Goal: Contribute content: Contribute content

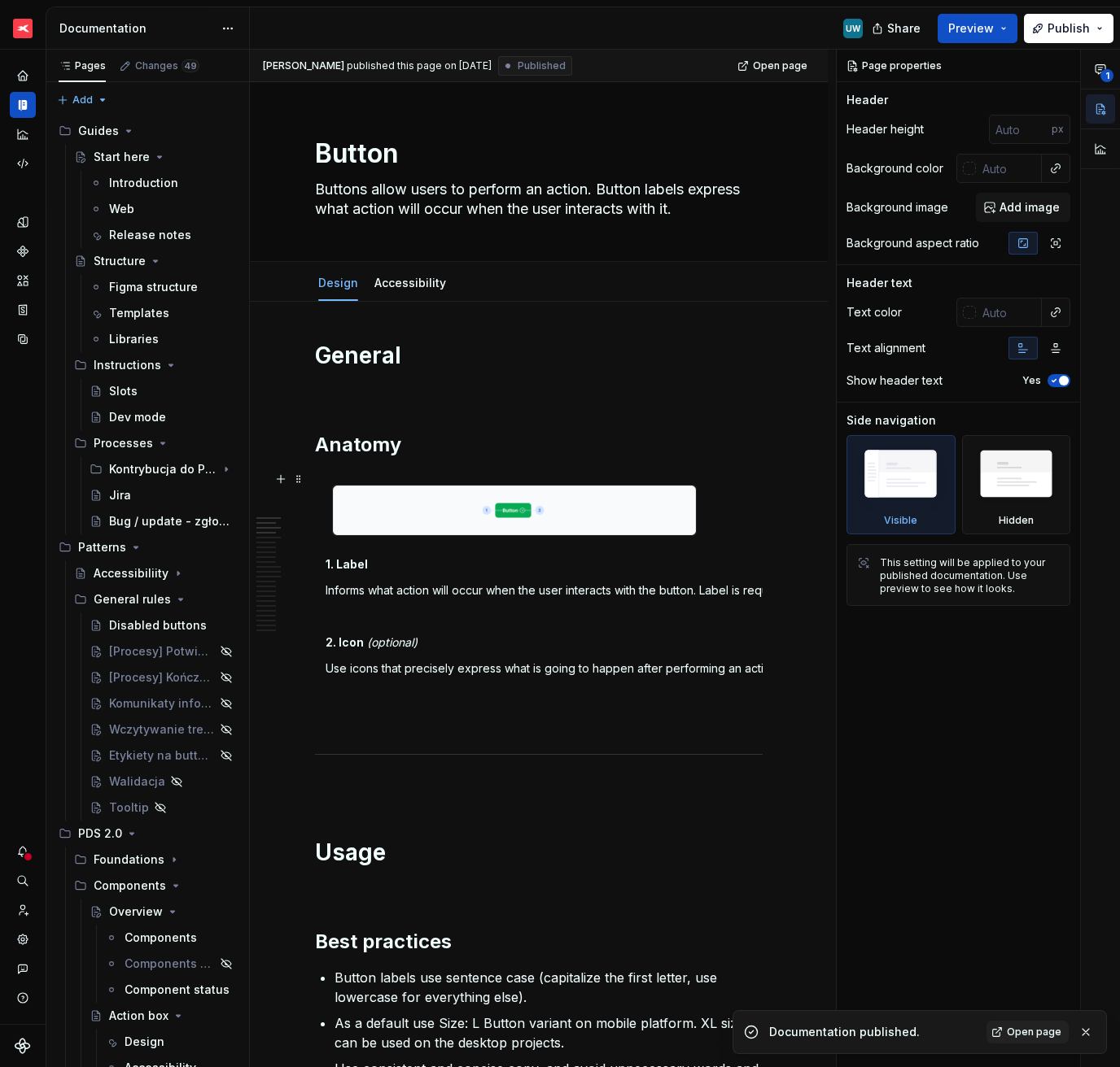
scroll to position [878, 0]
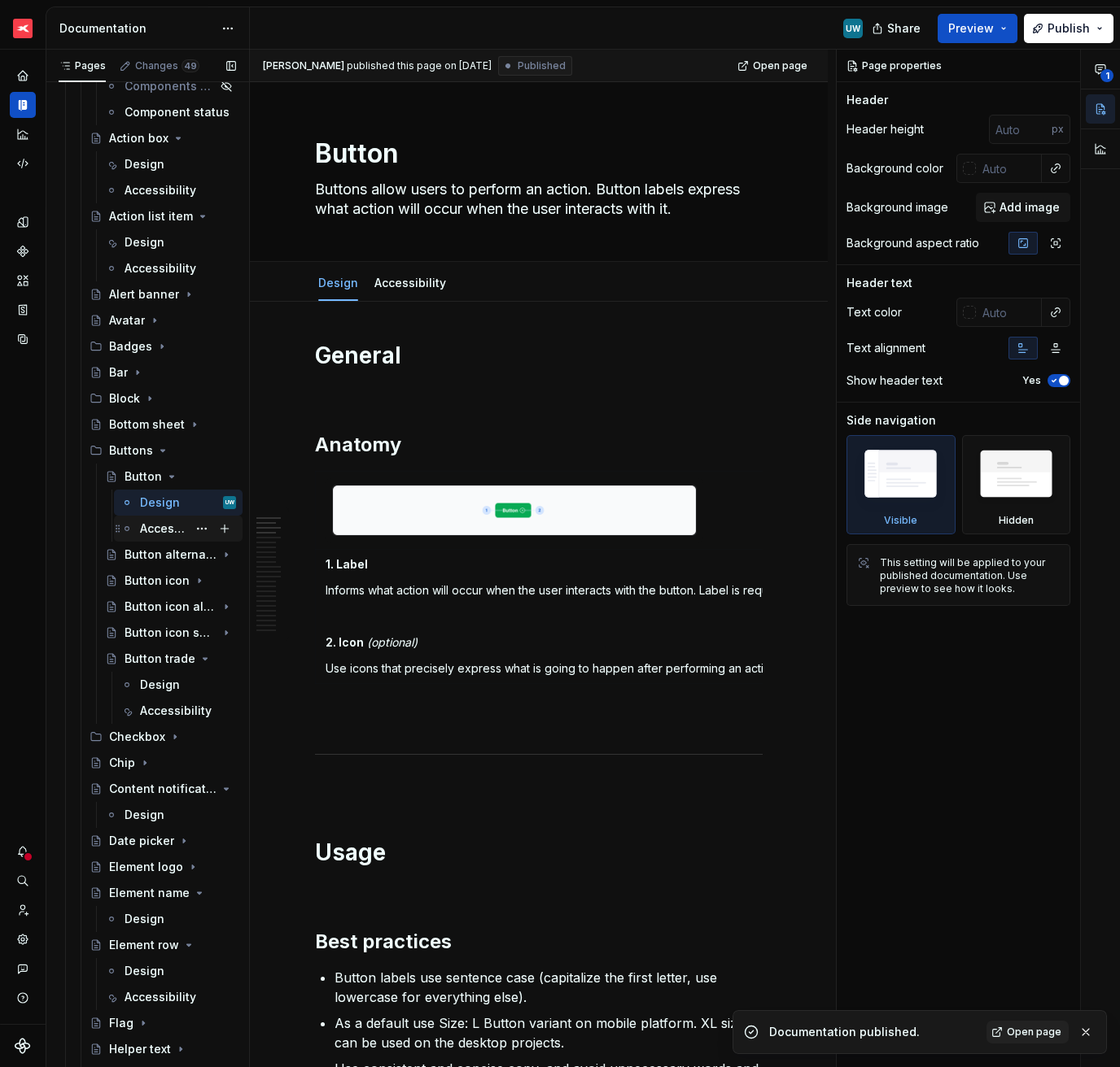
click at [156, 523] on div "Accessibility" at bounding box center [164, 529] width 48 height 16
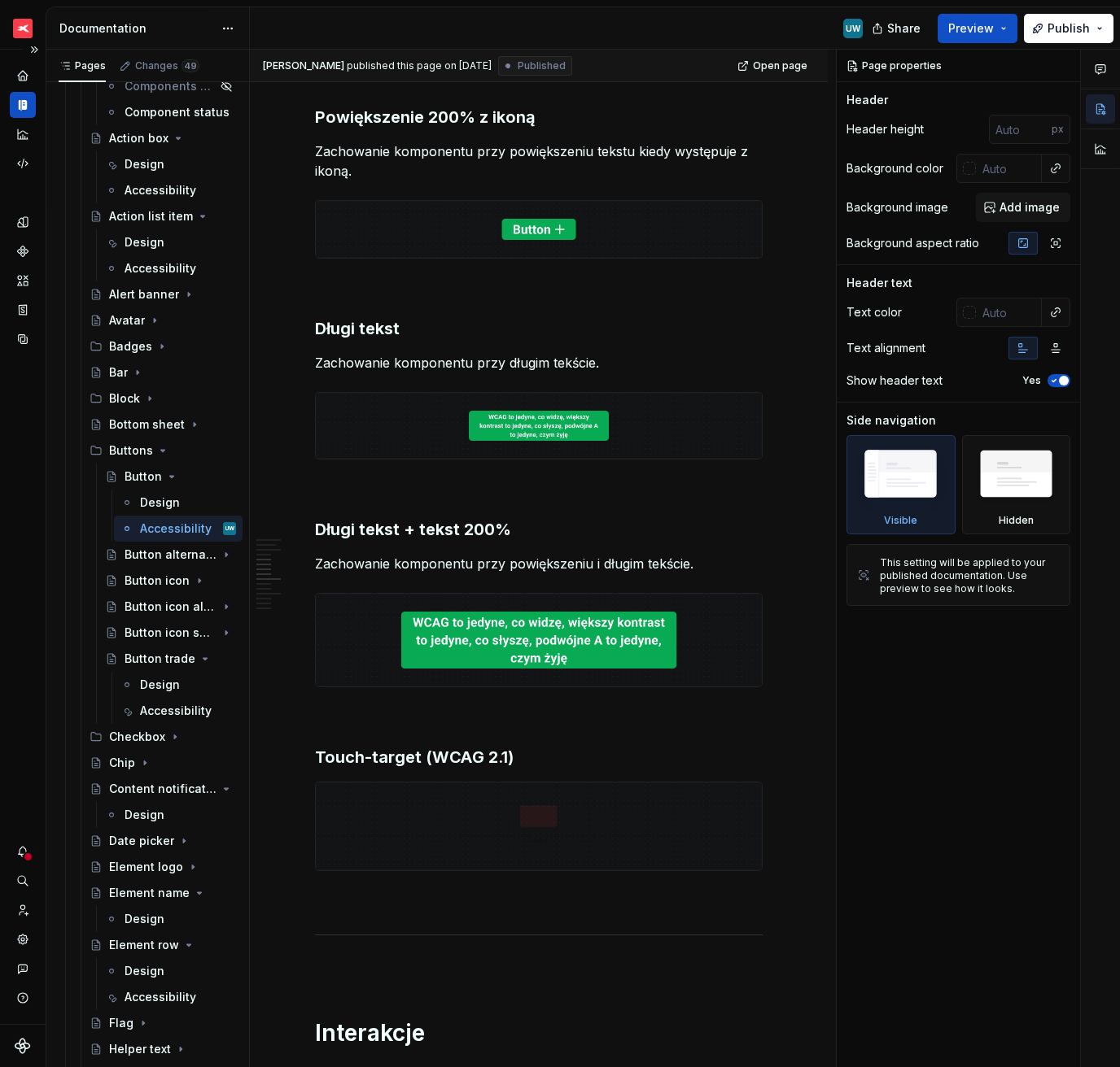
scroll to position [1027, 0]
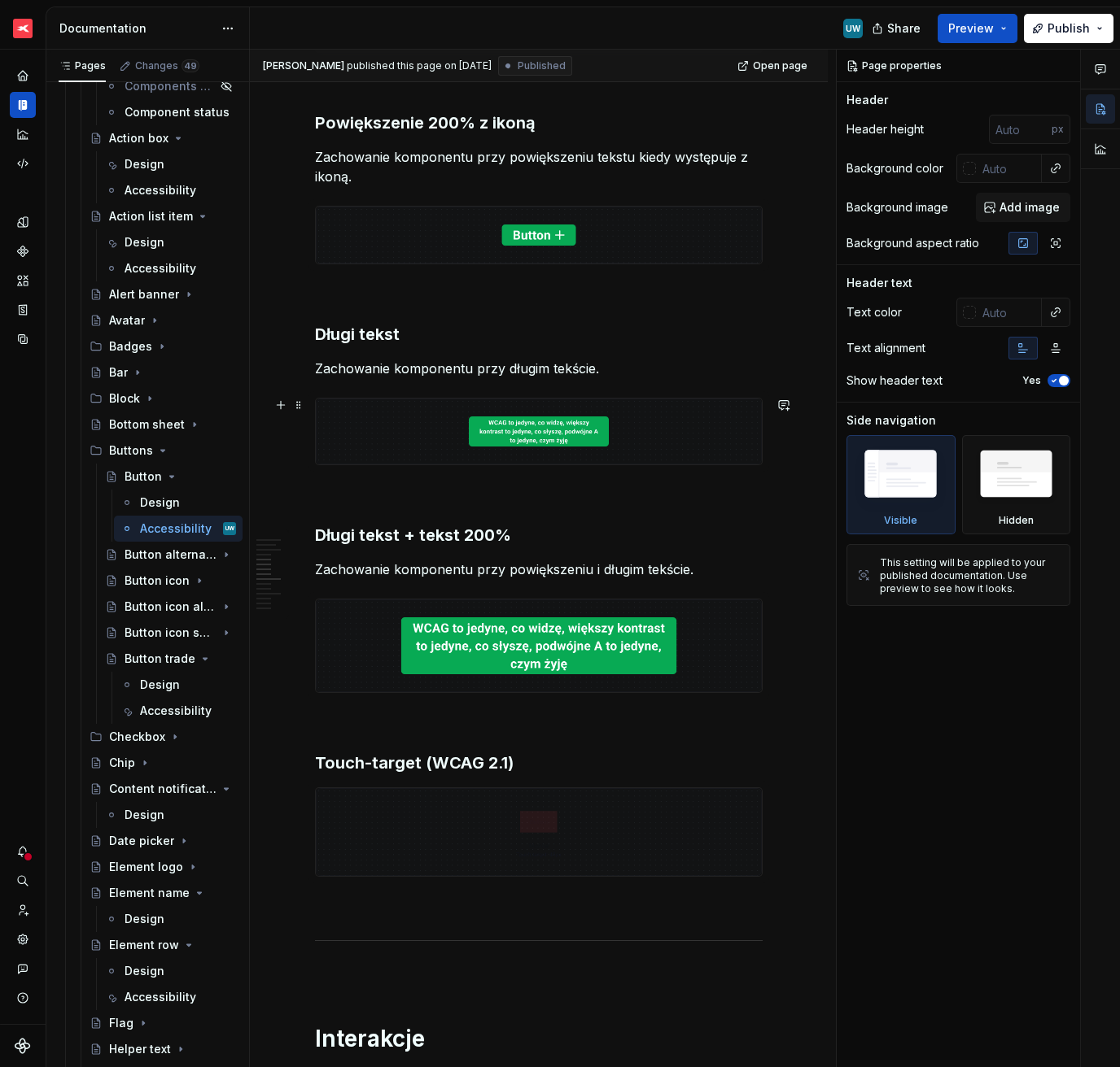
click at [555, 432] on img at bounding box center [539, 431] width 446 height 65
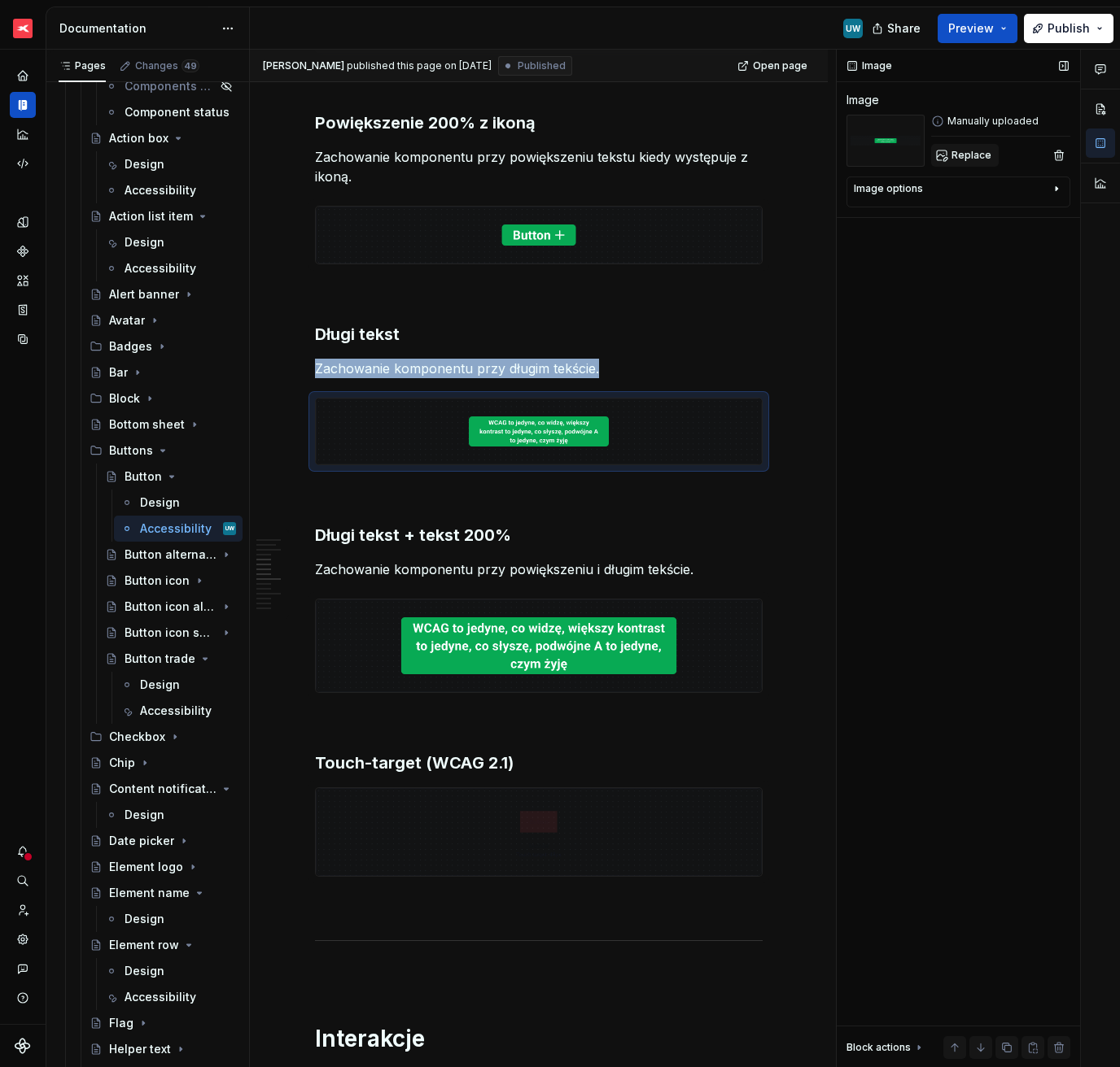
click at [971, 159] on span "Replace" at bounding box center [971, 155] width 40 height 13
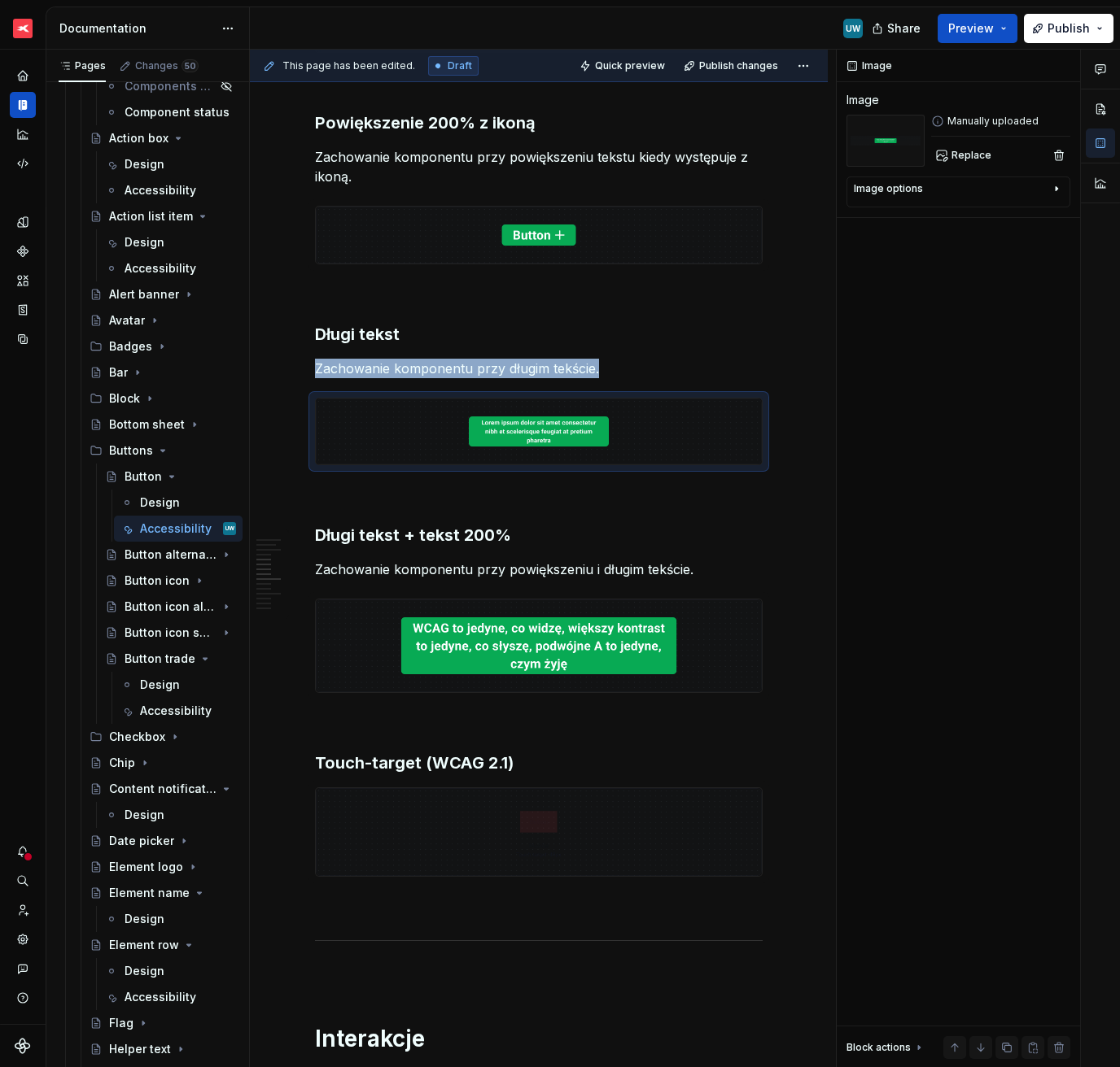
click at [392, 654] on img at bounding box center [539, 647] width 446 height 93
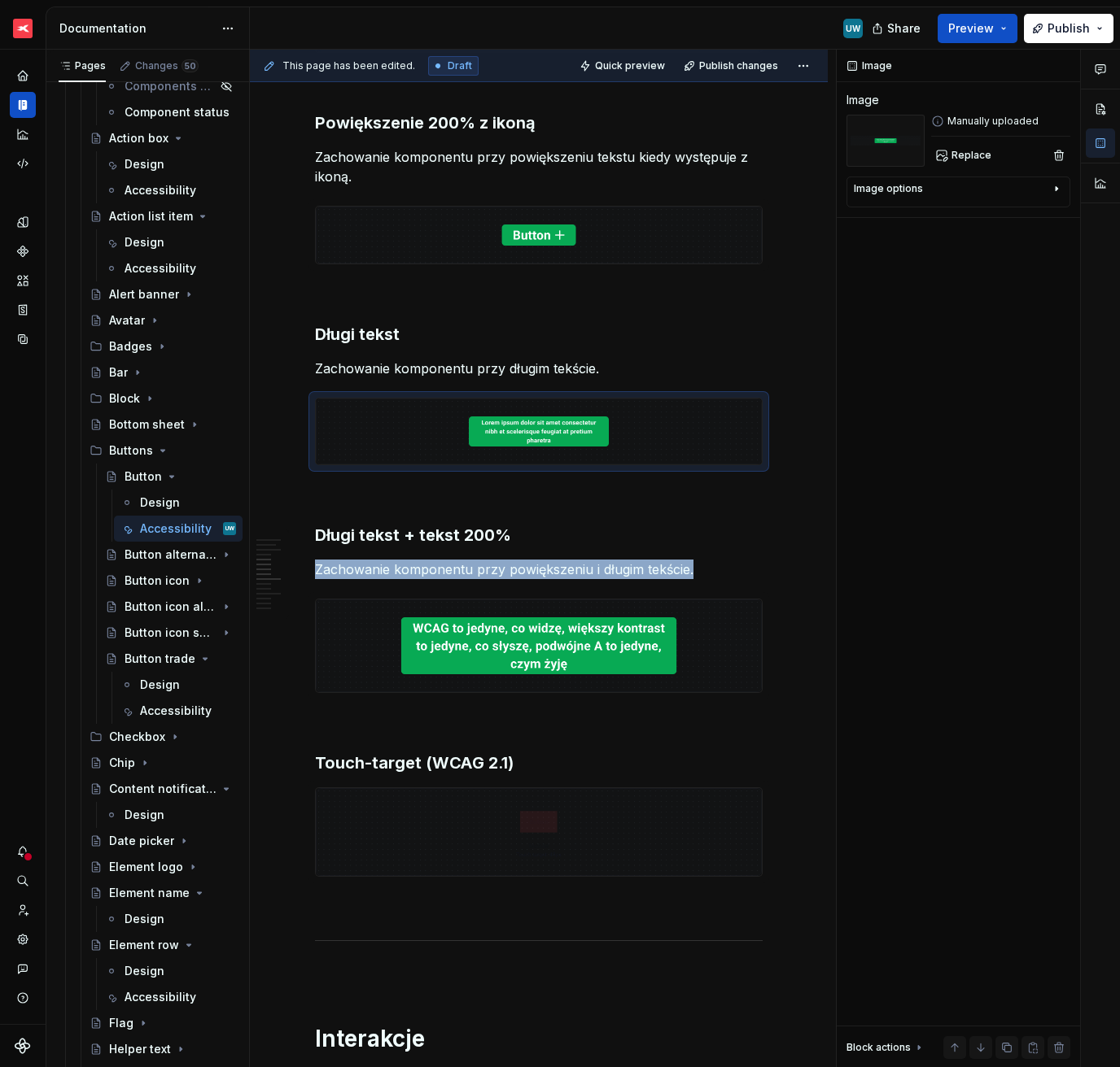
click at [392, 654] on img at bounding box center [539, 647] width 446 height 93
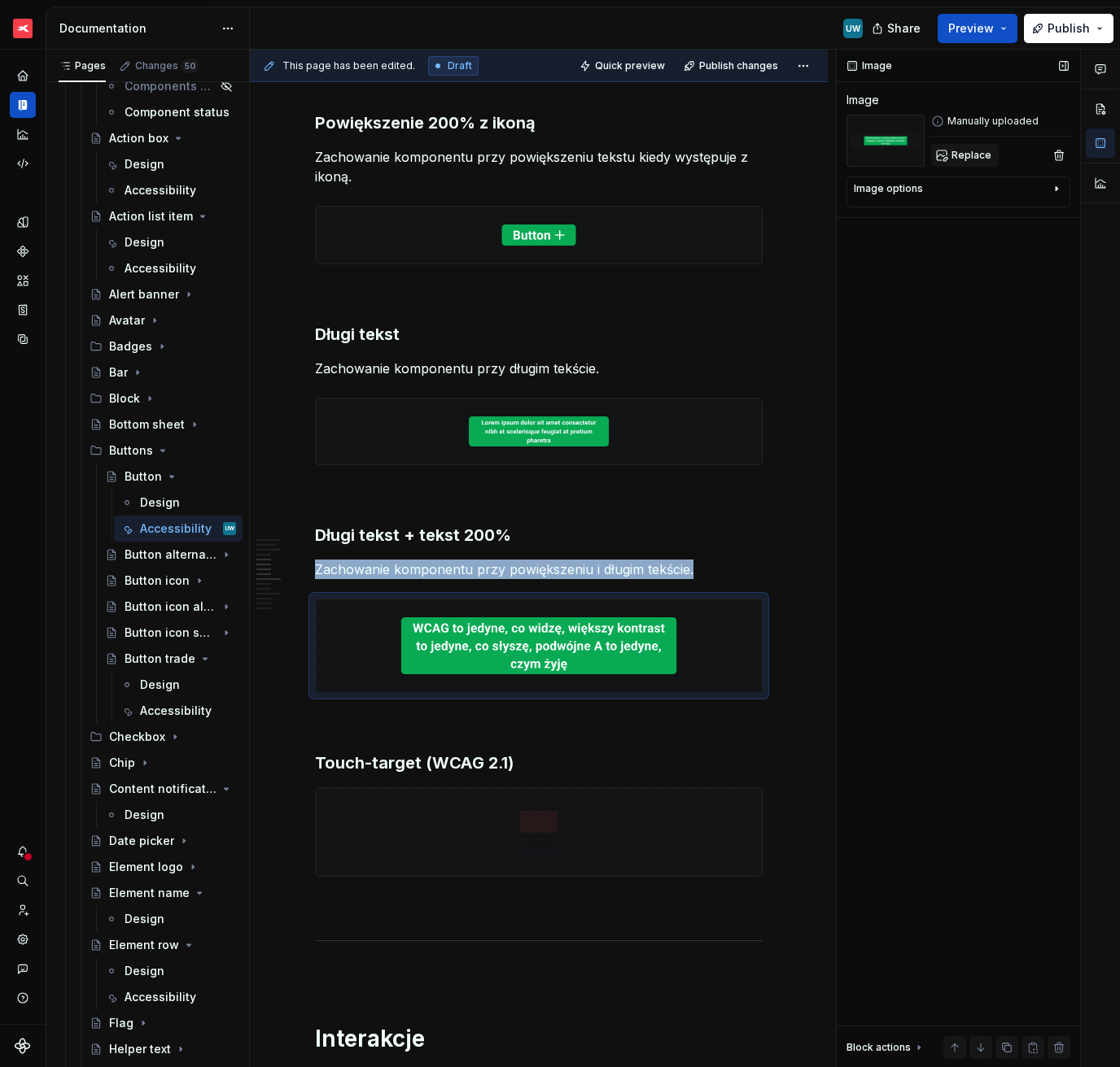
click at [968, 151] on span "Replace" at bounding box center [971, 155] width 40 height 13
click at [727, 73] on button "Publish changes" at bounding box center [731, 65] width 106 height 23
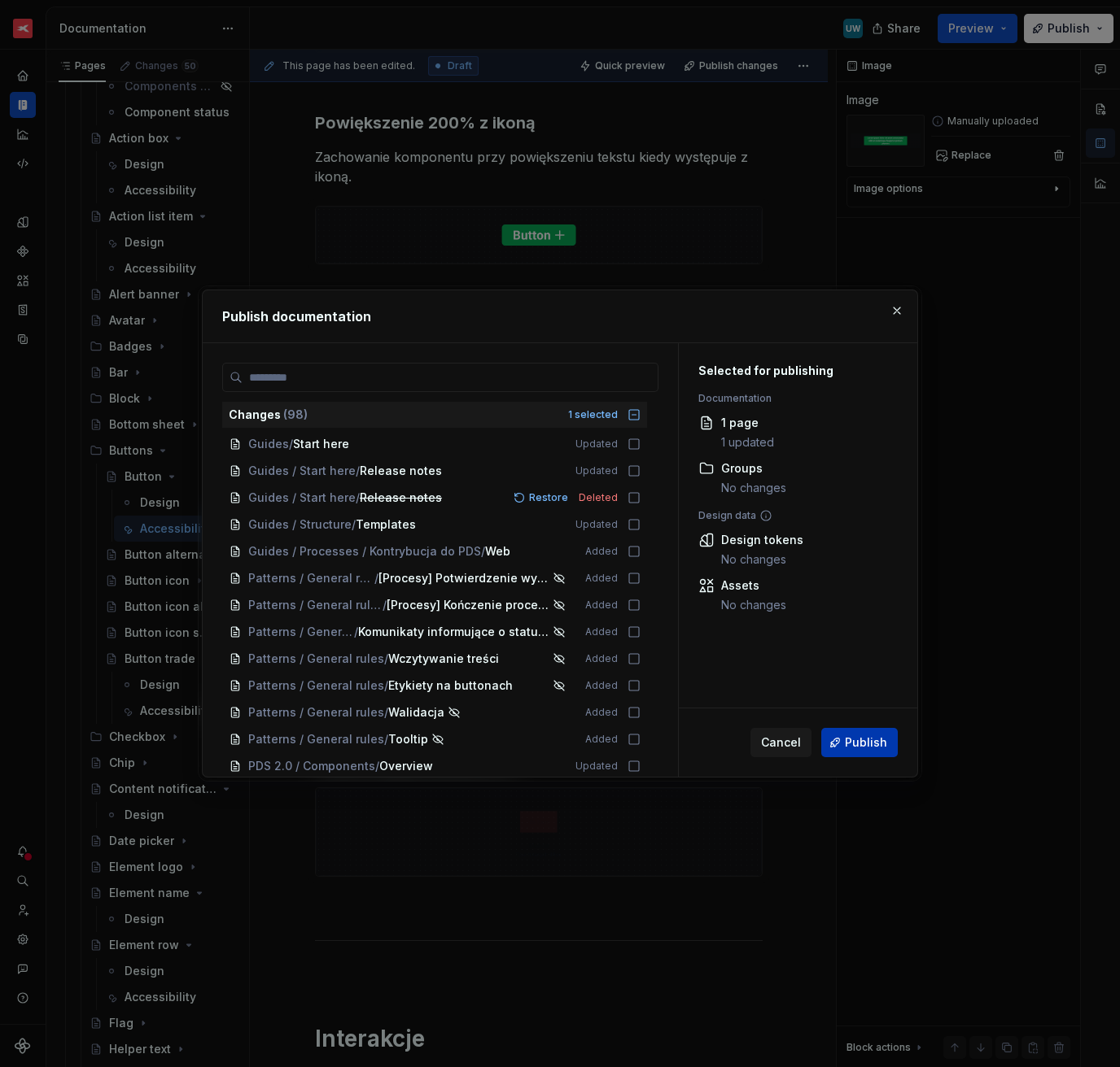
click at [854, 745] on span "Publish" at bounding box center [865, 743] width 43 height 16
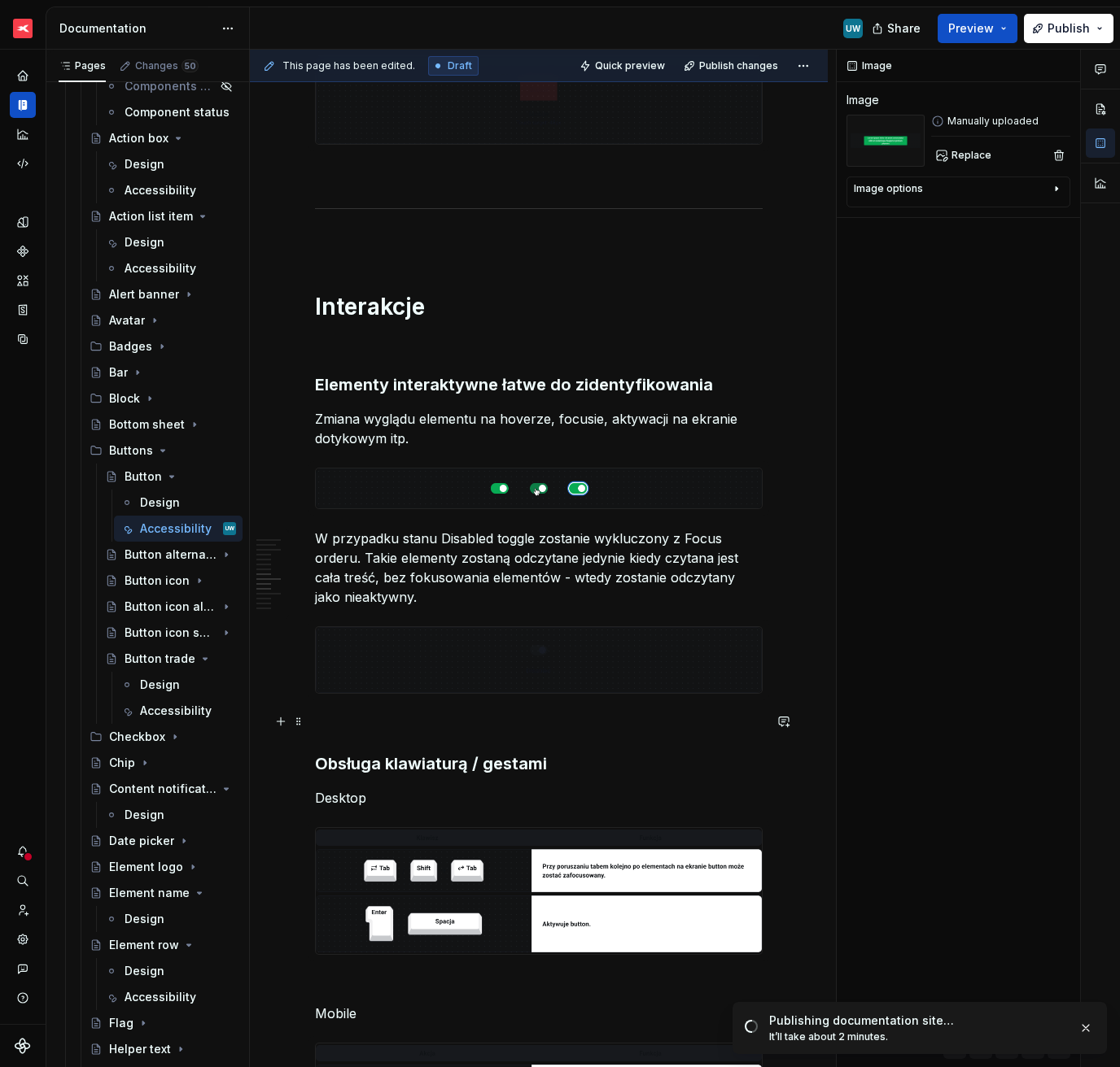
scroll to position [1708, 0]
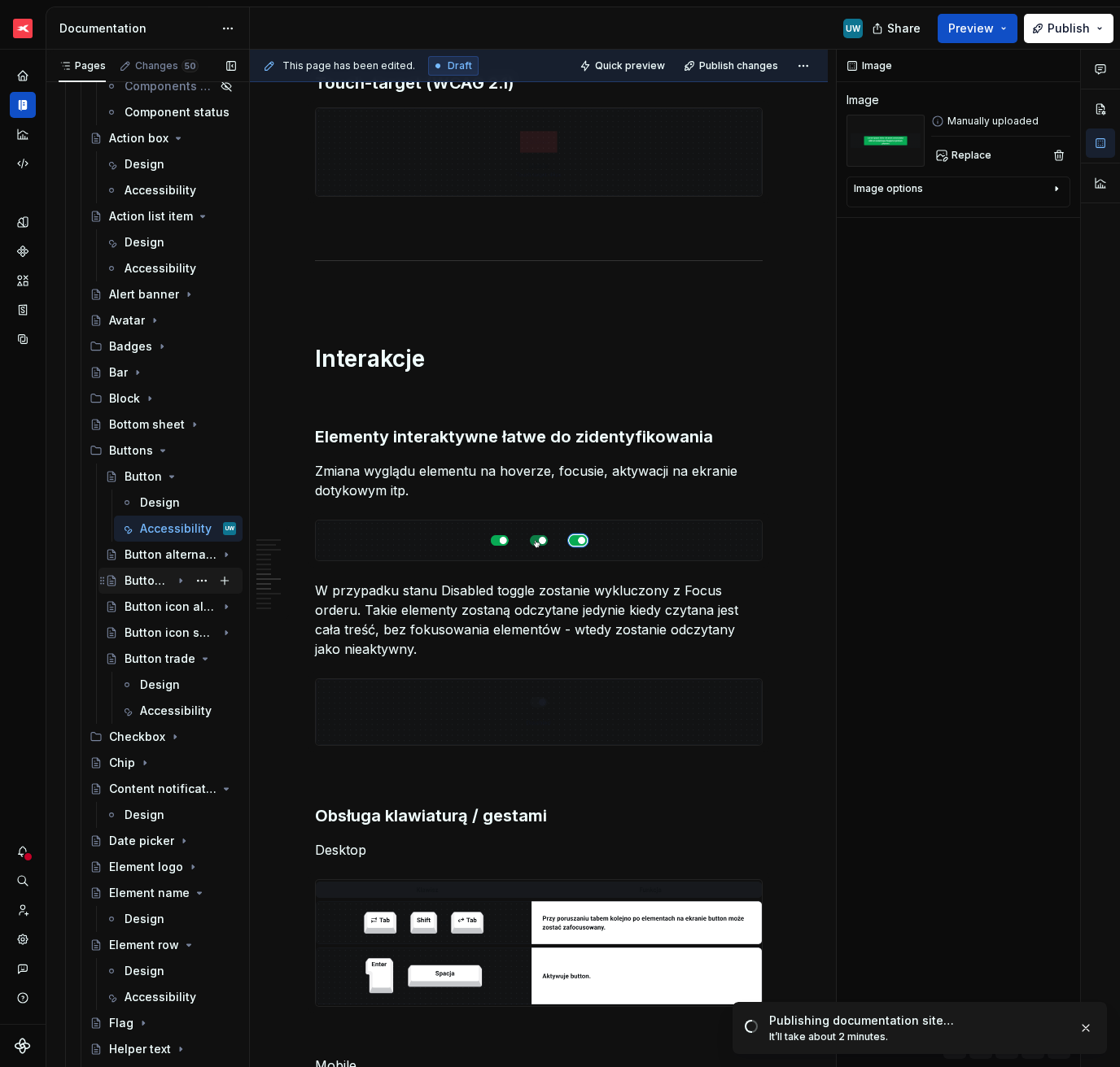
click at [139, 577] on div "Button icon" at bounding box center [148, 580] width 47 height 16
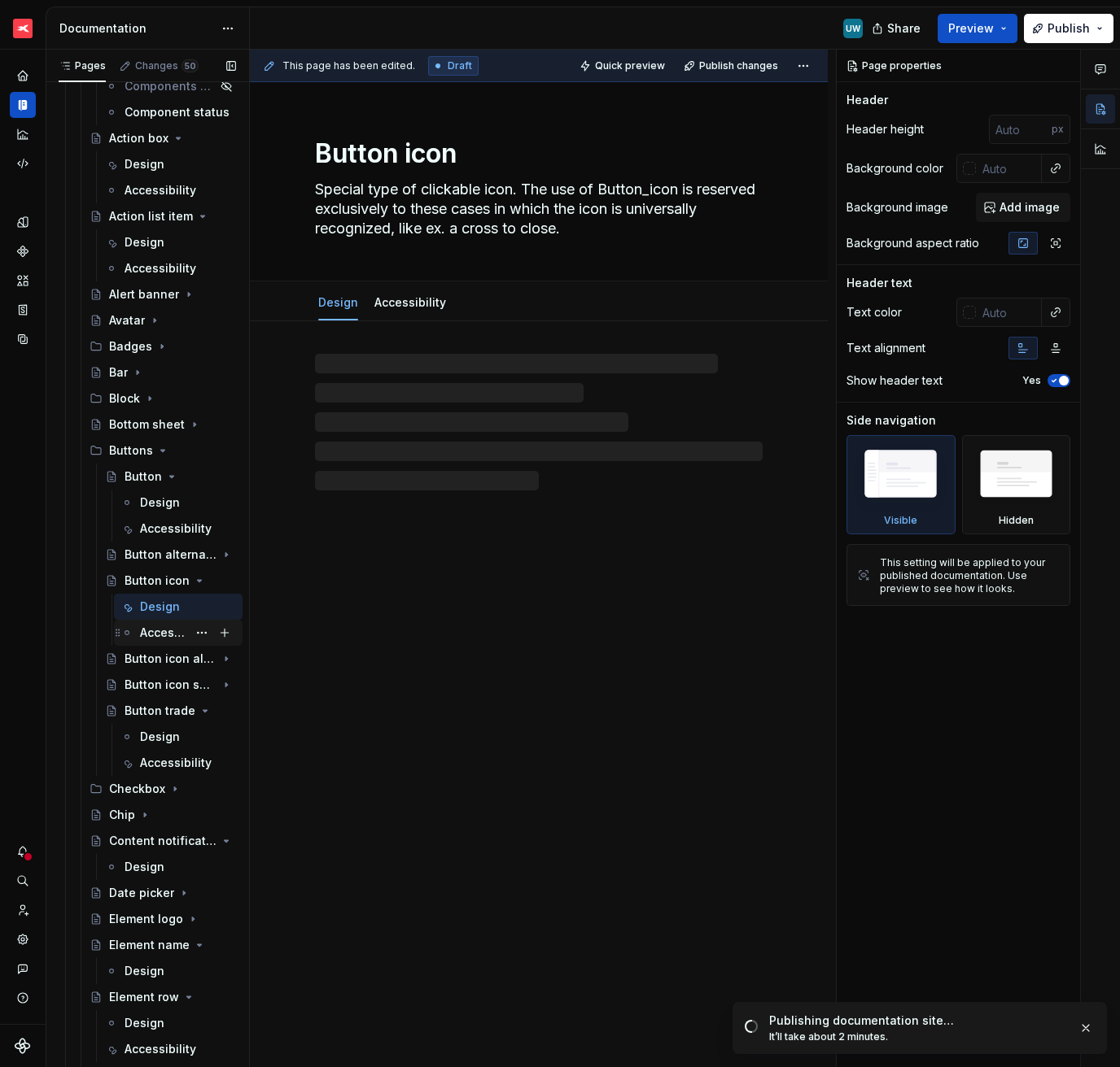
click at [159, 629] on div "Accessibility" at bounding box center [164, 633] width 48 height 16
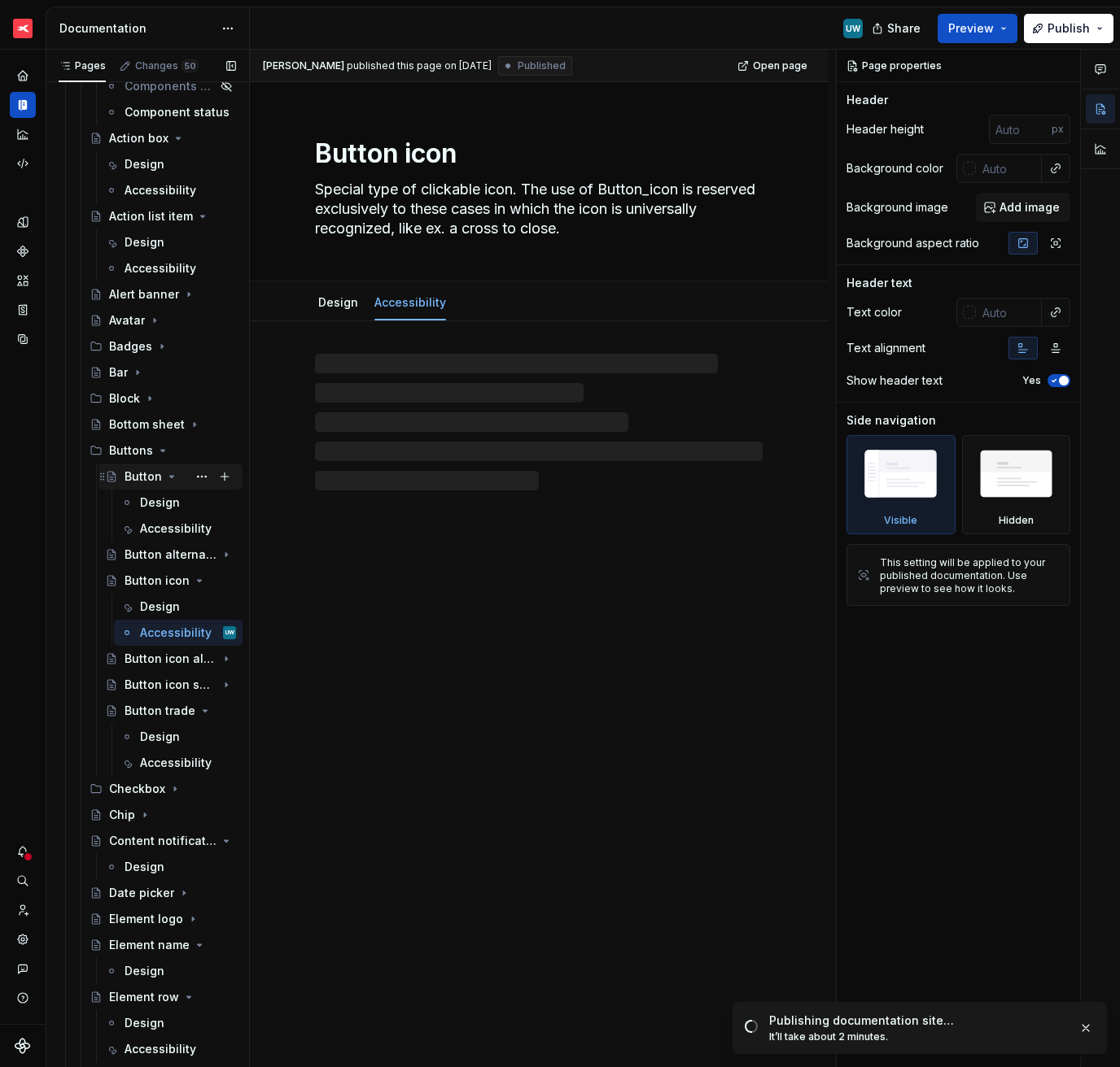
click at [170, 478] on icon "Page tree" at bounding box center [172, 477] width 4 height 2
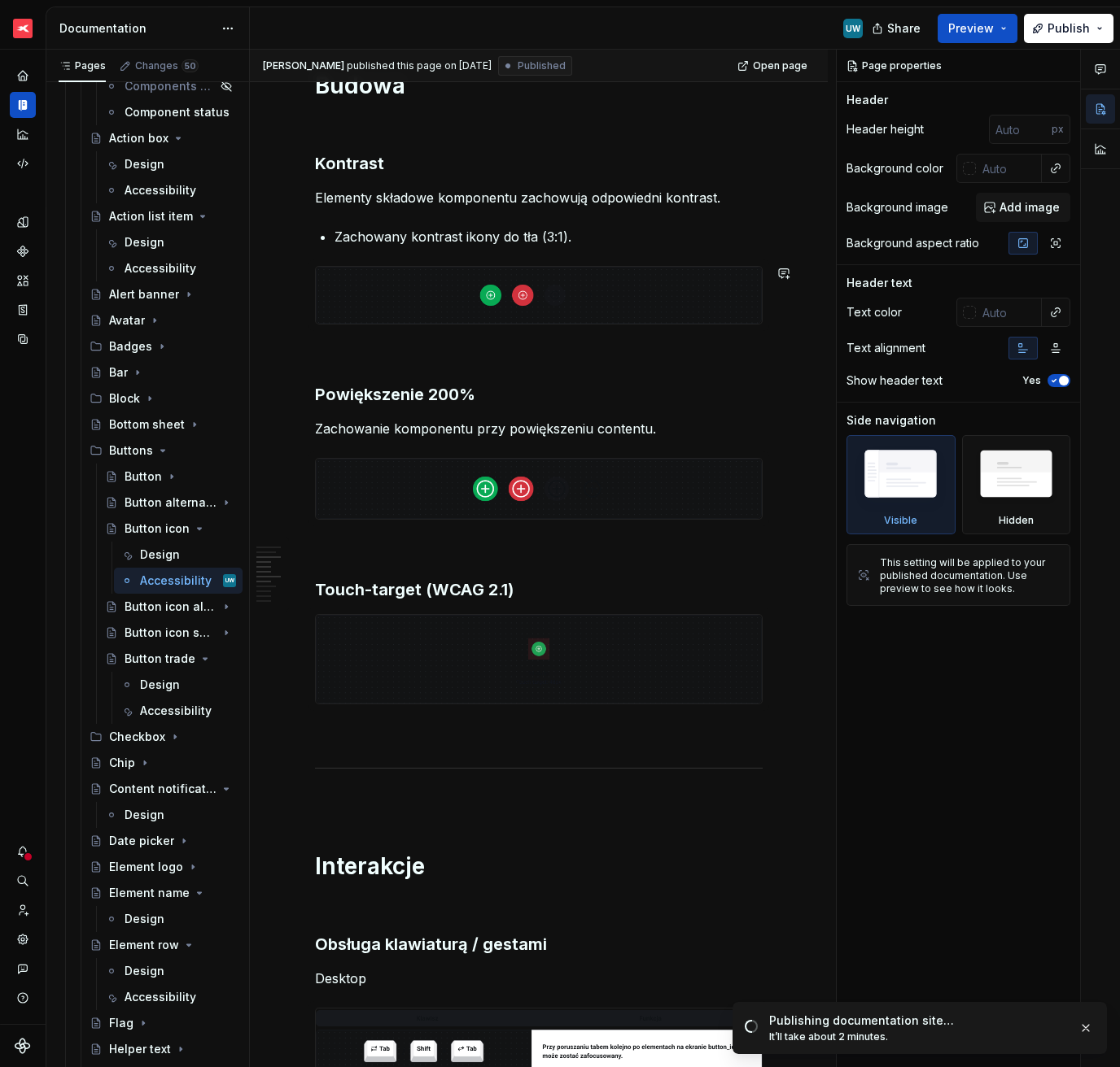
scroll to position [757, 0]
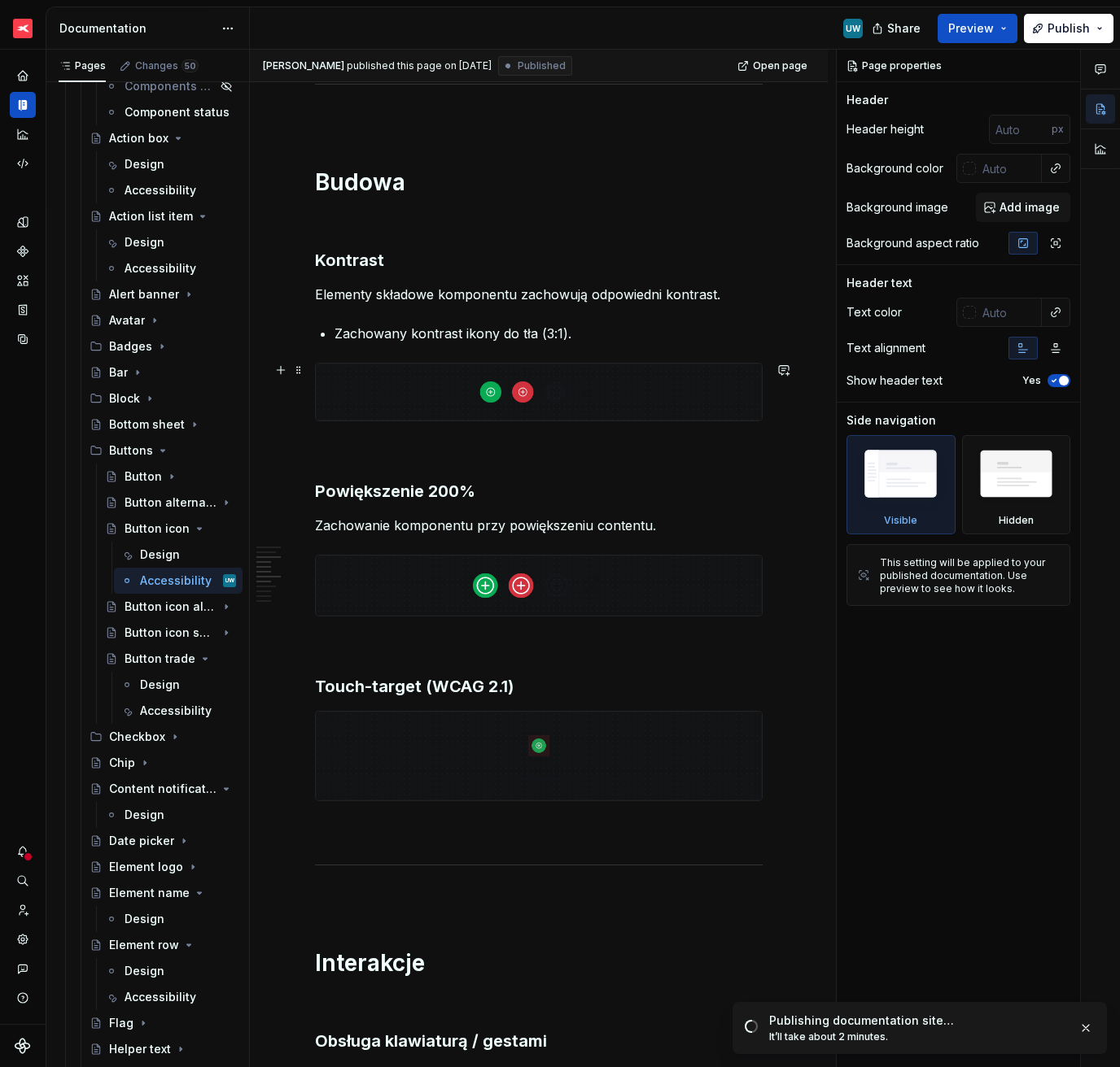
click at [497, 421] on div at bounding box center [538, 392] width 447 height 59
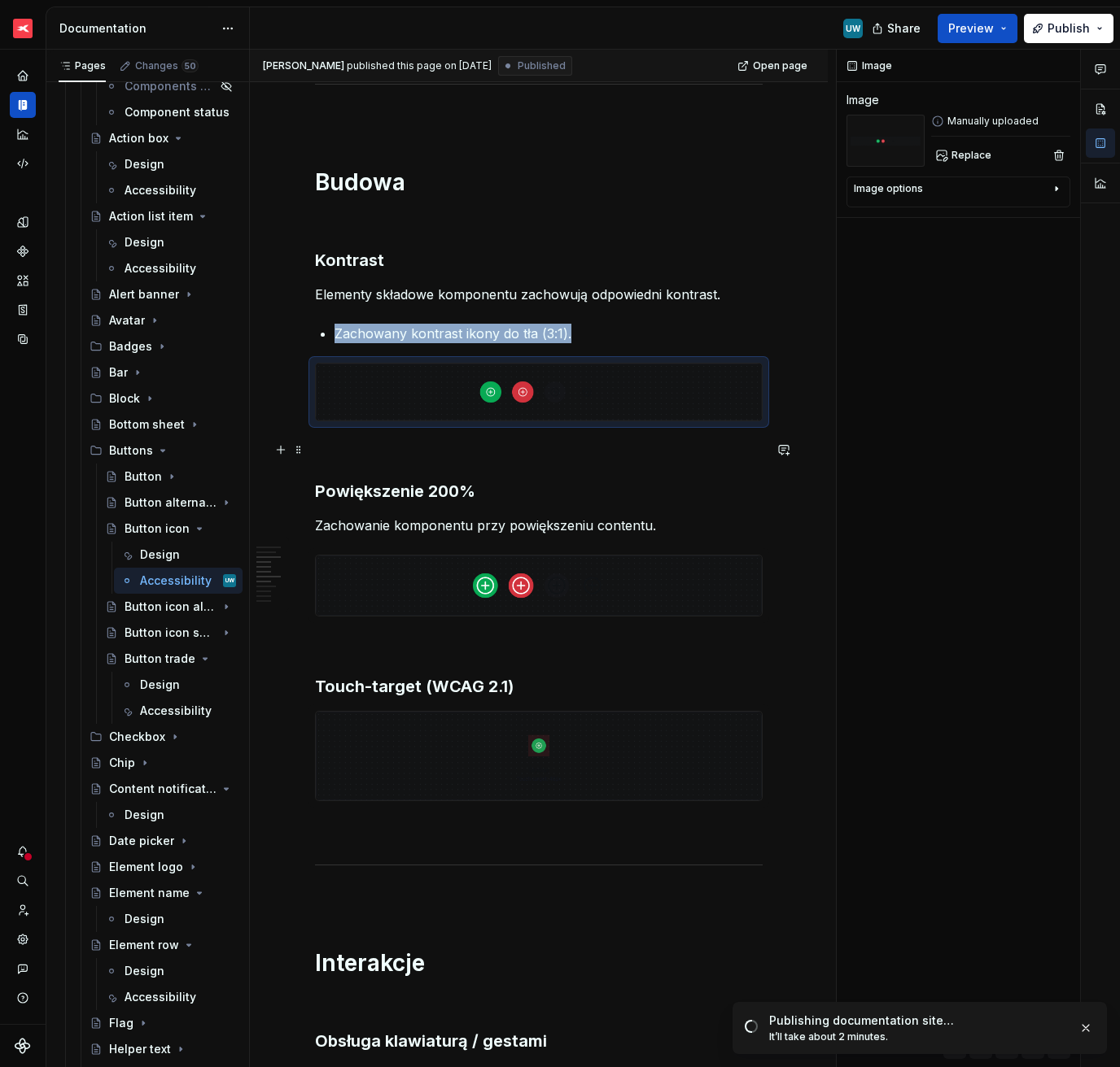
click at [500, 448] on p at bounding box center [538, 451] width 447 height 20
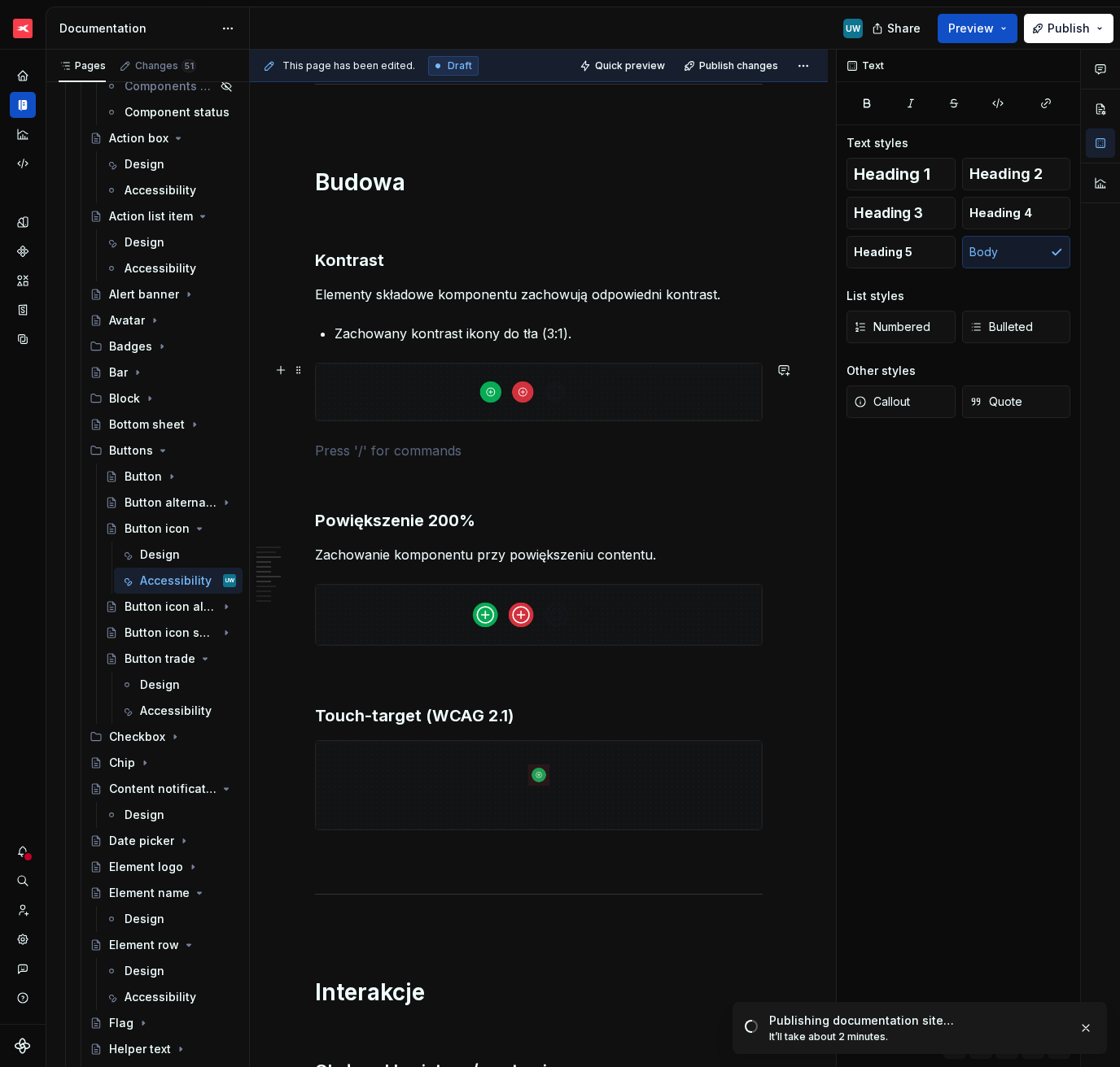
type textarea "*"
click at [408, 296] on p "Elementy składowe komponentu zachowują odpowiedni kontrast." at bounding box center [538, 295] width 447 height 20
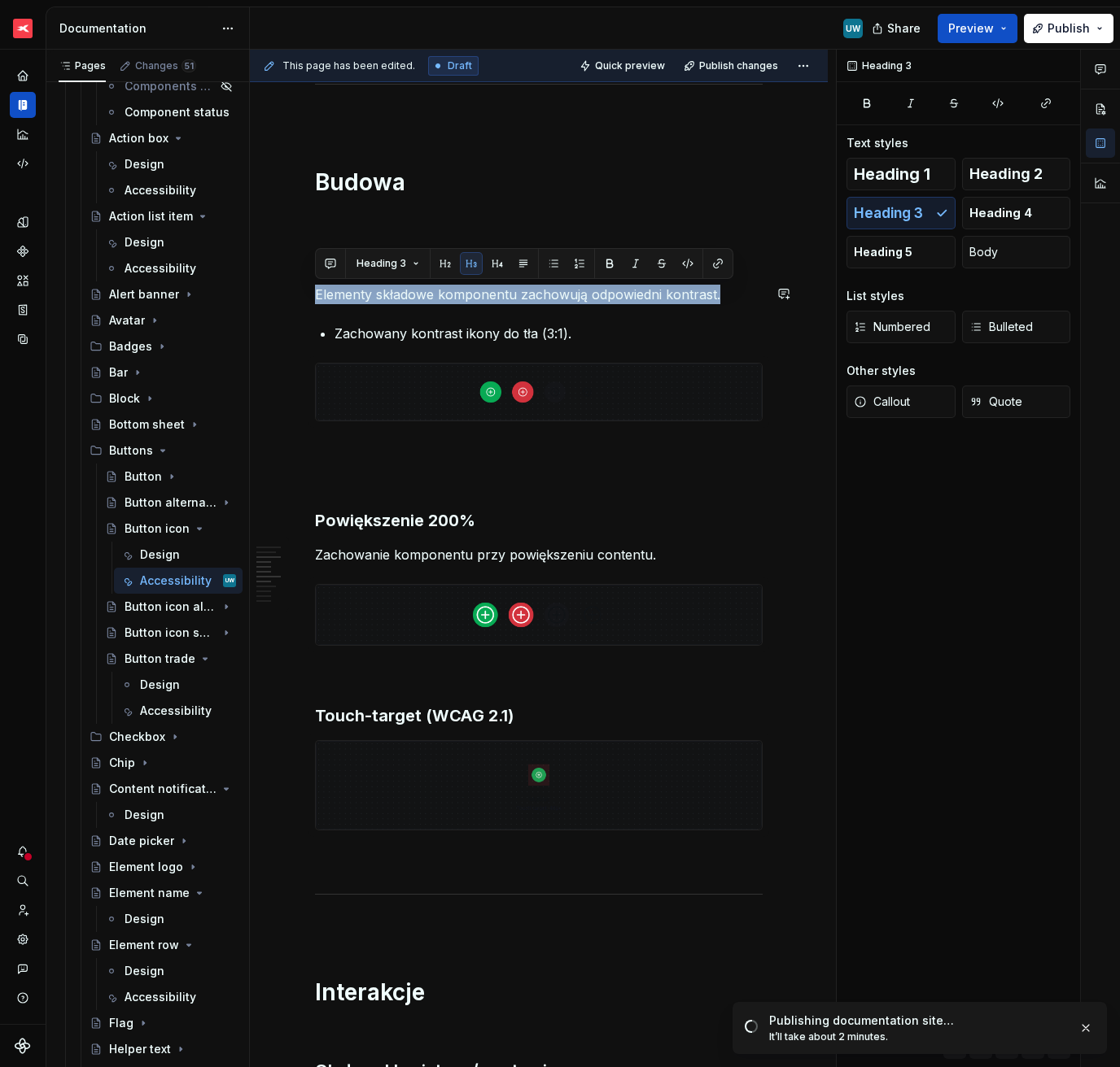
copy p "Elementy składowe komponentu zachowują odpowiedni kontrast."
click at [358, 449] on p at bounding box center [538, 451] width 447 height 20
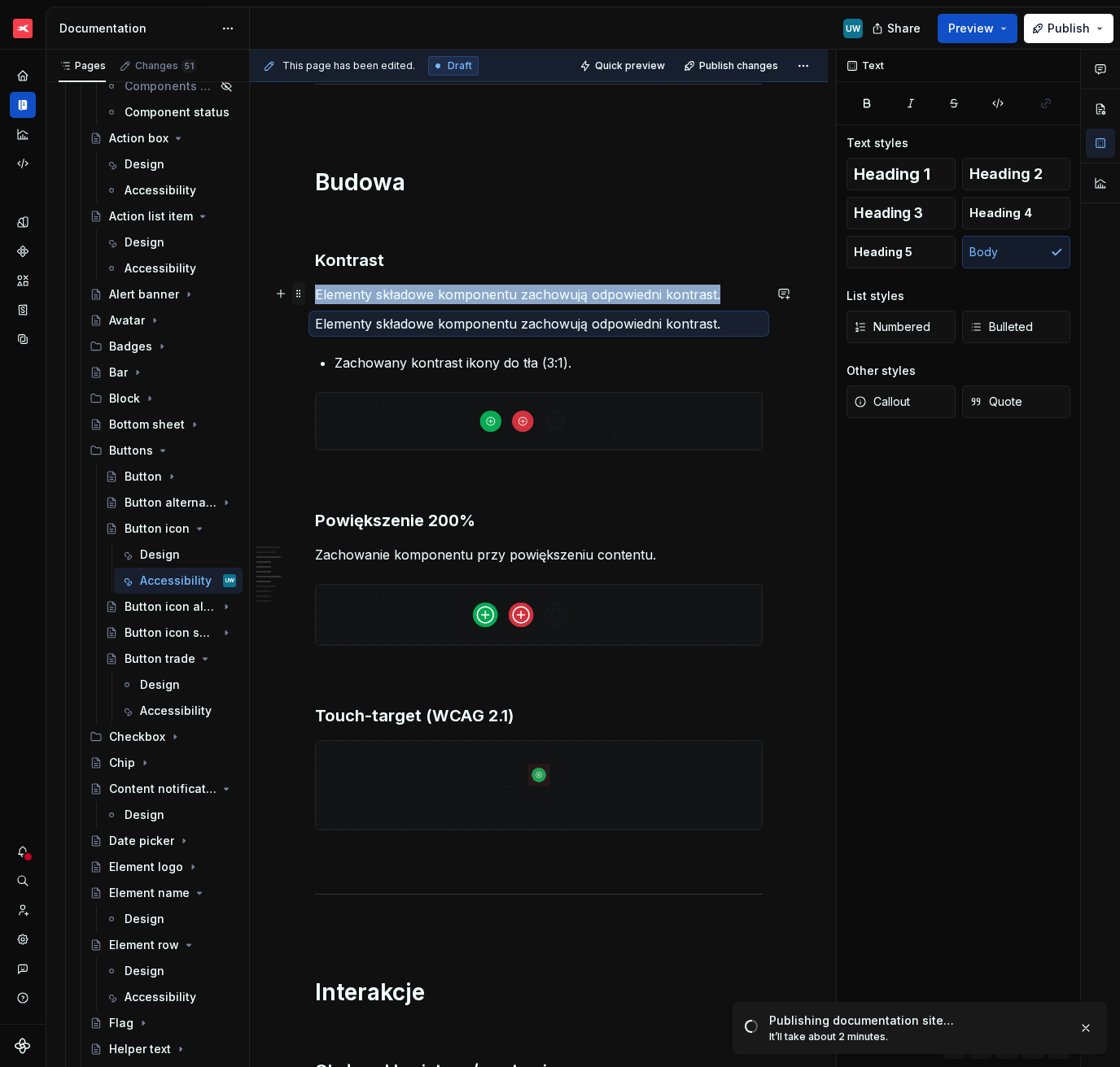
click at [297, 295] on span at bounding box center [298, 294] width 13 height 23
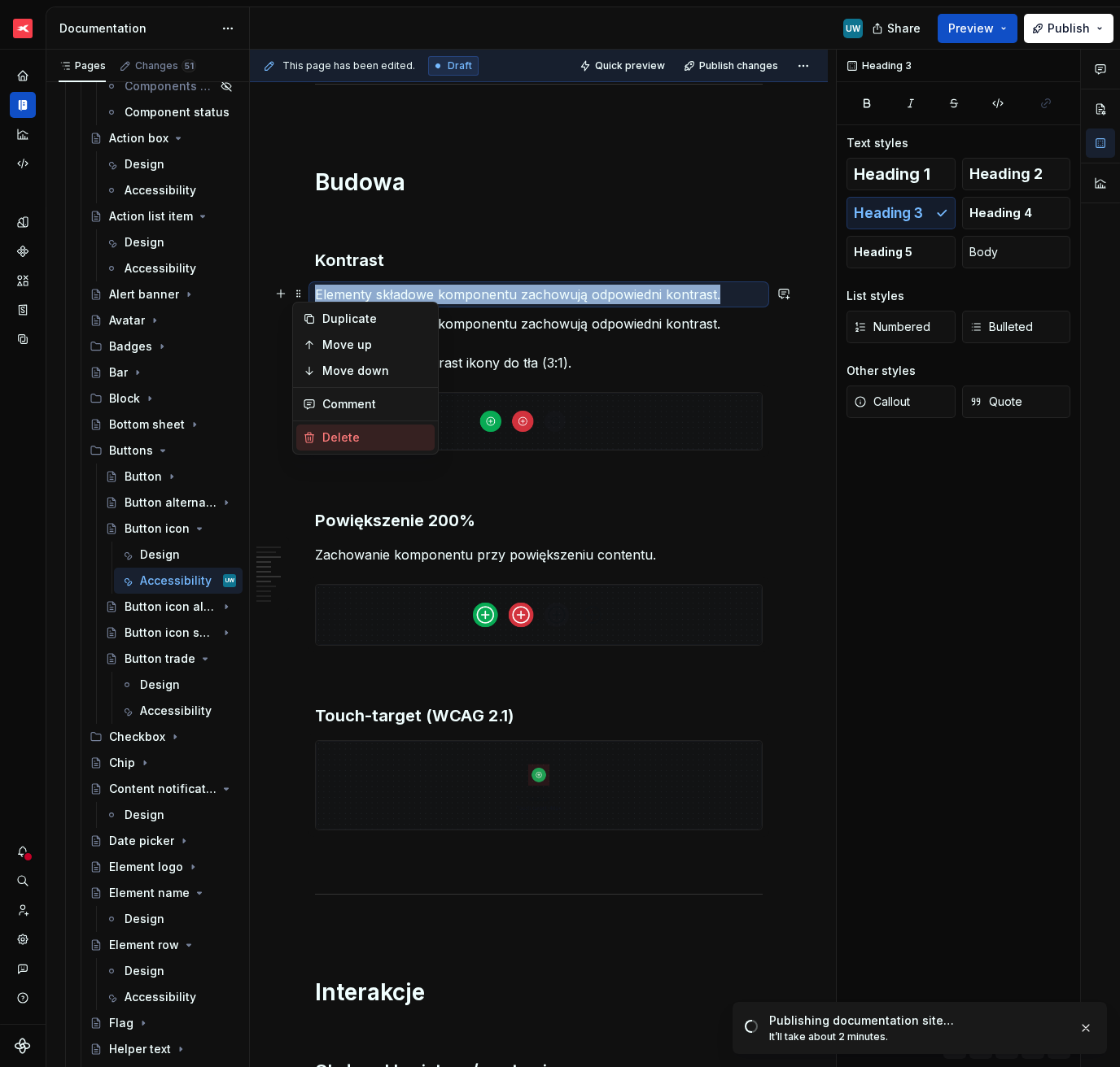
click at [329, 433] on div "Delete" at bounding box center [375, 437] width 106 height 16
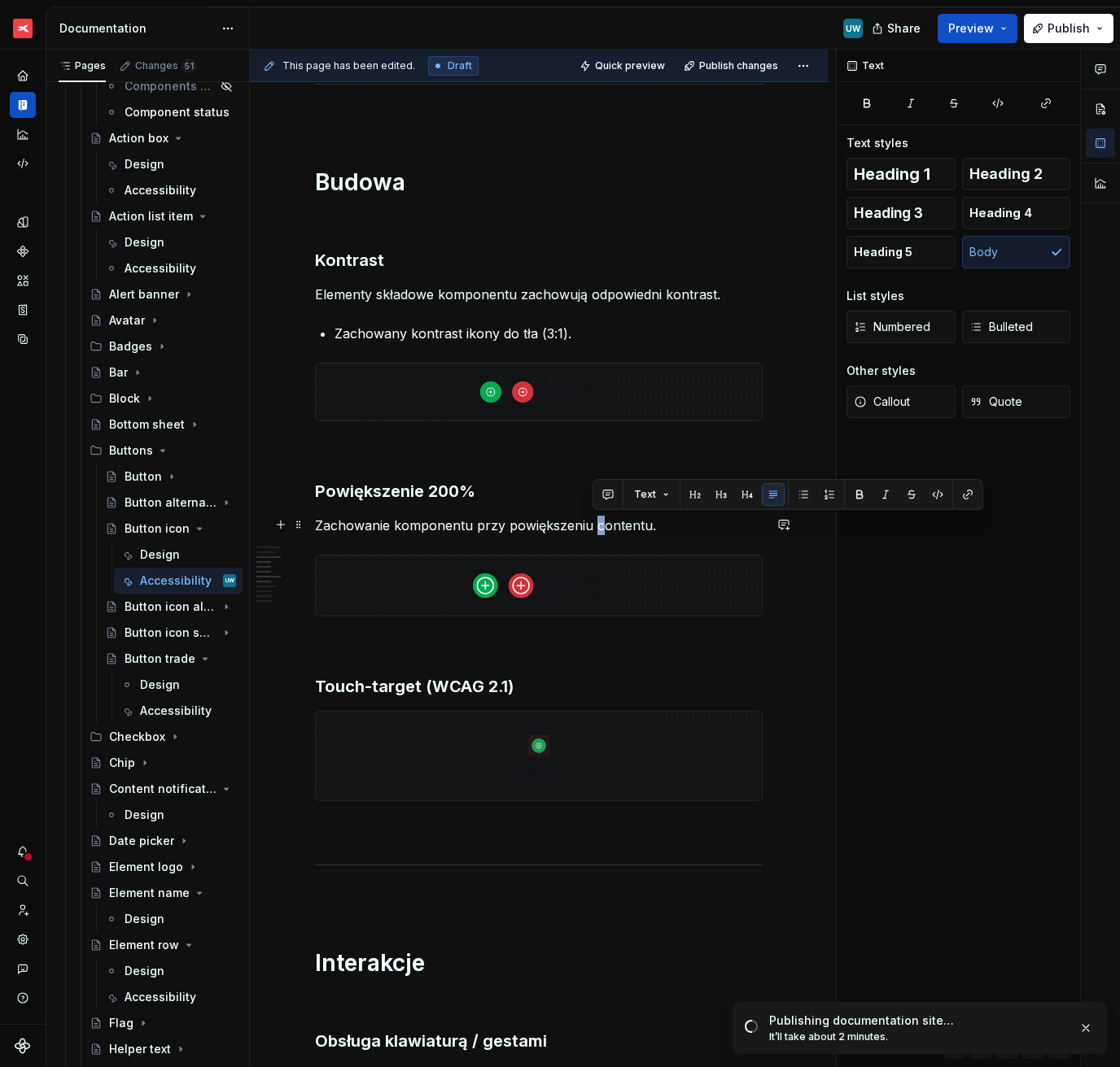
click at [603, 524] on p "Zachowanie komponentu przy powiększeniu contentu." at bounding box center [538, 526] width 447 height 20
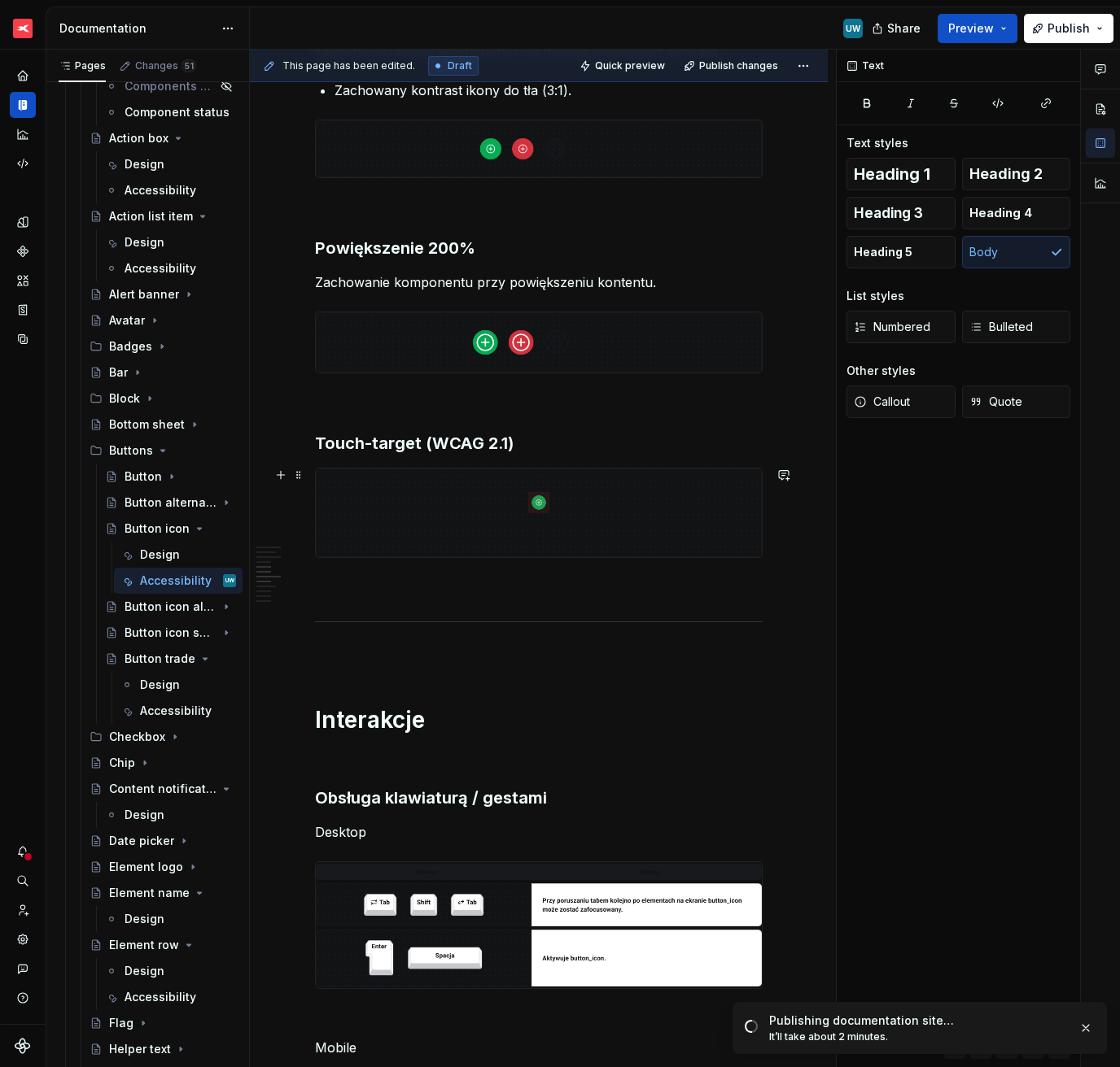
scroll to position [982, 0]
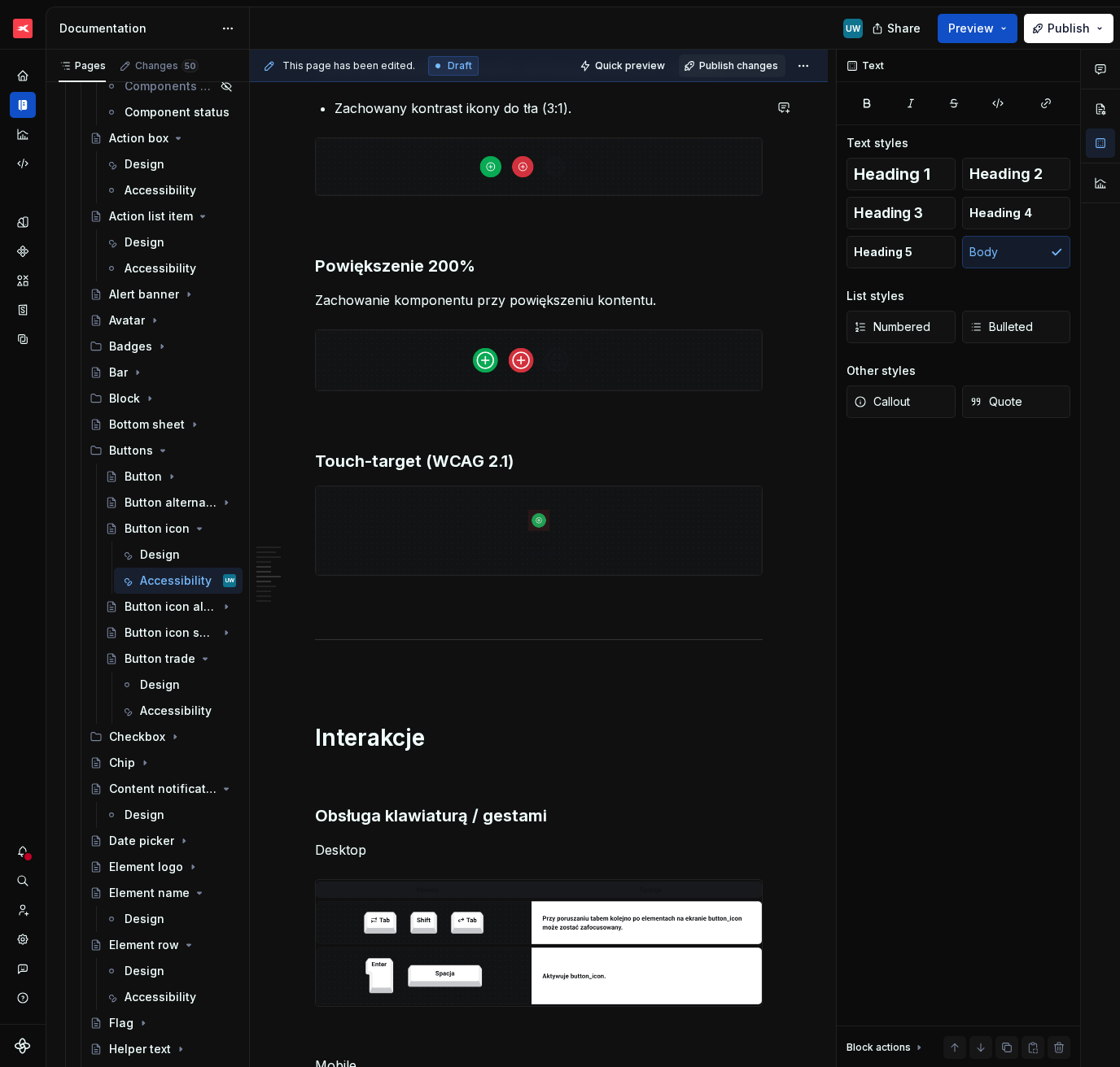
click at [717, 63] on span "Publish changes" at bounding box center [739, 65] width 79 height 13
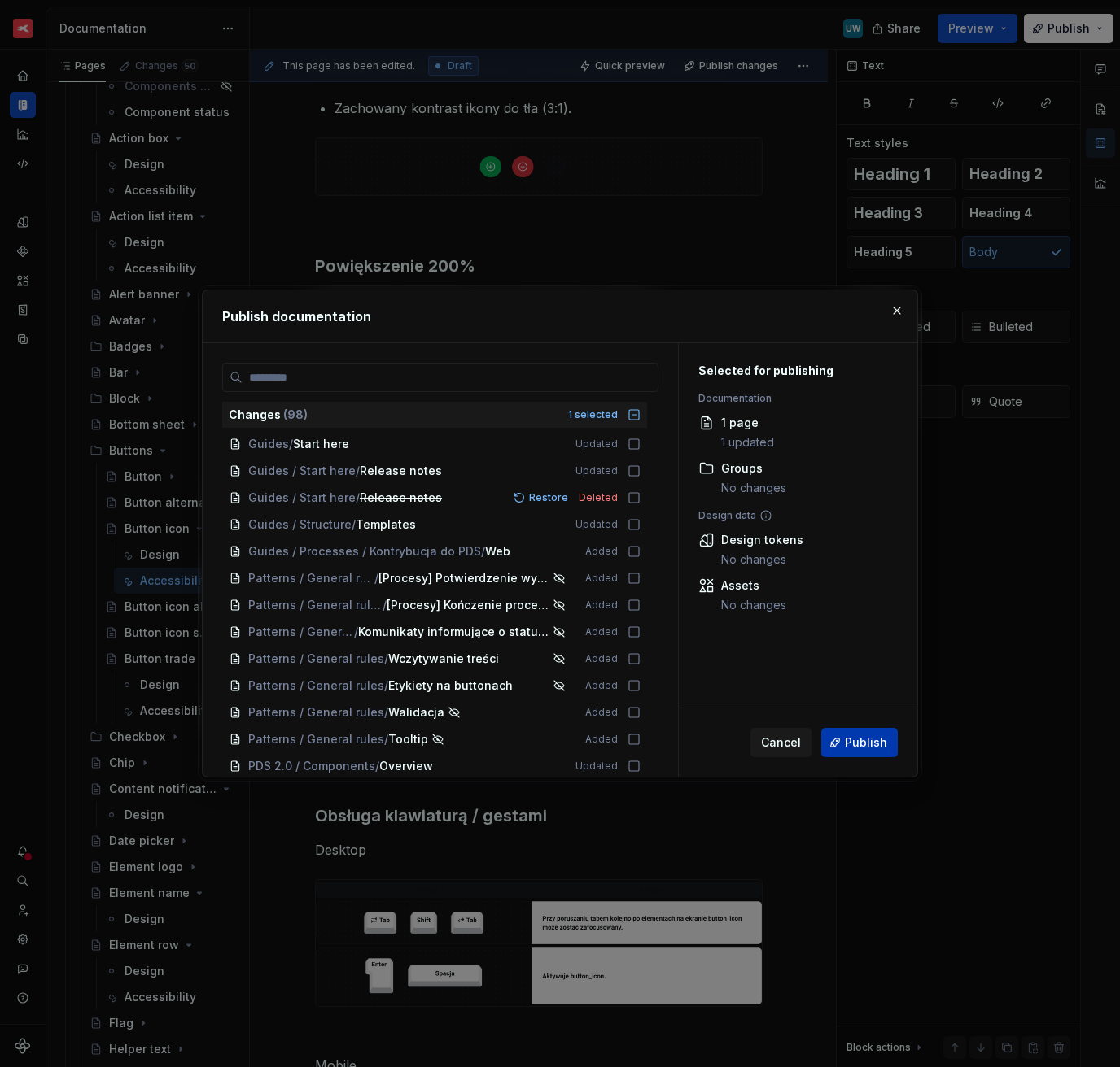
click at [854, 745] on span "Publish" at bounding box center [865, 743] width 43 height 16
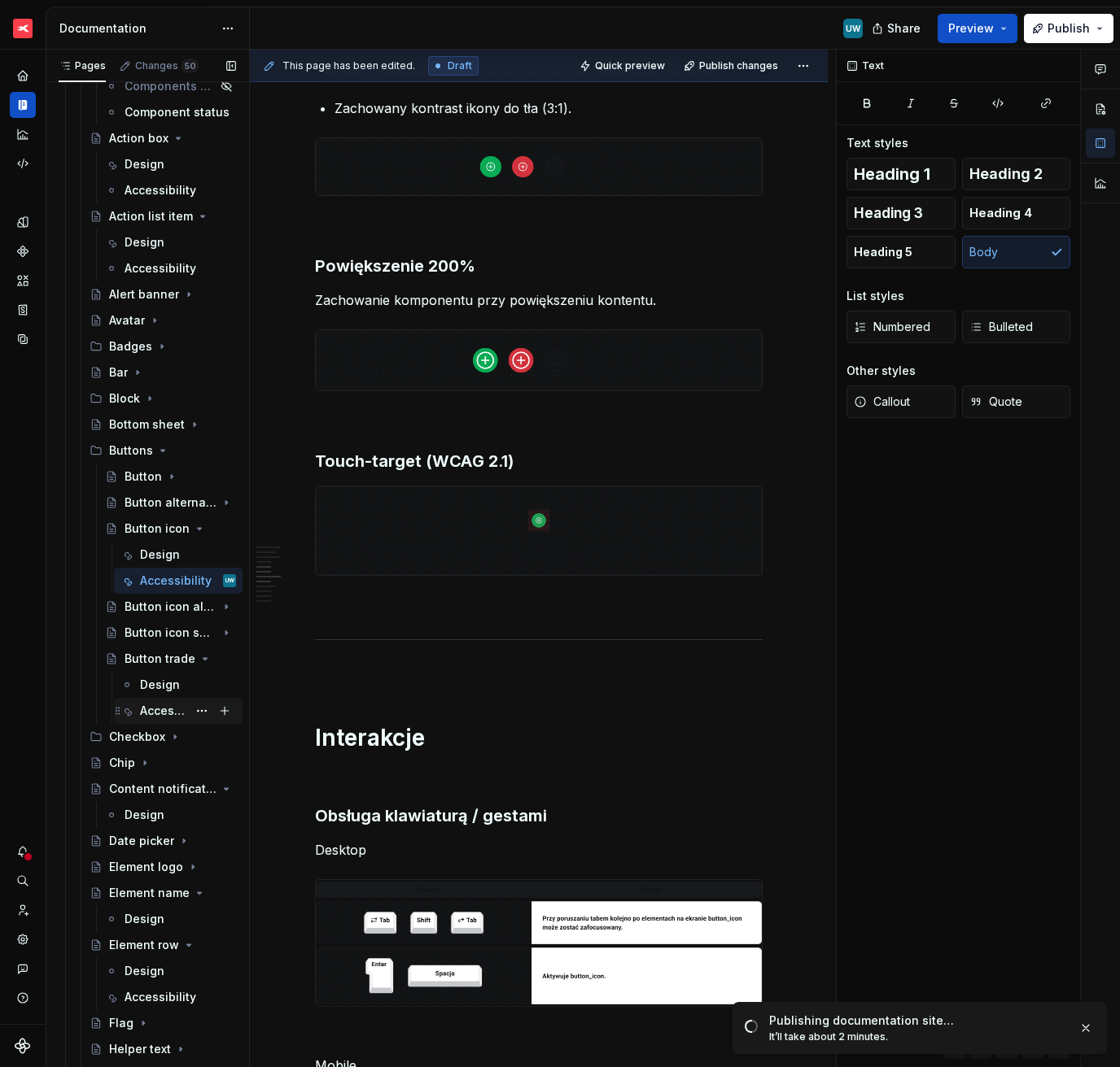
click at [156, 713] on div "Accessibility" at bounding box center [164, 711] width 48 height 16
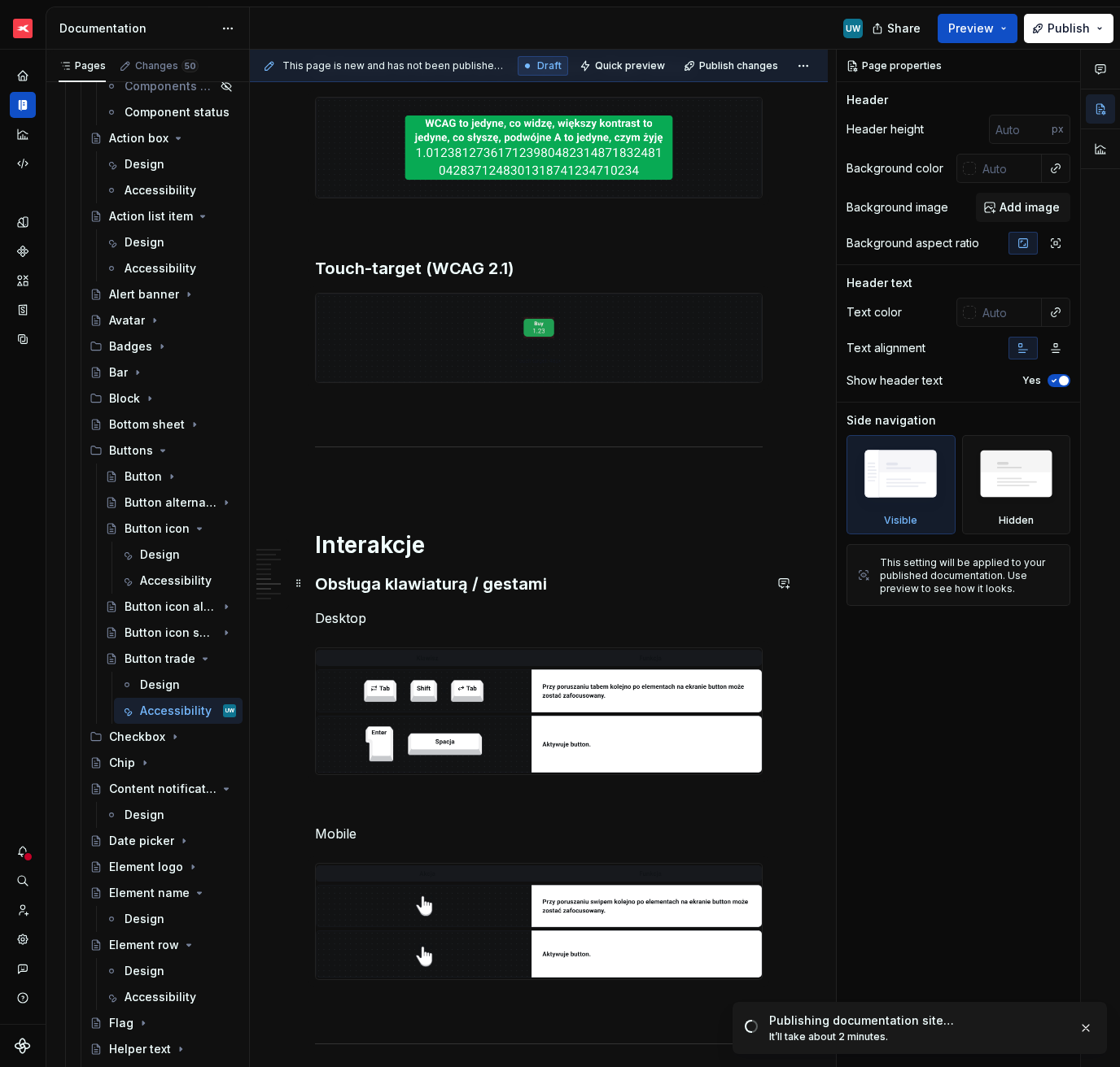
scroll to position [1424, 0]
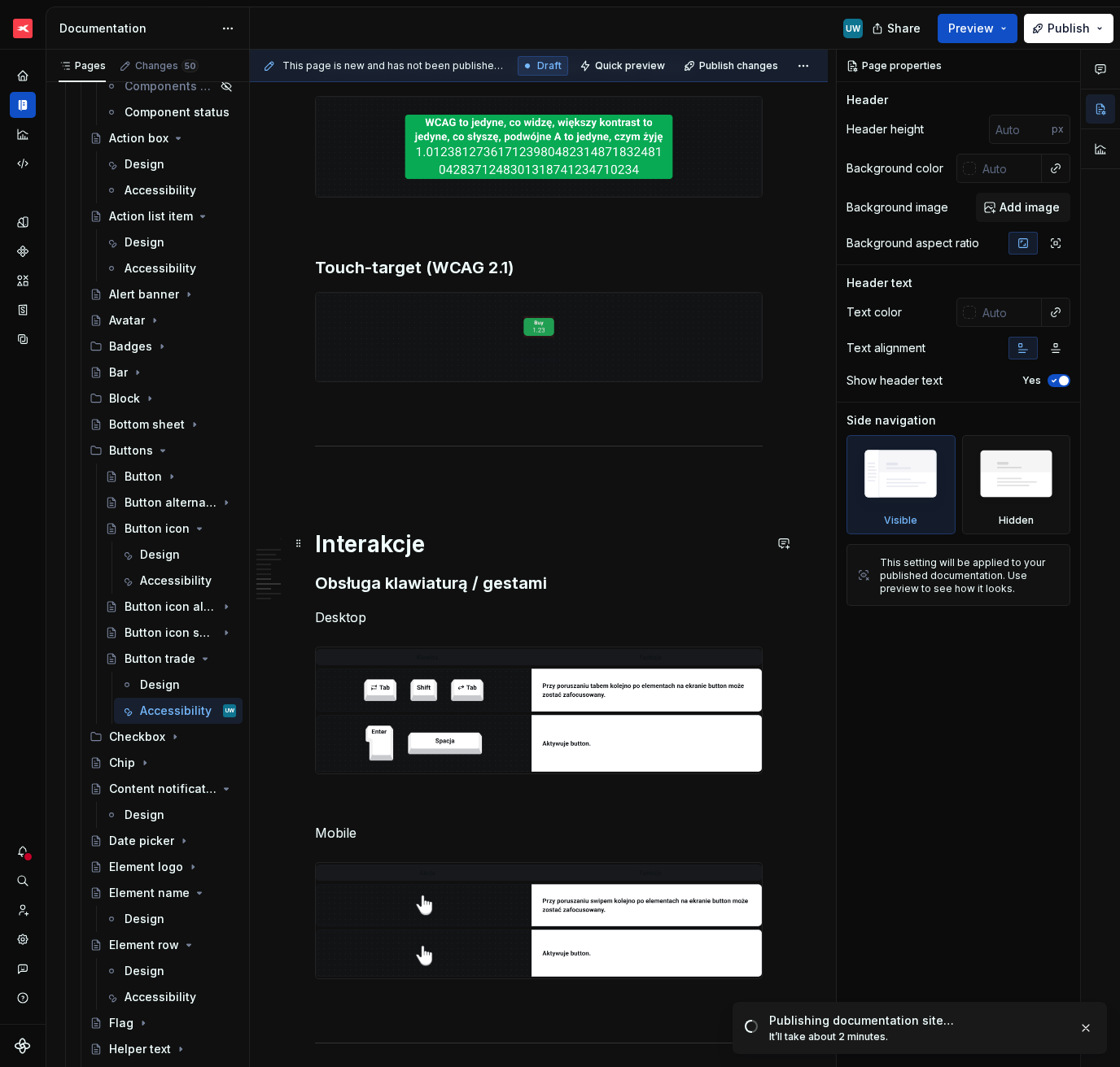
click at [457, 544] on h1 "Interakcje" at bounding box center [538, 544] width 447 height 30
type textarea "*"
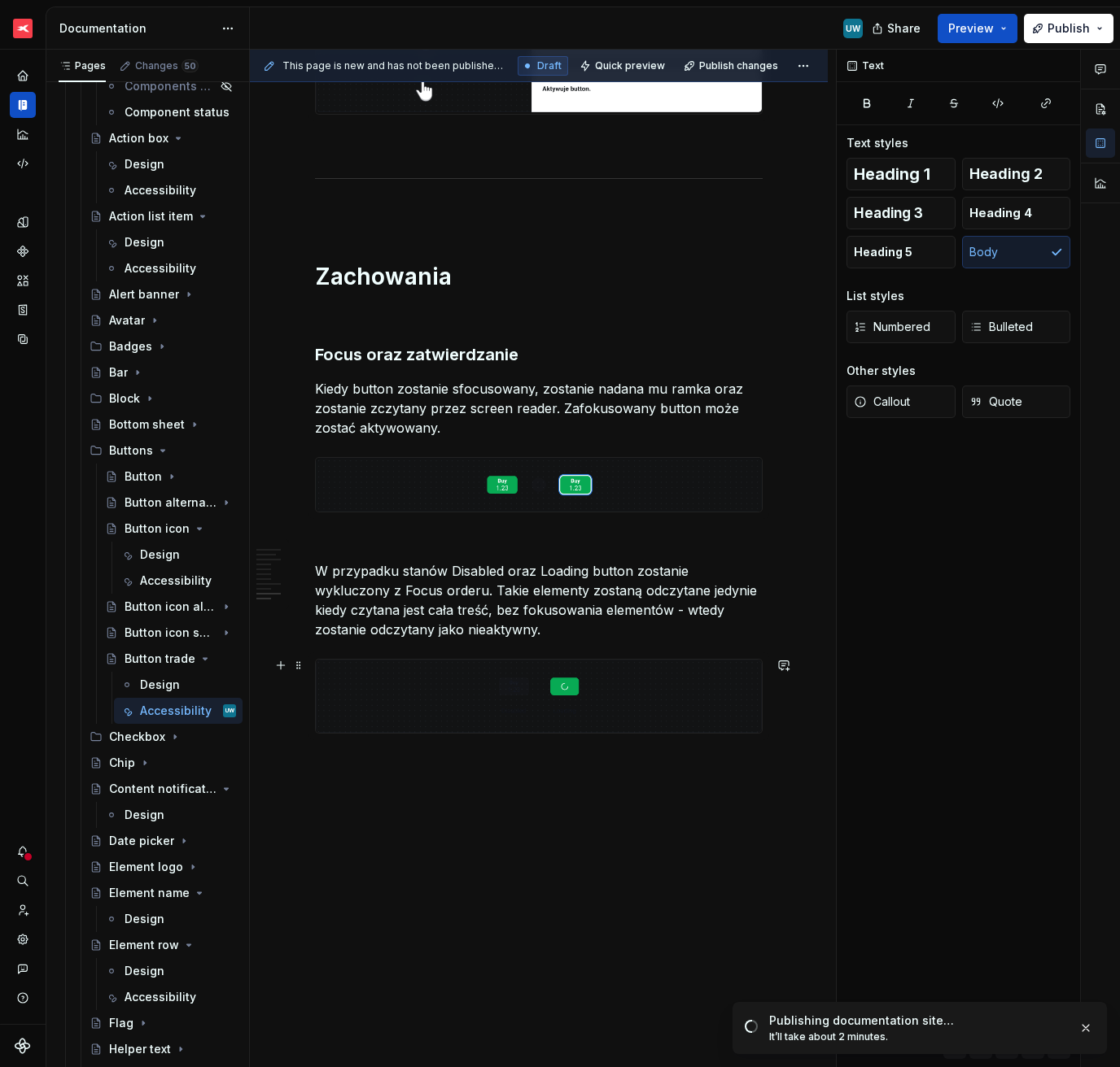
scroll to position [2369, 0]
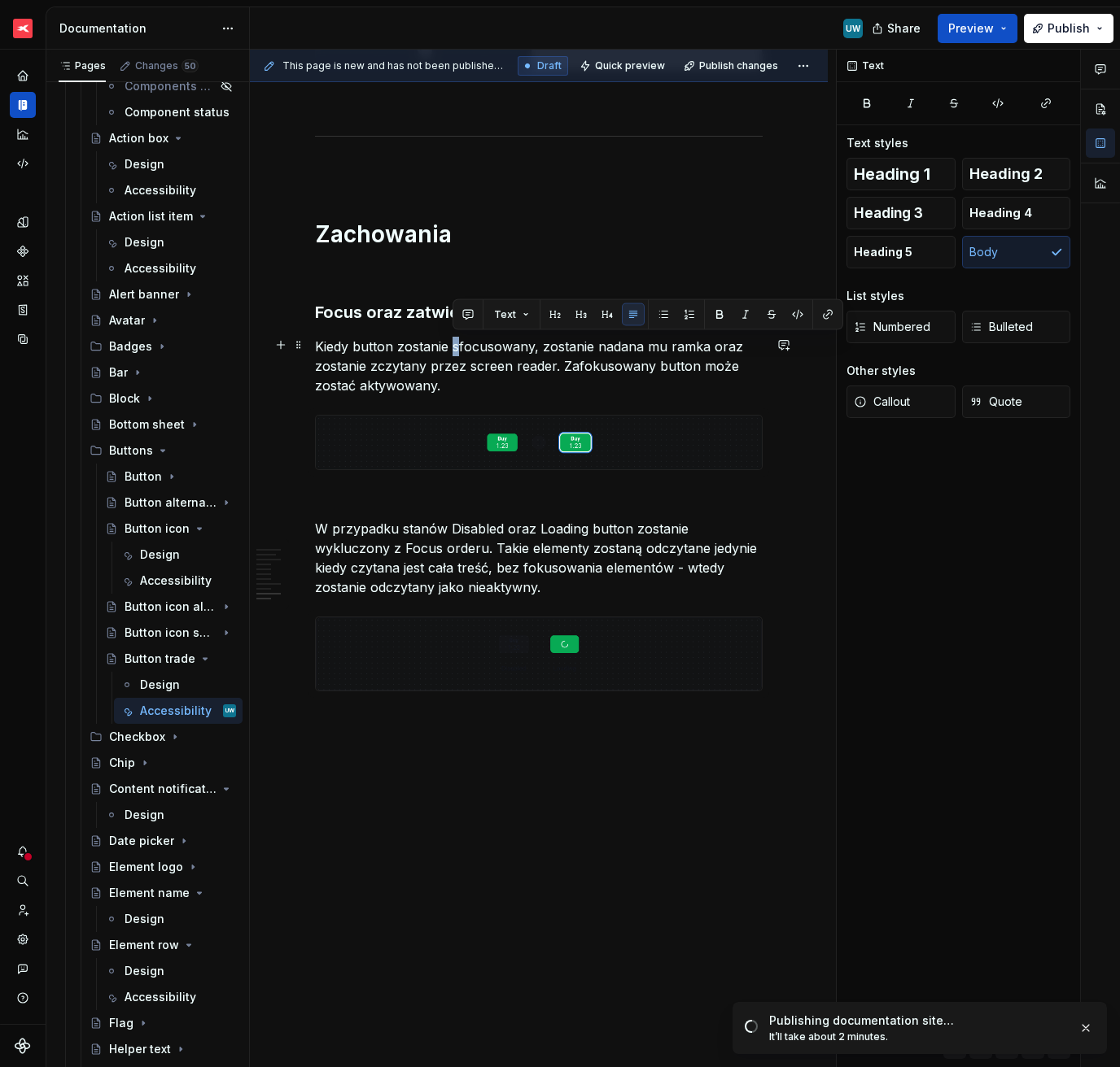
click at [458, 341] on p "Kiedy button zostanie sfocusowany, zostanie nadana mu ramka oraz zostanie zczyt…" at bounding box center [538, 366] width 447 height 59
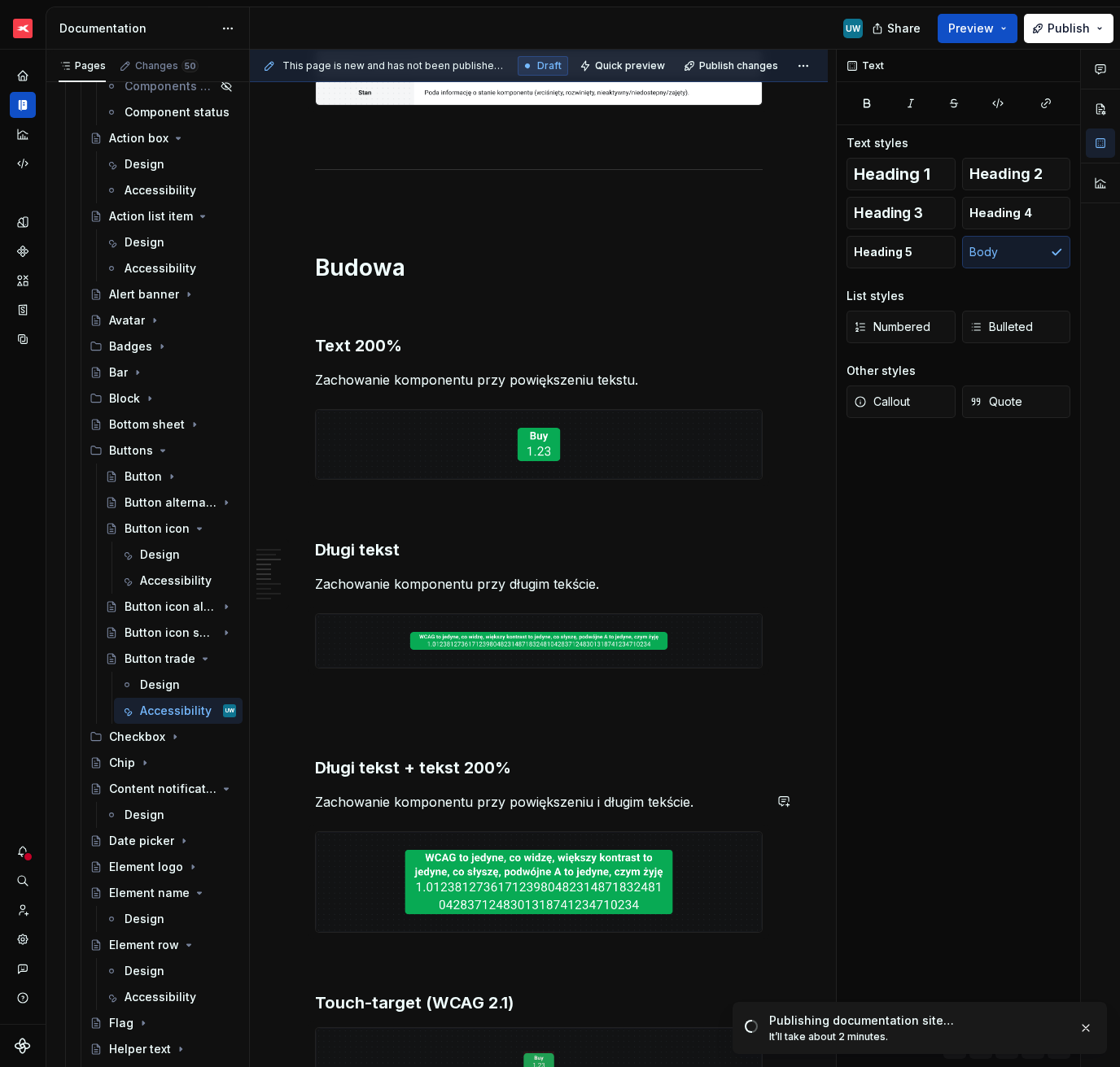
scroll to position [672, 0]
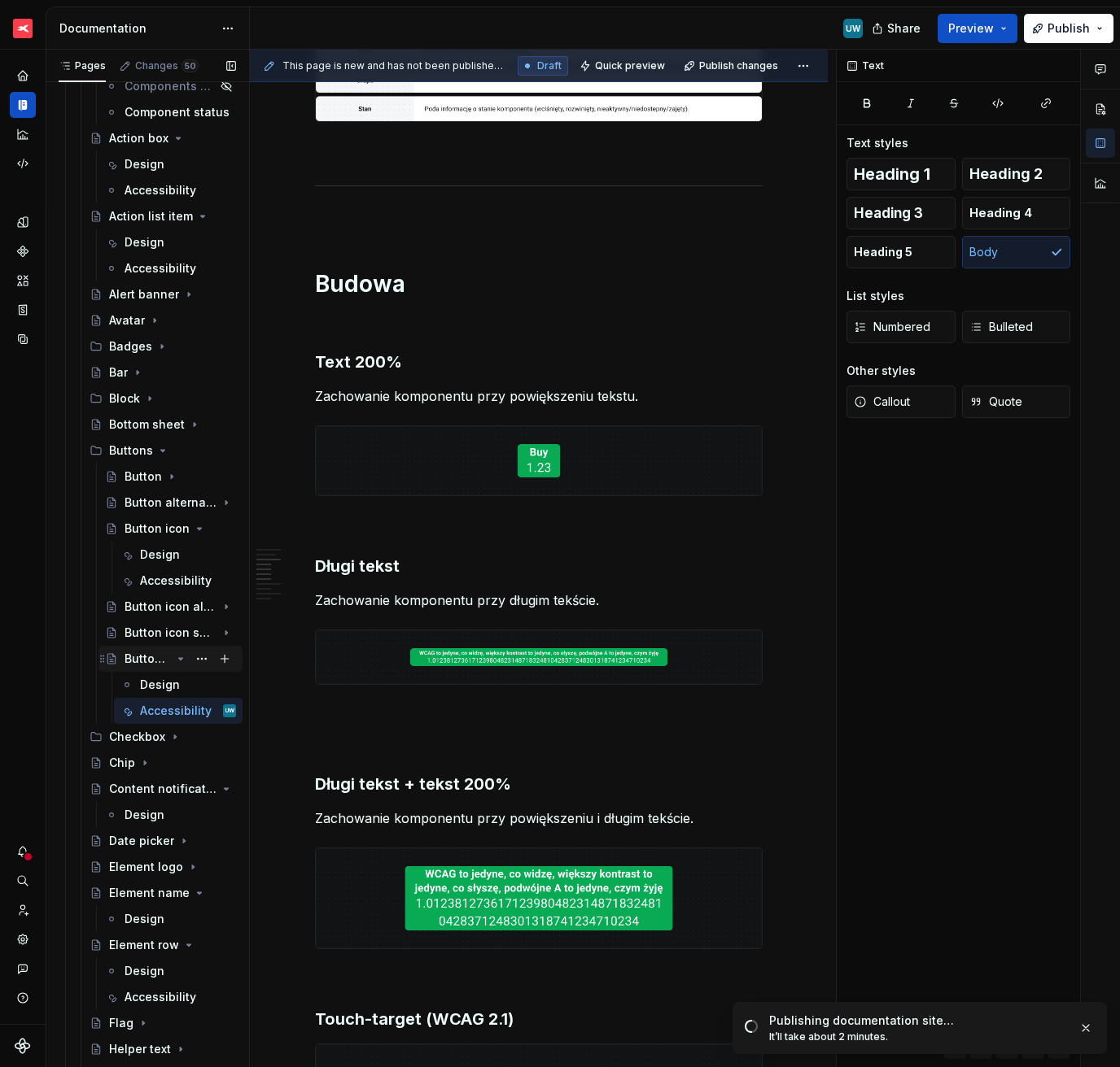
click at [175, 659] on icon "Page tree" at bounding box center [181, 658] width 13 height 13
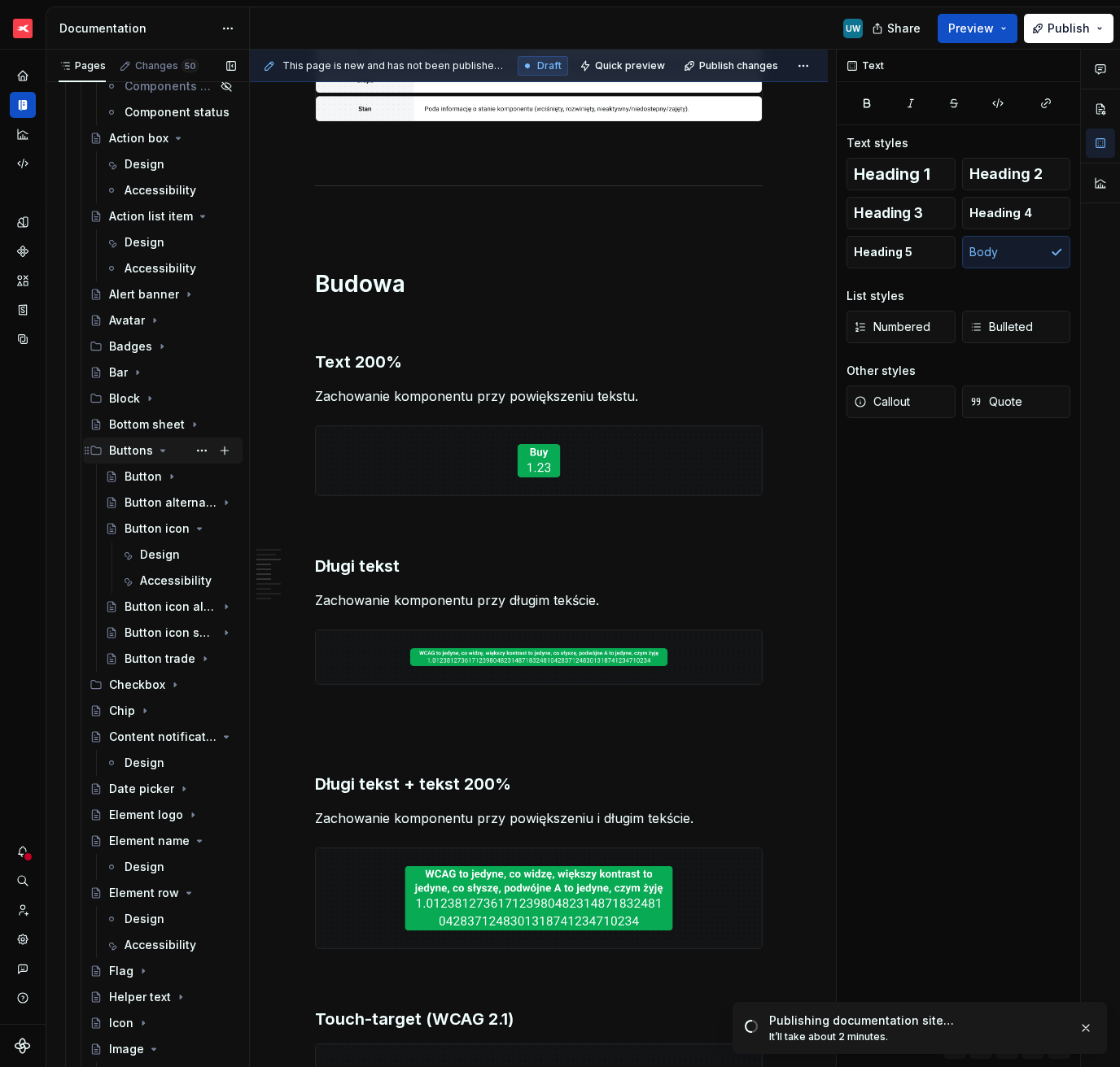
click at [159, 448] on icon "Page tree" at bounding box center [162, 450] width 13 height 13
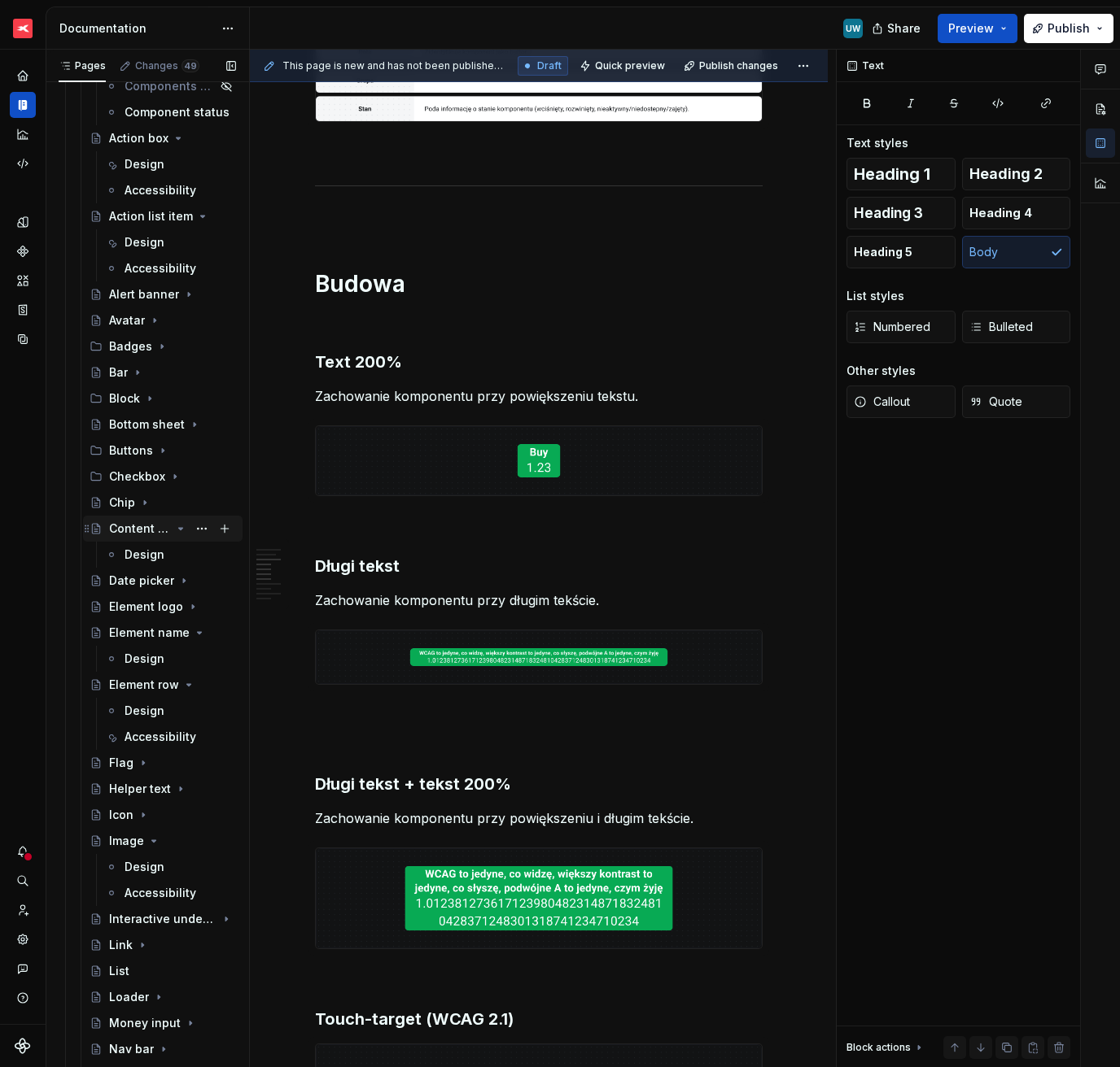
click at [175, 526] on icon "Page tree" at bounding box center [181, 529] width 13 height 13
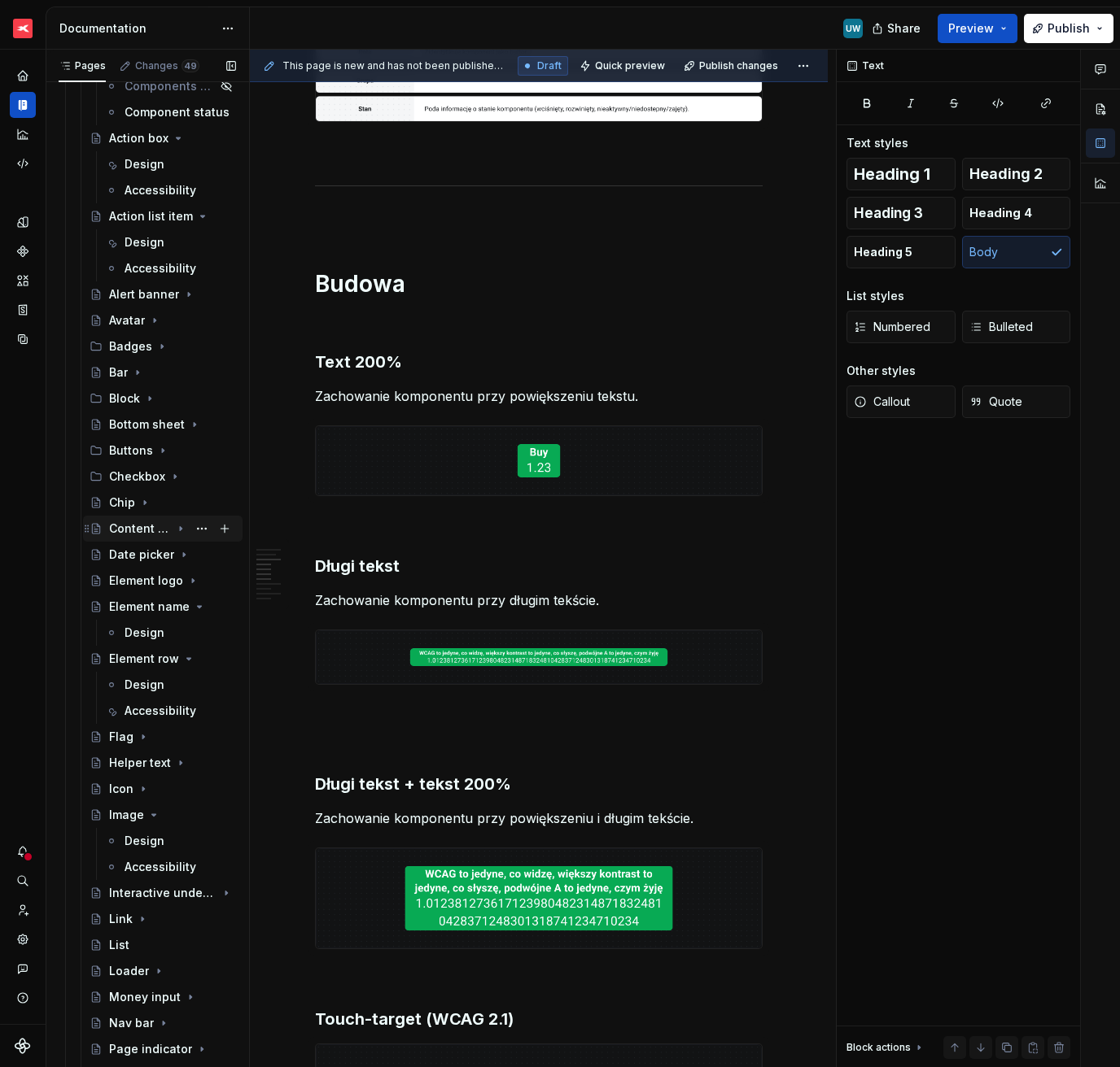
click at [175, 526] on icon "Page tree" at bounding box center [181, 529] width 13 height 13
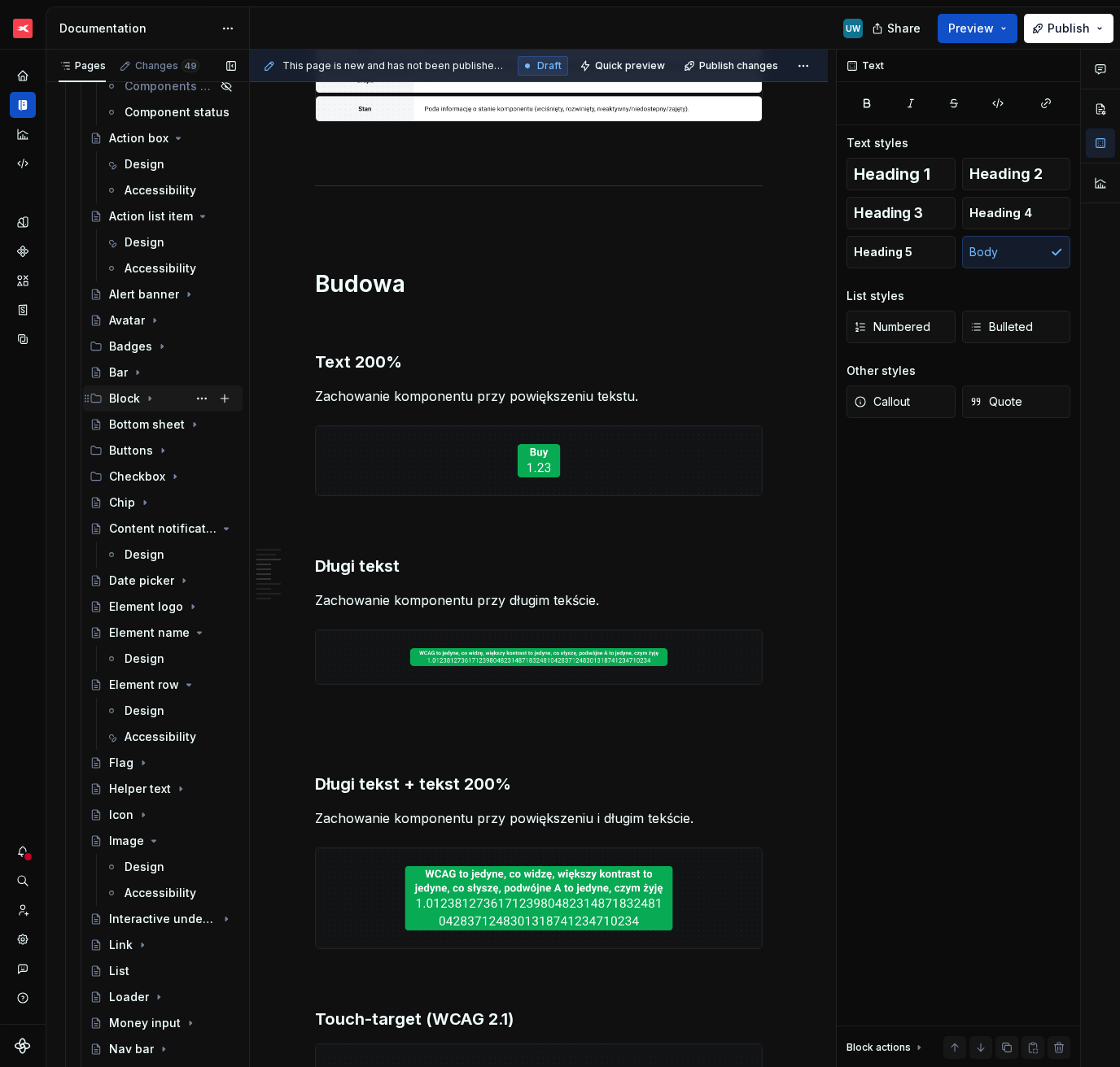
click at [151, 396] on icon "Page tree" at bounding box center [149, 398] width 13 height 13
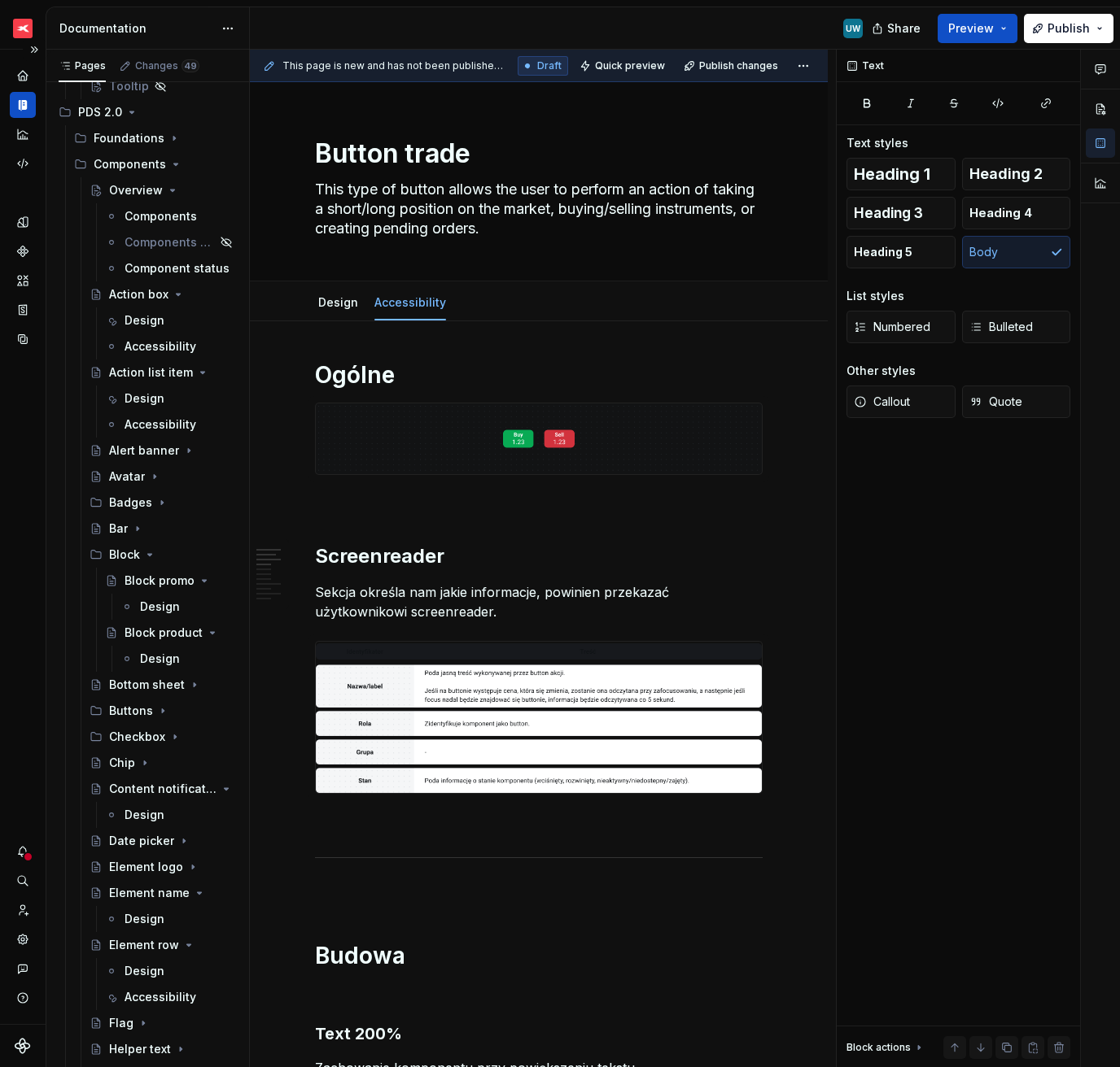
scroll to position [771, 0]
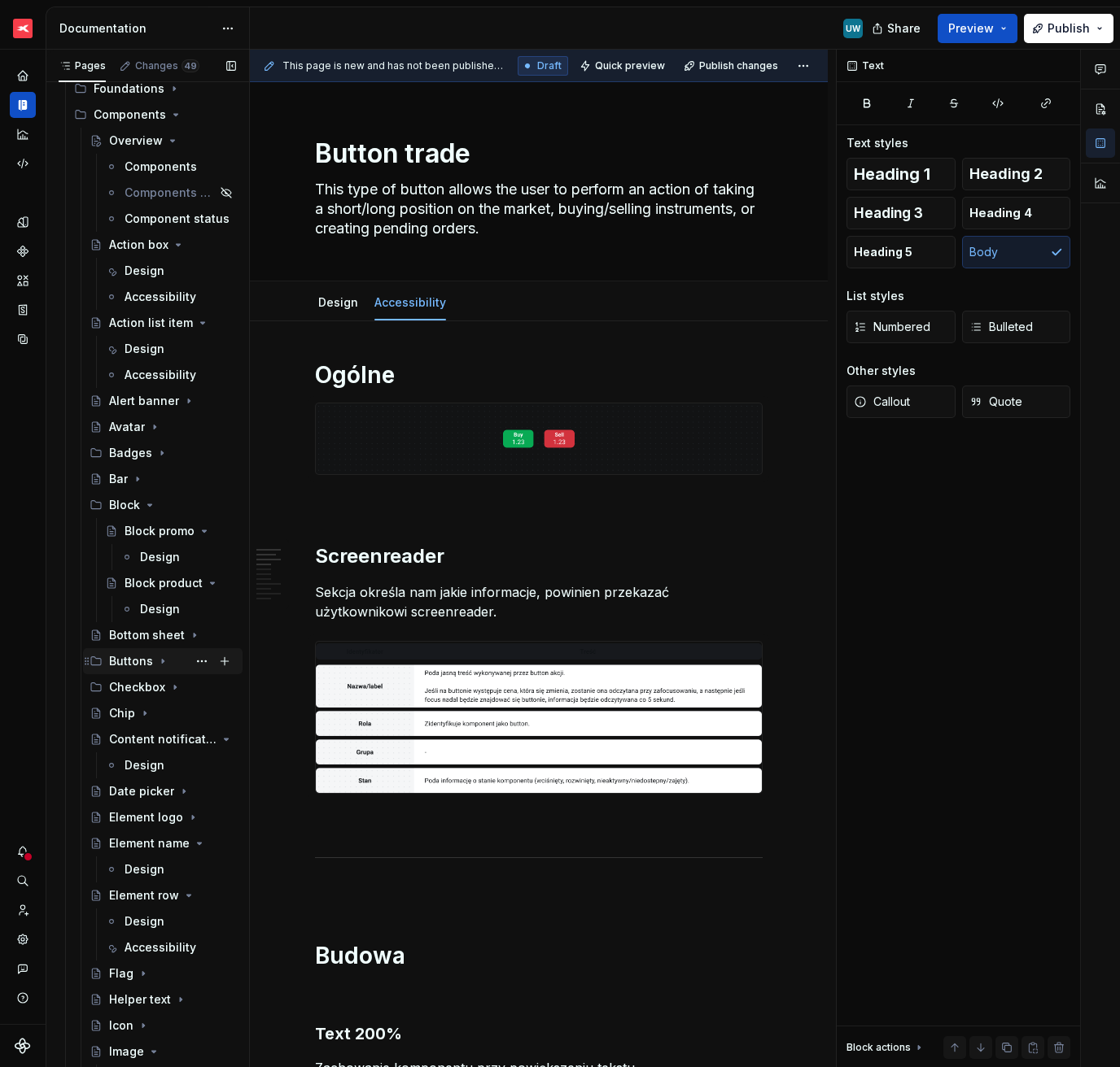
click at [164, 664] on icon "Page tree" at bounding box center [162, 660] width 13 height 13
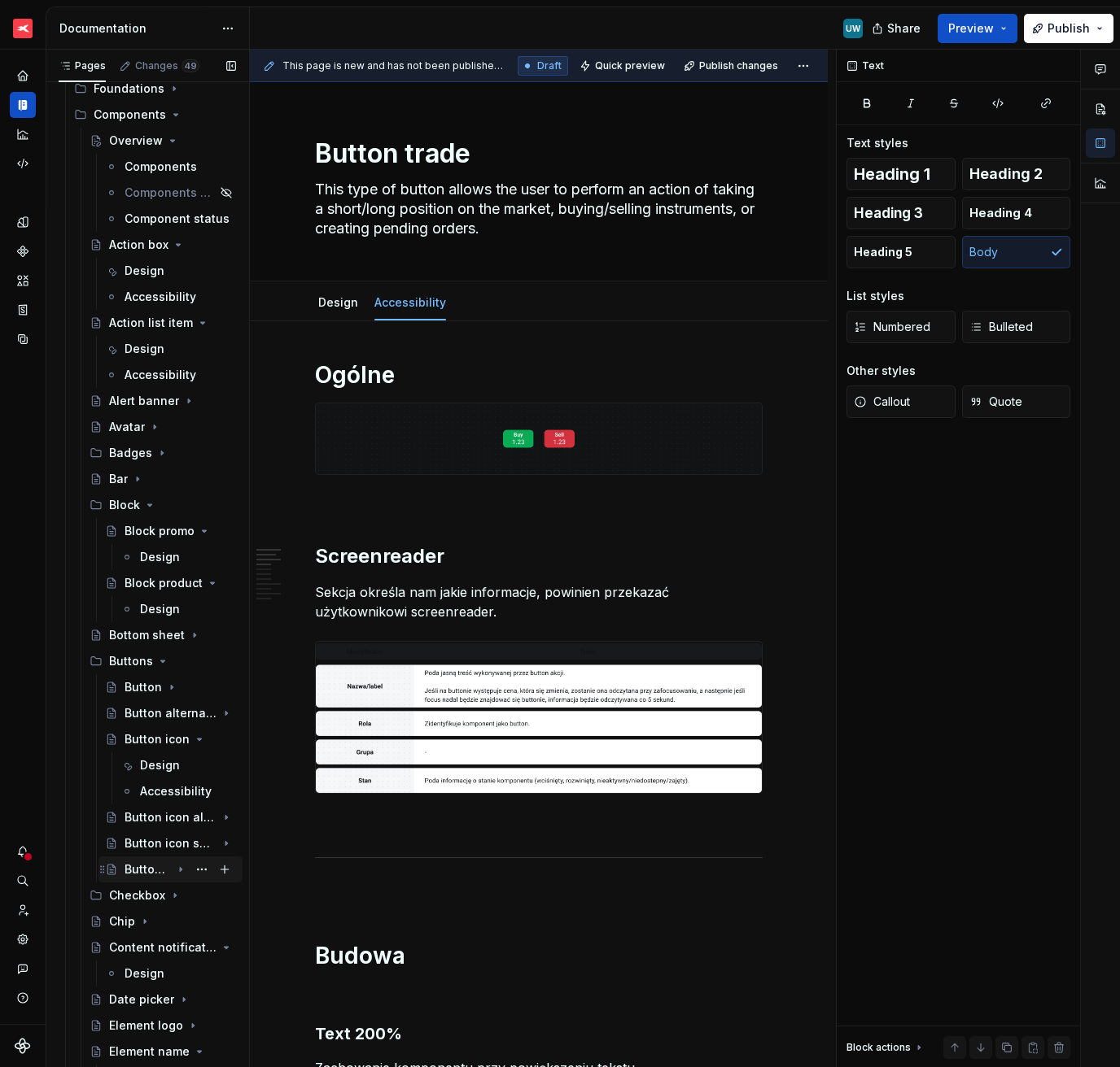
click at [180, 871] on icon "Page tree" at bounding box center [181, 870] width 2 height 4
click at [191, 919] on button "Page tree" at bounding box center [201, 921] width 23 height 23
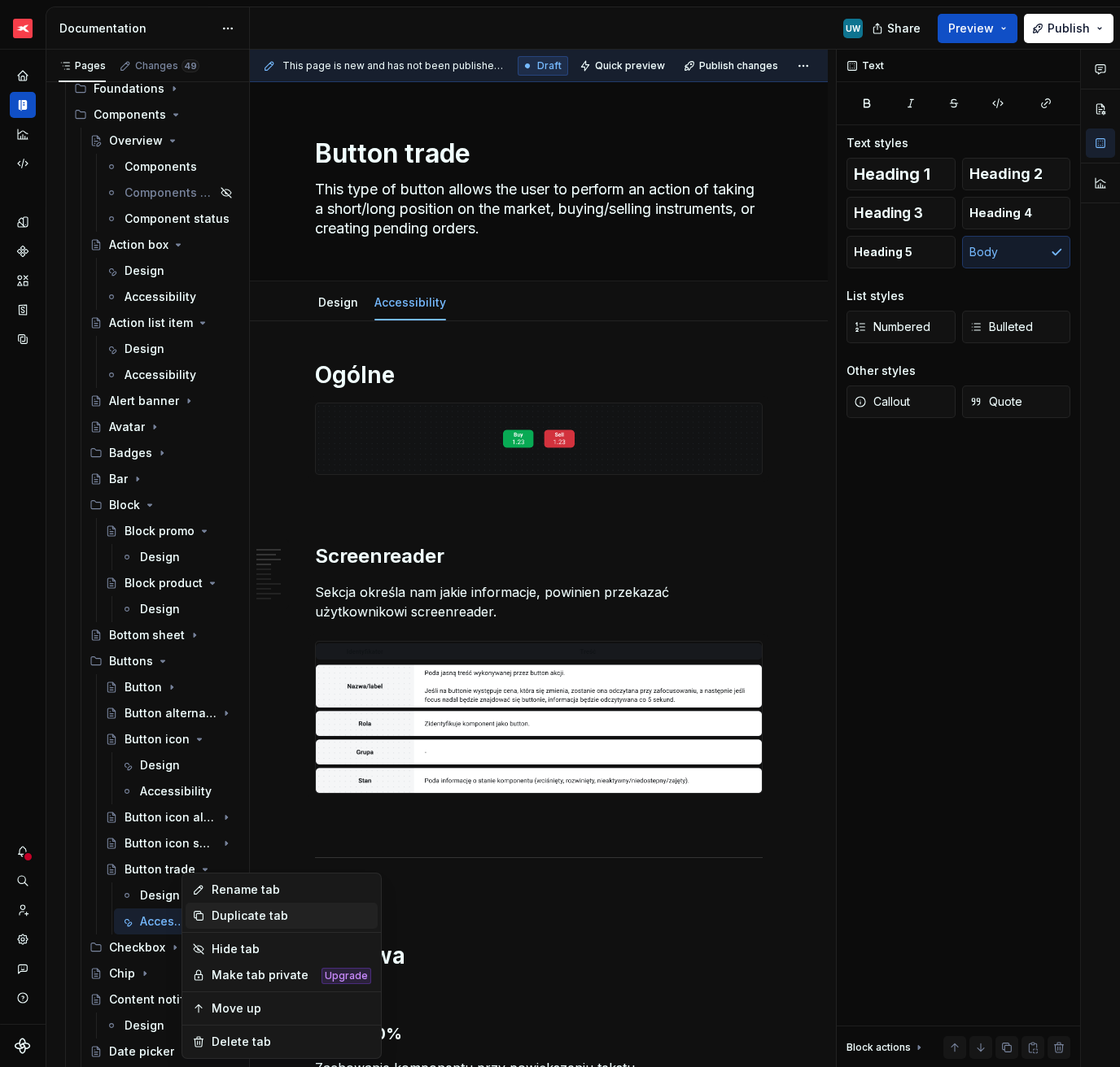
click at [233, 917] on div "Duplicate tab" at bounding box center [291, 915] width 160 height 16
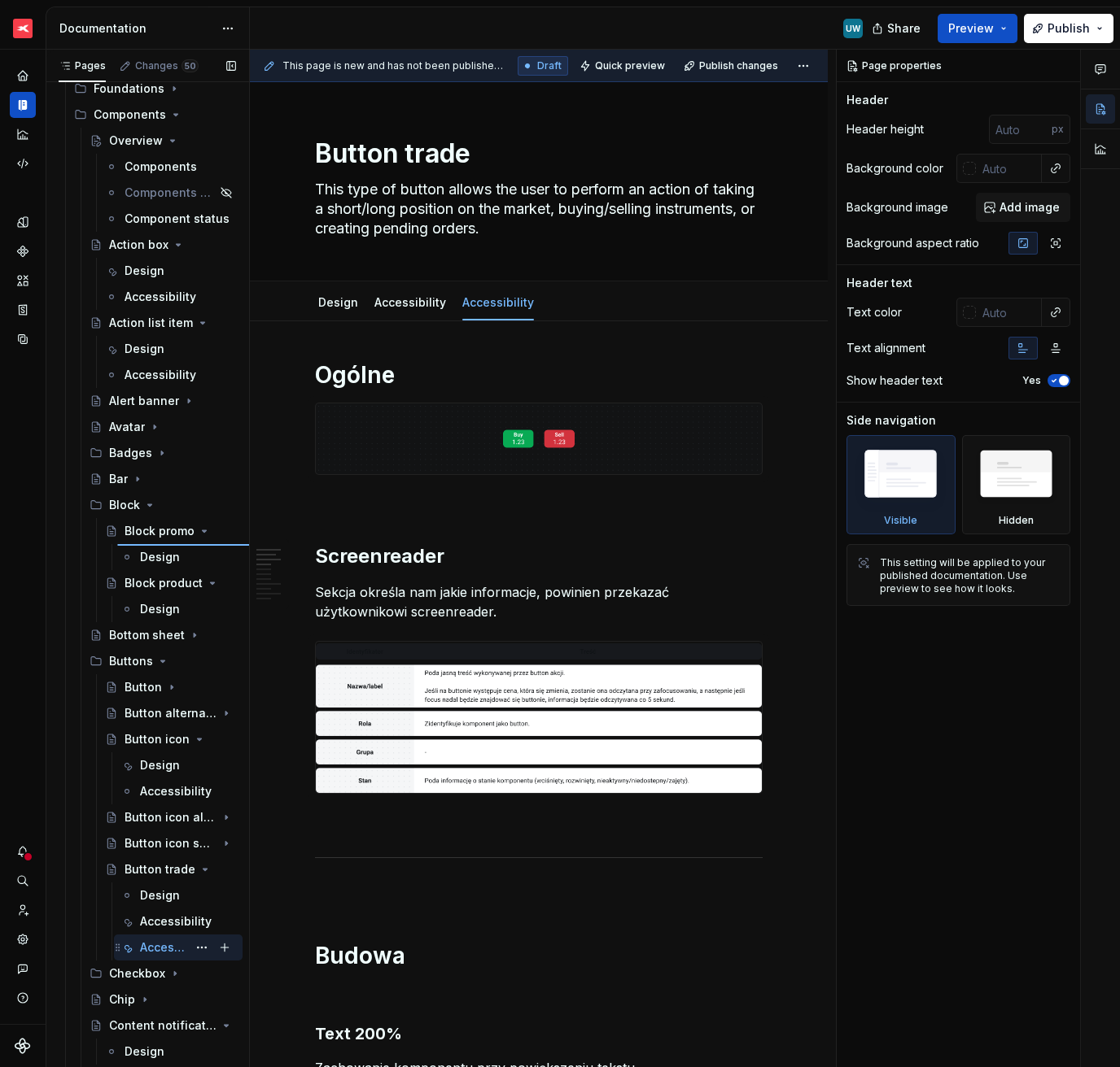
type textarea "*"
type textarea "Block promo"
type textarea "Decorative block promoting a product."
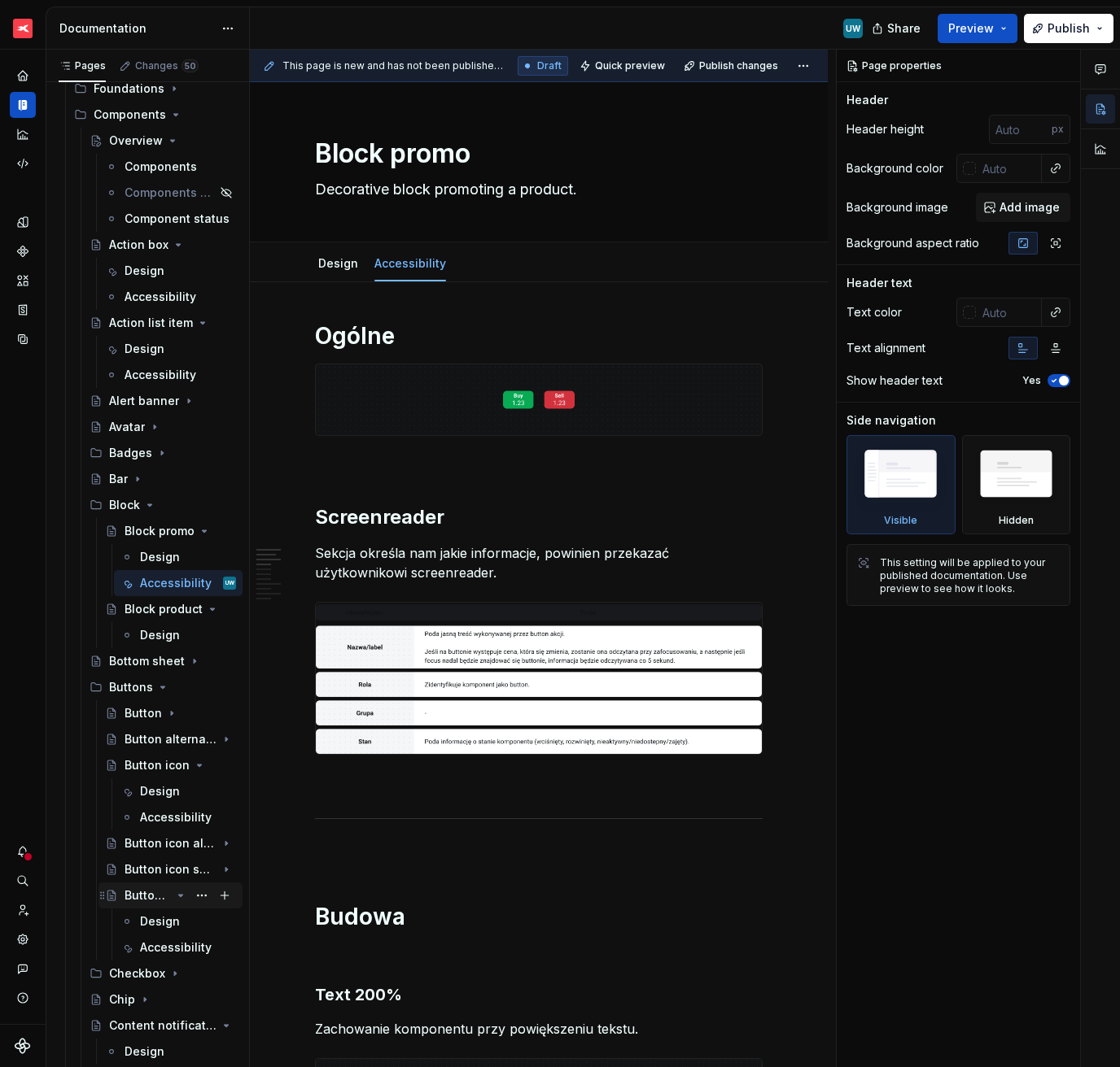
click at [175, 896] on icon "Page tree" at bounding box center [181, 895] width 13 height 13
click at [156, 691] on icon "Page tree" at bounding box center [162, 687] width 13 height 13
click at [460, 389] on img at bounding box center [539, 399] width 446 height 70
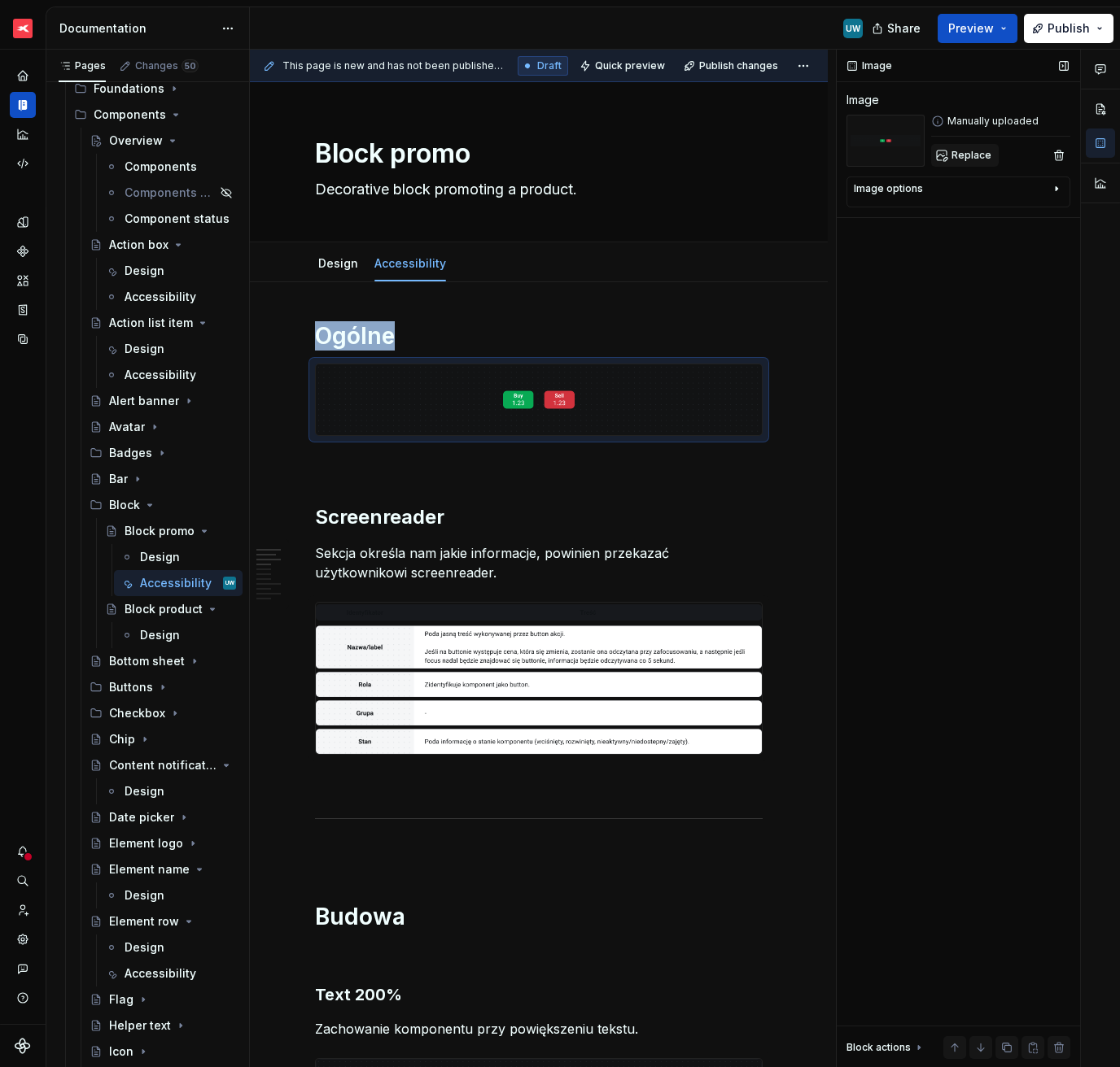
click at [968, 156] on span "Replace" at bounding box center [971, 155] width 40 height 13
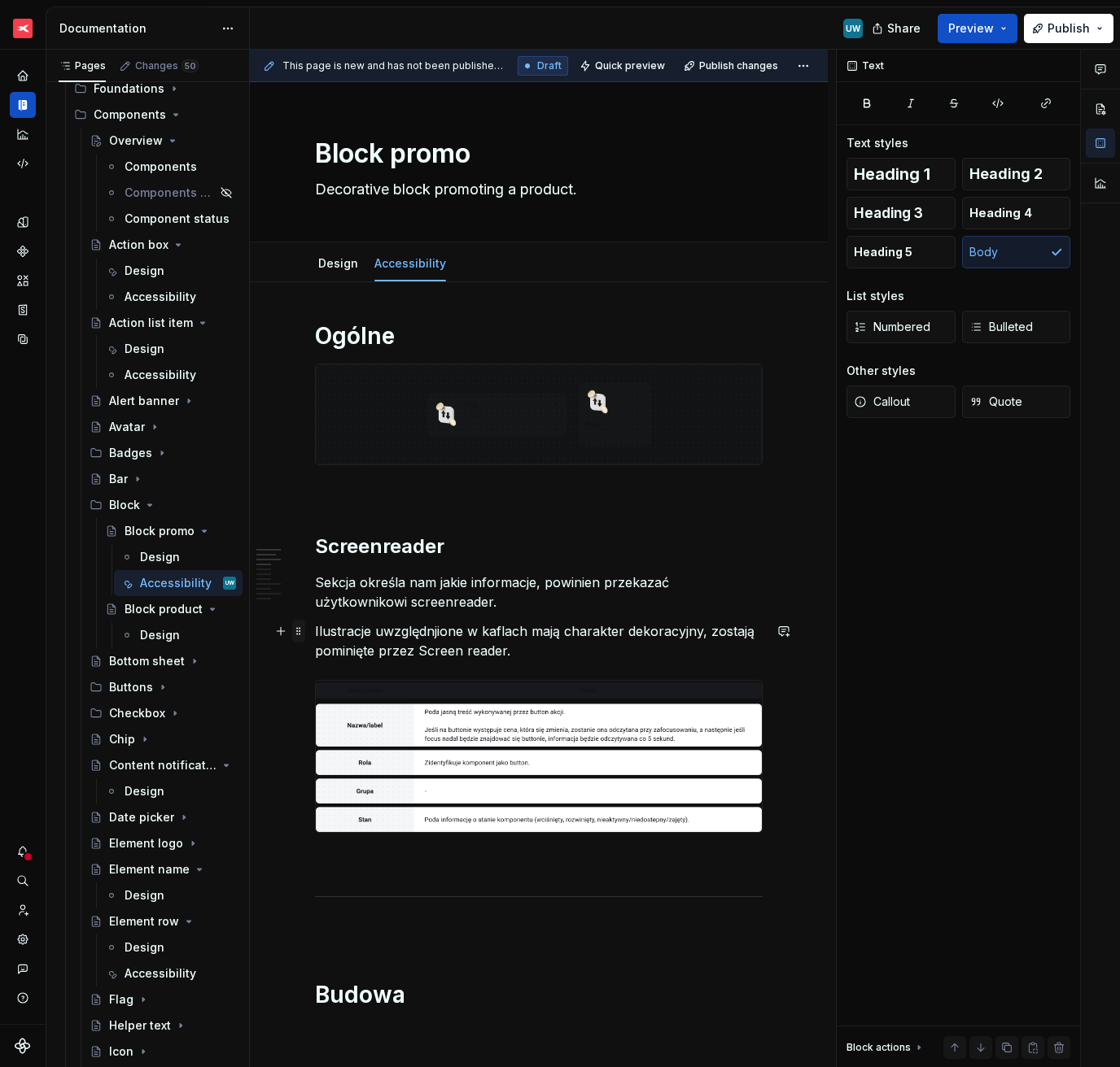
click at [297, 633] on span at bounding box center [298, 631] width 13 height 23
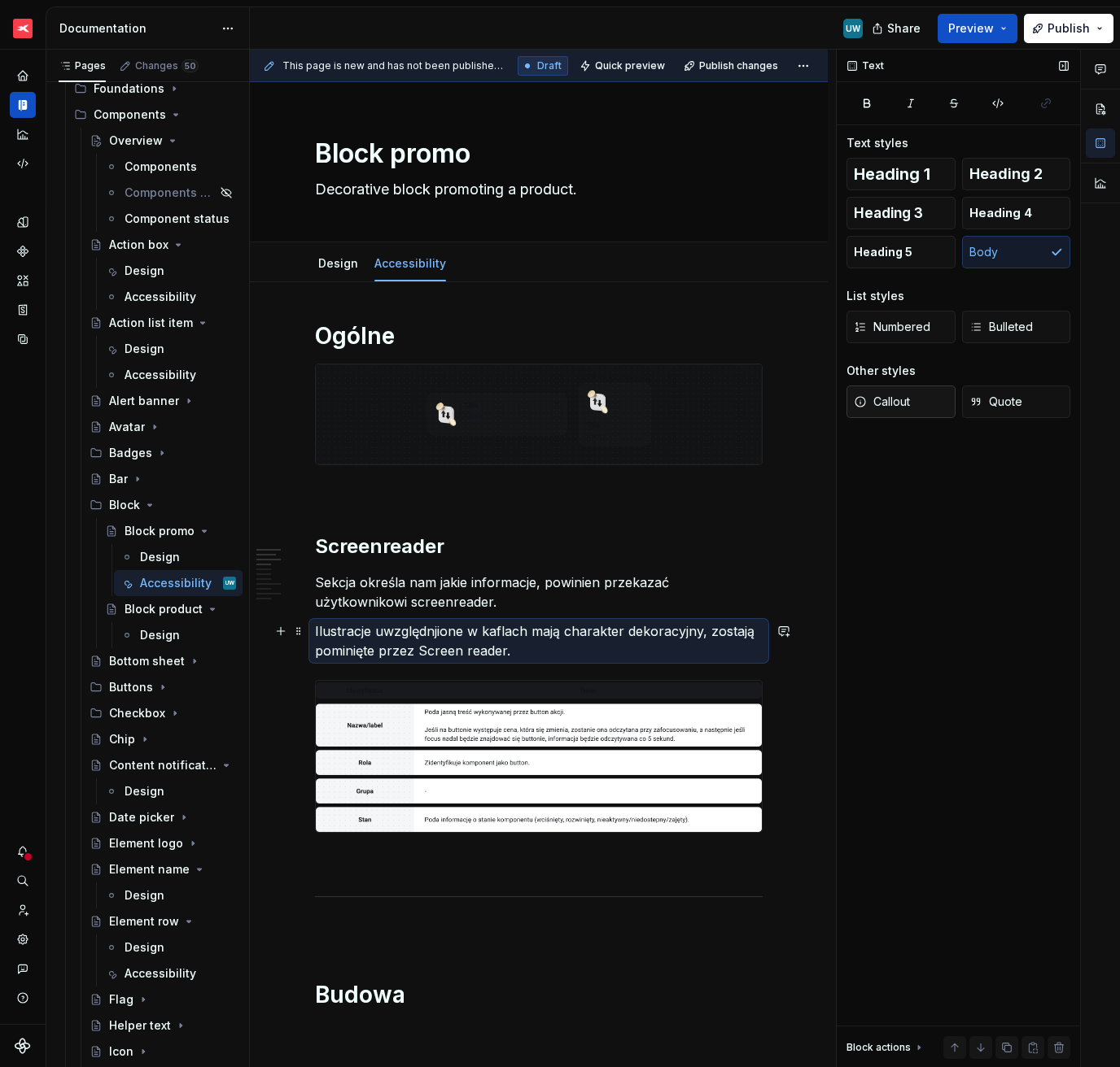
click at [911, 401] on button "Callout" at bounding box center [901, 402] width 109 height 33
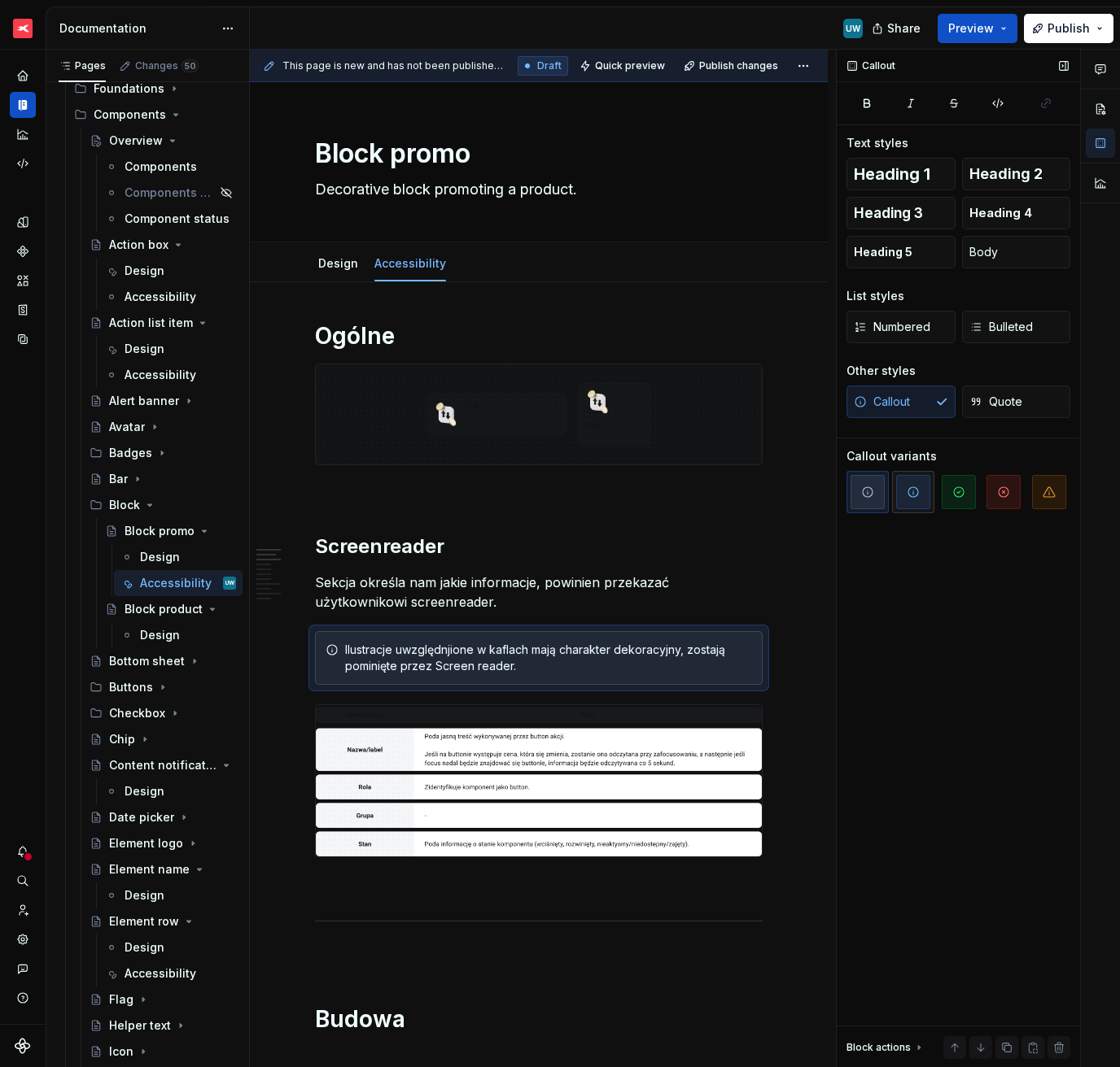
click at [922, 491] on span "button" at bounding box center [913, 492] width 34 height 34
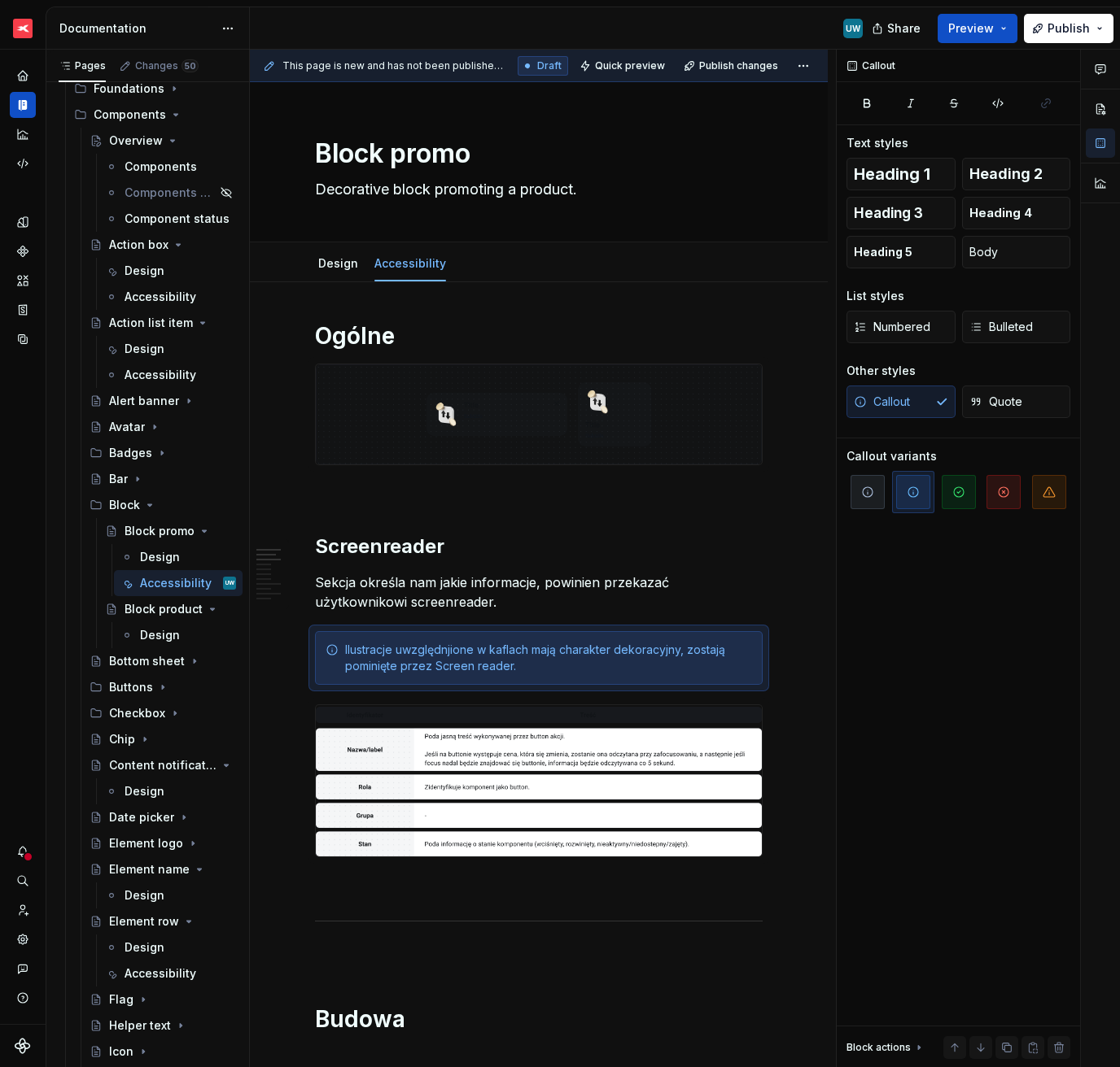
click at [426, 758] on img at bounding box center [539, 780] width 446 height 152
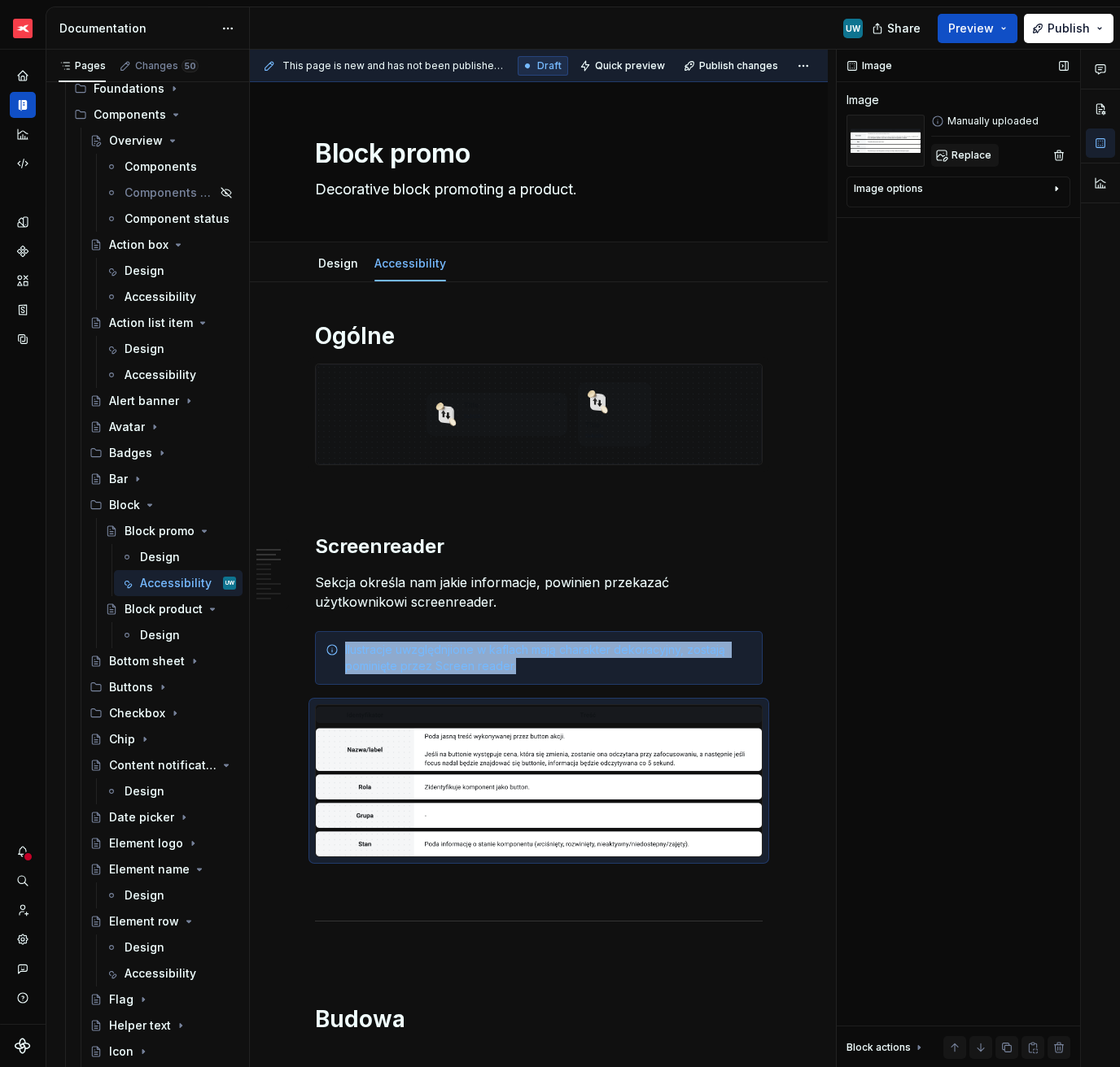
click at [971, 165] on button "Replace" at bounding box center [964, 155] width 67 height 23
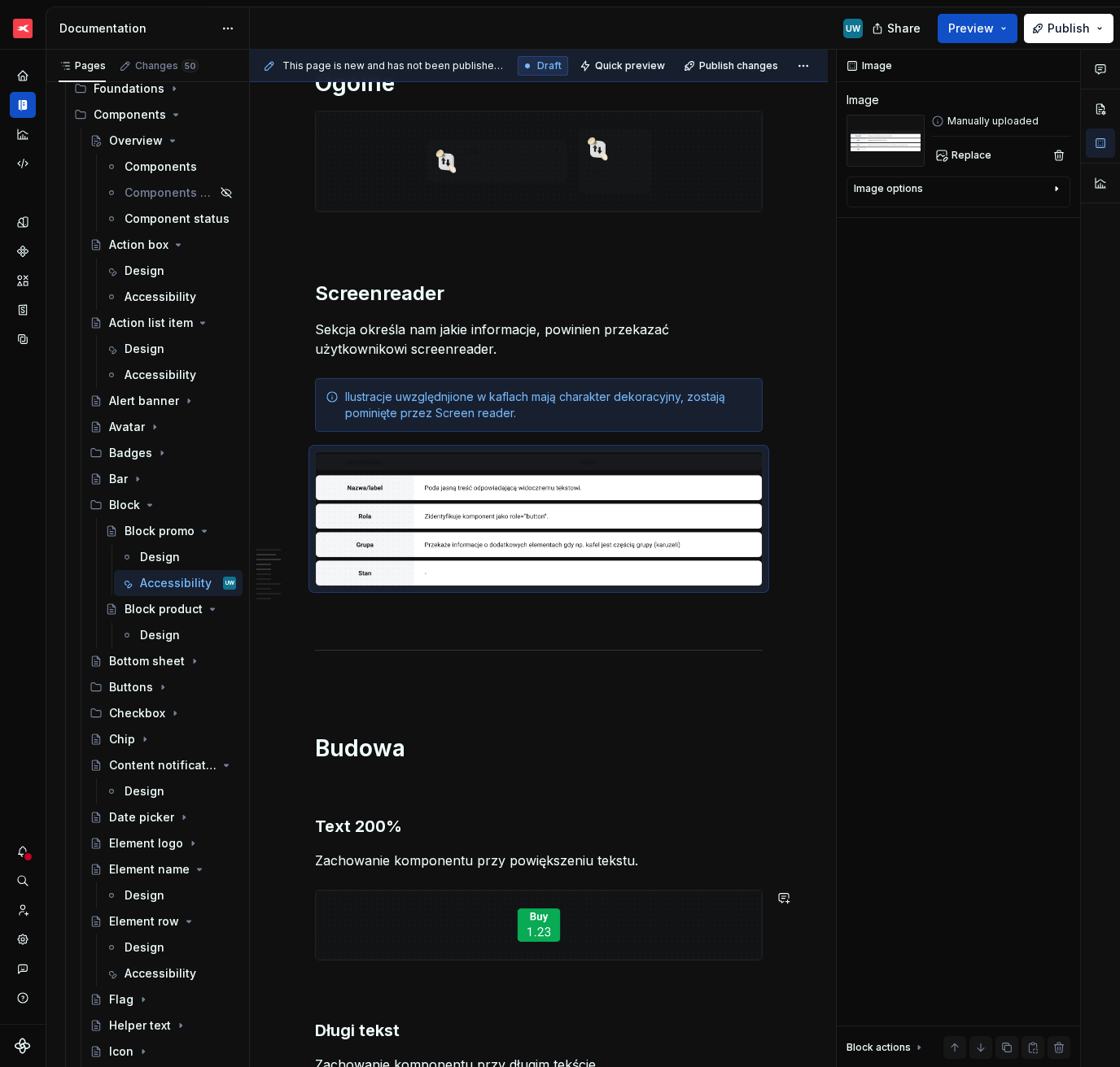
scroll to position [396, 0]
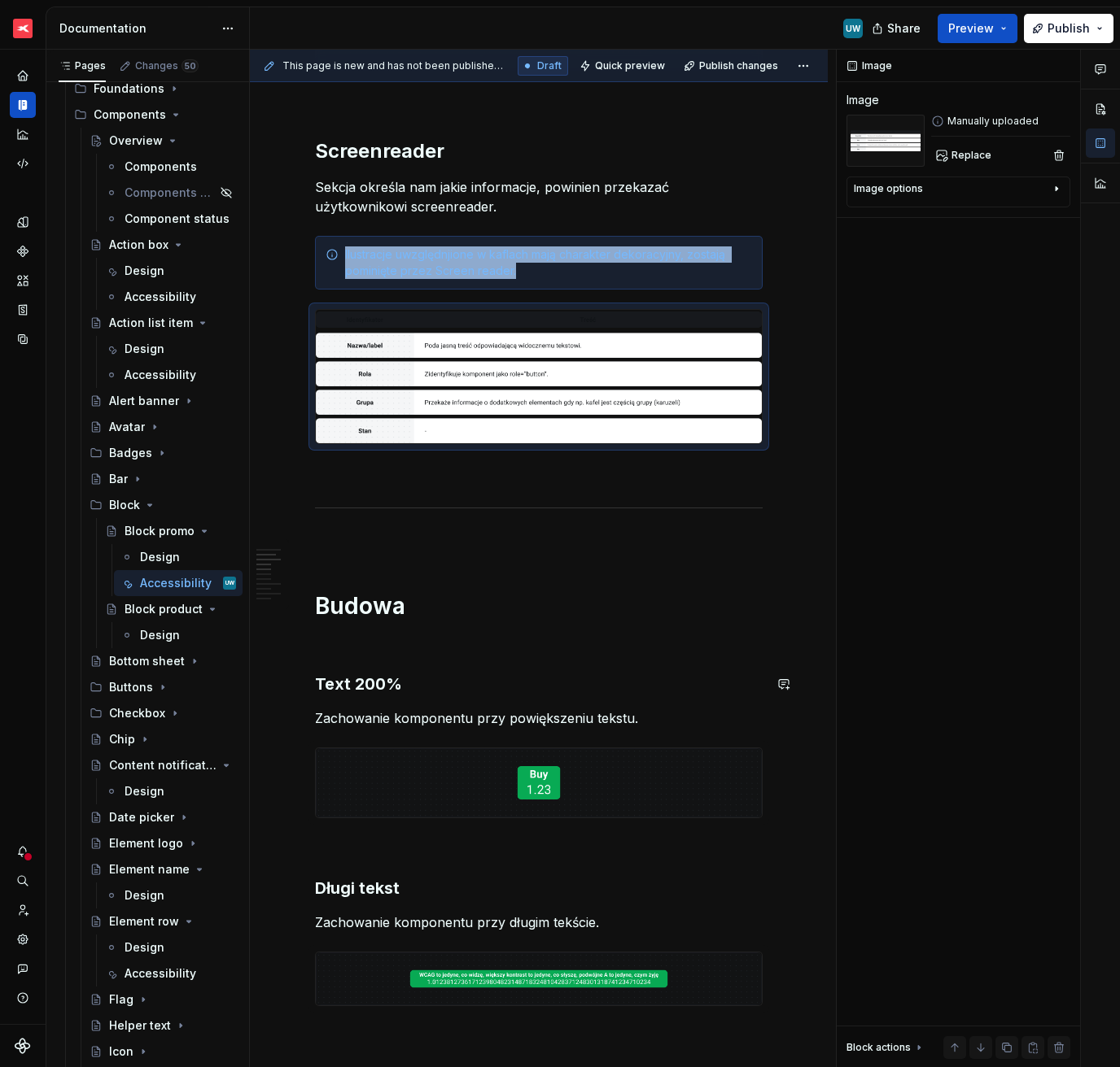
type textarea "*"
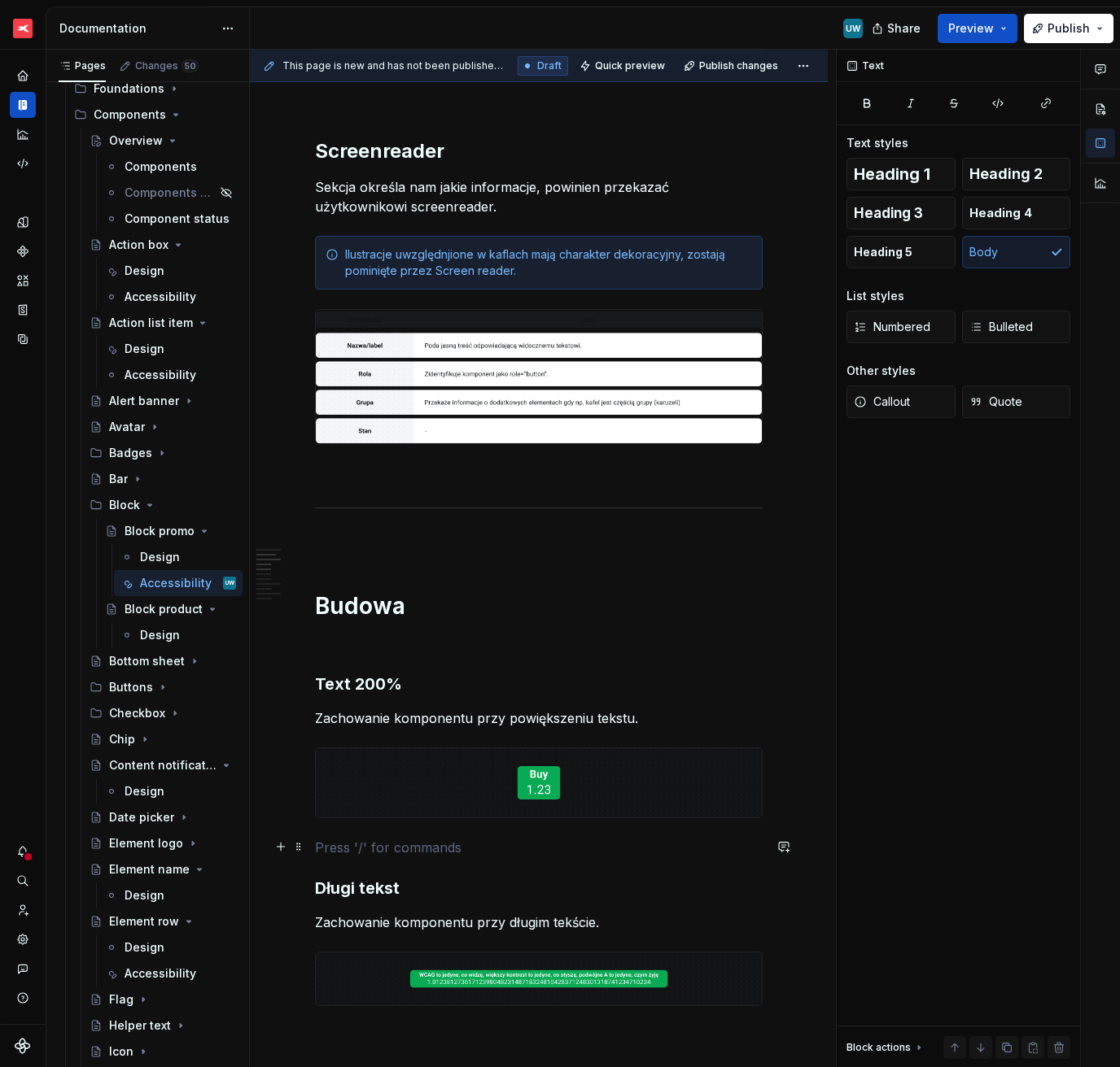
drag, startPoint x: 318, startPoint y: 652, endPoint x: 645, endPoint y: 841, distance: 377.7
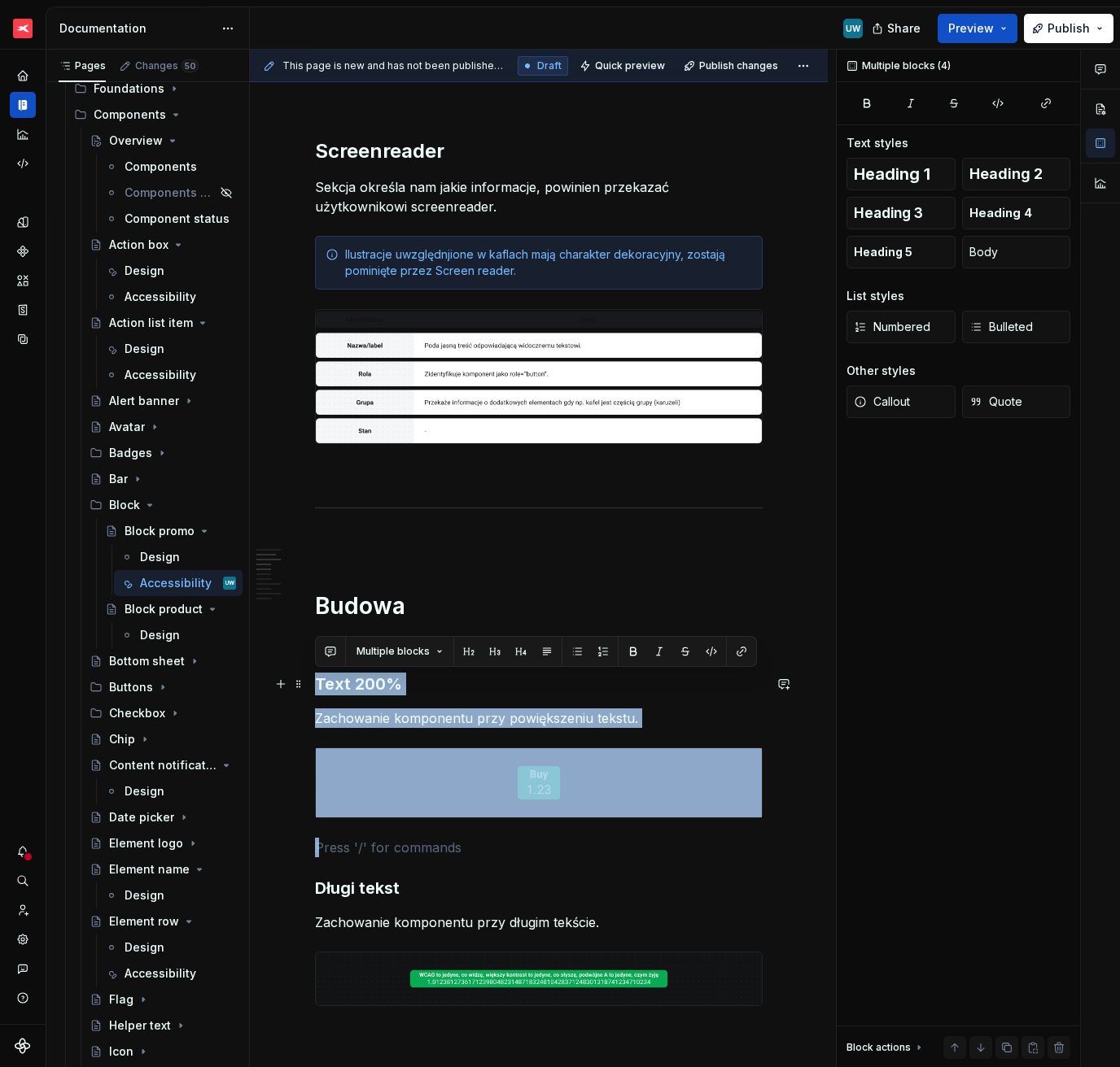
drag, startPoint x: 488, startPoint y: 841, endPoint x: 313, endPoint y: 687, distance: 233.1
copy div "Text 200% Zachowanie komponentu przy powiększeniu tekstu."
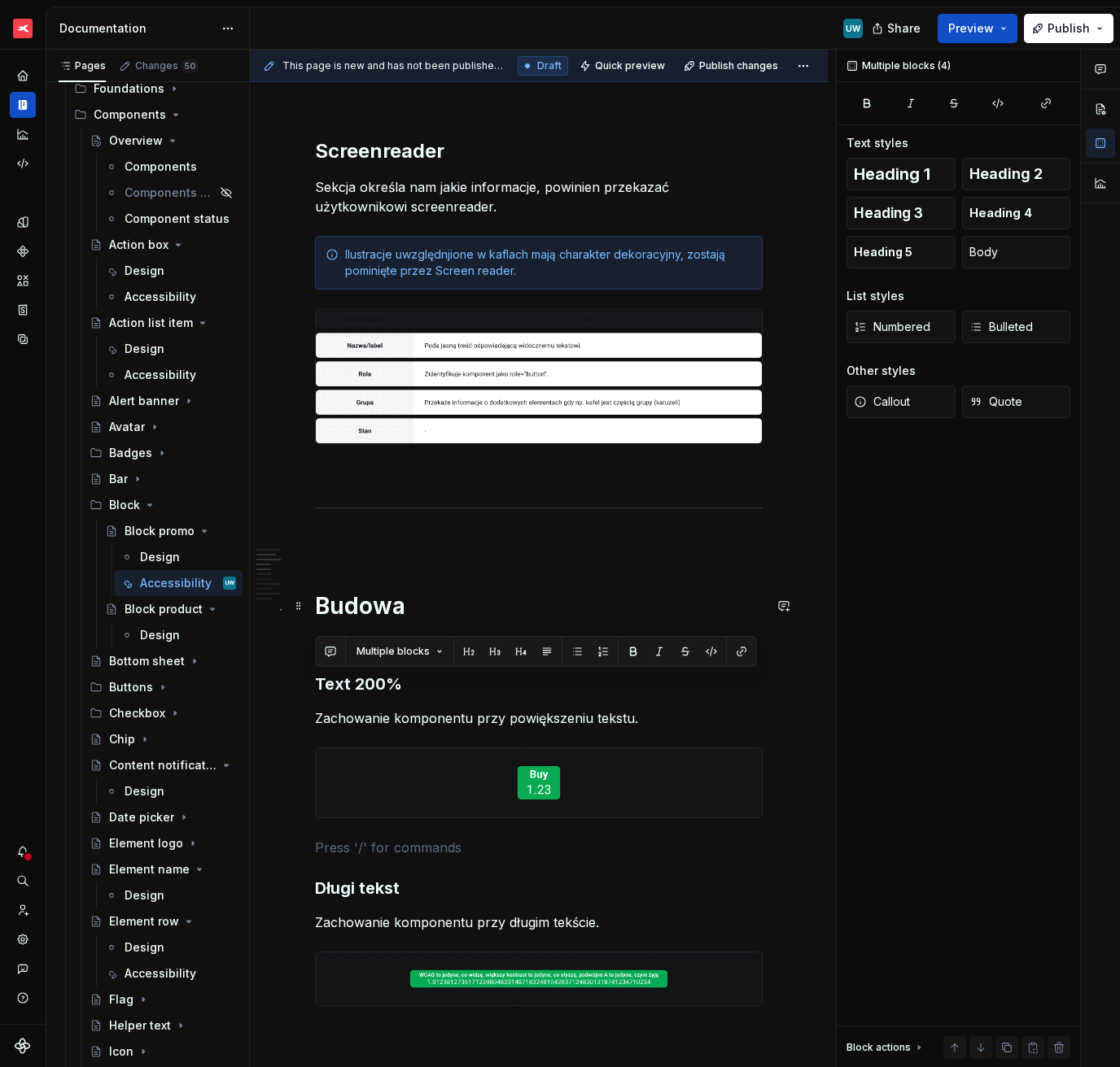
click at [361, 618] on h1 "Budowa" at bounding box center [538, 606] width 447 height 30
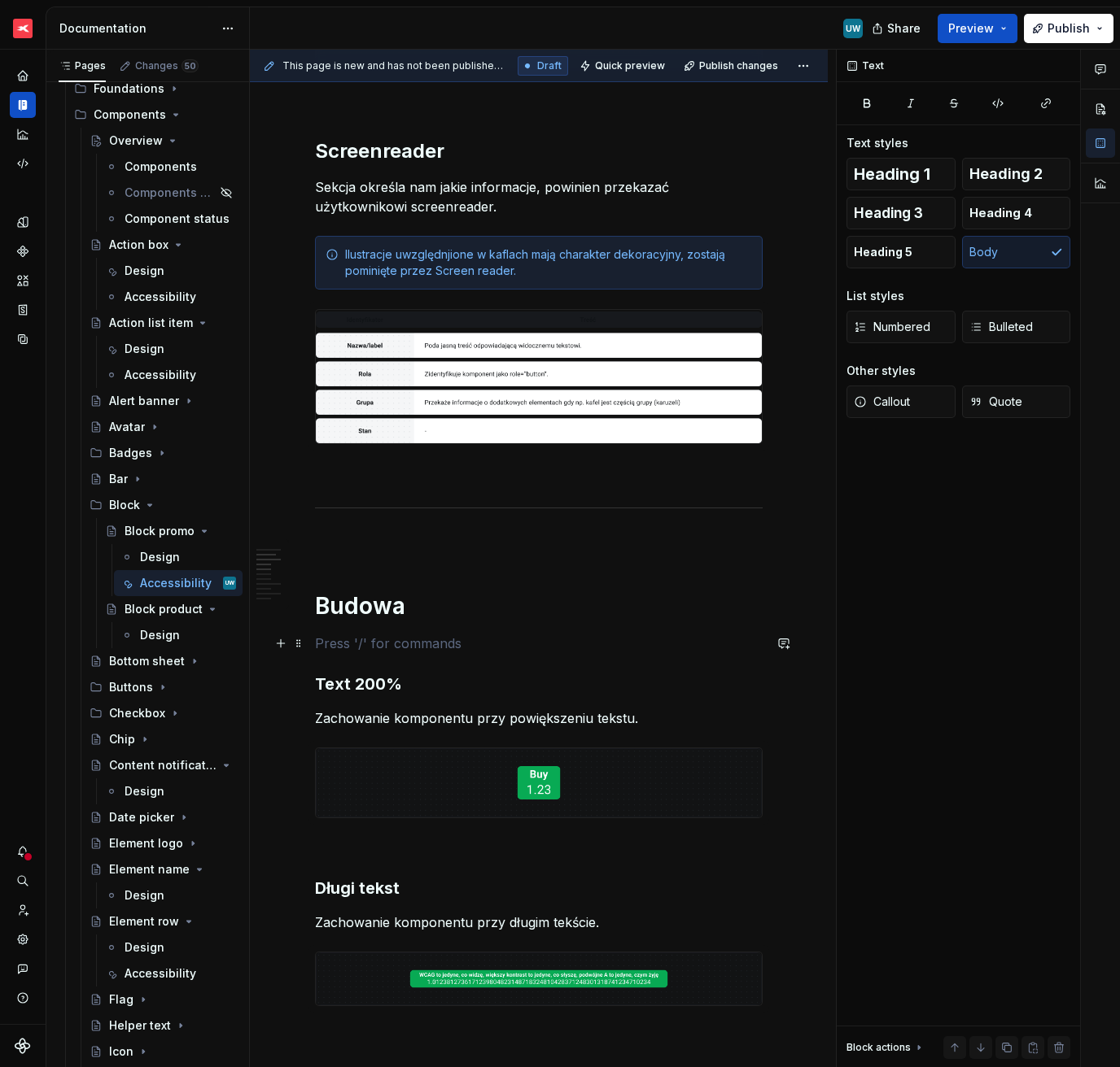
click at [361, 640] on p at bounding box center [538, 644] width 447 height 20
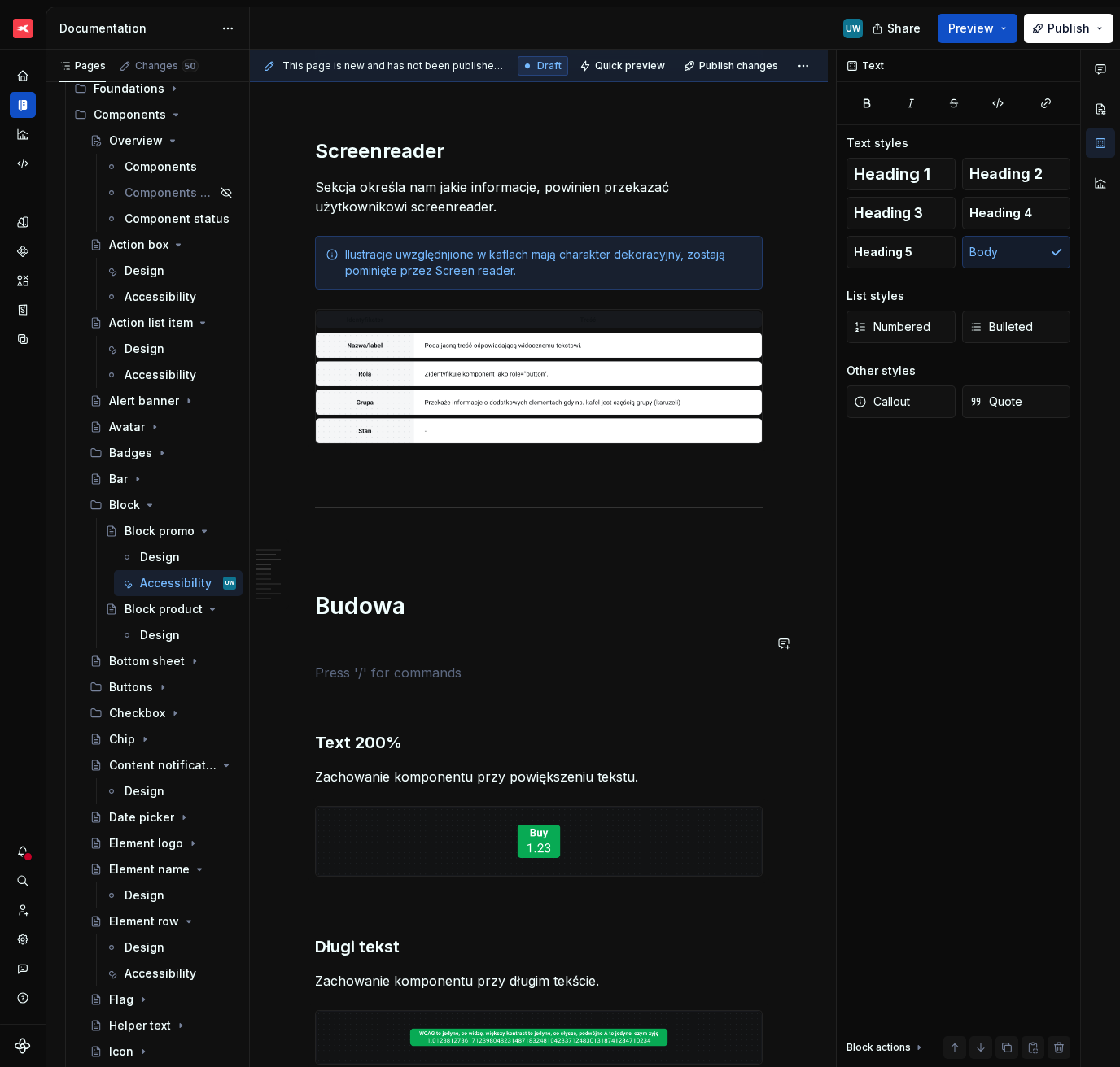
paste div
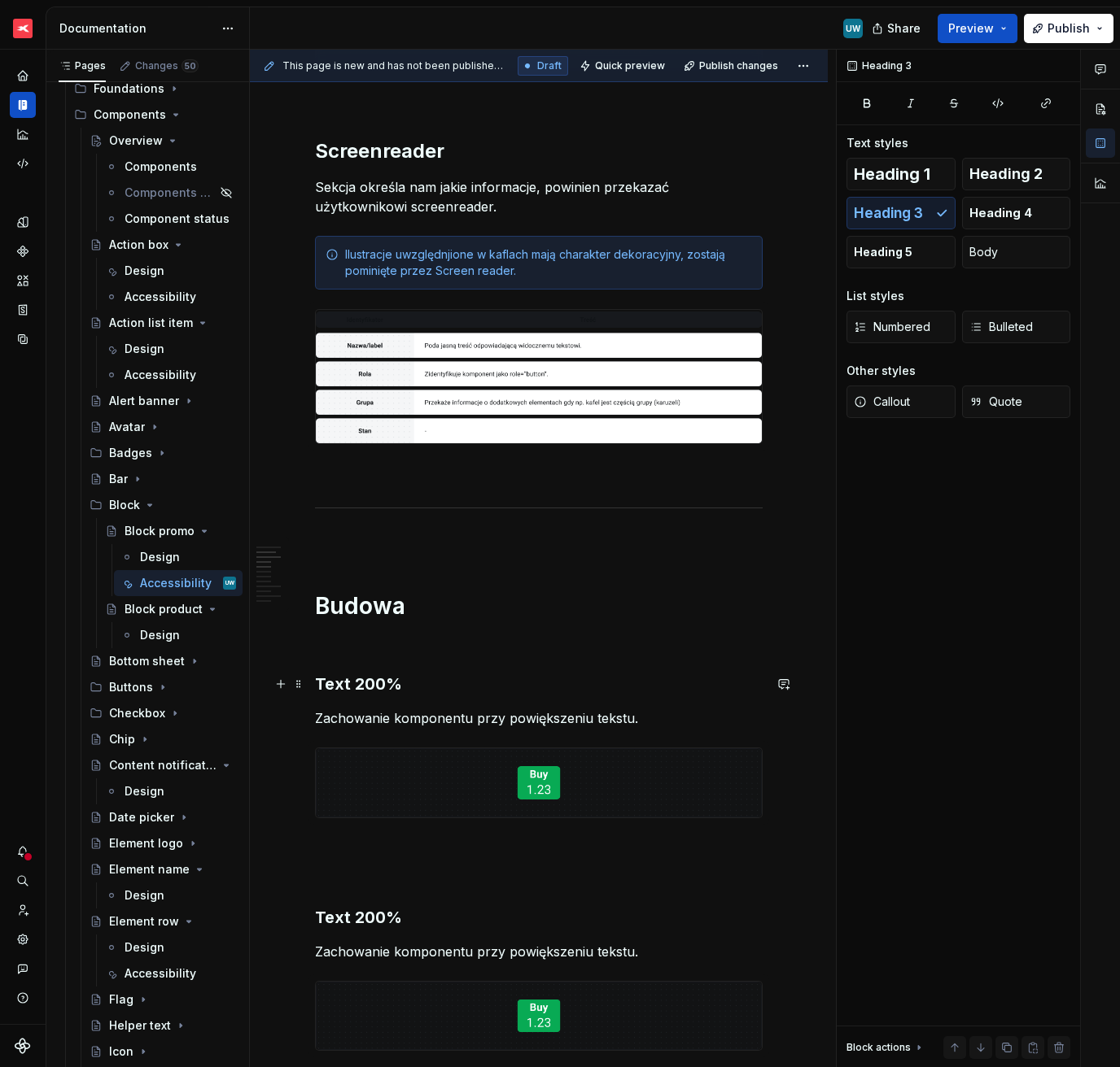
click at [364, 681] on h3 "Text 200%" at bounding box center [538, 683] width 447 height 23
click at [390, 717] on p "Zachowanie komponentu przy powiększeniu tekstu." at bounding box center [538, 718] width 447 height 20
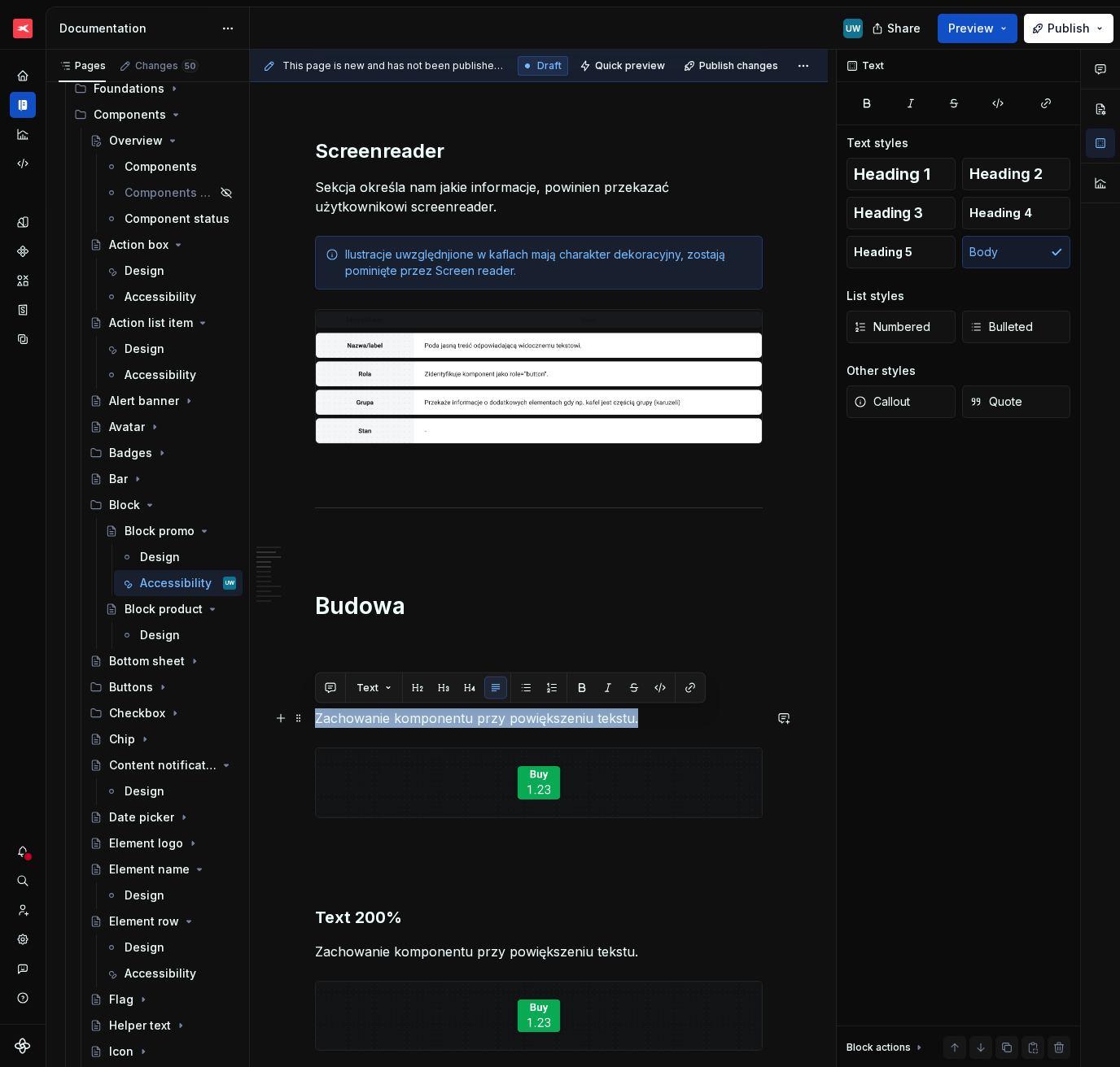
click at [390, 717] on p "Zachowanie komponentu przy powiększeniu tekstu." at bounding box center [538, 718] width 447 height 20
click at [333, 725] on p "Zachowanie komponentu przy powiększeniu tekstu." at bounding box center [538, 718] width 447 height 20
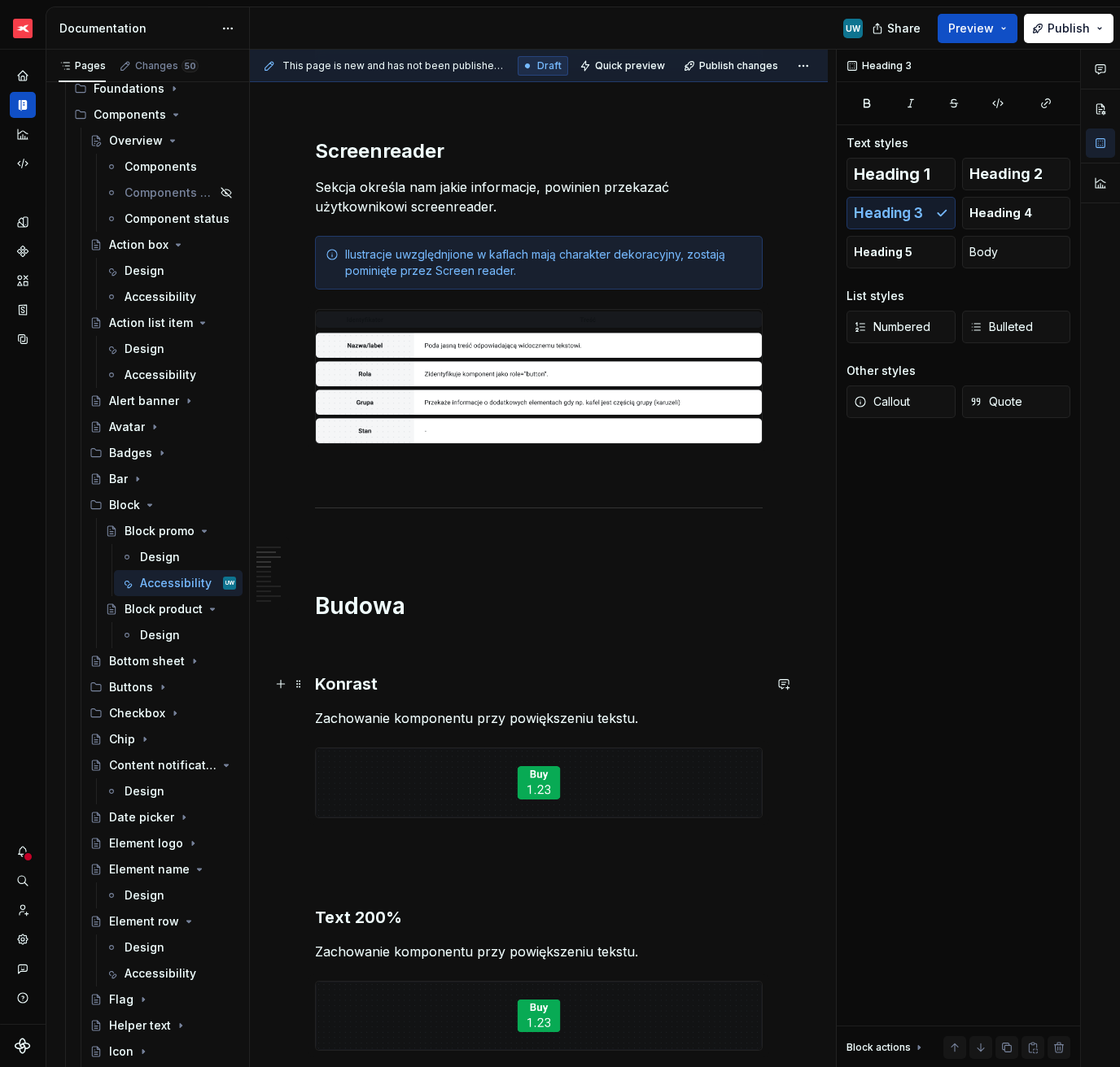
click at [344, 686] on h3 "Konrast" at bounding box center [538, 683] width 447 height 23
click at [421, 713] on p "Zachowanie komponentu przy powiększeniu tekstu." at bounding box center [538, 718] width 447 height 20
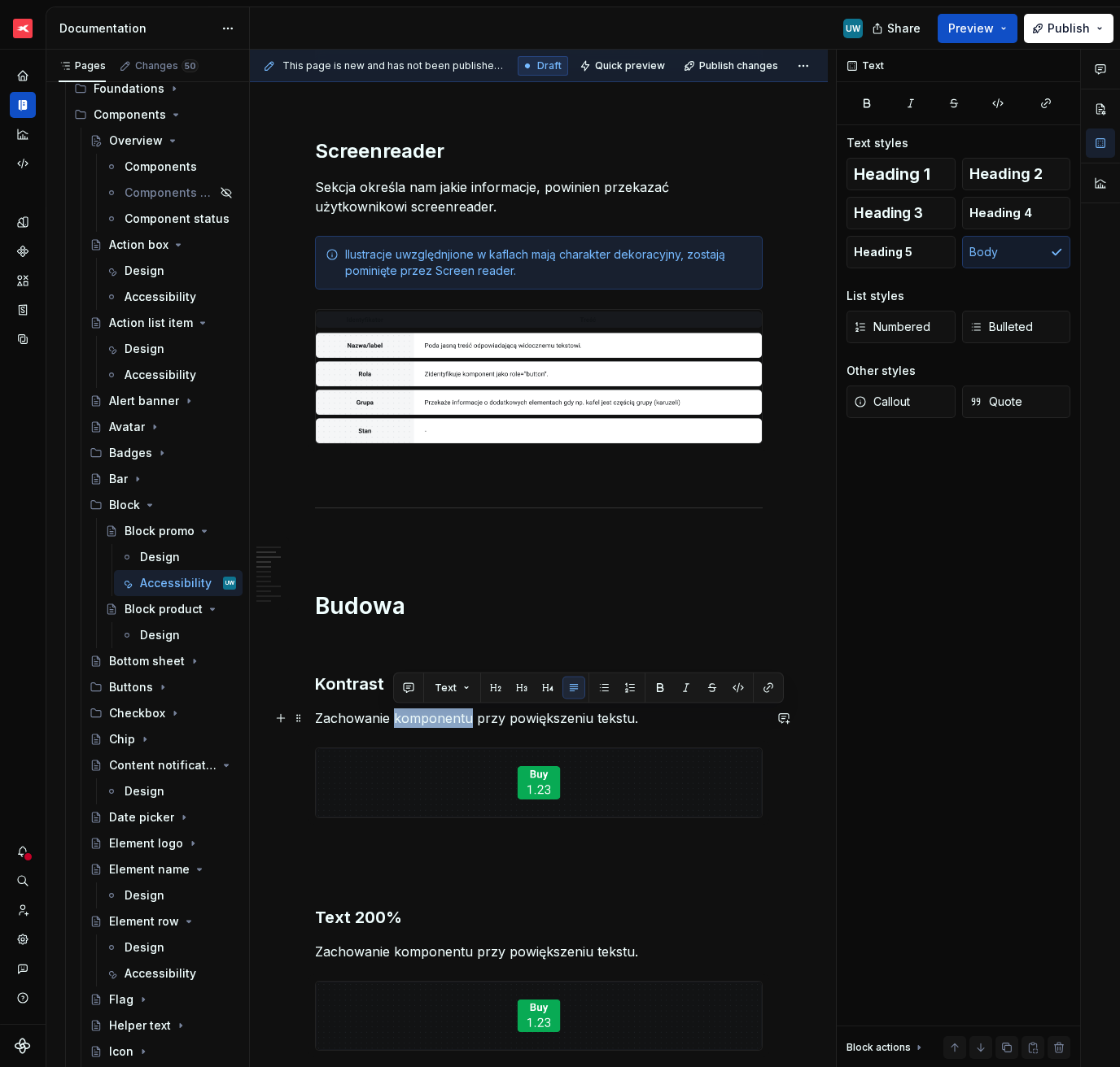
click at [421, 713] on p "Zachowanie komponentu przy powiększeniu tekstu." at bounding box center [538, 718] width 447 height 20
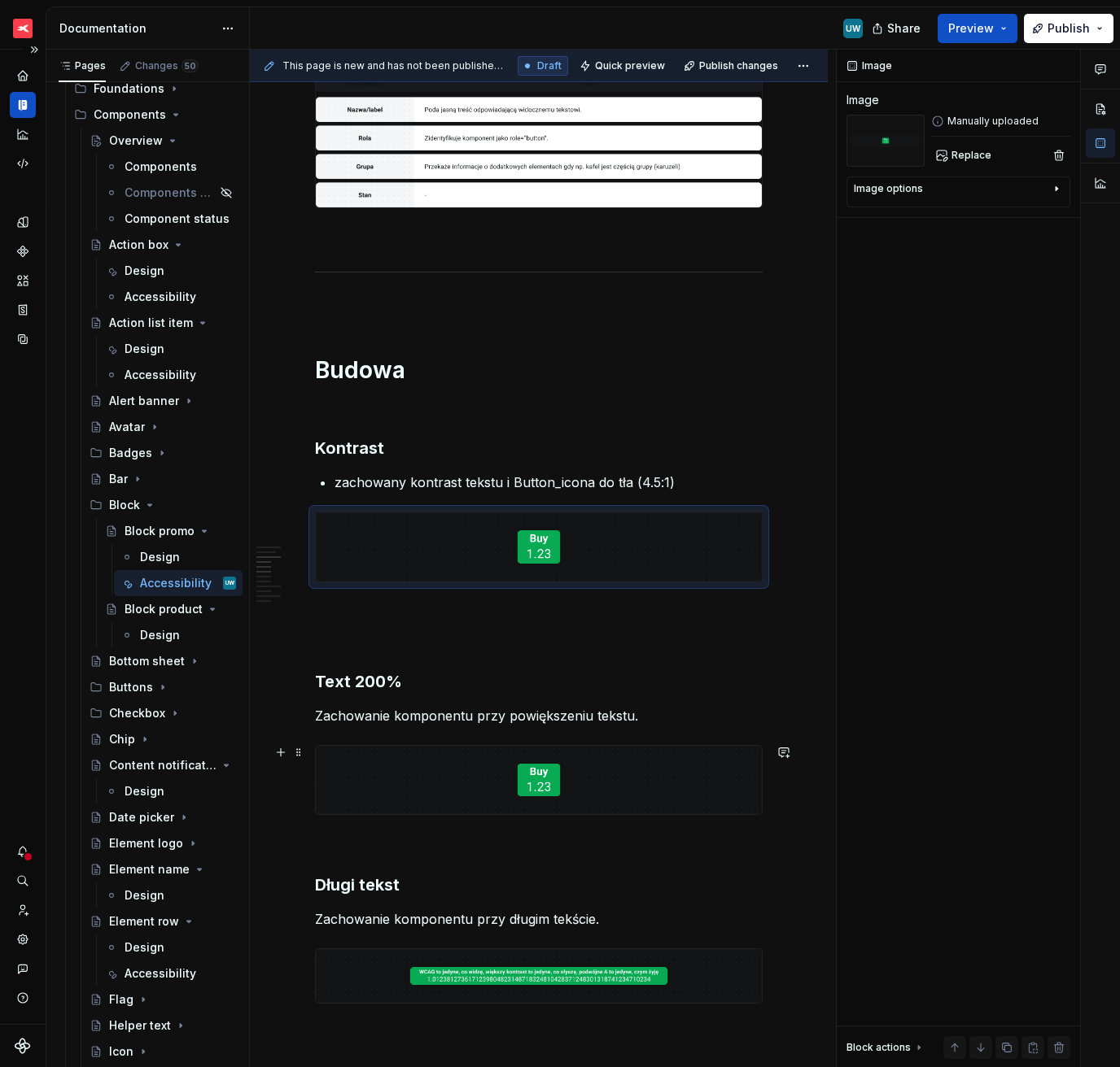
scroll to position [650, 0]
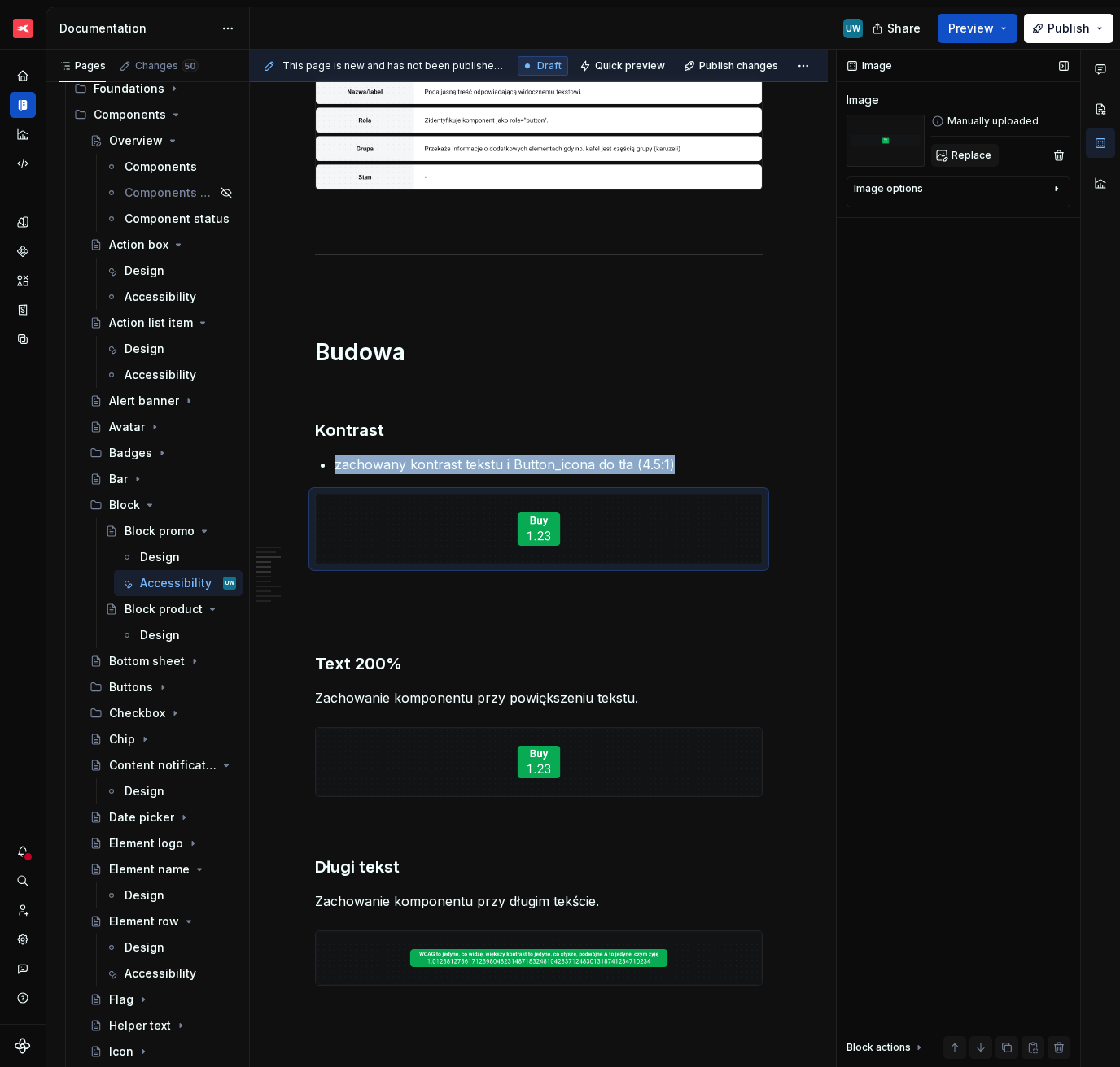
click at [967, 158] on span "Replace" at bounding box center [971, 155] width 40 height 13
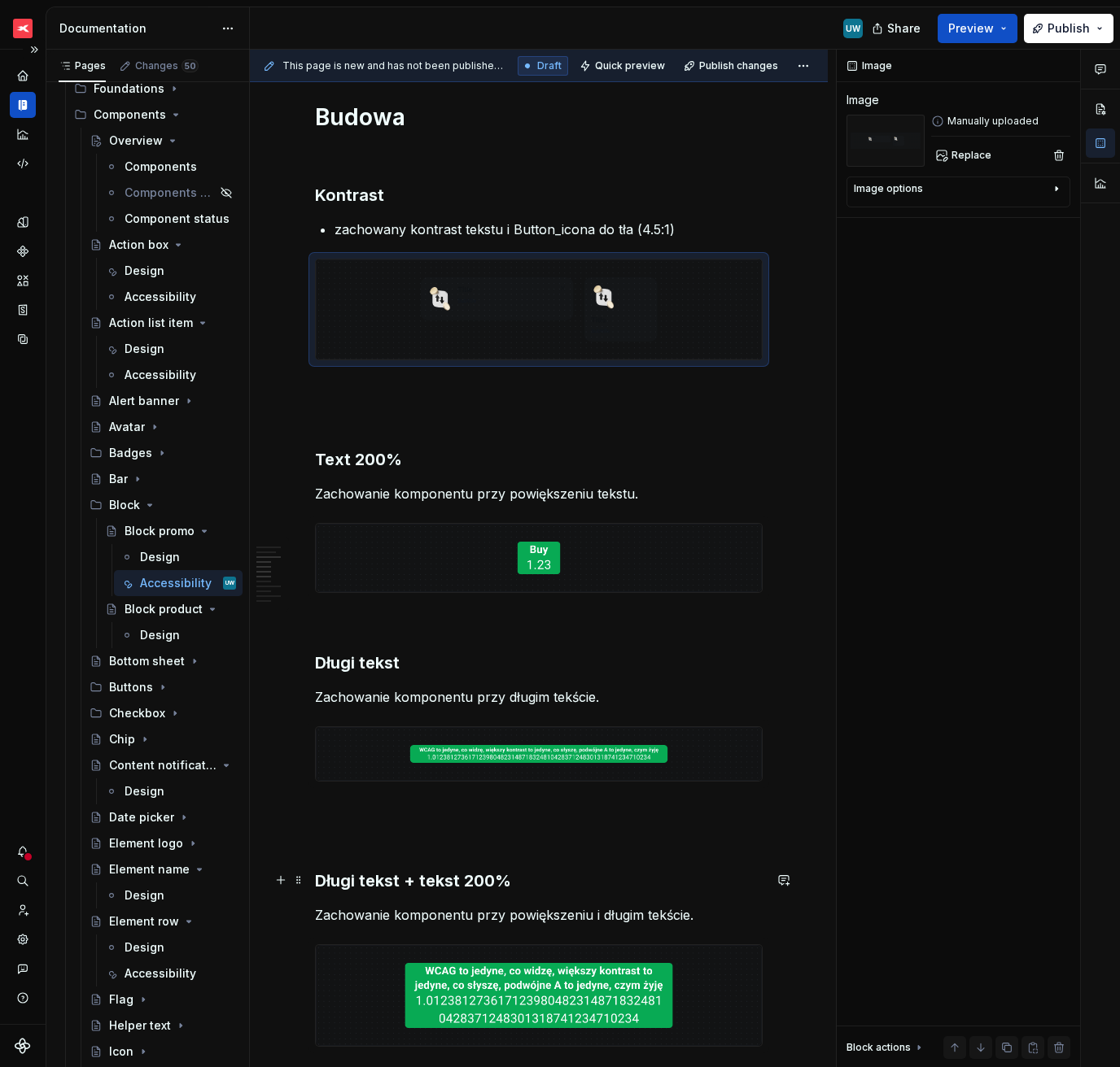
scroll to position [901, 0]
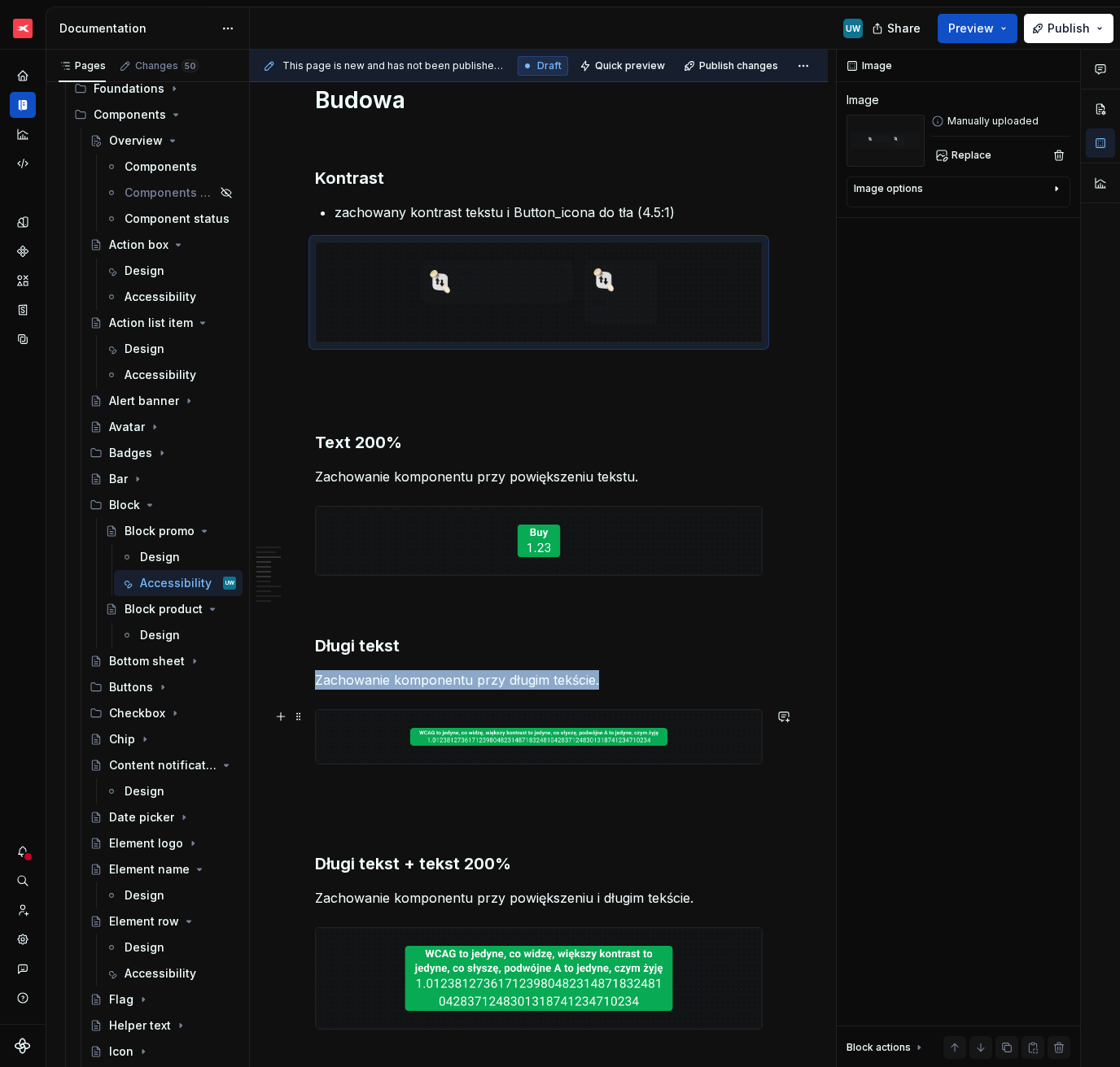
click at [419, 730] on img at bounding box center [539, 737] width 446 height 54
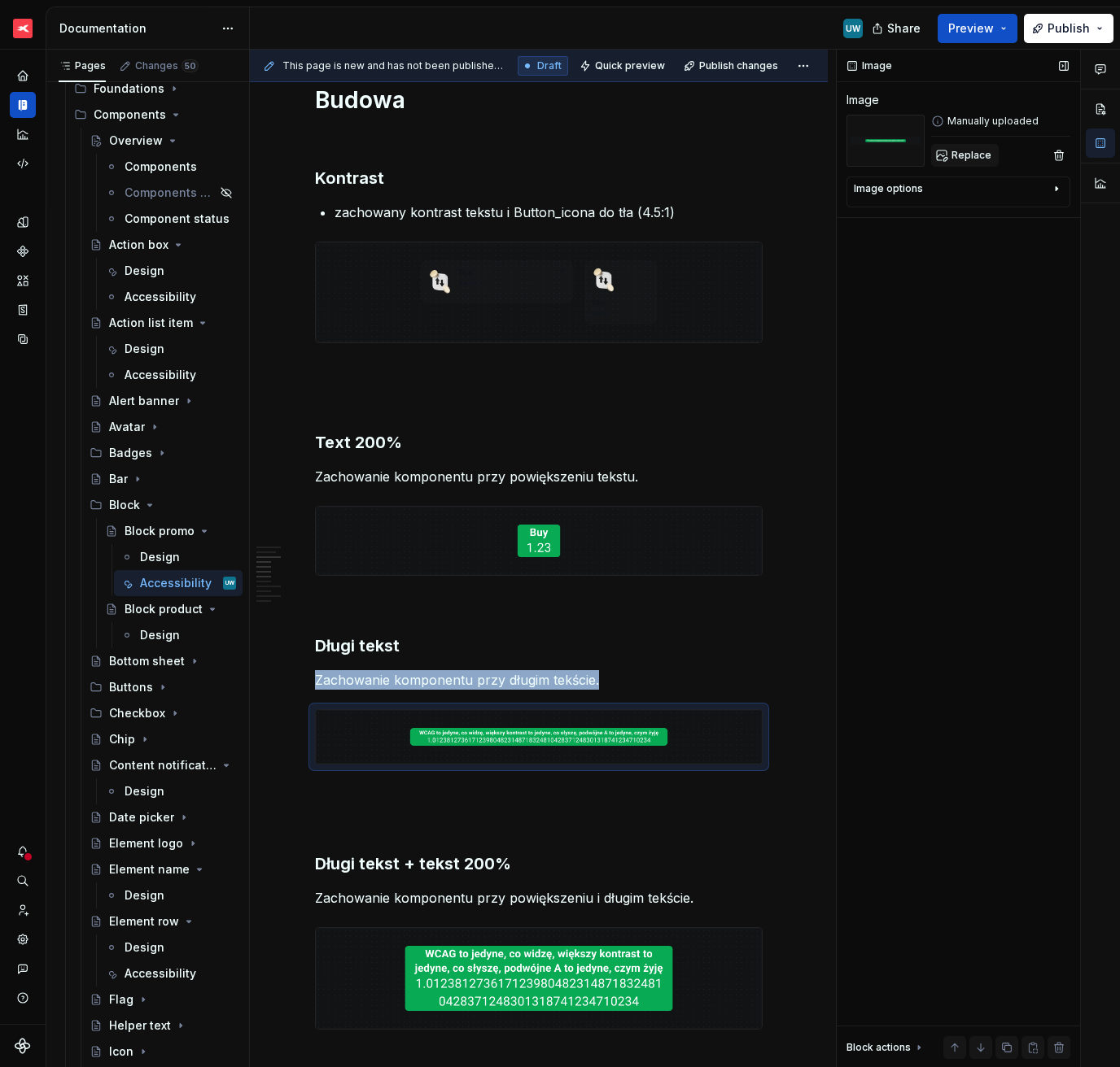
click at [962, 155] on span "Replace" at bounding box center [971, 155] width 40 height 13
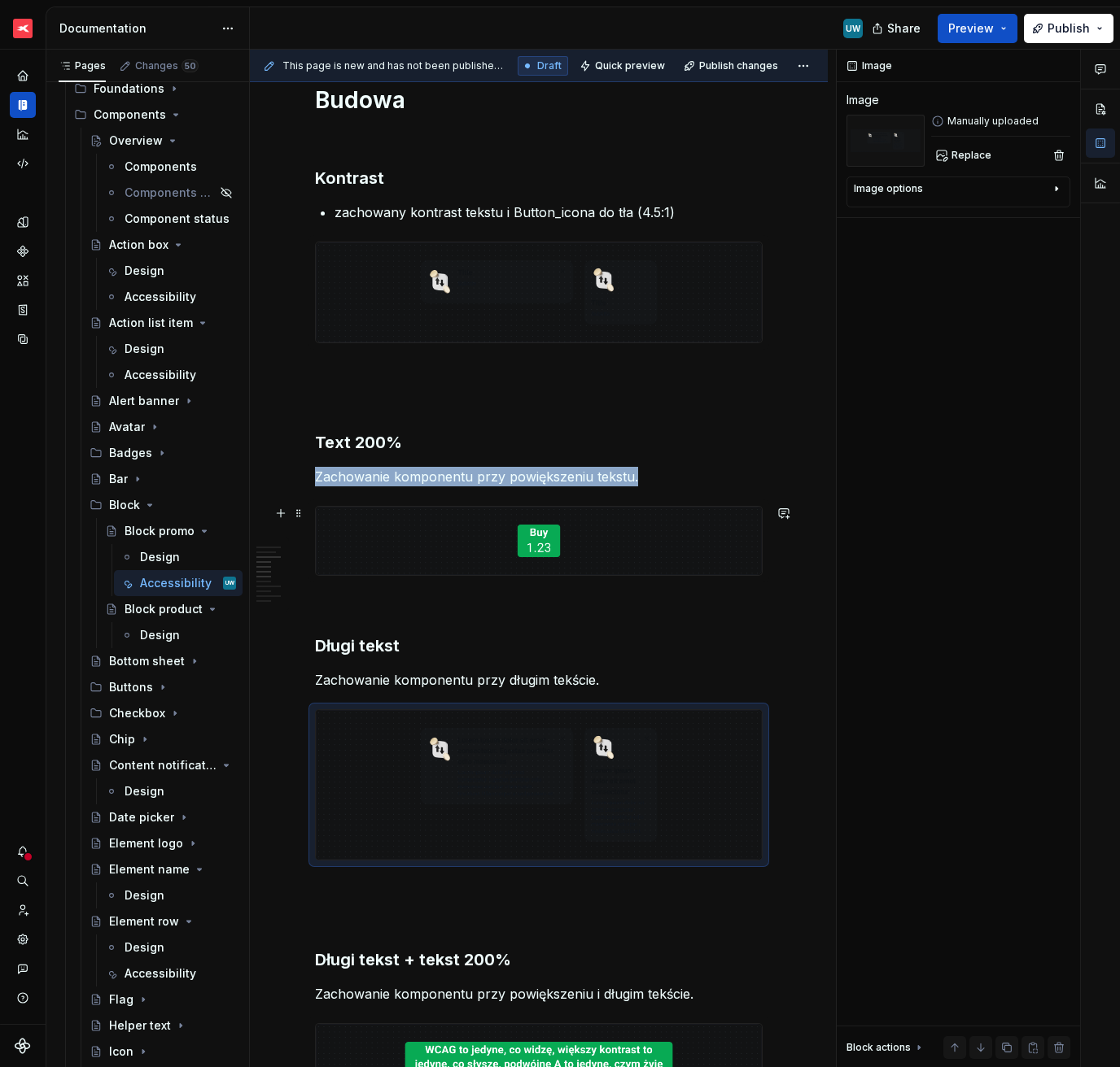
click at [412, 548] on img at bounding box center [539, 540] width 446 height 68
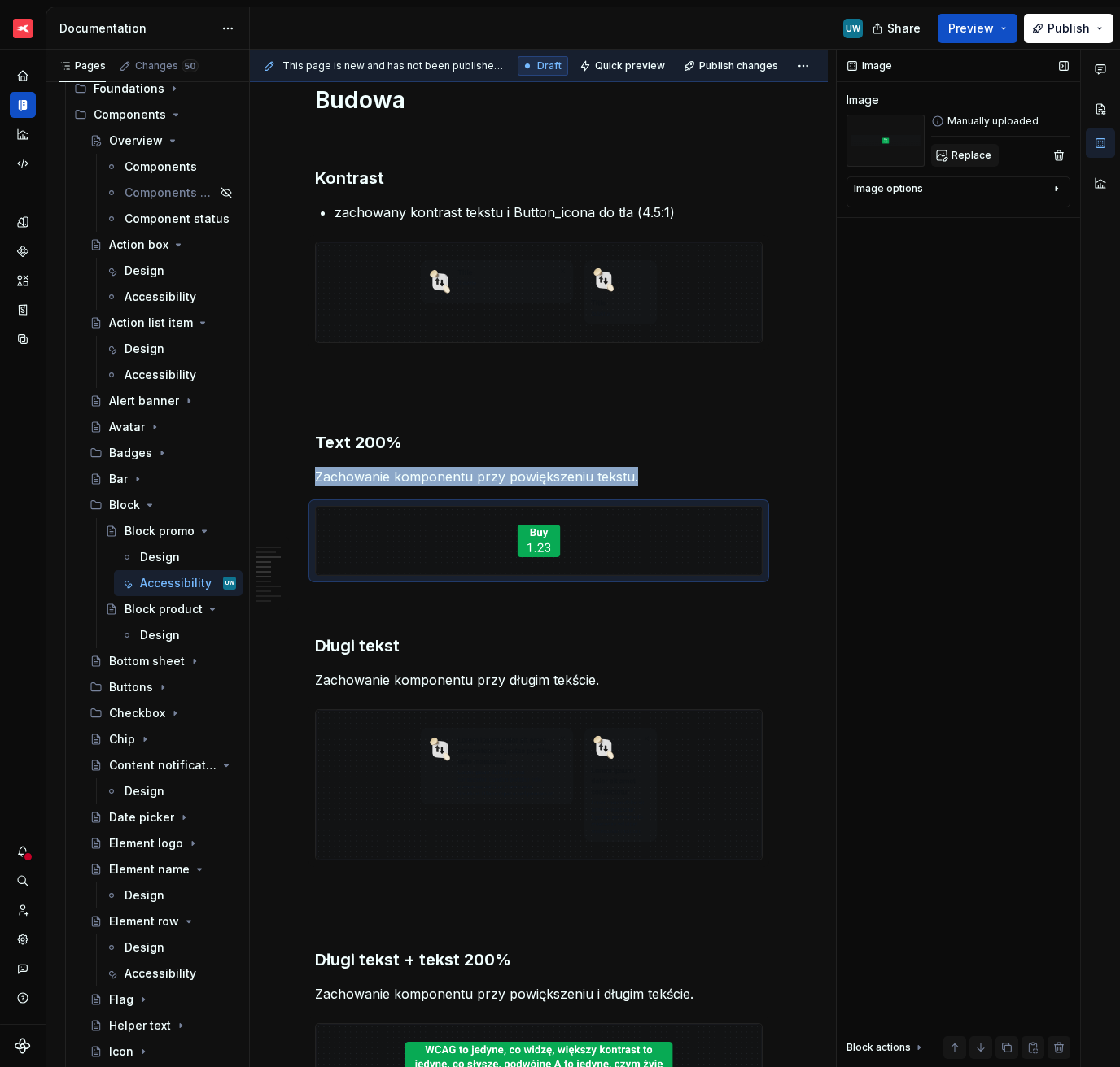
click at [966, 161] on button "Replace" at bounding box center [964, 155] width 67 height 23
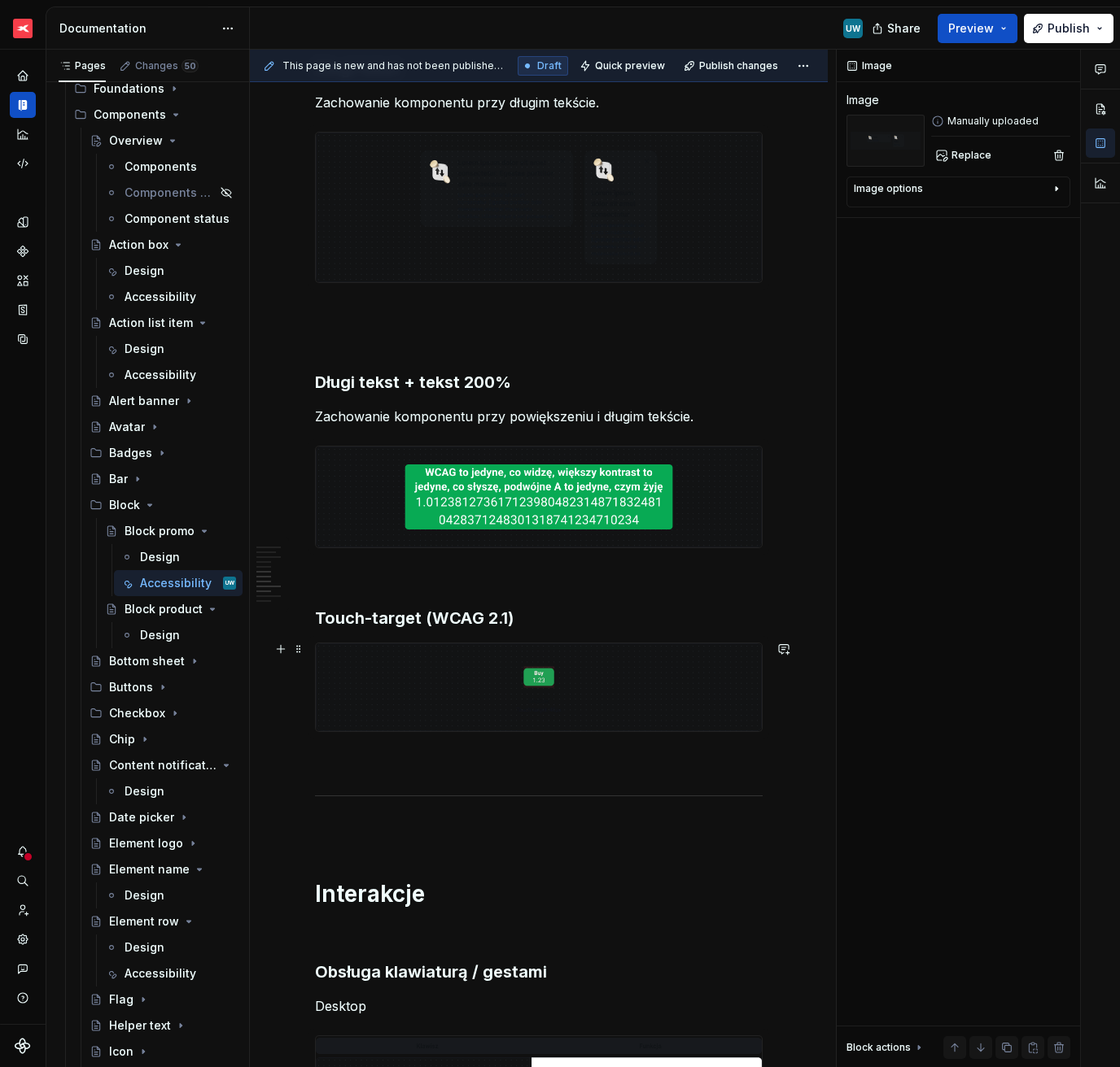
scroll to position [1534, 0]
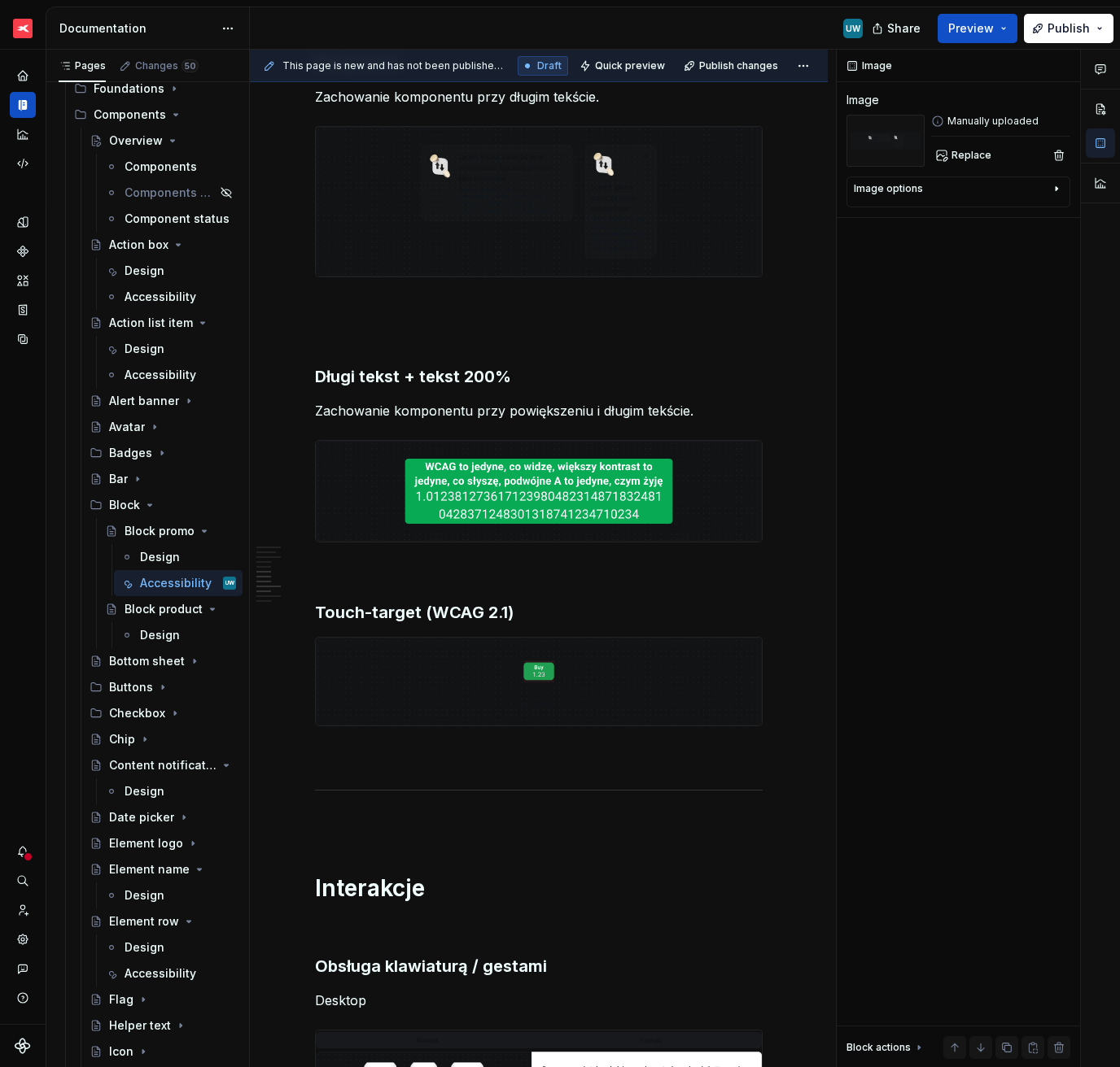
click at [461, 446] on img at bounding box center [539, 492] width 446 height 101
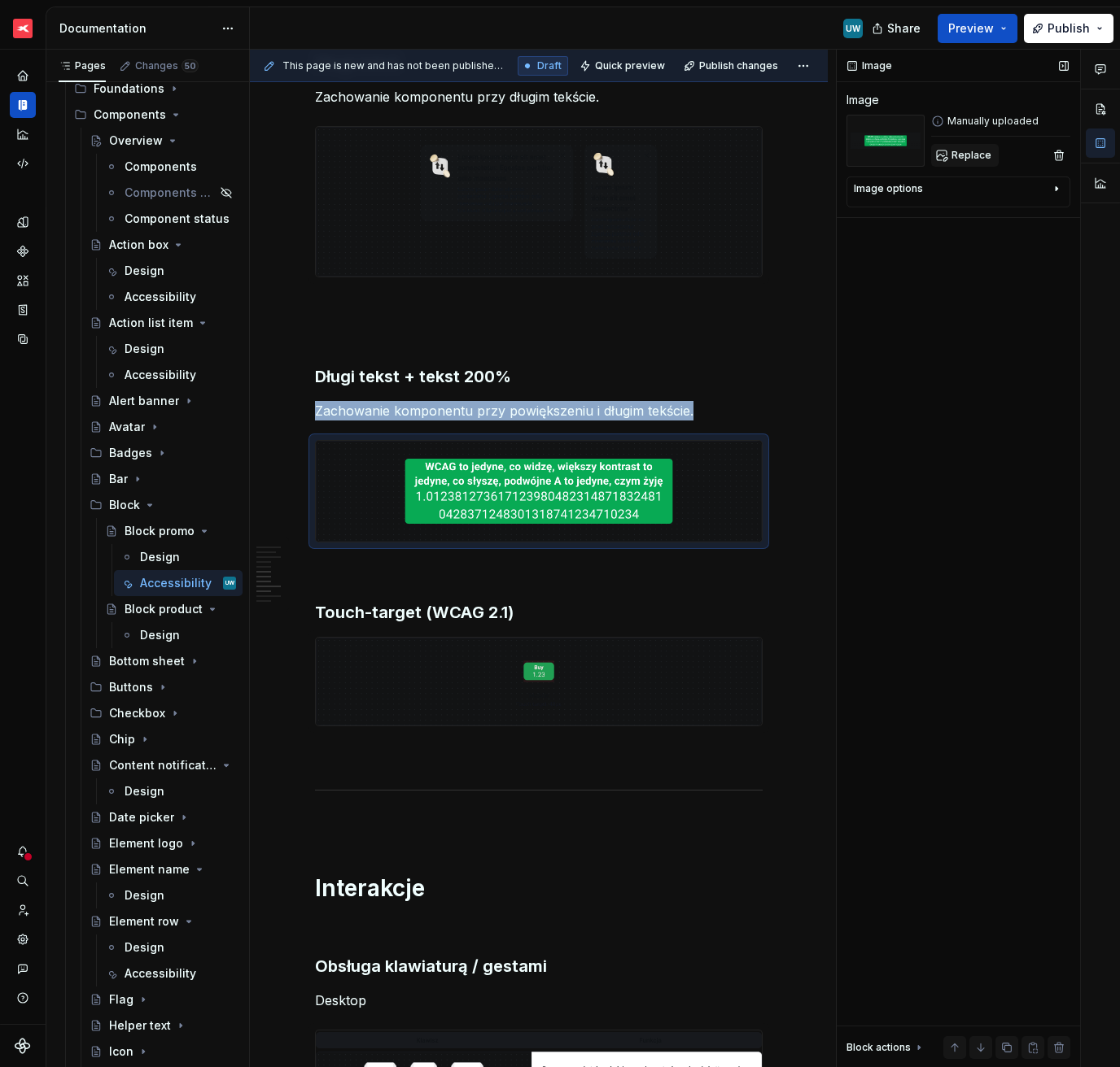
click at [967, 154] on span "Replace" at bounding box center [971, 155] width 40 height 13
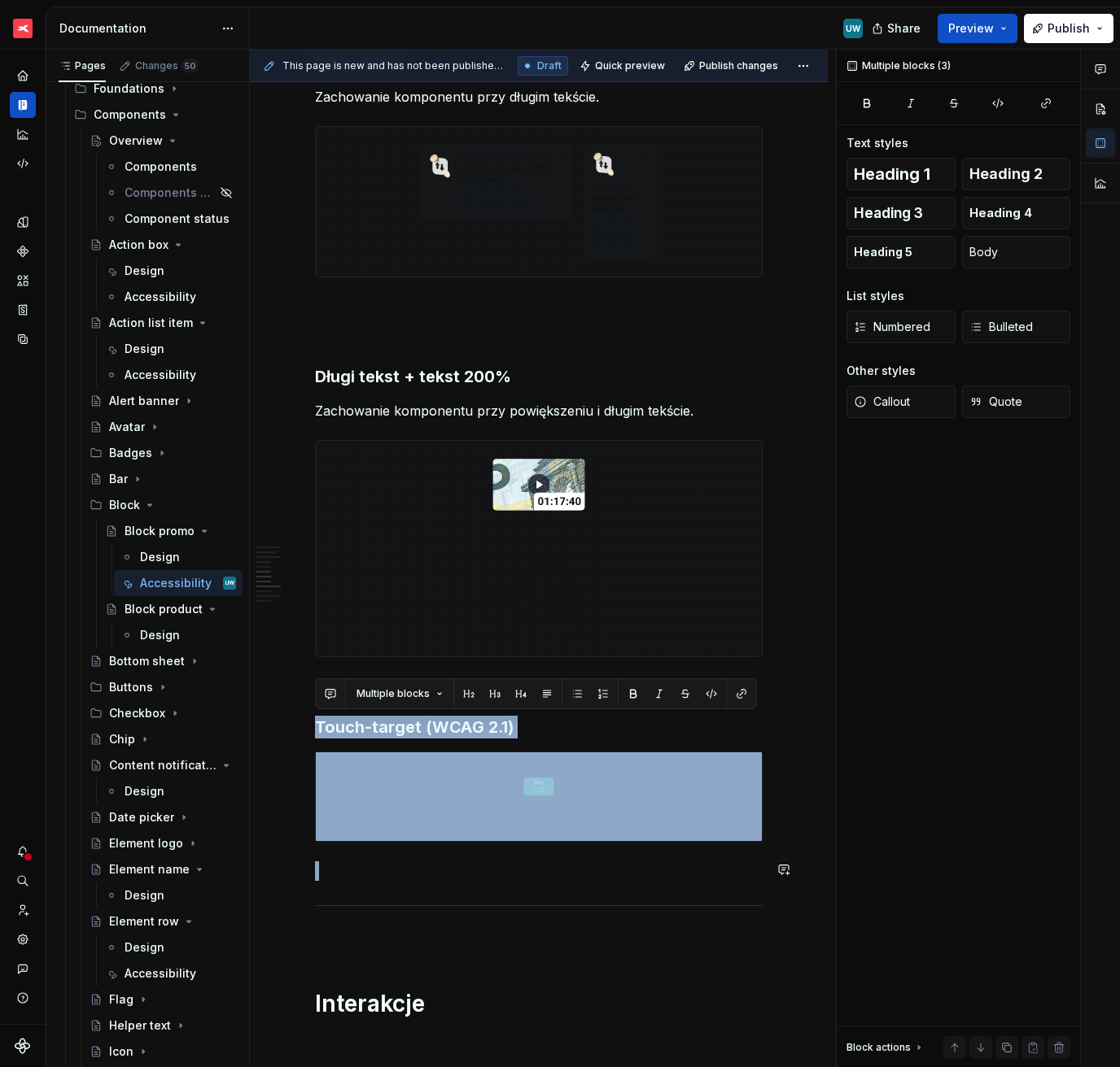
drag, startPoint x: 328, startPoint y: 697, endPoint x: 383, endPoint y: 880, distance: 191.1
click at [383, 880] on div "Ogólne Screenreader Sekcja określa nam jakie informacje, powinien przekazać uży…" at bounding box center [538, 461] width 447 height 3349
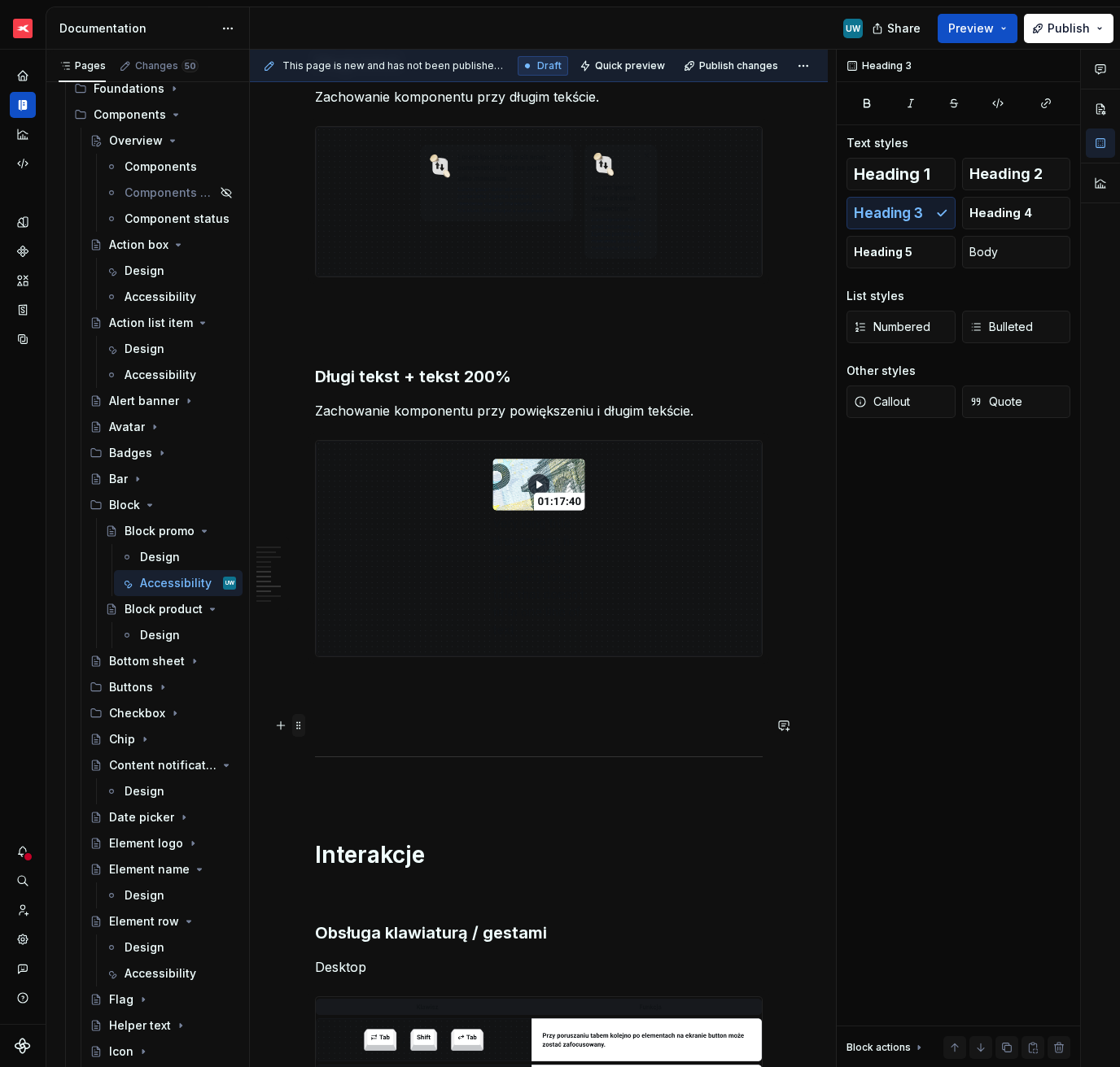
click at [303, 727] on span at bounding box center [298, 725] width 13 height 23
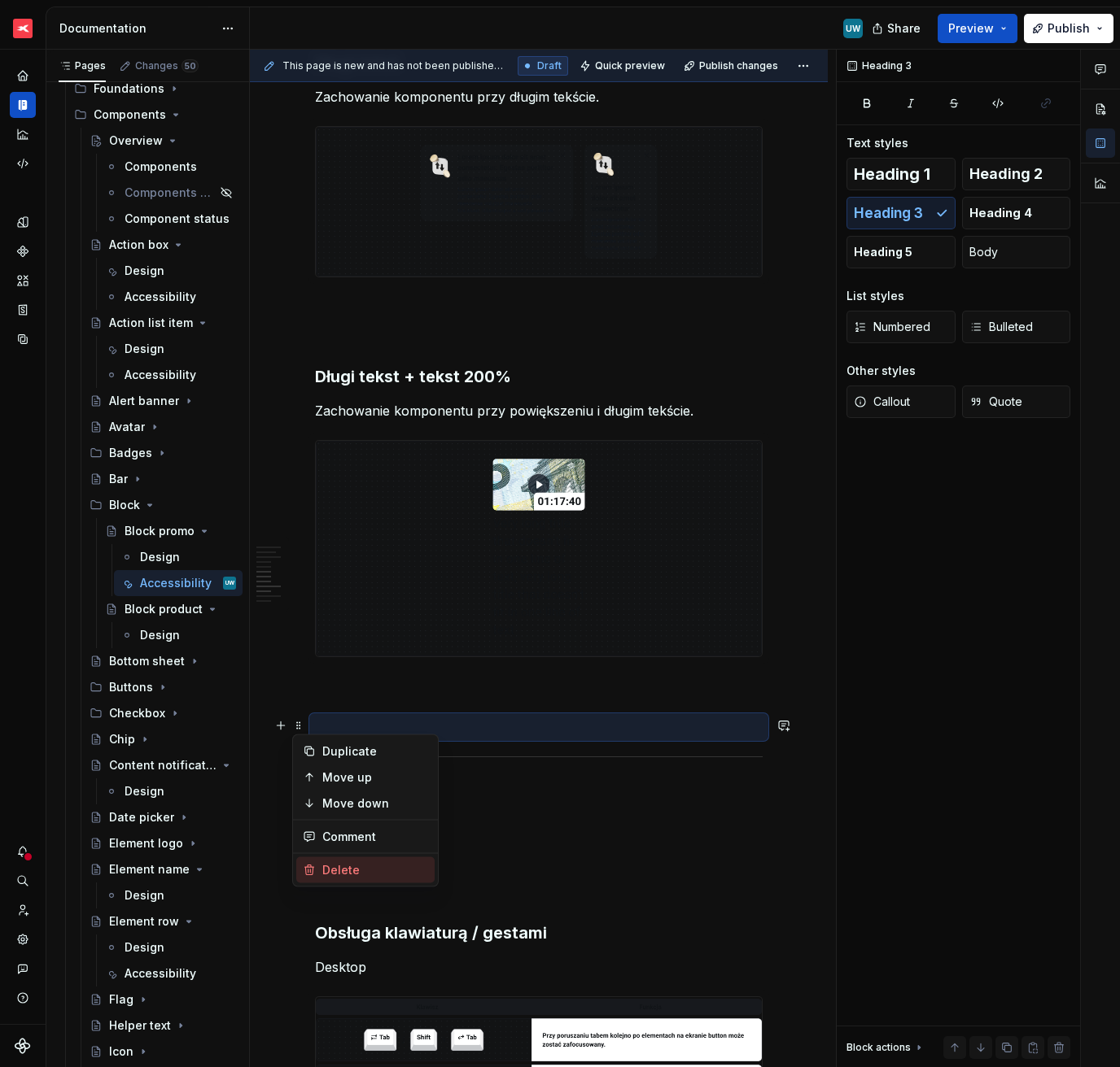
click at [328, 867] on div "Delete" at bounding box center [375, 871] width 106 height 16
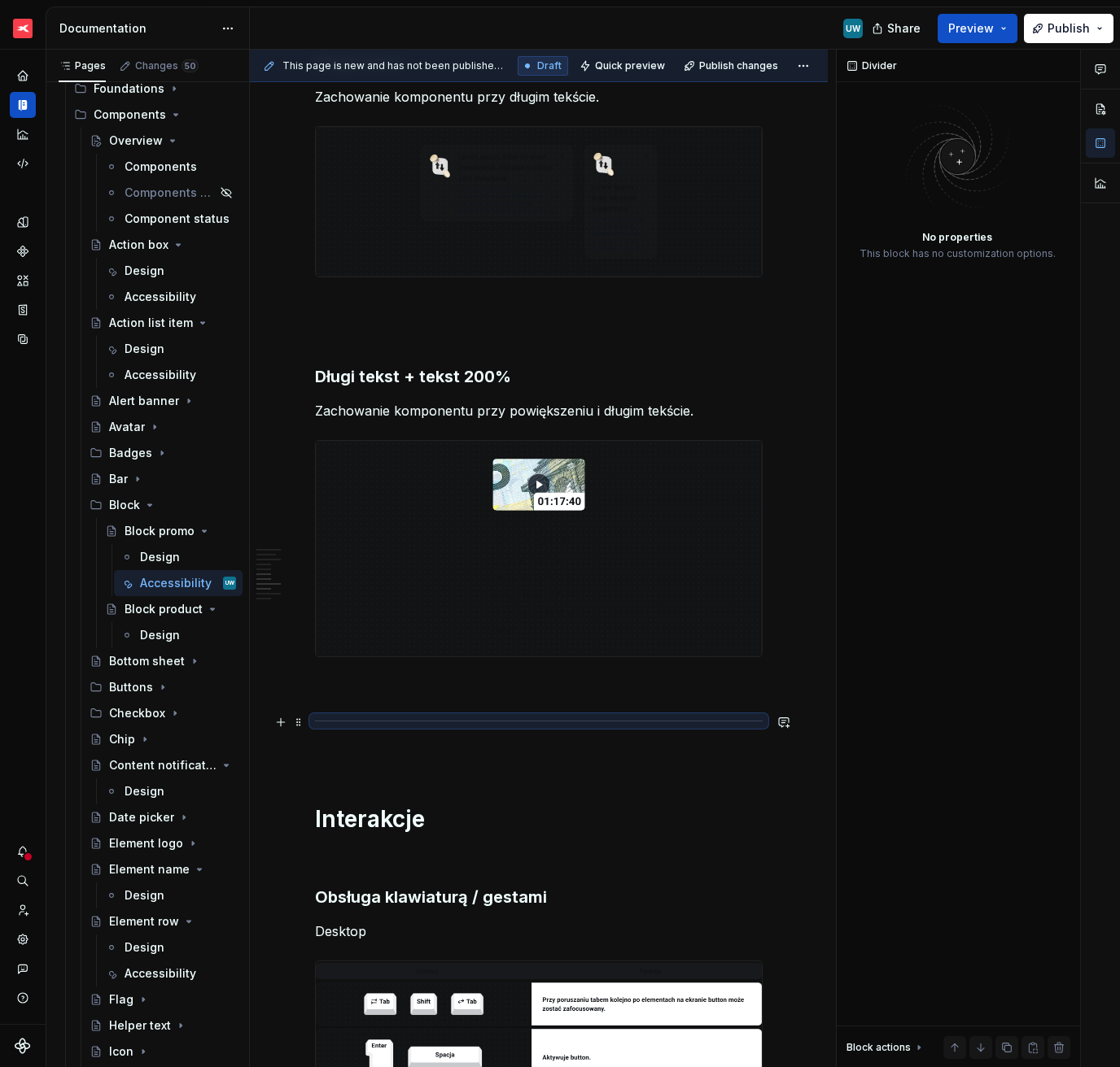
click at [383, 690] on p at bounding box center [538, 686] width 447 height 20
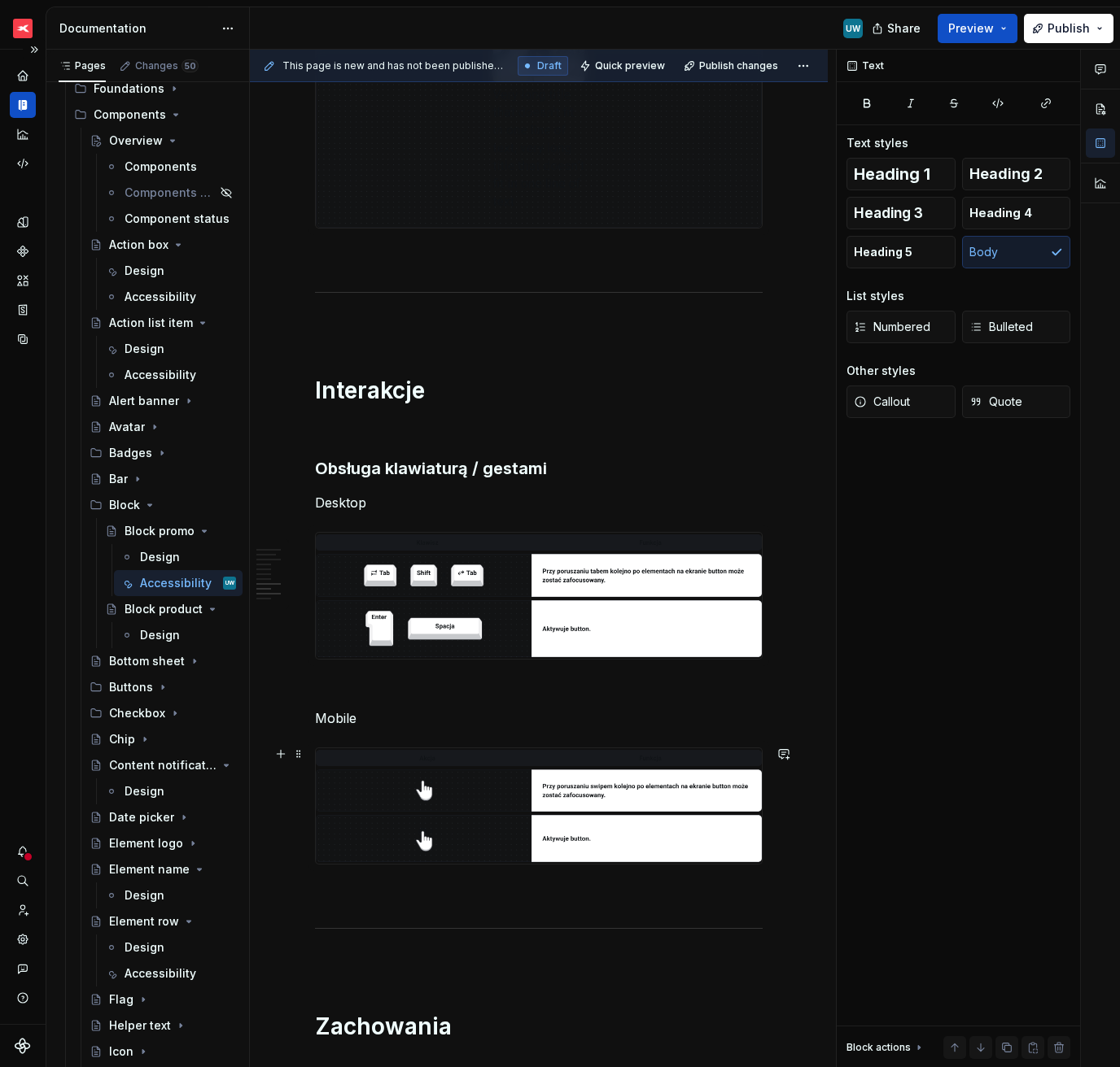
scroll to position [1974, 0]
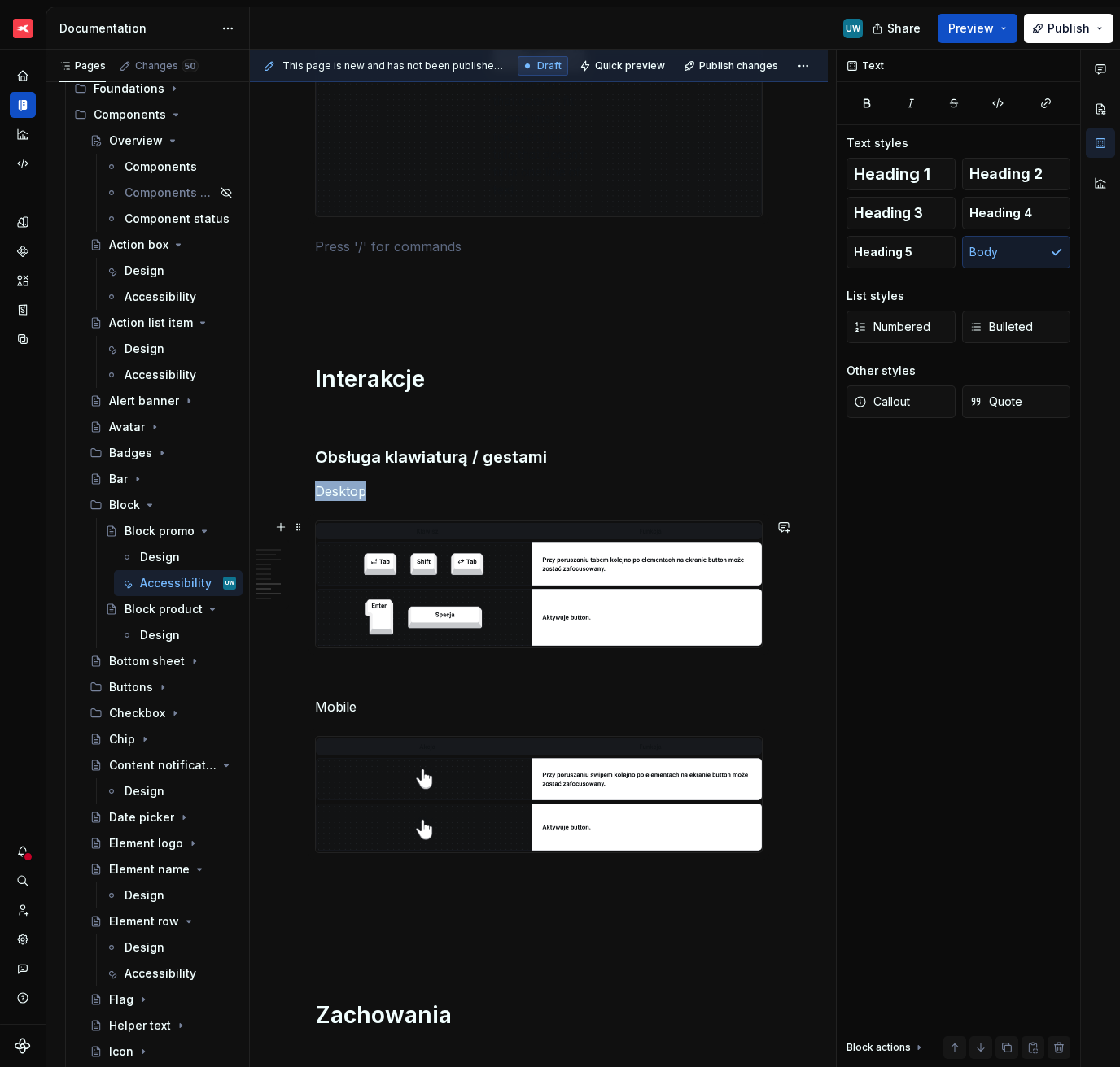
click at [500, 604] on img at bounding box center [539, 584] width 446 height 126
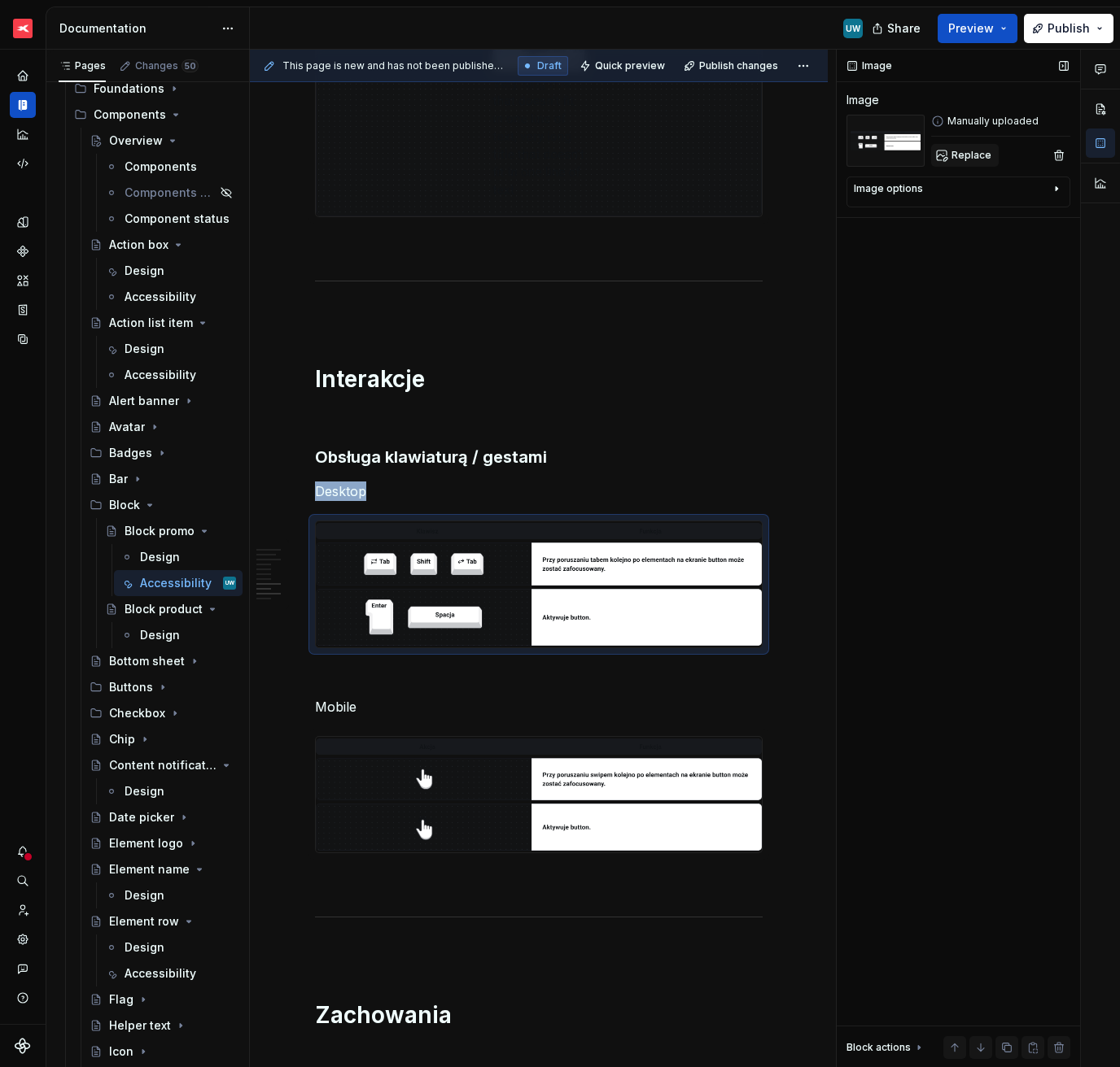
click at [967, 166] on button "Replace" at bounding box center [964, 155] width 67 height 23
click at [466, 806] on img at bounding box center [539, 794] width 446 height 115
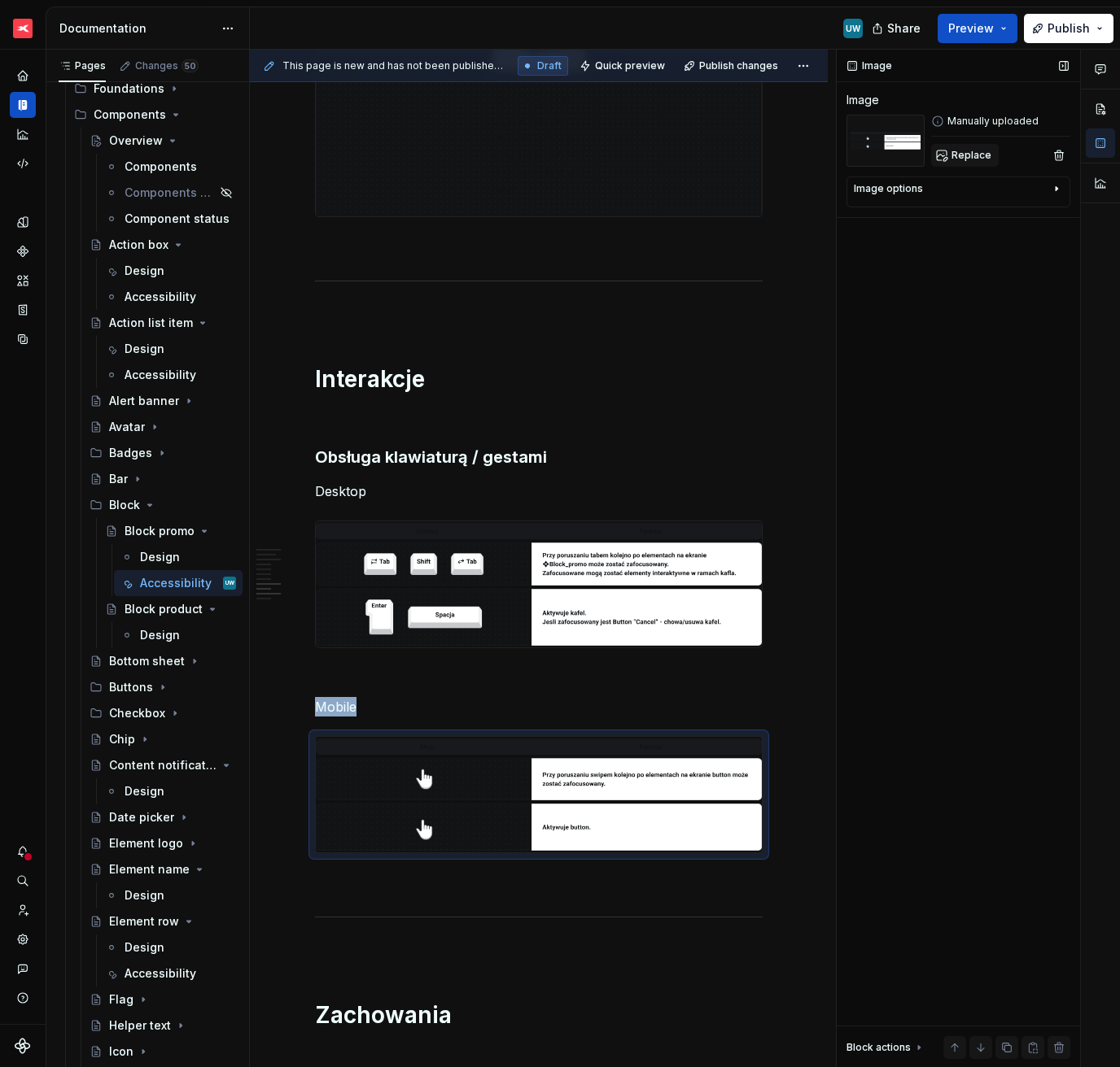
click at [959, 152] on span "Replace" at bounding box center [971, 155] width 40 height 13
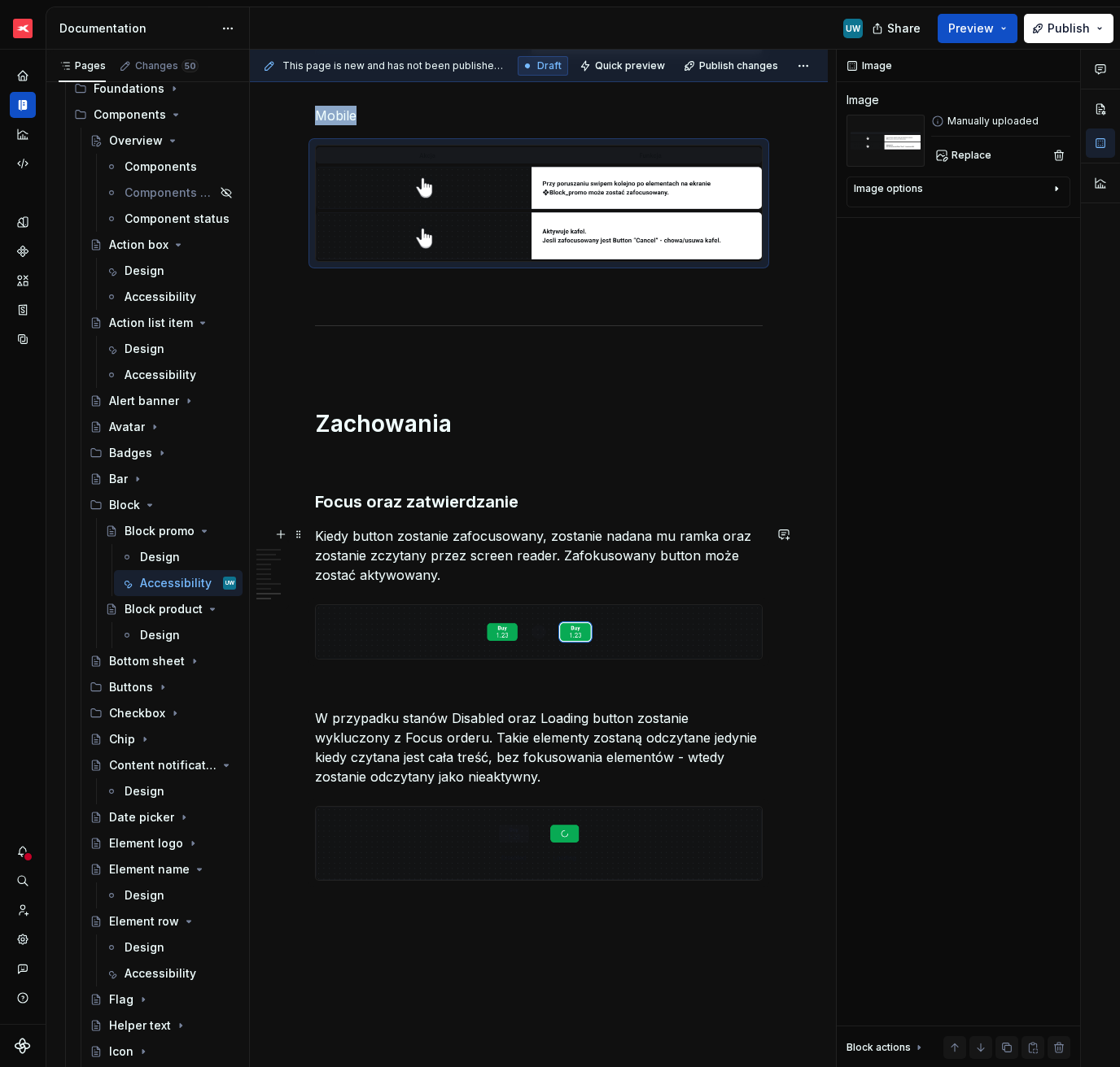
scroll to position [2568, 0]
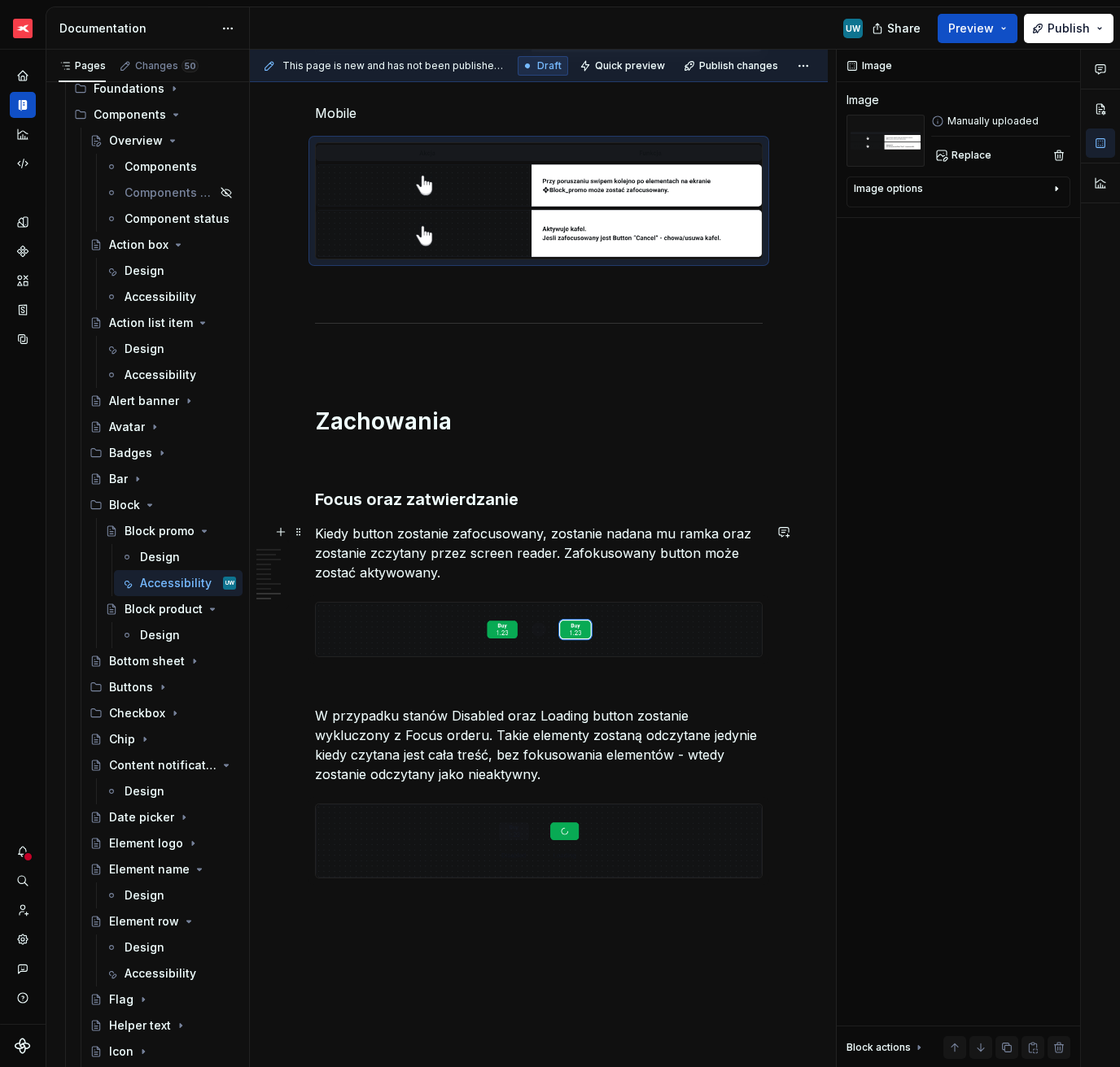
click at [416, 550] on p "Kiedy button zostanie zafocusowany, zostanie nadana mu ramka oraz zostanie zczy…" at bounding box center [538, 552] width 447 height 59
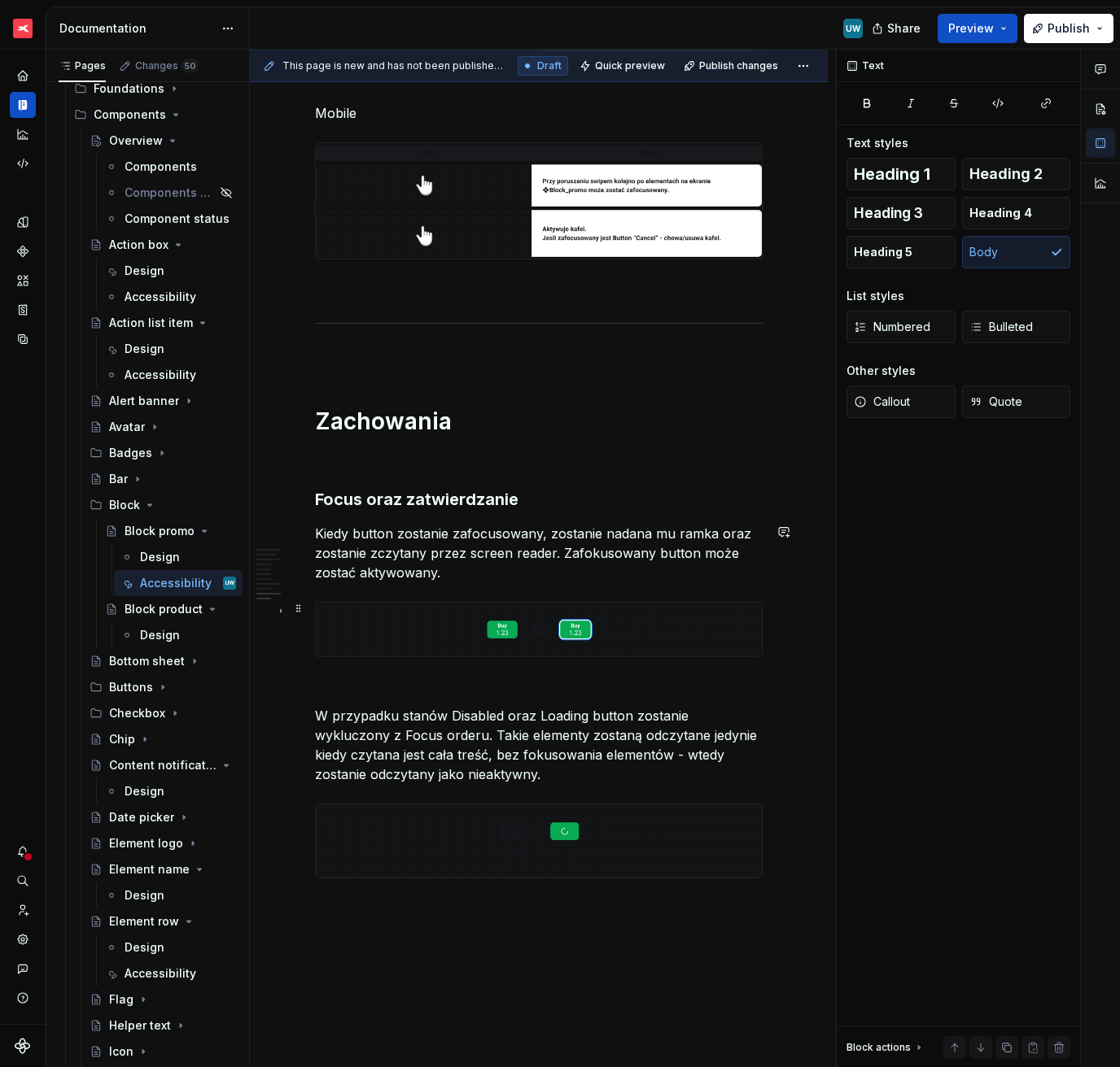
scroll to position [2755, 0]
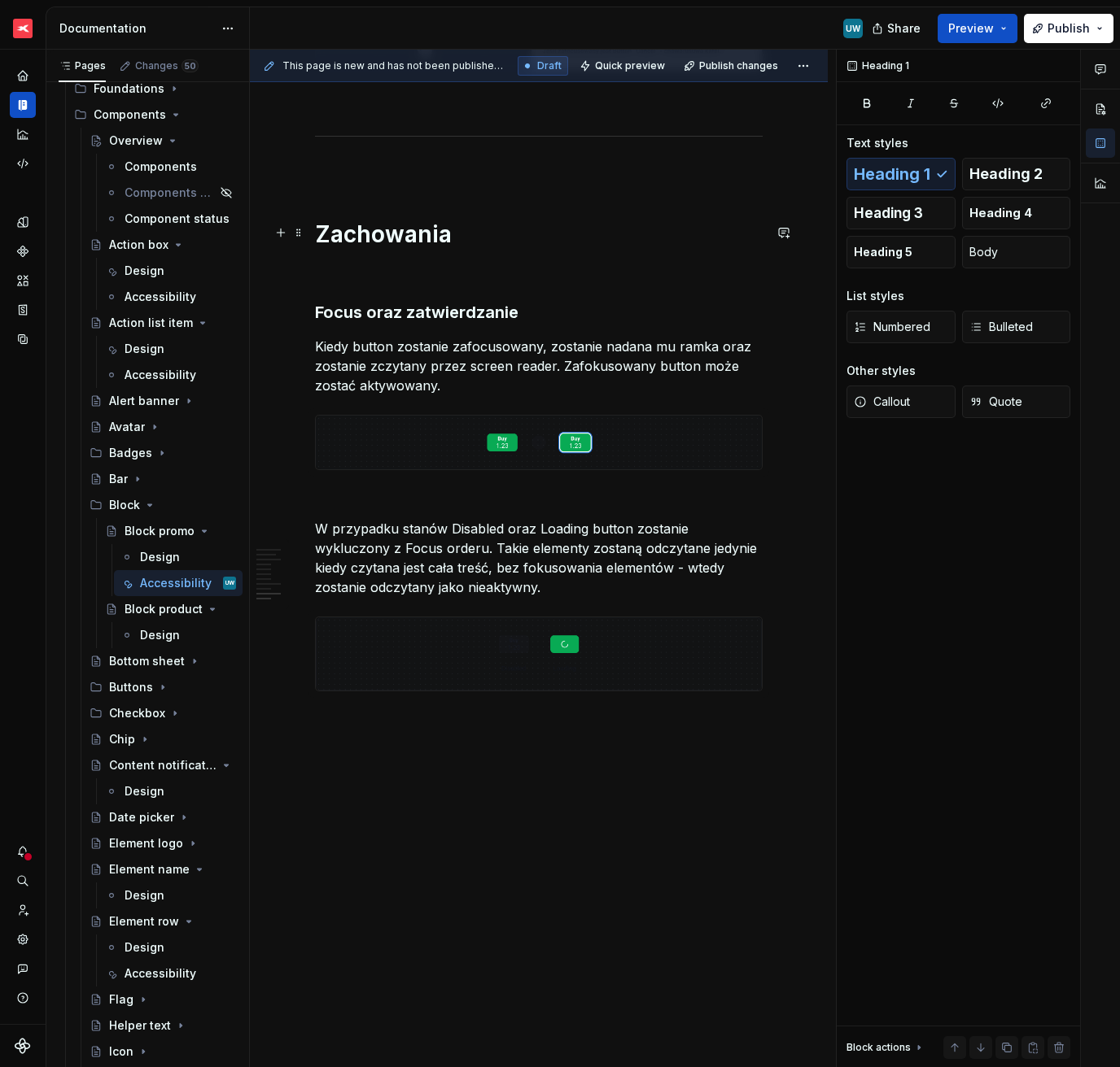
click at [378, 238] on h1 "Zachowania" at bounding box center [538, 234] width 447 height 30
click at [386, 310] on h3 "Focus oraz zatwierdzanie" at bounding box center [538, 312] width 447 height 23
click at [378, 310] on h3 "Focus oraz zatwierdzanie" at bounding box center [538, 312] width 447 height 23
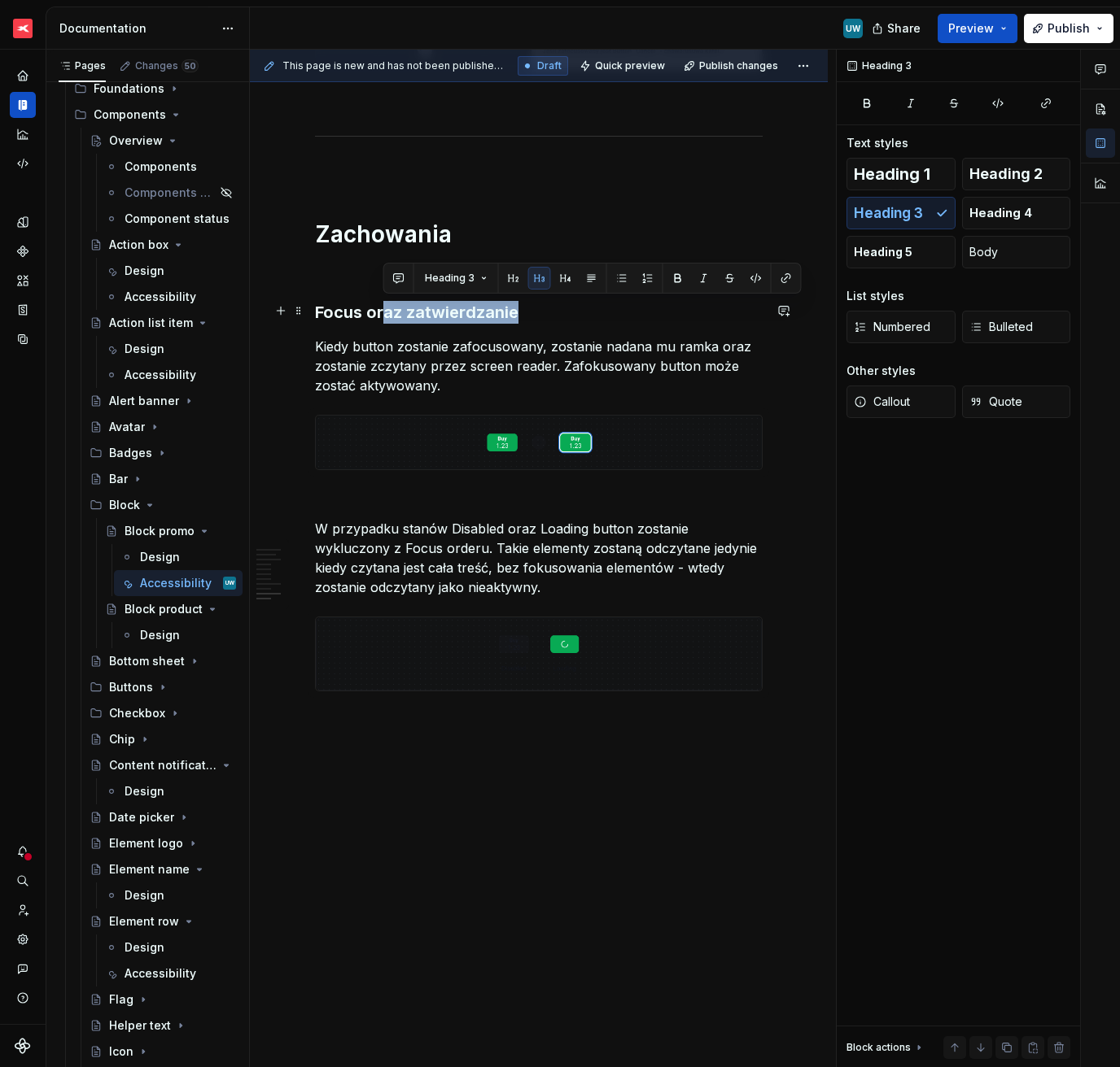
drag, startPoint x: 383, startPoint y: 310, endPoint x: 543, endPoint y: 311, distance: 160.0
click at [543, 311] on h3 "Focus oraz zatwierdzanie" at bounding box center [538, 312] width 447 height 23
click at [416, 344] on p "Kiedy button zostanie zafocusowany, zostanie nadana mu ramka oraz zostanie zczy…" at bounding box center [538, 366] width 447 height 59
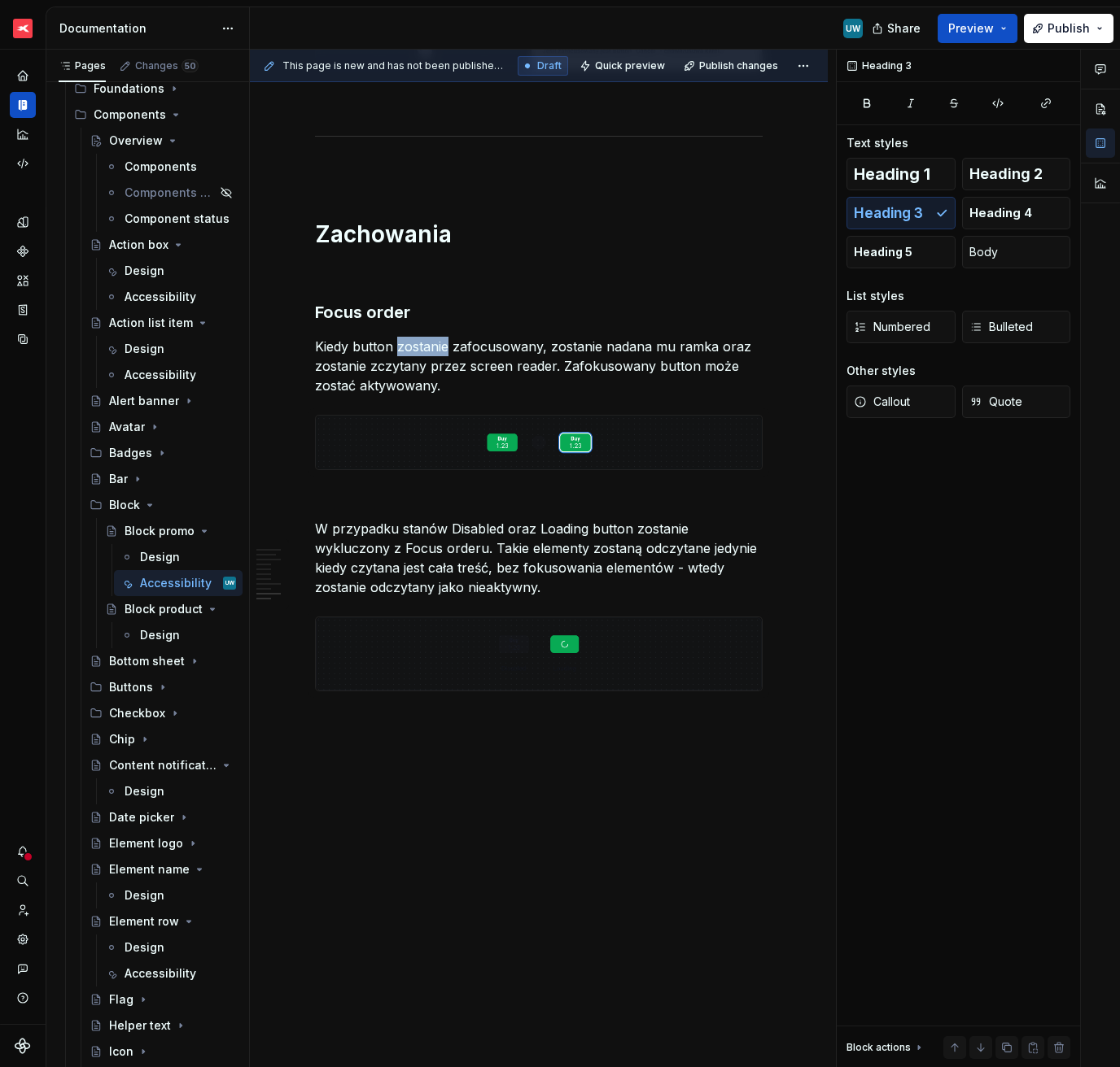
click at [416, 344] on p "Kiedy button zostanie zafocusowany, zostanie nadana mu ramka oraz zostanie zczy…" at bounding box center [538, 366] width 447 height 59
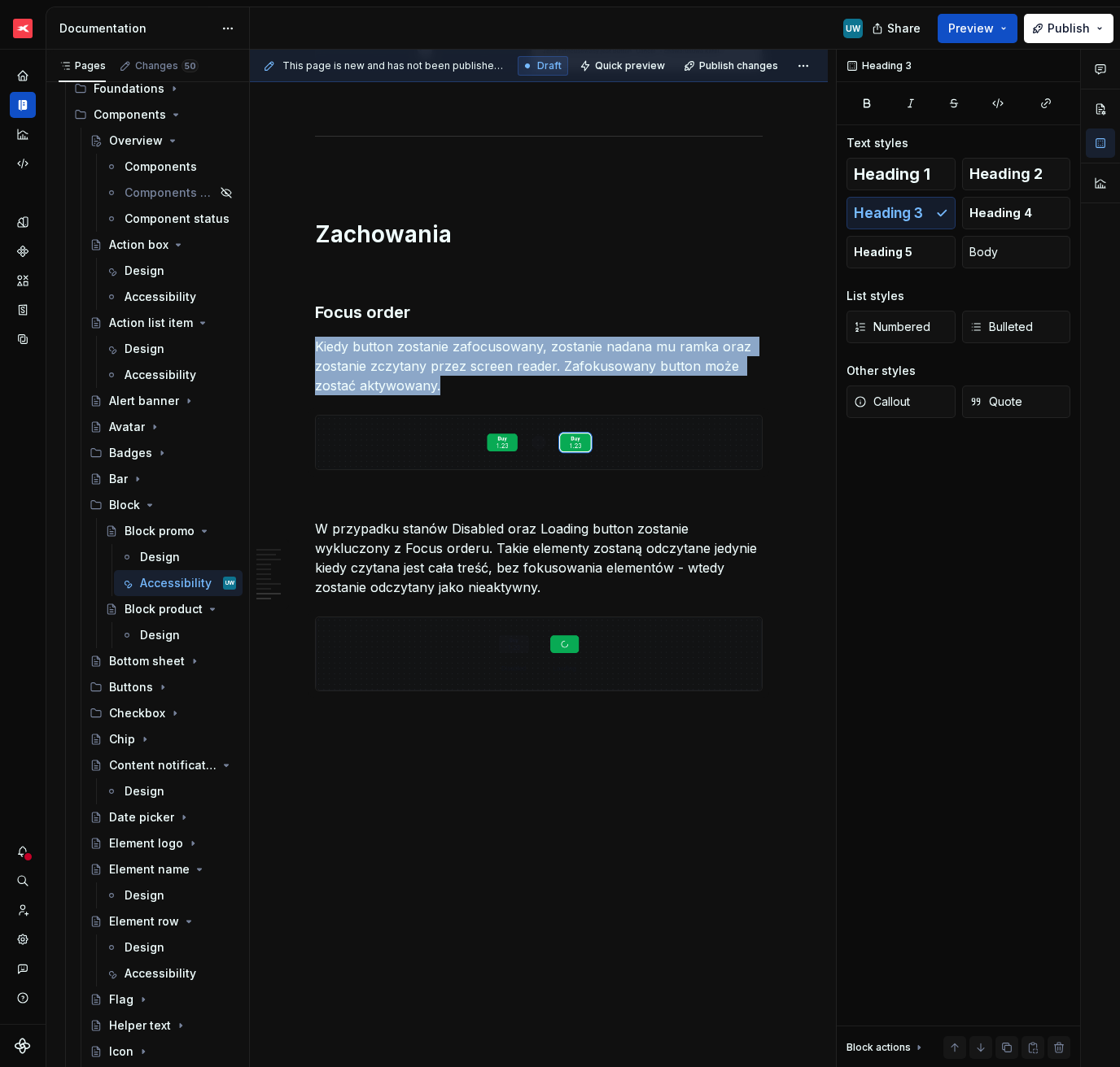
click at [416, 344] on p "Kiedy button zostanie zafocusowany, zostanie nadana mu ramka oraz zostanie zczy…" at bounding box center [538, 366] width 447 height 59
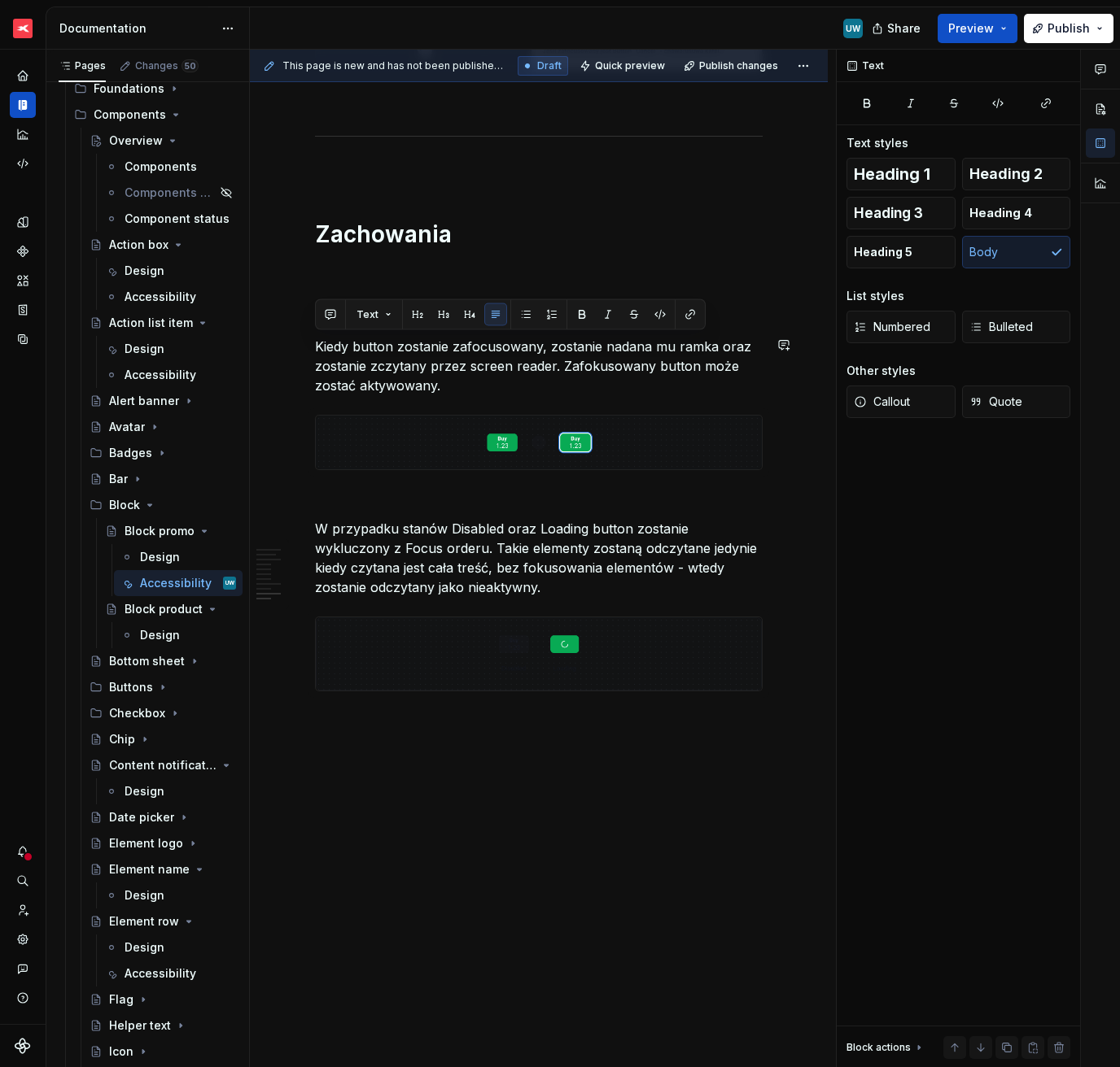
scroll to position [2736, 0]
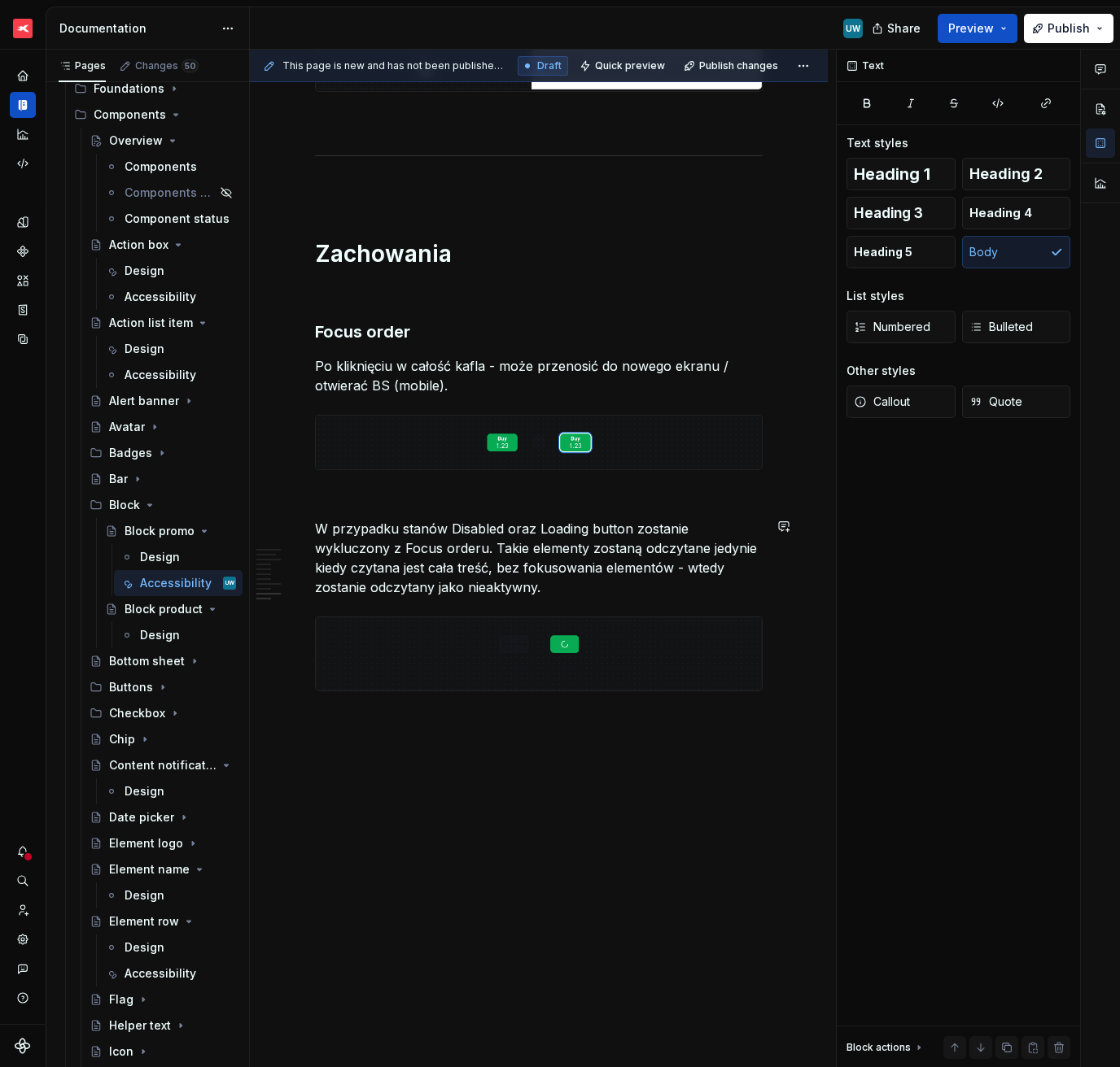
click at [298, 532] on span at bounding box center [298, 526] width 13 height 23
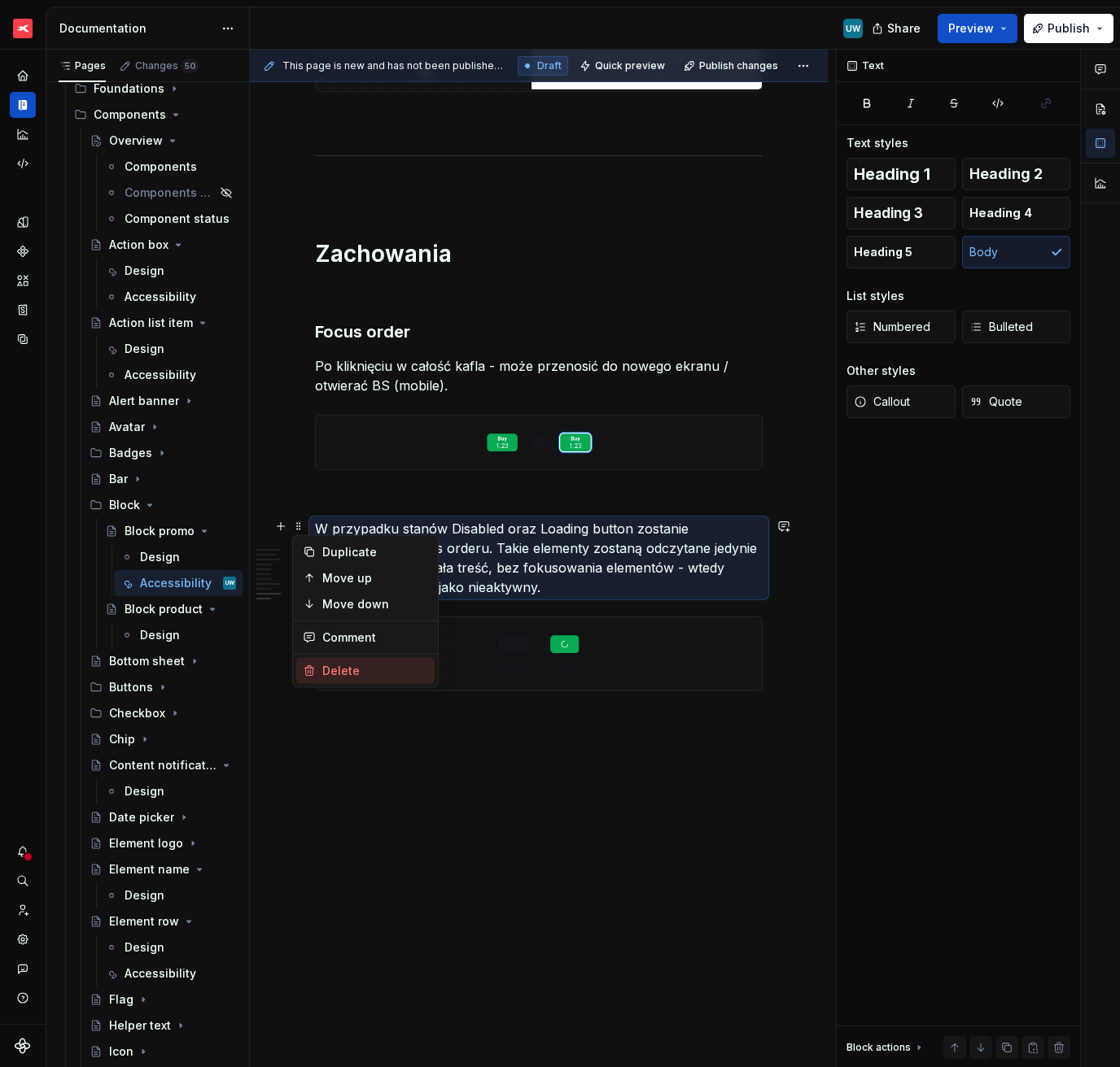
click at [319, 682] on div "Delete" at bounding box center [365, 671] width 138 height 26
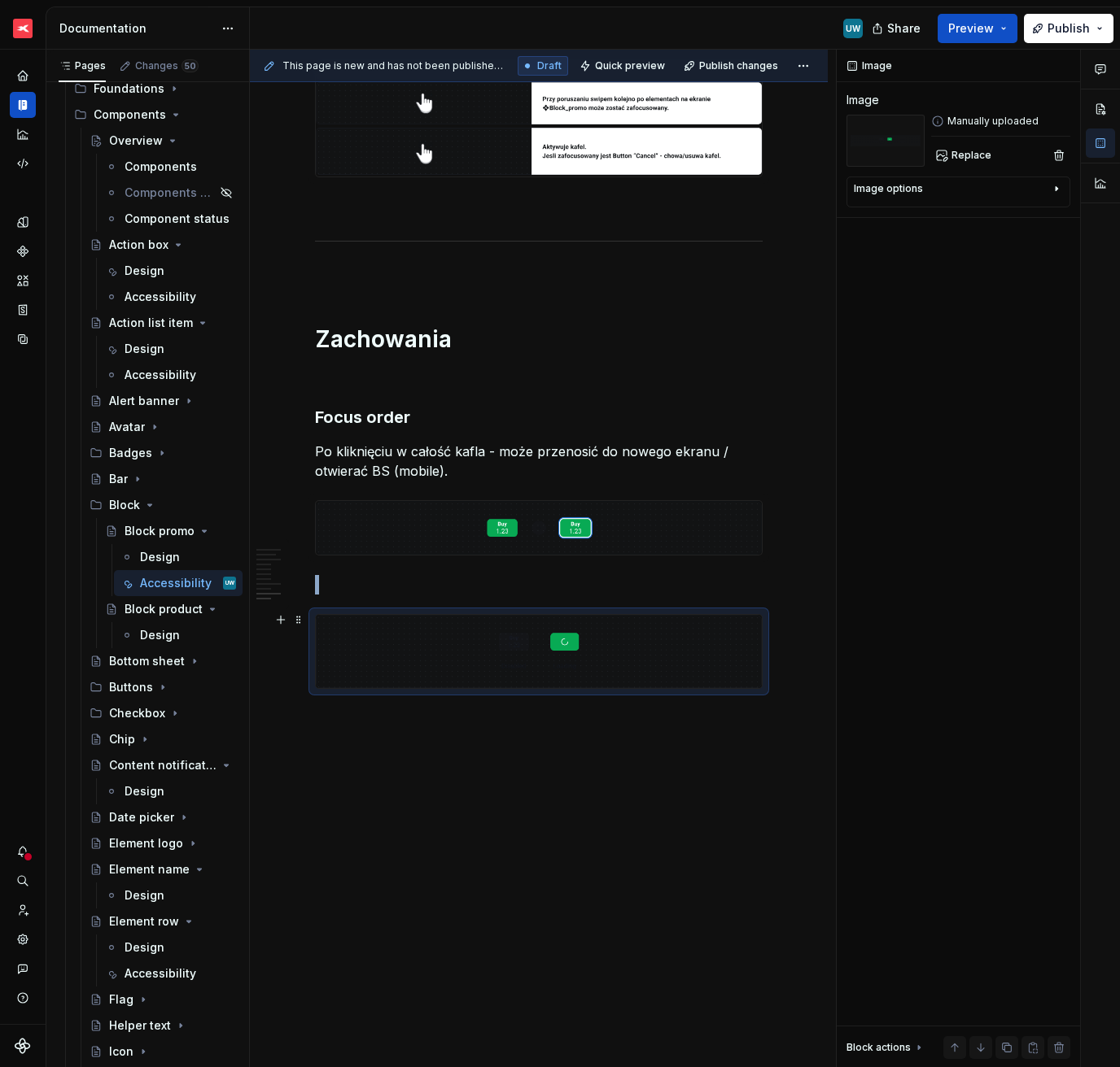
scroll to position [2648, 0]
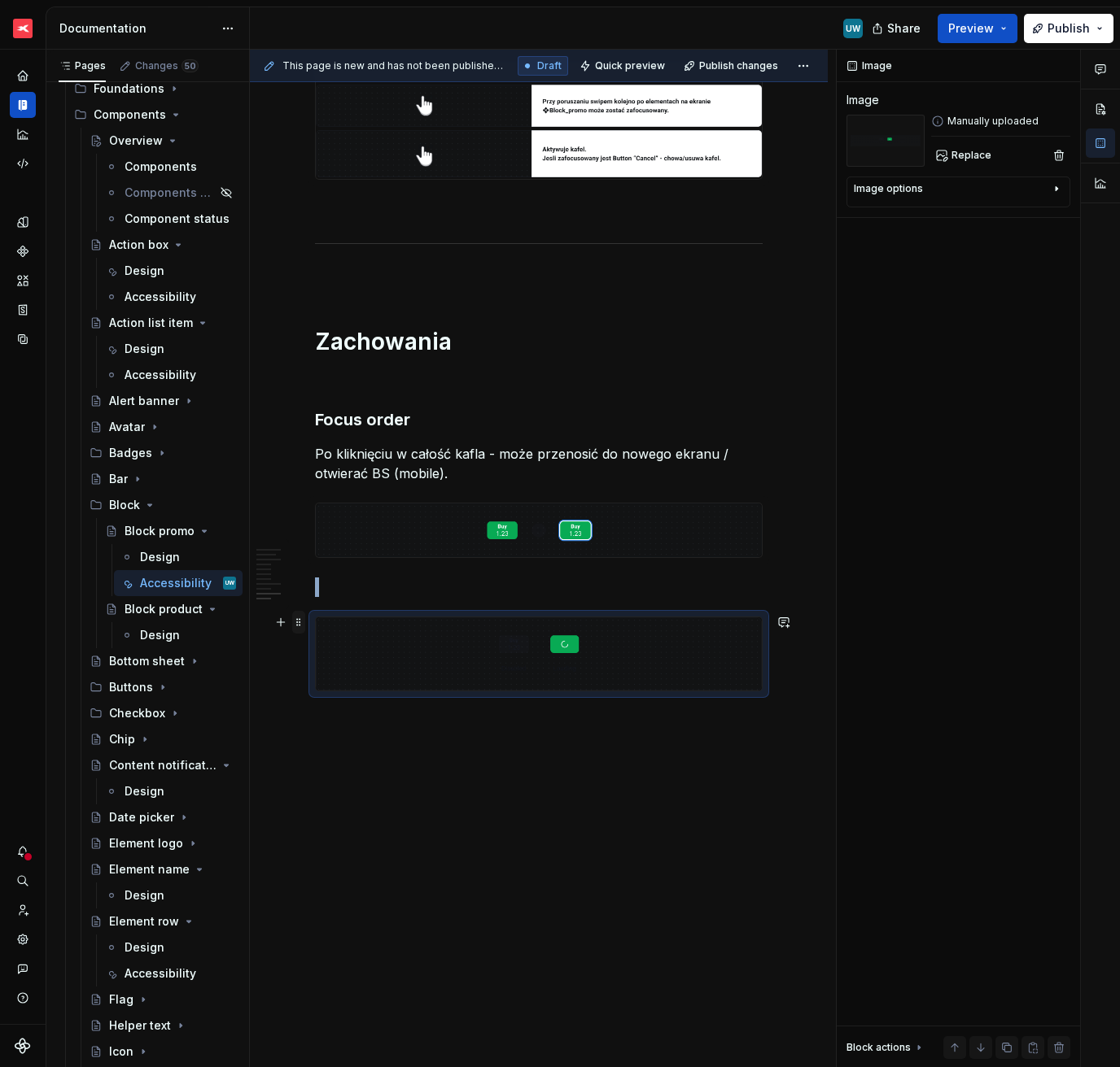
click at [299, 620] on span at bounding box center [298, 622] width 13 height 23
click at [332, 765] on div "Delete" at bounding box center [375, 767] width 106 height 16
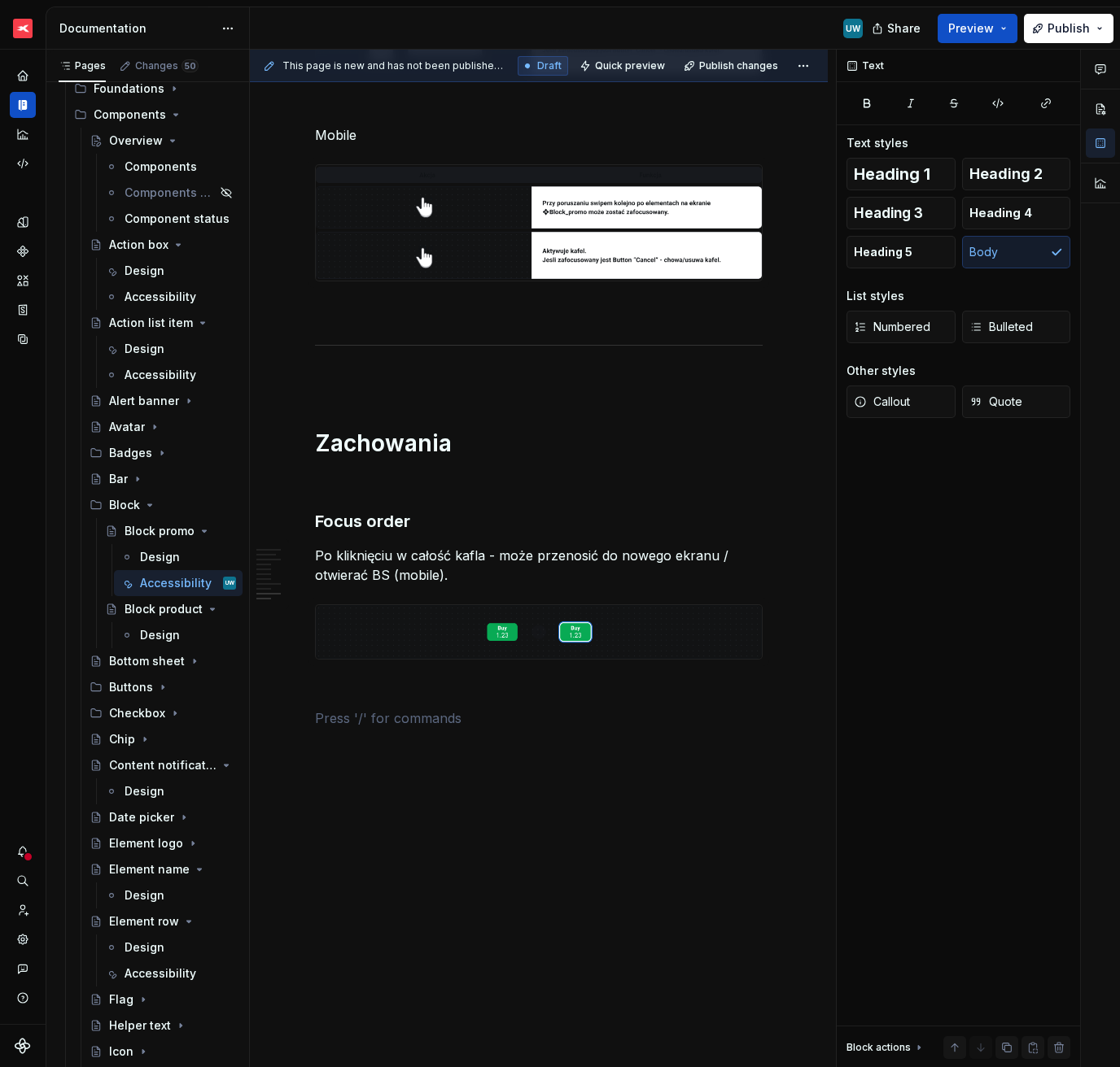
scroll to position [2544, 0]
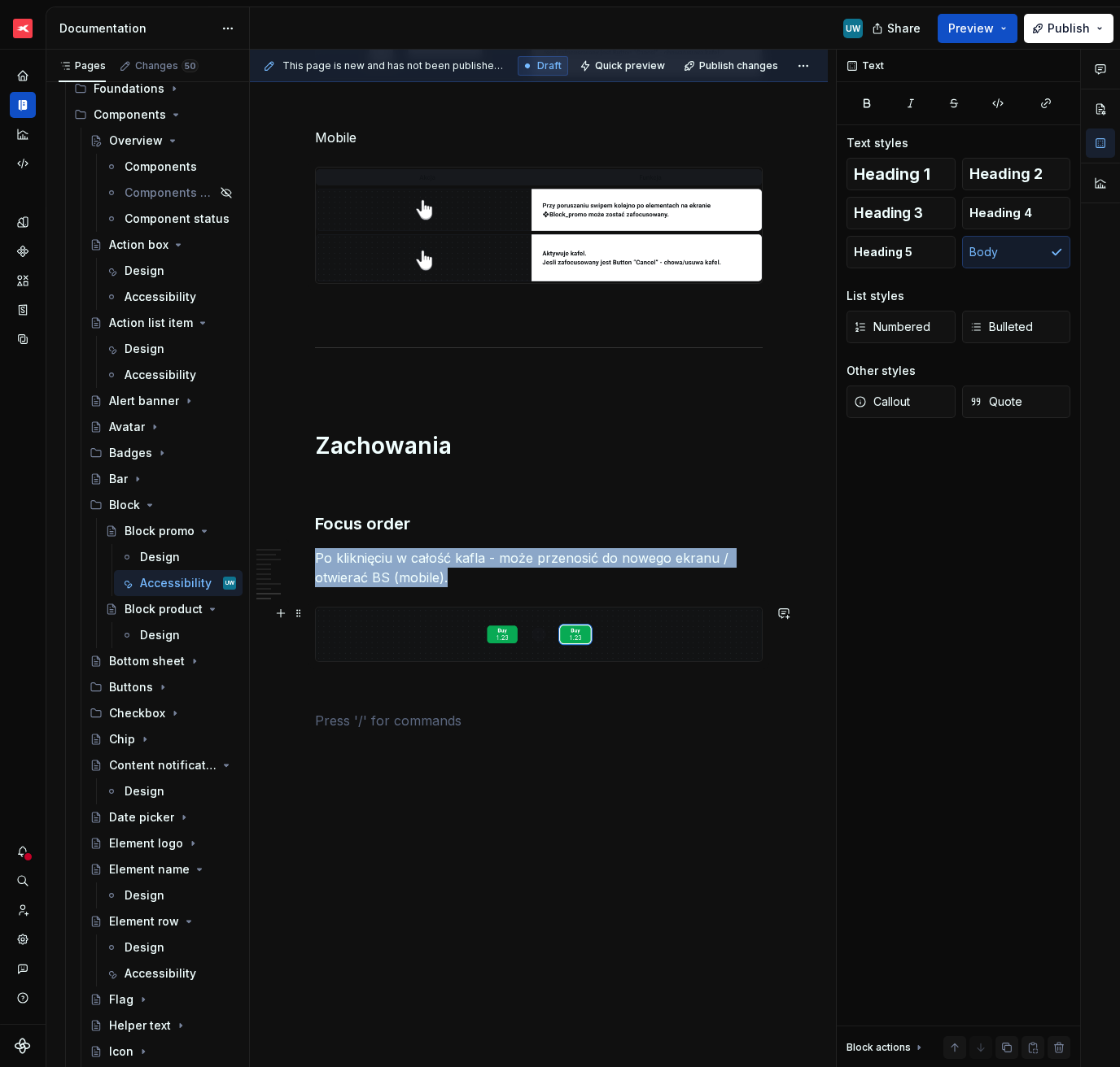
click at [464, 622] on img at bounding box center [539, 635] width 446 height 54
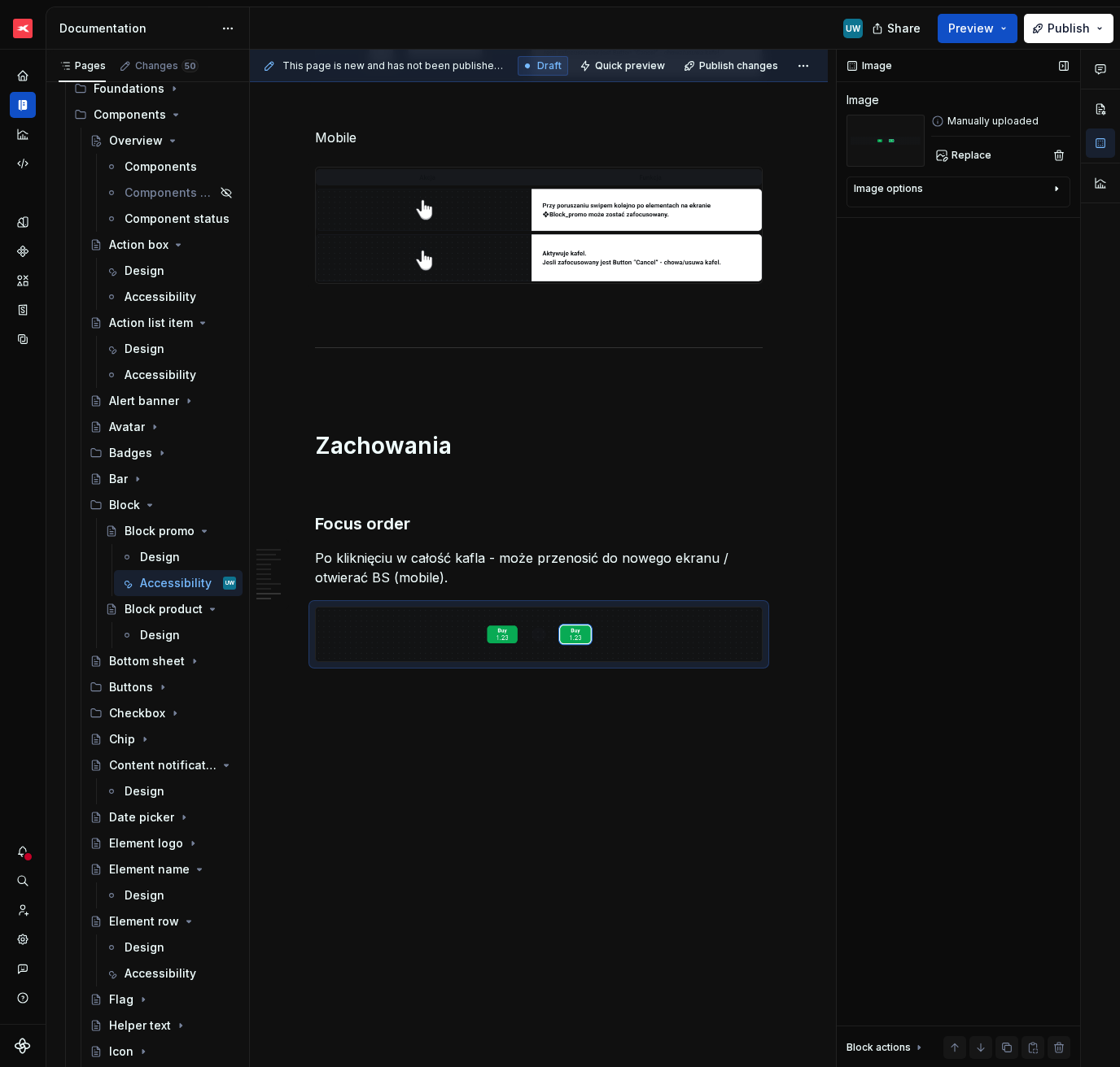
click at [941, 168] on div "Image Image Manually uploaded Replace Image options Alignment Caption Block act…" at bounding box center [957, 558] width 243 height 1018
click at [941, 153] on button "Replace" at bounding box center [964, 155] width 67 height 23
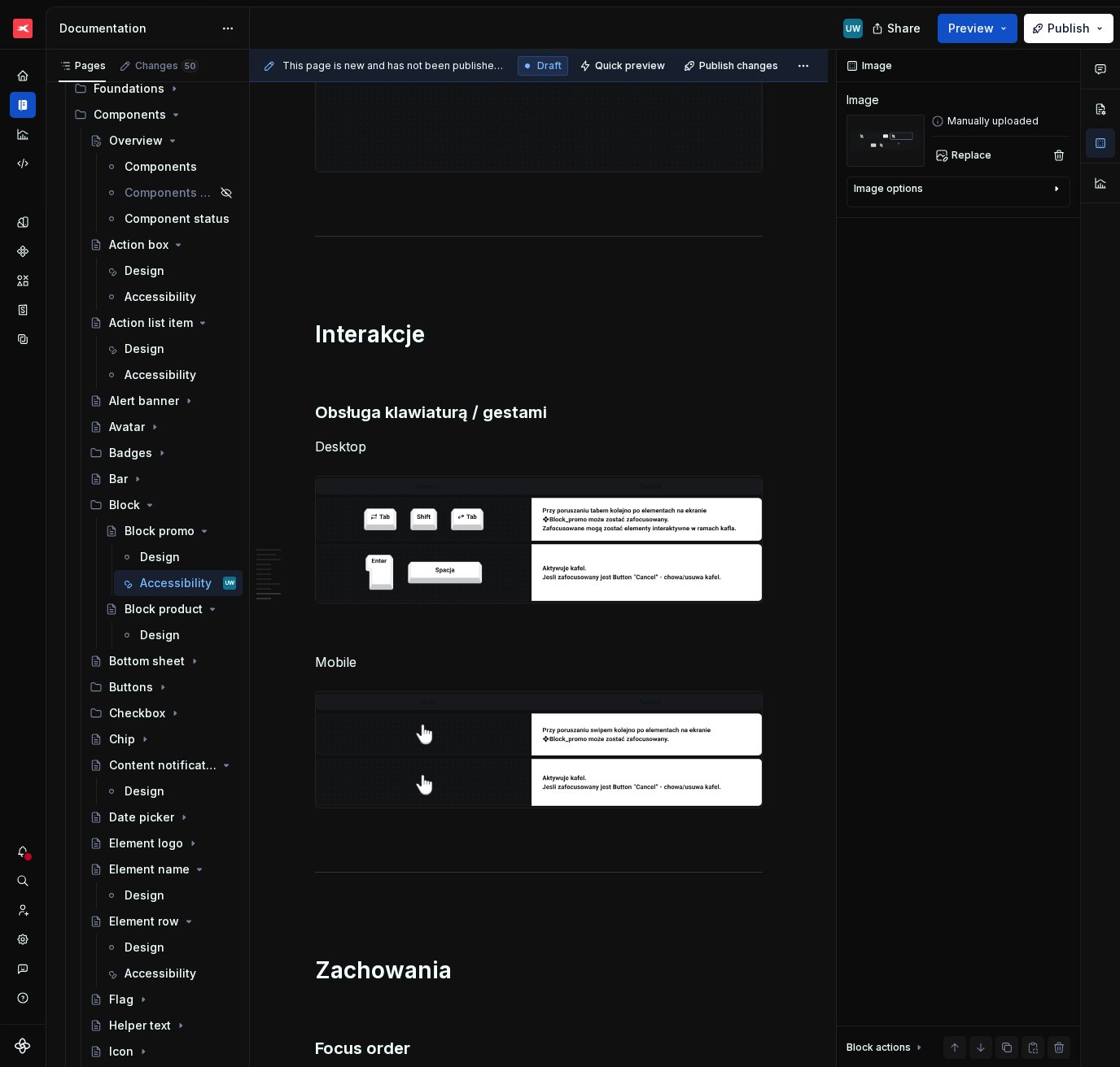
scroll to position [2505, 0]
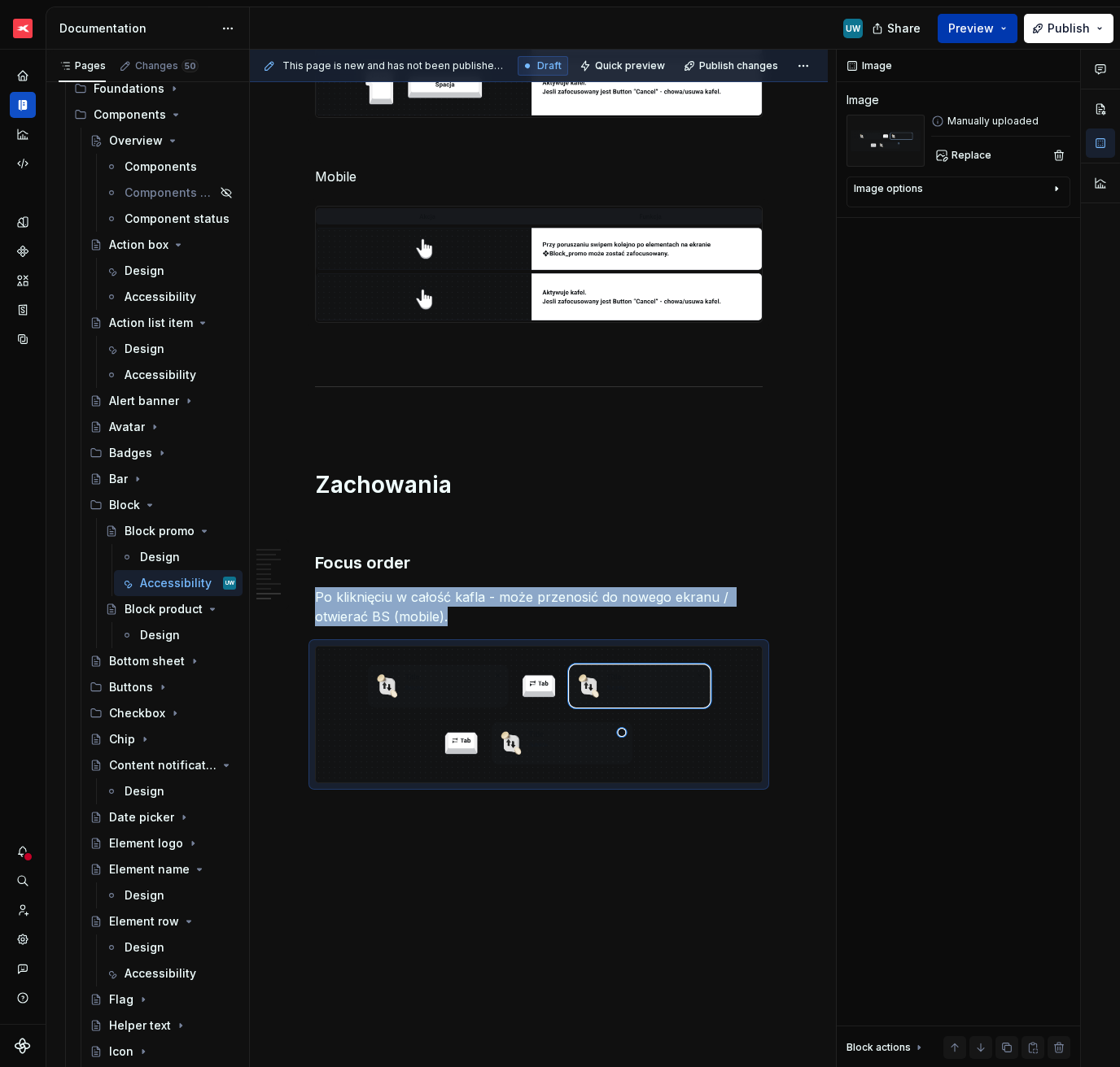
click at [976, 31] on span "Preview" at bounding box center [971, 29] width 46 height 16
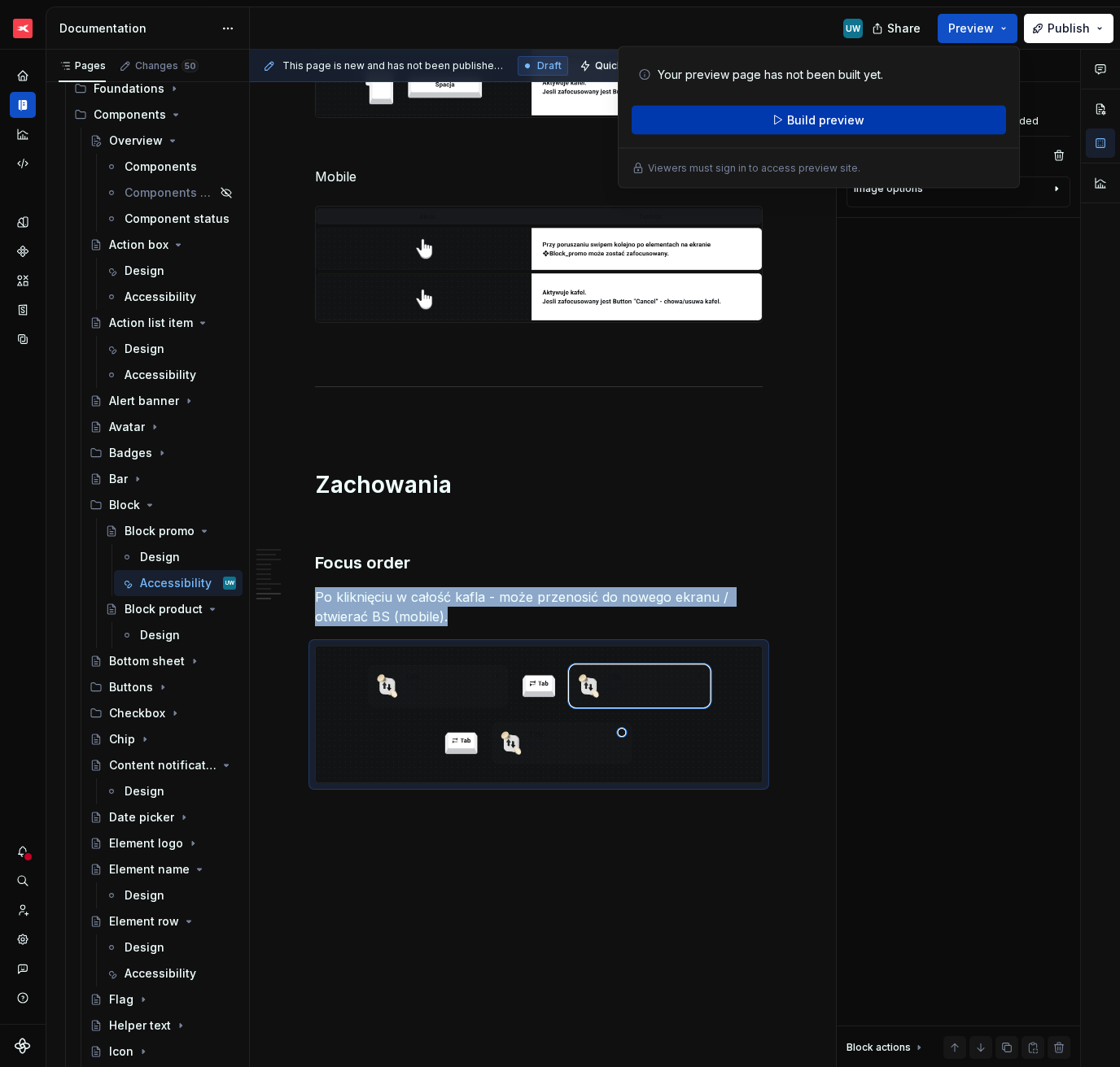
click at [912, 123] on button "Build preview" at bounding box center [818, 121] width 374 height 30
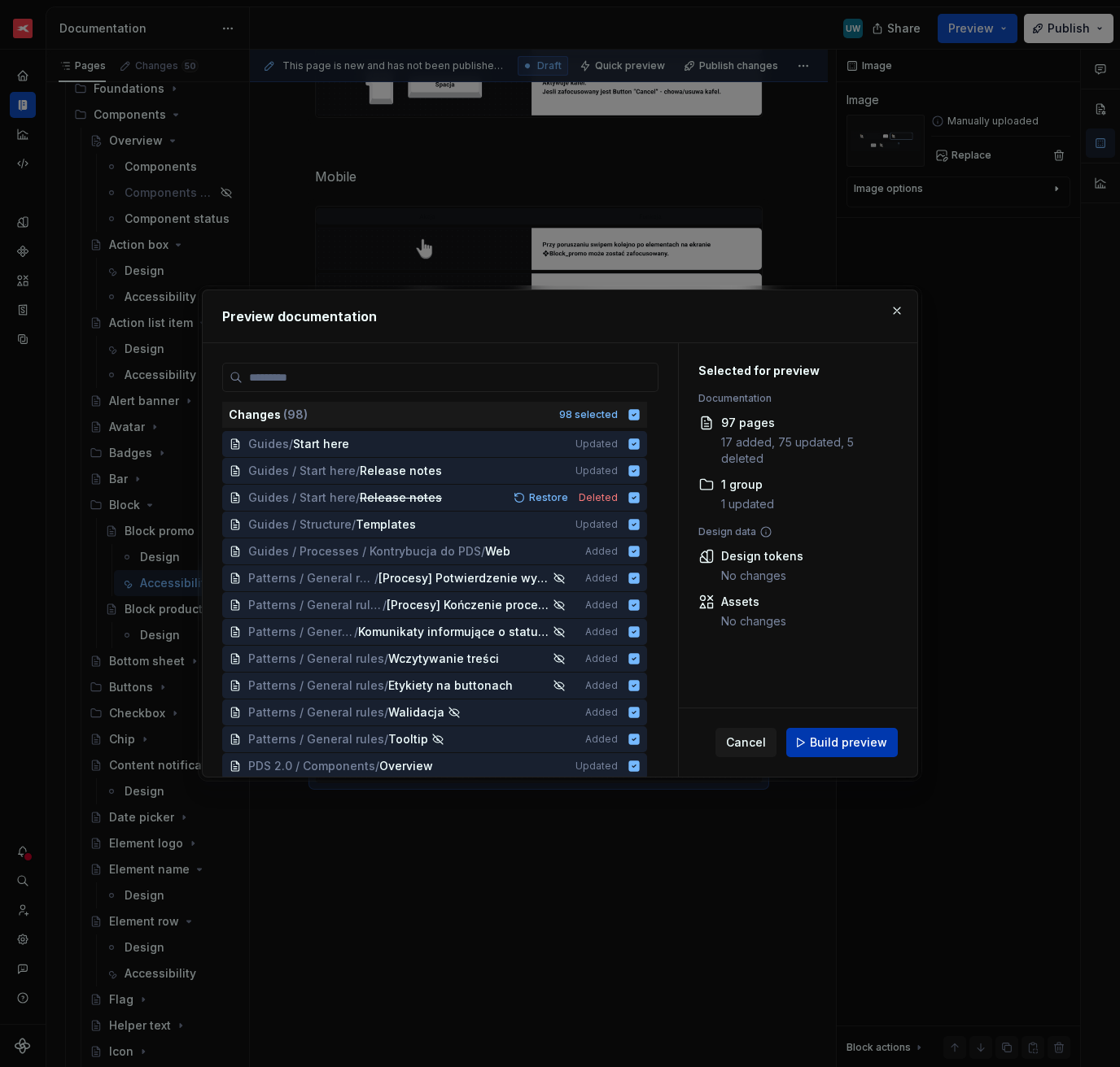
click at [821, 745] on span "Build preview" at bounding box center [848, 743] width 77 height 16
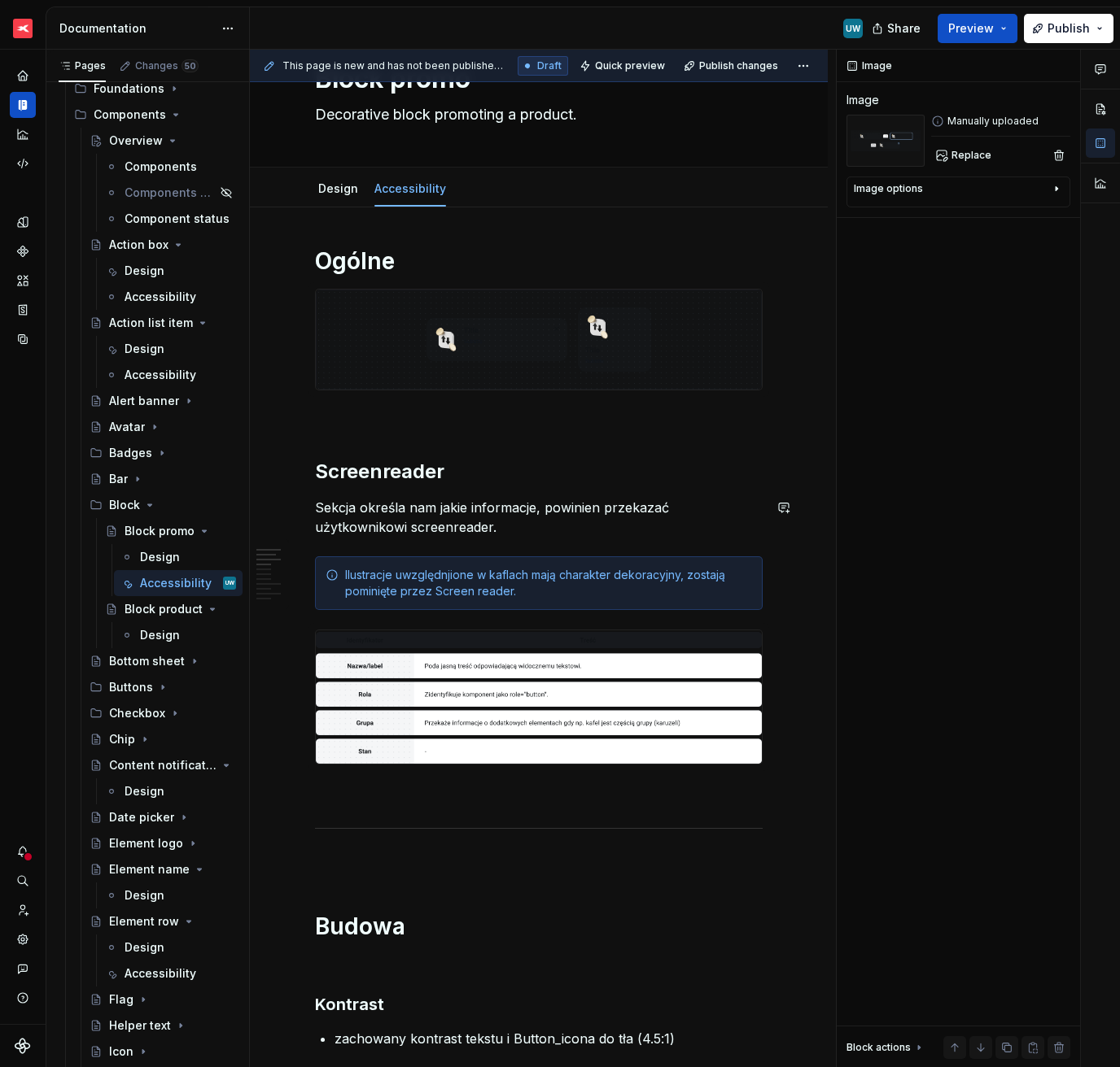
scroll to position [123, 0]
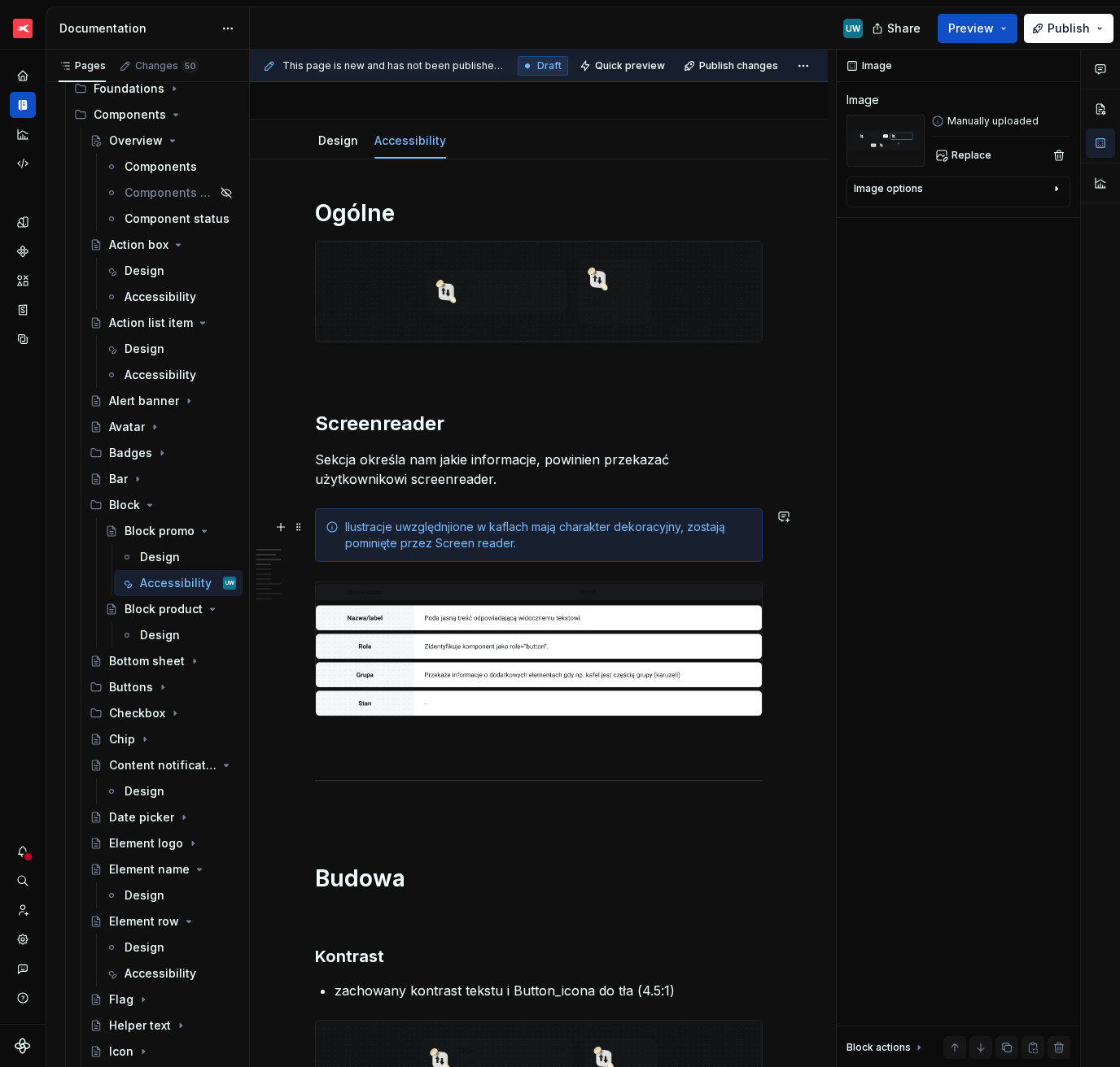
click at [383, 530] on div "Ilustracje uwzględnjione w kaflach mają charakter dekoracyjny, zostają pominięt…" at bounding box center [549, 534] width 407 height 33
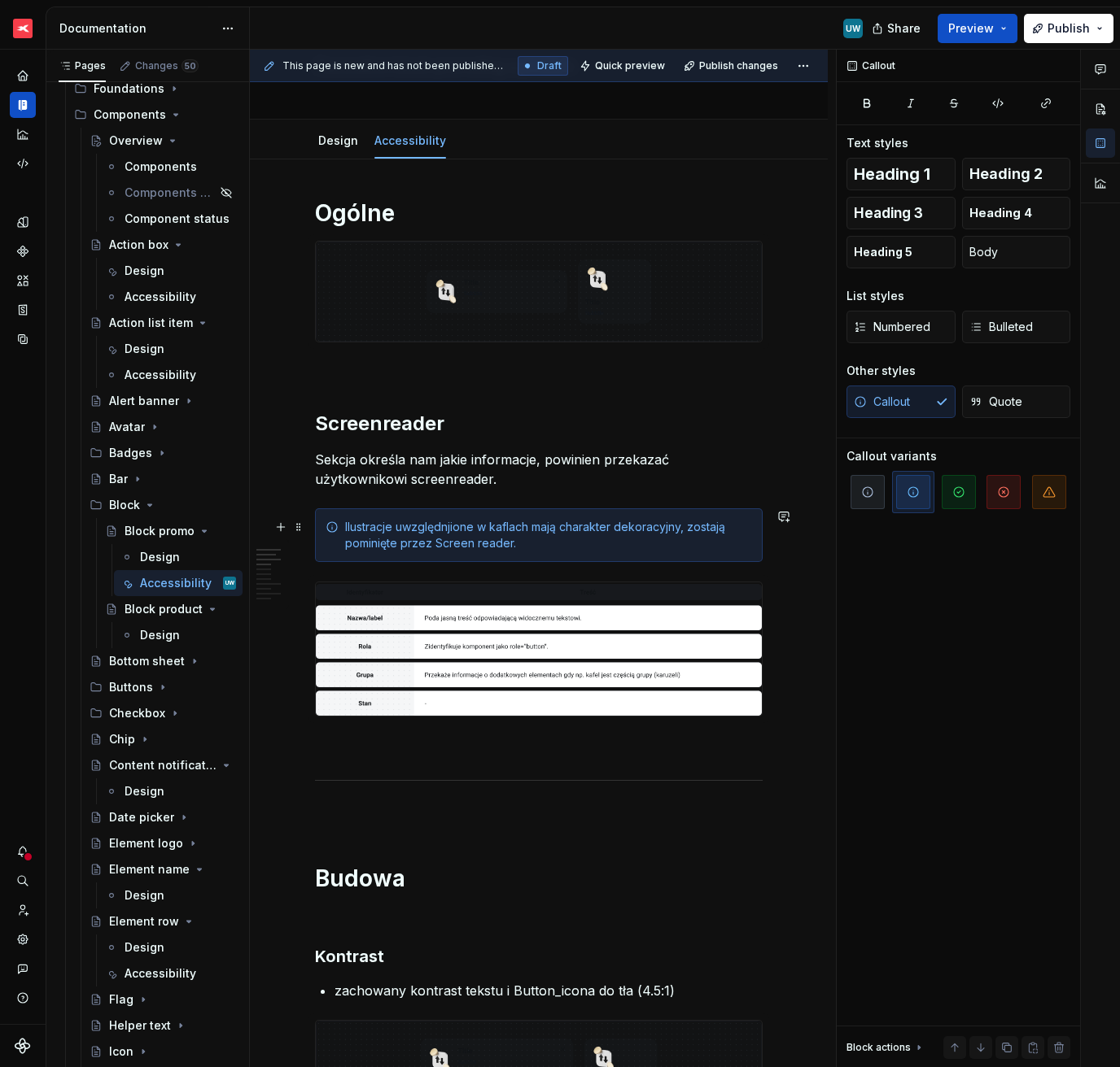
click at [318, 514] on div "Ilustracje uwzględnjione w kaflach mają charakter dekoracyjny, zostają pominięt…" at bounding box center [538, 535] width 447 height 54
click at [871, 484] on span "button" at bounding box center [867, 492] width 34 height 34
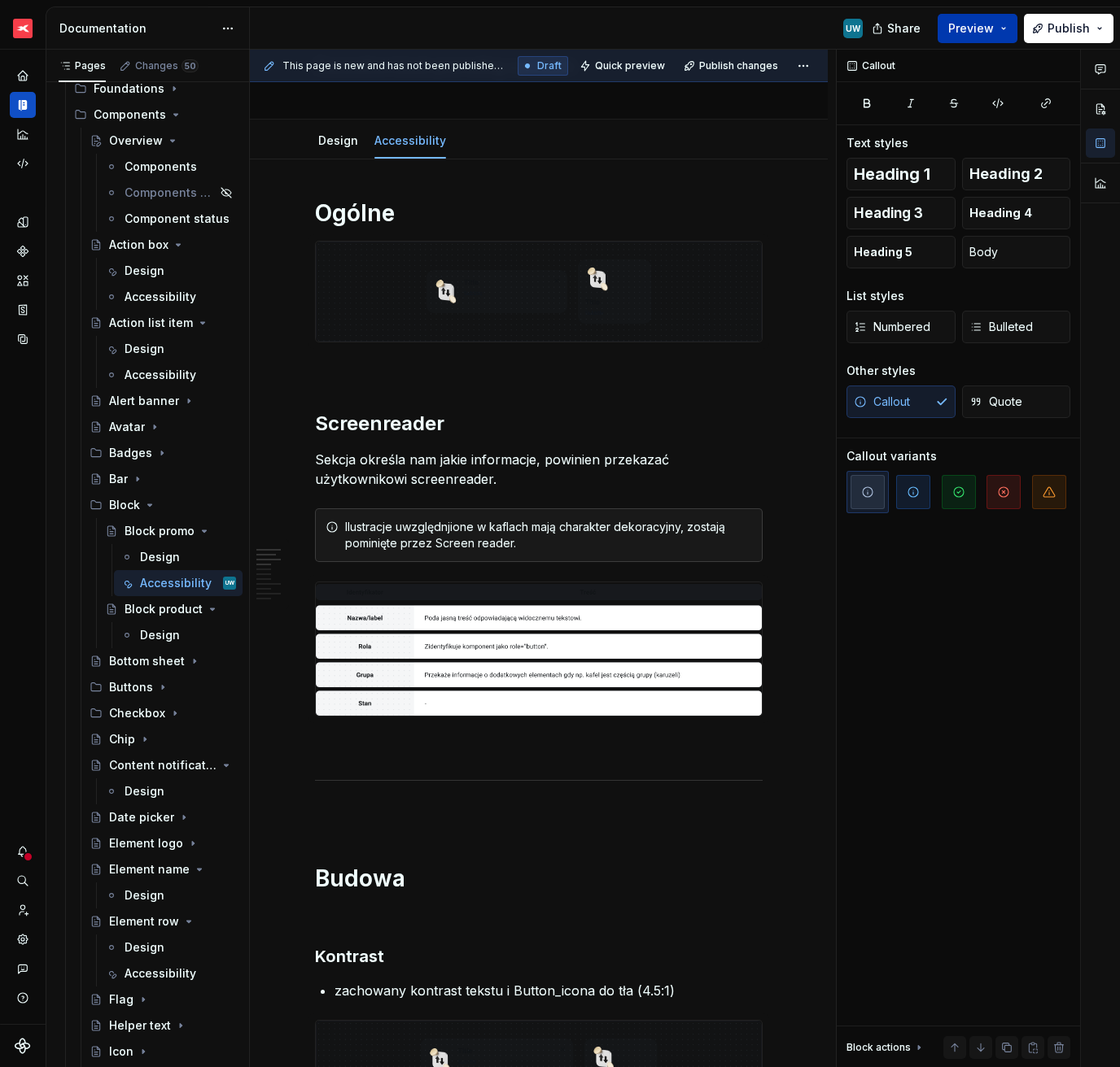
click at [979, 30] on span "Preview" at bounding box center [971, 29] width 46 height 16
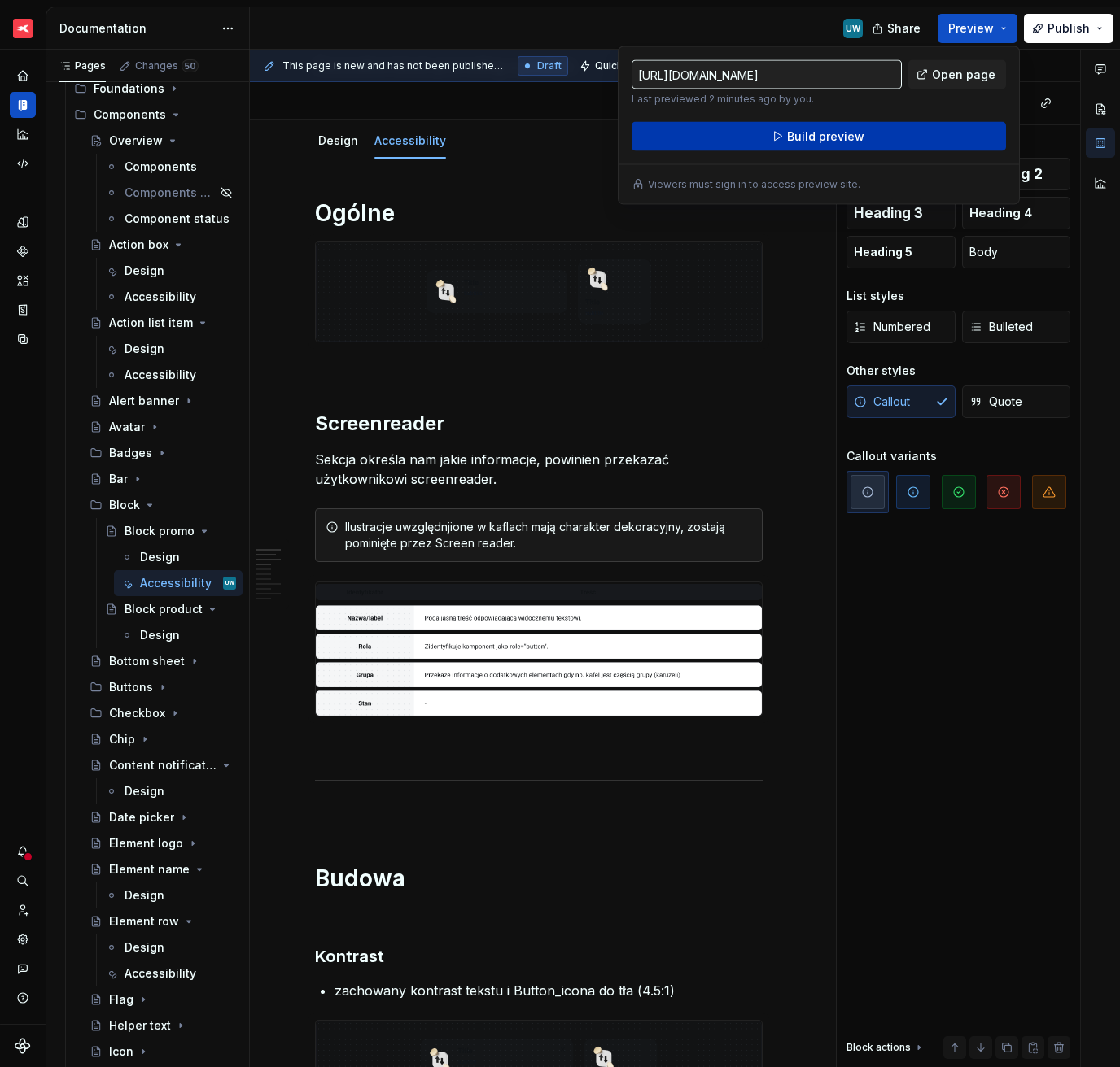
click at [858, 134] on span "Build preview" at bounding box center [825, 137] width 77 height 16
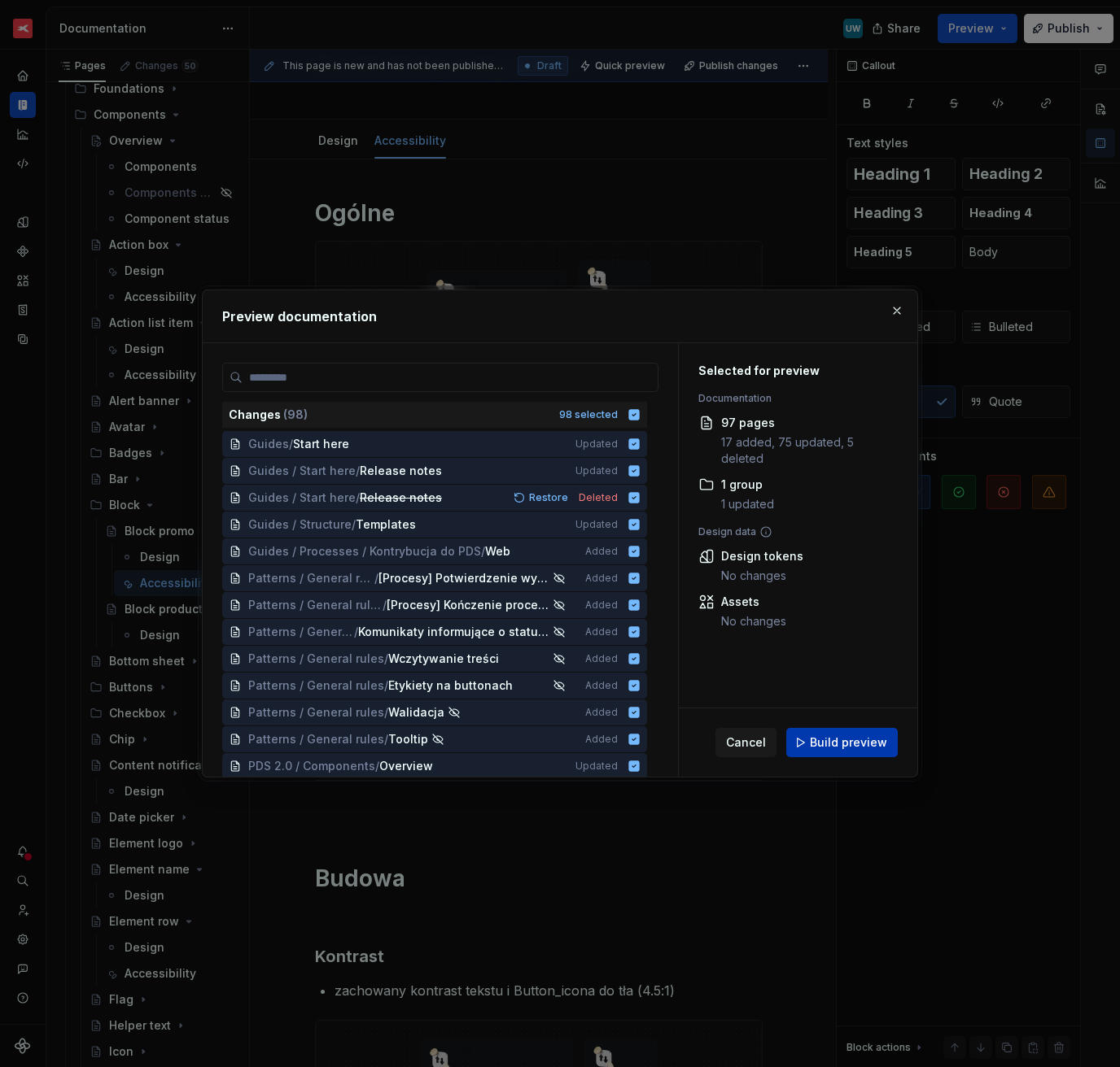
click at [837, 748] on span "Build preview" at bounding box center [848, 743] width 77 height 16
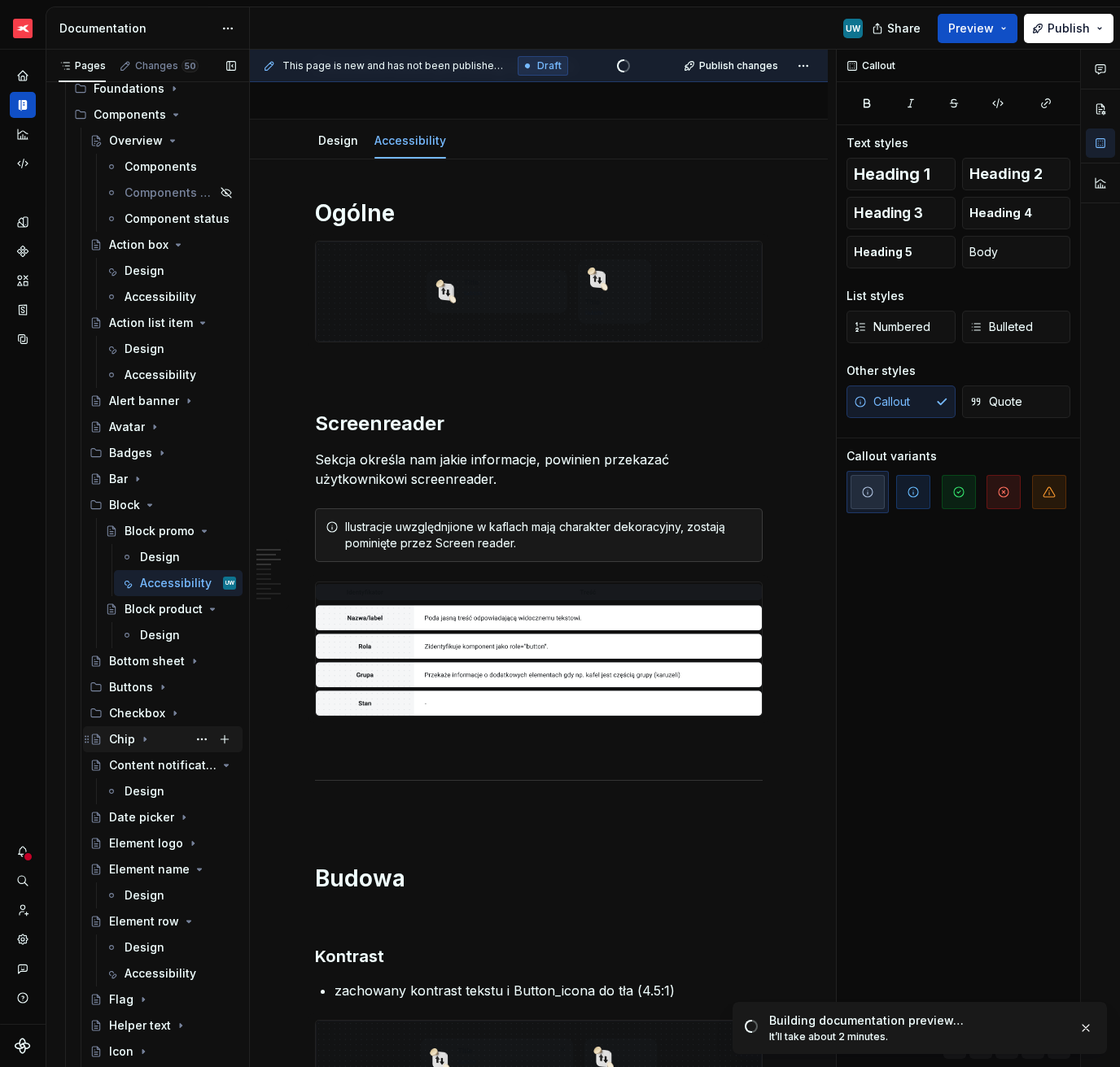
click at [125, 746] on div "Chip" at bounding box center [122, 739] width 26 height 16
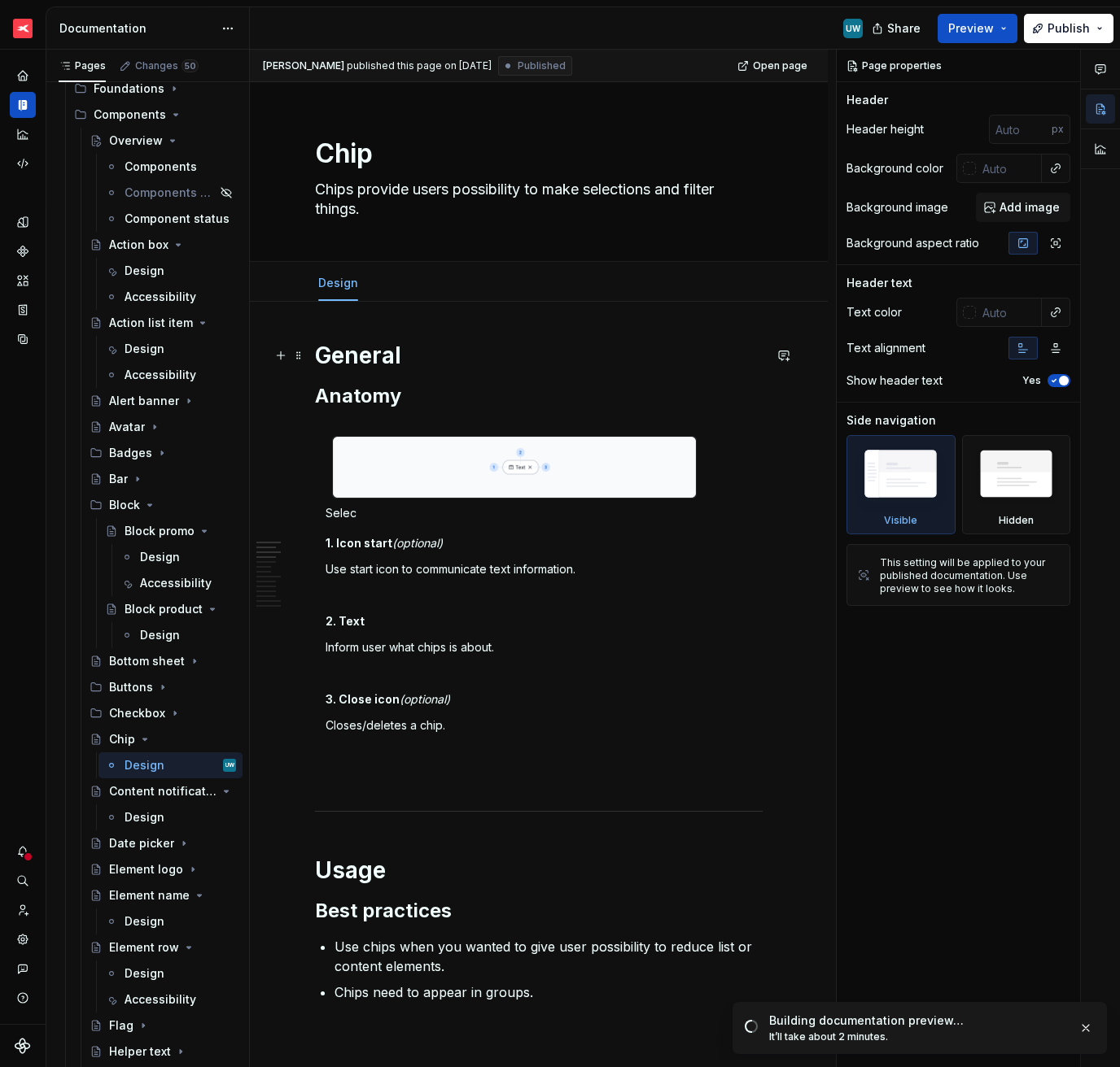
click at [423, 360] on h1 "General" at bounding box center [538, 356] width 447 height 30
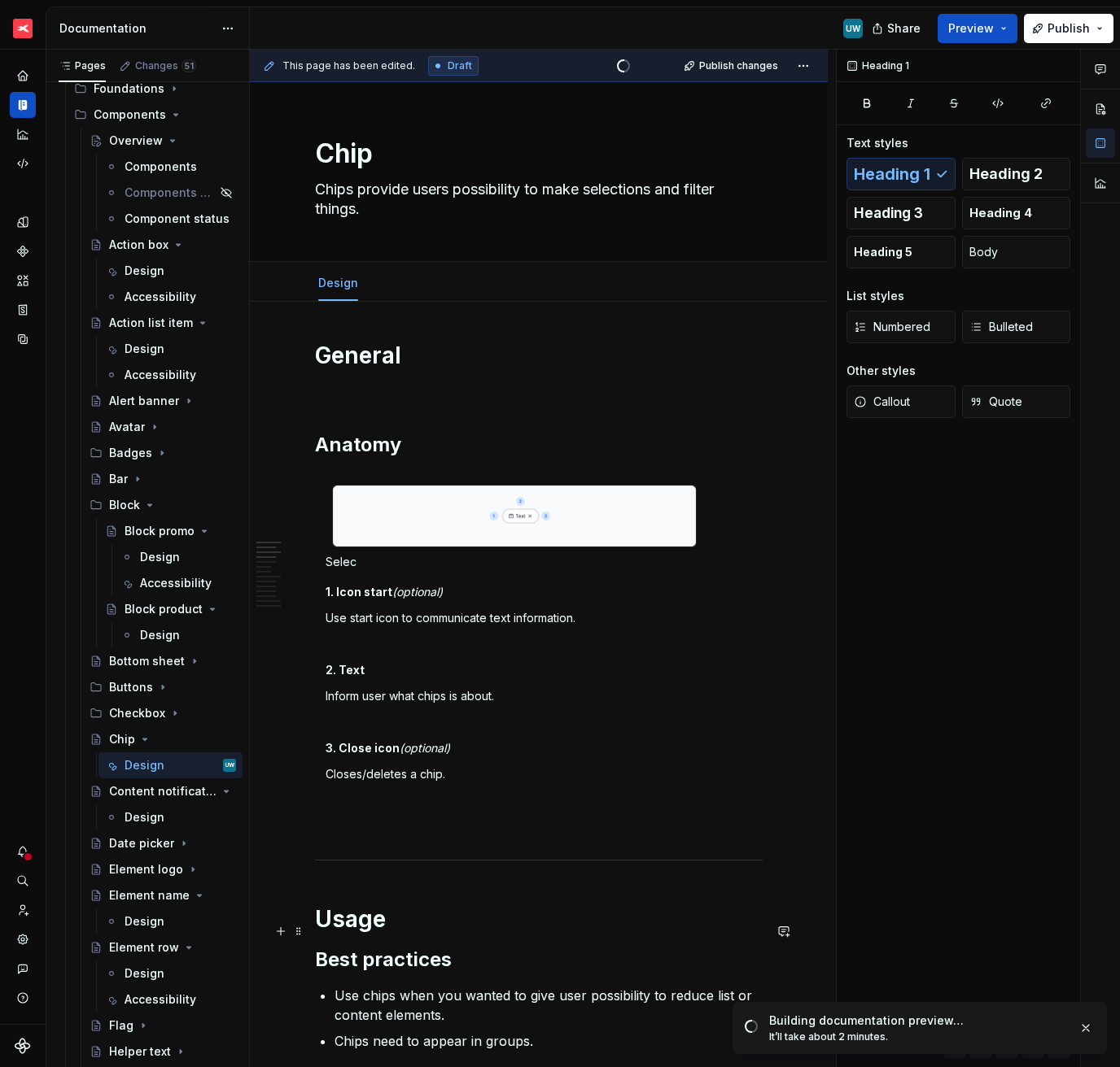
click at [388, 933] on h1 "Usage" at bounding box center [538, 919] width 447 height 30
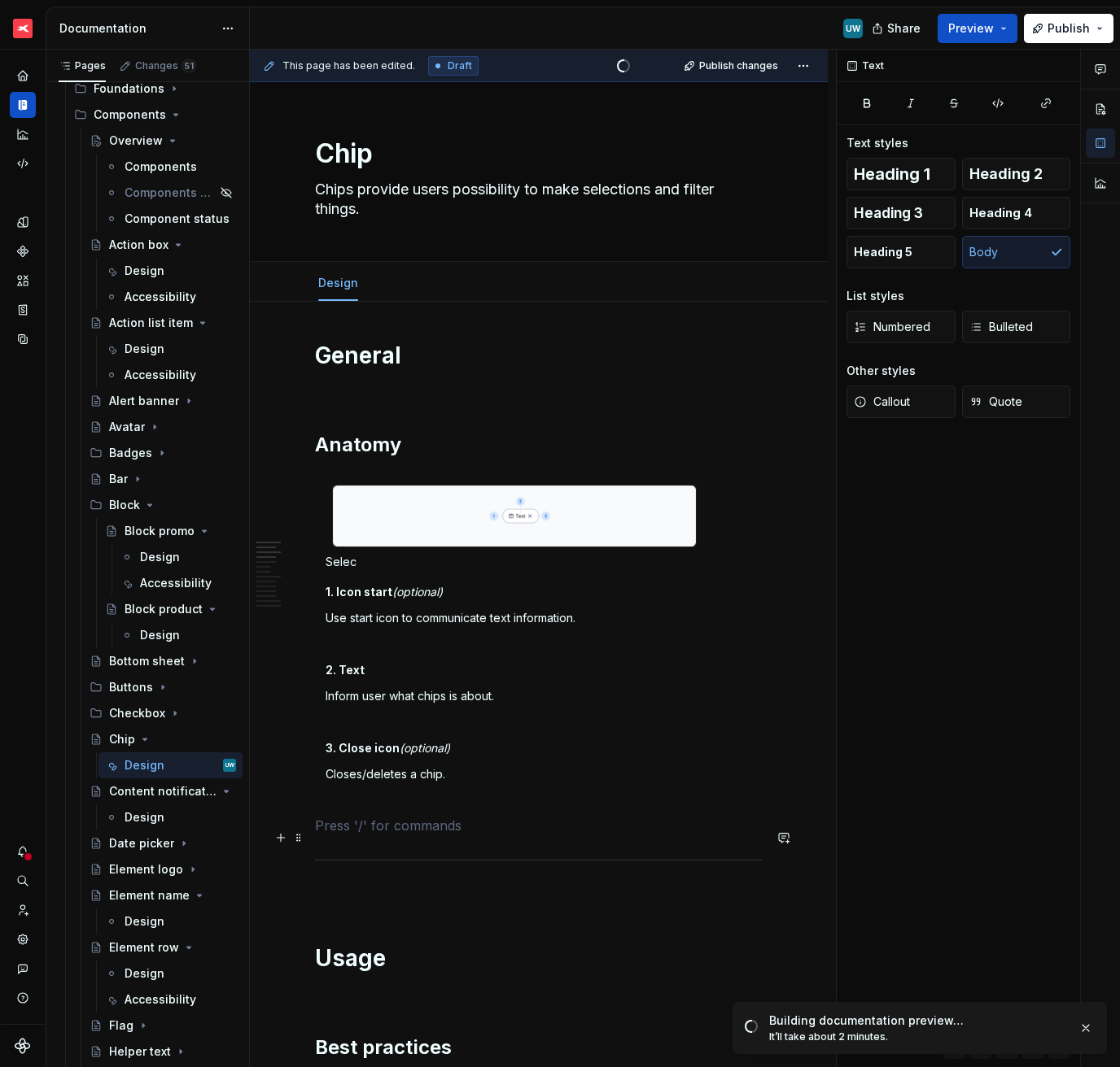
click at [349, 834] on p at bounding box center [538, 826] width 447 height 20
click at [192, 581] on button "Page tree" at bounding box center [201, 583] width 23 height 23
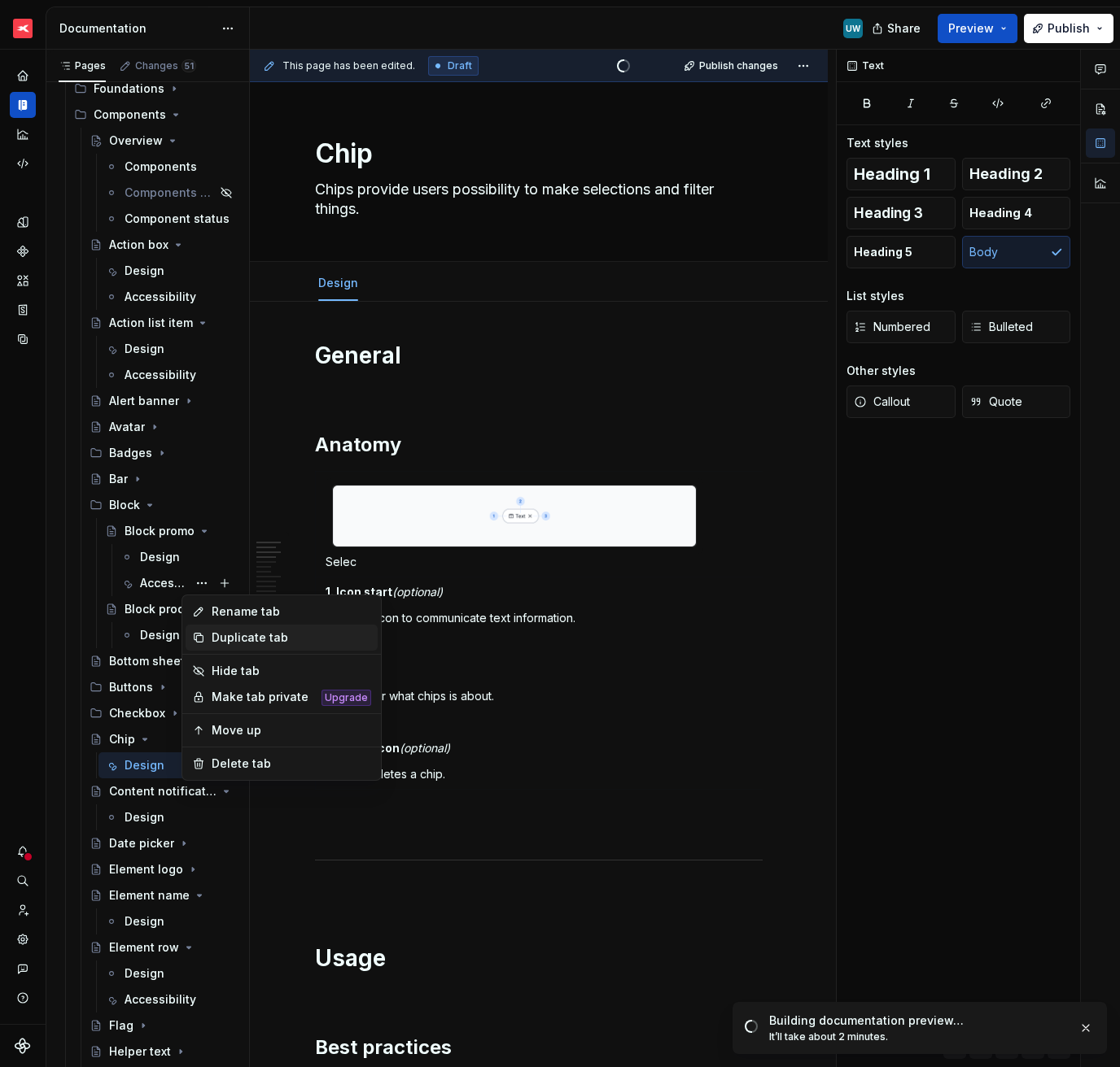
click at [227, 635] on div "Duplicate tab" at bounding box center [291, 638] width 160 height 16
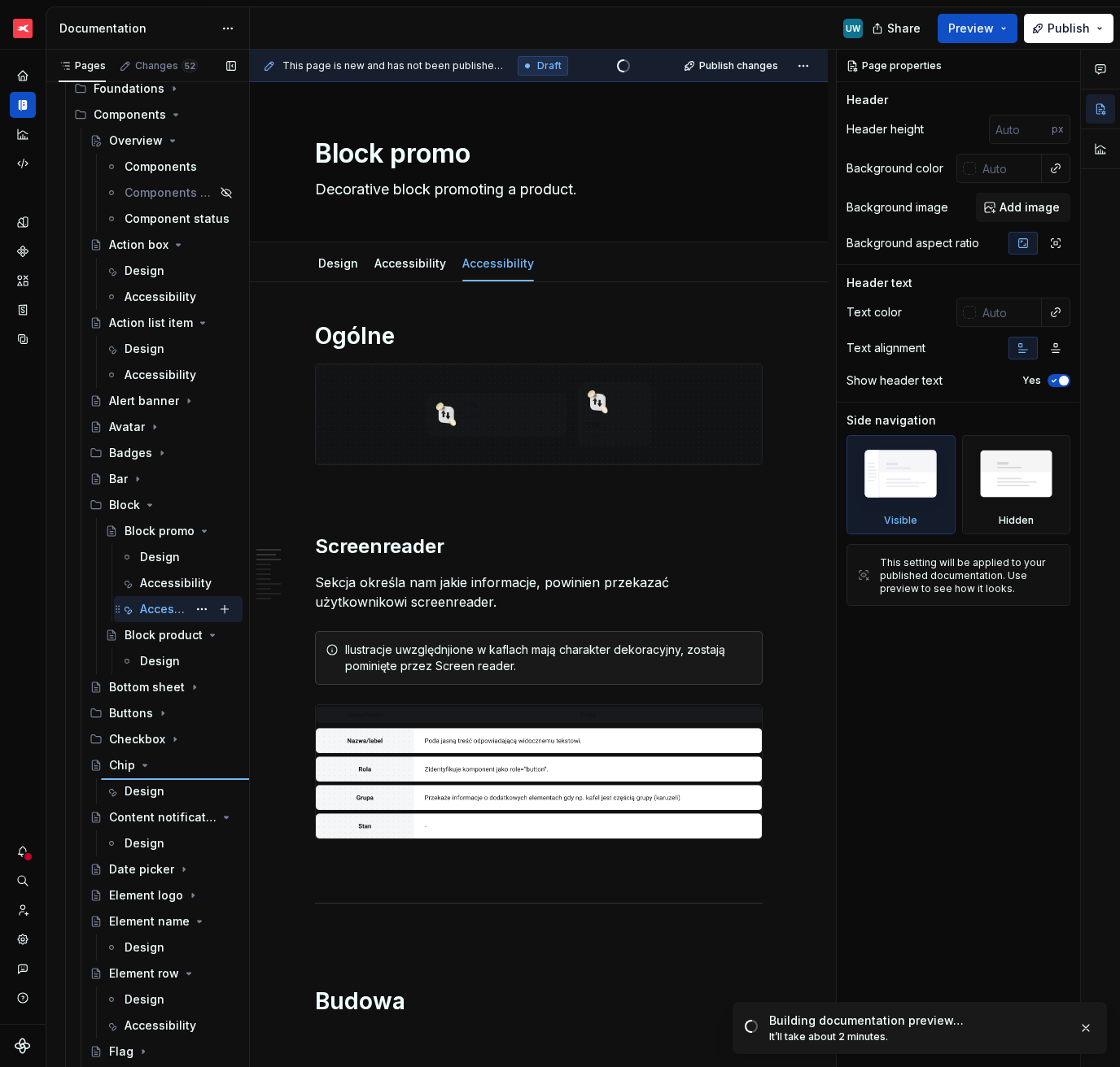
type textarea "*"
type textarea "Chip"
type textarea "Chips provide users possibility to make selections and filter things."
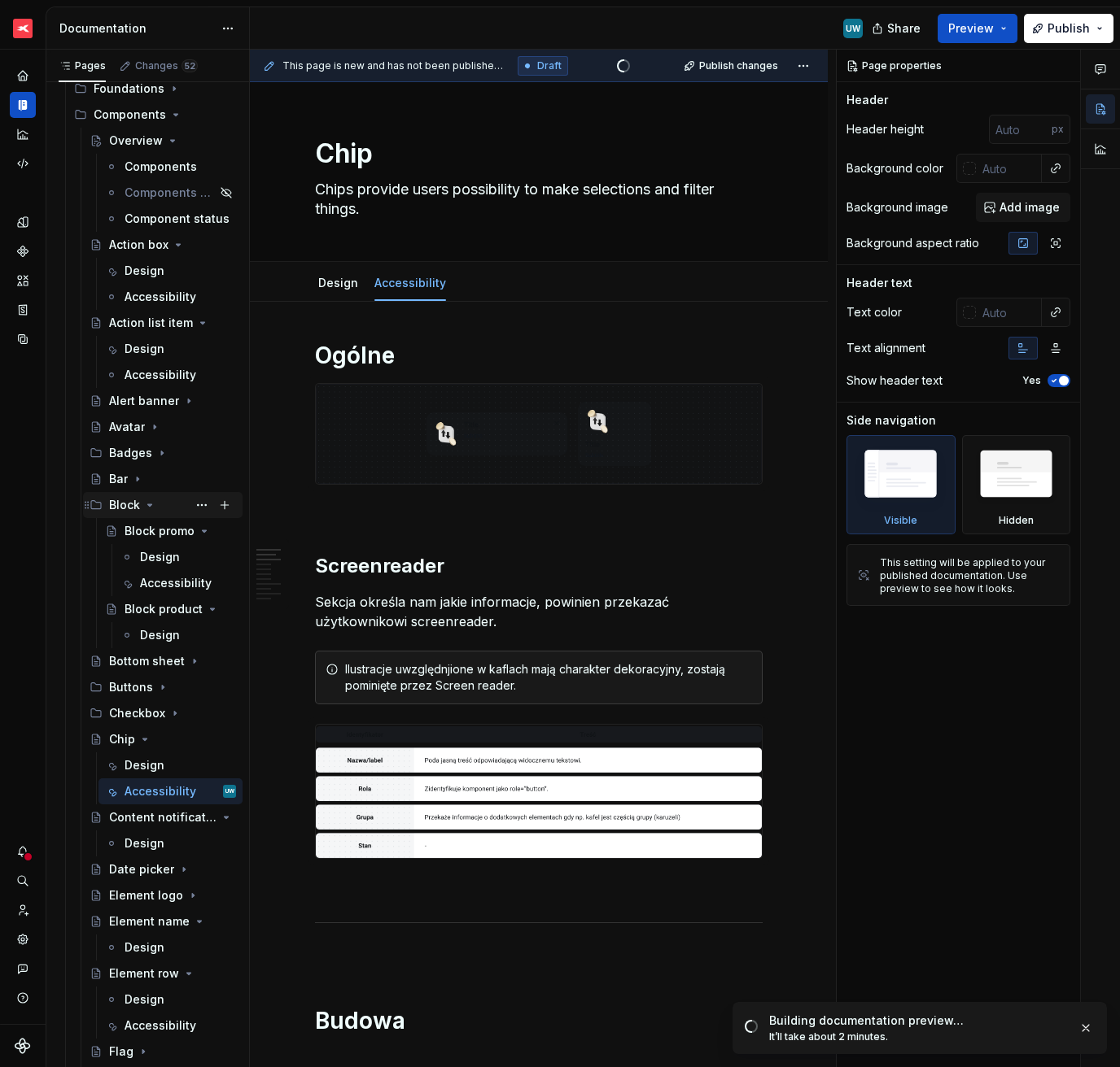
click at [146, 508] on icon "Page tree" at bounding box center [149, 505] width 13 height 13
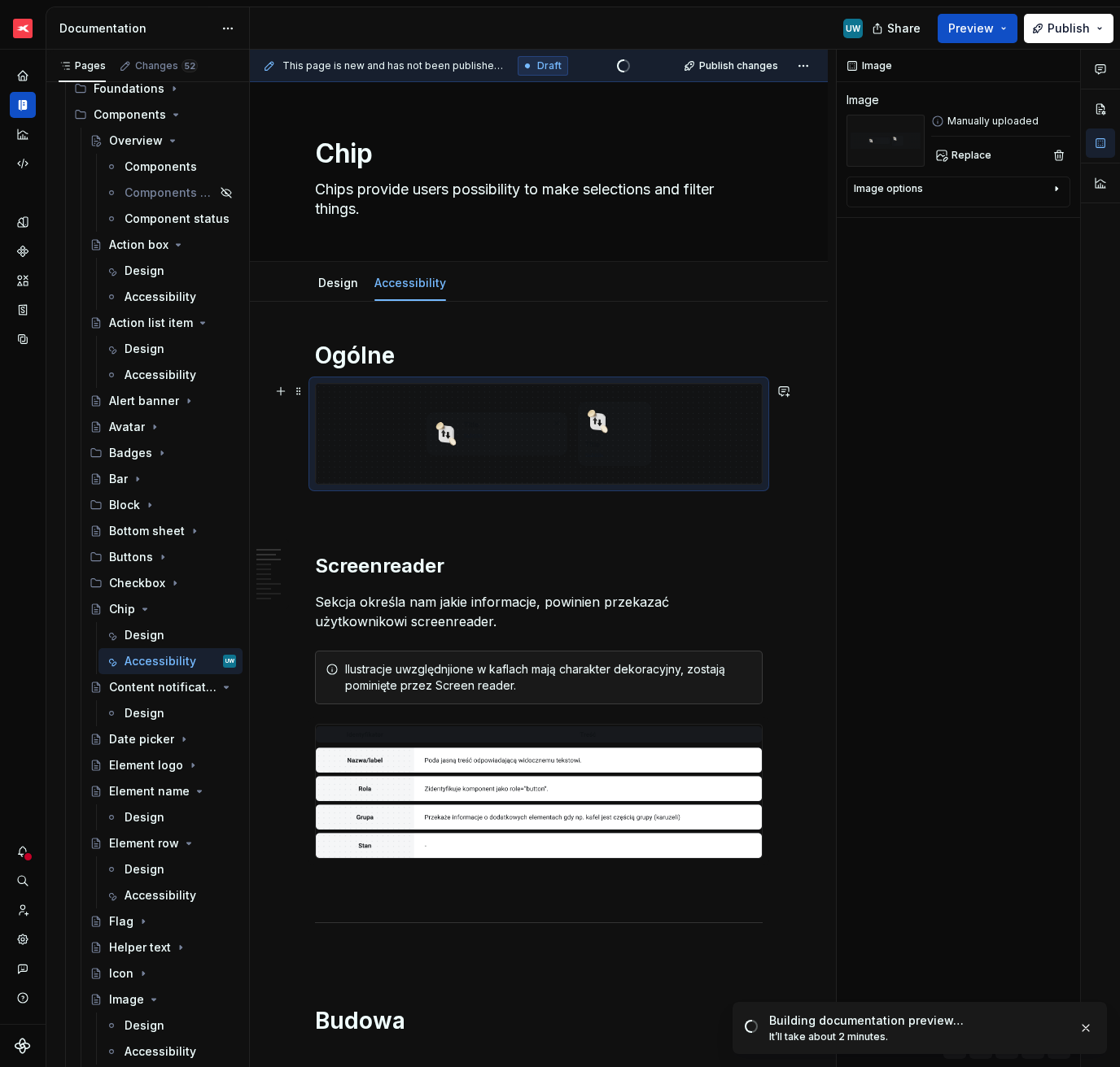
click at [398, 427] on img at bounding box center [539, 433] width 446 height 100
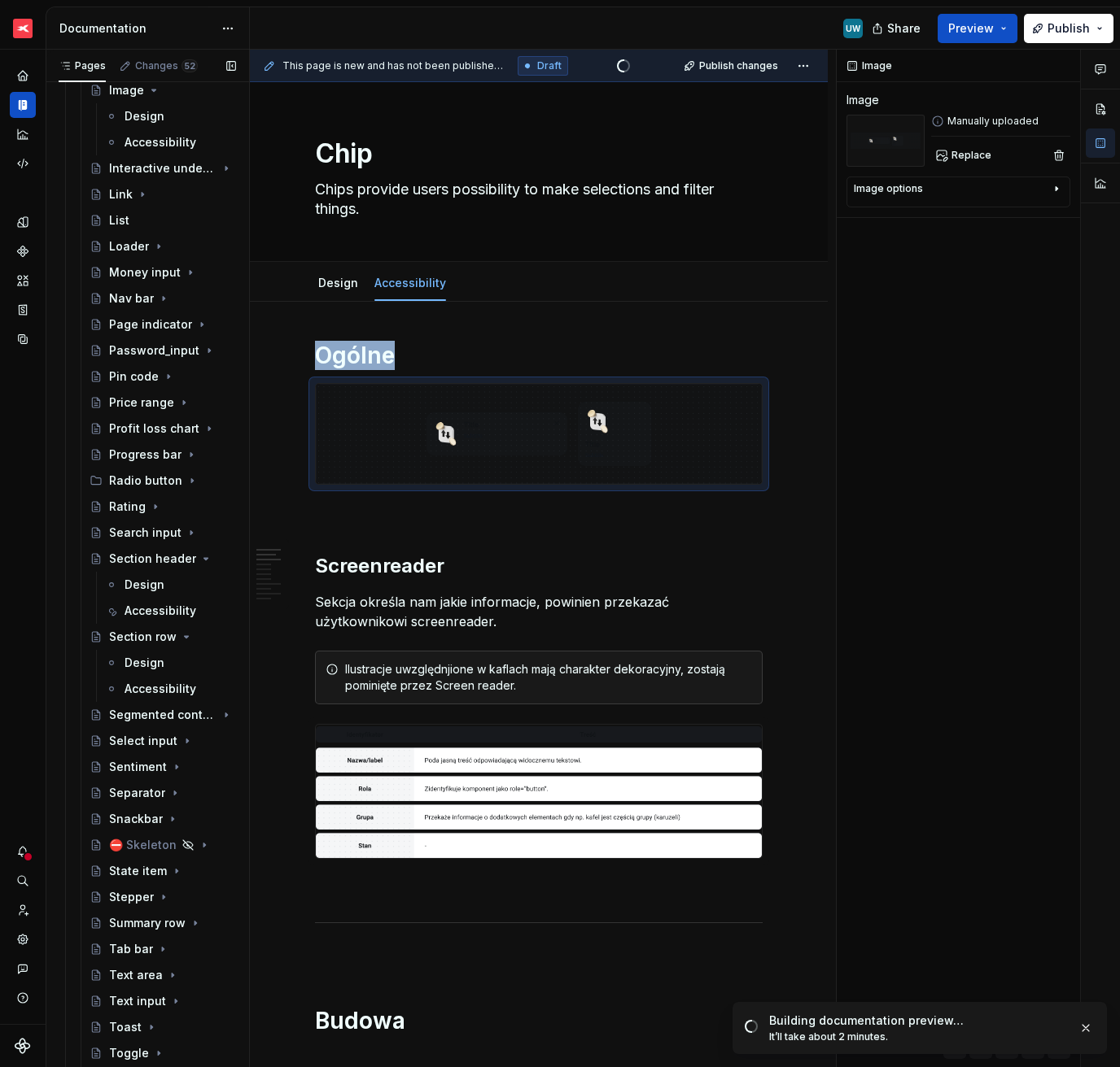
scroll to position [1832, 0]
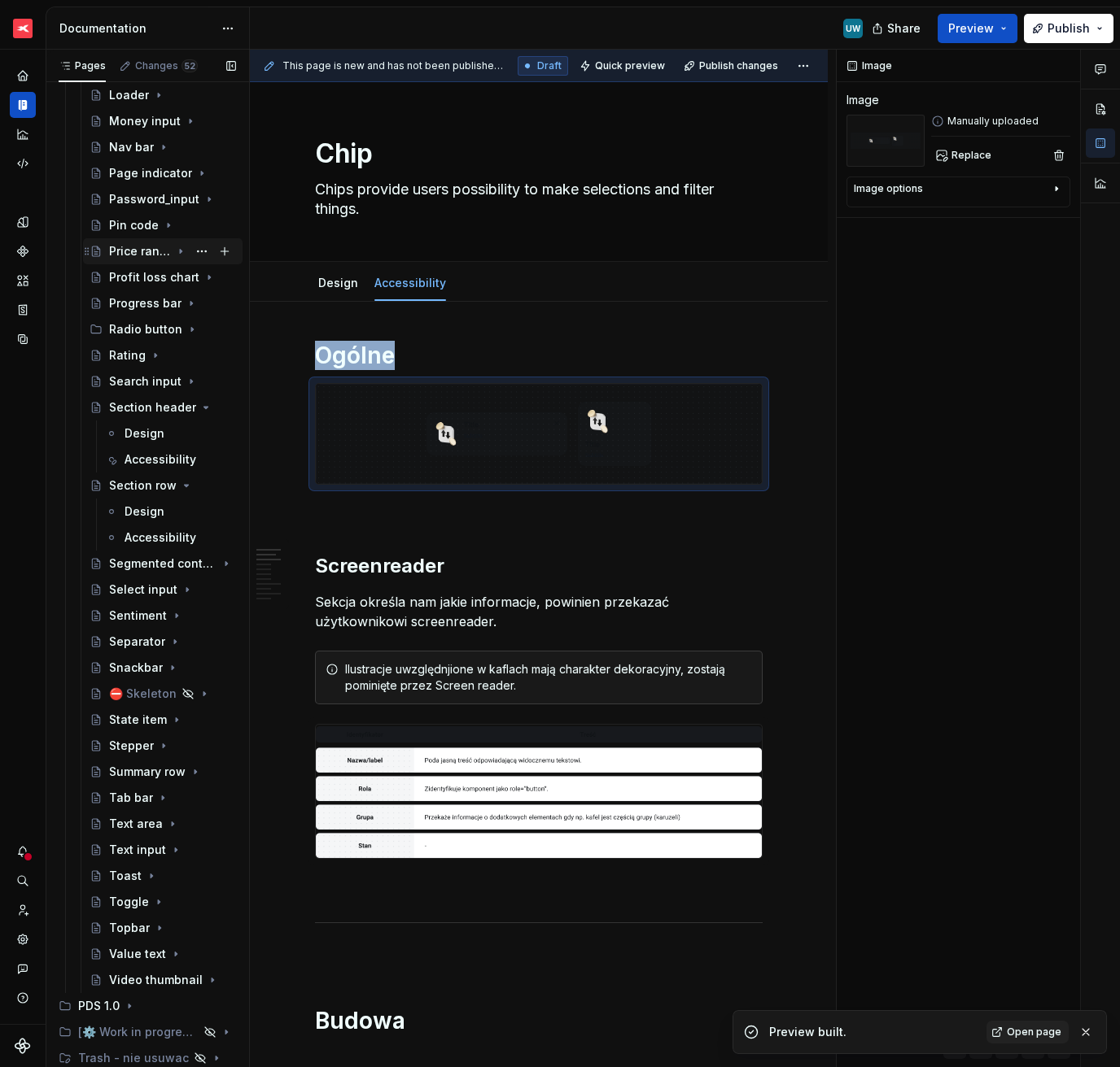
click at [132, 261] on div "Price range" at bounding box center [173, 251] width 127 height 23
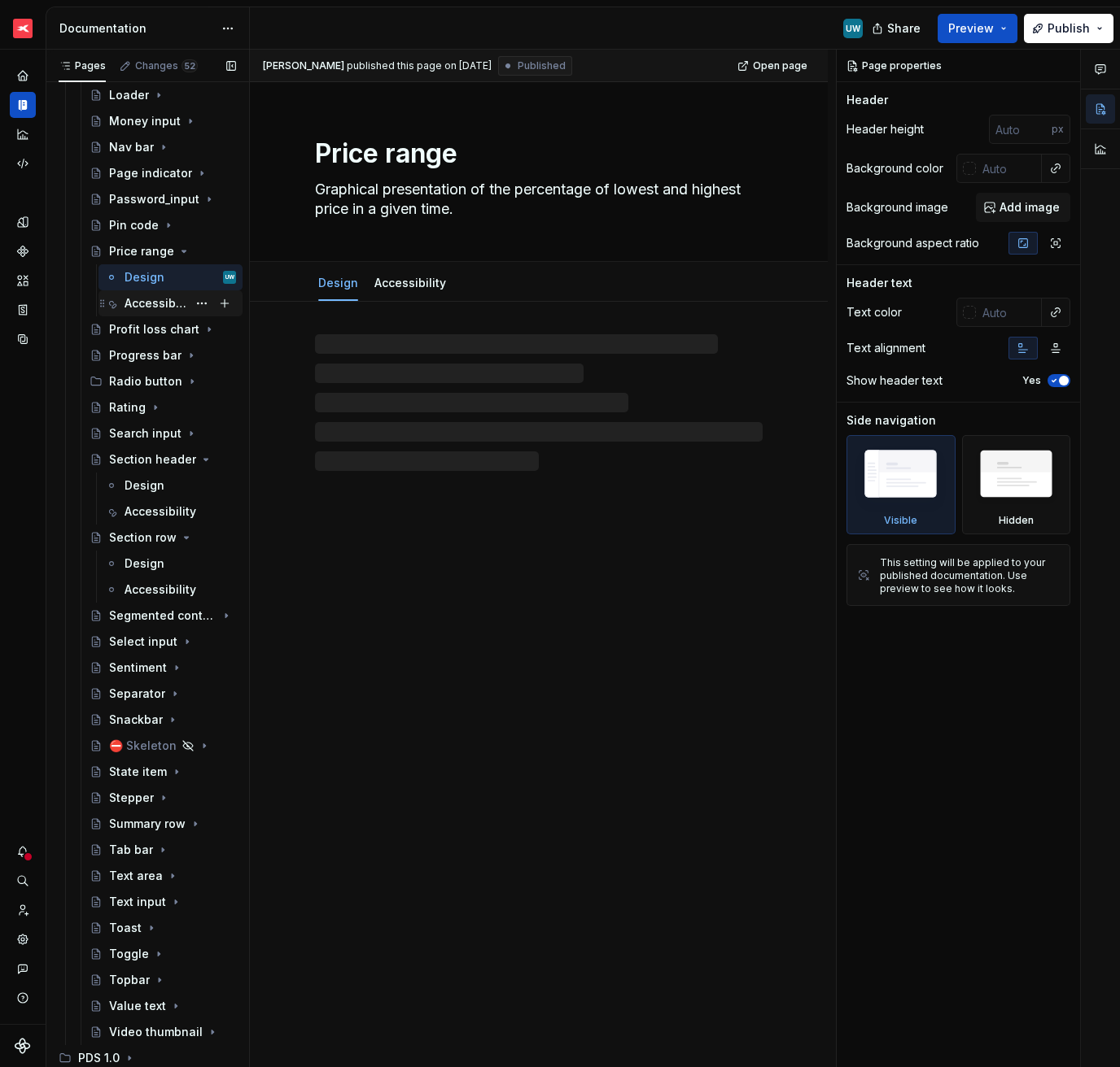
click at [132, 312] on div "Accessibility" at bounding box center [181, 302] width 111 height 23
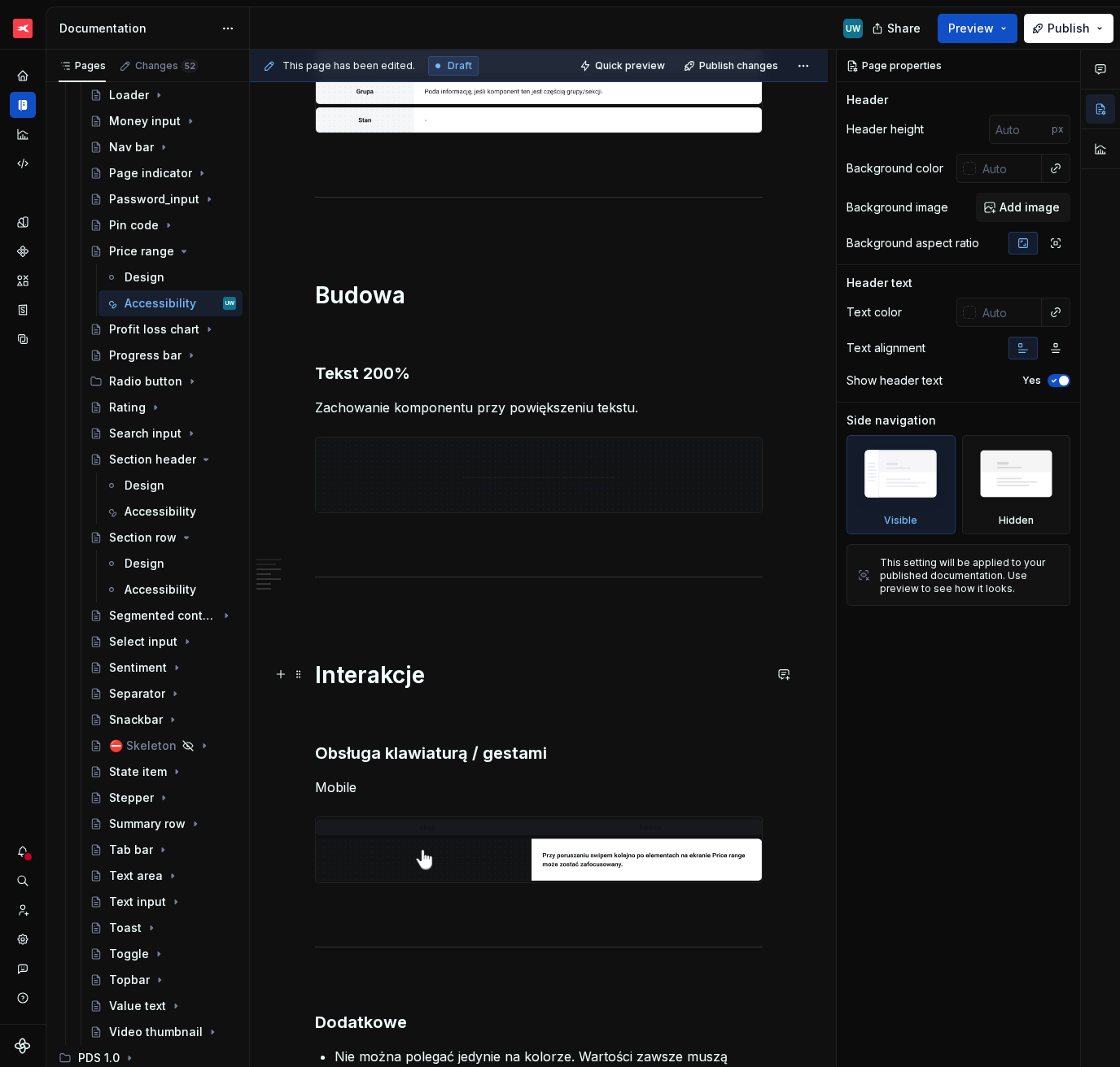
scroll to position [1013, 0]
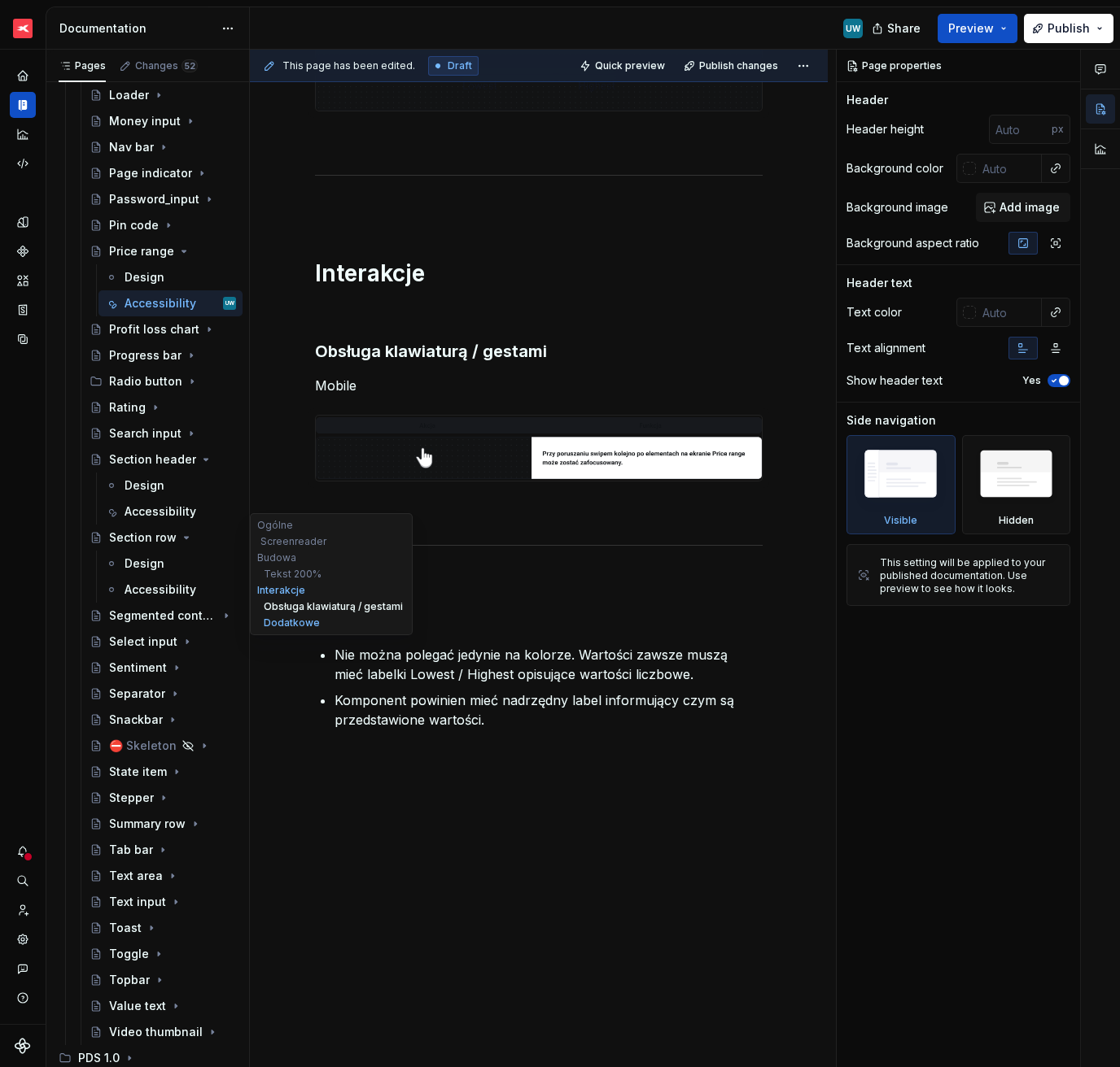
click at [352, 604] on button "Obsługa klawiaturą / gestami" at bounding box center [331, 607] width 155 height 16
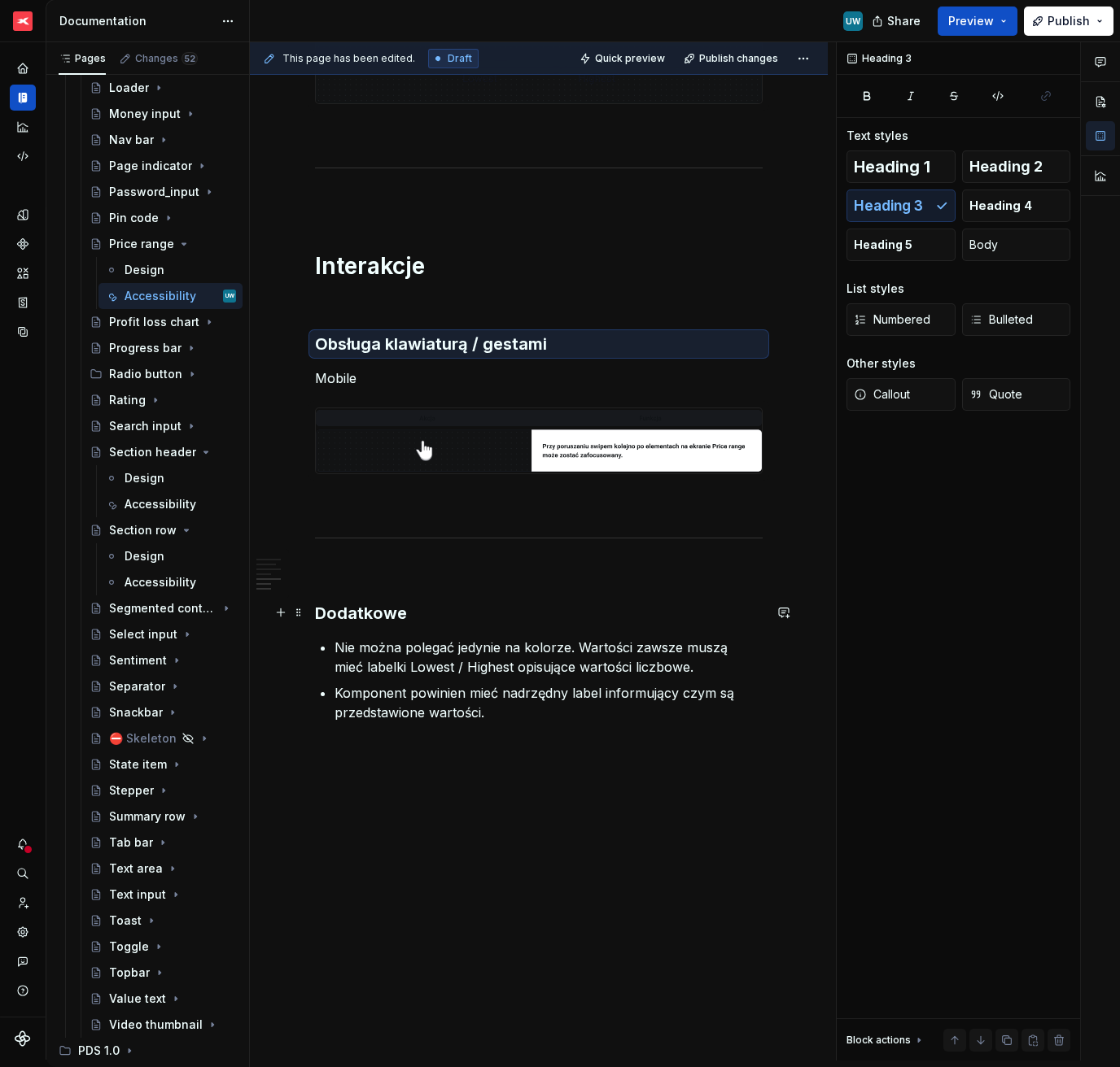
click at [380, 613] on h3 "Dodatkowe" at bounding box center [538, 613] width 447 height 23
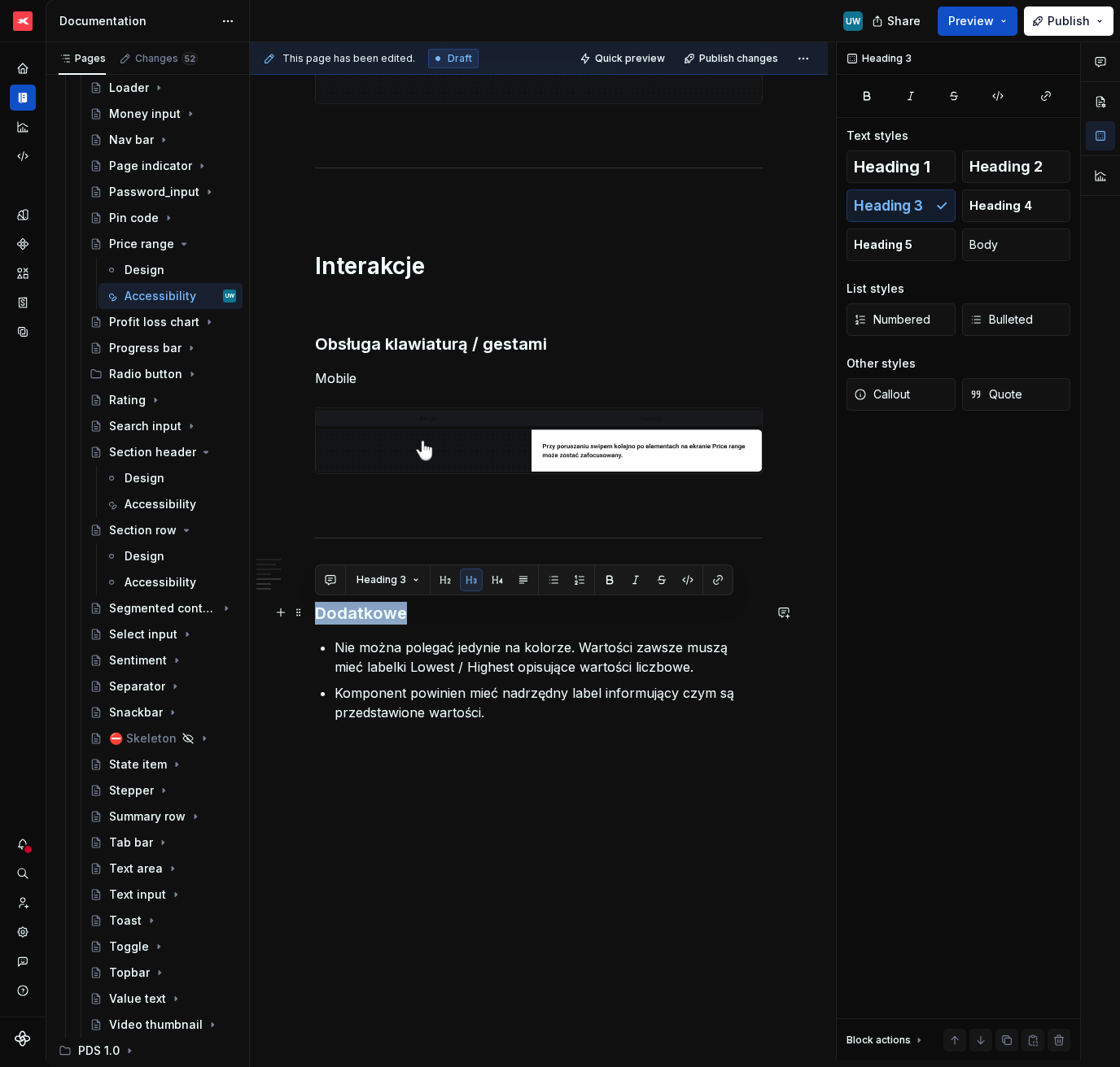
click at [380, 613] on h3 "Dodatkowe" at bounding box center [538, 613] width 447 height 23
click at [915, 170] on span "Heading 1" at bounding box center [891, 167] width 76 height 16
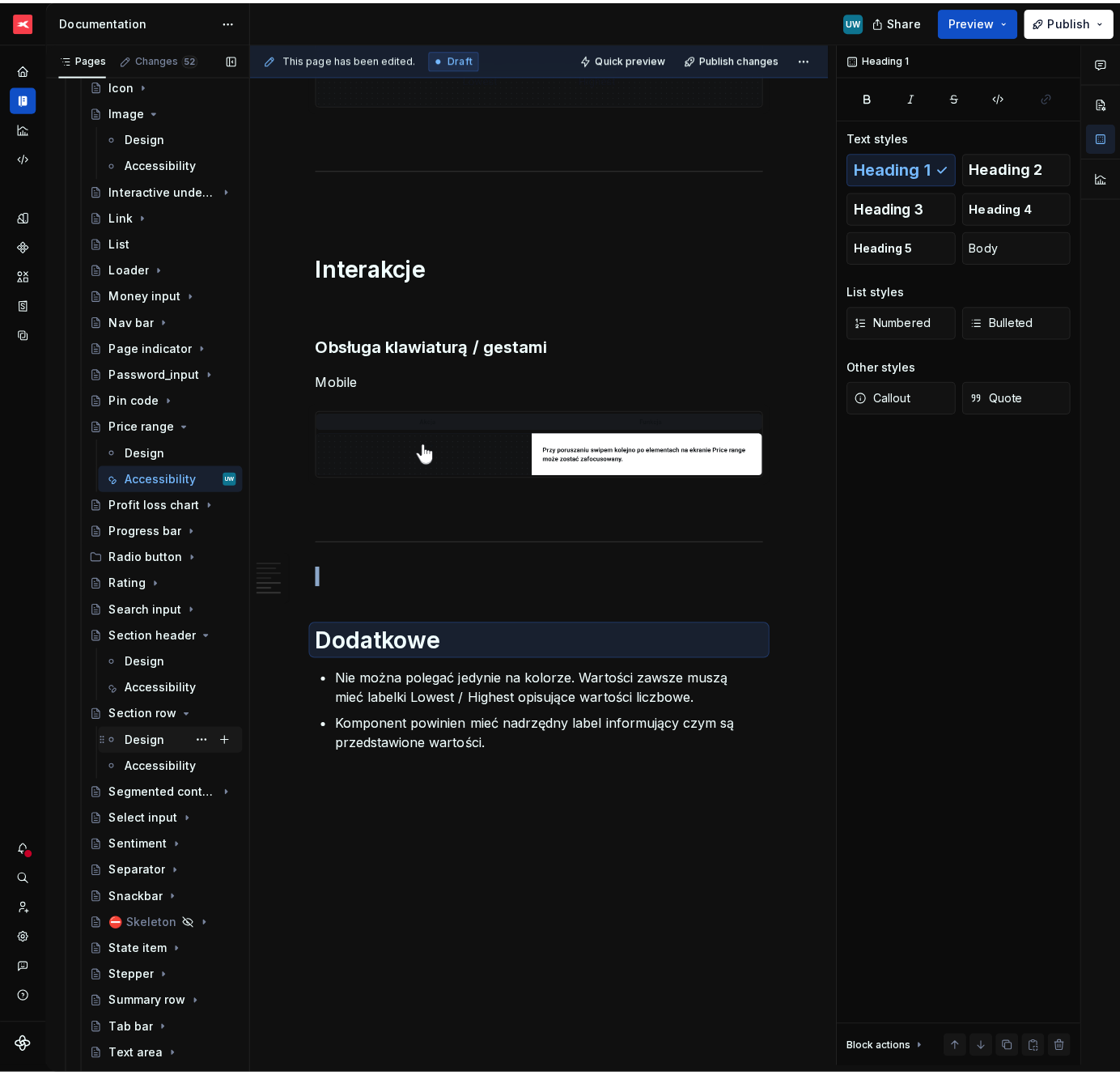
scroll to position [1876, 0]
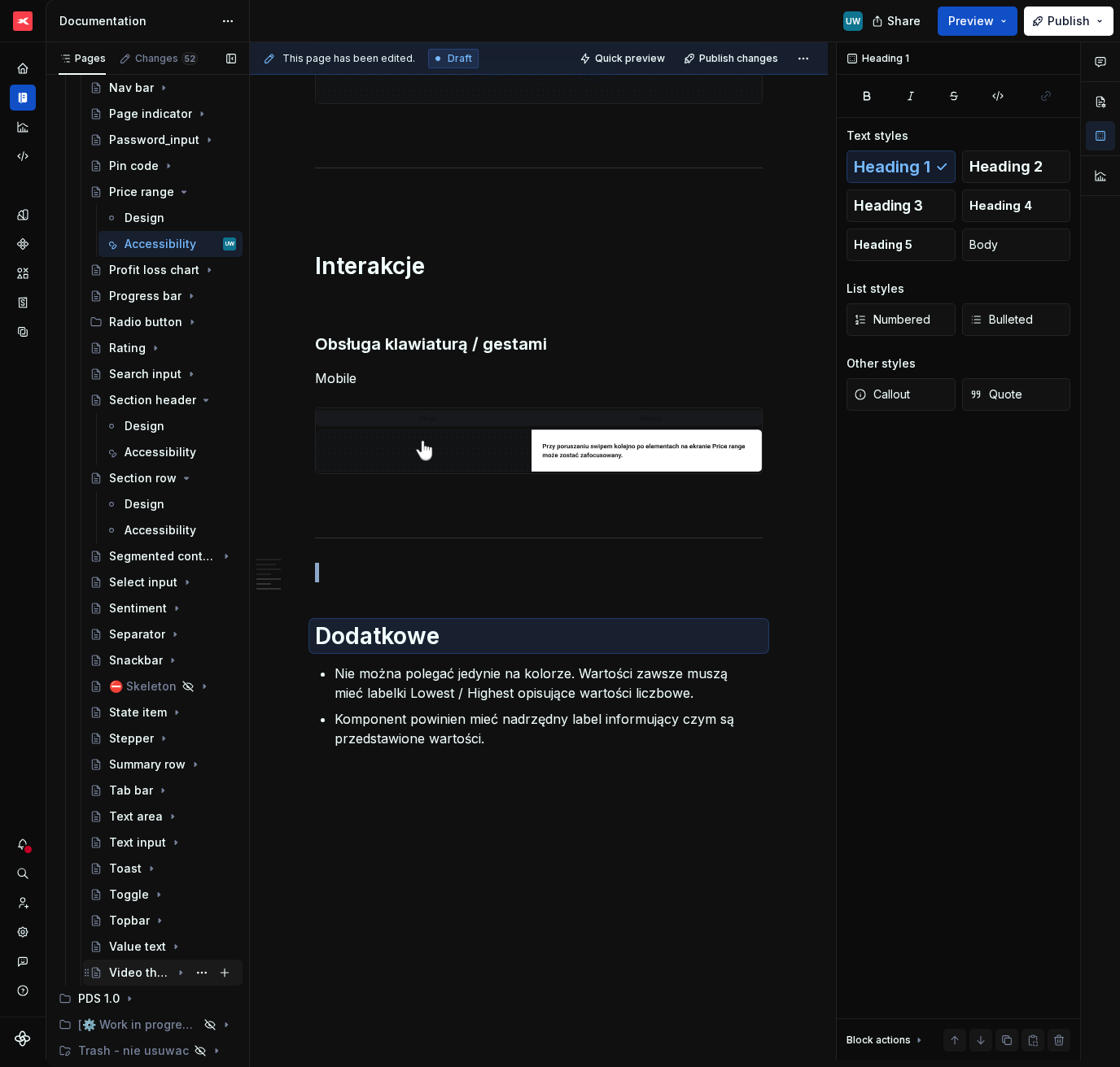
click at [143, 980] on div "Video thumbnail" at bounding box center [140, 973] width 62 height 16
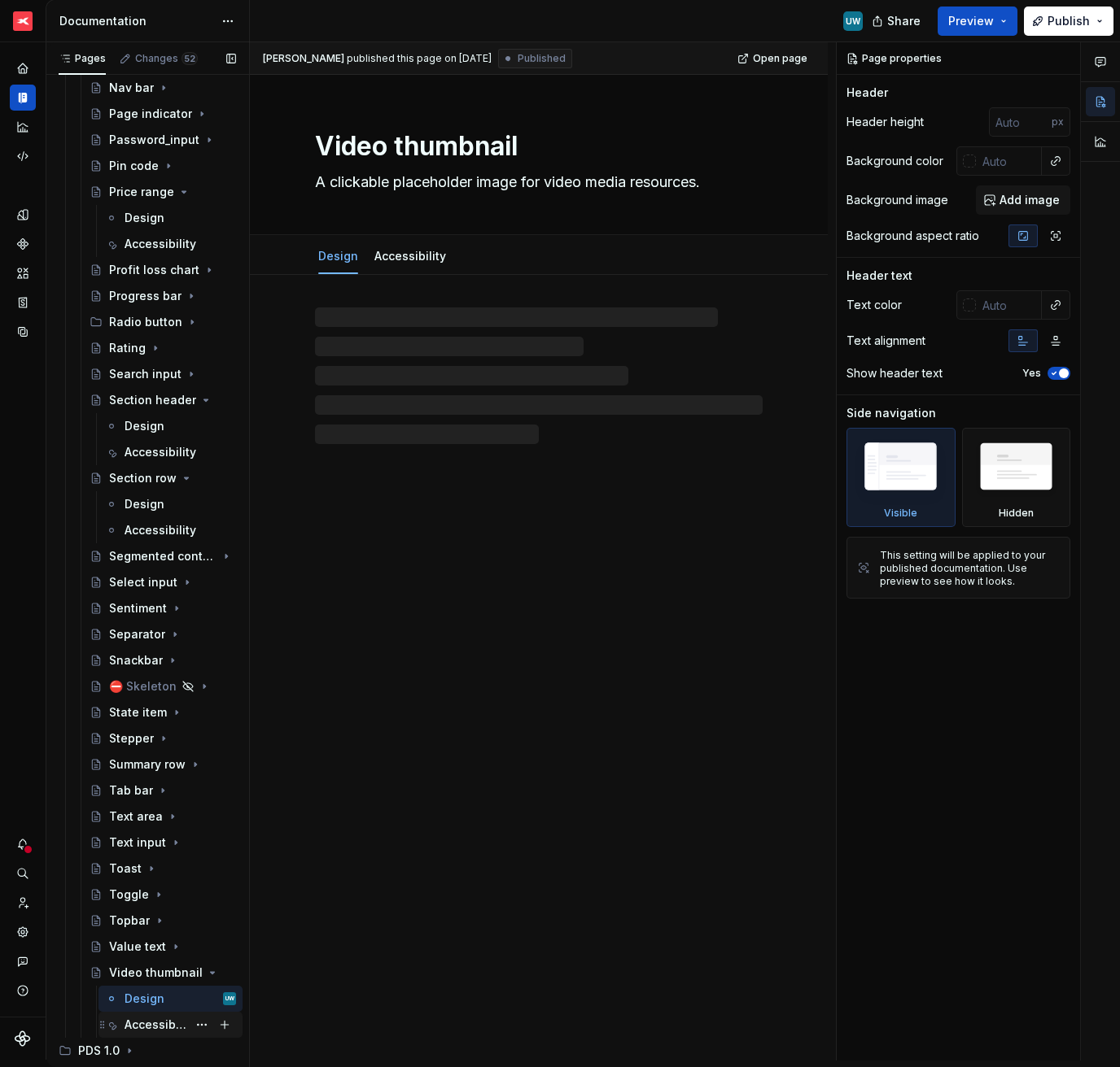
click at [140, 1019] on div "Accessibility" at bounding box center [156, 1024] width 62 height 16
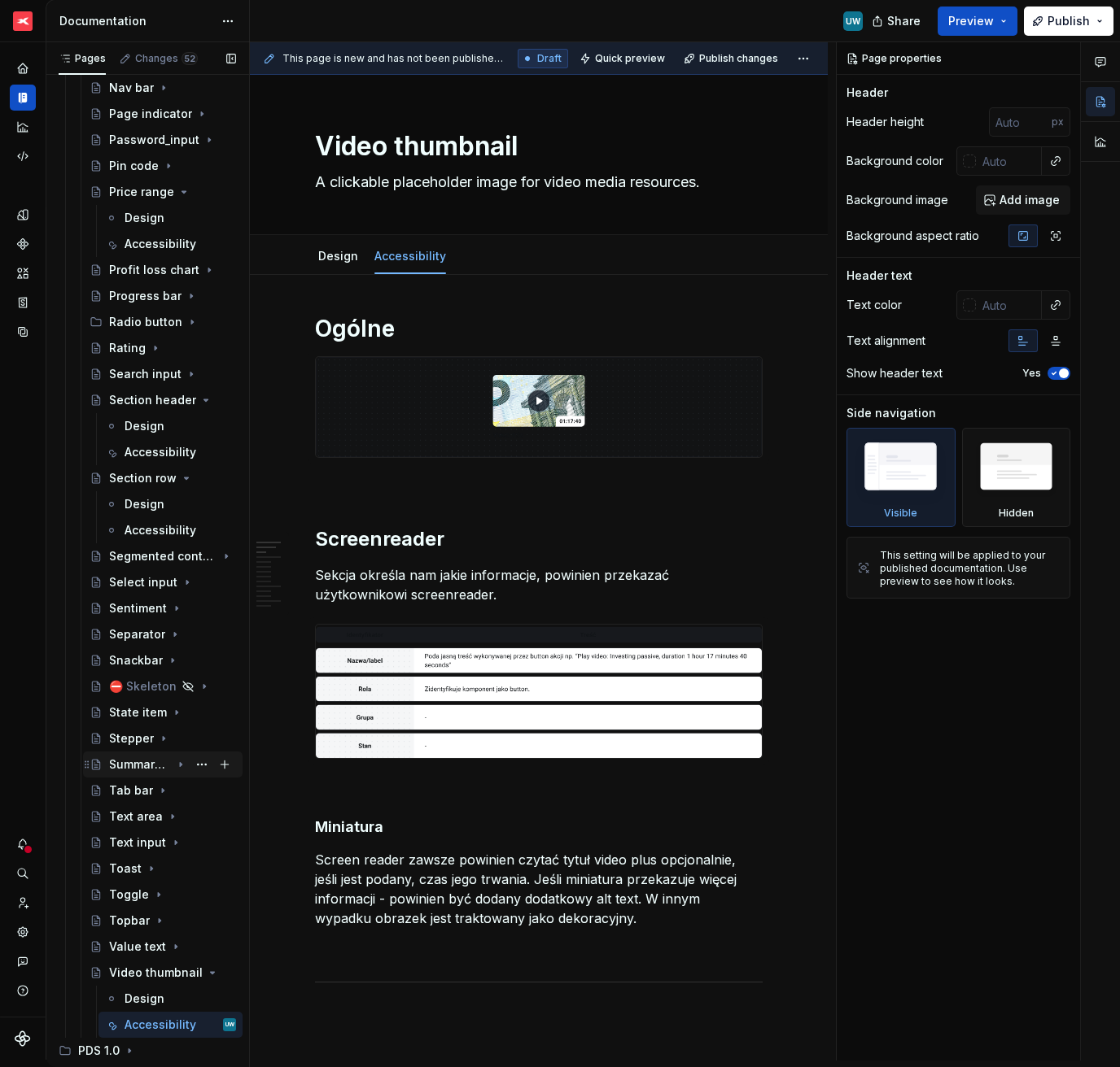
click at [143, 765] on div "Summary row" at bounding box center [140, 765] width 62 height 16
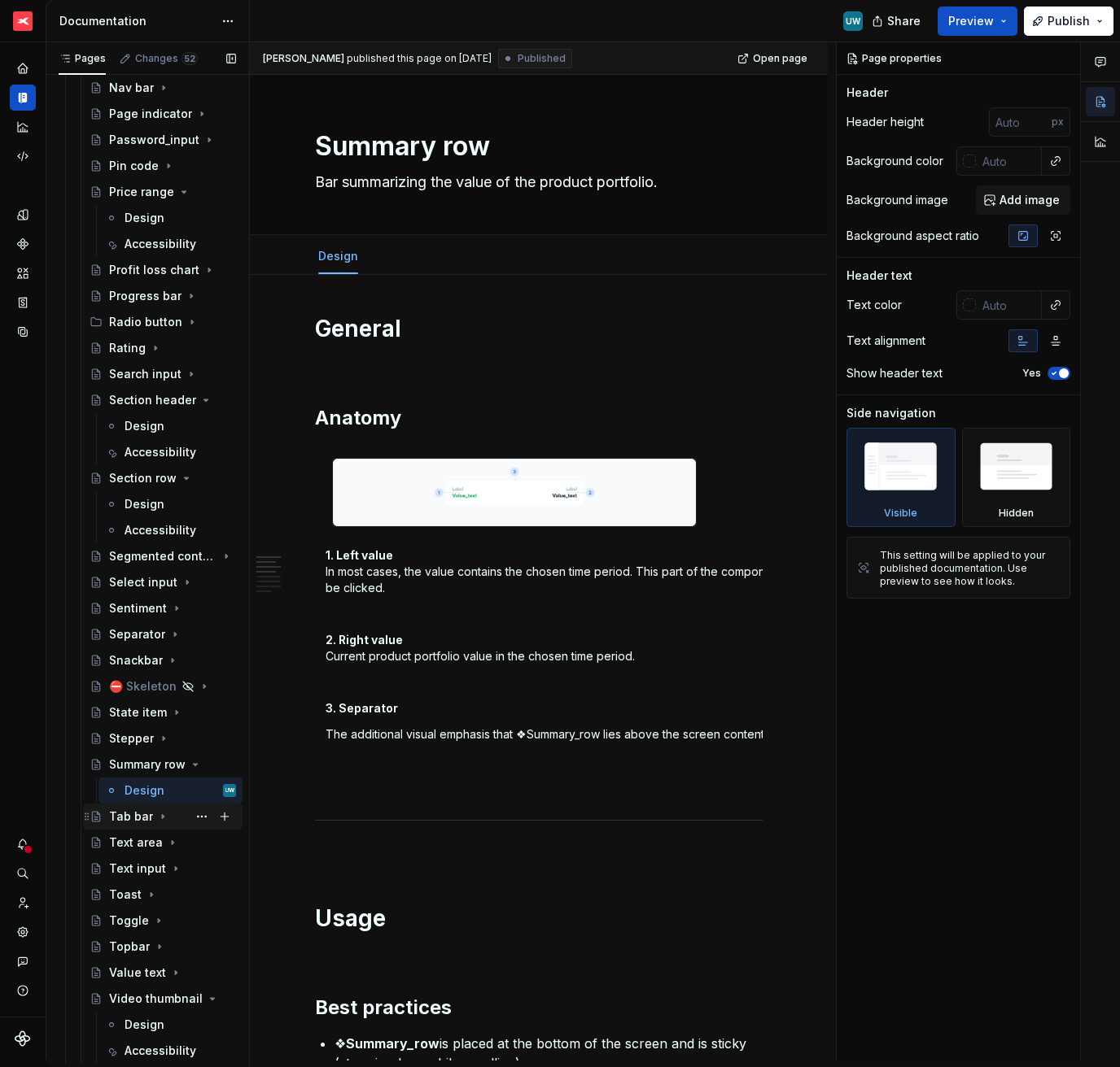
click at [162, 817] on icon "Page tree" at bounding box center [163, 817] width 2 height 4
click at [137, 848] on div "Design" at bounding box center [145, 843] width 40 height 16
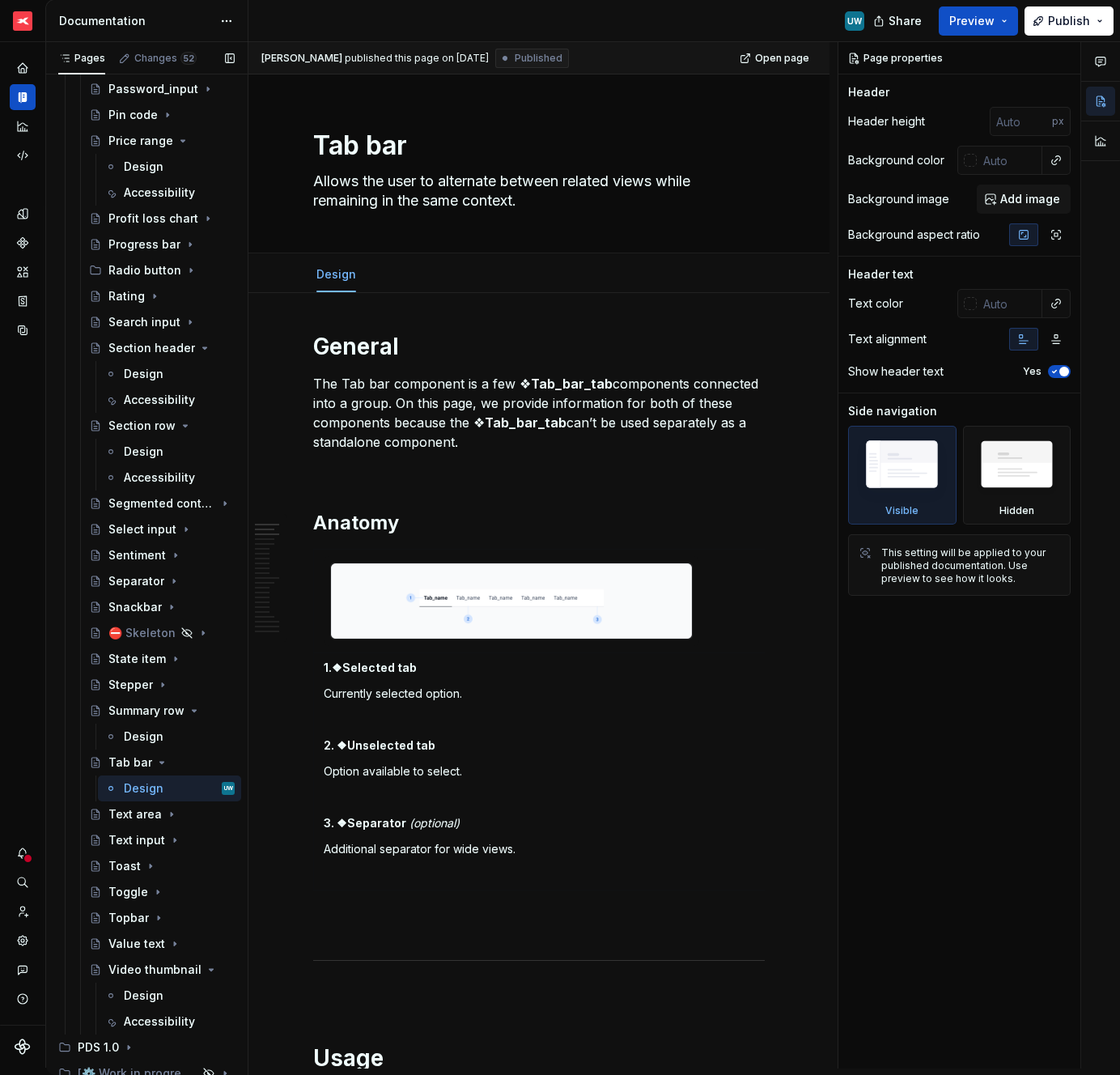
scroll to position [1935, 0]
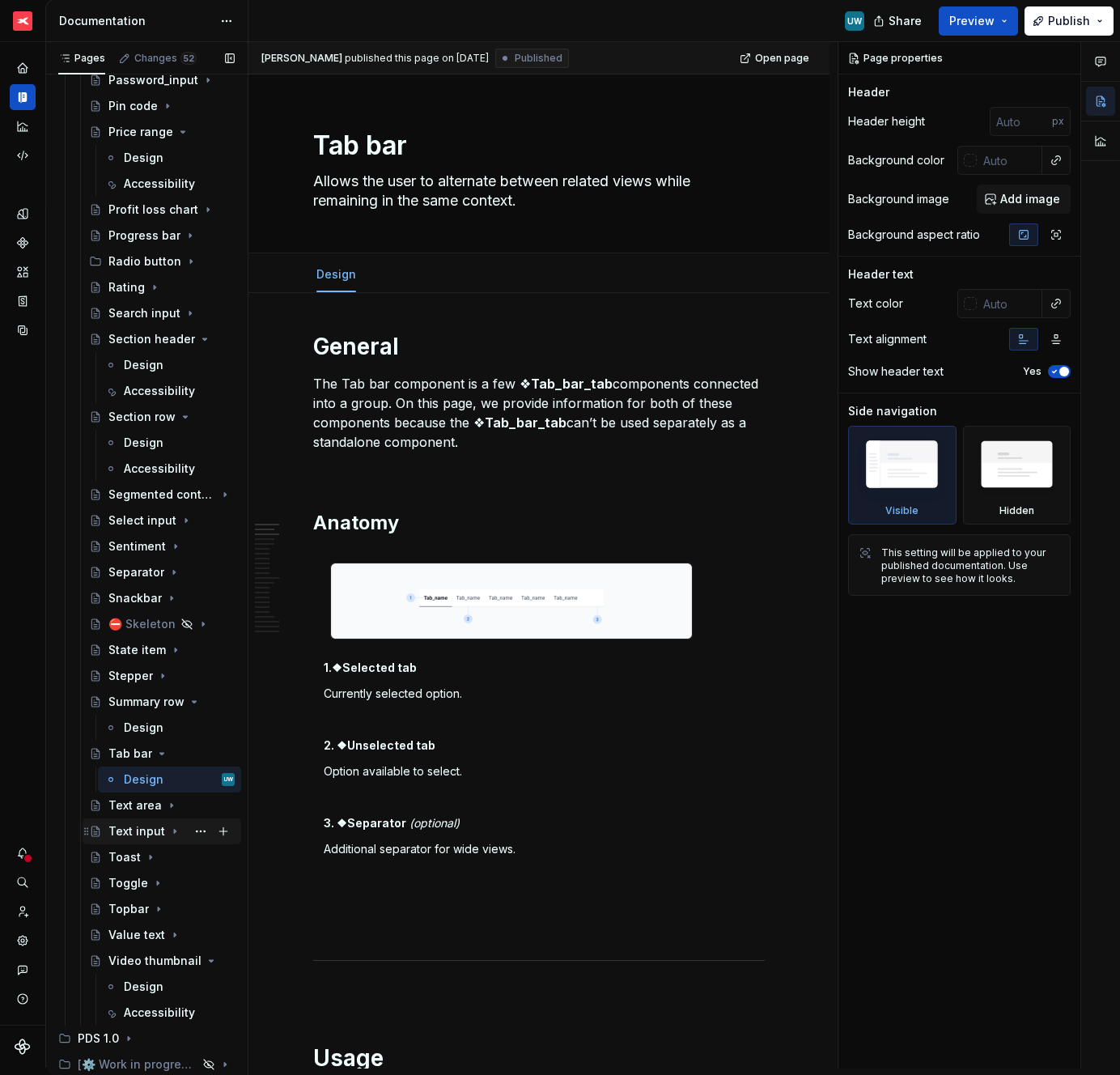
click at [171, 836] on icon "Page tree" at bounding box center [175, 831] width 13 height 13
click at [165, 805] on icon "Page tree" at bounding box center [171, 806] width 13 height 13
click at [191, 861] on button "Page tree" at bounding box center [200, 857] width 23 height 23
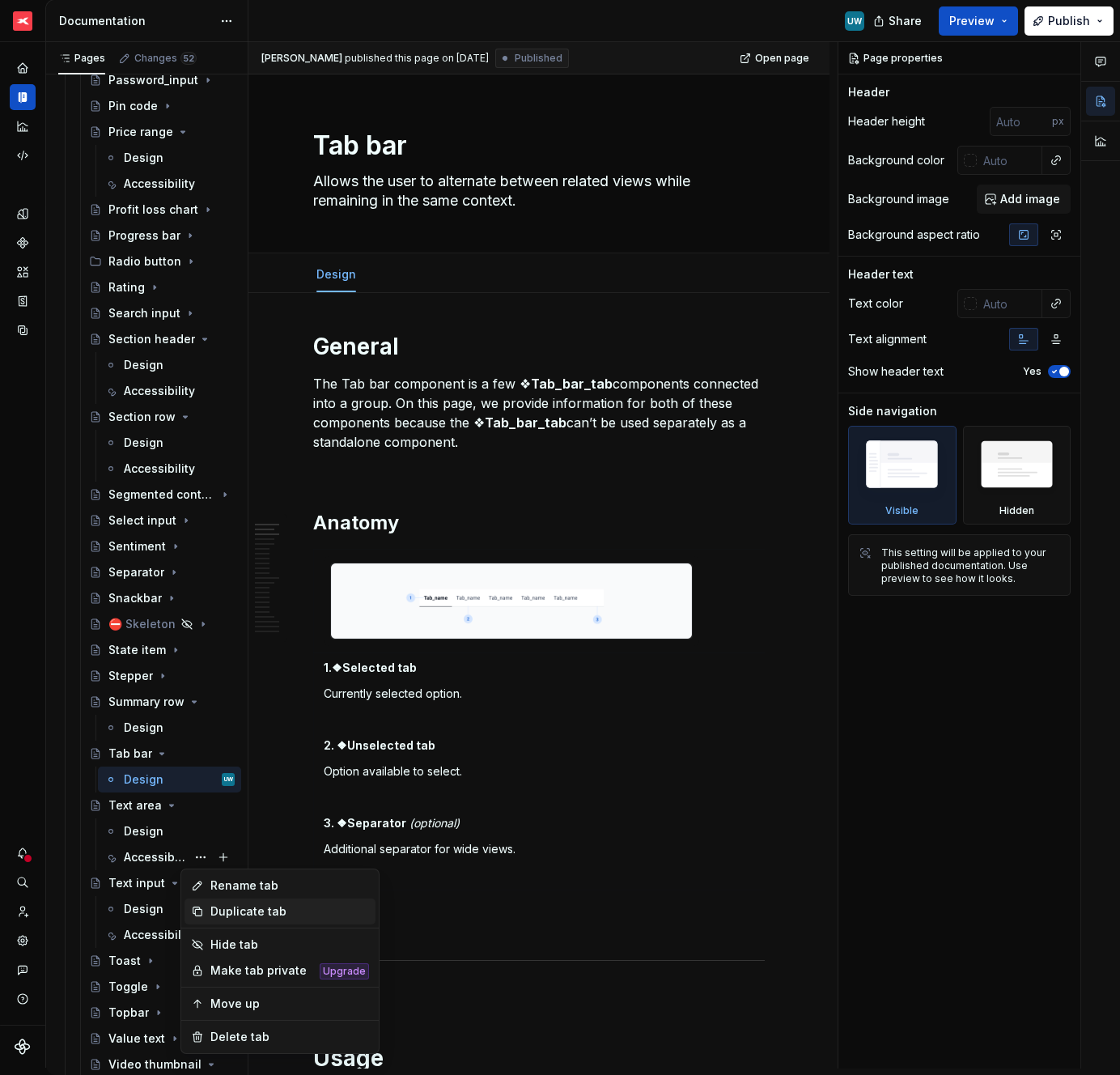
click at [215, 908] on div "Duplicate tab" at bounding box center [289, 911] width 159 height 16
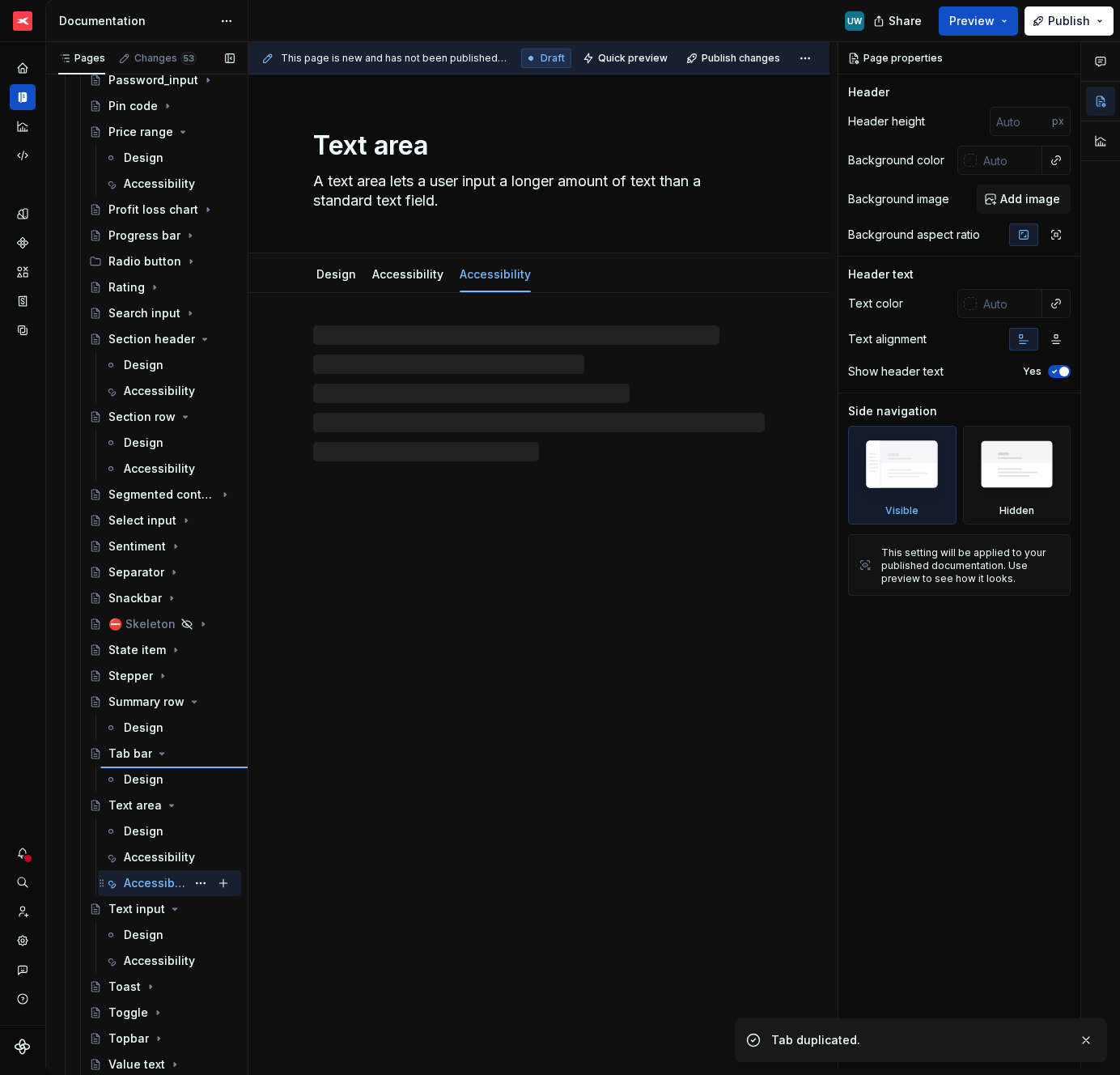
type textarea "*"
type textarea "Tab bar"
type textarea "Allows the user to alternate between related views while remaining in the same …"
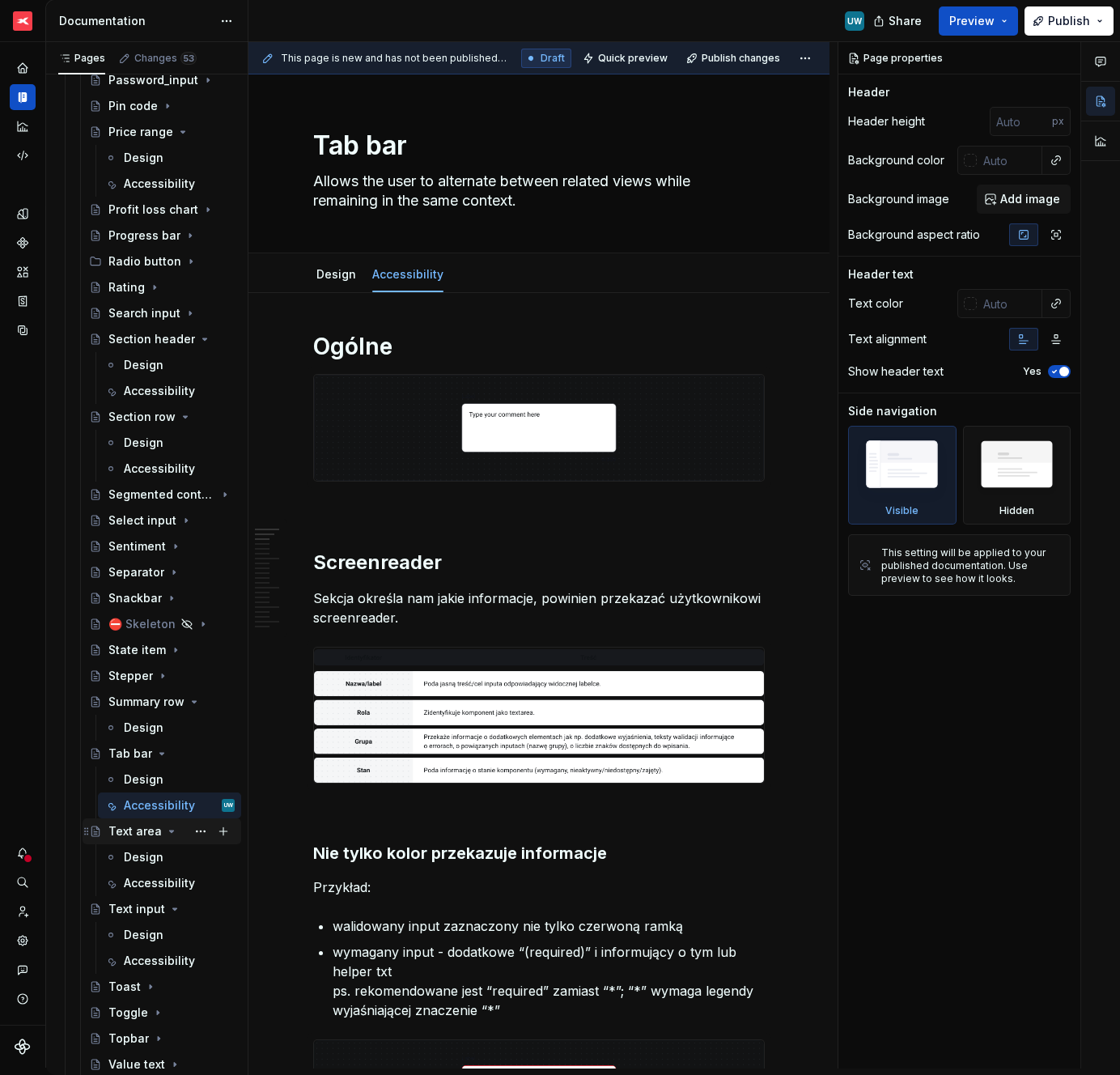
click at [168, 835] on icon "Page tree" at bounding box center [171, 831] width 13 height 13
click at [176, 859] on icon "Page tree" at bounding box center [175, 857] width 13 height 13
click at [174, 341] on icon "Page tree" at bounding box center [180, 339] width 13 height 13
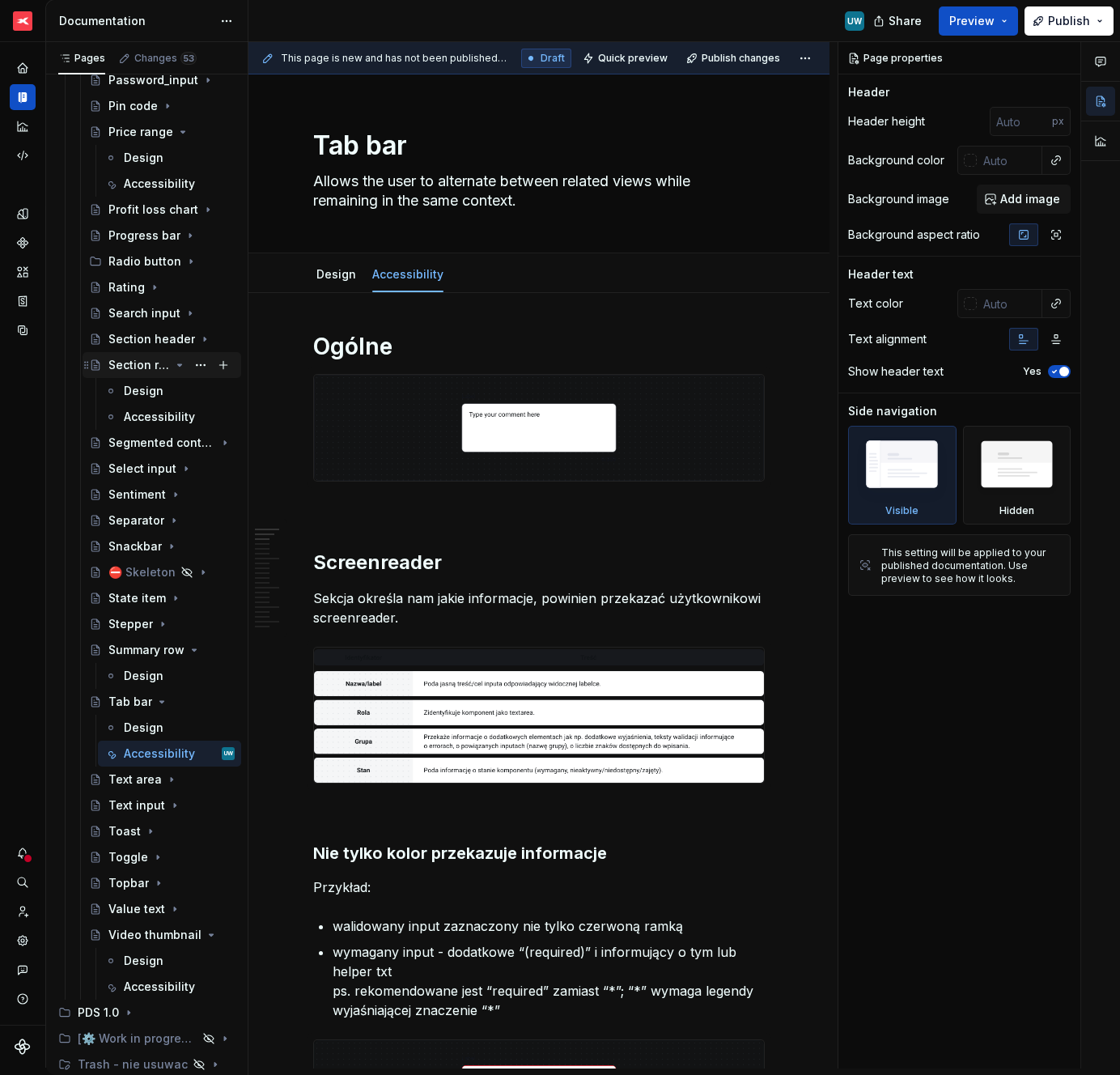
click at [174, 367] on icon "Page tree" at bounding box center [180, 364] width 13 height 13
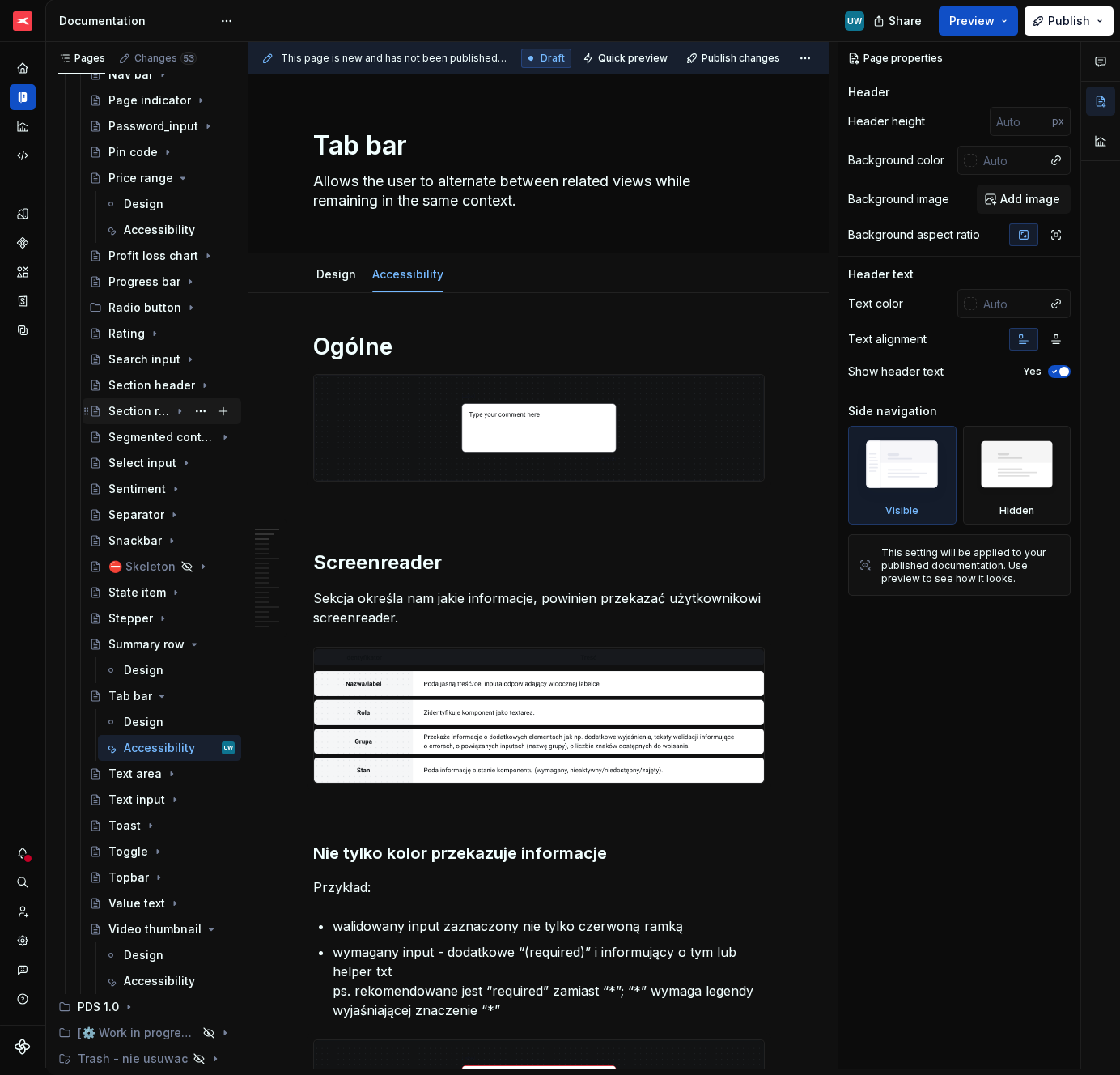
scroll to position [1888, 0]
click at [484, 417] on img at bounding box center [539, 427] width 450 height 106
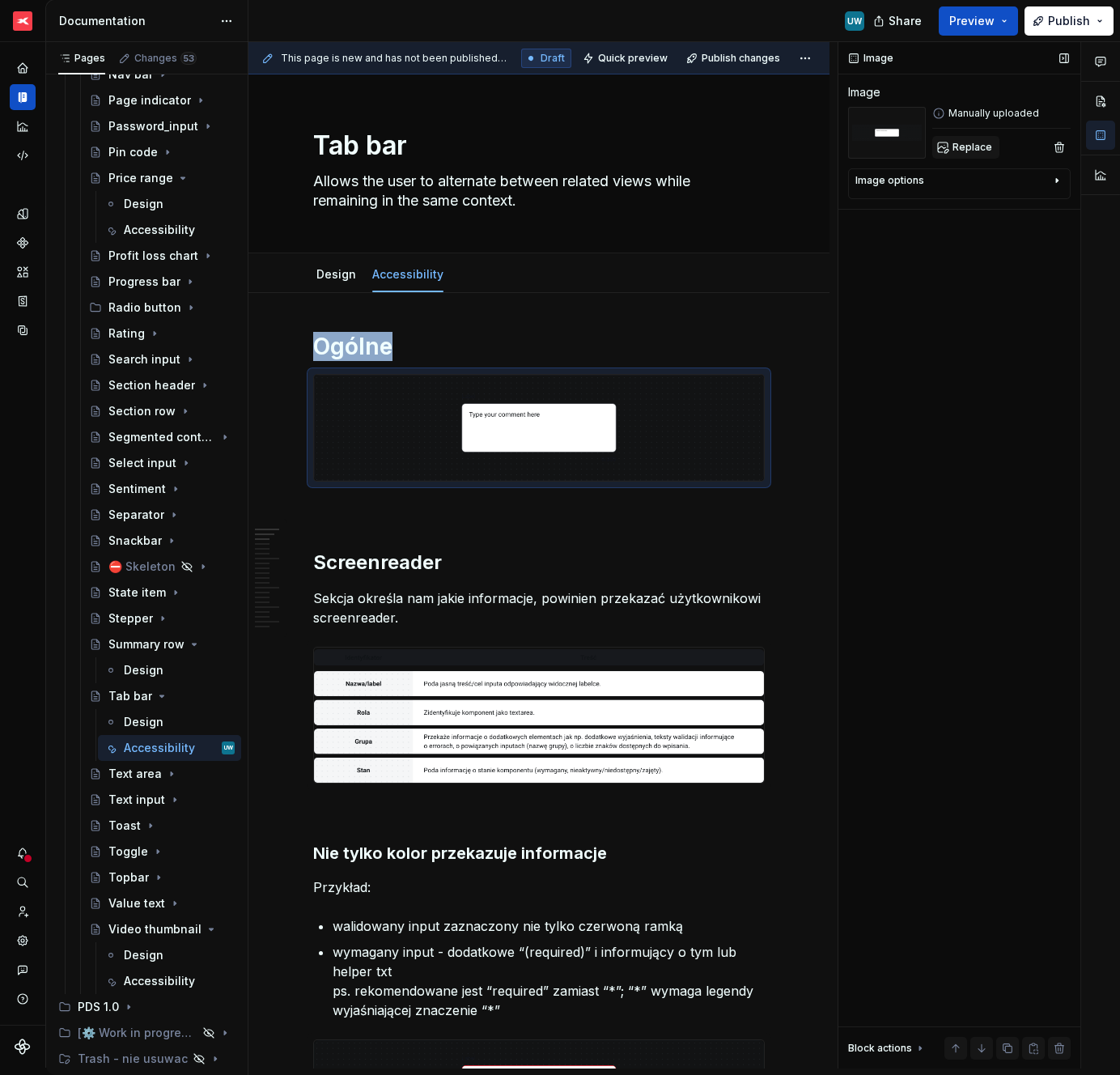
click at [975, 148] on span "Replace" at bounding box center [972, 147] width 39 height 13
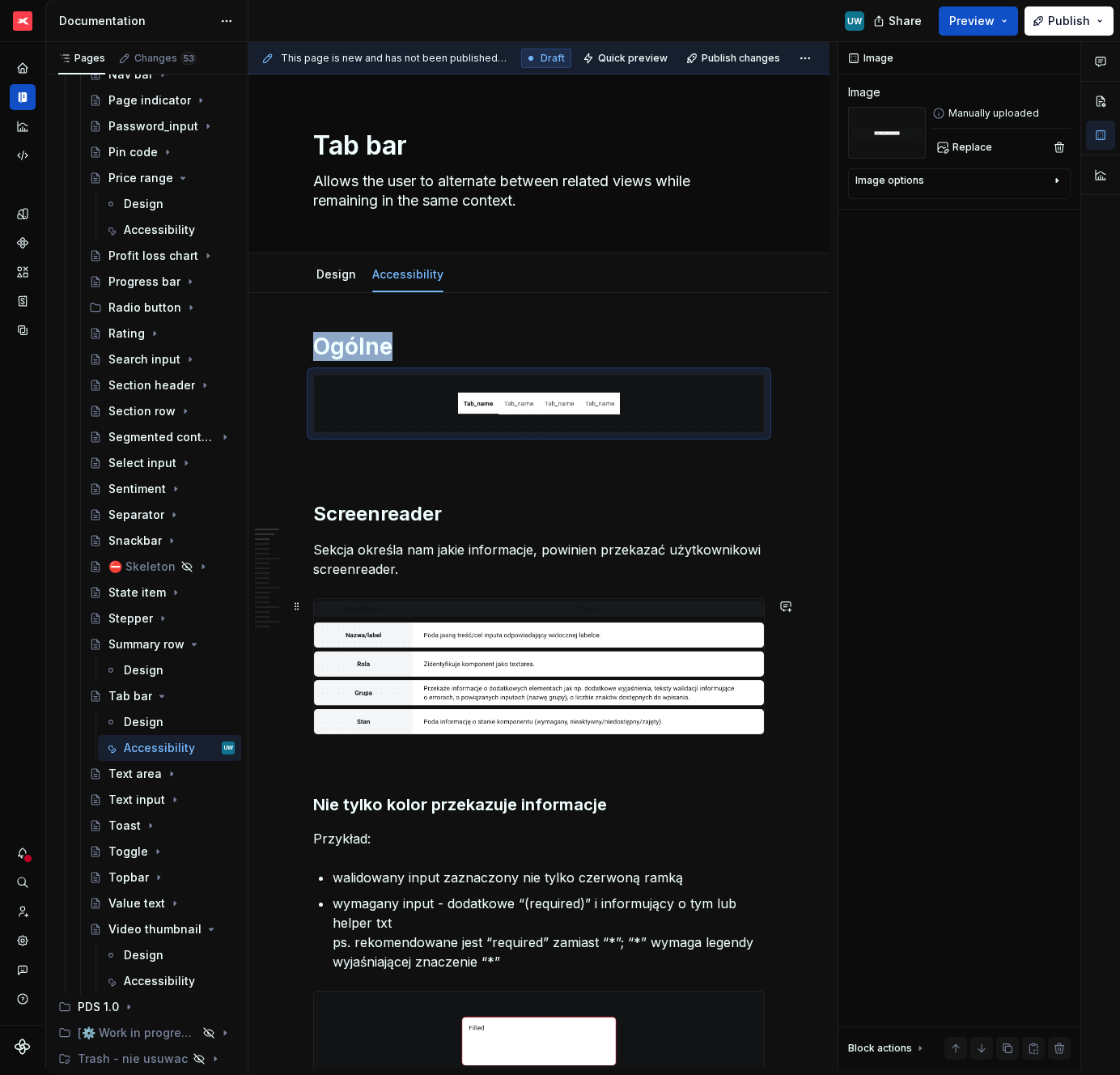
click at [517, 661] on img at bounding box center [539, 666] width 450 height 135
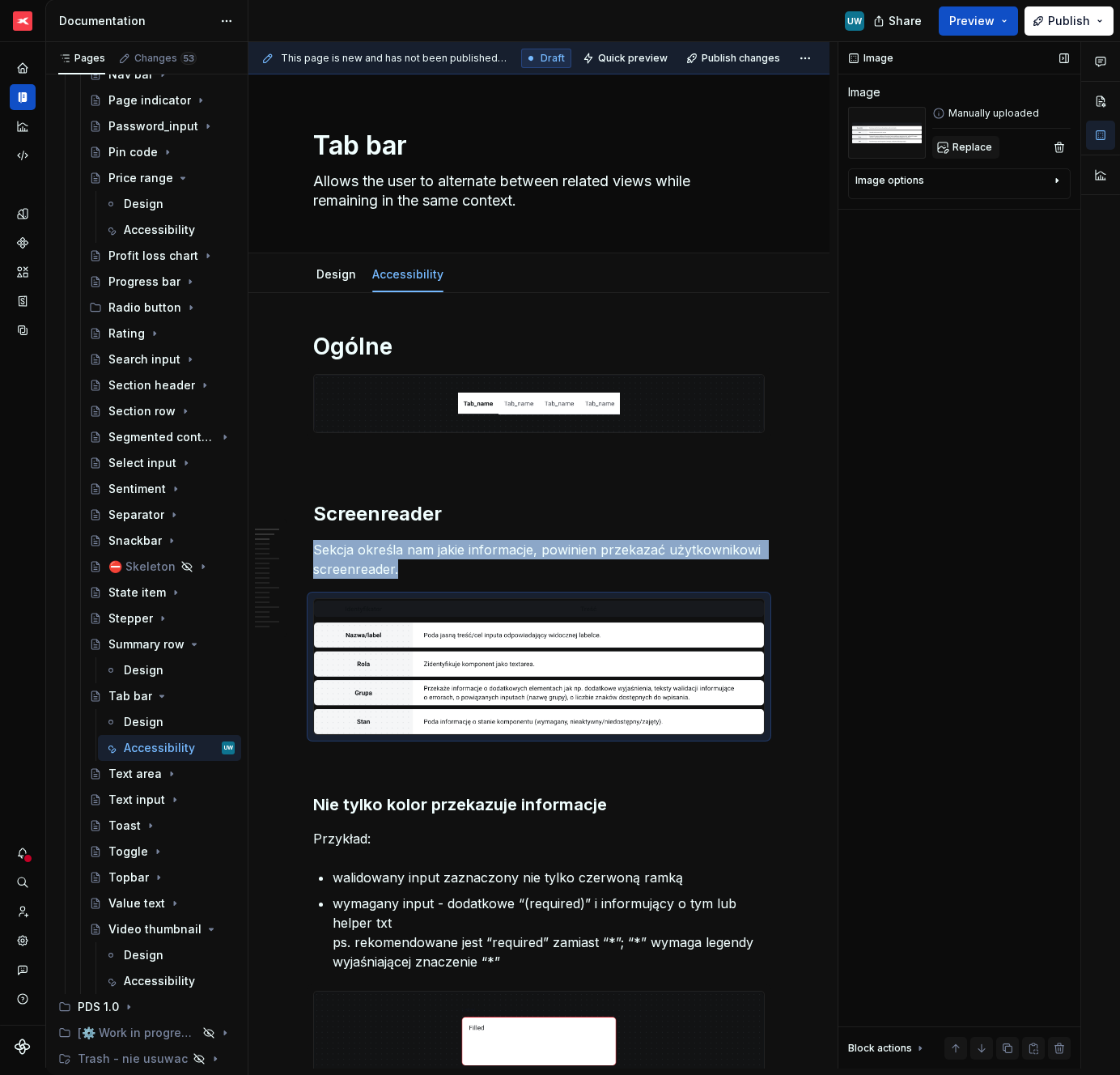
click at [975, 153] on span "Replace" at bounding box center [972, 147] width 39 height 13
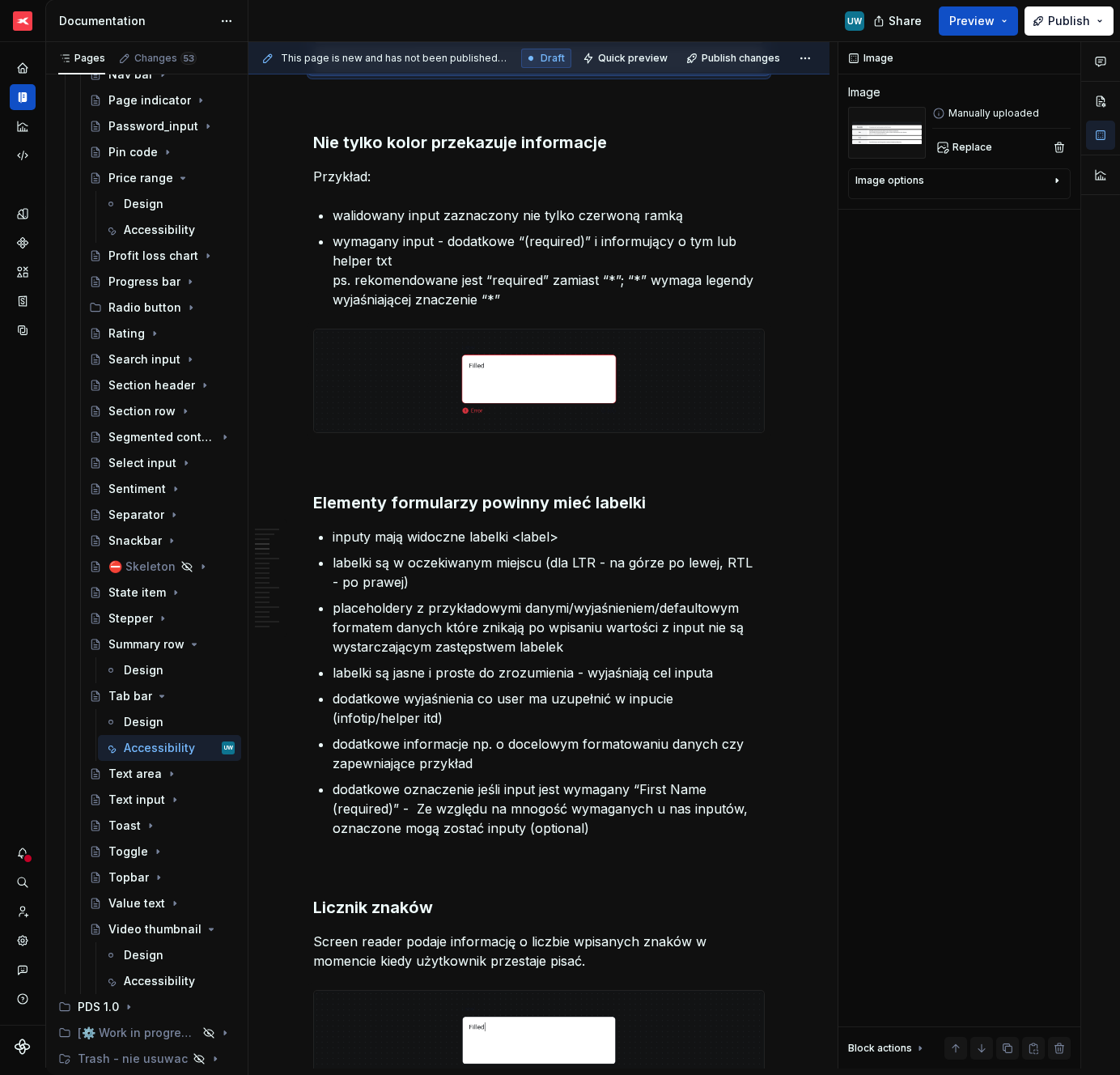
scroll to position [557, 0]
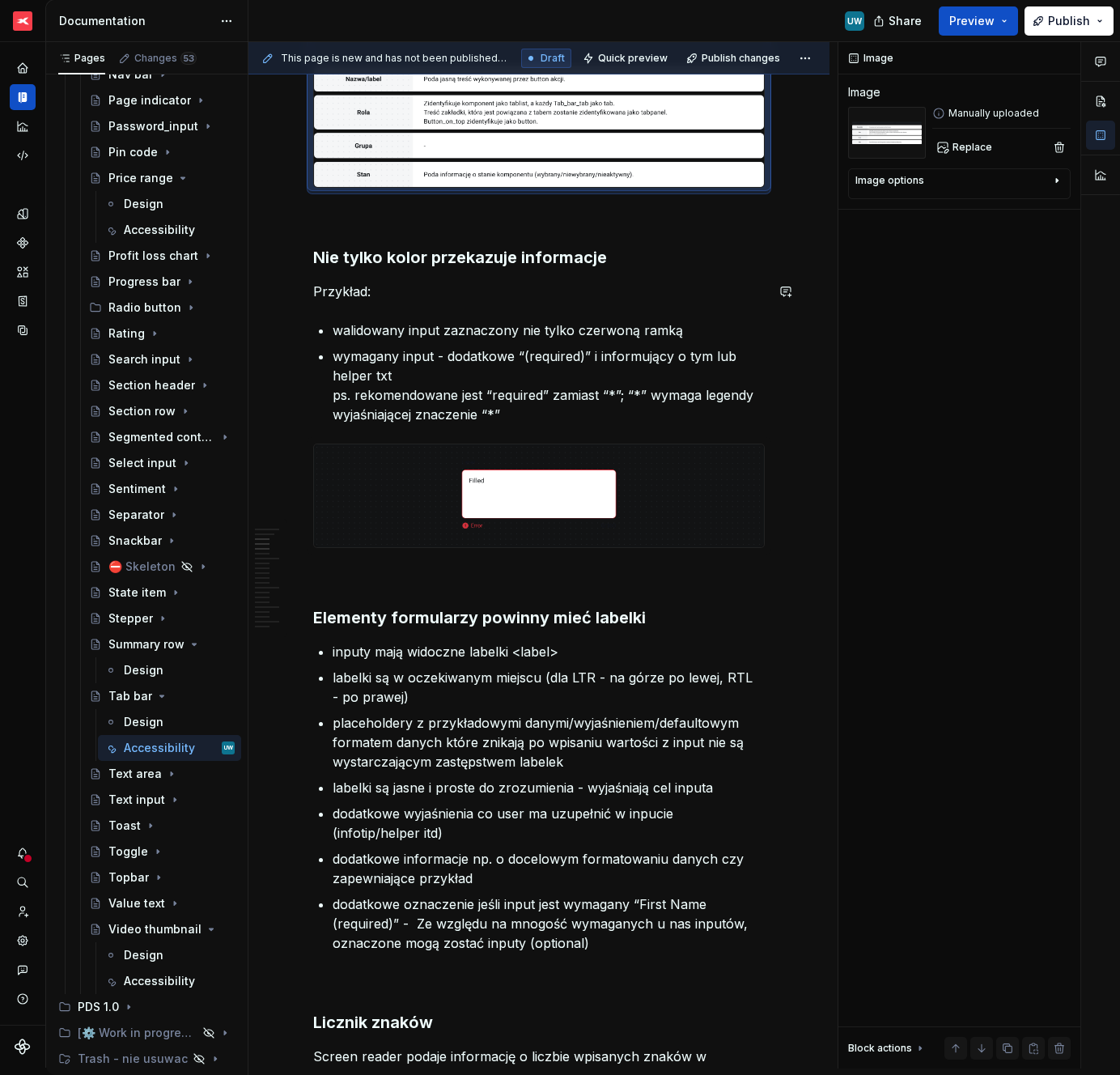
click at [377, 268] on h3 "Nie tylko kolor przekazuje informacje" at bounding box center [539, 257] width 452 height 23
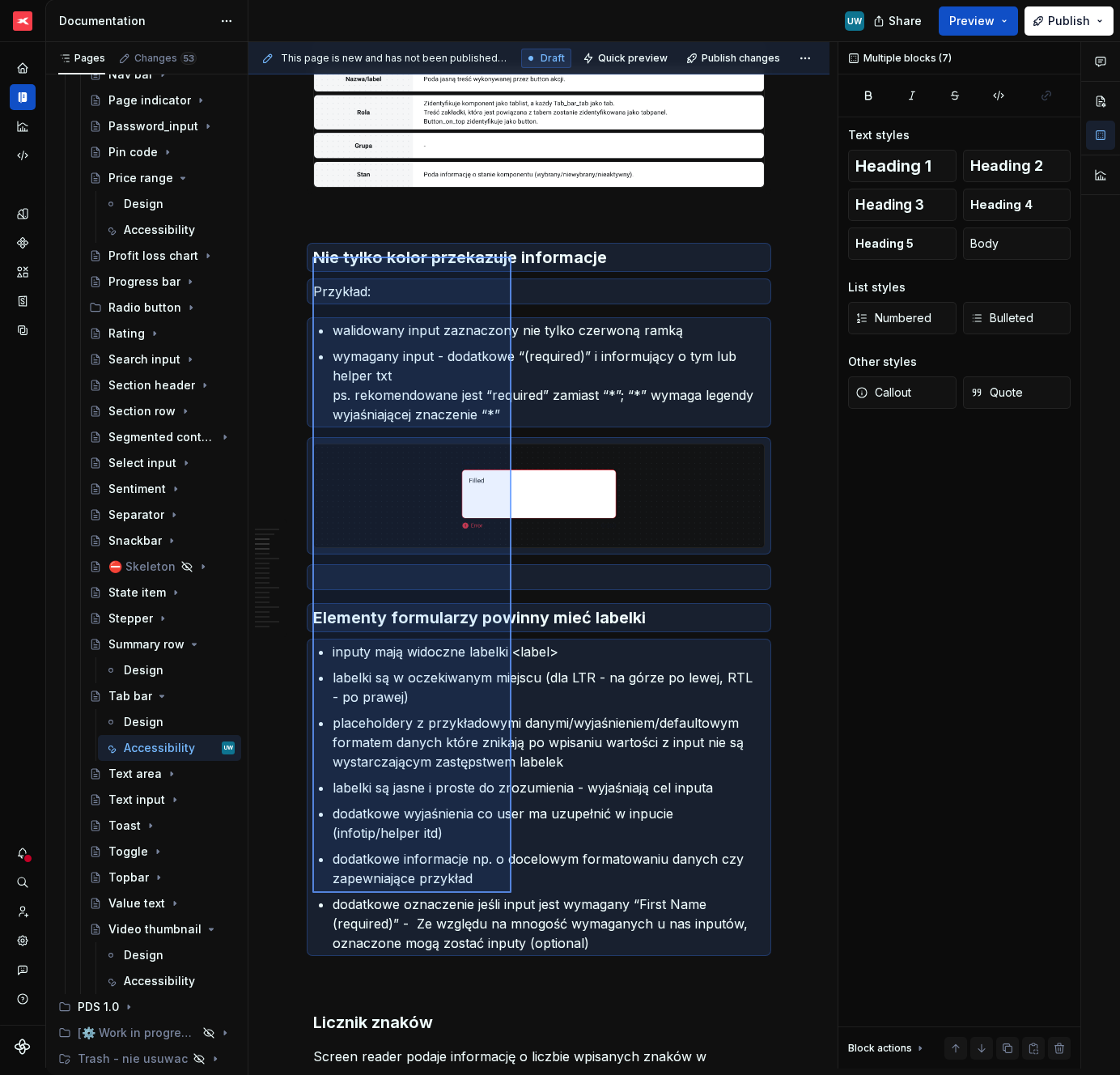
drag, startPoint x: 313, startPoint y: 257, endPoint x: 510, endPoint y: 891, distance: 663.9
click at [511, 893] on div "This page is new and has not been published yet. Draft Quick preview Publish ch…" at bounding box center [543, 556] width 589 height 1027
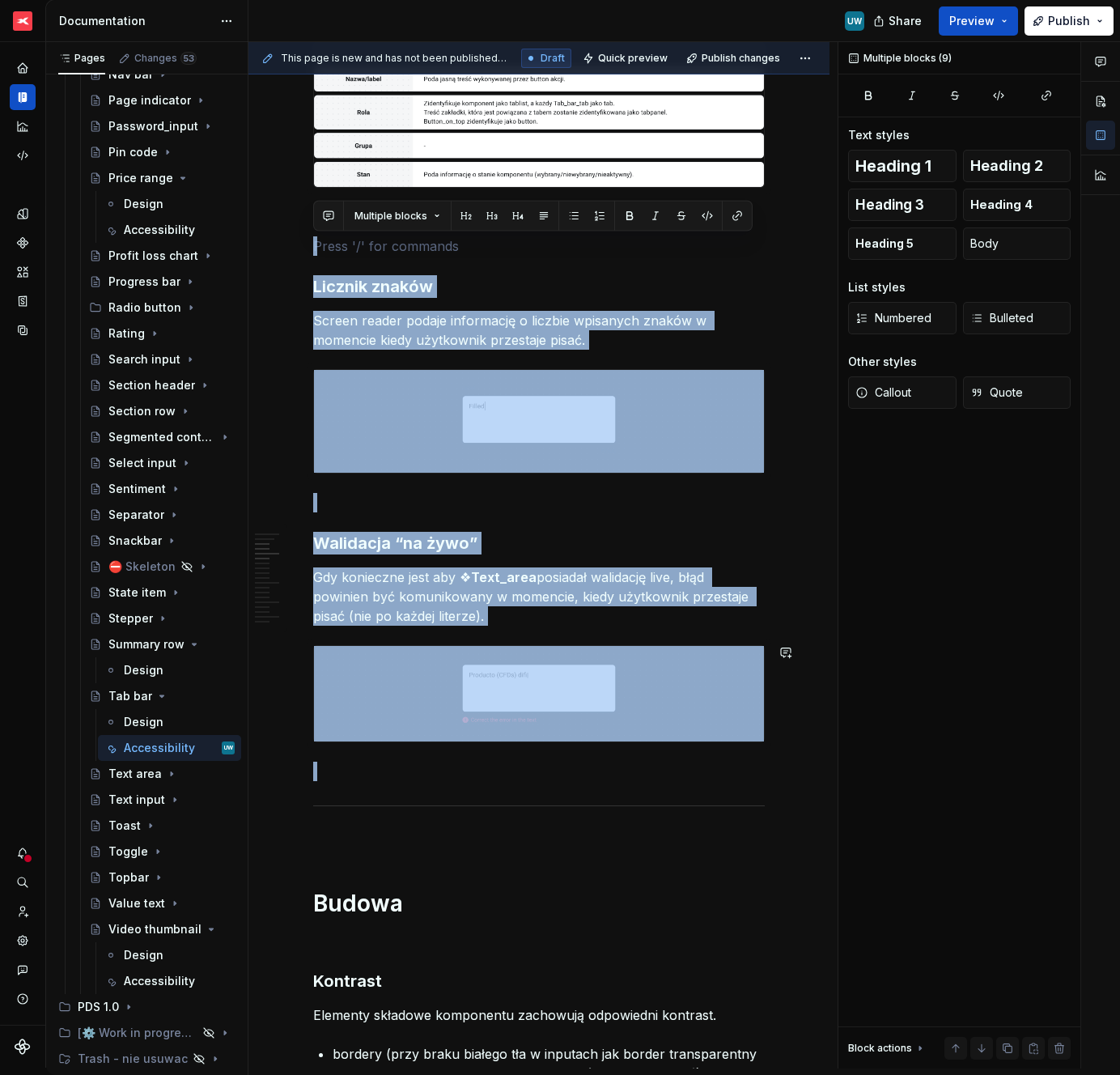
drag, startPoint x: 381, startPoint y: 242, endPoint x: 400, endPoint y: 757, distance: 515.4
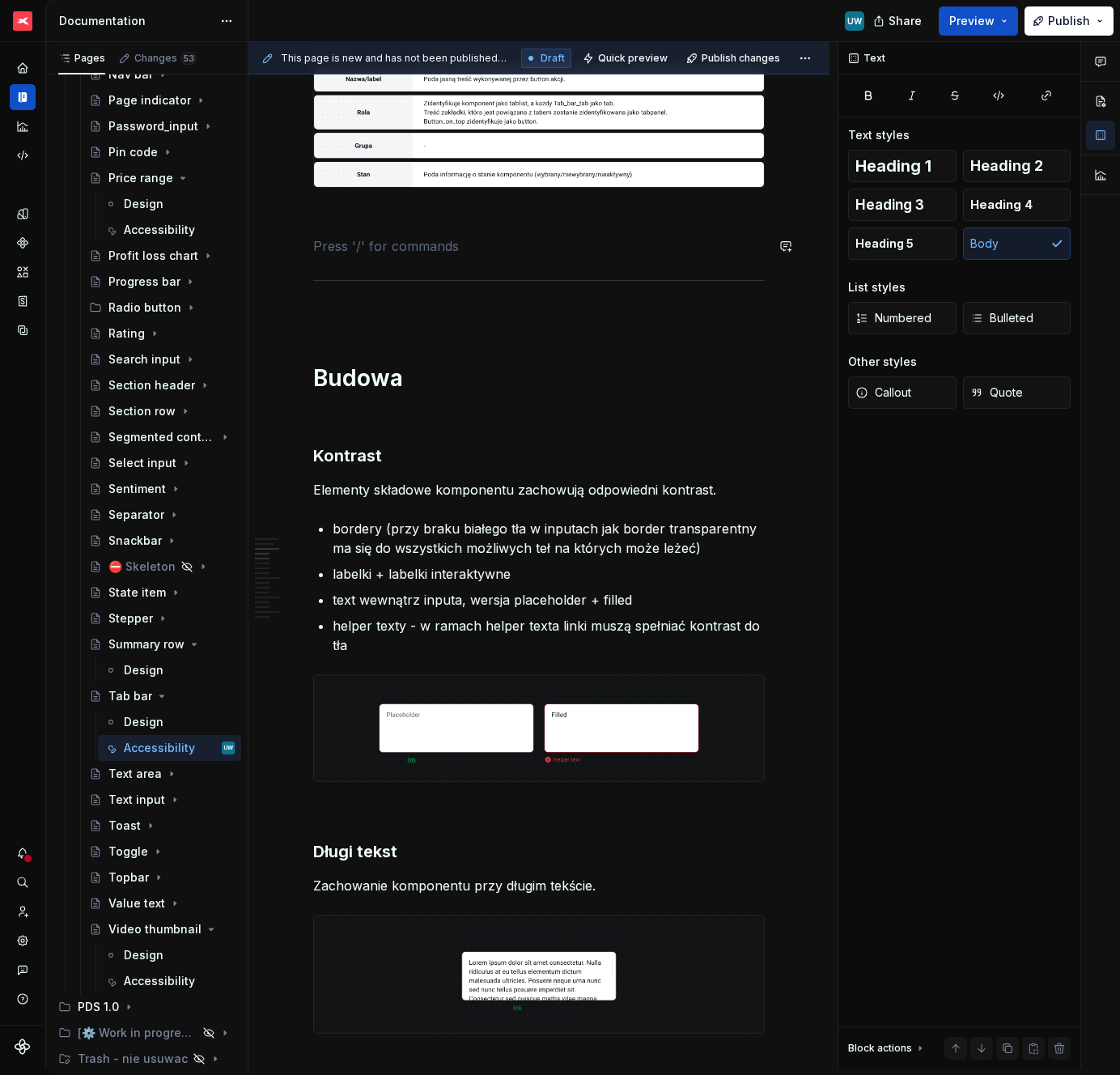
click at [356, 216] on p at bounding box center [539, 217] width 452 height 20
click at [356, 253] on p at bounding box center [539, 247] width 452 height 20
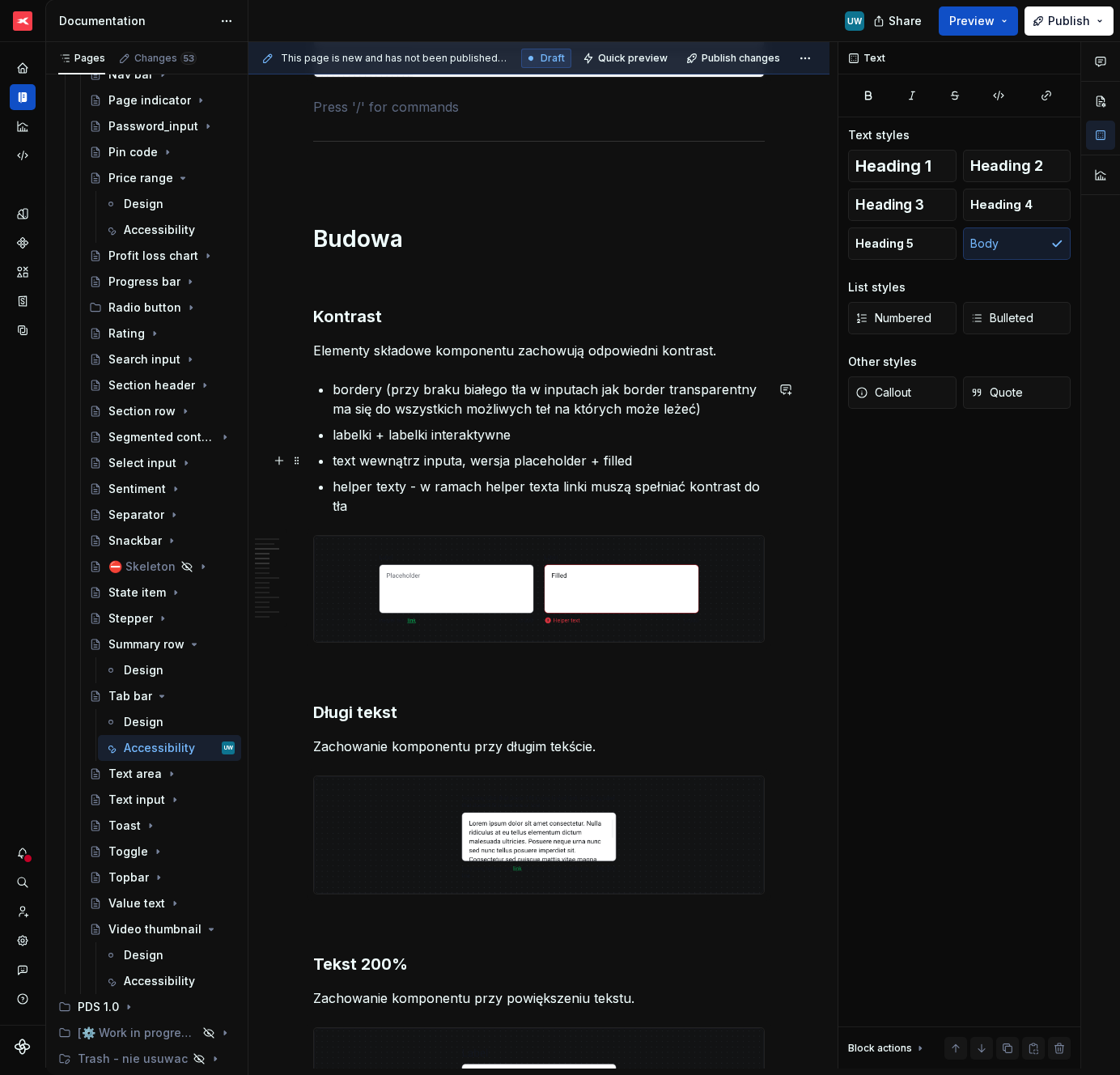
scroll to position [669, 0]
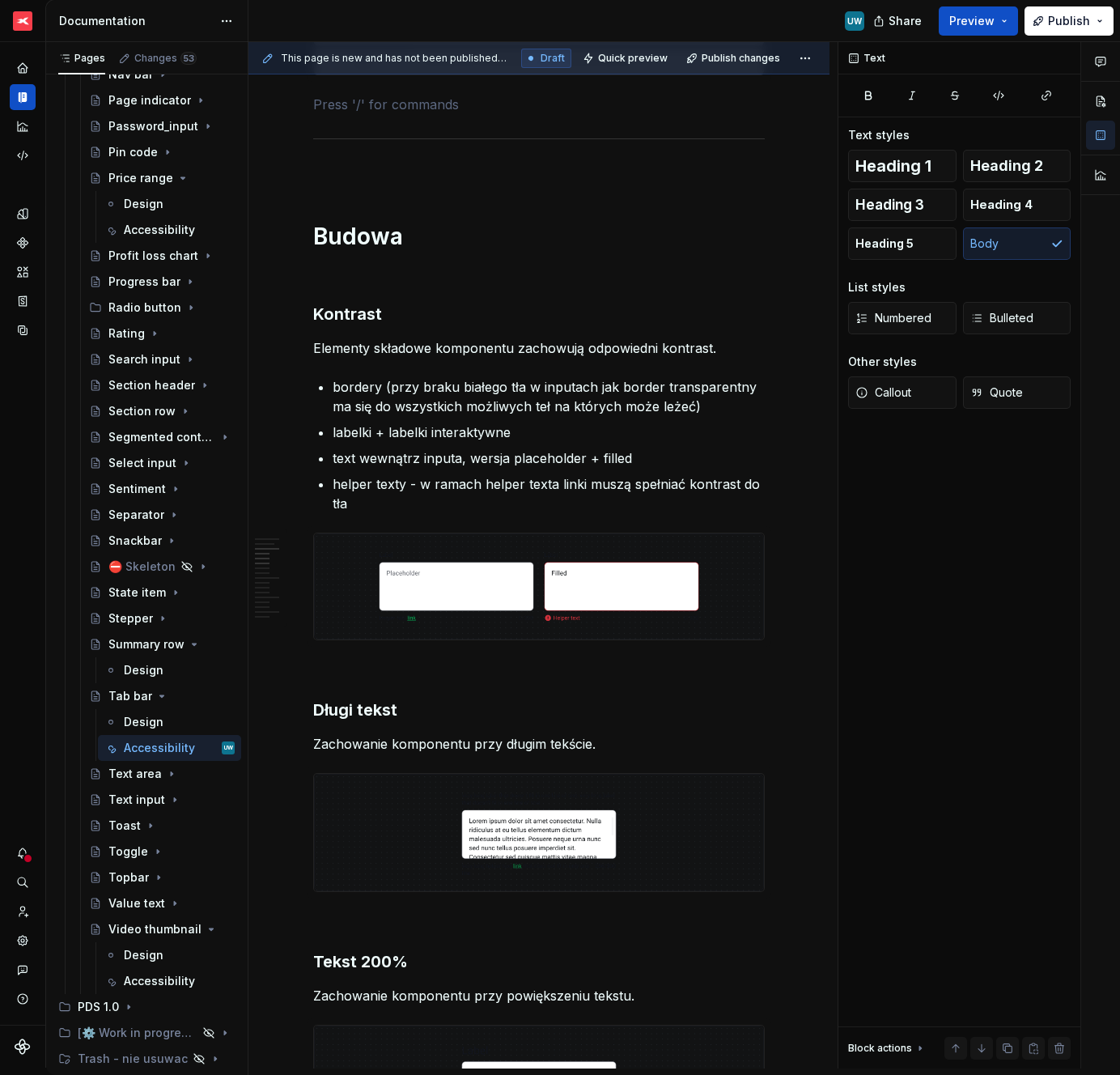
click at [407, 445] on ul "bordery (przy braku białego tła w inputach jak border transparentny ma się do w…" at bounding box center [549, 445] width 432 height 136
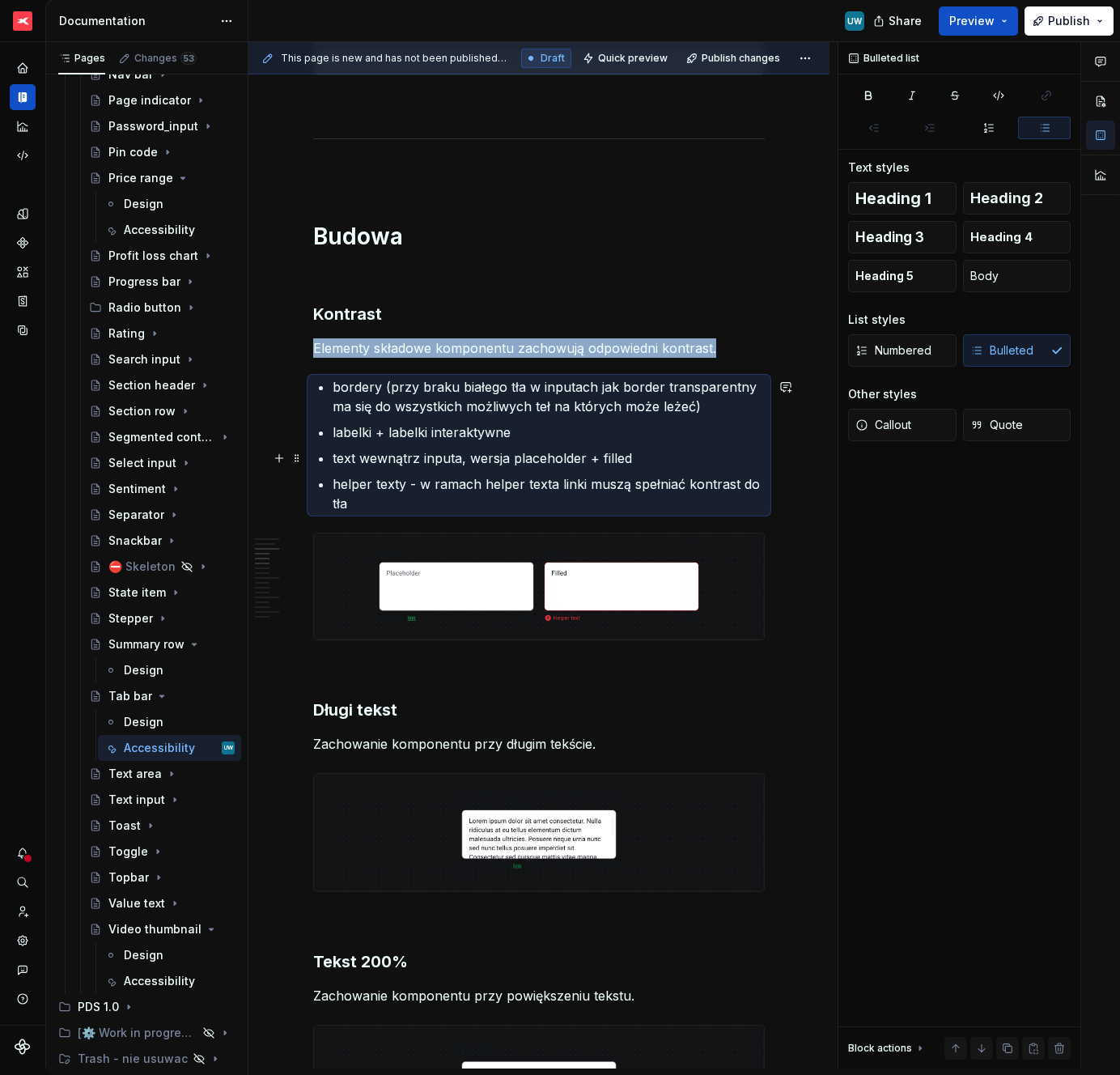
click at [407, 445] on ul "bordery (przy braku białego tła w inputach jak border transparentny ma się do w…" at bounding box center [549, 445] width 432 height 136
click at [377, 400] on p "bordery (przy braku białego tła w inputach jak border transparentny ma się do w…" at bounding box center [549, 396] width 432 height 38
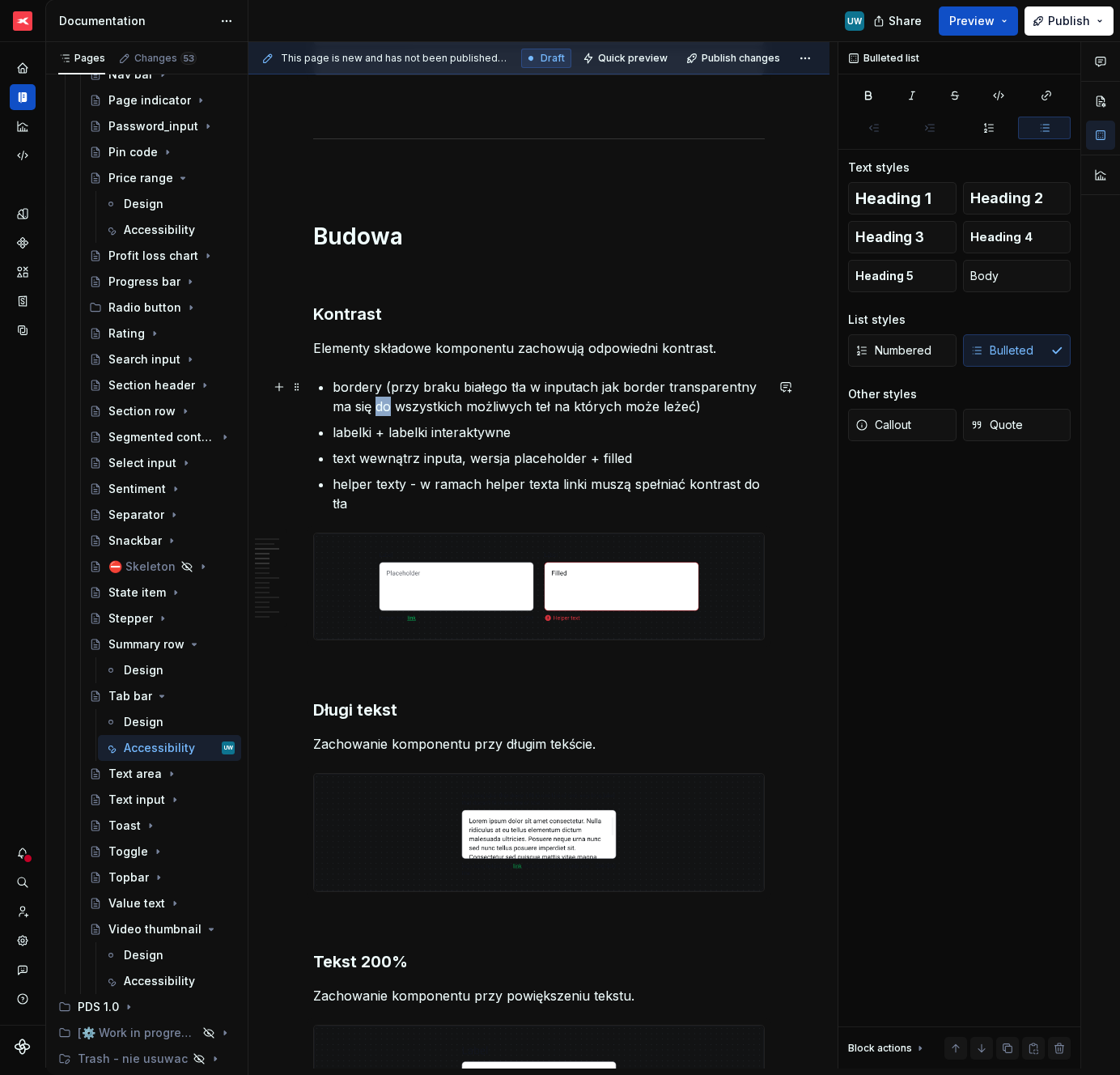
click at [377, 400] on p "bordery (przy braku białego tła w inputach jak border transparentny ma się do w…" at bounding box center [549, 396] width 432 height 38
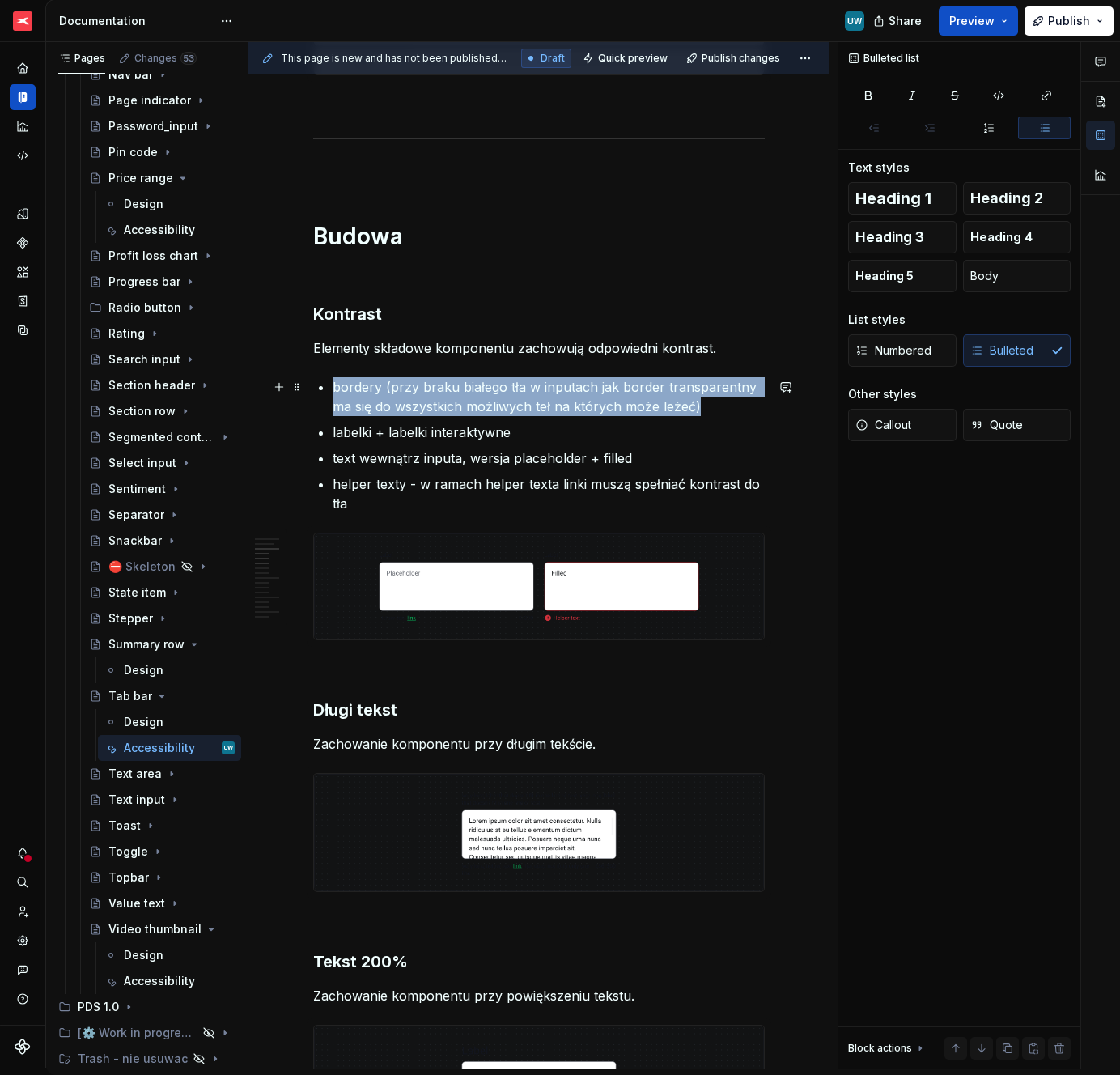
click at [377, 400] on p "bordery (przy braku białego tła w inputach jak border transparentny ma się do w…" at bounding box center [549, 396] width 432 height 38
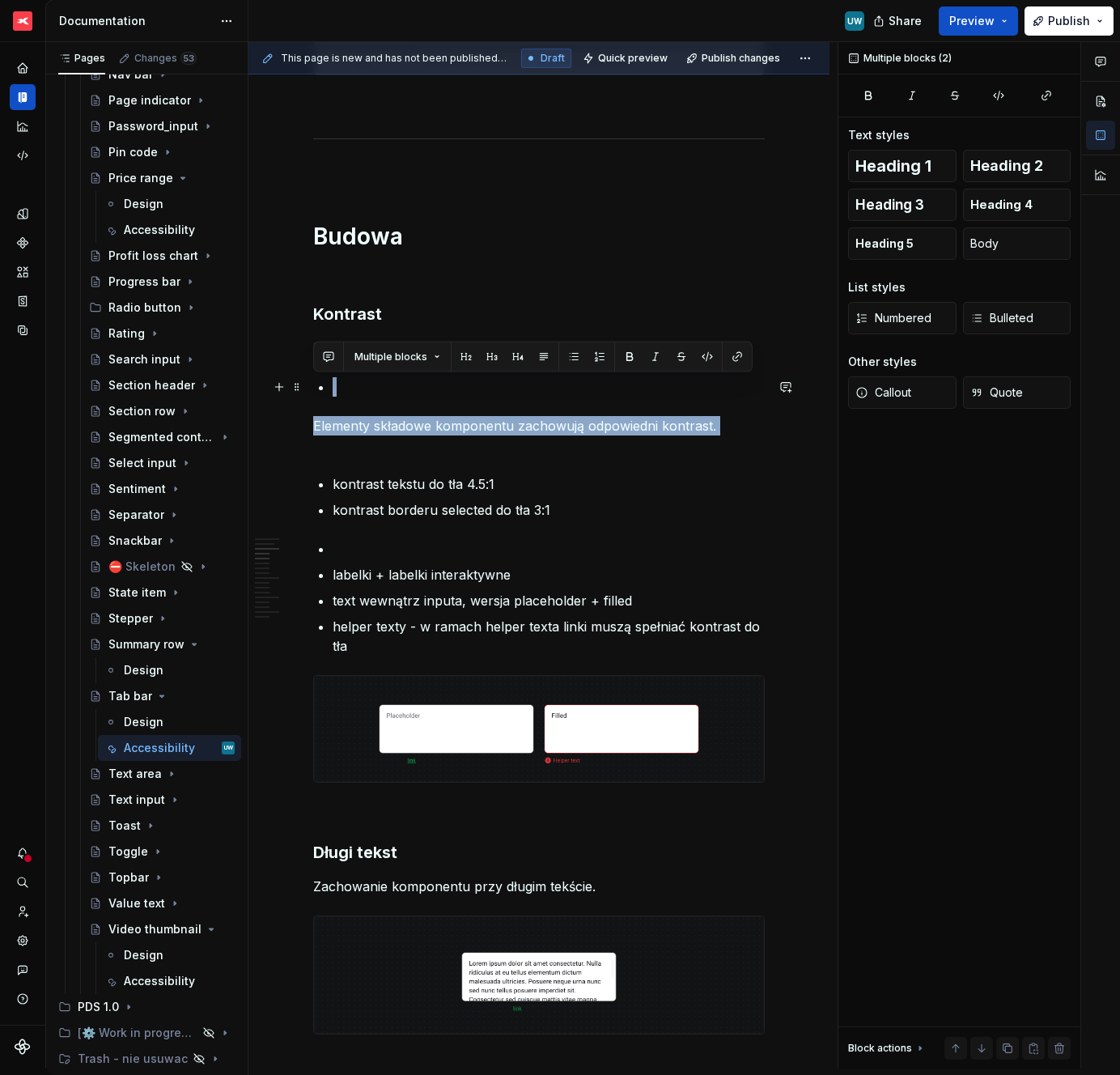
drag, startPoint x: 330, startPoint y: 444, endPoint x: 316, endPoint y: 381, distance: 64.5
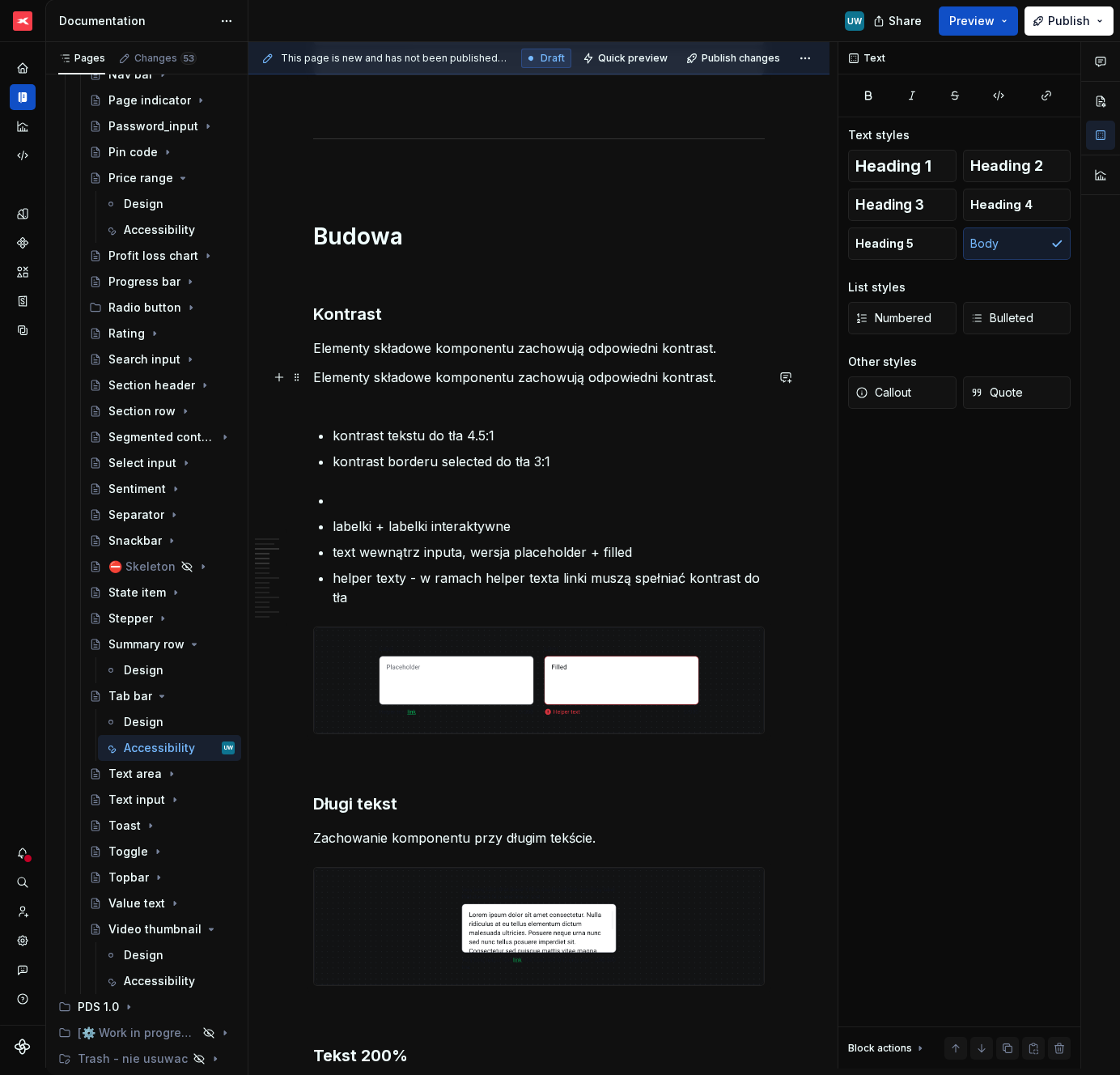
click at [331, 380] on p "Elementy składowe komponentu zachowują odpowiedni kontrast." at bounding box center [539, 386] width 452 height 38
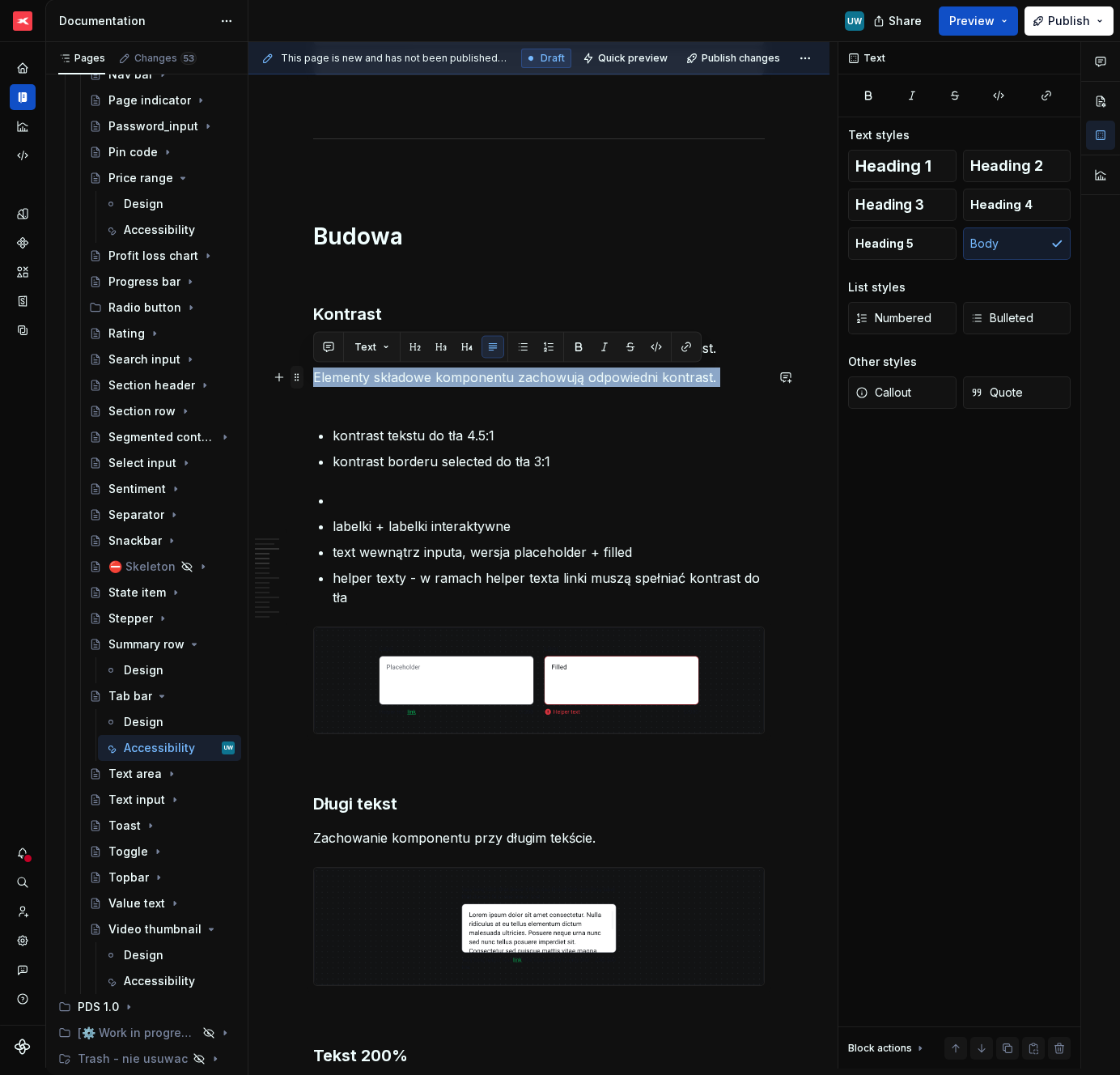
click at [296, 376] on span at bounding box center [296, 377] width 13 height 23
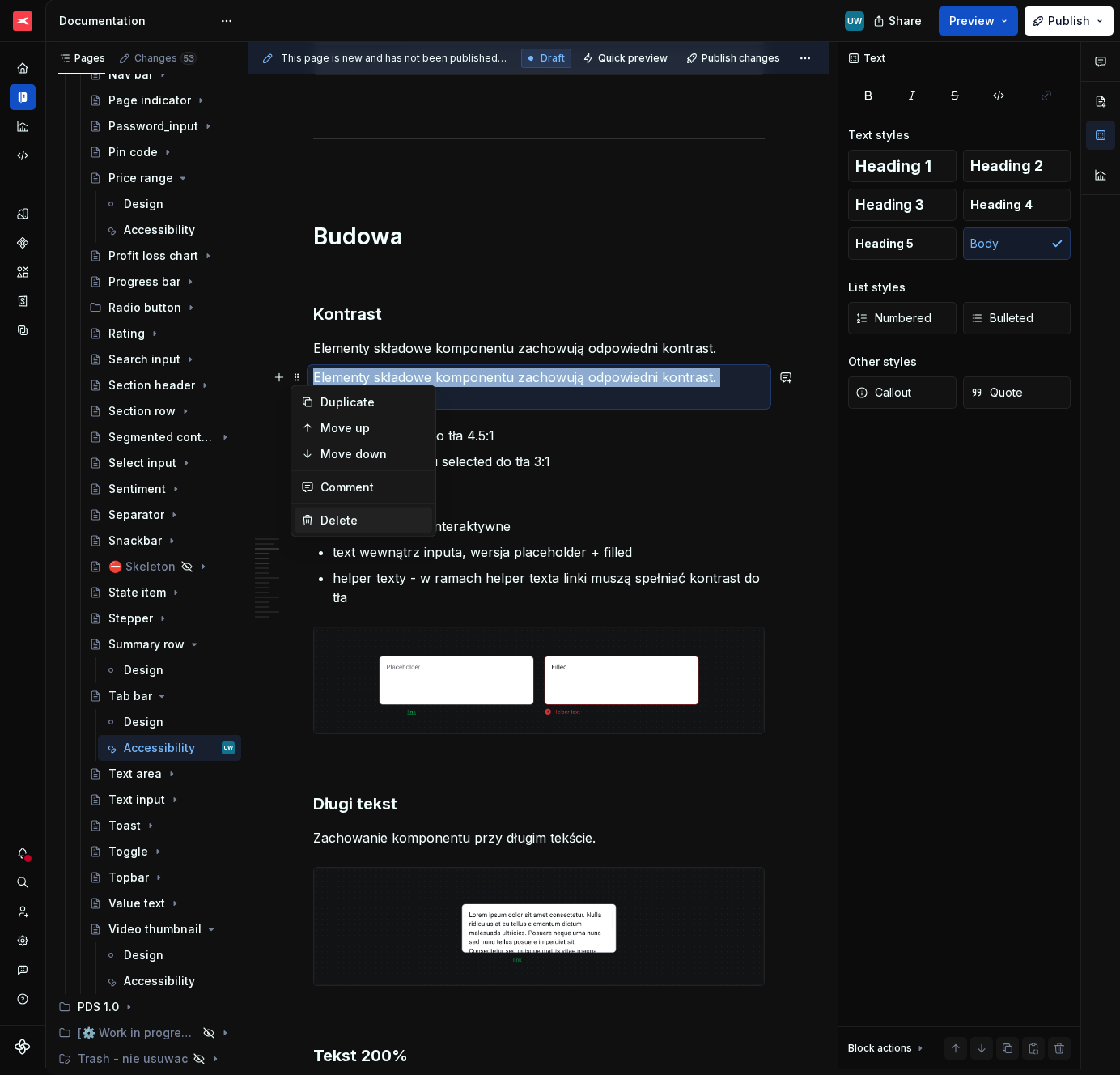
click at [322, 508] on div "Delete" at bounding box center [363, 520] width 137 height 26
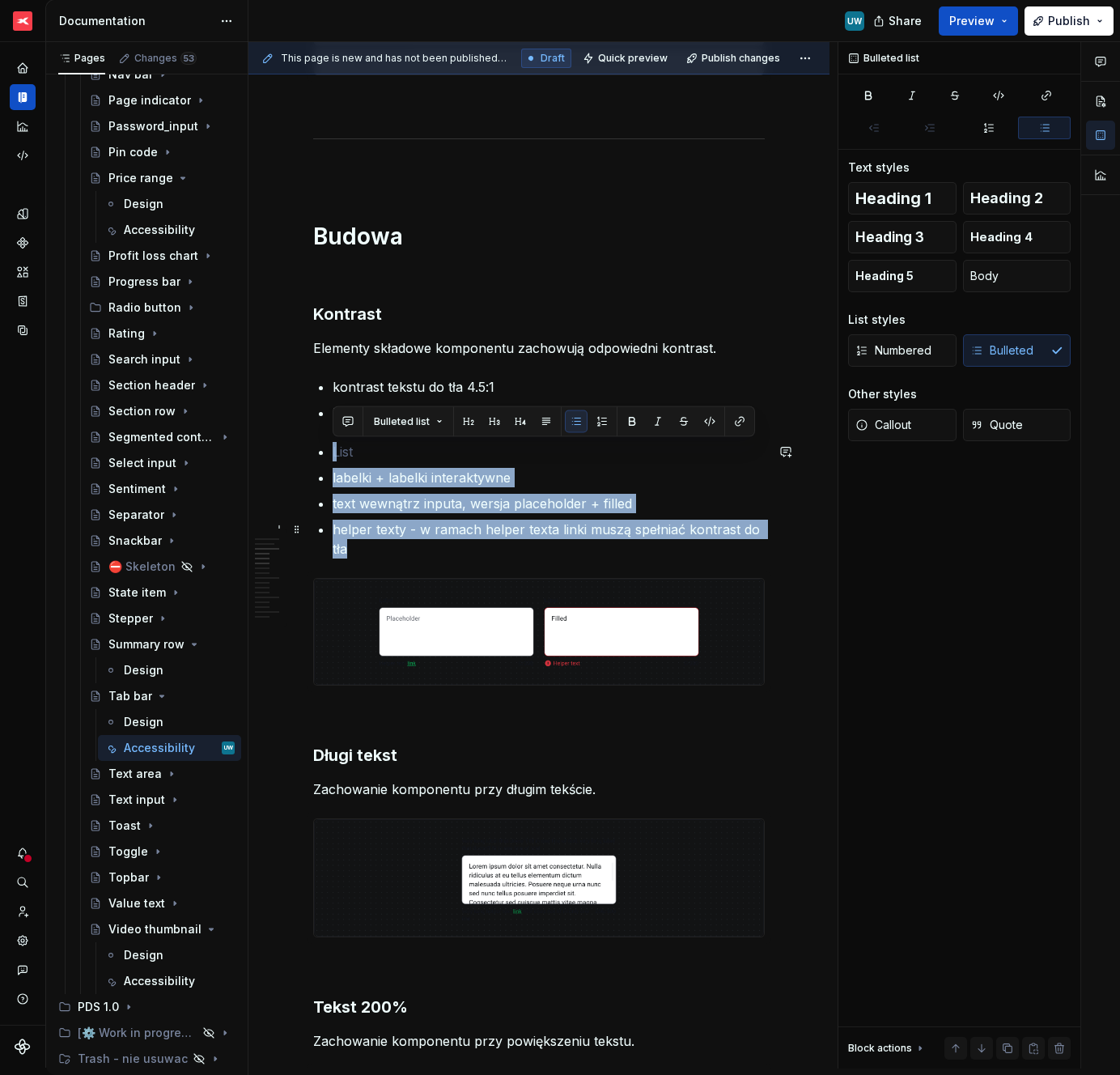
drag, startPoint x: 350, startPoint y: 444, endPoint x: 454, endPoint y: 551, distance: 149.2
click at [454, 551] on ul "labelki + labelki interaktywne text wewnątrz inputa, wersja placeholder + fille…" at bounding box center [549, 500] width 432 height 116
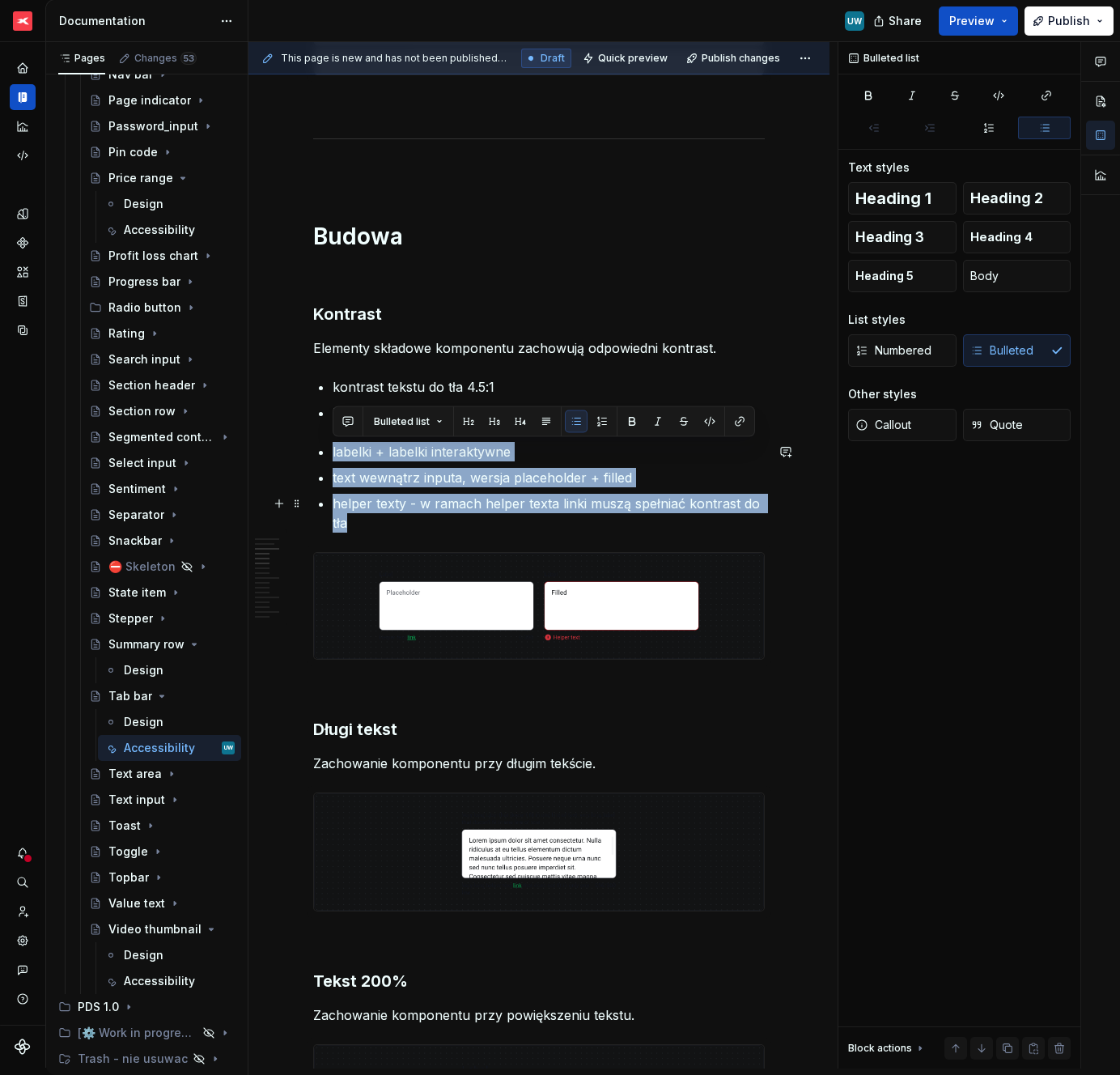
drag, startPoint x: 343, startPoint y: 435, endPoint x: 390, endPoint y: 529, distance: 105.1
type textarea "*"
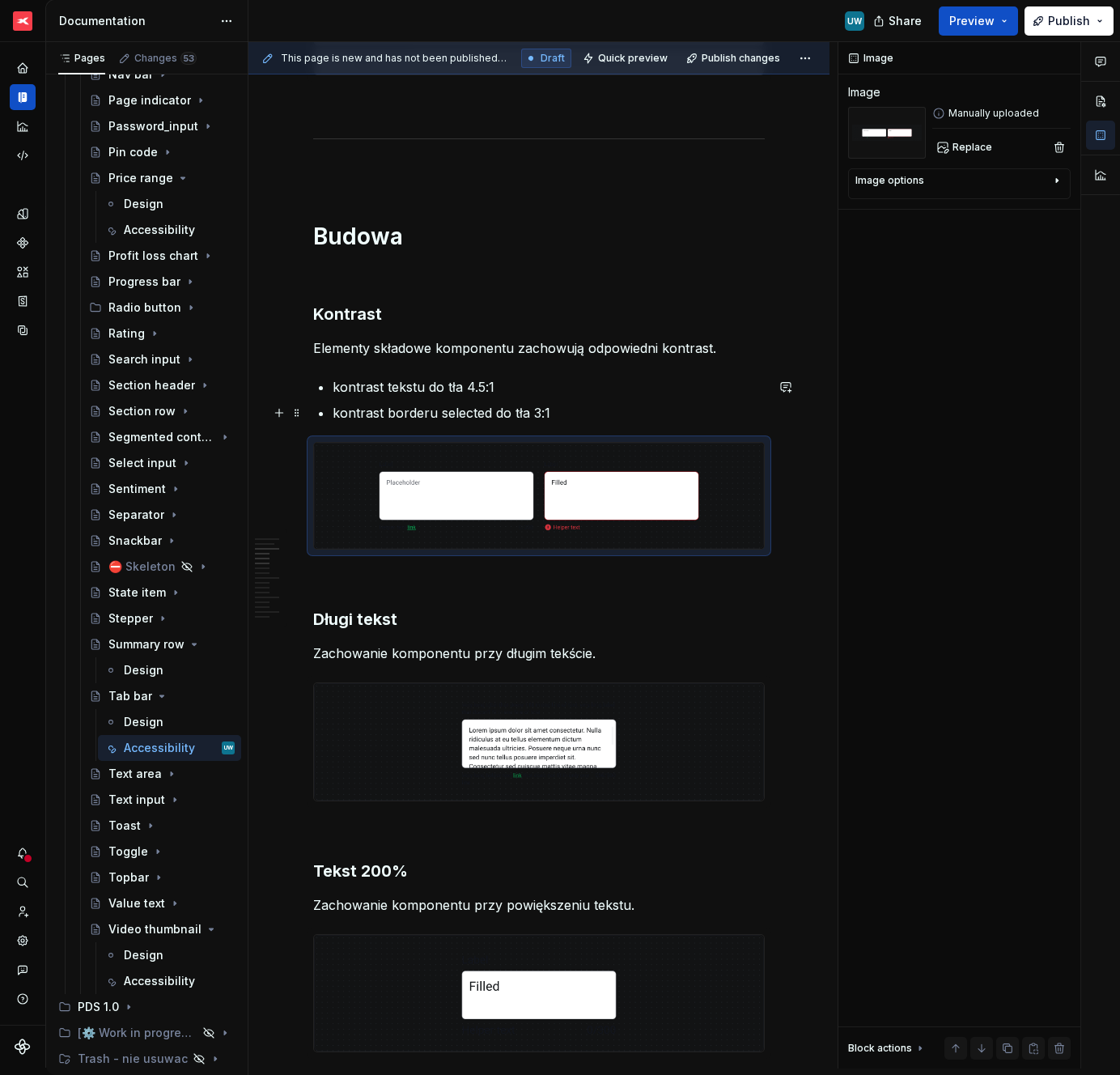
click at [584, 406] on p "kontrast borderu selected do tła 3:1" at bounding box center [549, 414] width 432 height 20
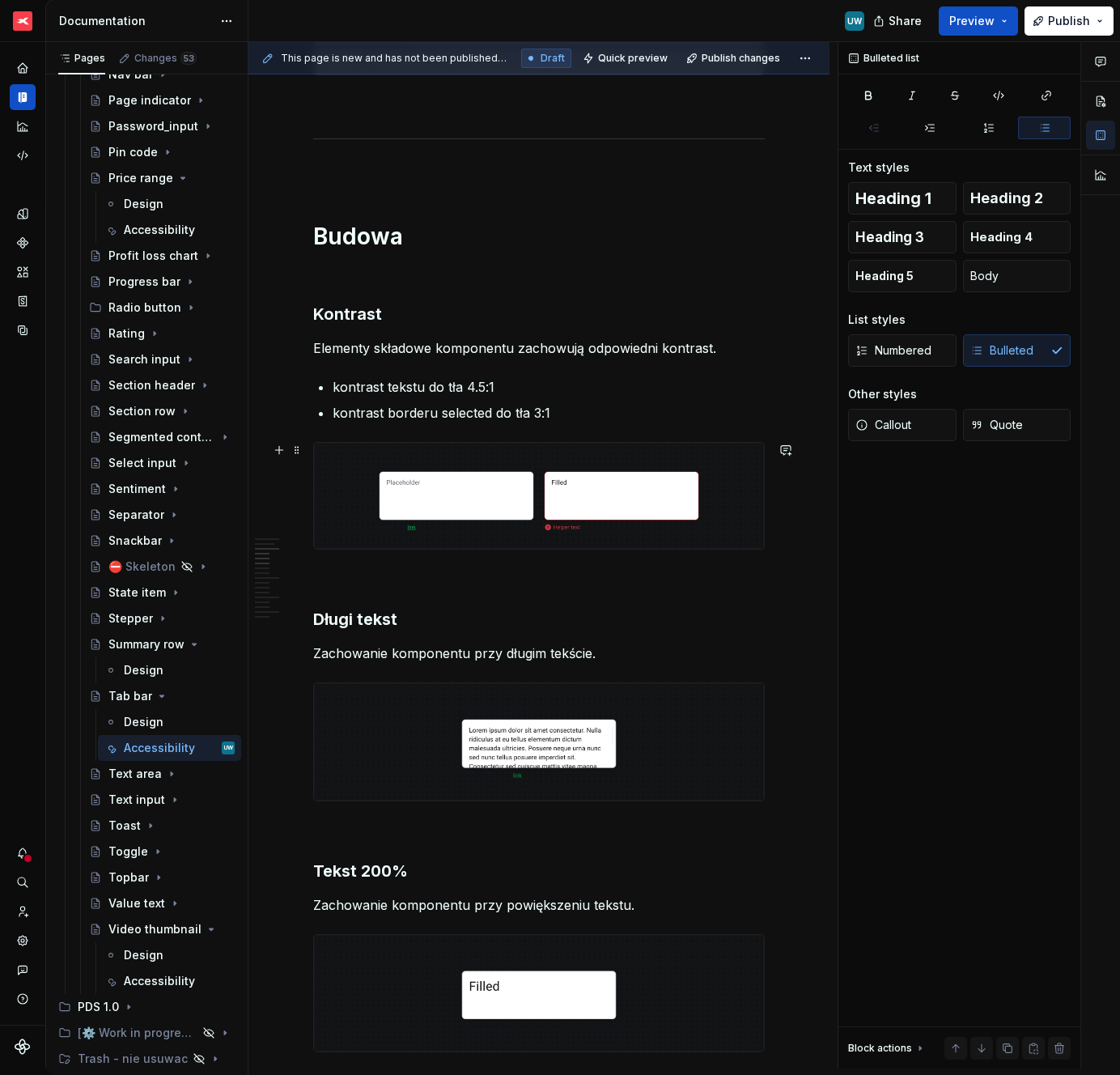
click at [383, 501] on img at bounding box center [539, 496] width 450 height 106
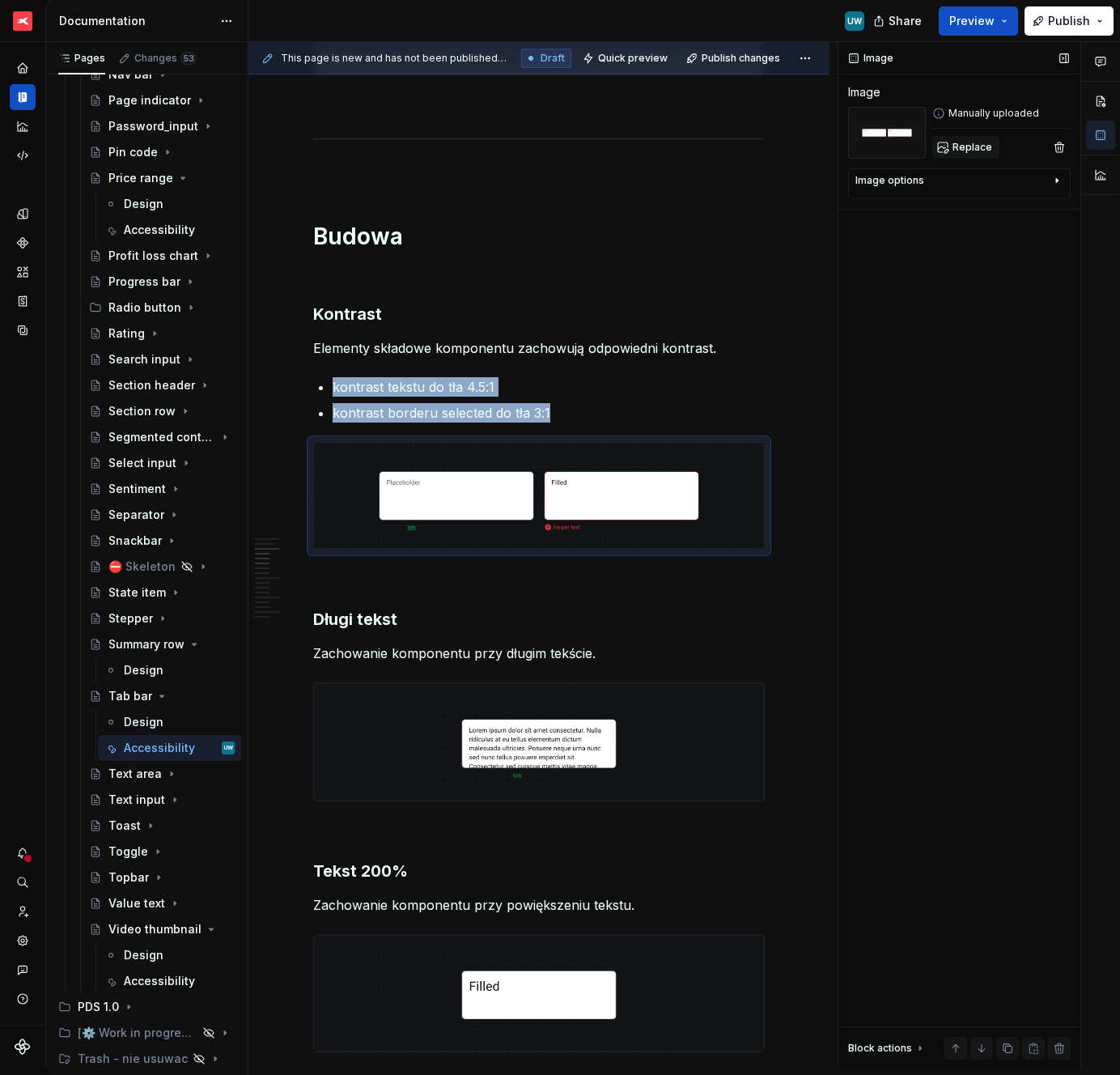
click at [990, 149] on button "Replace" at bounding box center [966, 147] width 67 height 23
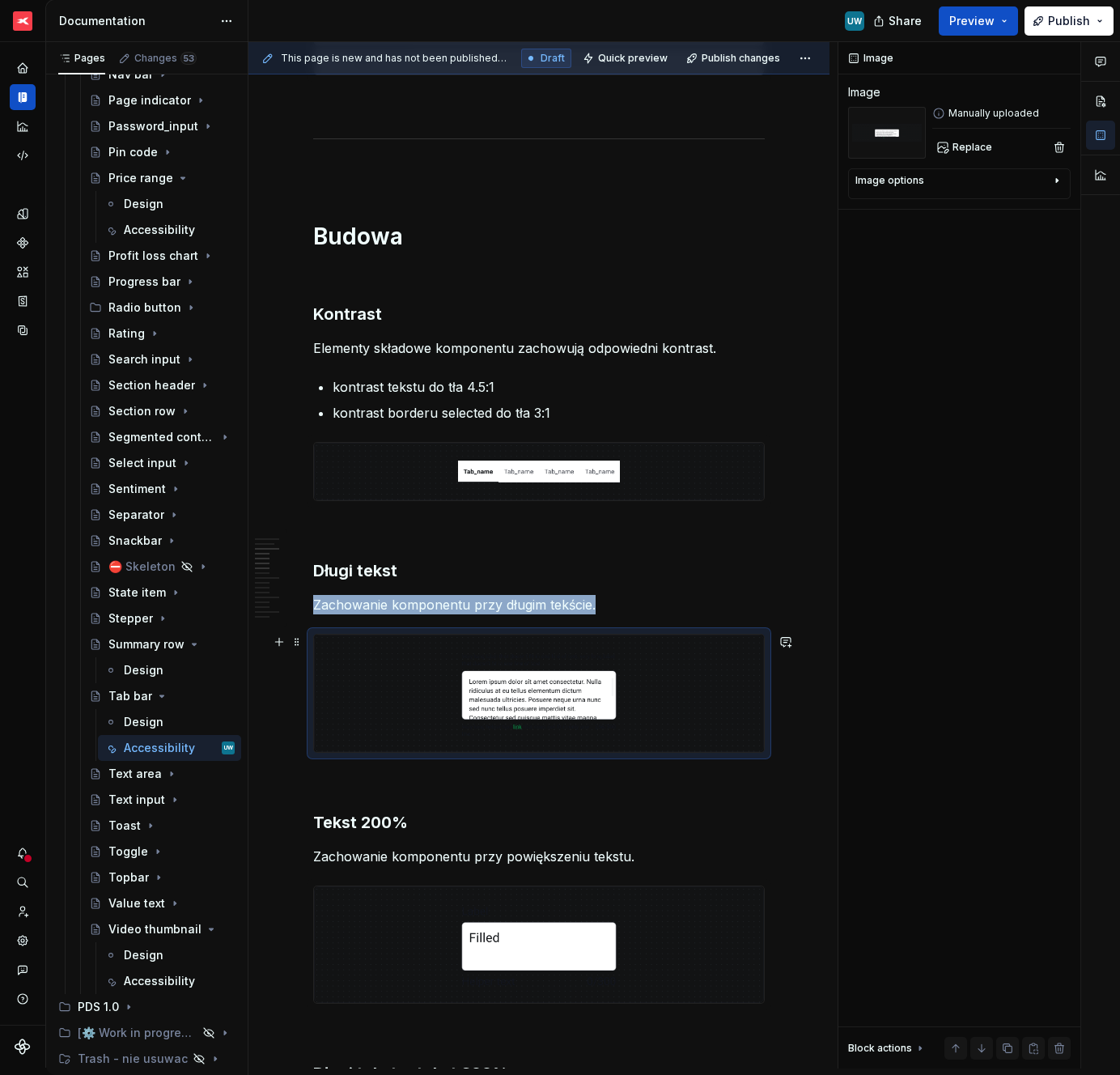
click at [485, 670] on img at bounding box center [539, 693] width 450 height 117
click at [975, 138] on button "Replace" at bounding box center [966, 147] width 67 height 23
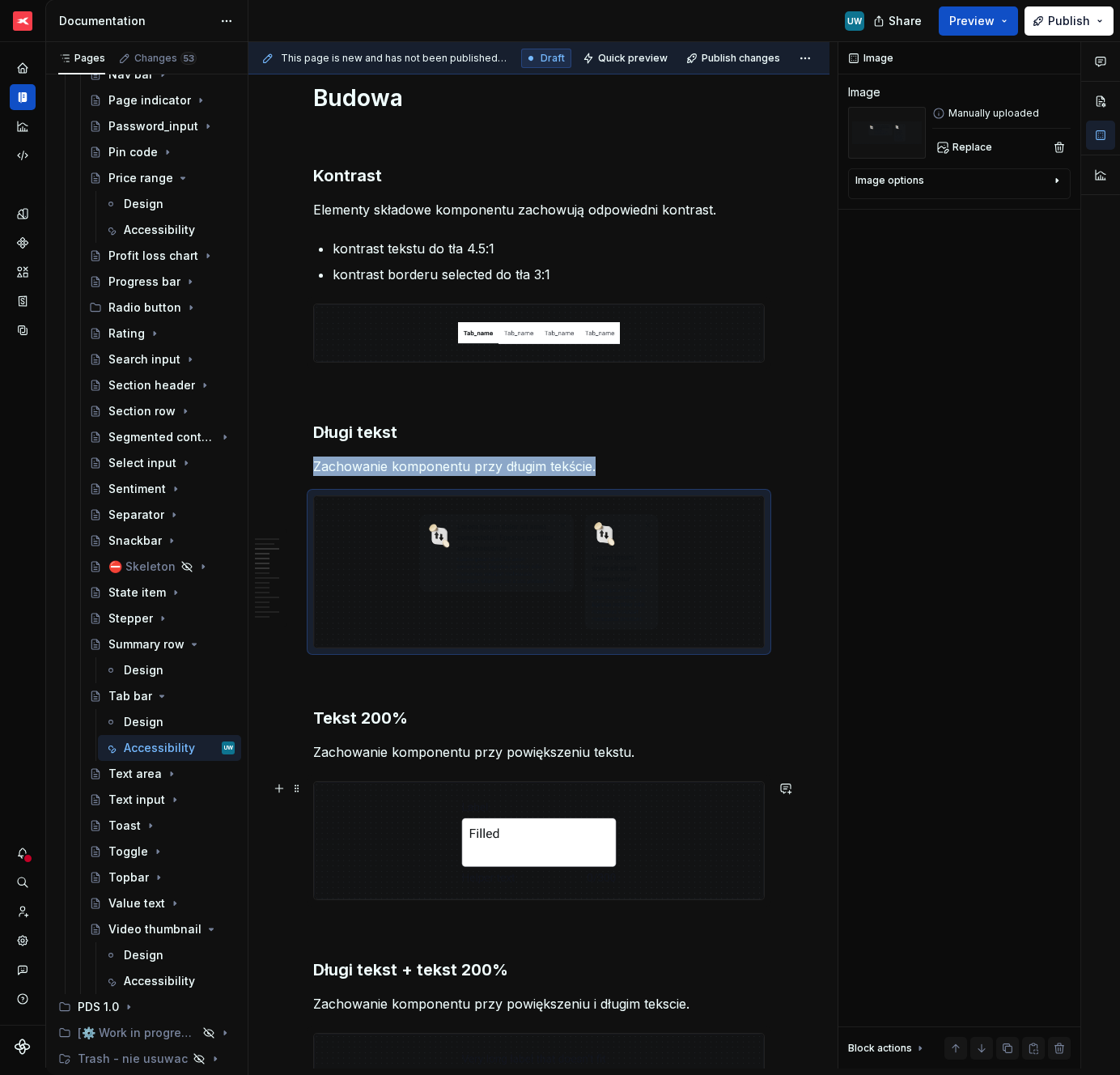
scroll to position [863, 0]
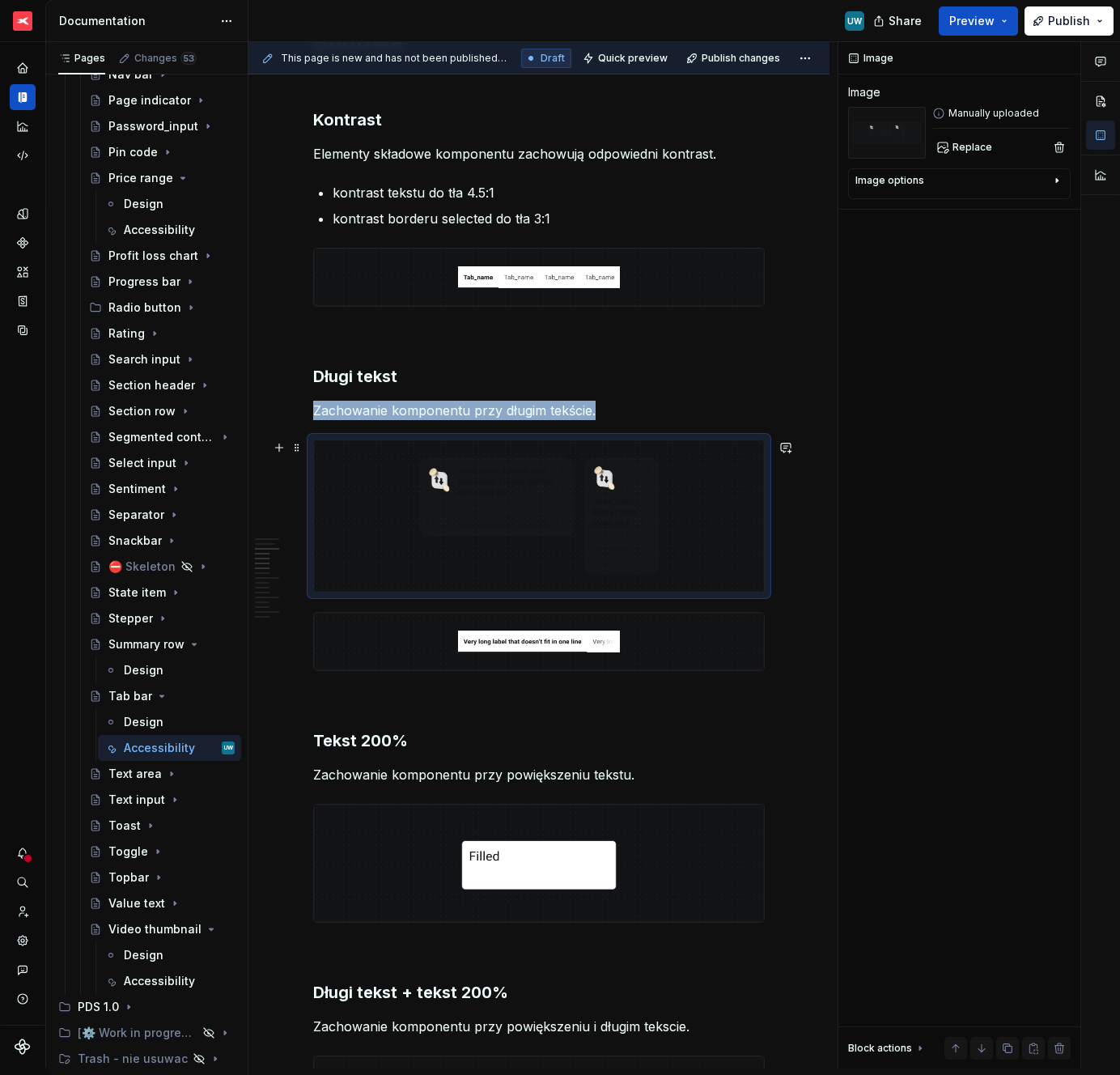
click at [367, 511] on img at bounding box center [539, 515] width 450 height 151
click at [295, 448] on span at bounding box center [296, 447] width 13 height 23
click at [330, 592] on div "Delete" at bounding box center [373, 591] width 106 height 16
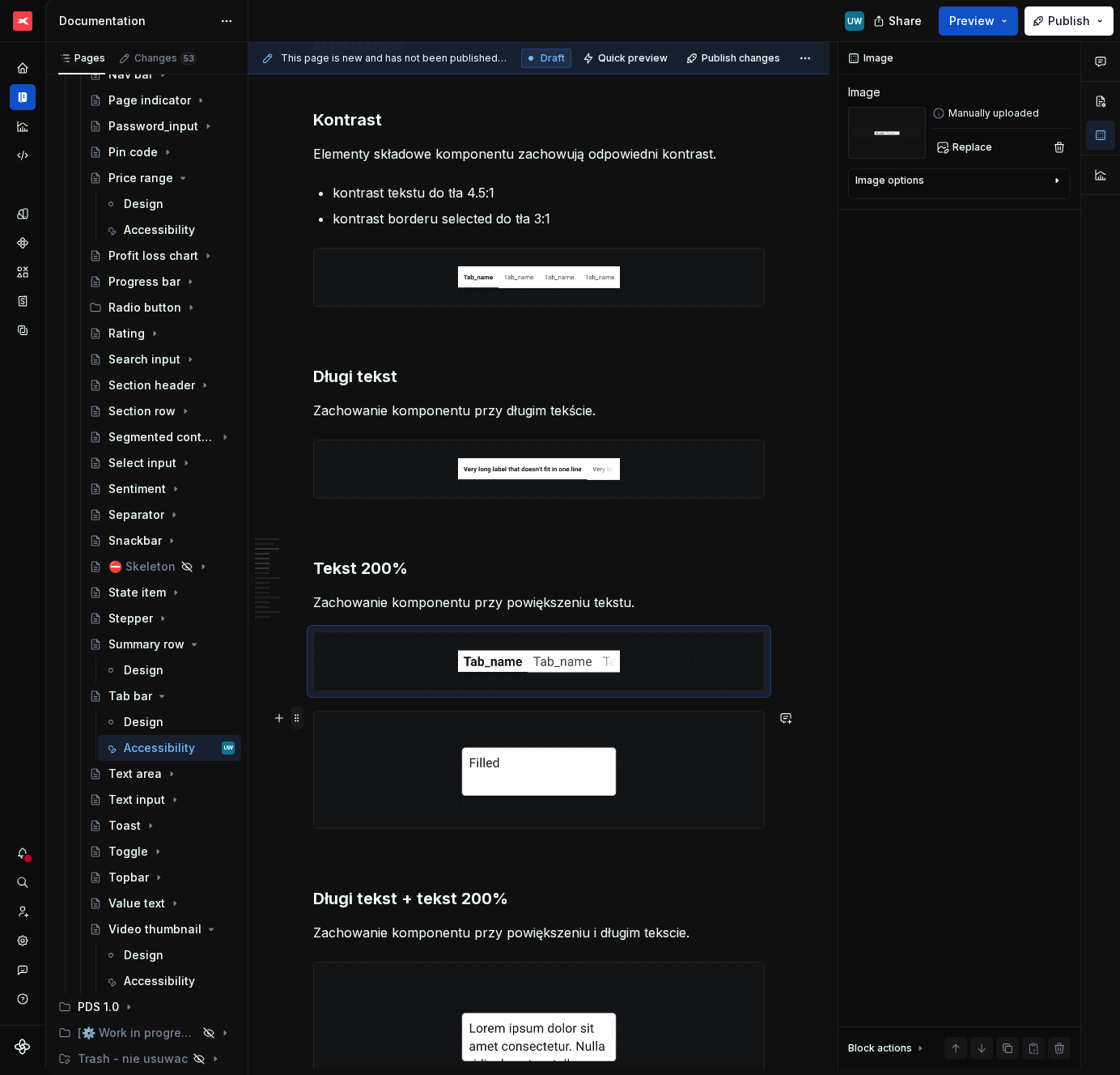
click at [293, 725] on span at bounding box center [296, 718] width 13 height 23
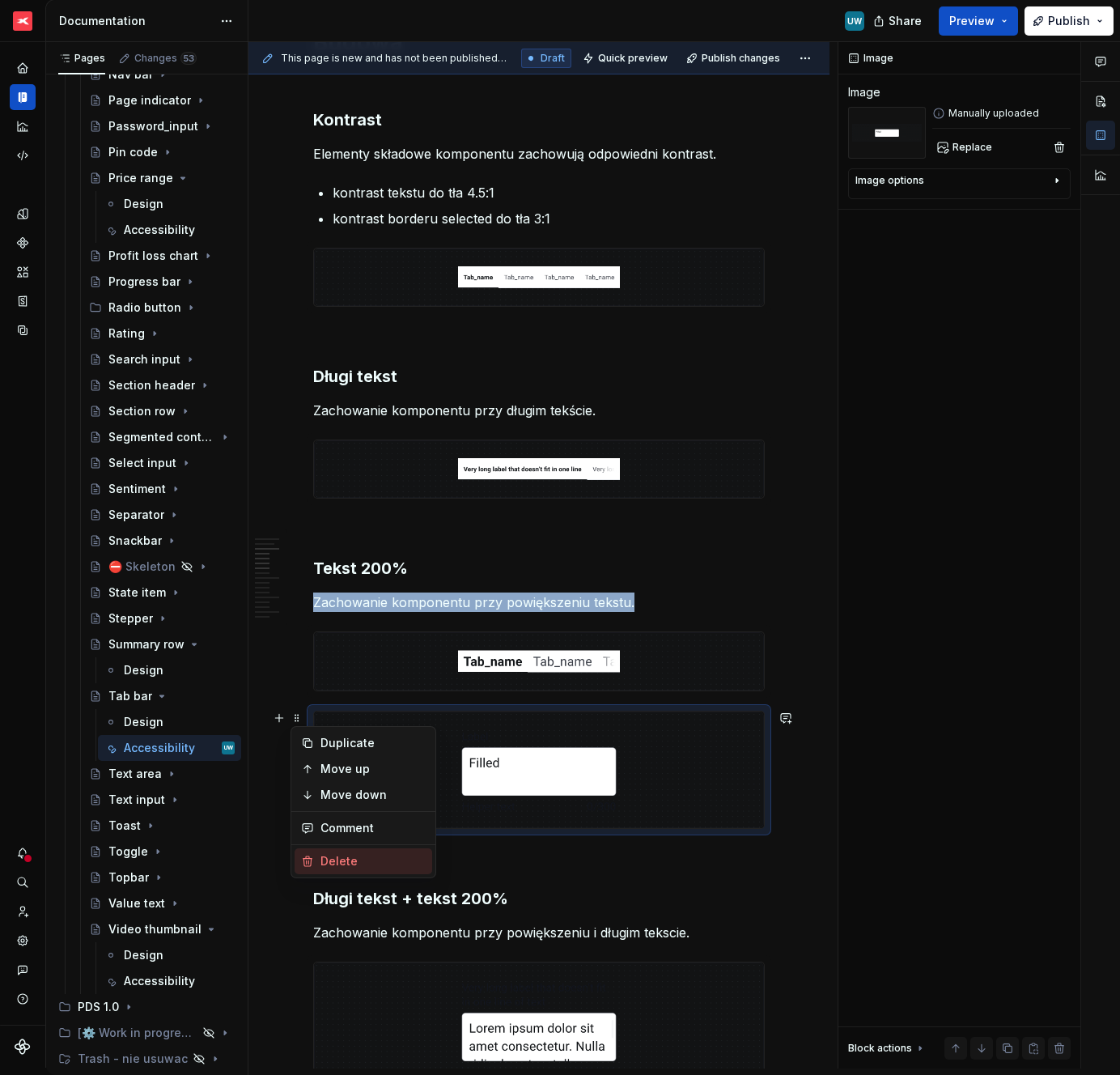
click at [315, 868] on div "Delete" at bounding box center [363, 862] width 137 height 26
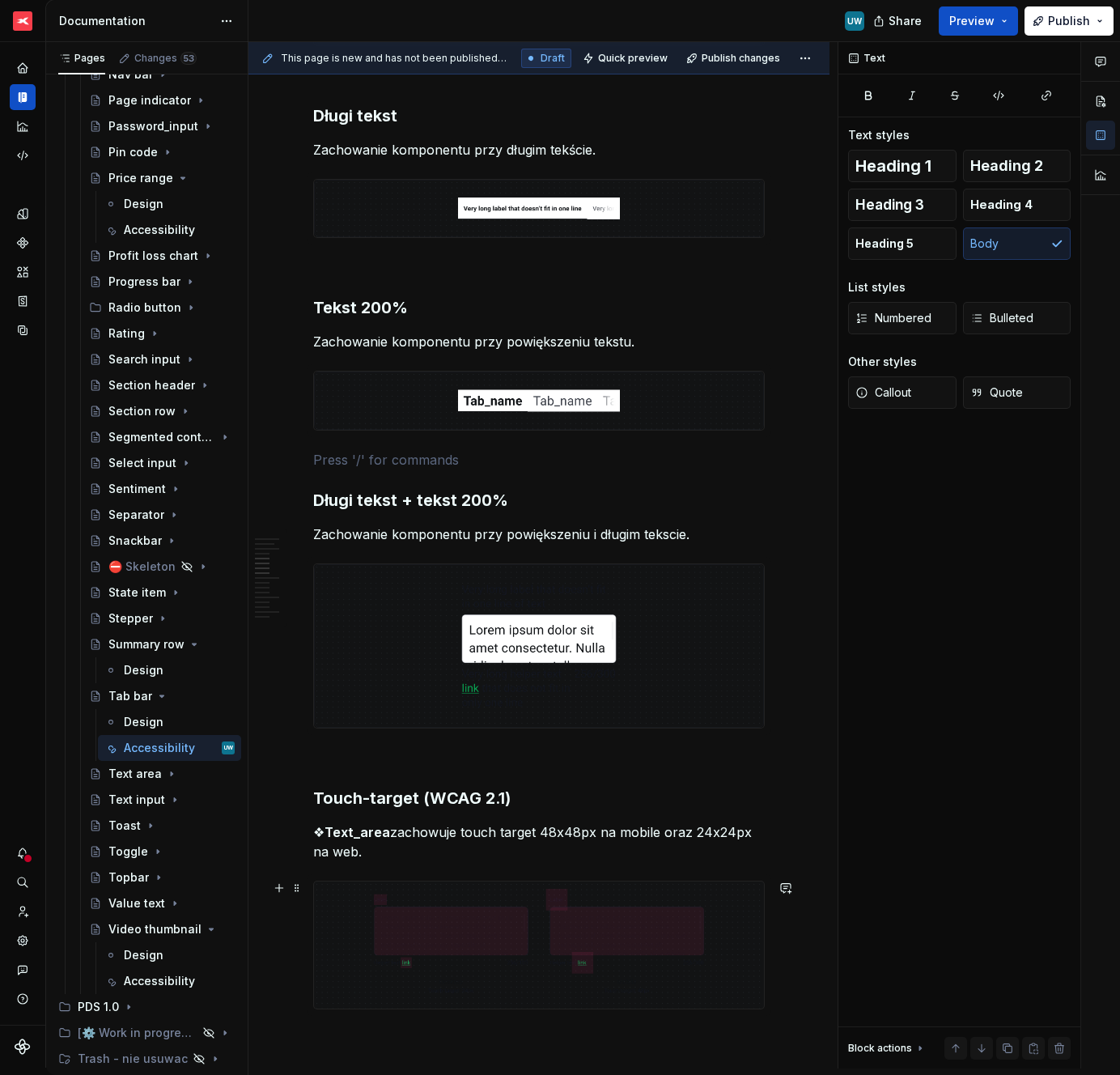
scroll to position [1149, 0]
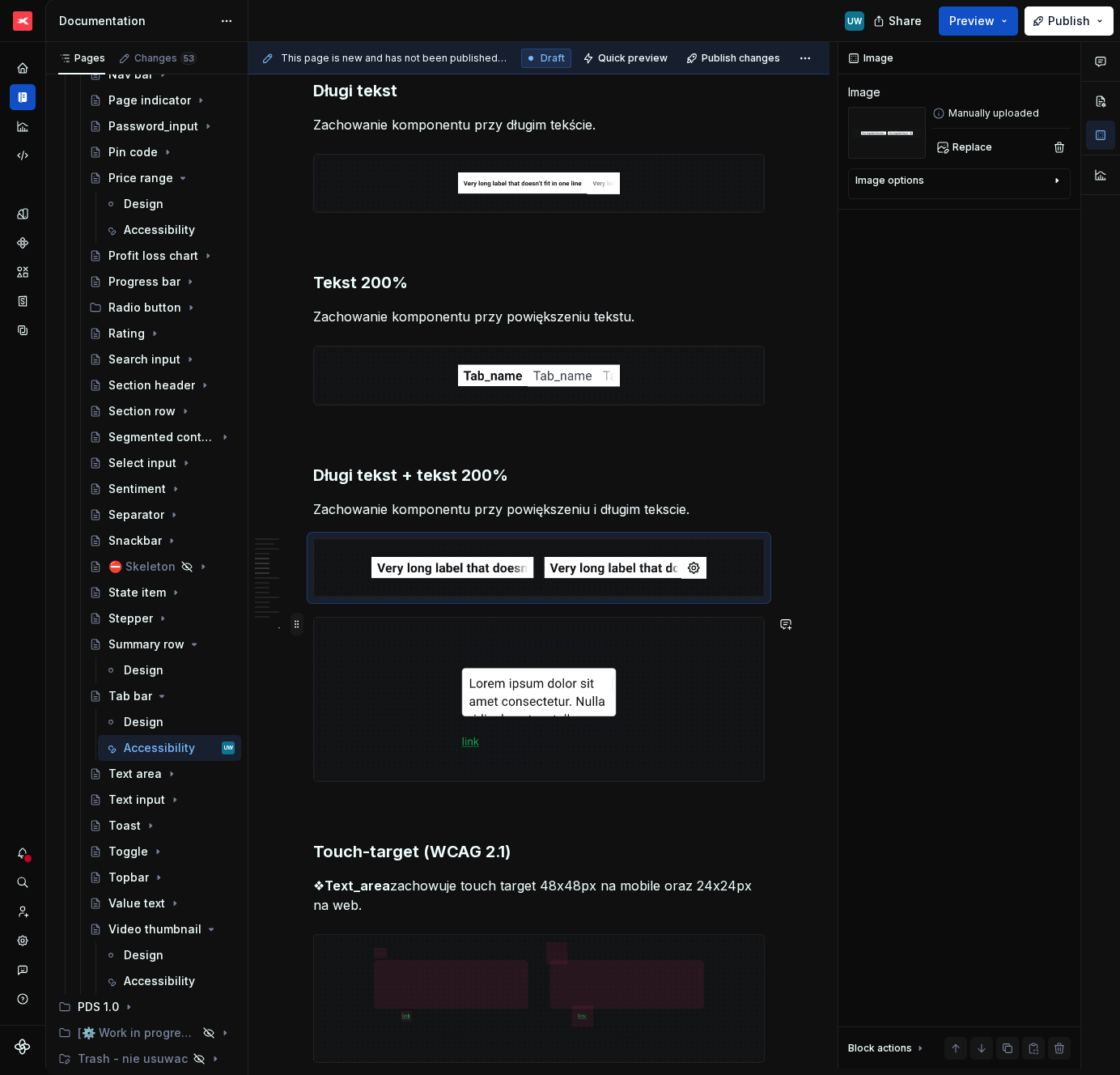
click at [301, 622] on span at bounding box center [296, 624] width 13 height 23
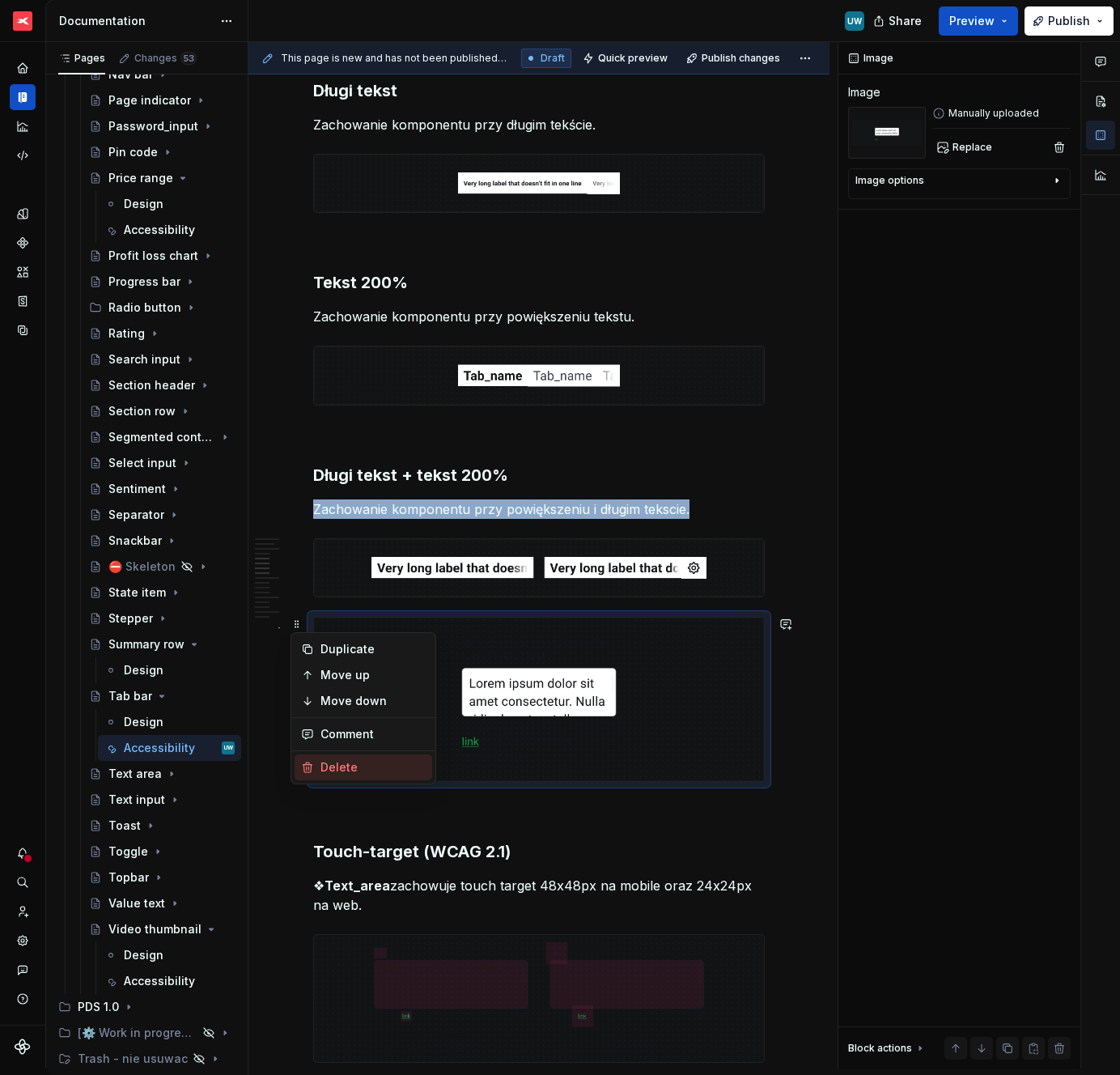
click at [321, 767] on div "Delete" at bounding box center [373, 767] width 106 height 16
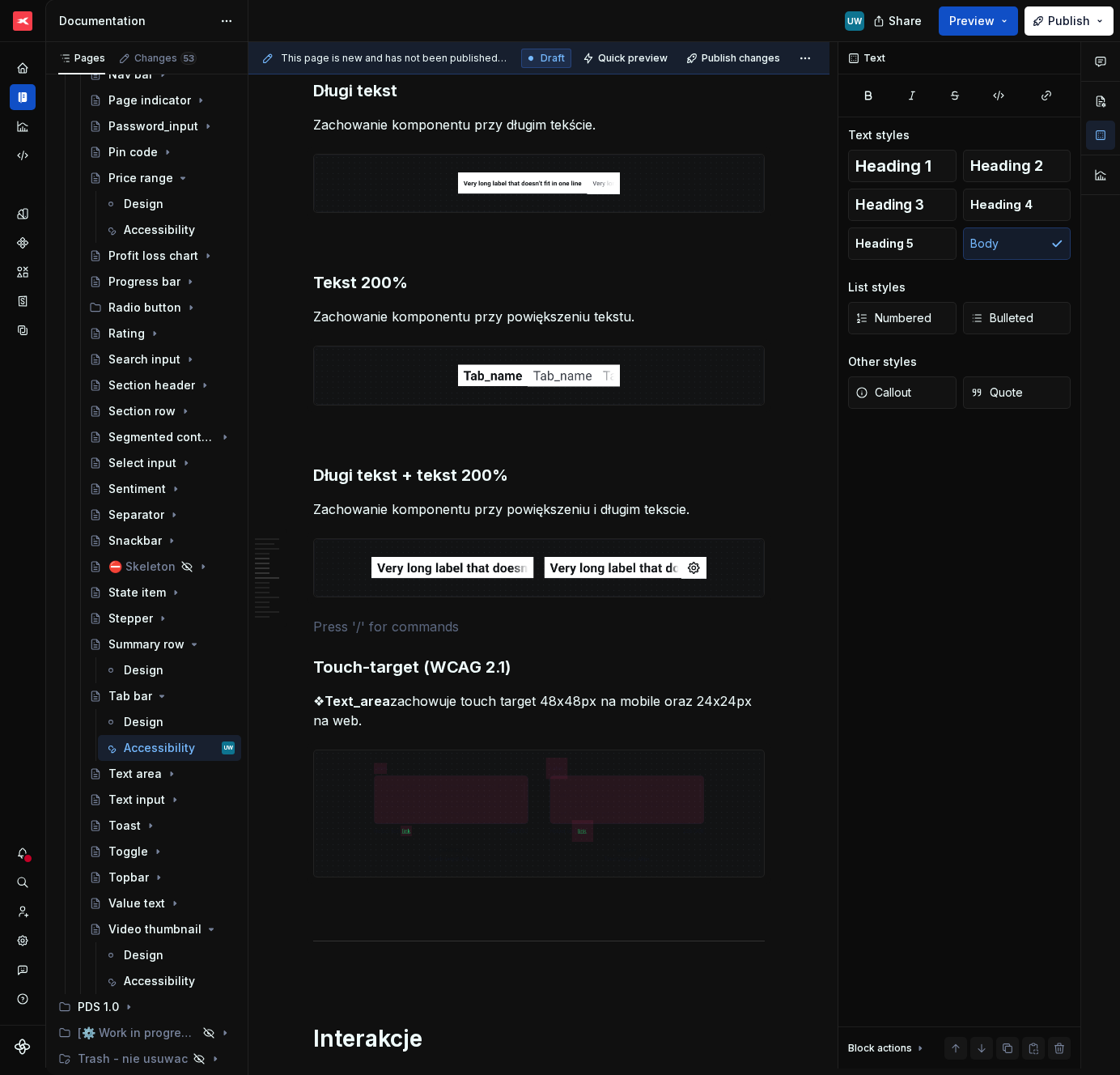
click at [360, 705] on strong "Text_area" at bounding box center [357, 701] width 65 height 16
click at [344, 704] on strong "Text_area" at bounding box center [357, 701] width 65 height 16
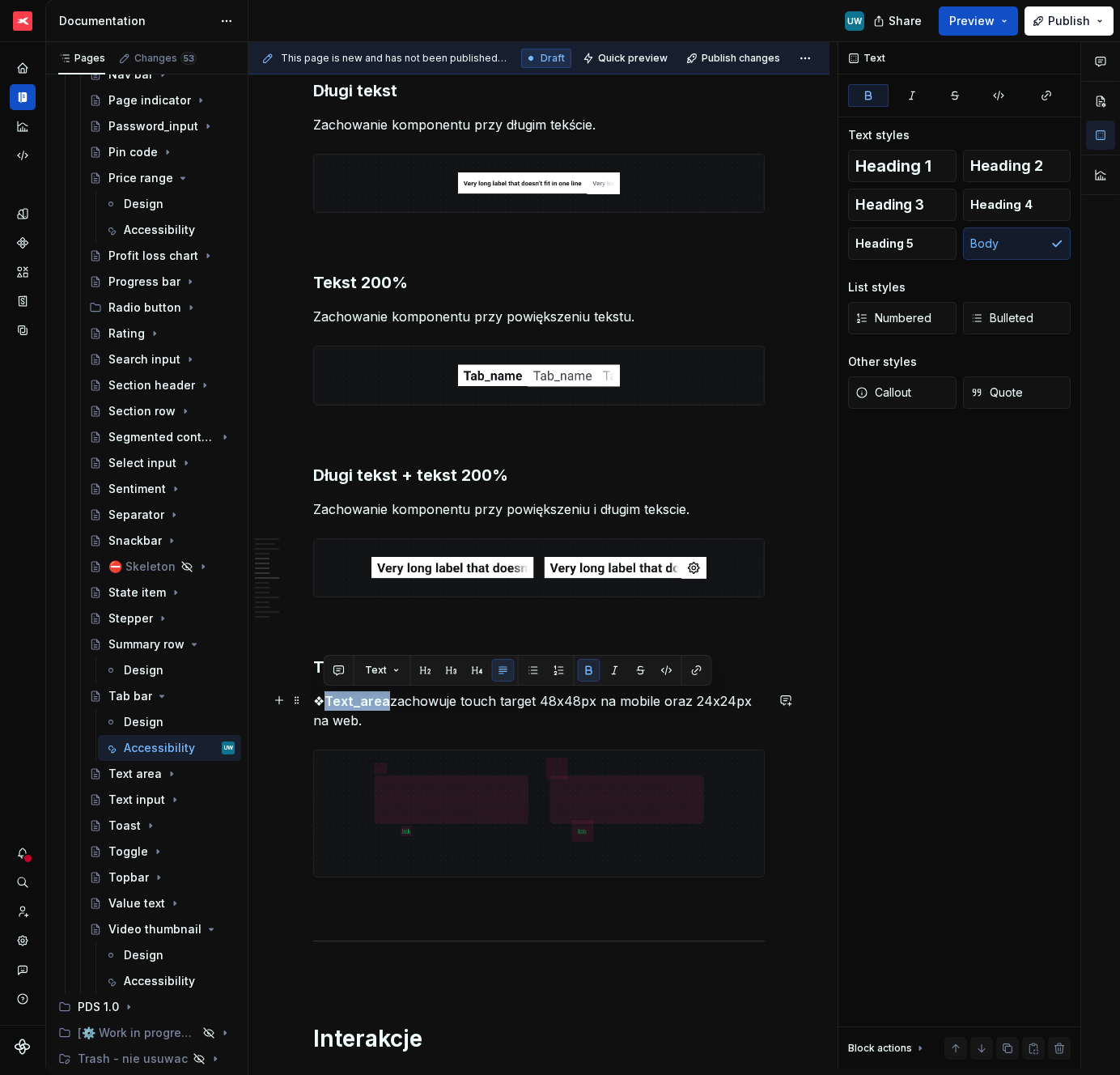
drag, startPoint x: 327, startPoint y: 698, endPoint x: 382, endPoint y: 701, distance: 55.1
click at [382, 701] on strong "Text_area" at bounding box center [357, 701] width 65 height 16
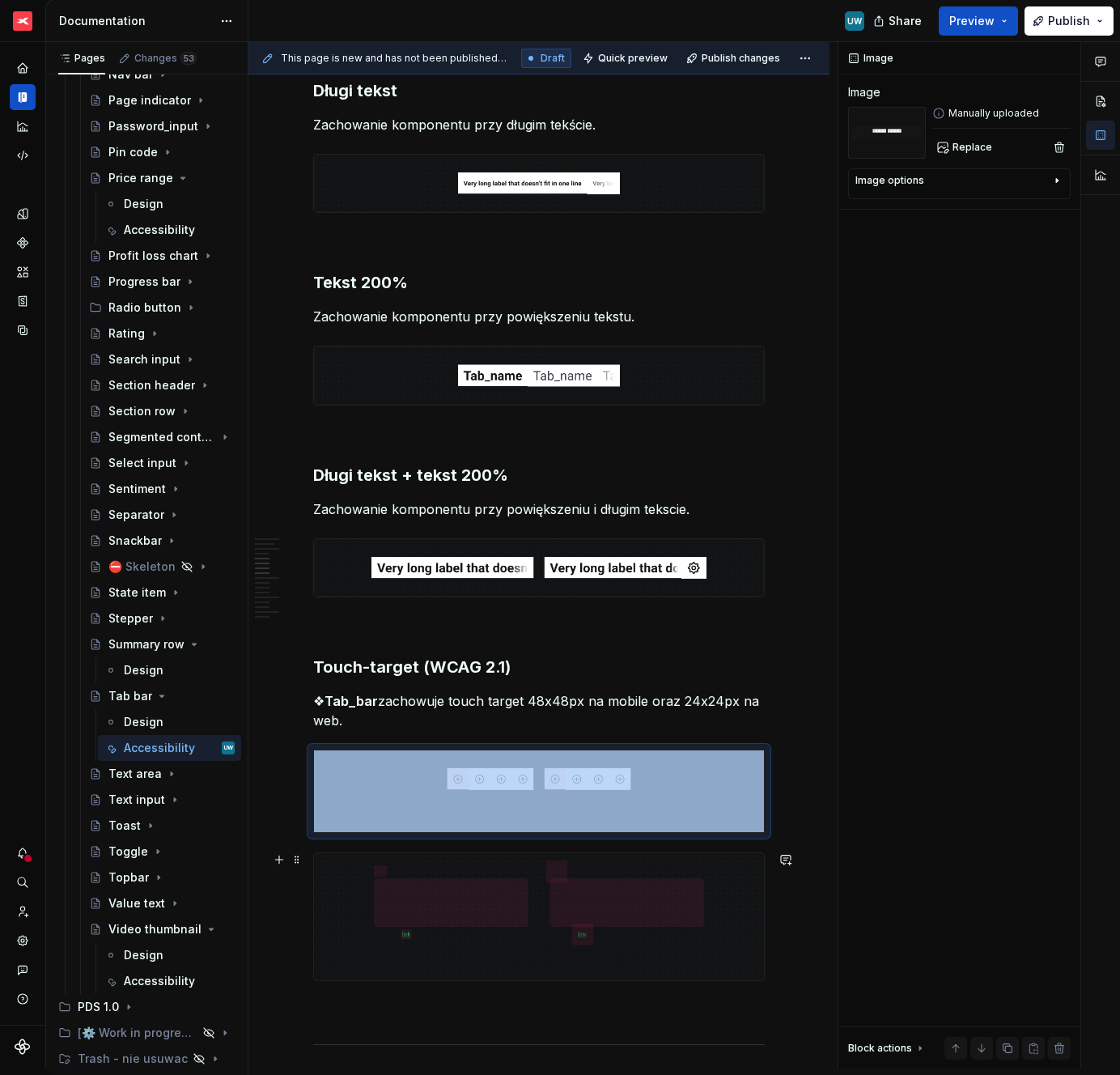
click at [459, 913] on img at bounding box center [539, 917] width 450 height 127
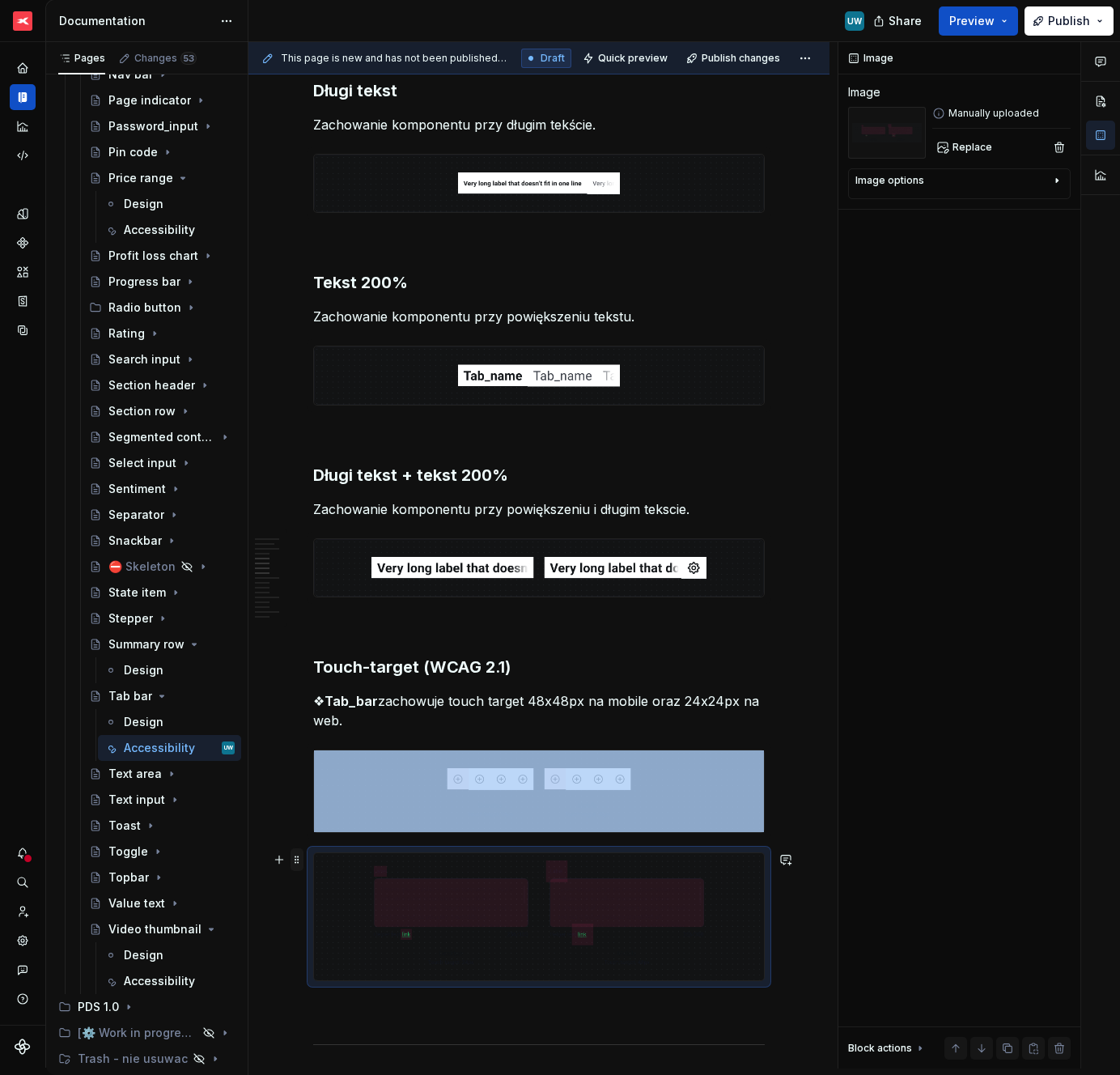
click at [297, 858] on span at bounding box center [296, 860] width 13 height 23
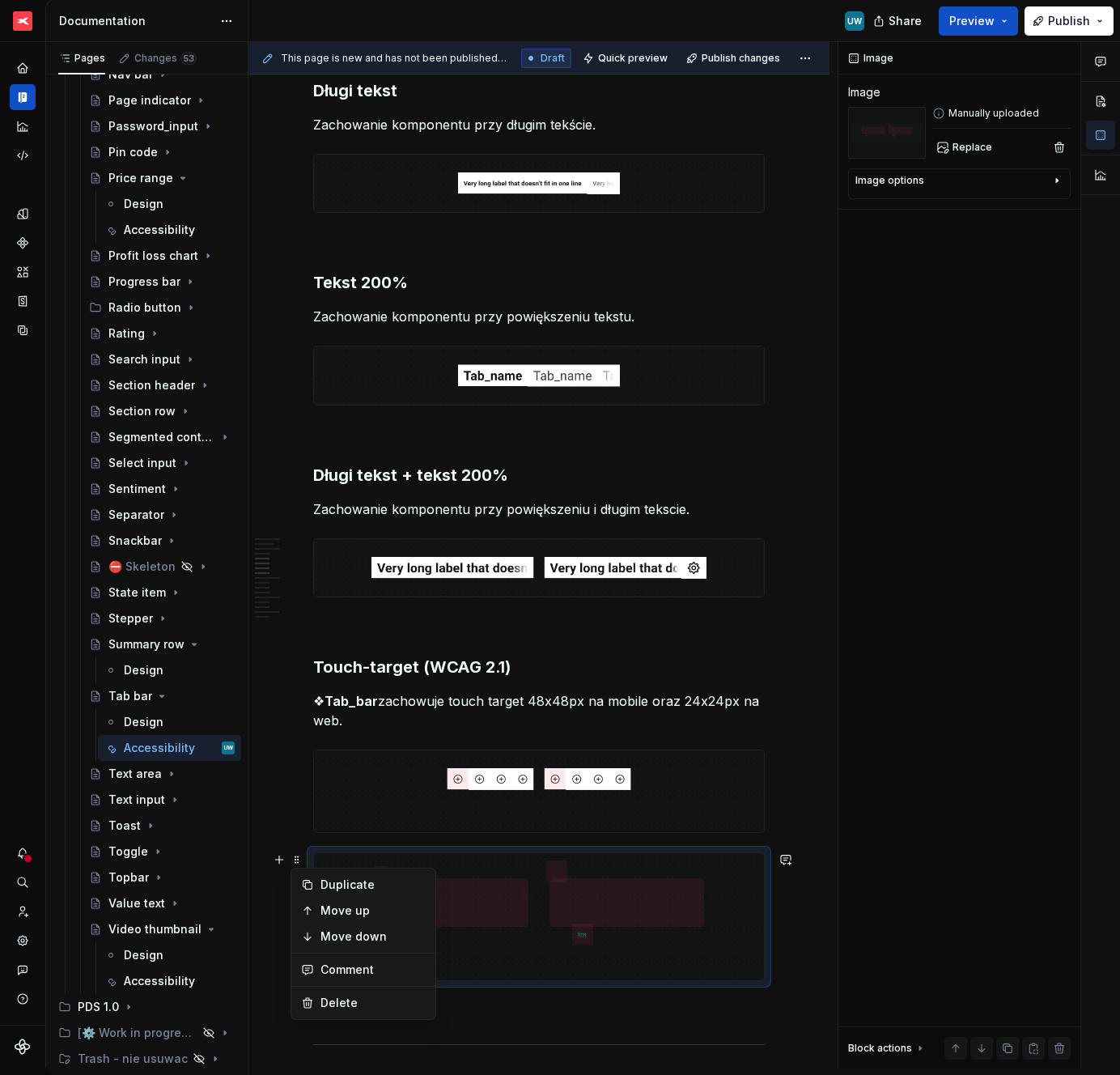
click at [336, 1017] on div "Duplicate Move up Move down Comment Delete" at bounding box center [363, 944] width 146 height 152
click at [336, 1012] on div "Delete" at bounding box center [363, 1003] width 137 height 26
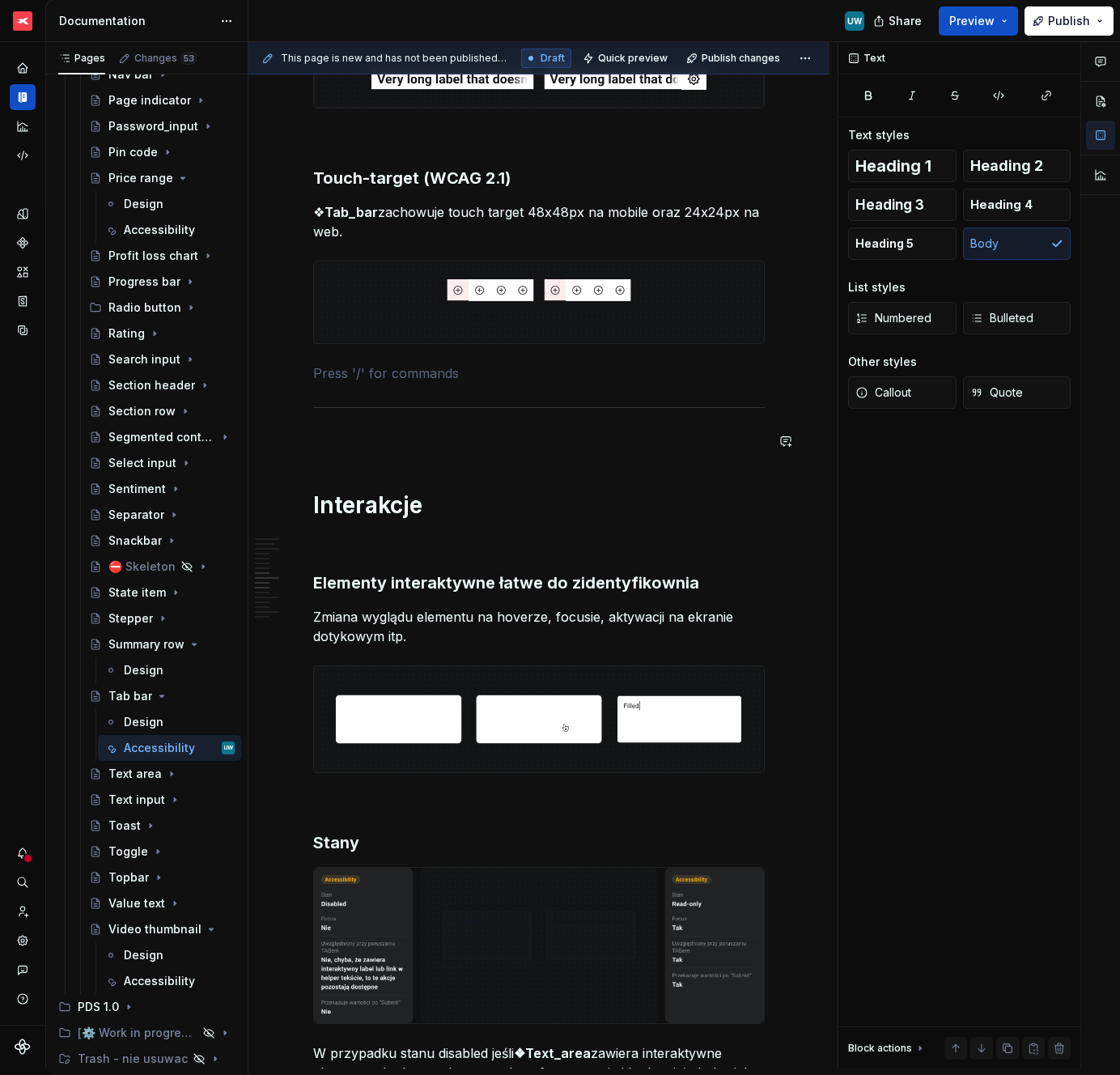
scroll to position [1562, 0]
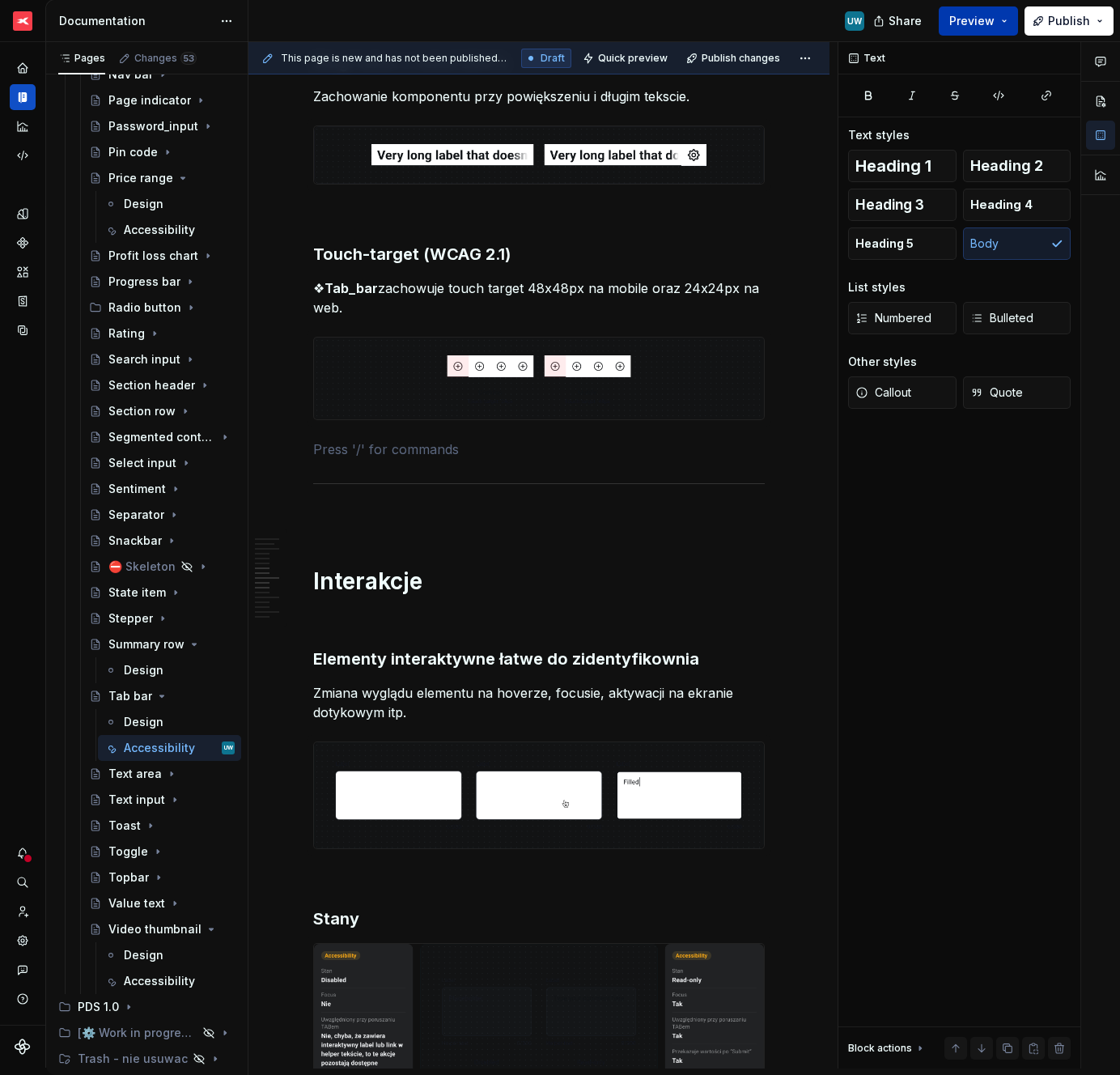
click at [963, 24] on span "Preview" at bounding box center [972, 21] width 45 height 16
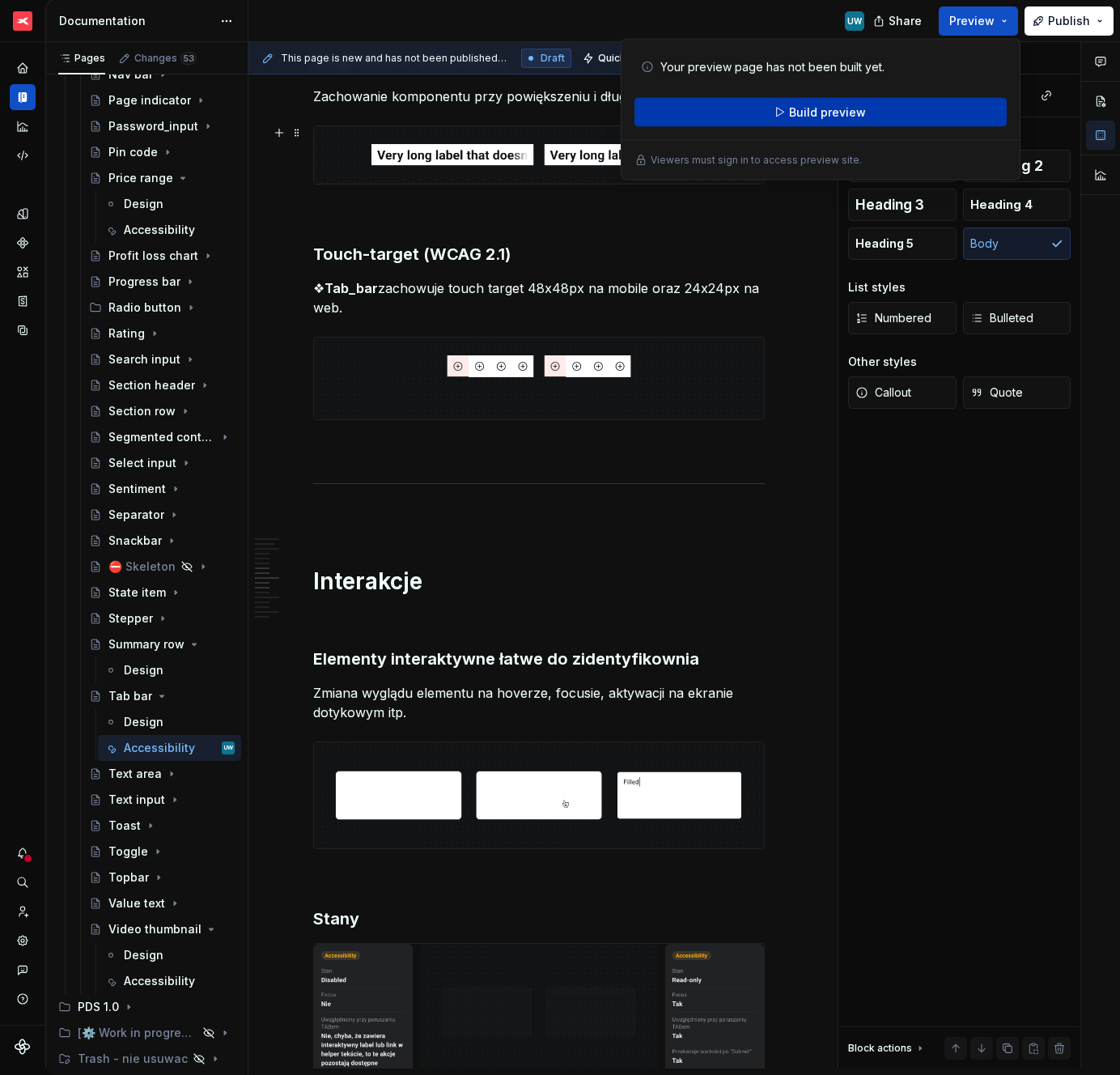
click at [769, 116] on button "Build preview" at bounding box center [820, 113] width 372 height 30
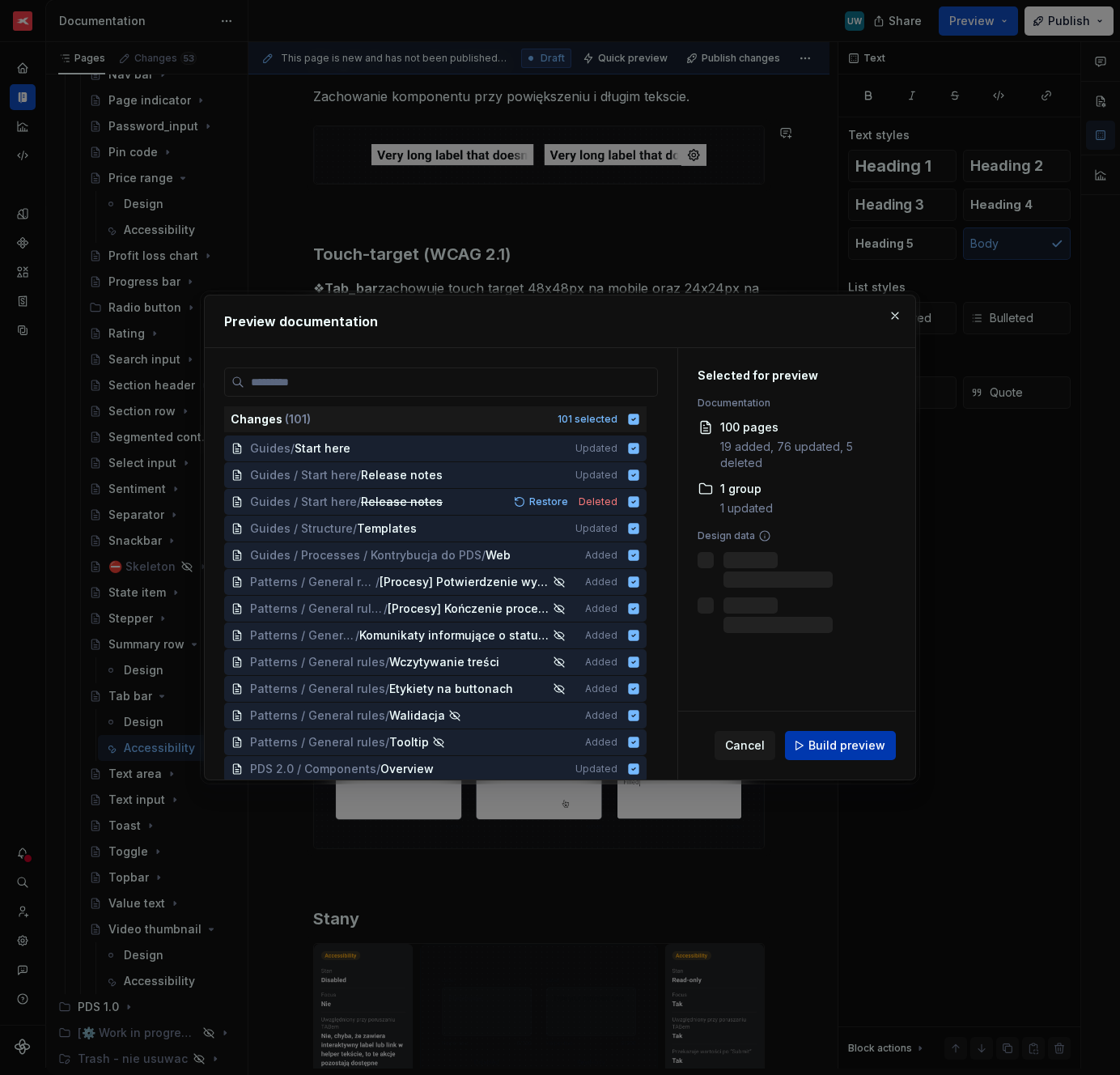
click at [819, 742] on span "Build preview" at bounding box center [847, 745] width 77 height 16
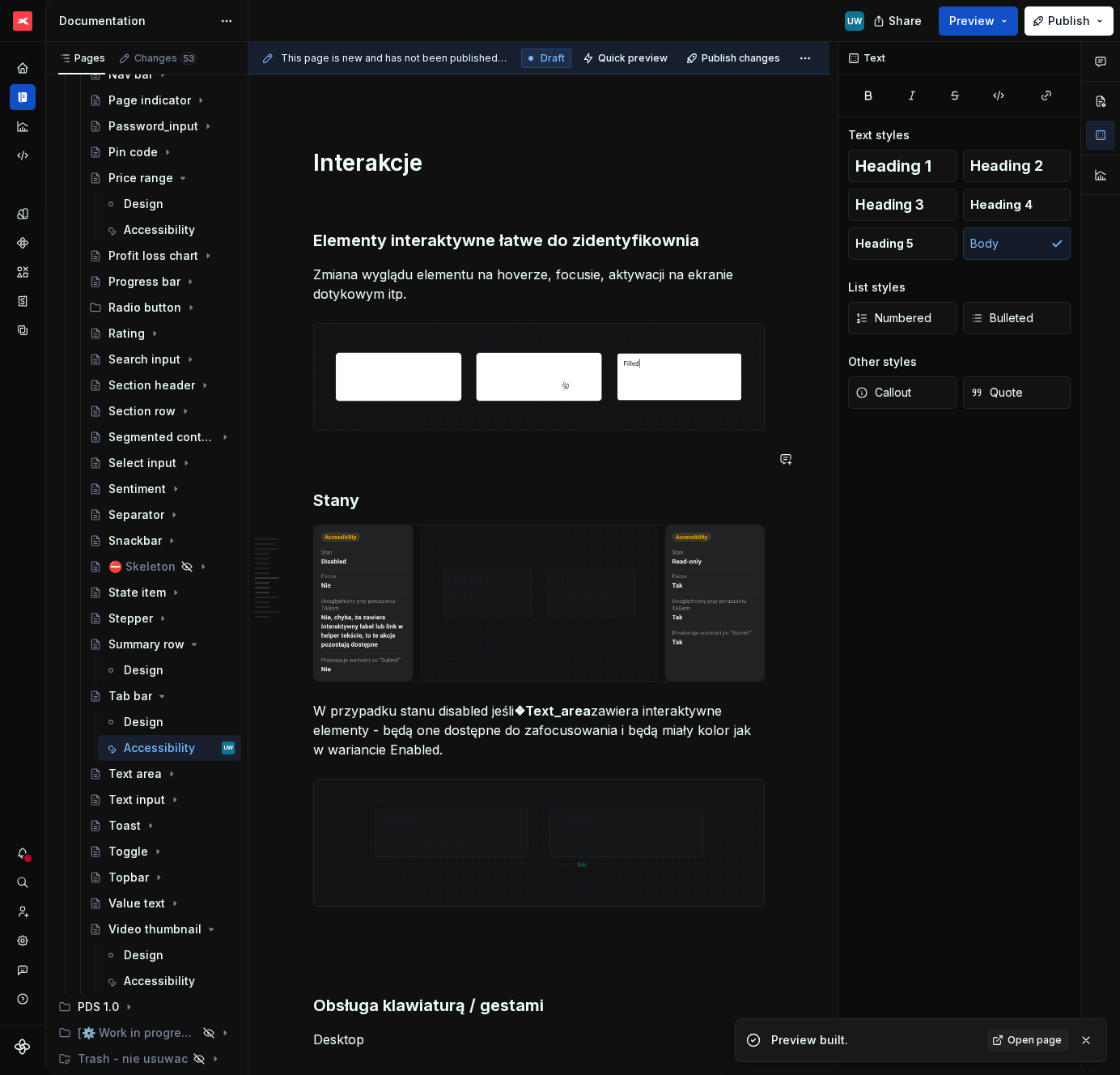
scroll to position [1992, 0]
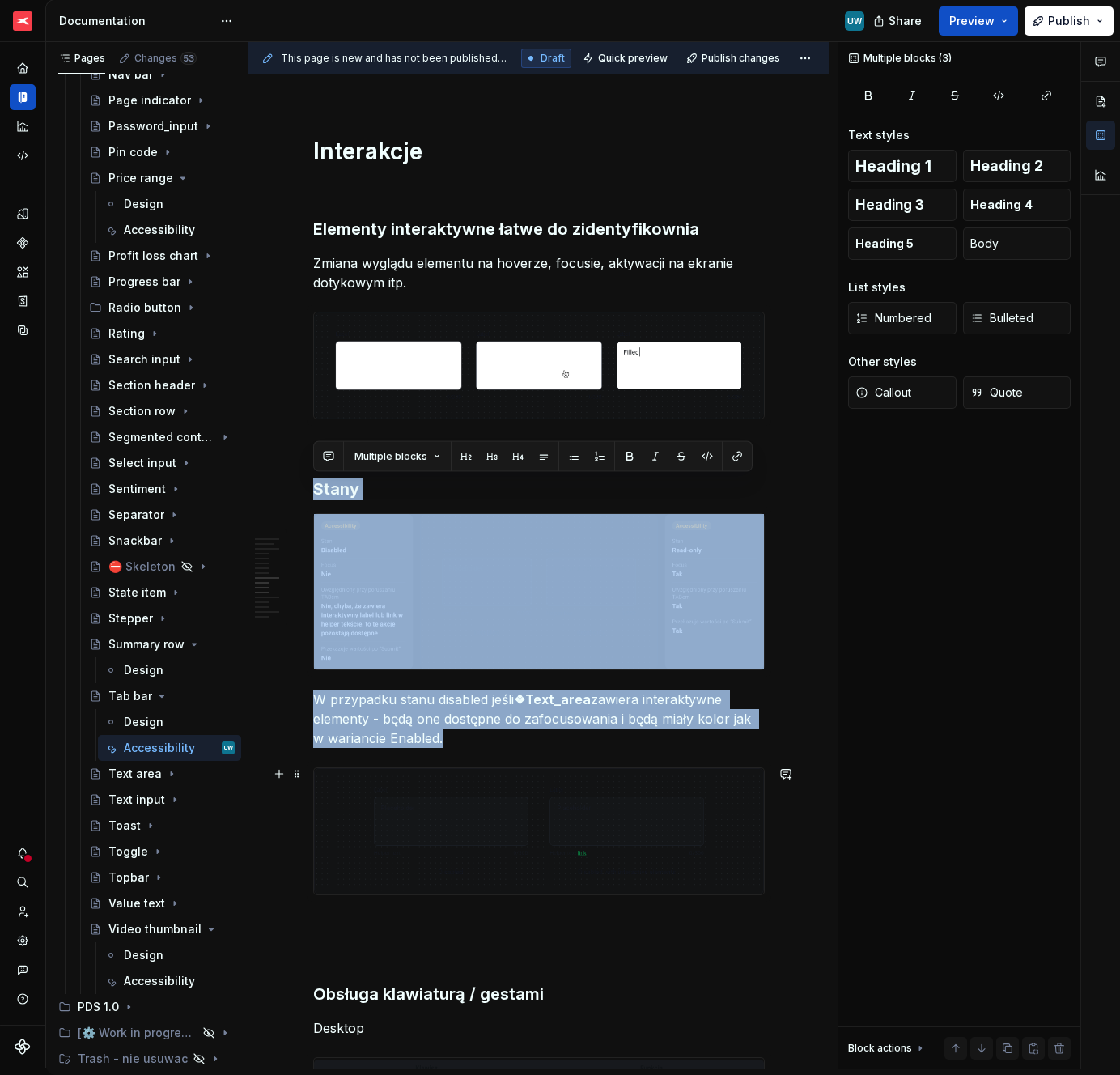
drag, startPoint x: 317, startPoint y: 462, endPoint x: 403, endPoint y: 796, distance: 344.9
click at [403, 796] on div "Ogólne Screenreader Sekcja określa nam jakie informacje, powinien przekazać uży…" at bounding box center [539, 778] width 452 height 4877
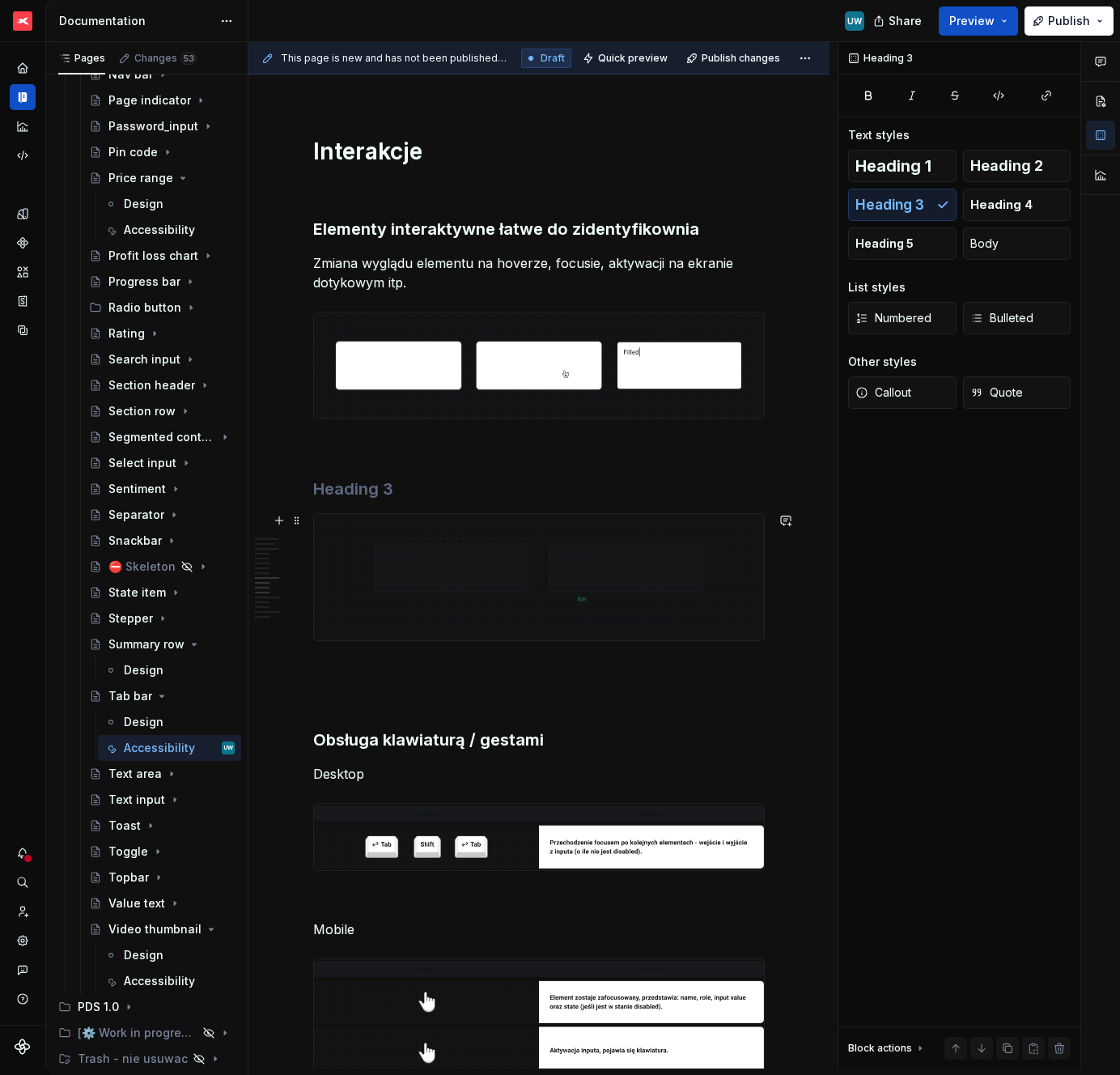
click at [360, 548] on img at bounding box center [539, 577] width 450 height 126
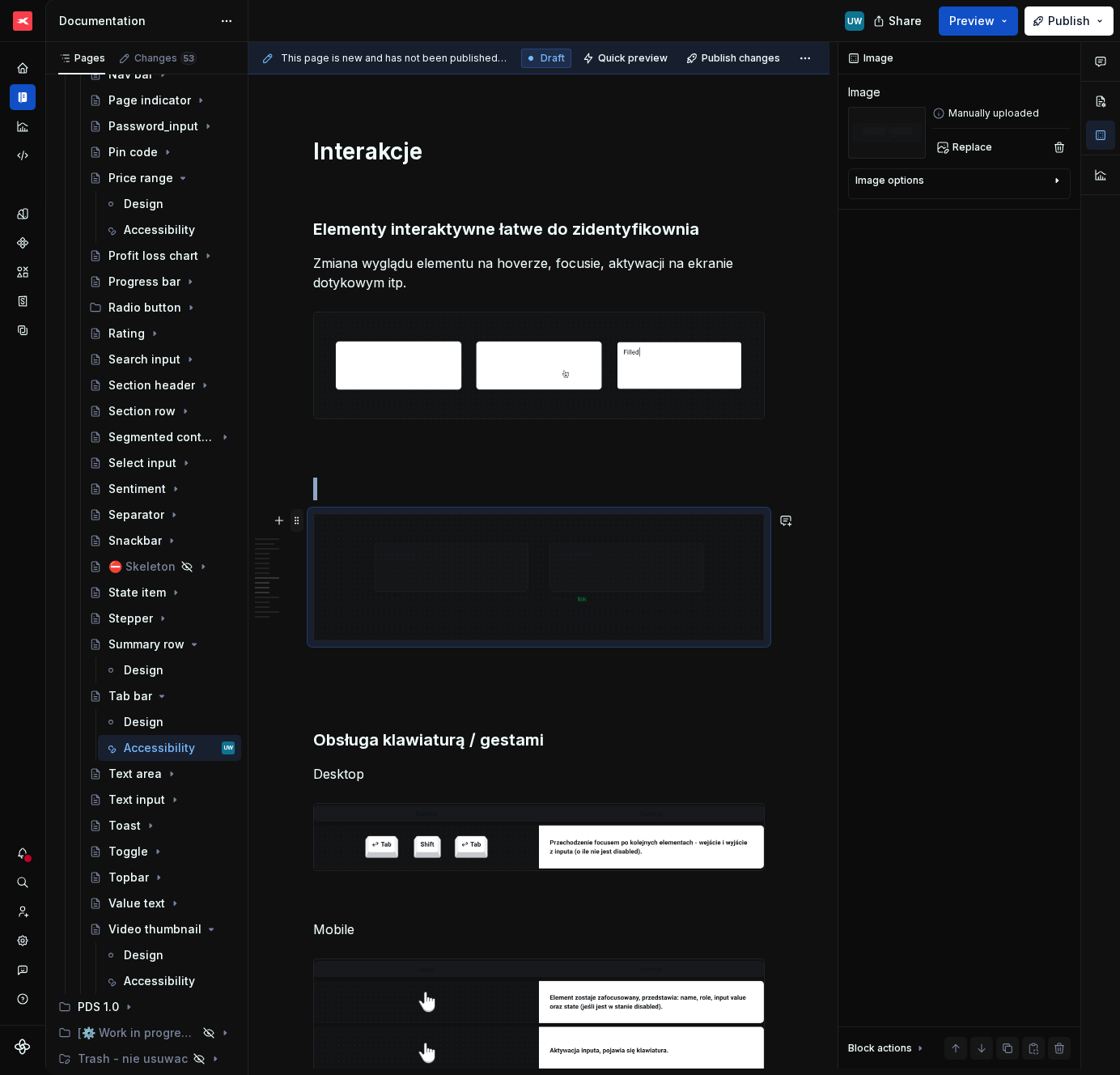
click at [292, 525] on span at bounding box center [296, 520] width 13 height 23
click at [335, 665] on div "Delete" at bounding box center [373, 663] width 106 height 16
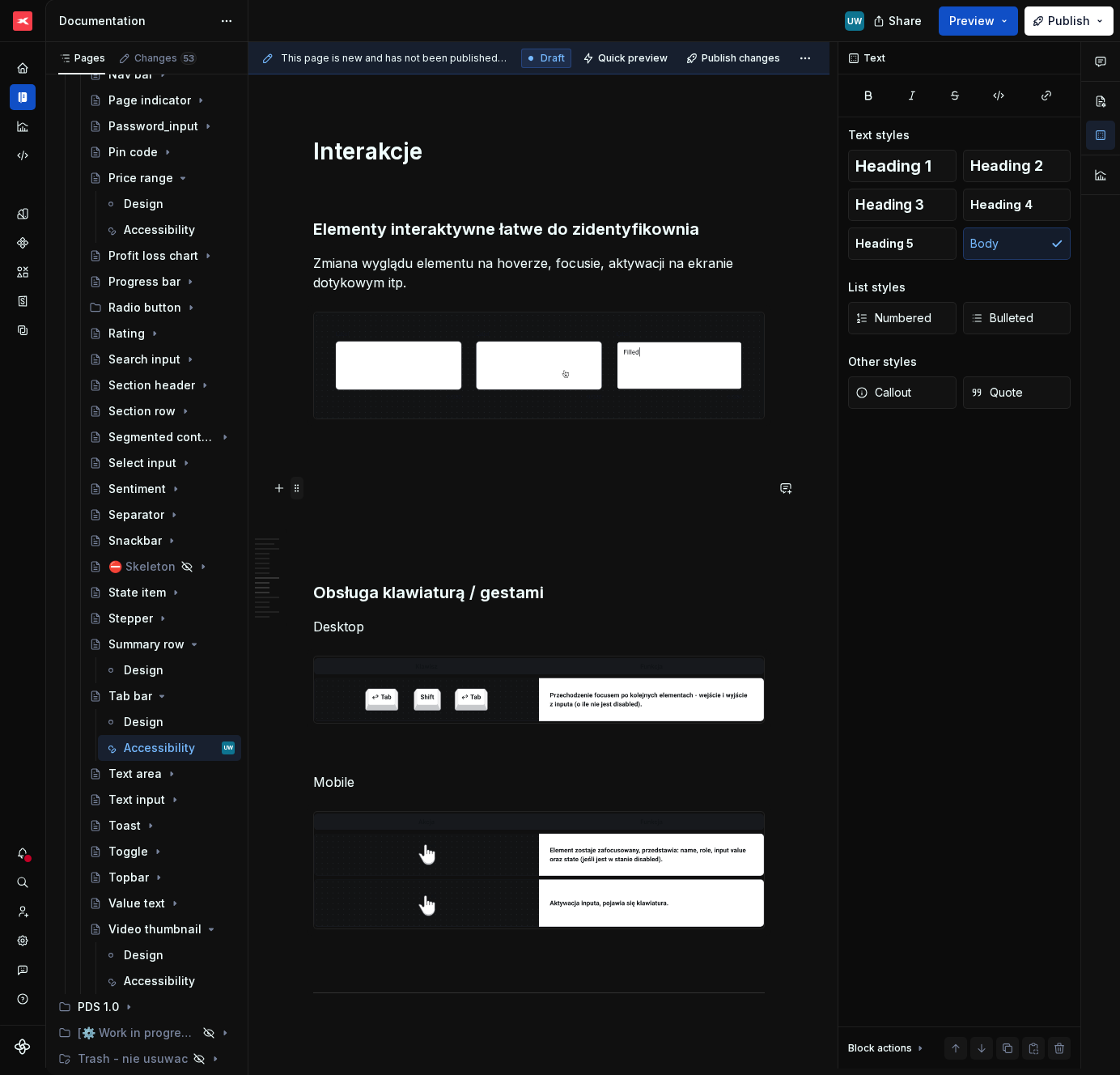
click at [301, 487] on span at bounding box center [296, 488] width 13 height 23
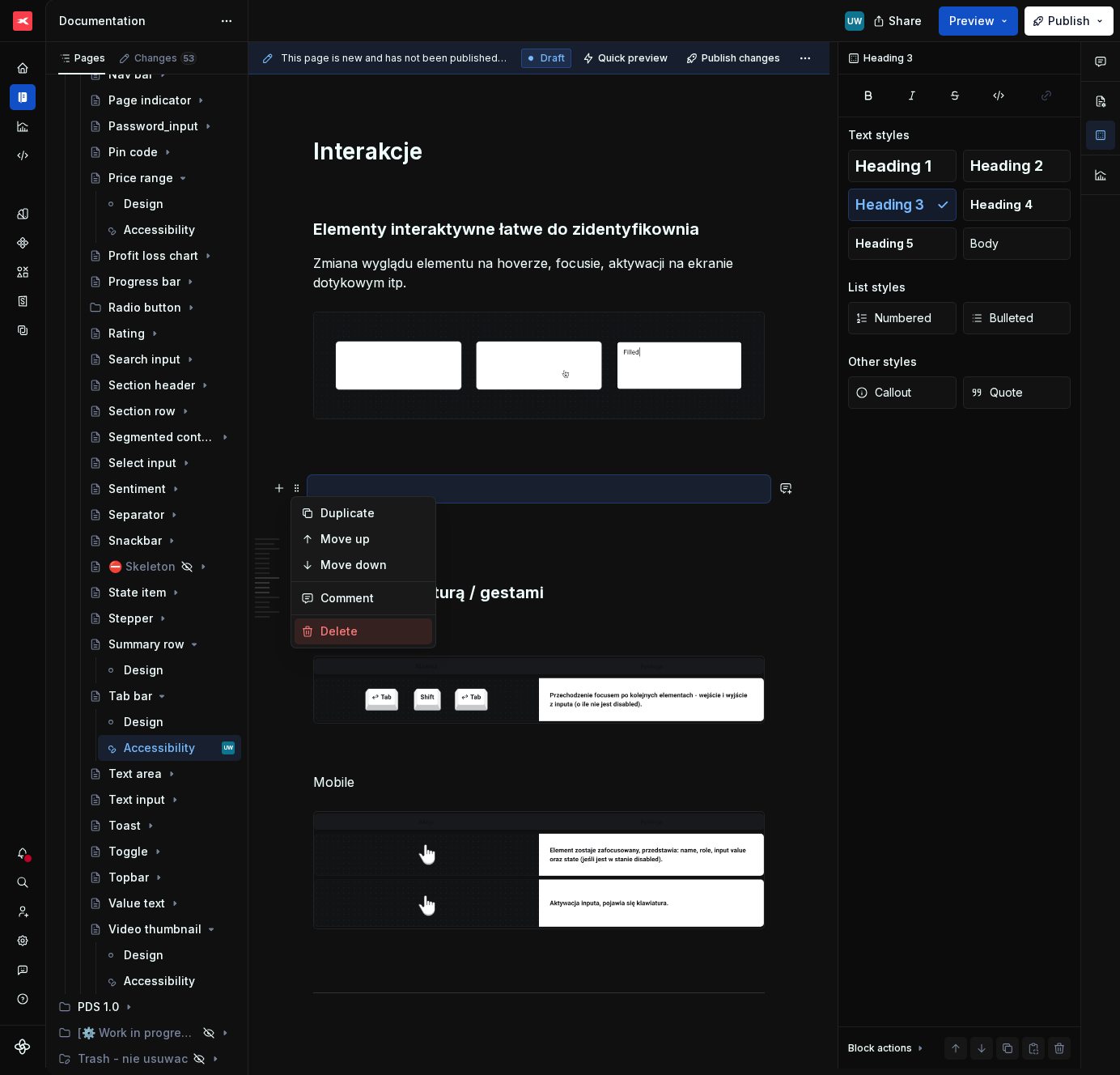
click at [326, 629] on div "Delete" at bounding box center [373, 632] width 106 height 16
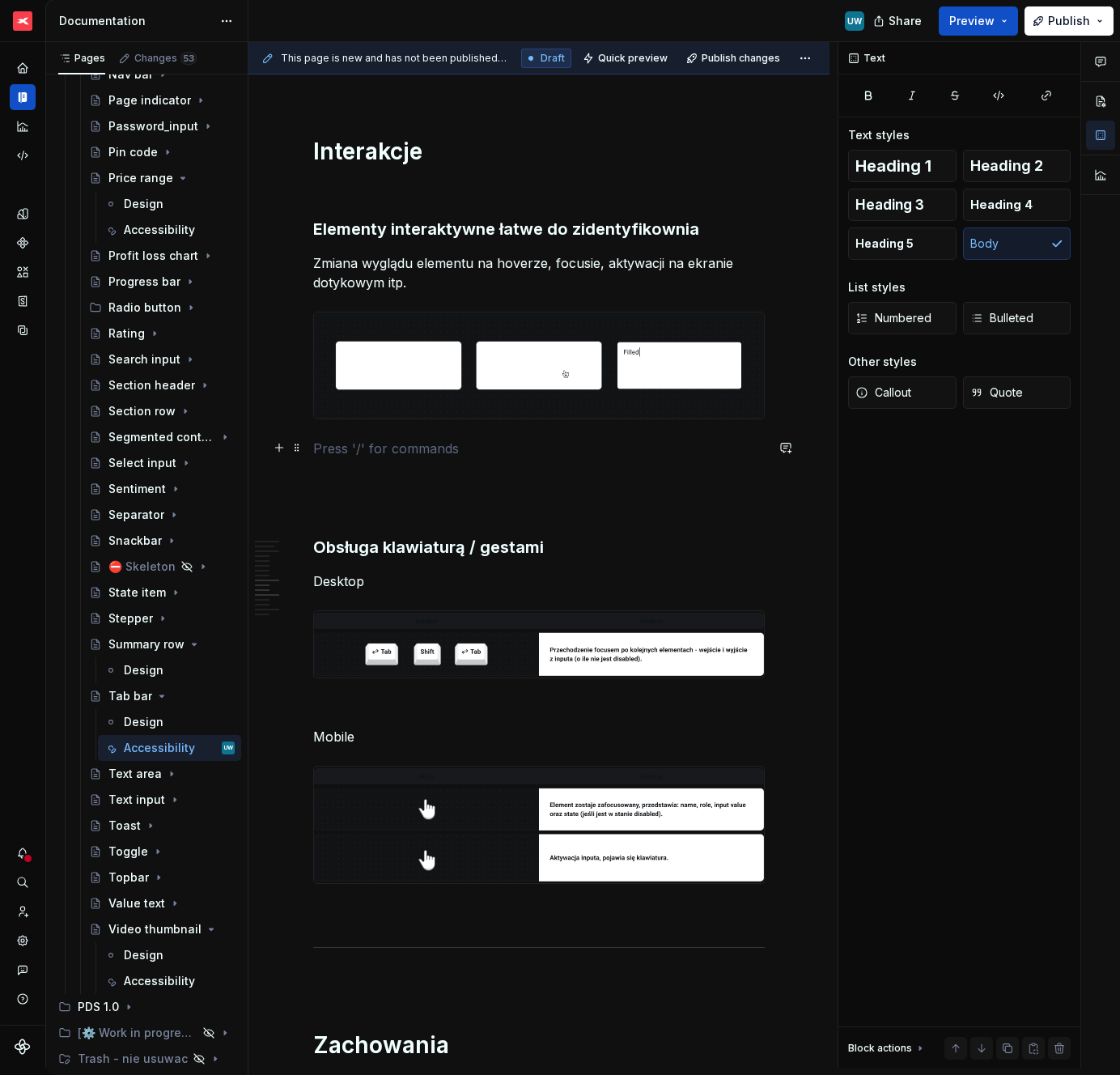
click at [339, 441] on p at bounding box center [539, 449] width 452 height 20
click at [339, 508] on p at bounding box center [539, 507] width 452 height 20
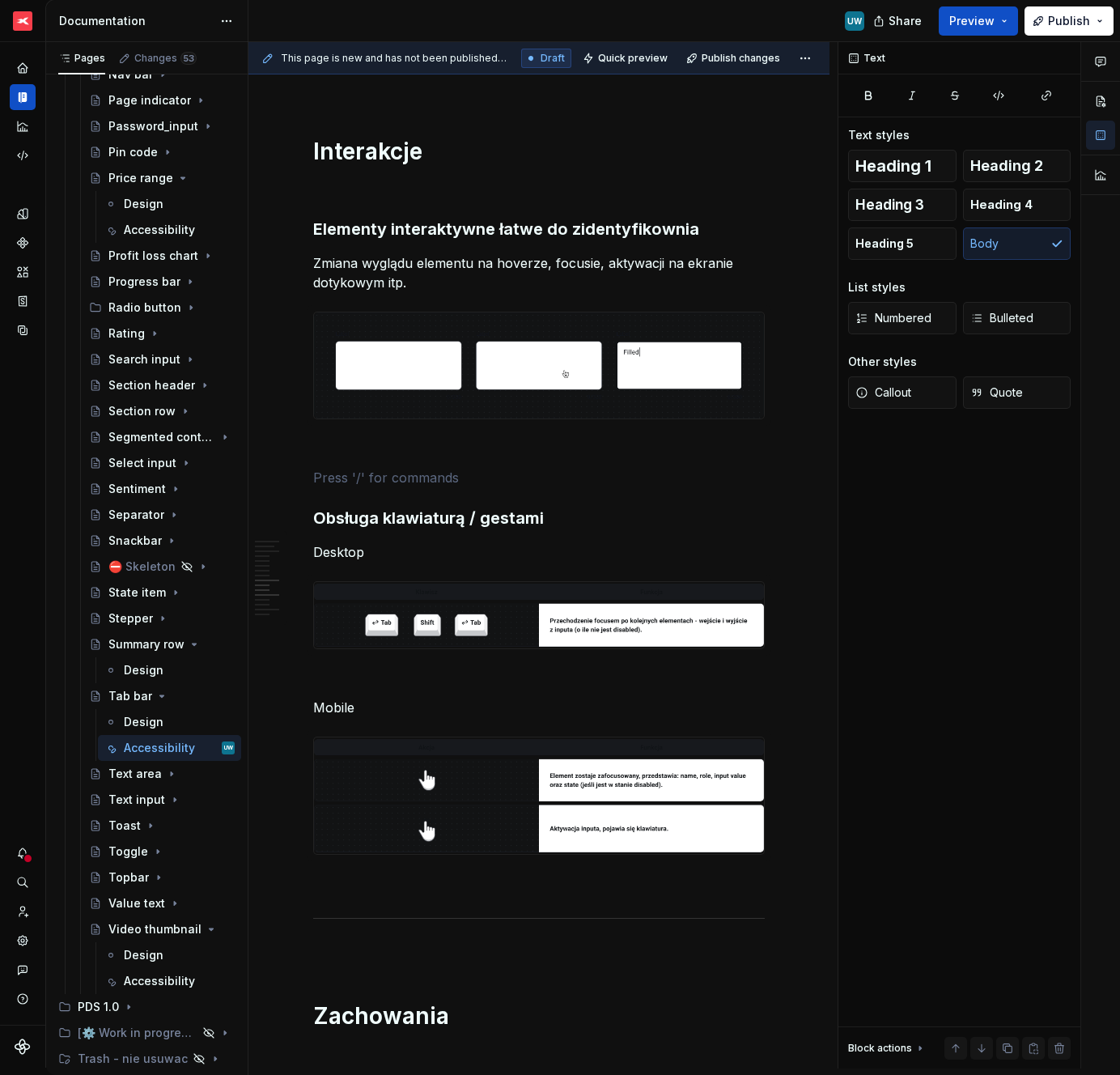
click at [448, 378] on img at bounding box center [539, 365] width 450 height 106
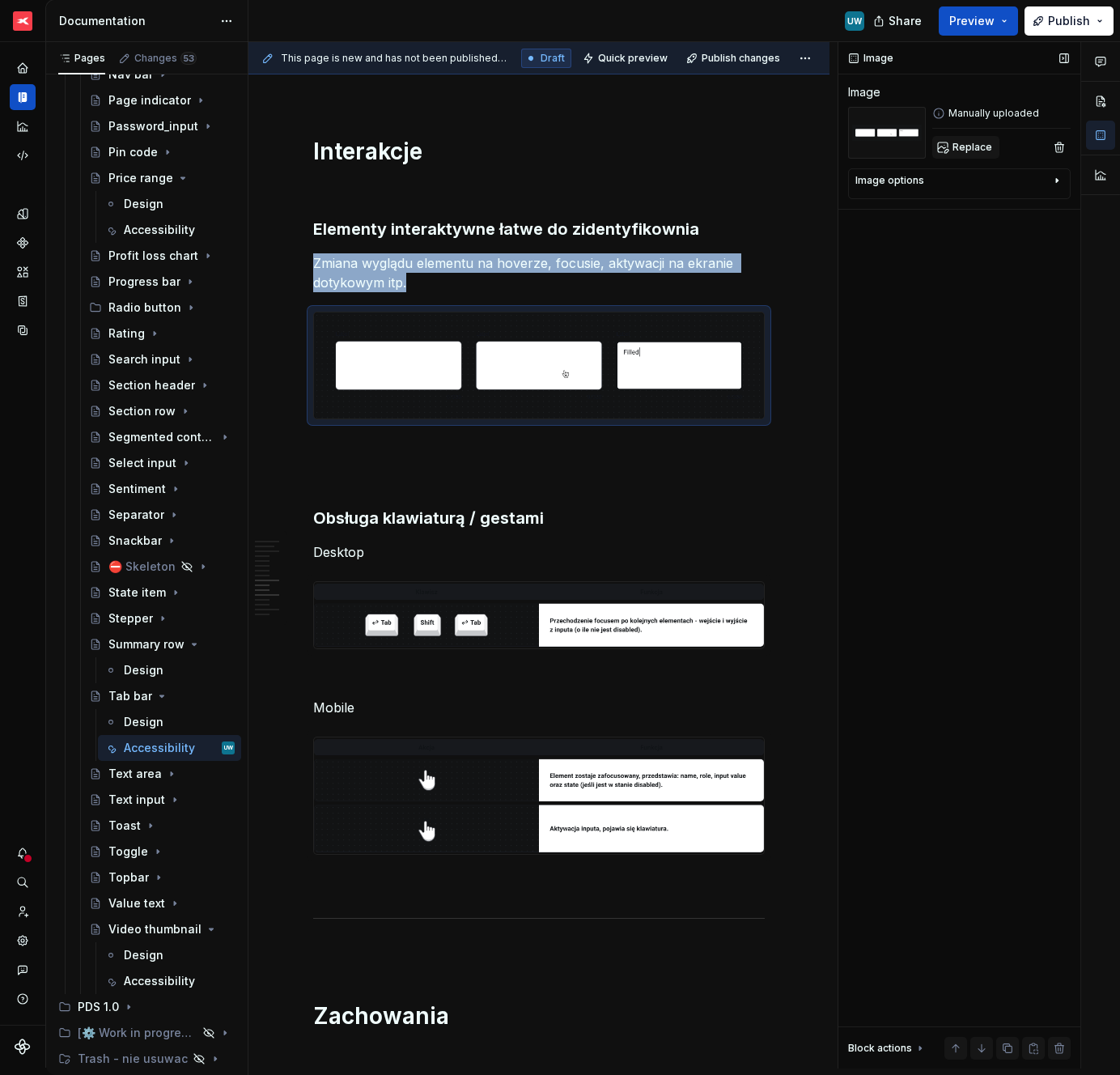
click at [969, 136] on button "Replace" at bounding box center [966, 147] width 67 height 23
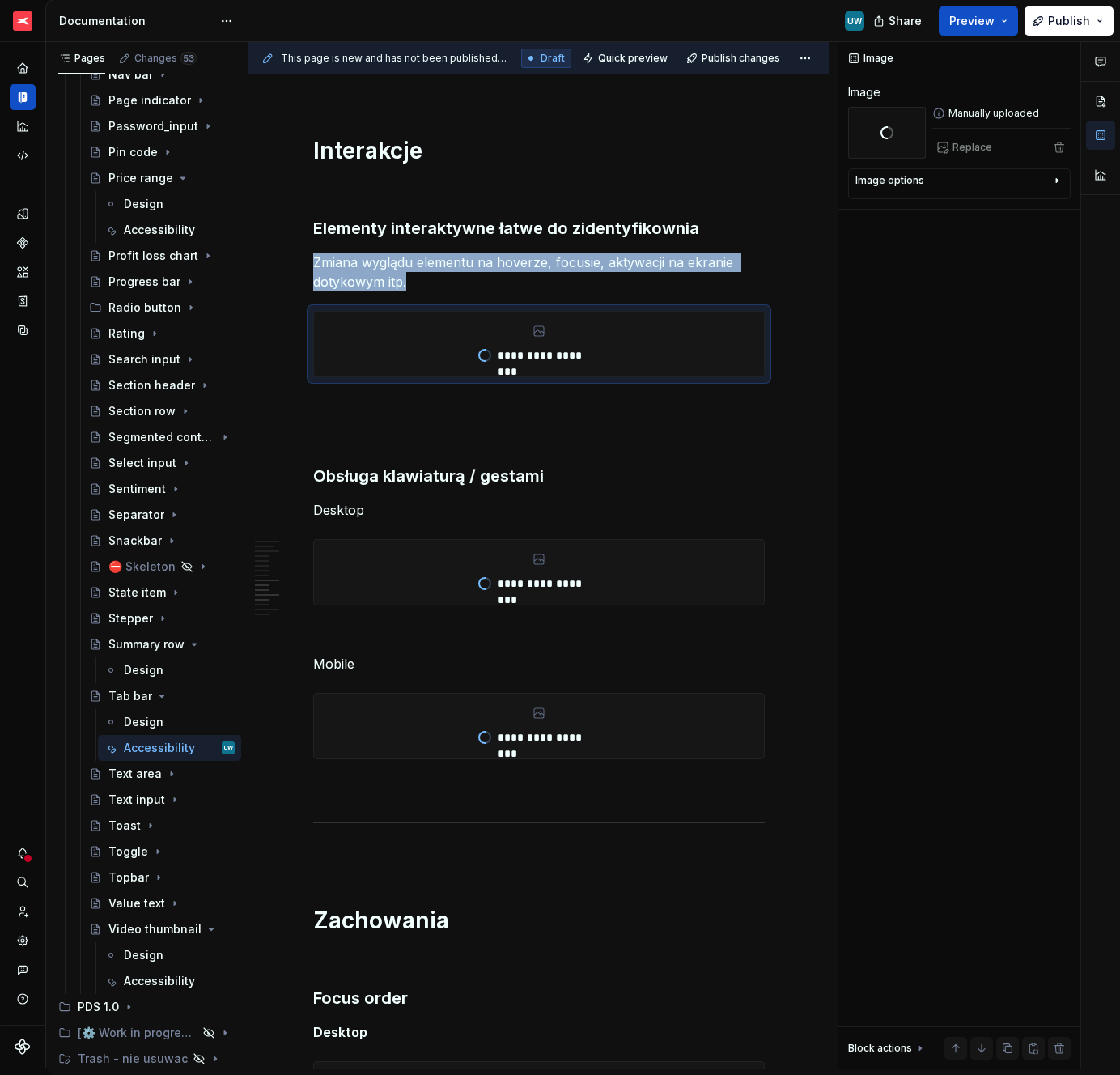
scroll to position [1949, 0]
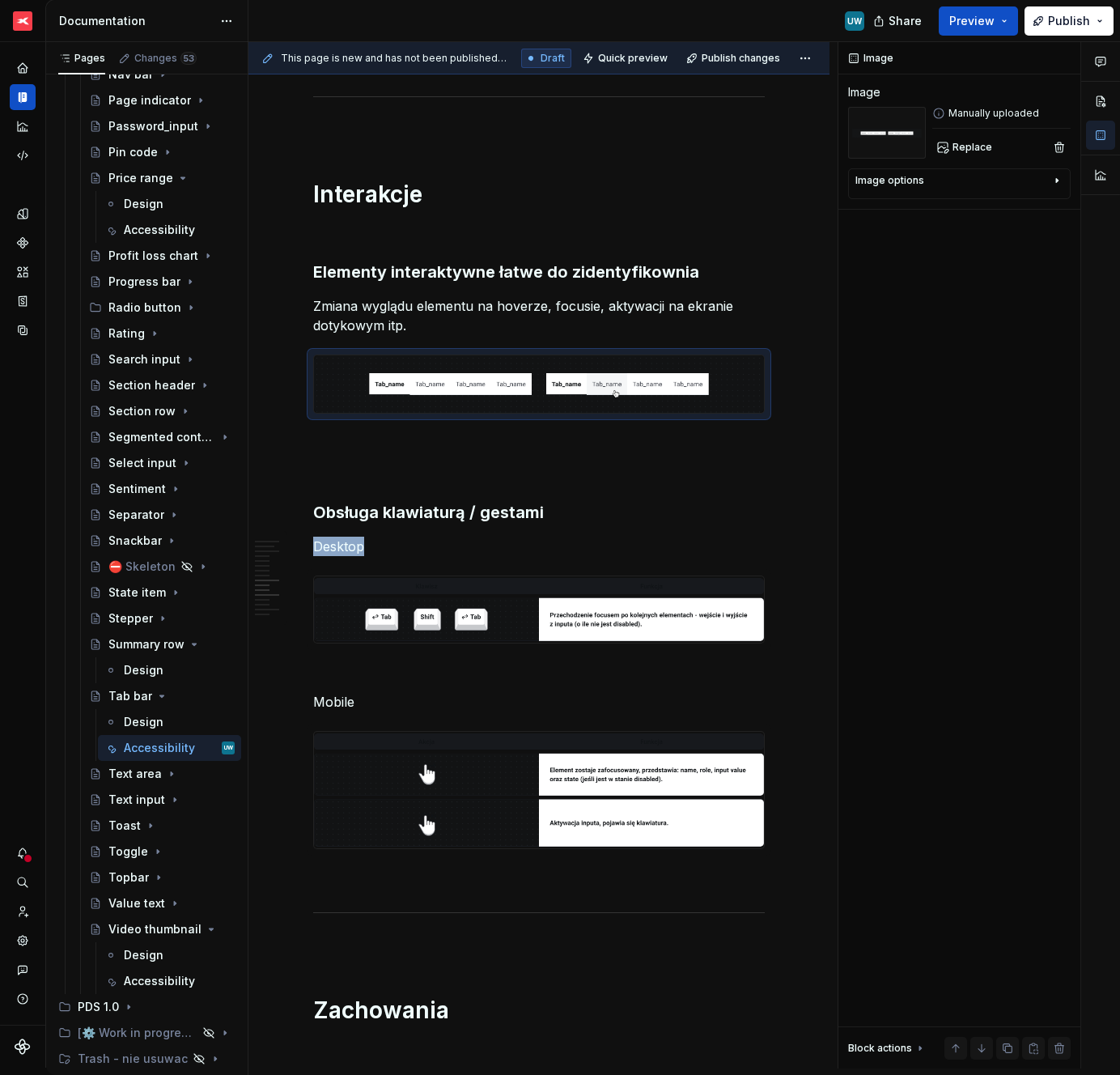
click at [421, 605] on img at bounding box center [539, 609] width 450 height 66
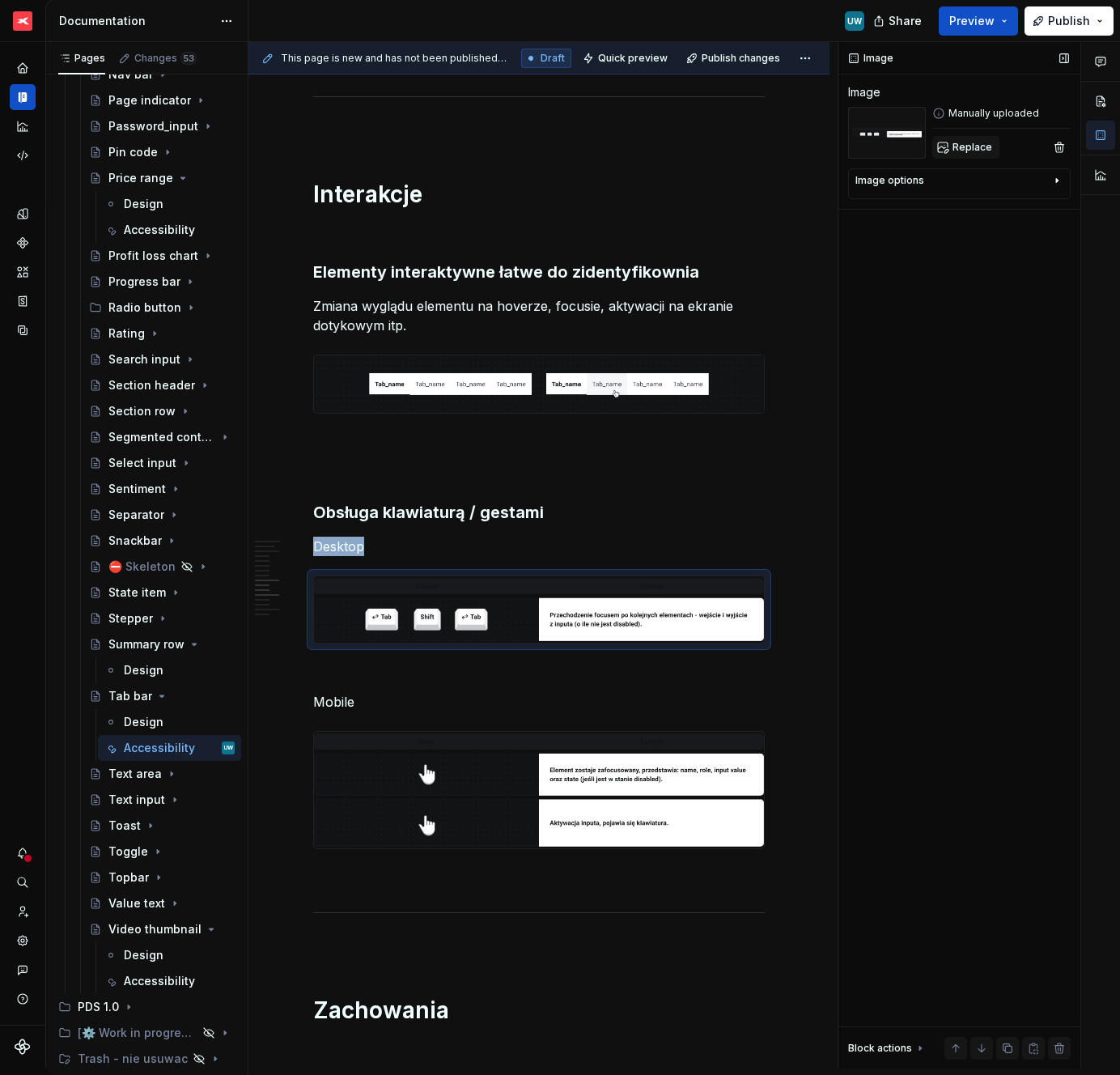
click at [975, 143] on span "Replace" at bounding box center [972, 147] width 39 height 13
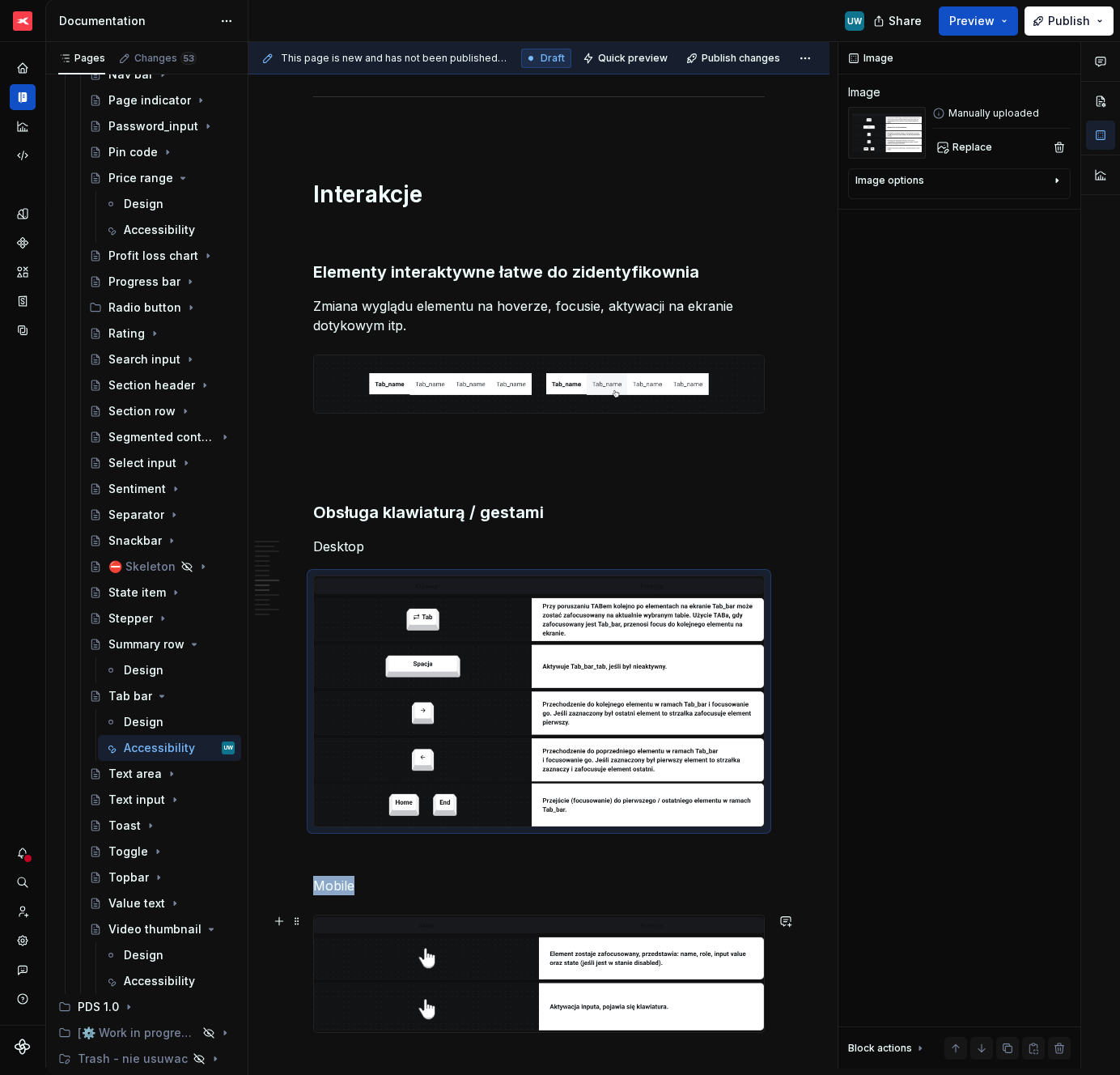
click at [388, 963] on img at bounding box center [539, 974] width 450 height 116
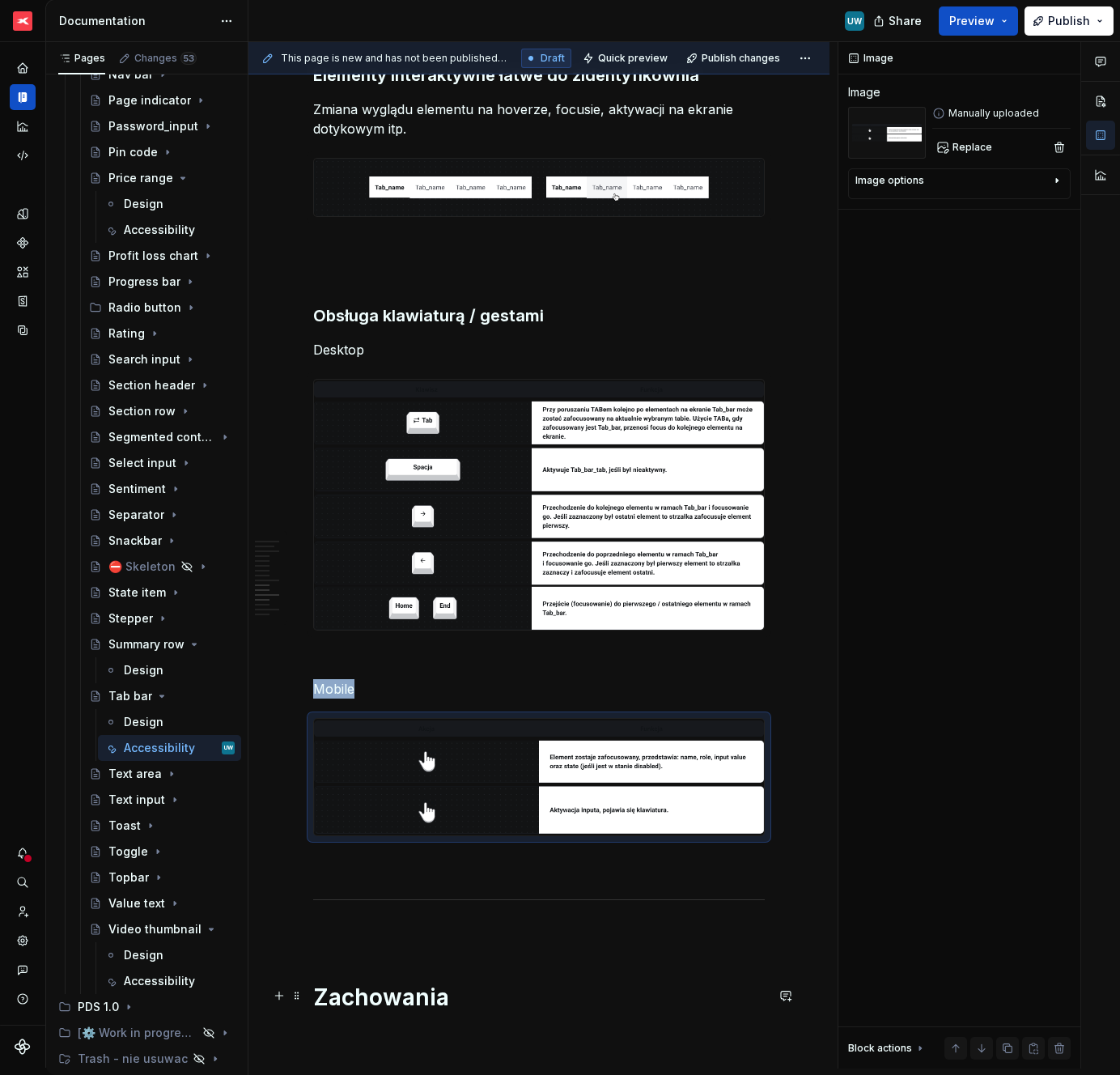
scroll to position [2273, 0]
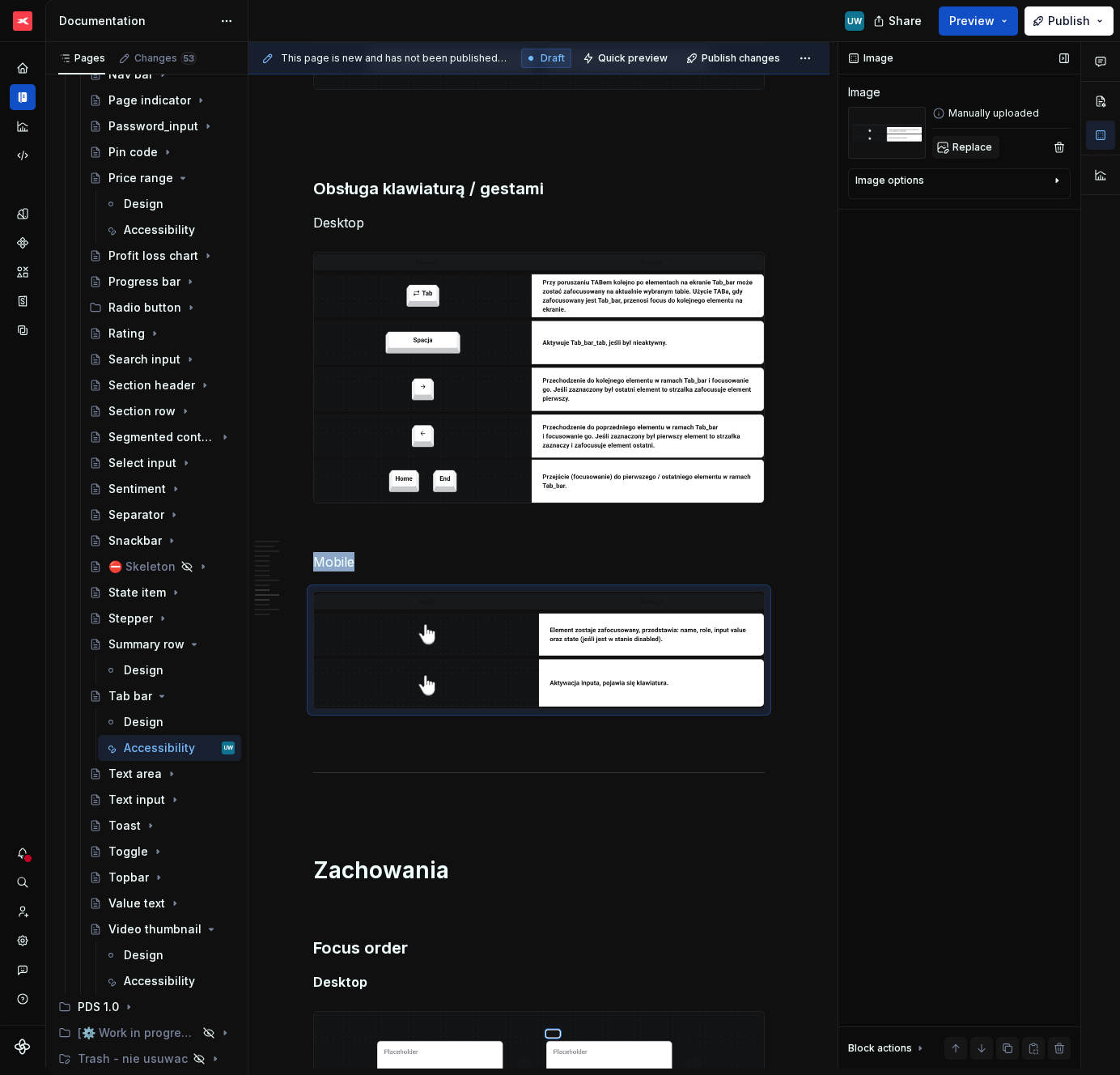
click at [954, 151] on span "Replace" at bounding box center [972, 147] width 39 height 13
click at [966, 22] on span "Preview" at bounding box center [972, 21] width 45 height 16
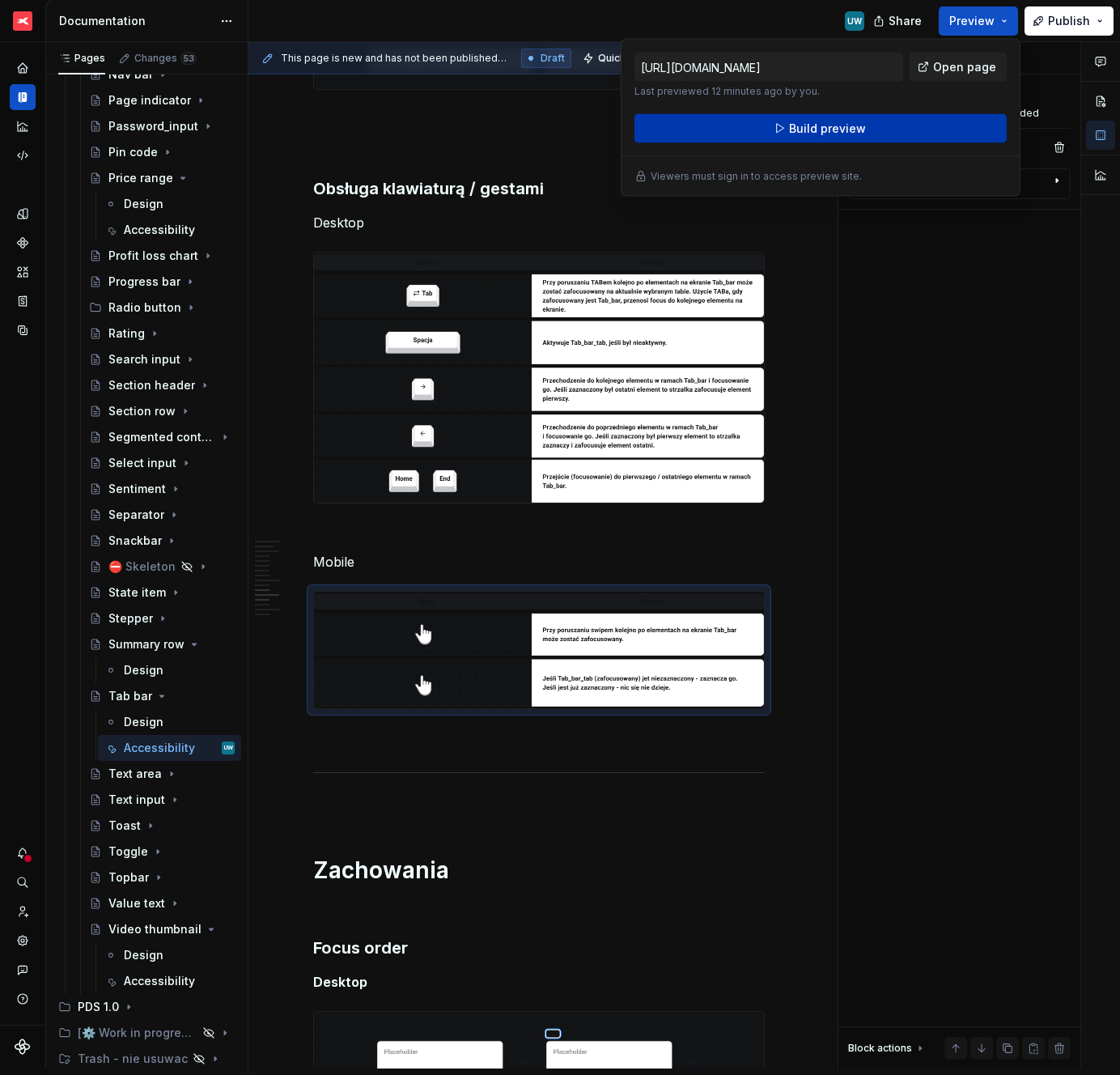
click at [902, 124] on button "Build preview" at bounding box center [820, 129] width 372 height 30
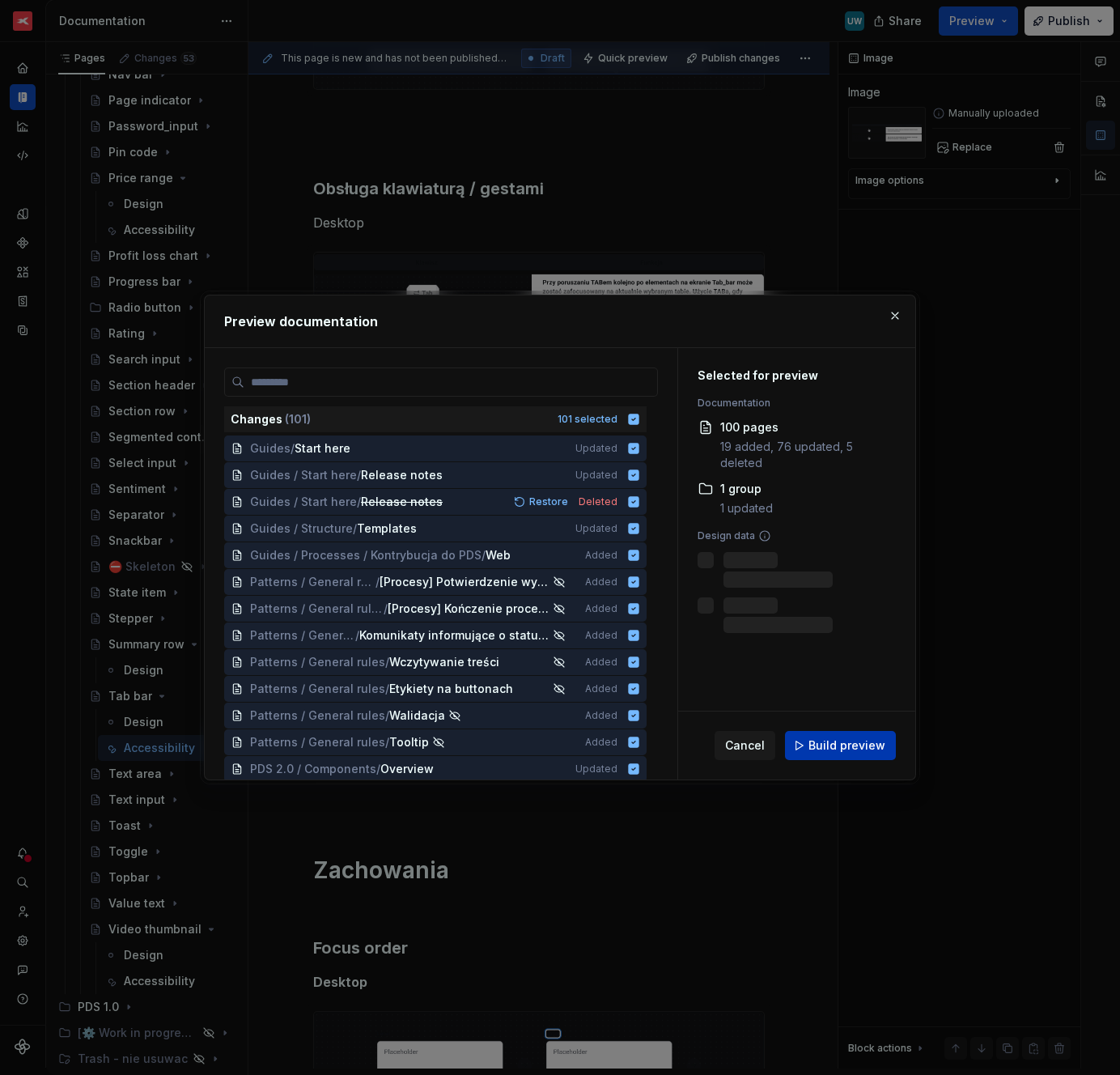
click at [827, 742] on span "Build preview" at bounding box center [847, 745] width 77 height 16
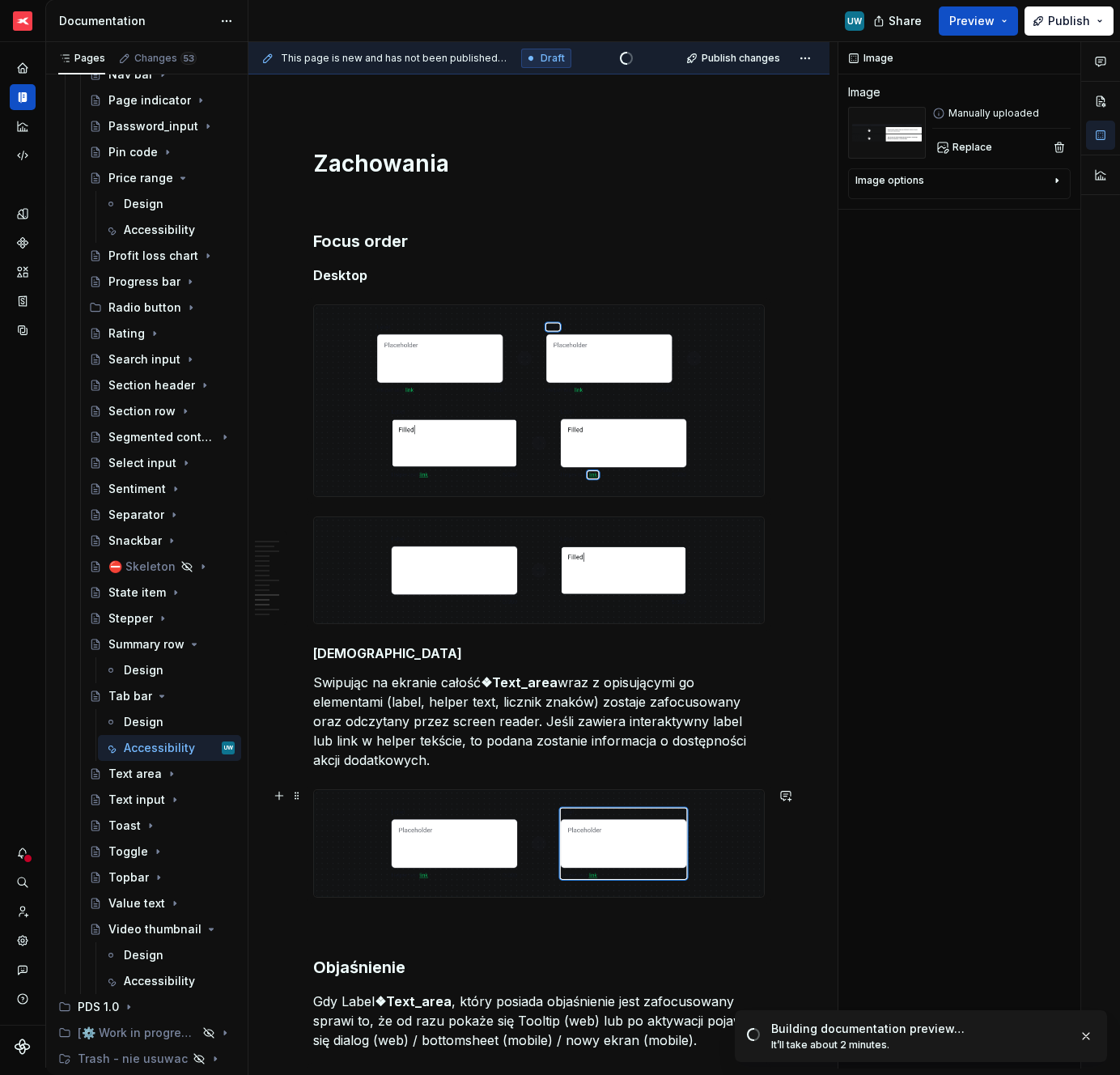
scroll to position [2980, 0]
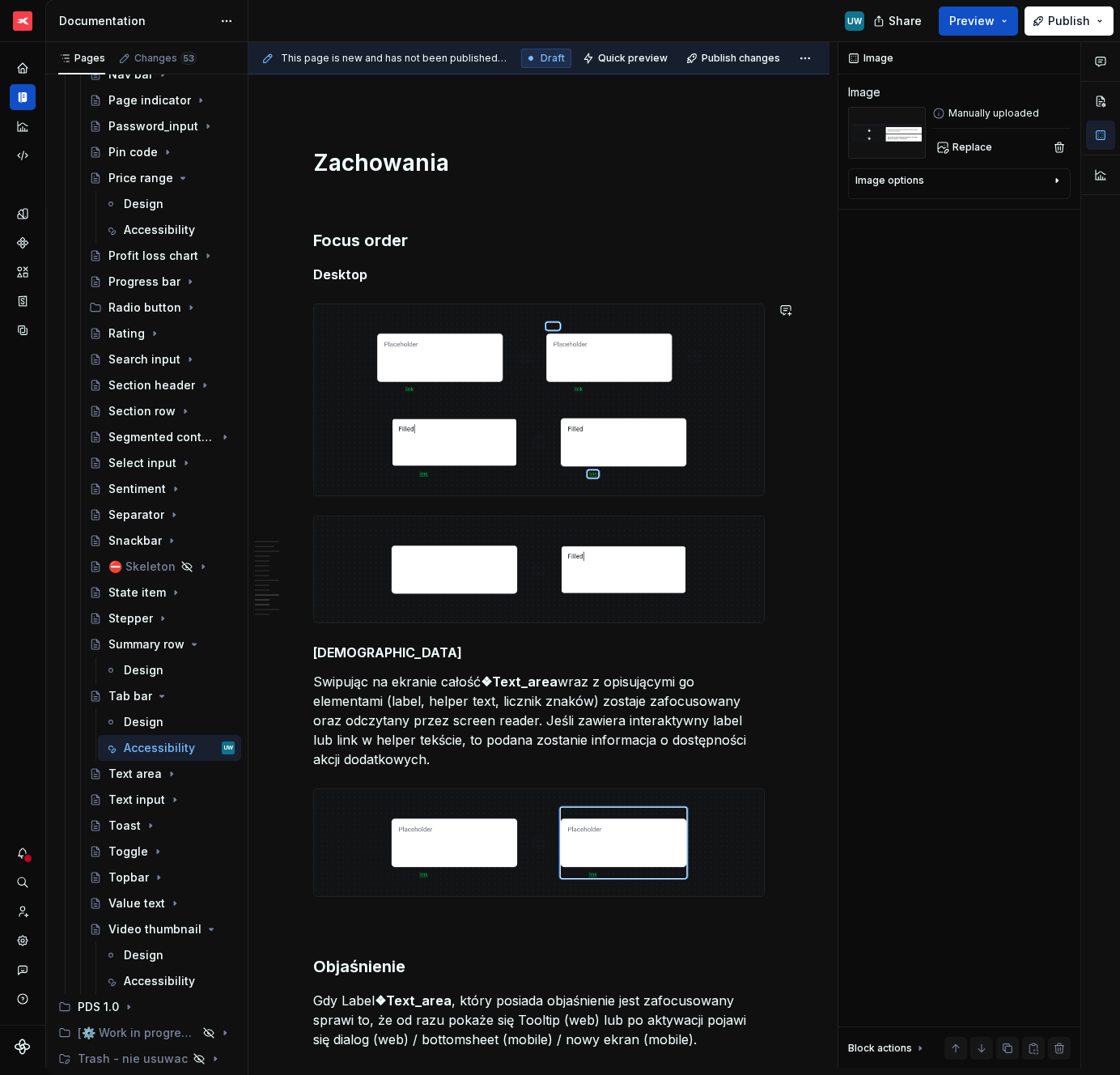
click at [393, 277] on p "Desktop" at bounding box center [539, 274] width 452 height 20
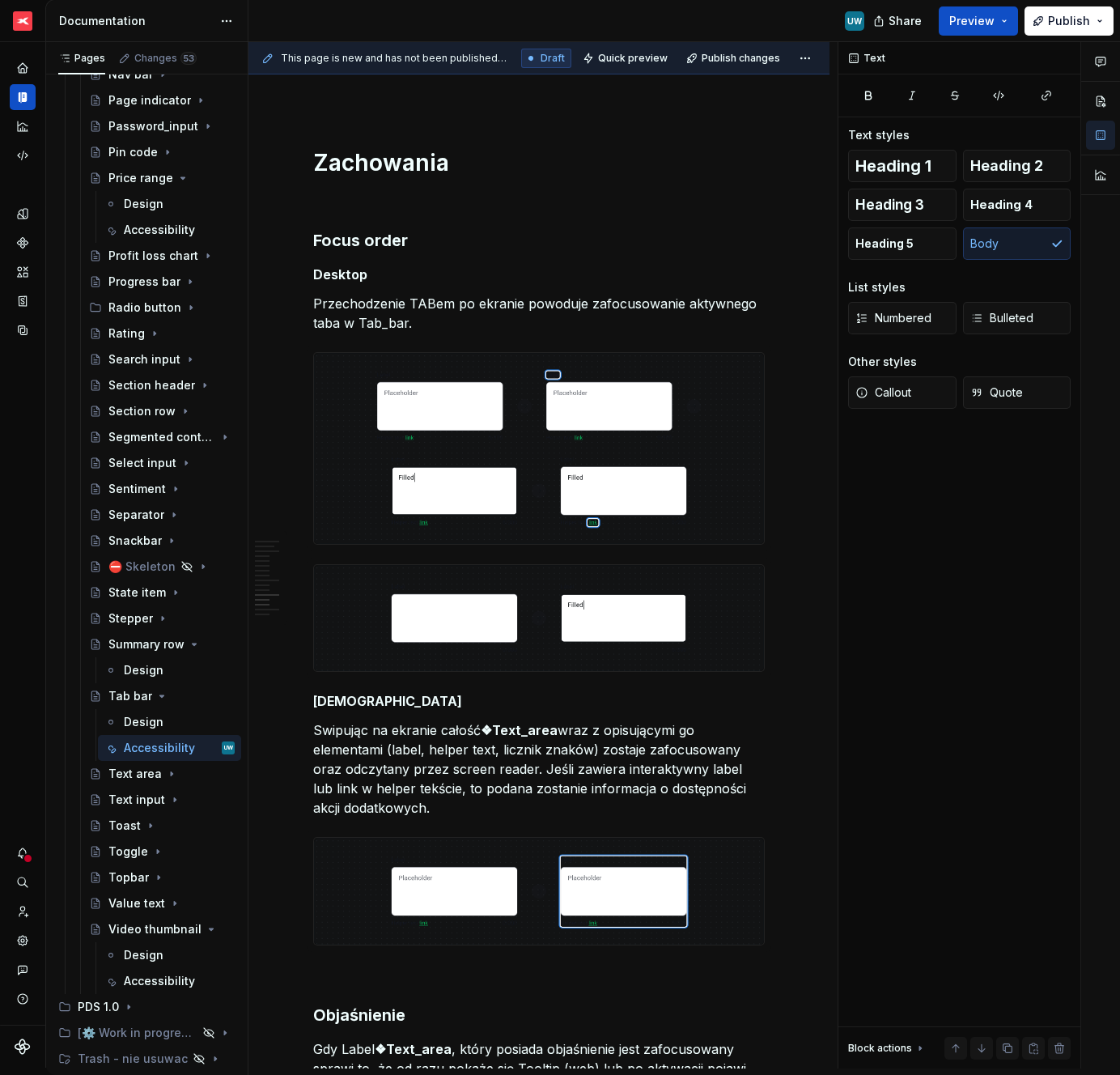
click at [571, 491] on img at bounding box center [539, 449] width 450 height 192
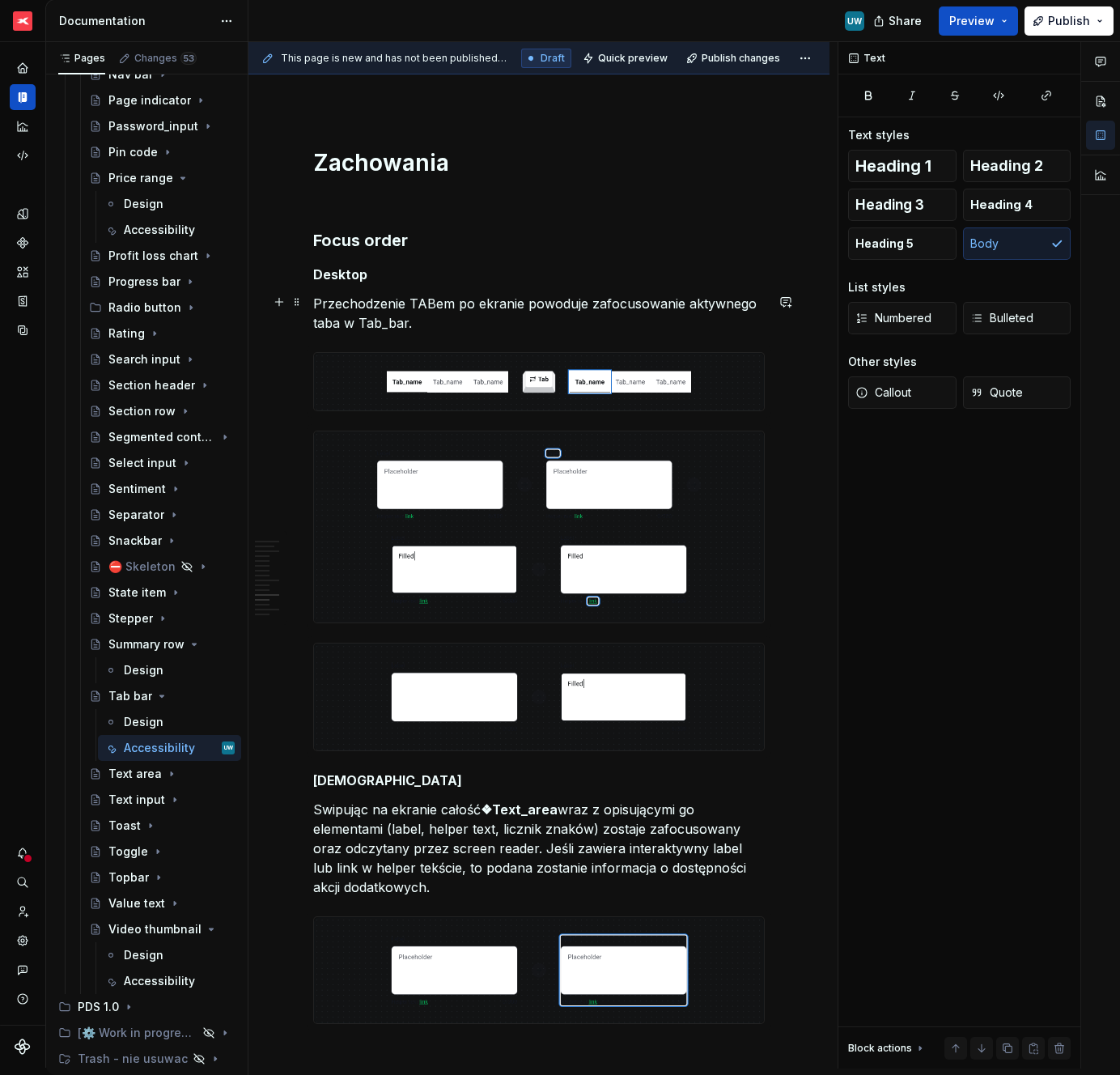
click at [481, 331] on p "Przechodzenie TABem po ekranie powoduje zafocusowanie aktywnego taba w Tab_bar." at bounding box center [539, 313] width 452 height 38
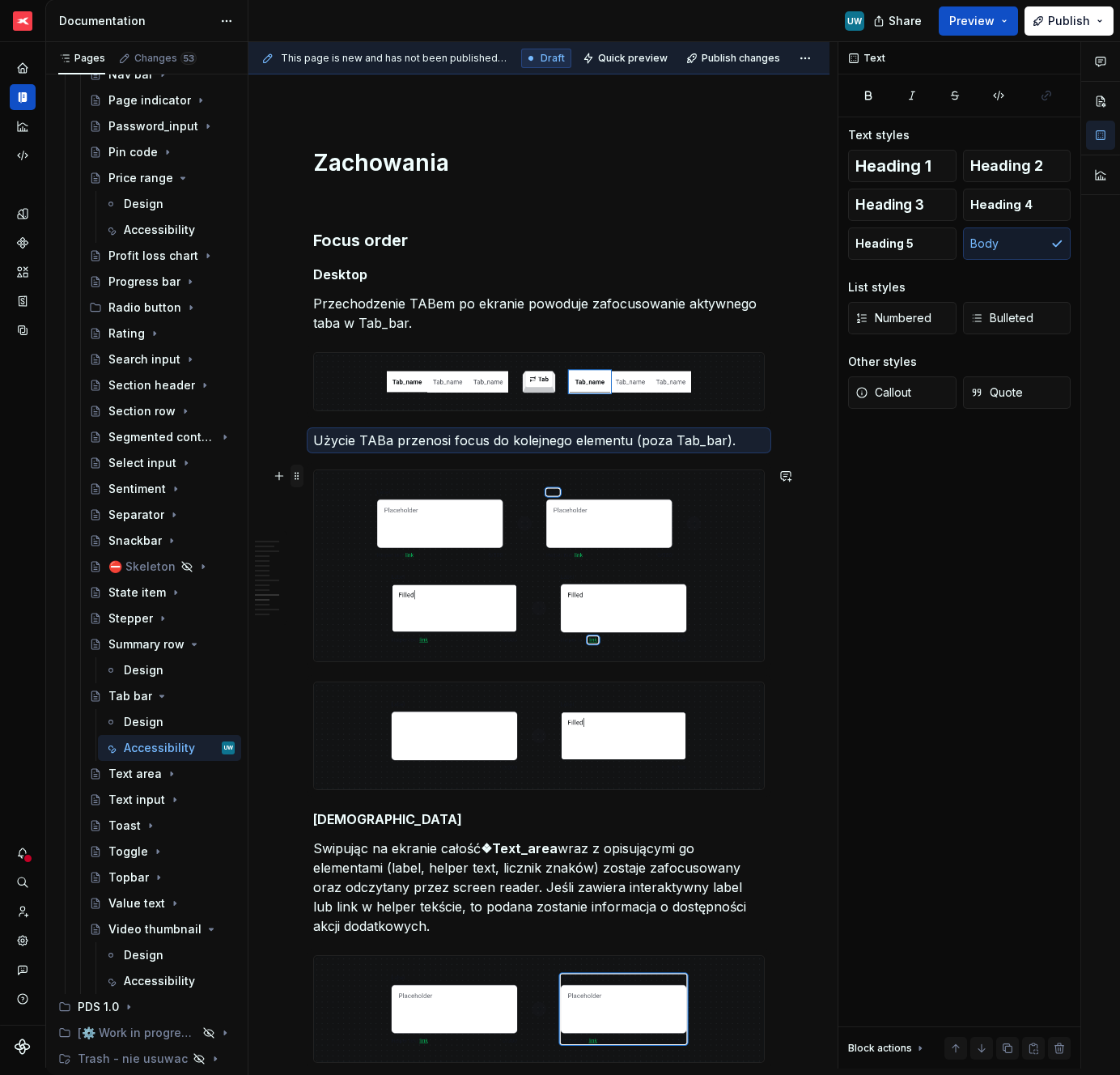
click at [296, 469] on span at bounding box center [296, 476] width 13 height 23
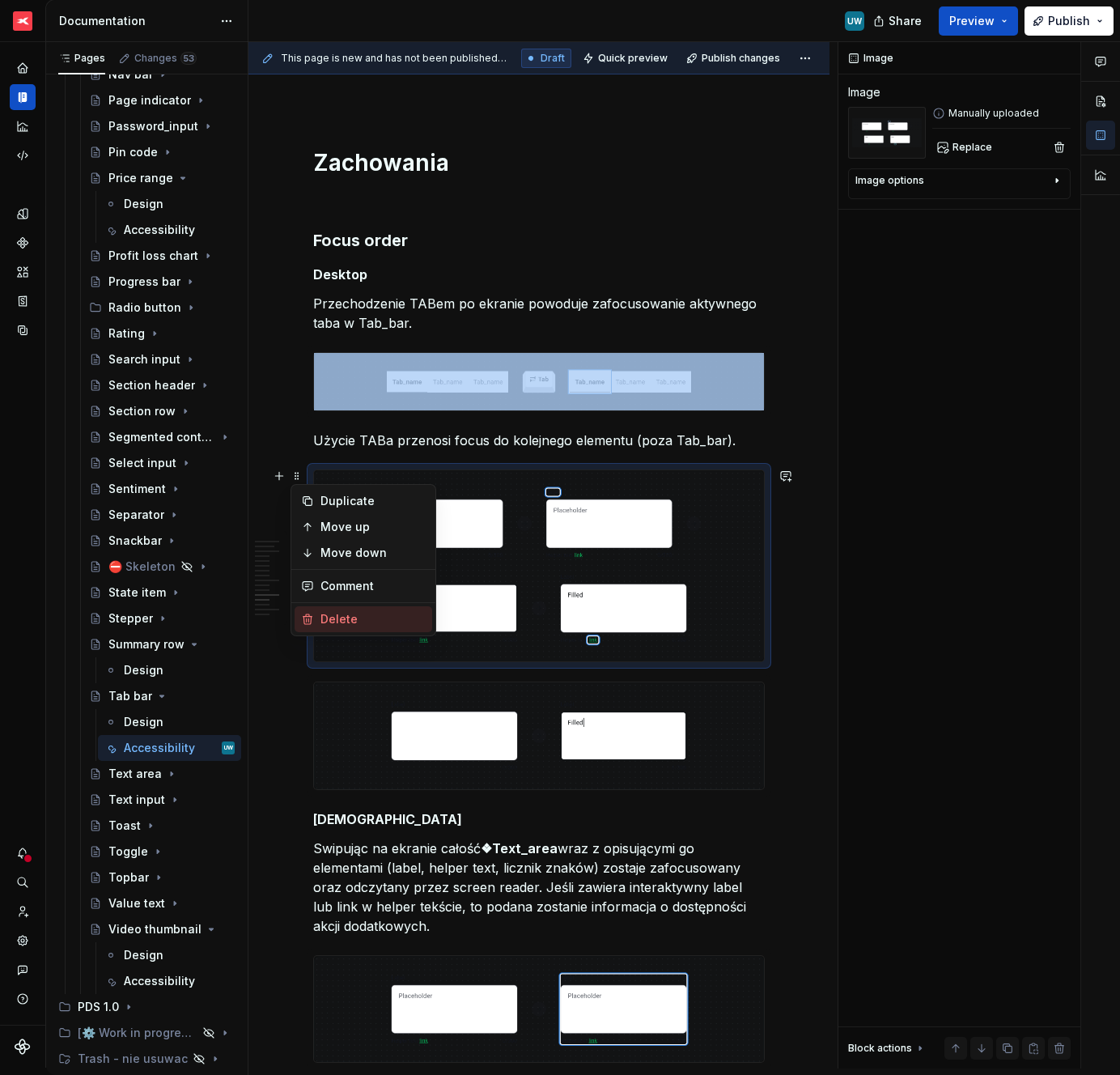
click at [331, 615] on div "Delete" at bounding box center [373, 619] width 106 height 16
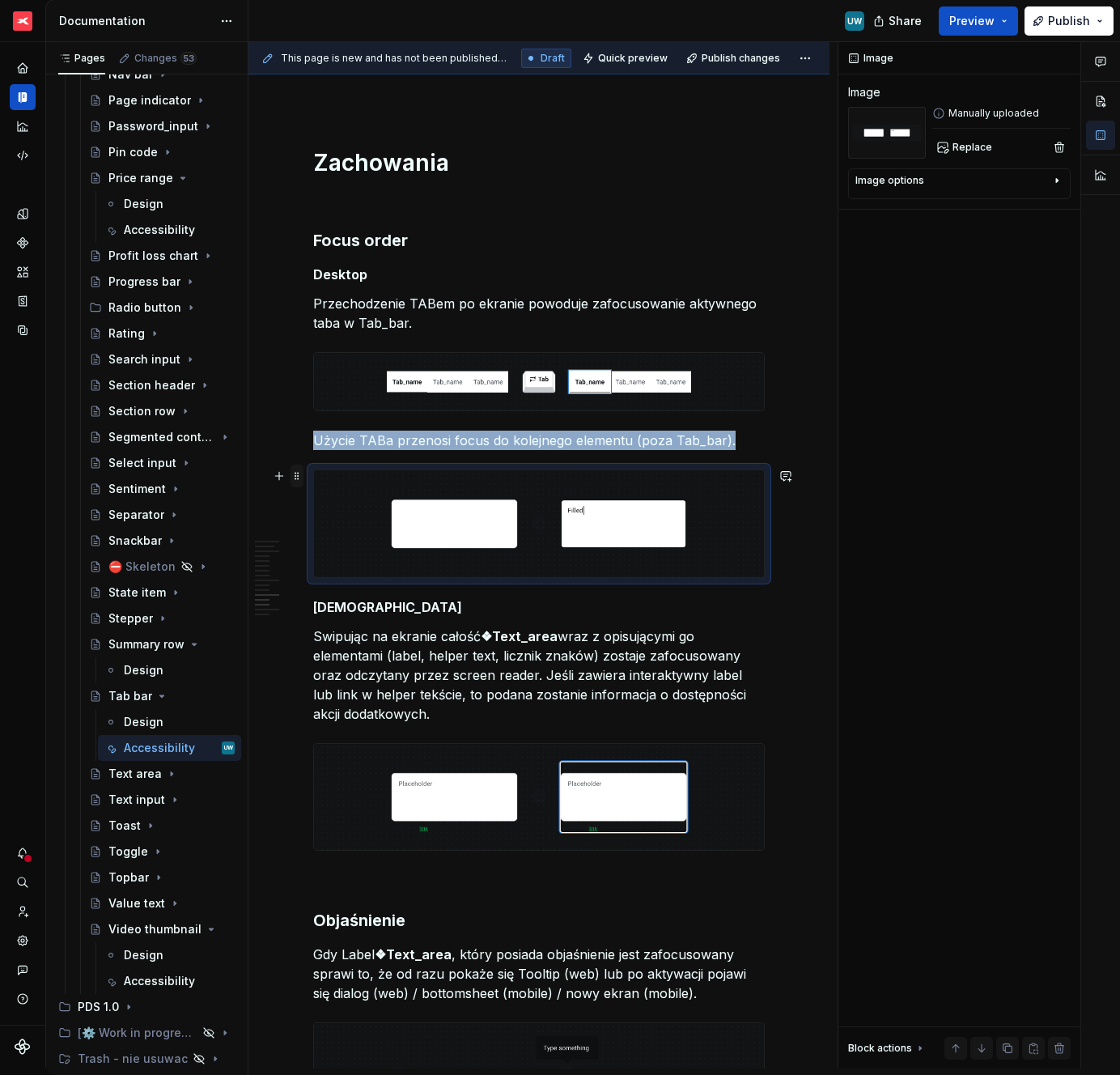
click at [295, 475] on span at bounding box center [296, 476] width 13 height 23
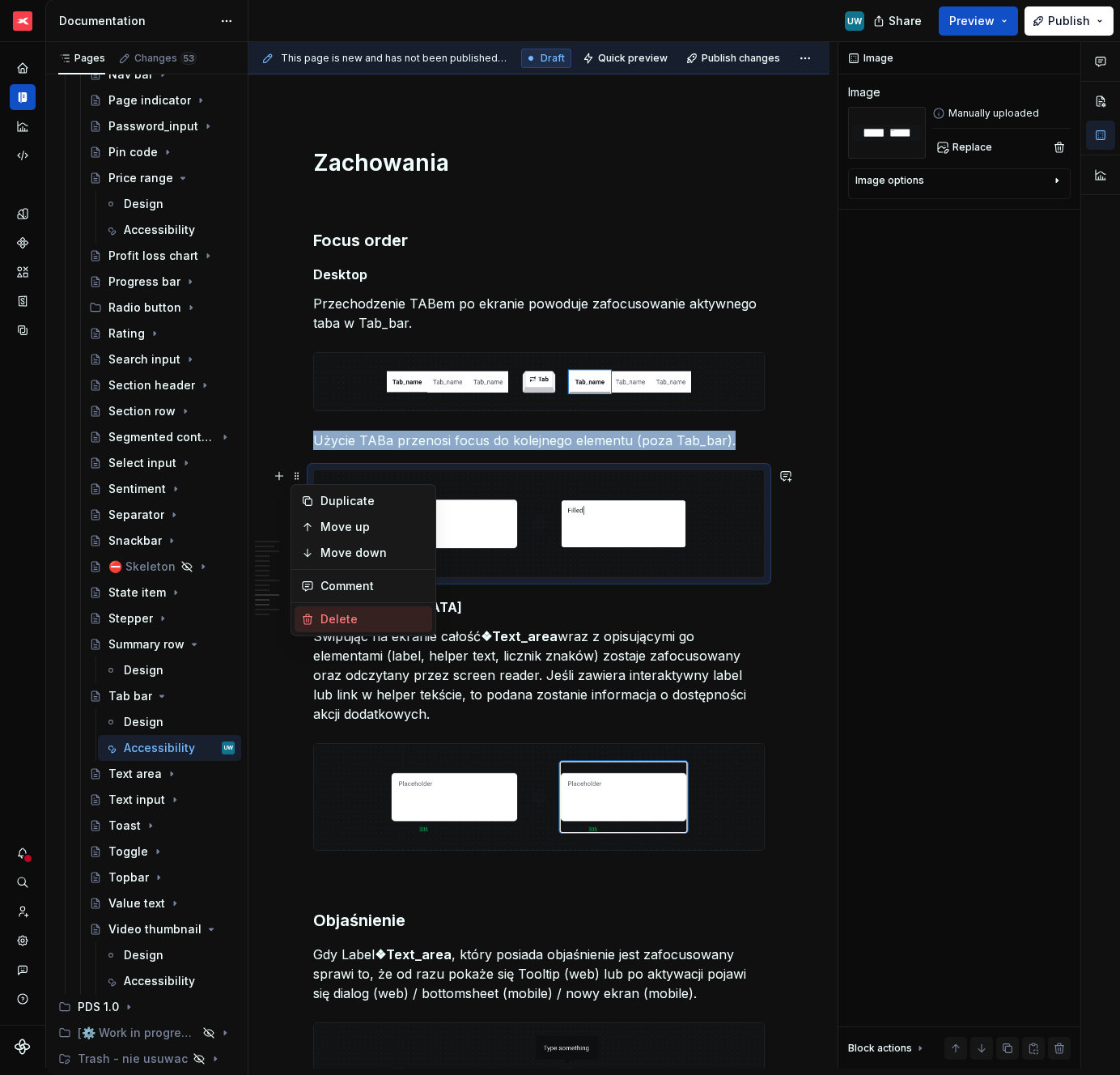
click at [325, 620] on div "Delete" at bounding box center [373, 619] width 106 height 16
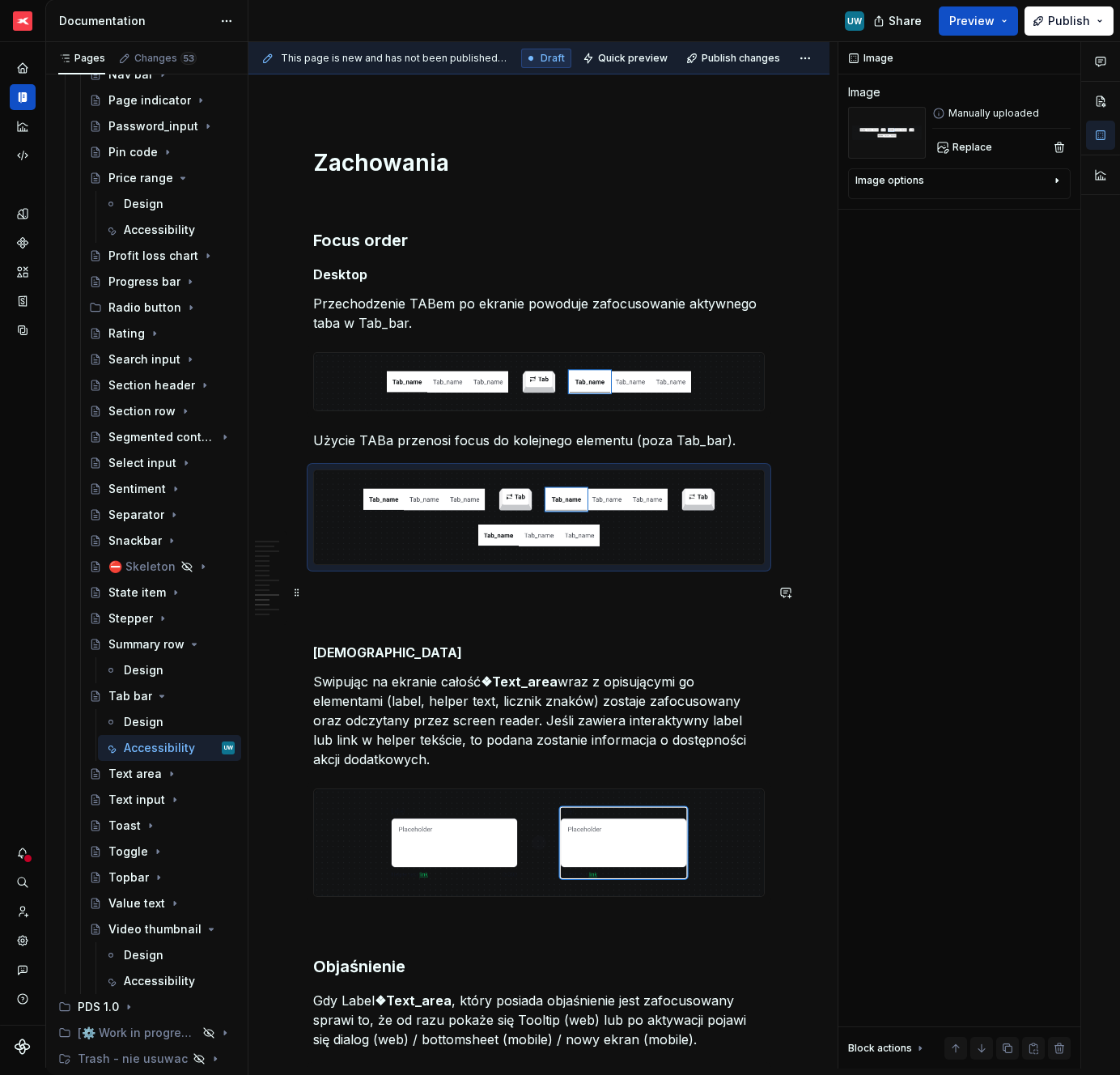
click at [331, 593] on p at bounding box center [539, 594] width 452 height 20
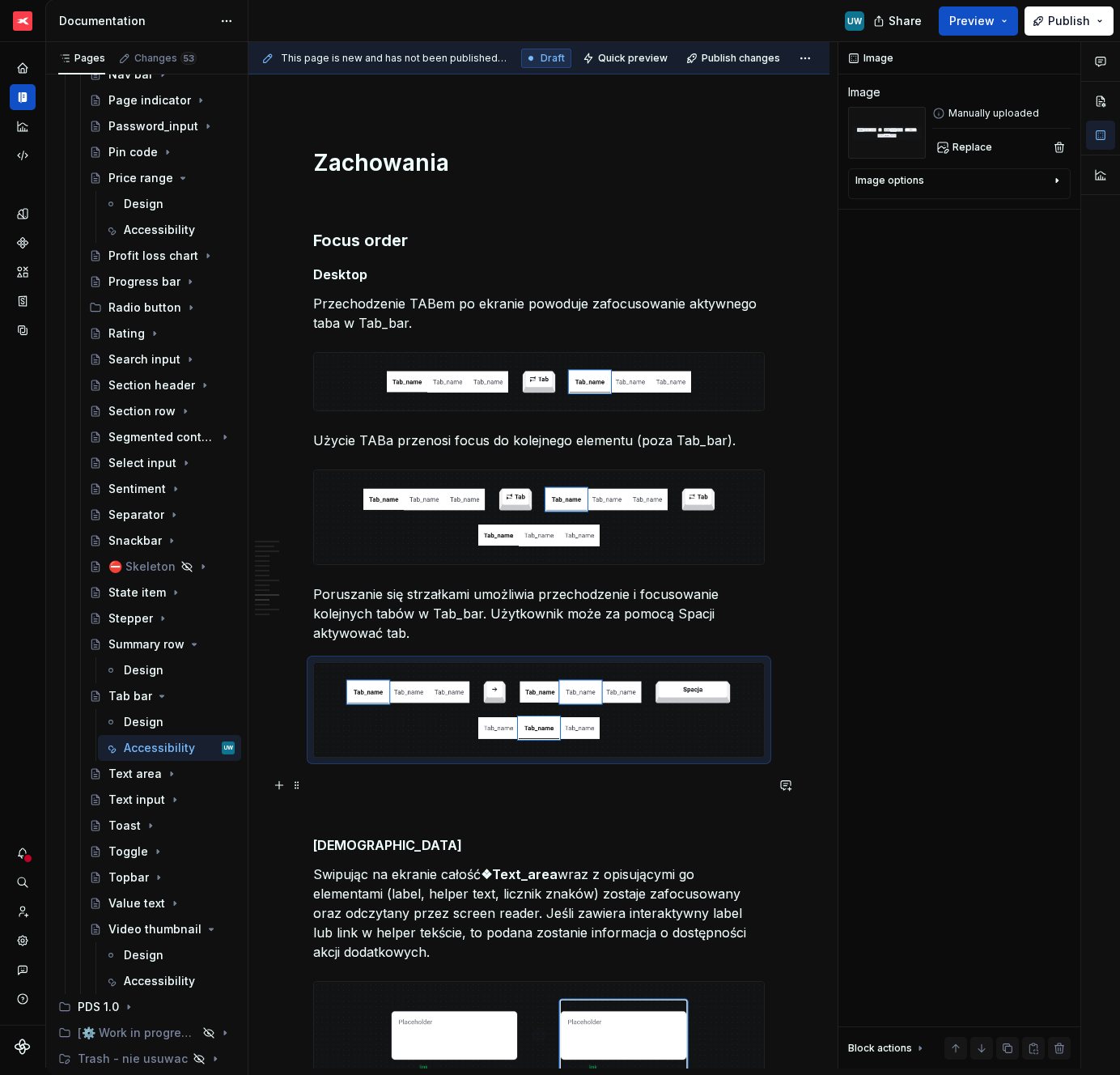
click at [401, 783] on p at bounding box center [539, 787] width 452 height 20
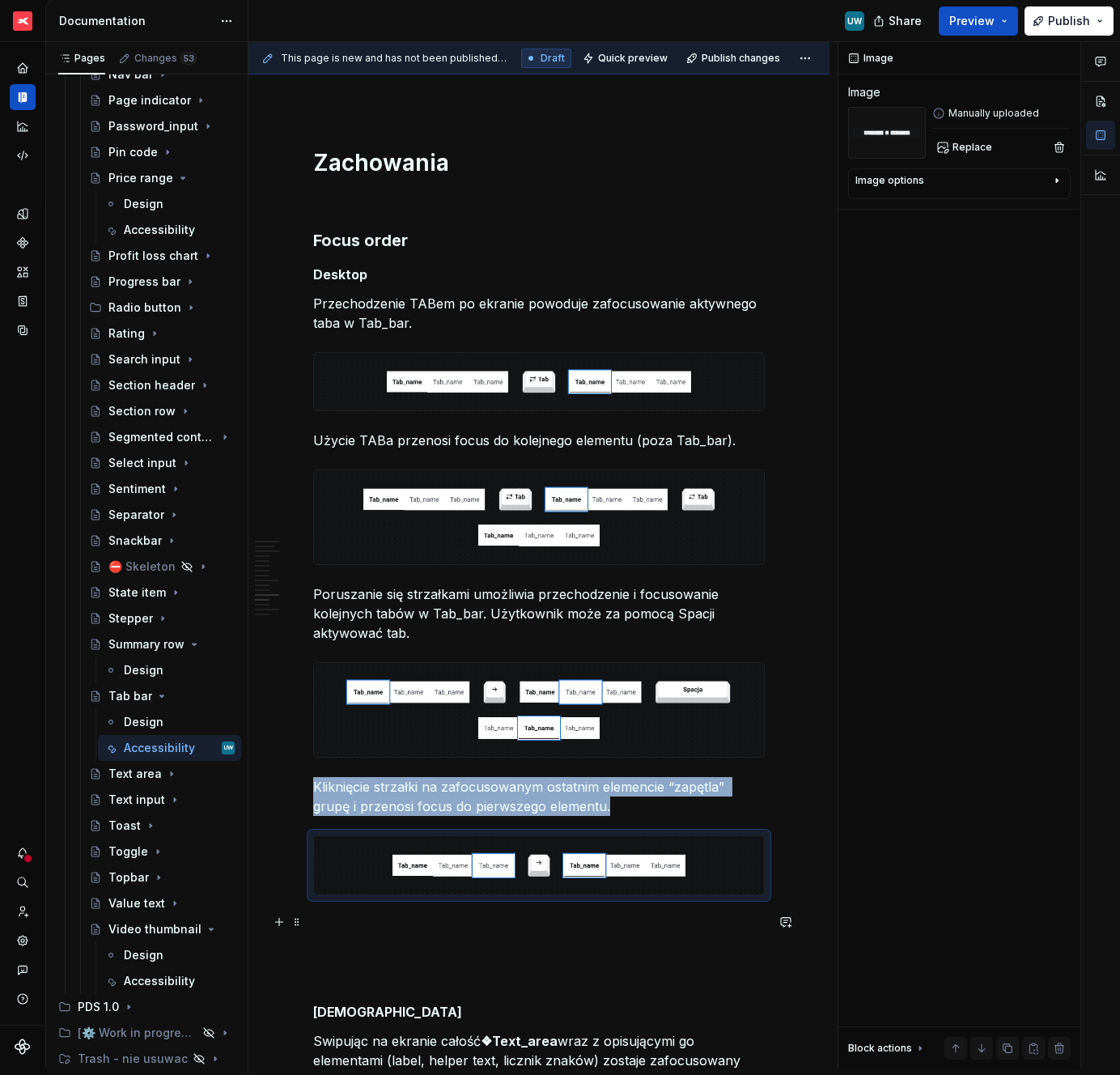
click at [322, 928] on p at bounding box center [539, 925] width 452 height 20
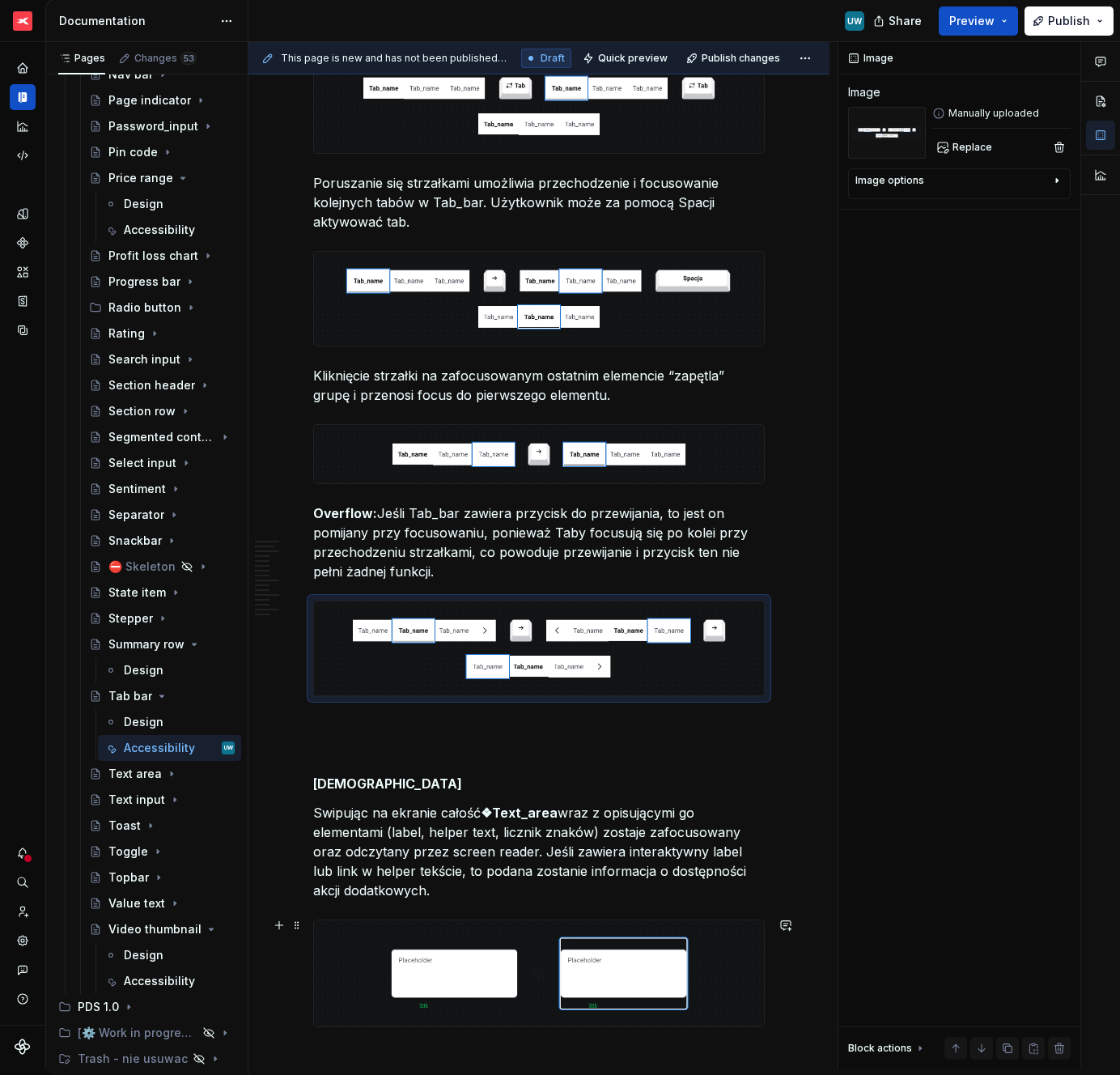
scroll to position [3421, 0]
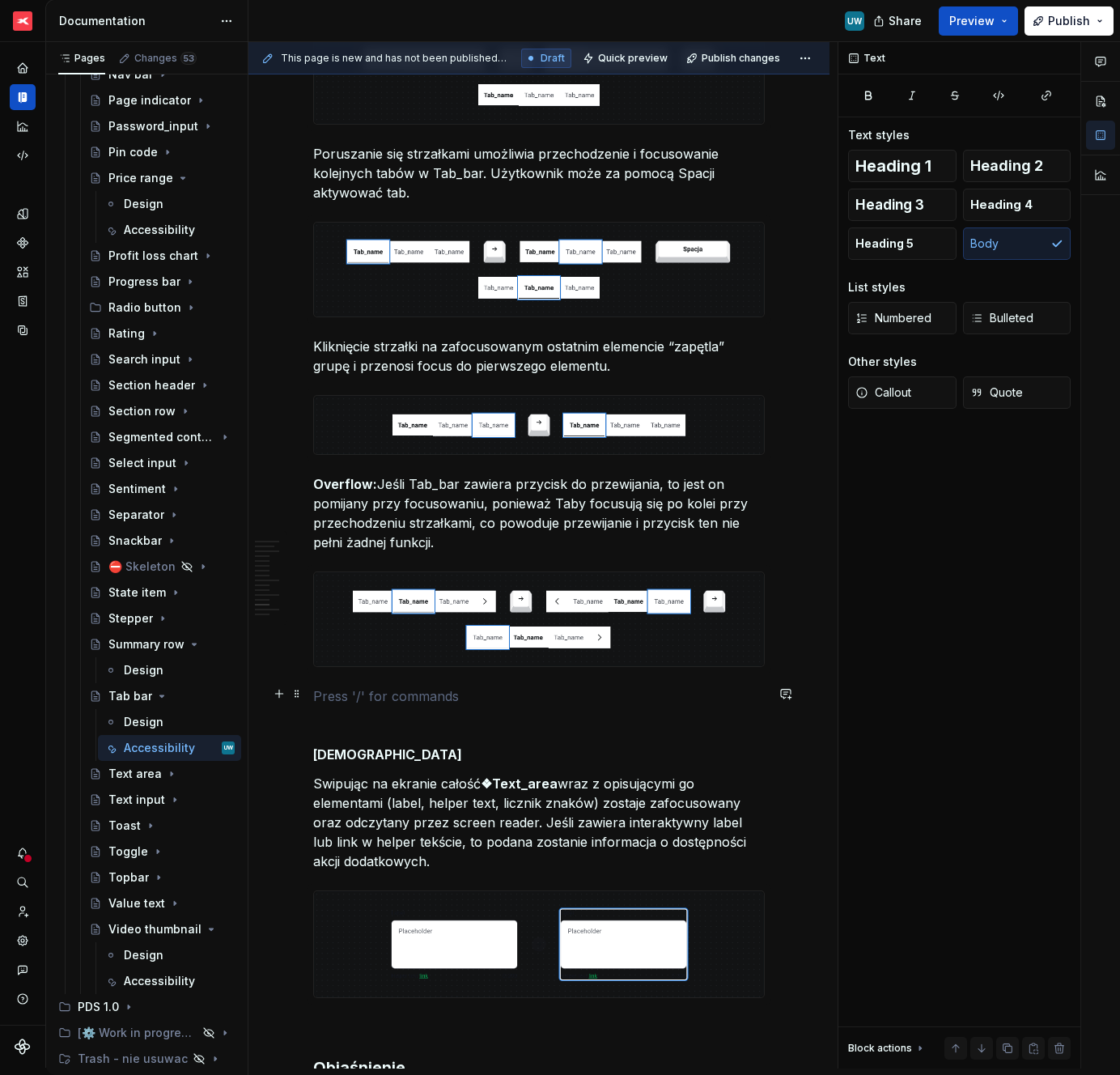
click at [403, 687] on p at bounding box center [539, 697] width 452 height 20
click at [400, 721] on p at bounding box center [539, 726] width 452 height 20
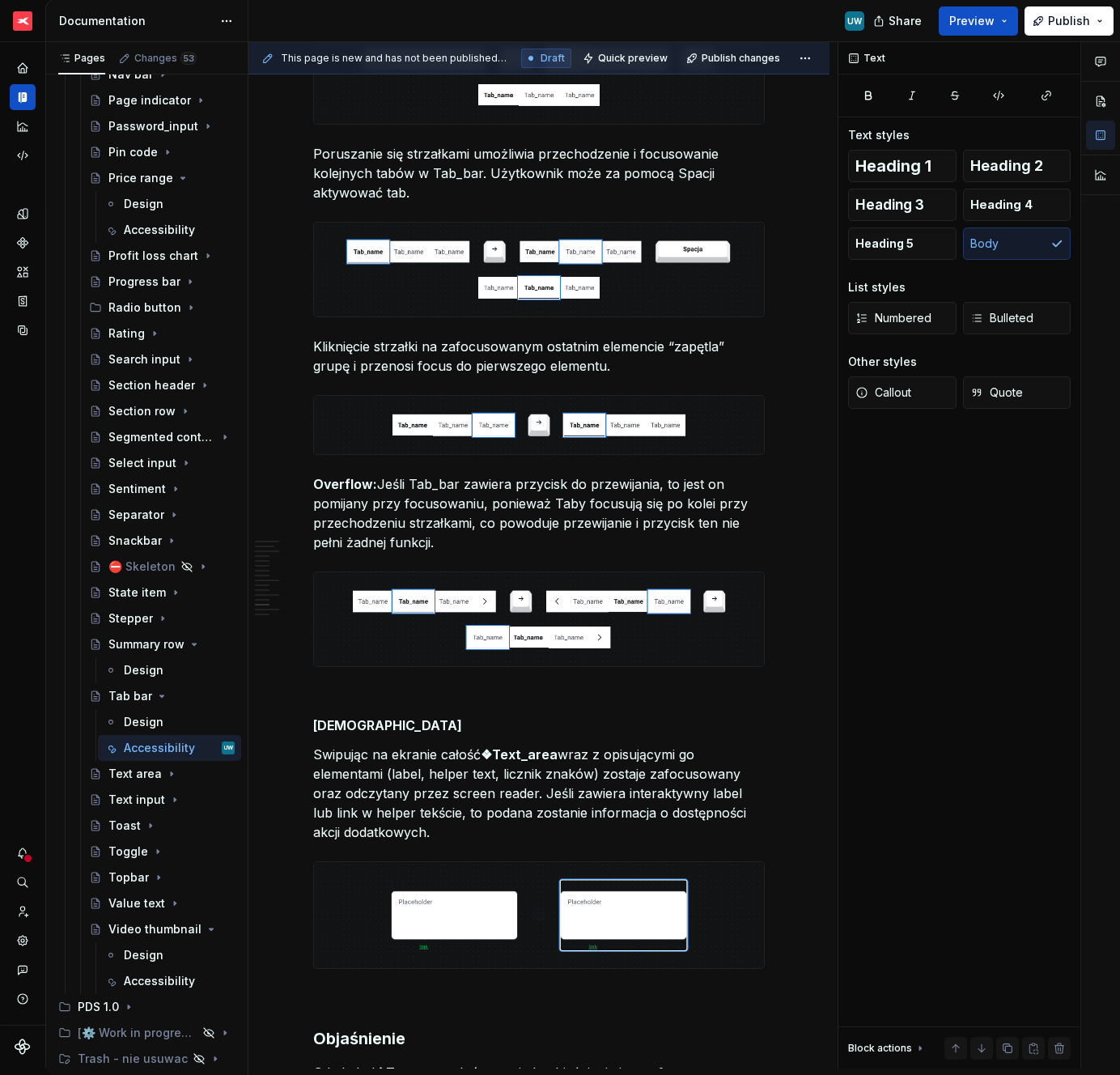
click at [421, 782] on p "Swipując na ekranie całość ❖Text_area wraz z opisującymi go elementami (label, …" at bounding box center [539, 794] width 452 height 97
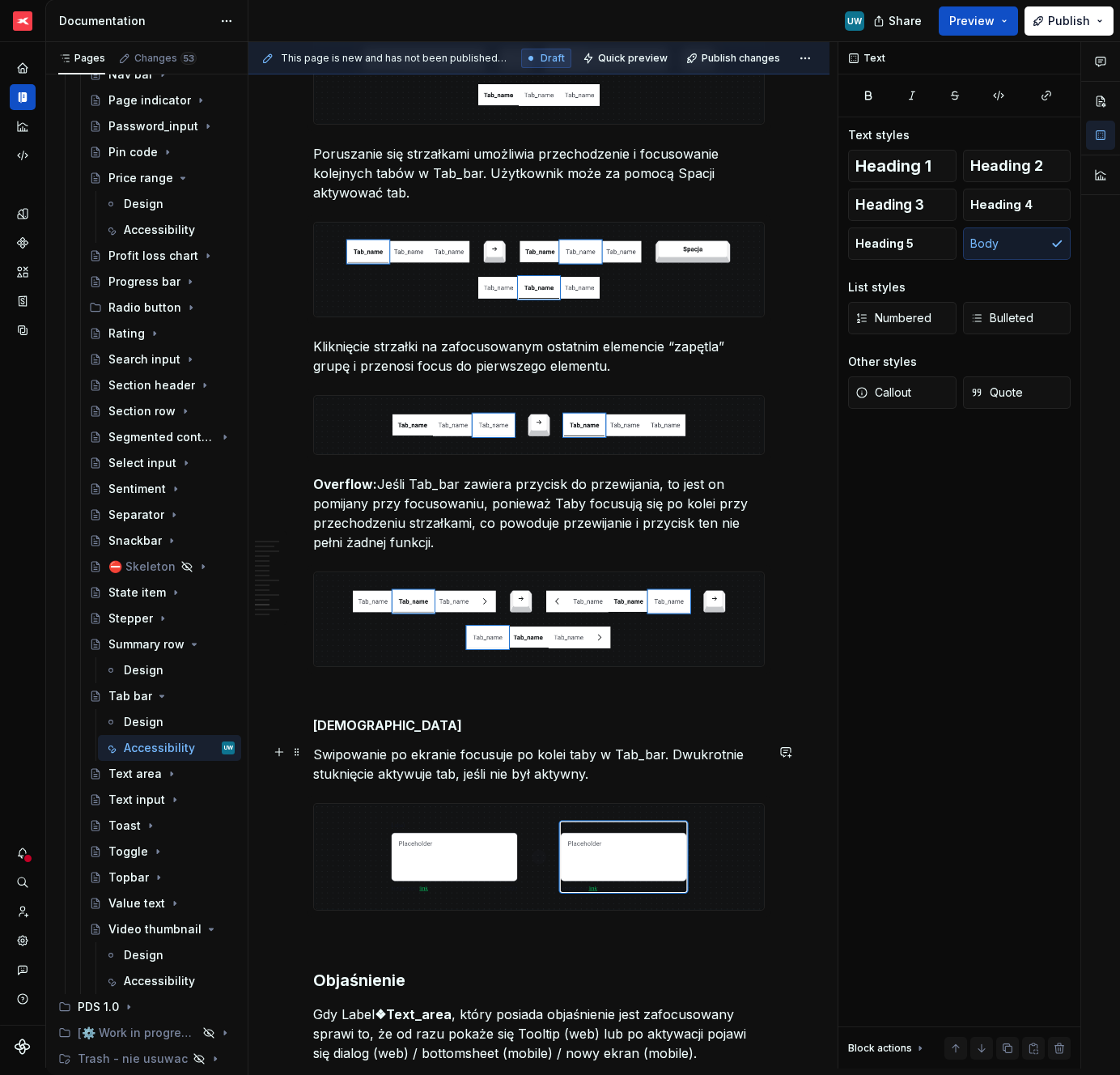
click at [612, 750] on p "Swipowanie po ekranie focusuje po kolei taby w Tab_bar. Dwukrotnie stuknięcie a…" at bounding box center [539, 764] width 452 height 38
drag, startPoint x: 624, startPoint y: 750, endPoint x: 669, endPoint y: 748, distance: 45.0
click at [669, 748] on p "Swipowanie po ekranie focusuje po kolei taby w ❖Tab_bar. Dwukrotnie stuknięcie …" at bounding box center [539, 764] width 452 height 38
drag, startPoint x: 622, startPoint y: 750, endPoint x: 683, endPoint y: 751, distance: 61.0
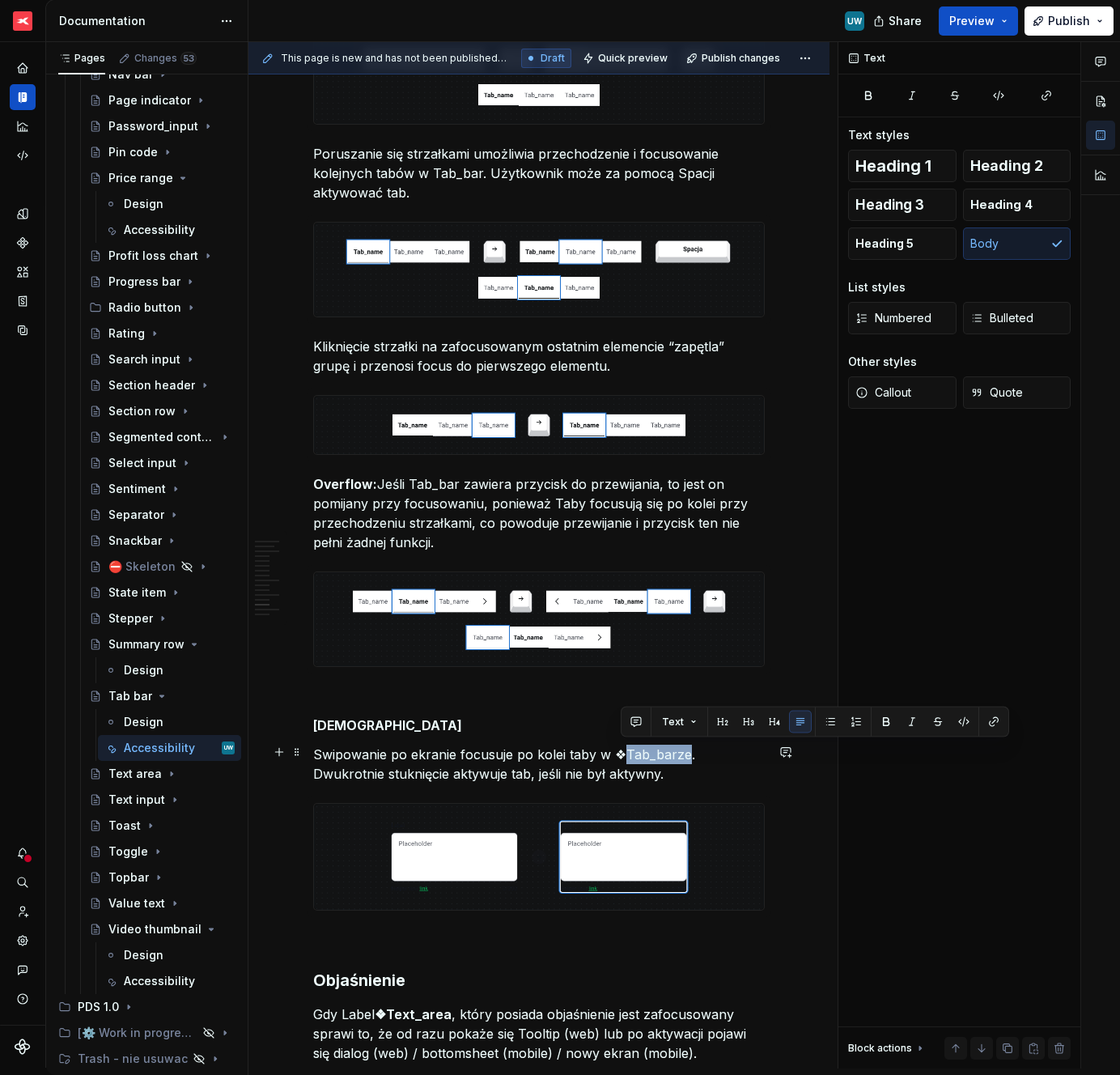
click at [683, 751] on p "Swipowanie po ekranie focusuje po kolei taby w ❖Tab_barze. Dwukrotnie stuknięci…" at bounding box center [539, 764] width 452 height 38
click at [889, 716] on button "button" at bounding box center [886, 722] width 23 height 23
click at [425, 764] on p "Swipowanie po ekranie focusuje po kolei taby w ❖ Tab_barze . Dwukrotnie stuknię…" at bounding box center [539, 764] width 452 height 38
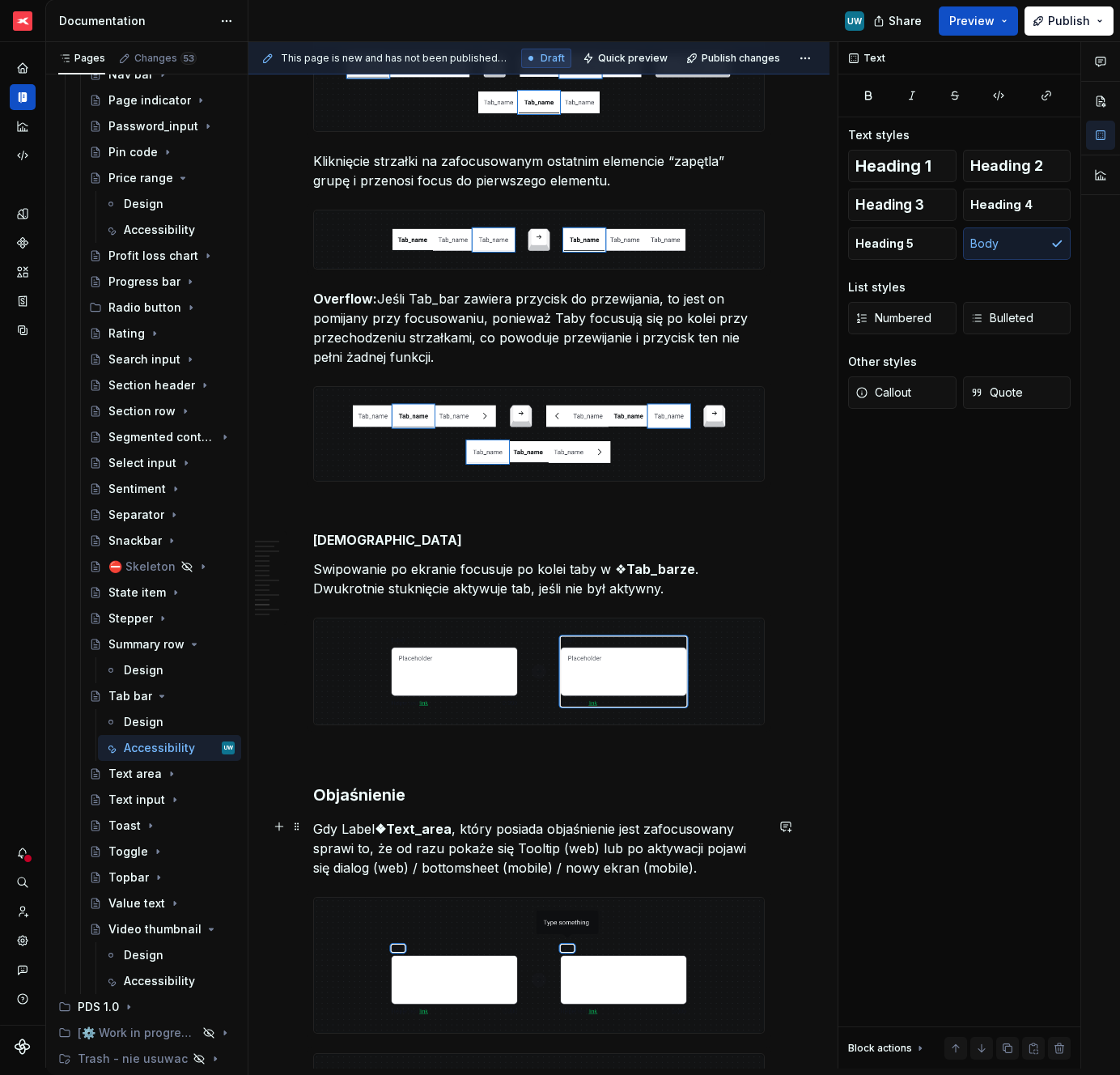
scroll to position [3630, 0]
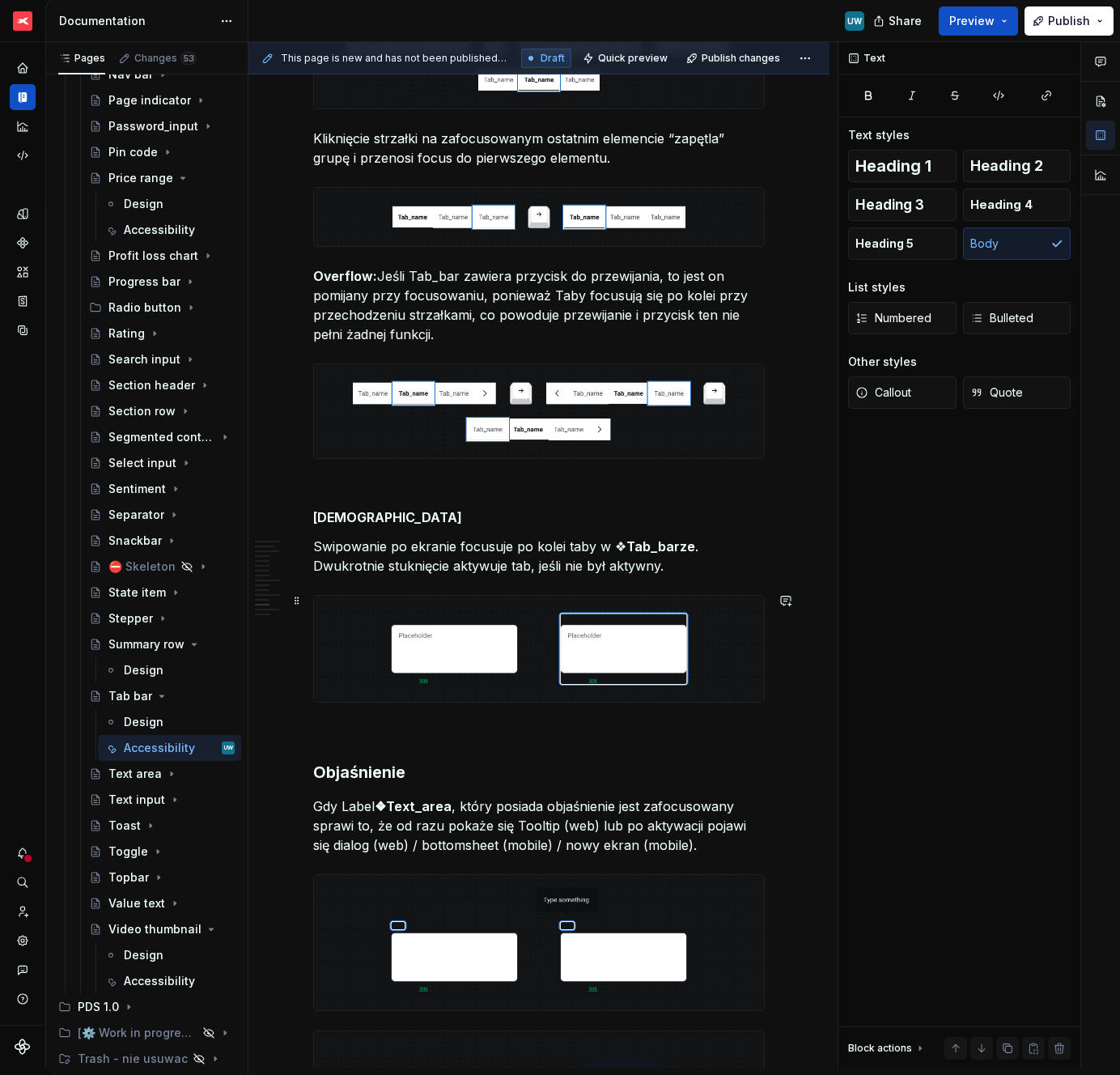
click at [383, 642] on img at bounding box center [539, 649] width 450 height 106
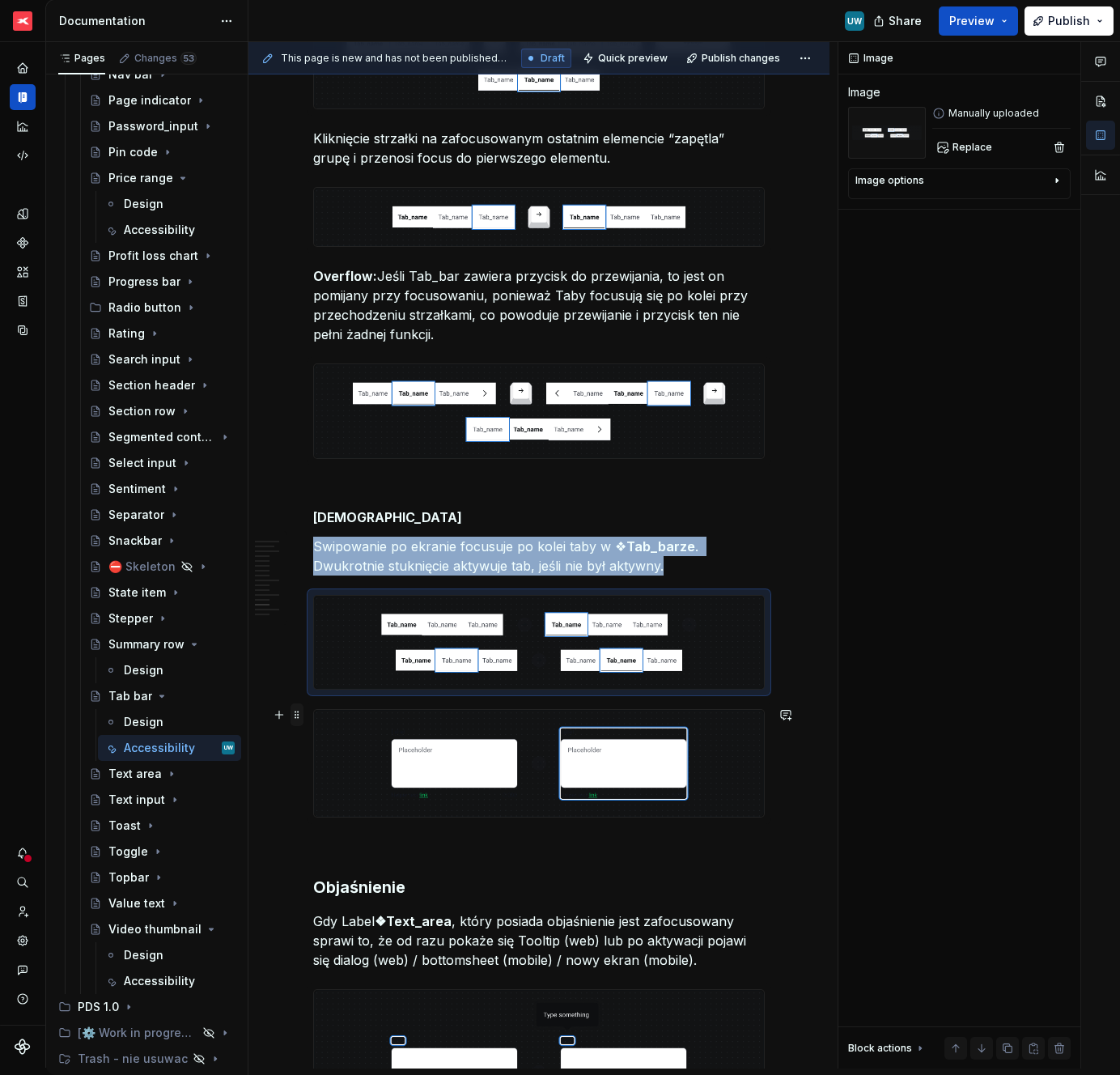
click at [297, 719] on span at bounding box center [296, 715] width 13 height 23
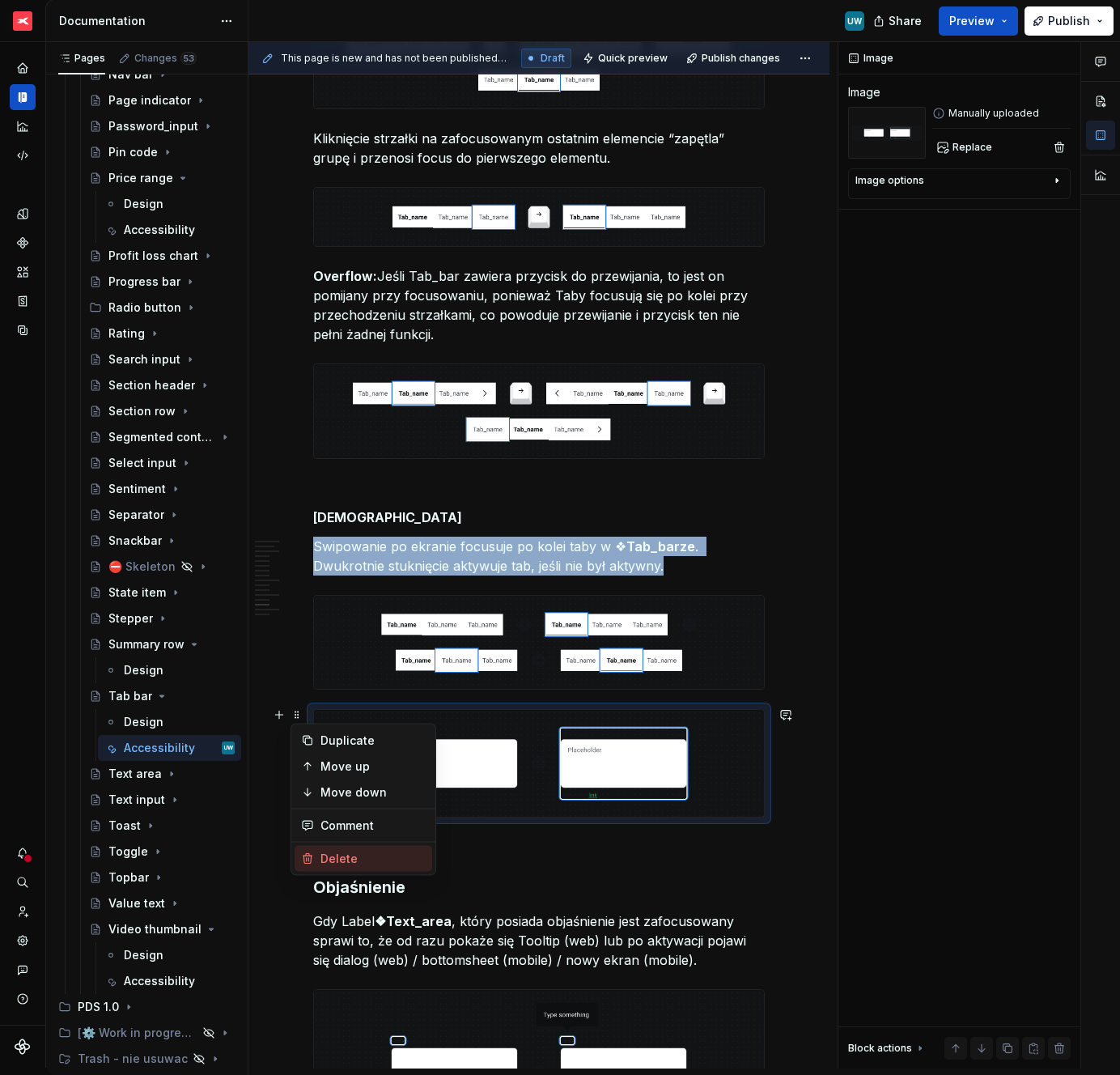
click at [319, 851] on div "Delete" at bounding box center [363, 859] width 137 height 26
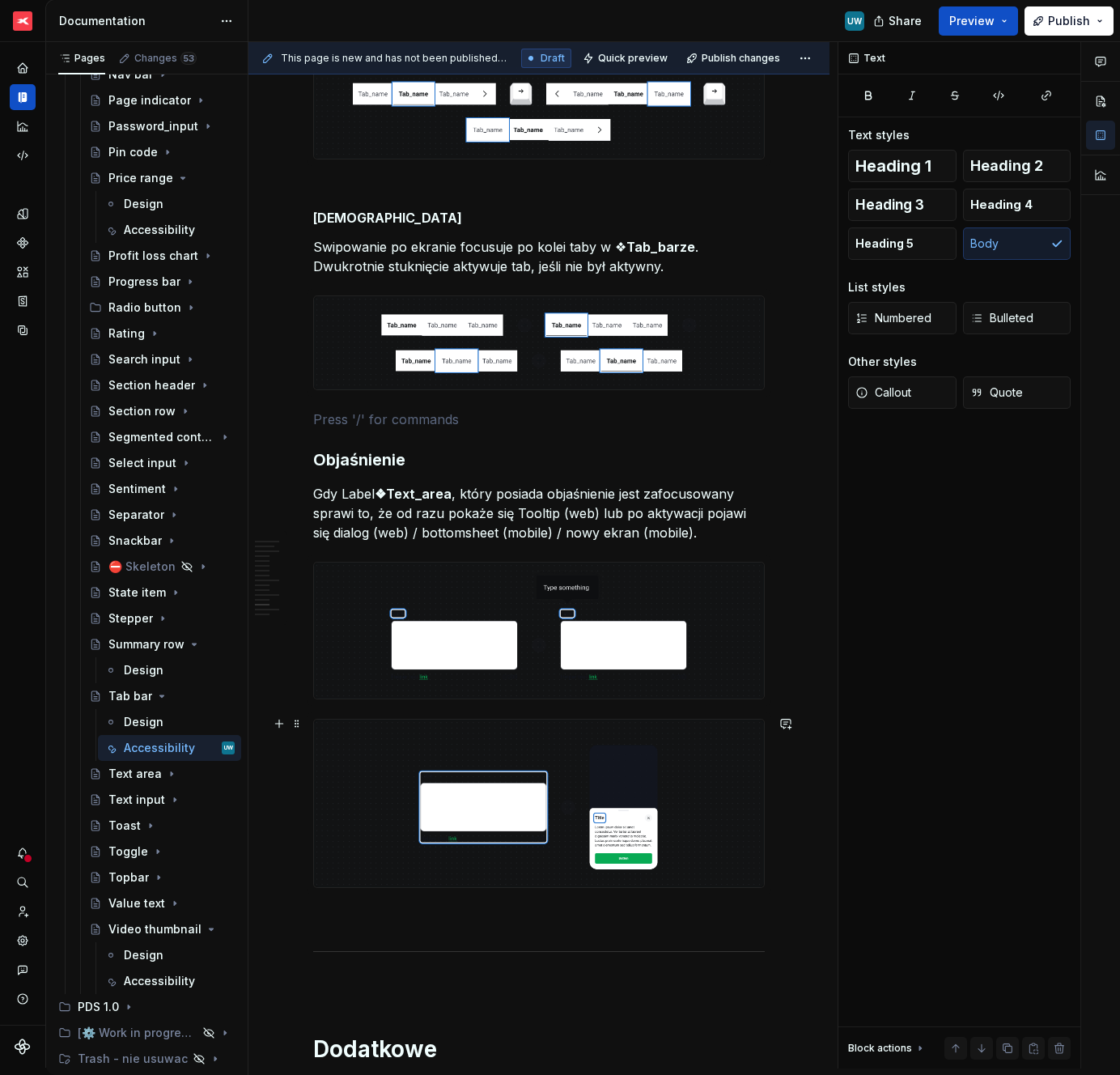
scroll to position [3937, 0]
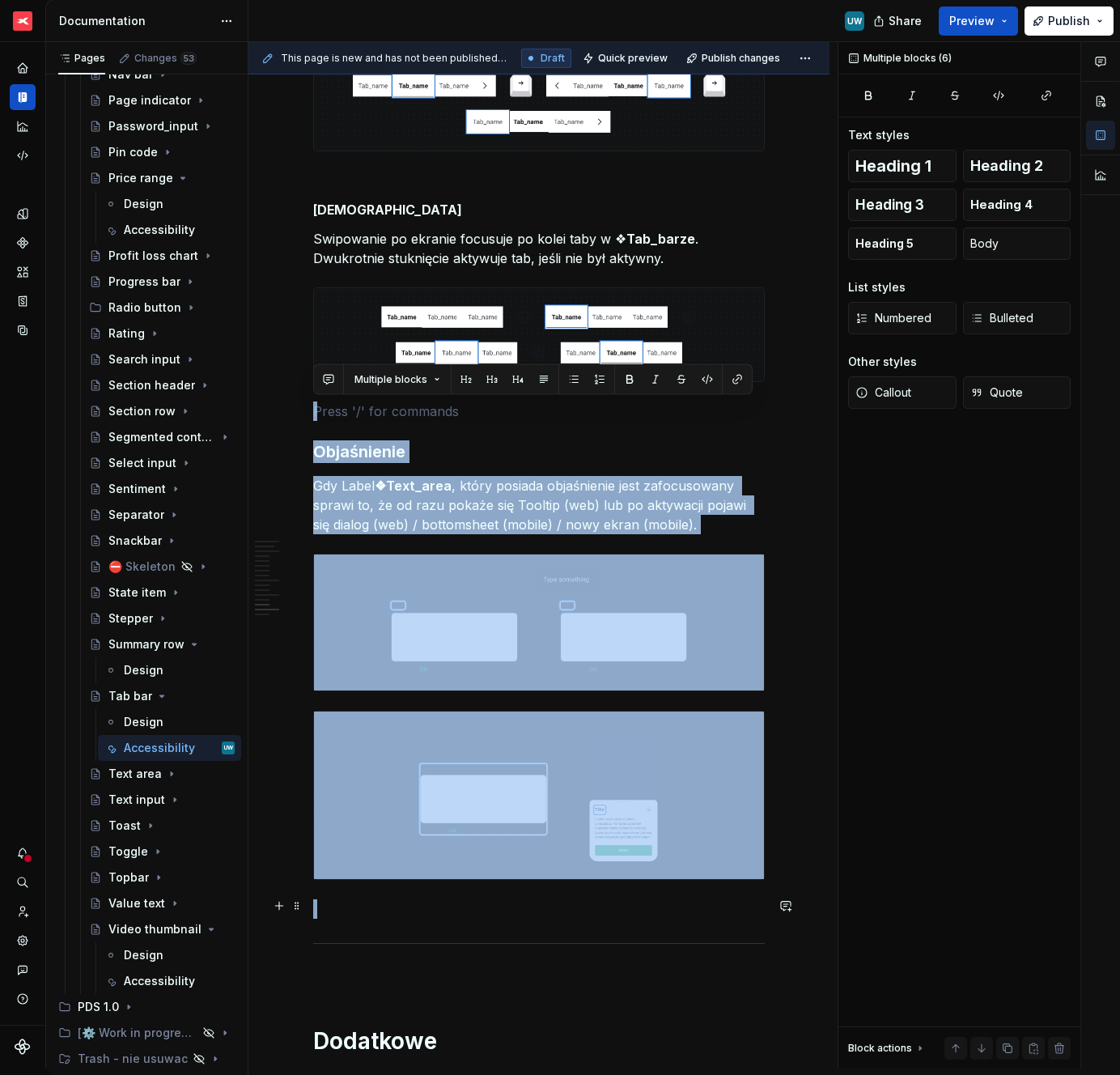
drag, startPoint x: 354, startPoint y: 419, endPoint x: 367, endPoint y: 906, distance: 487.2
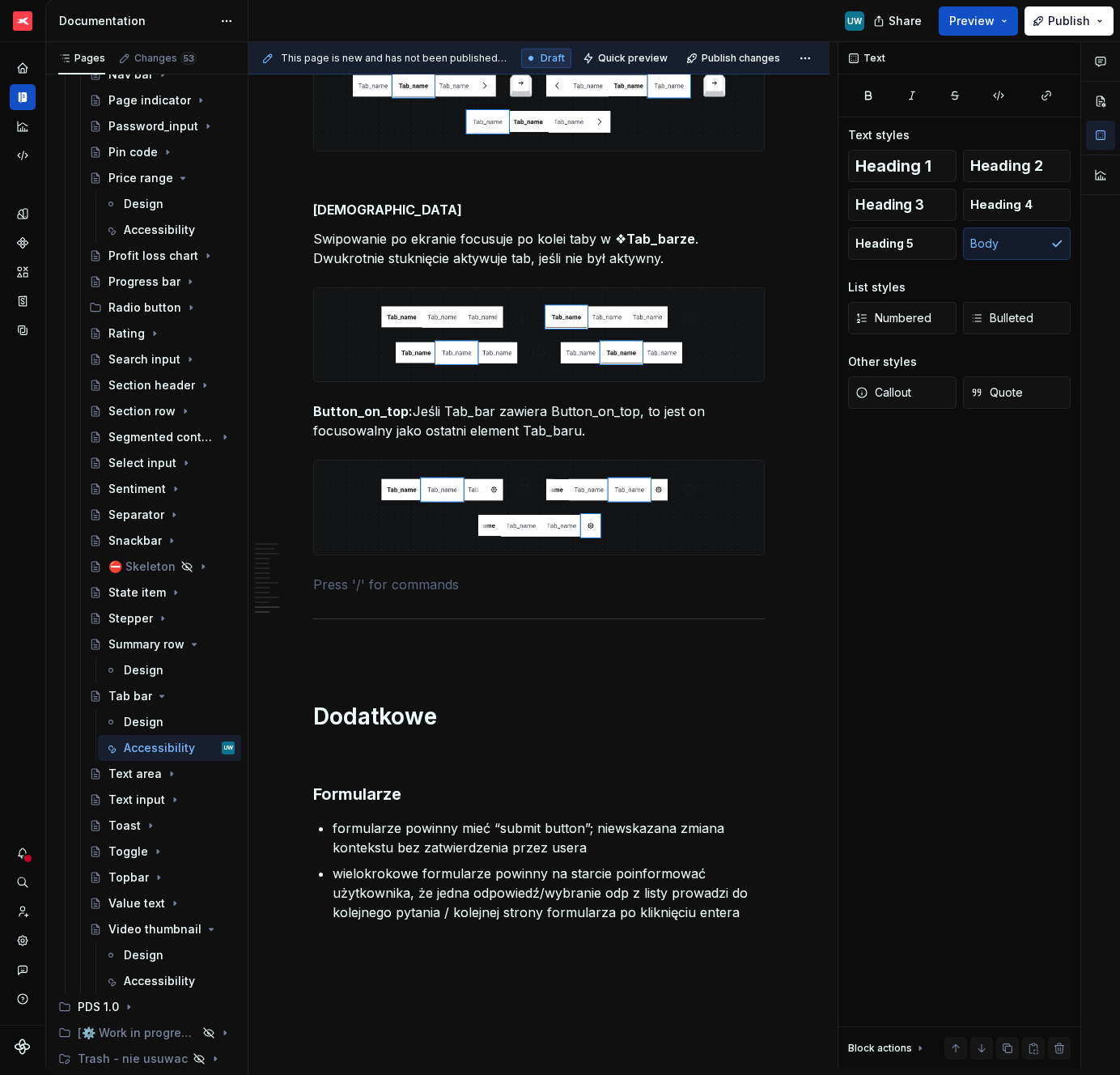
click at [468, 830] on p "formularze powinny mieć “submit button”; niewskazana zmiana kontekstu bez zatwi…" at bounding box center [549, 837] width 432 height 38
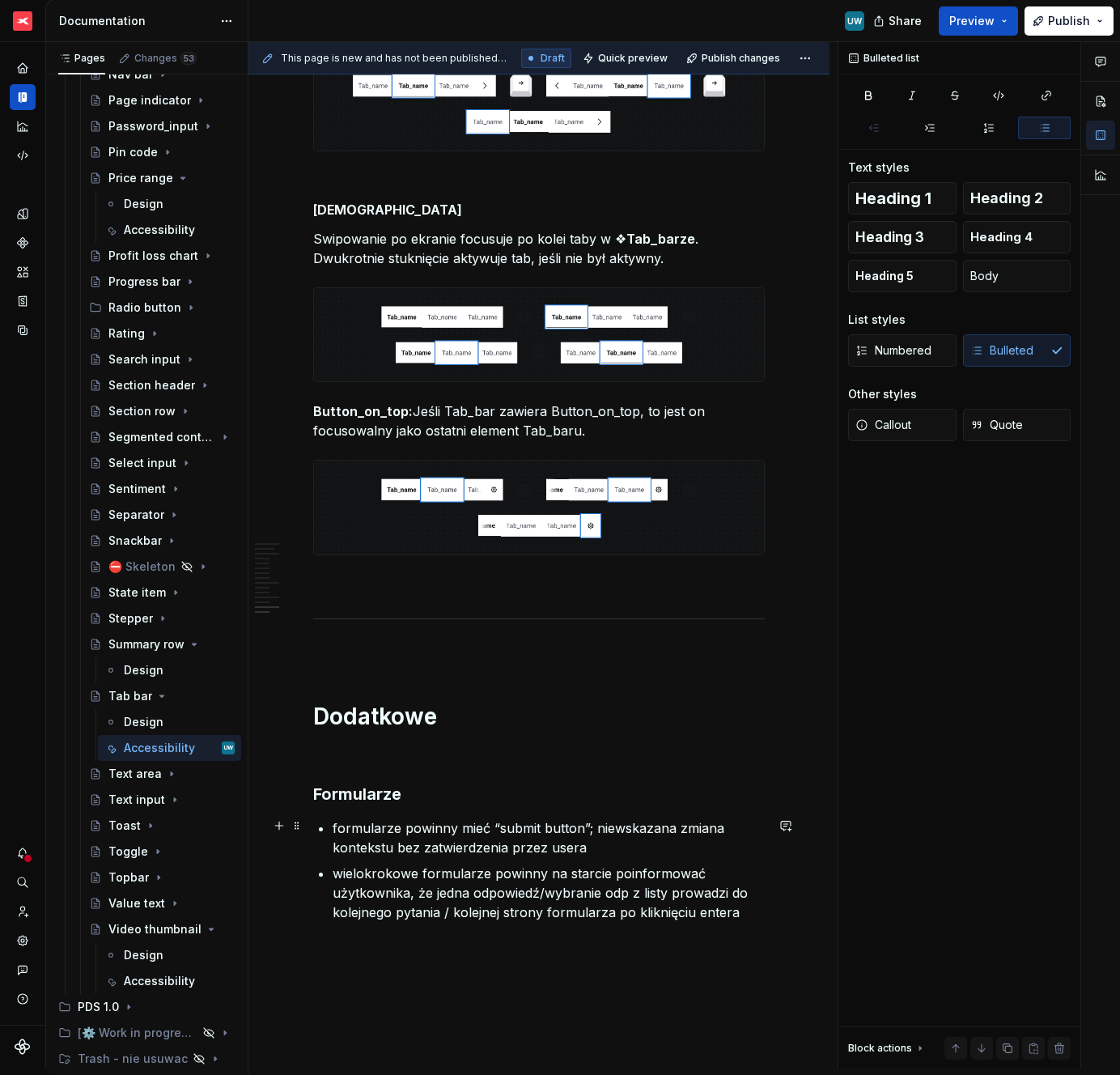
click at [356, 826] on p "formularze powinny mieć “submit button”; niewskazana zmiana kontekstu bez zatwi…" at bounding box center [549, 837] width 432 height 38
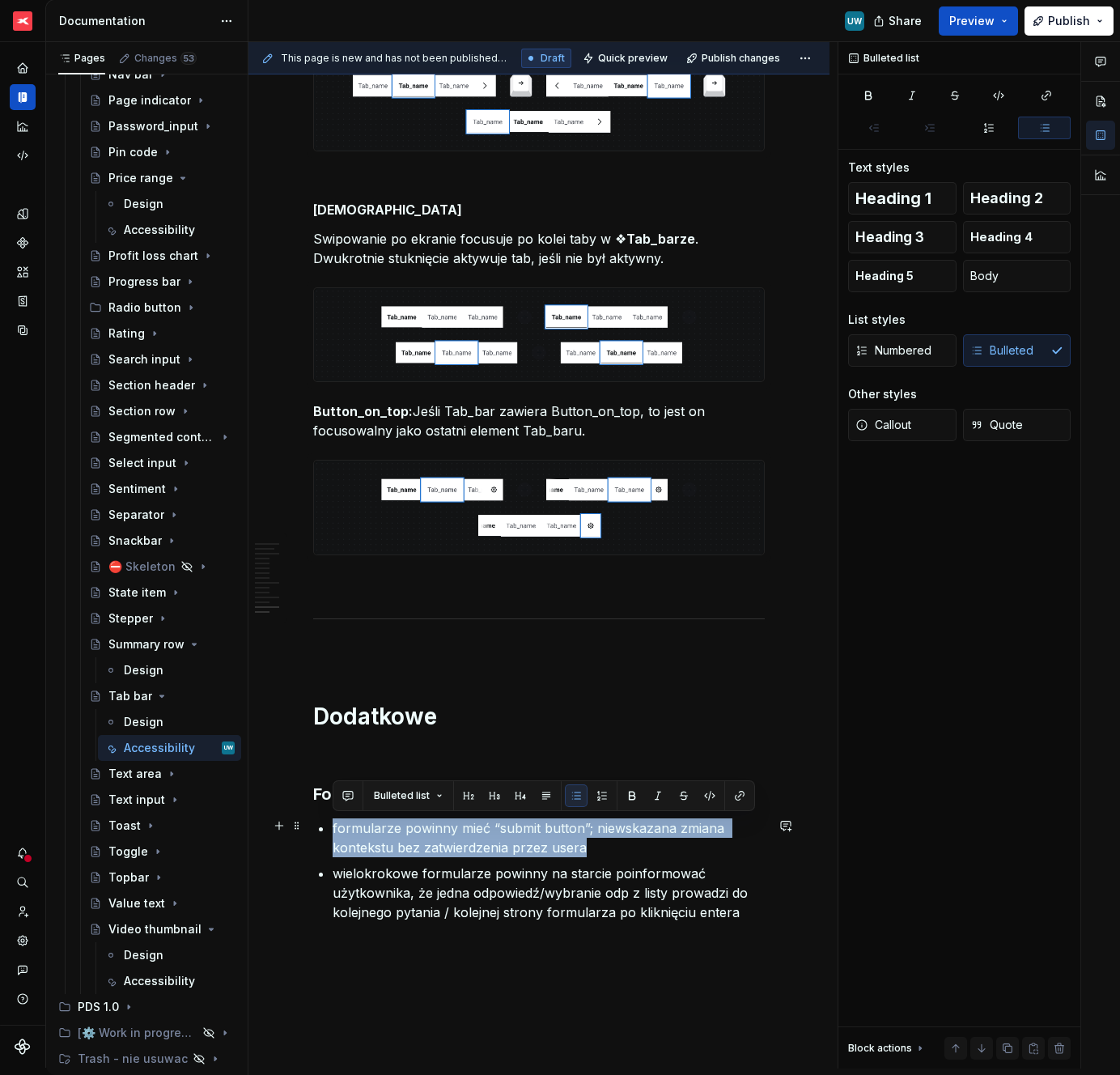
click at [356, 826] on p "formularze powinny mieć “submit button”; niewskazana zmiana kontekstu bez zatwi…" at bounding box center [549, 837] width 432 height 38
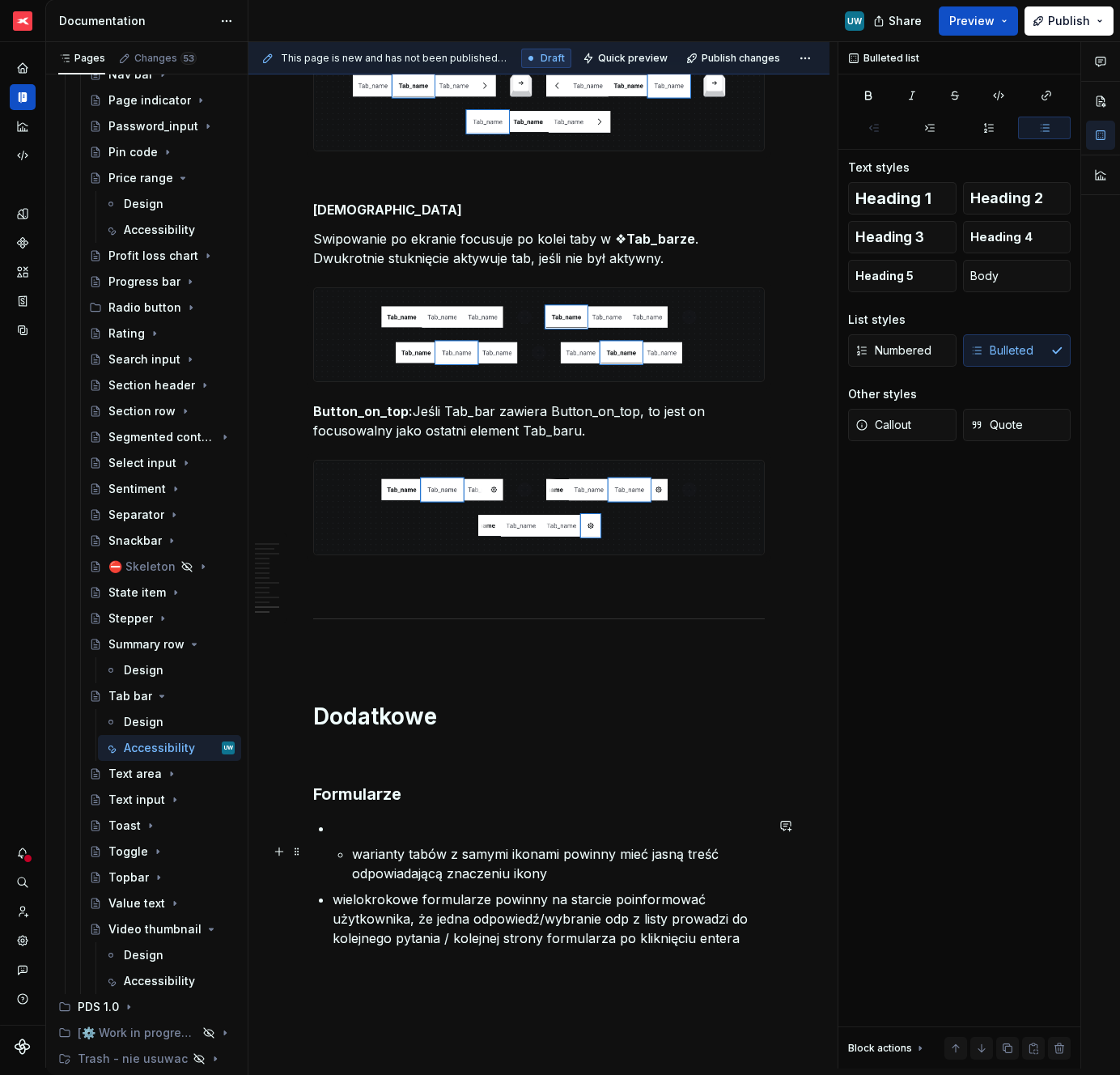
click at [351, 849] on li "warianty tabów z samymi ikonami powinny mieć jasną treść odpowiadającą znaczeni…" at bounding box center [549, 851] width 432 height 65
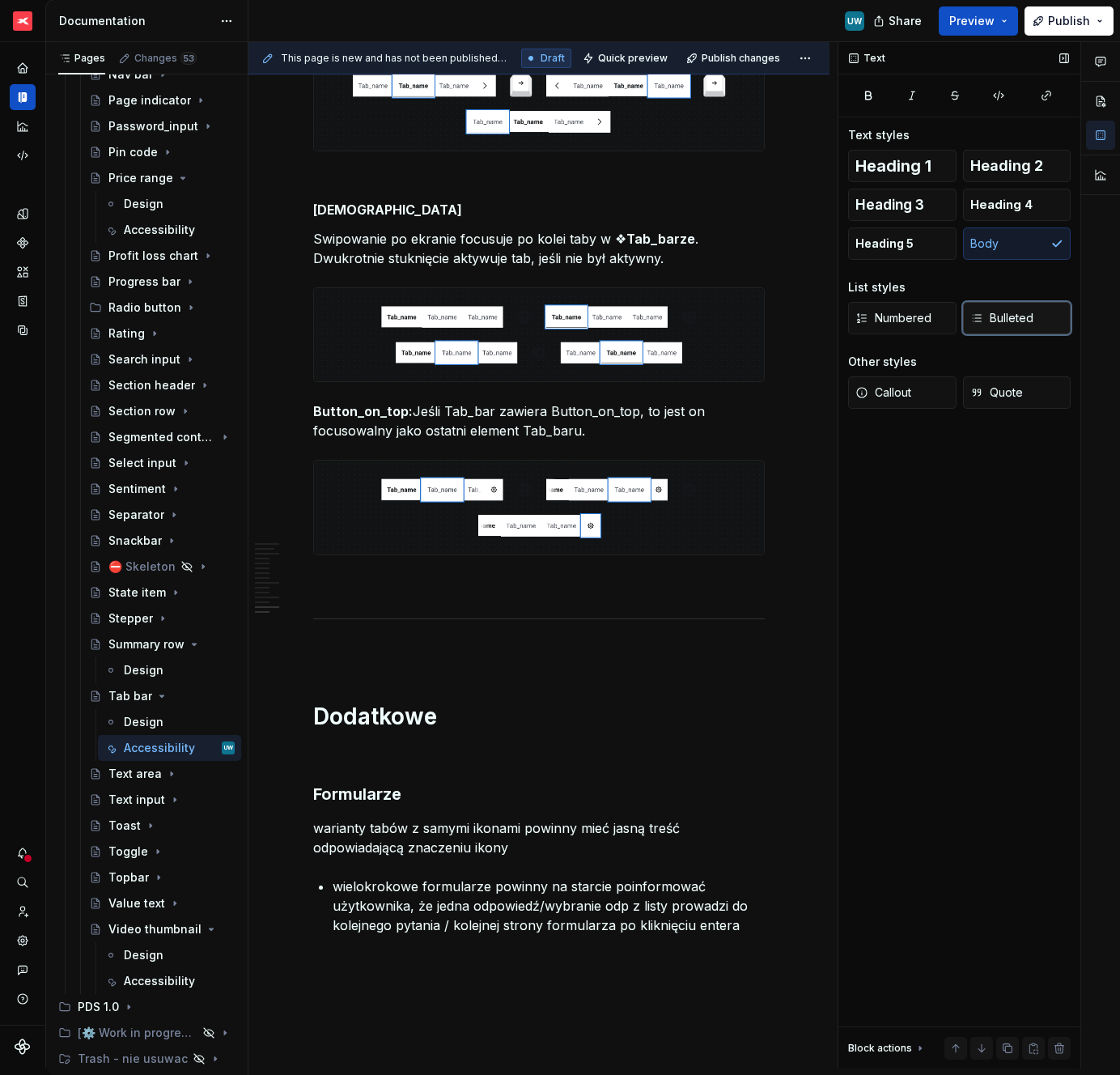
click at [1009, 322] on span "Bulleted" at bounding box center [1003, 318] width 63 height 16
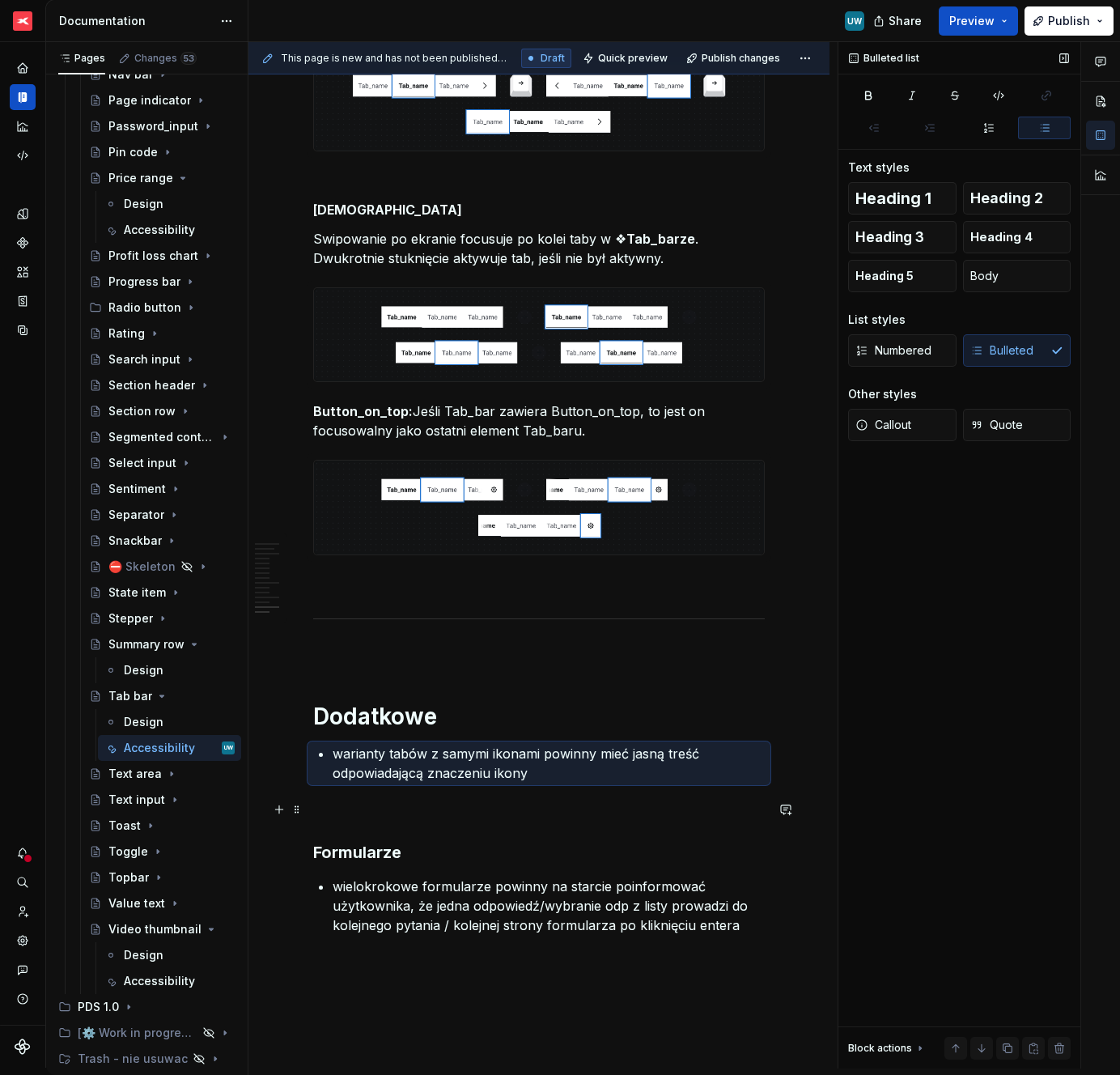
click at [330, 805] on p at bounding box center [539, 812] width 452 height 20
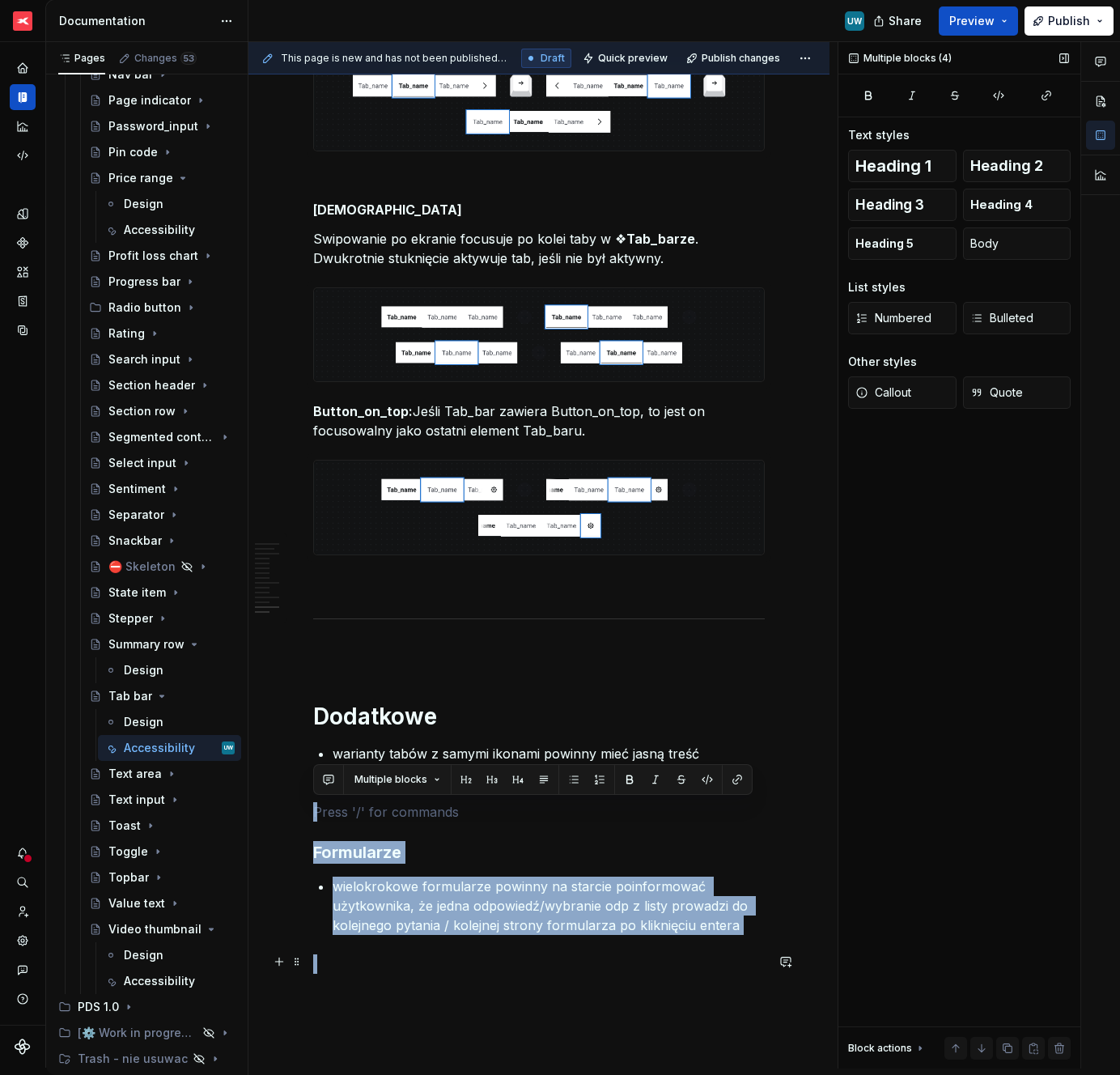
drag, startPoint x: 351, startPoint y: 806, endPoint x: 366, endPoint y: 962, distance: 156.7
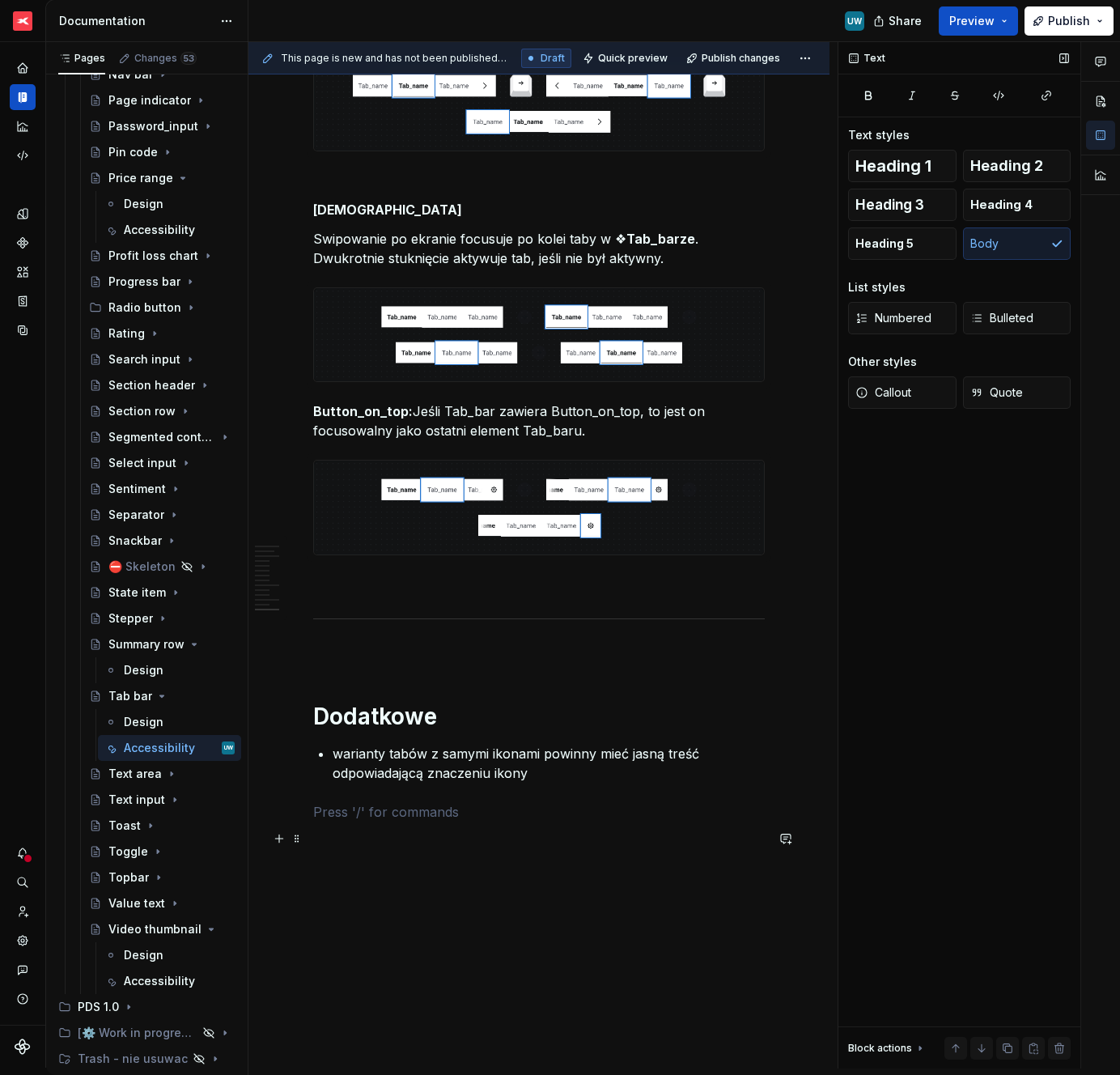
click at [416, 848] on p at bounding box center [539, 841] width 452 height 20
click at [972, 28] on span "Preview" at bounding box center [972, 21] width 45 height 16
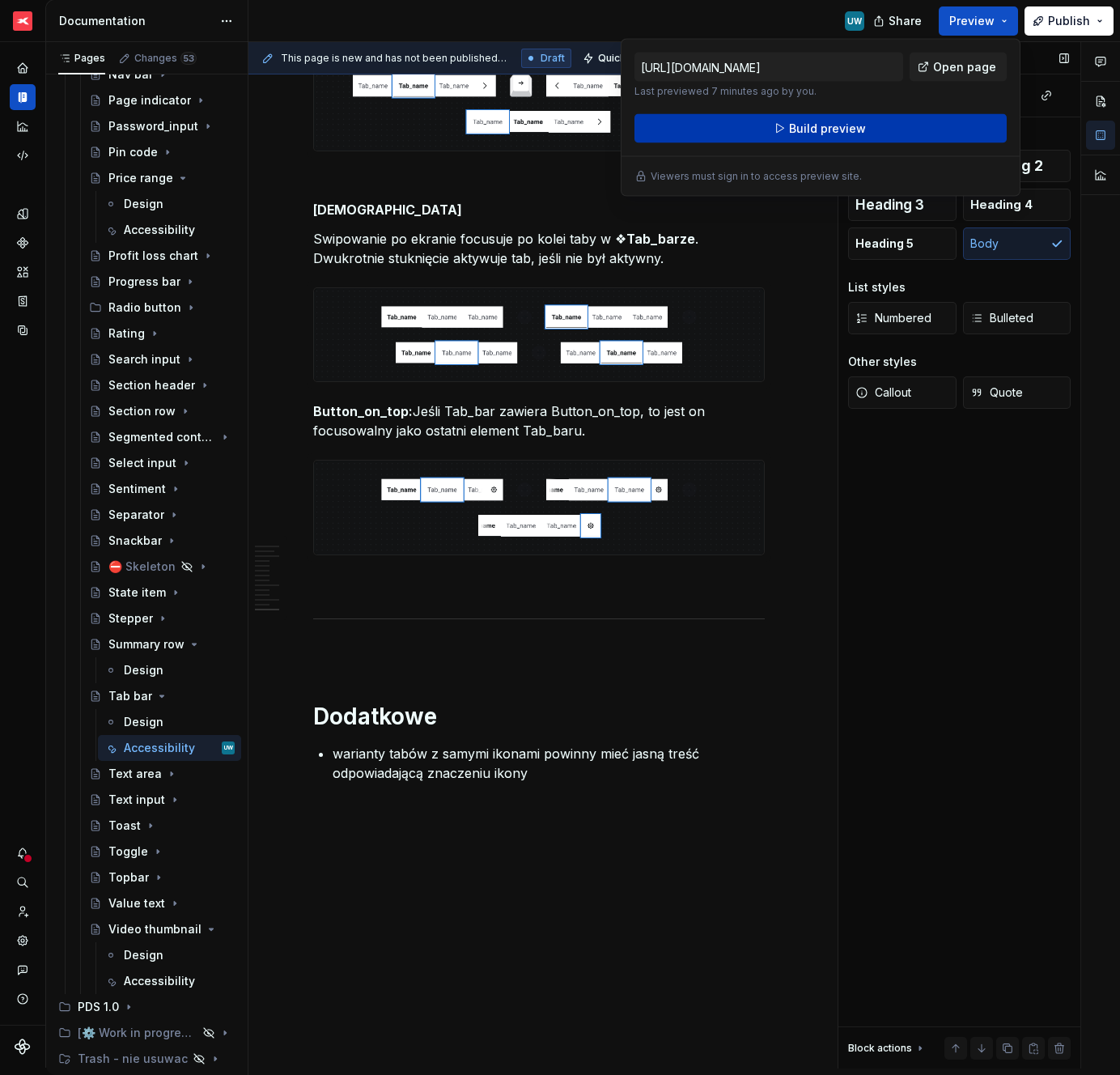
click at [881, 131] on button "Build preview" at bounding box center [820, 129] width 372 height 30
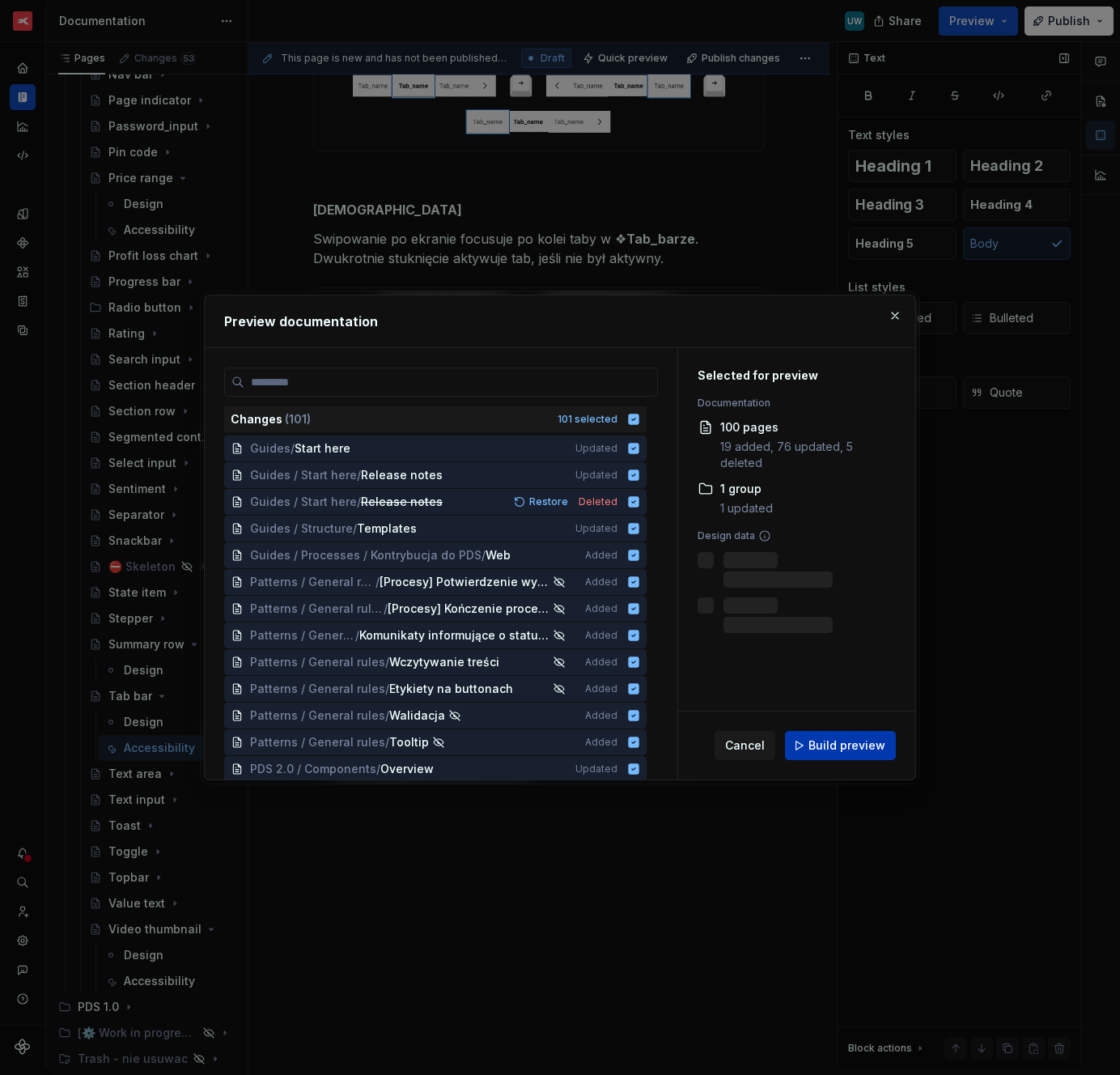
click at [861, 740] on span "Build preview" at bounding box center [847, 745] width 77 height 16
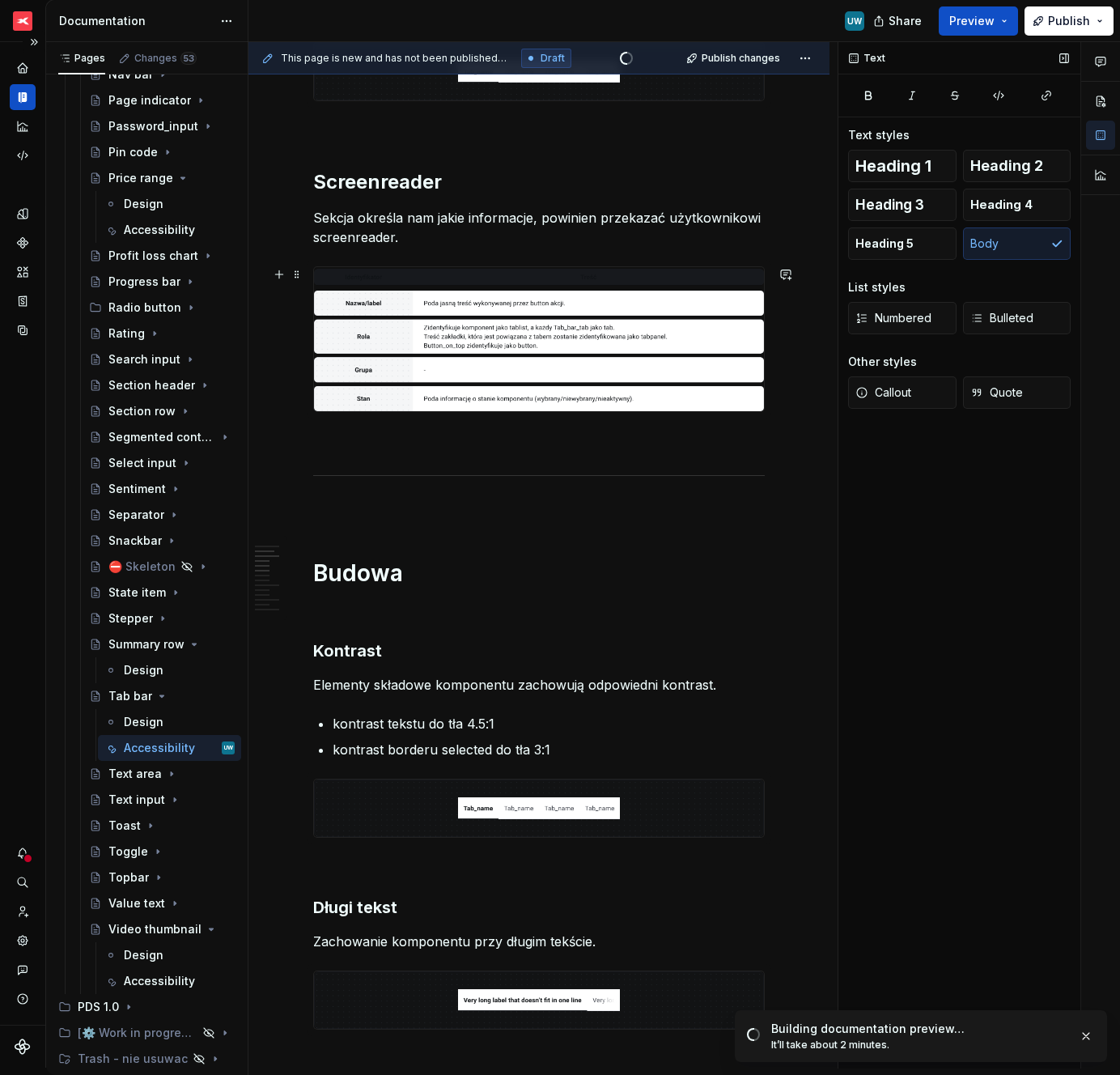
scroll to position [142, 0]
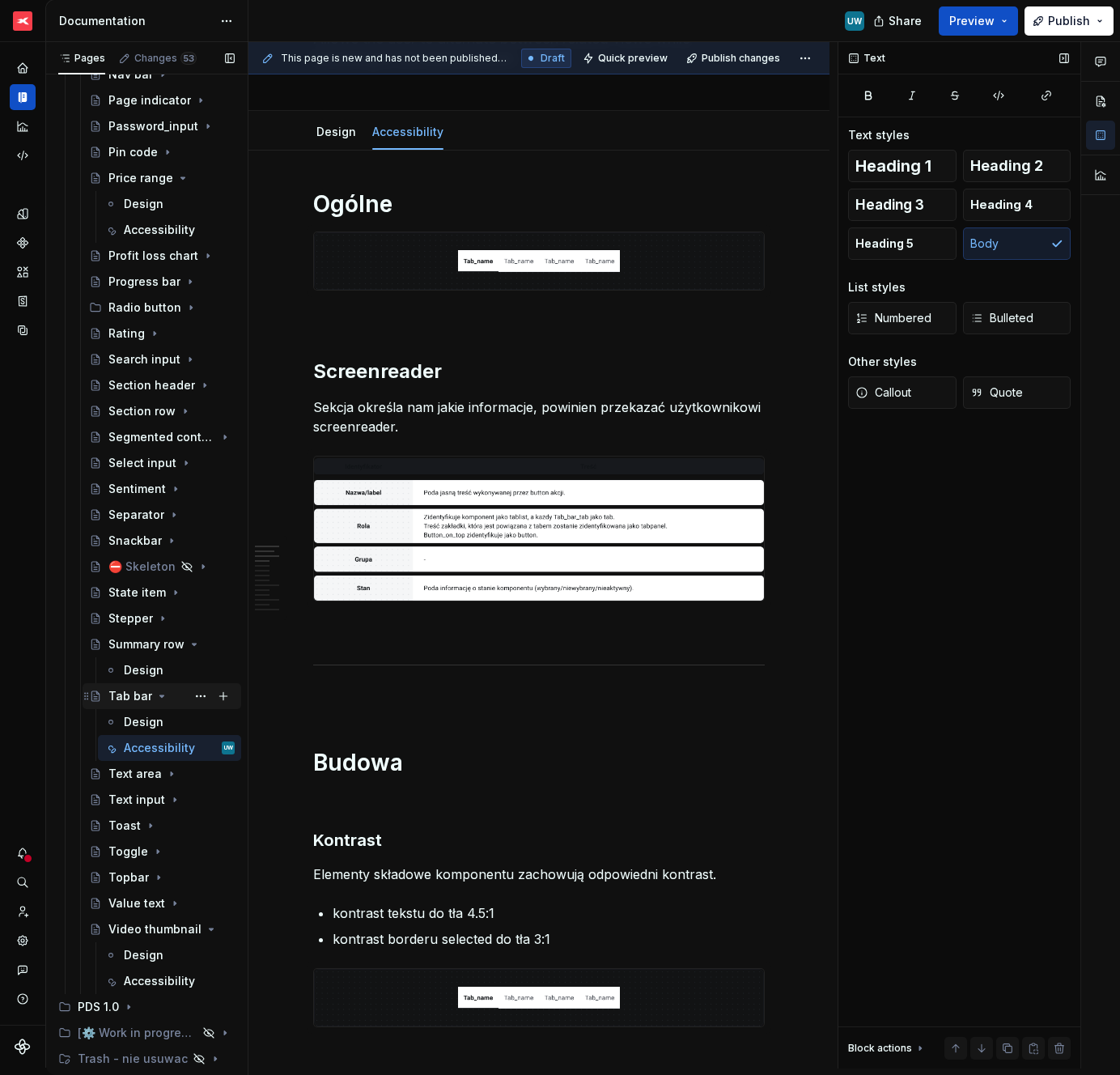
click at [159, 700] on icon "Page tree" at bounding box center [161, 696] width 13 height 13
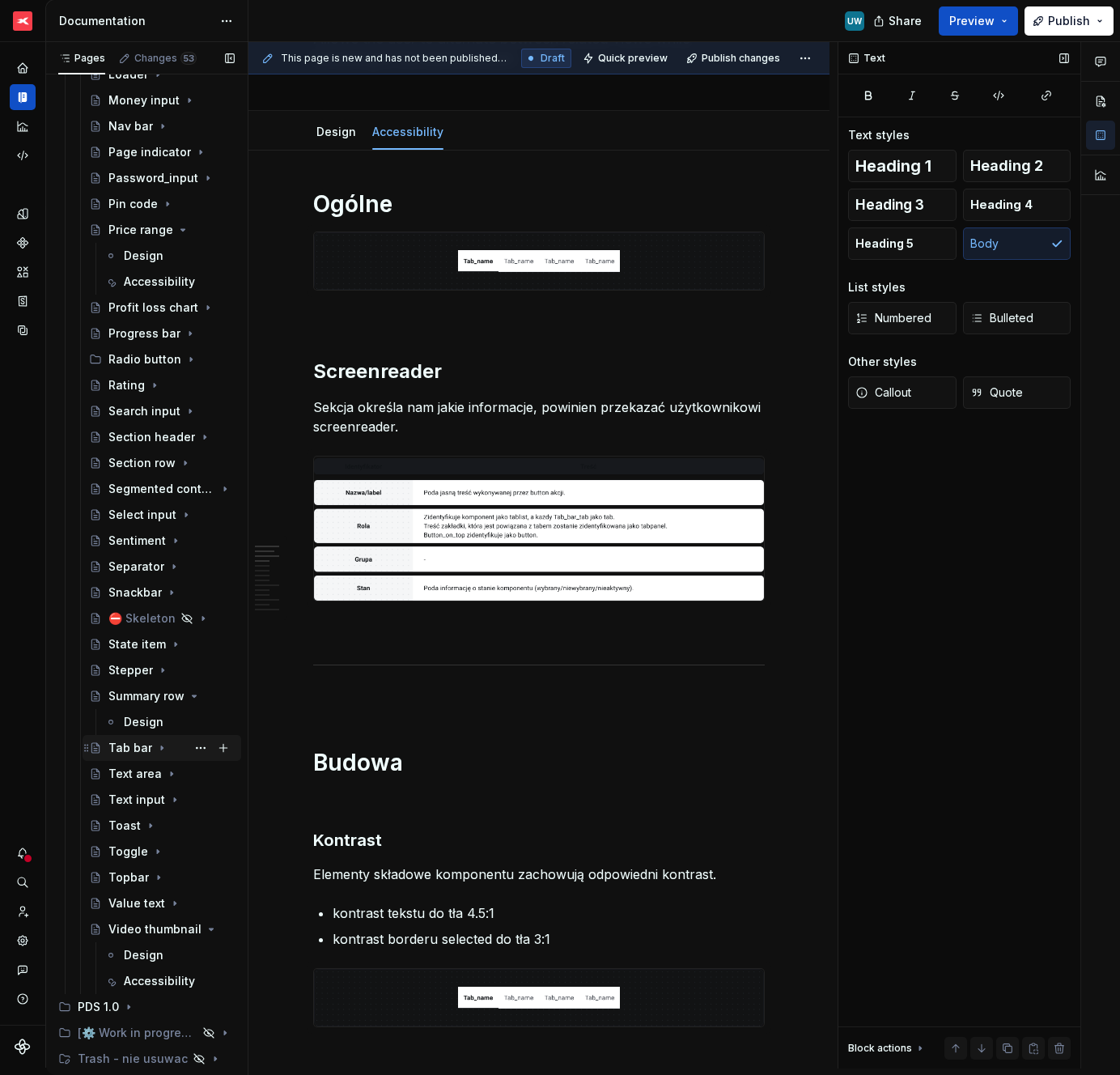
scroll to position [1836, 0]
click at [155, 750] on icon "Page tree" at bounding box center [161, 747] width 13 height 13
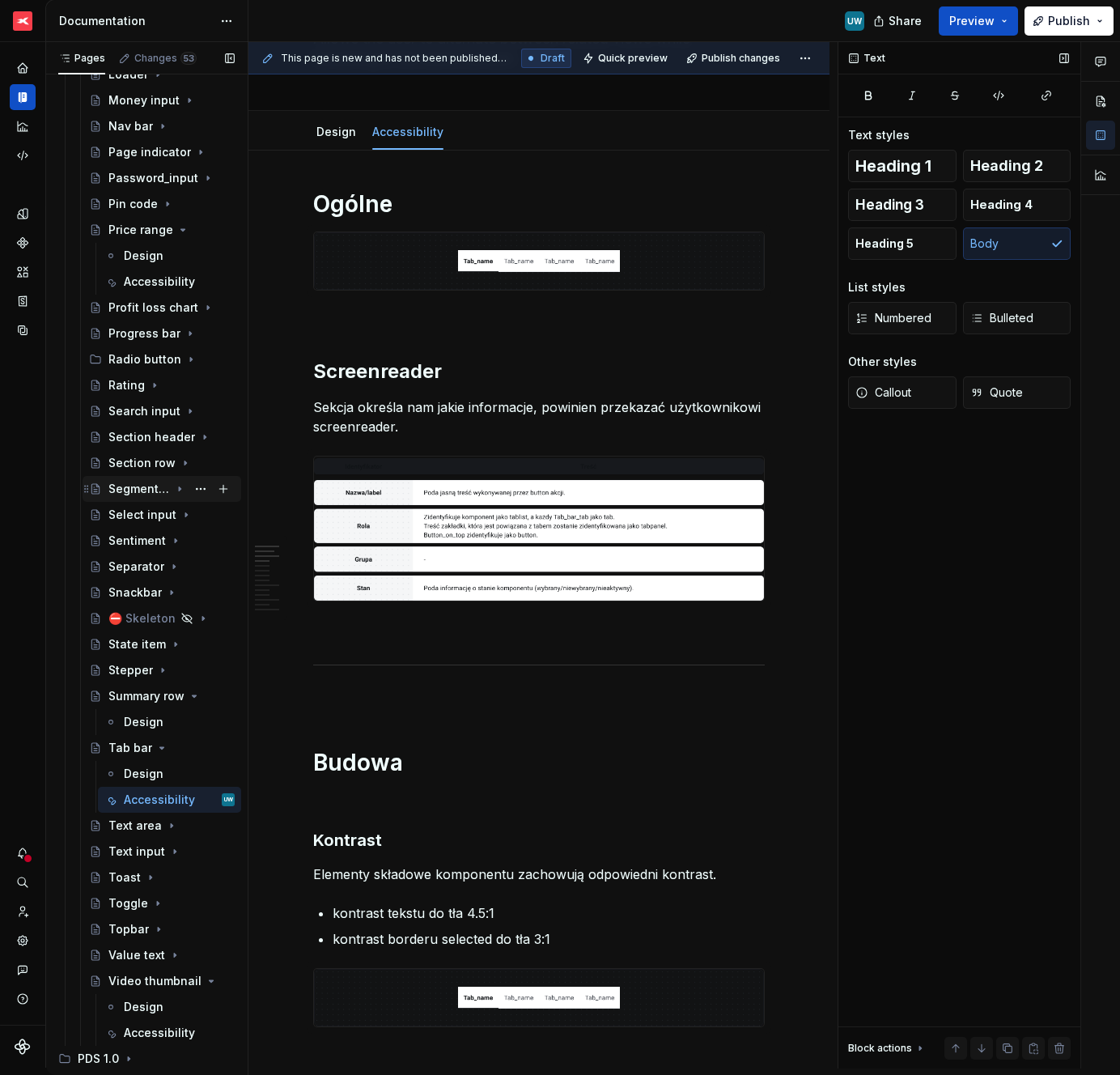
click at [174, 490] on icon "Page tree" at bounding box center [180, 489] width 13 height 13
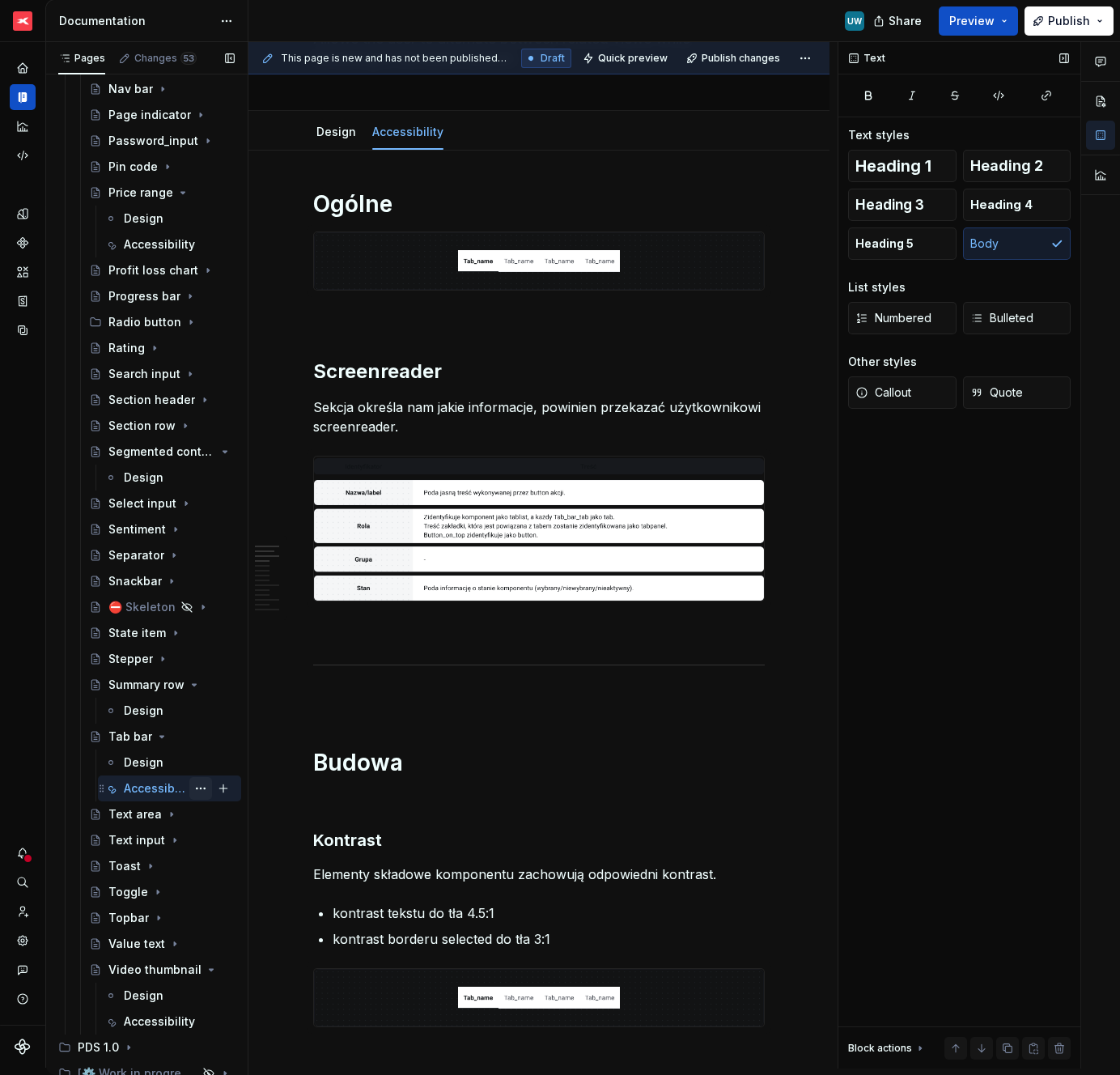
click at [189, 787] on button "Page tree" at bounding box center [200, 788] width 23 height 23
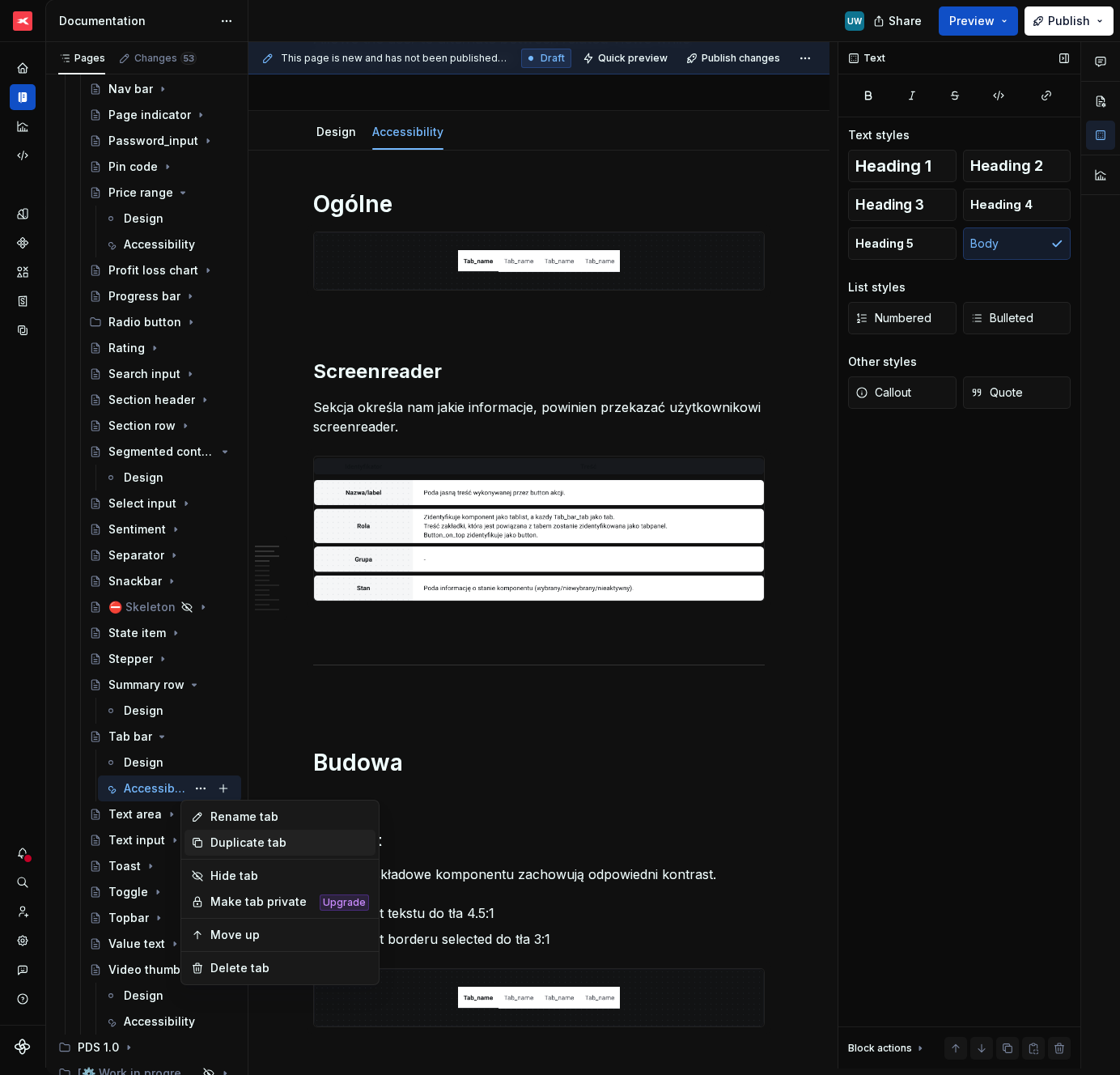
click at [226, 843] on div "Duplicate tab" at bounding box center [289, 843] width 159 height 16
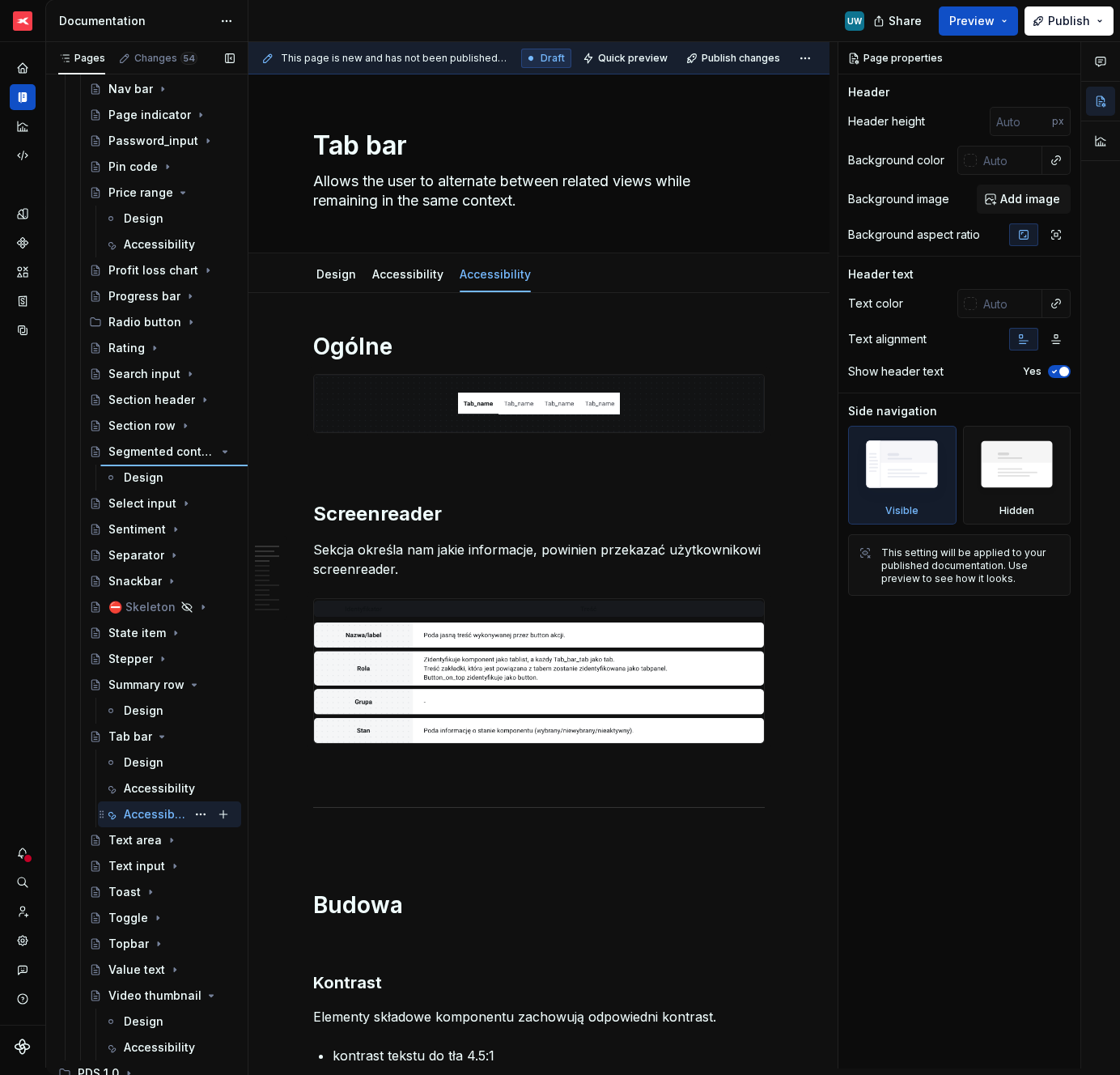
type textarea "*"
type textarea "Segmented control"
type textarea "Segmented control allows to switch between set of closely related options."
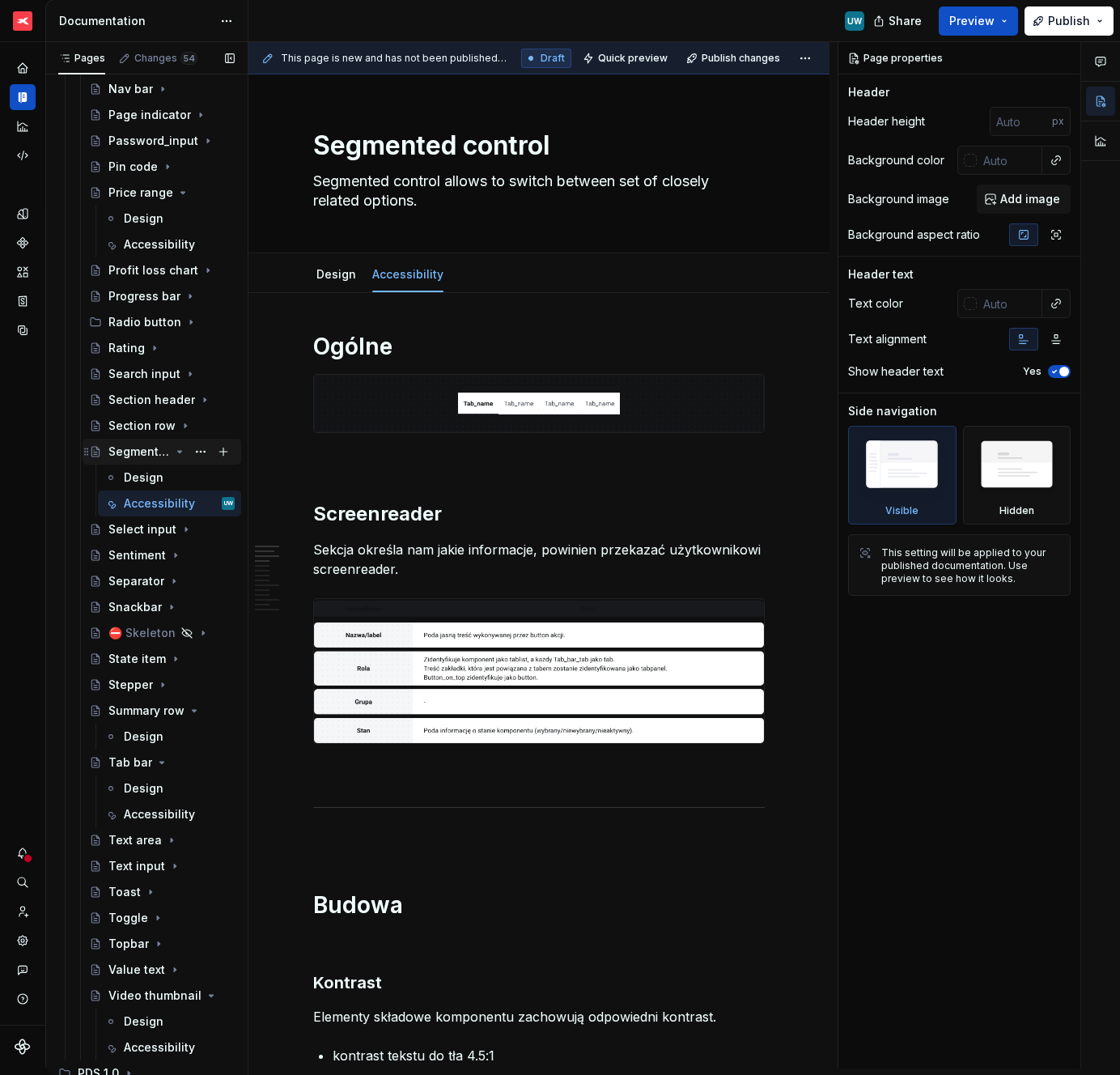
click at [124, 450] on div "Segmented control" at bounding box center [139, 452] width 61 height 16
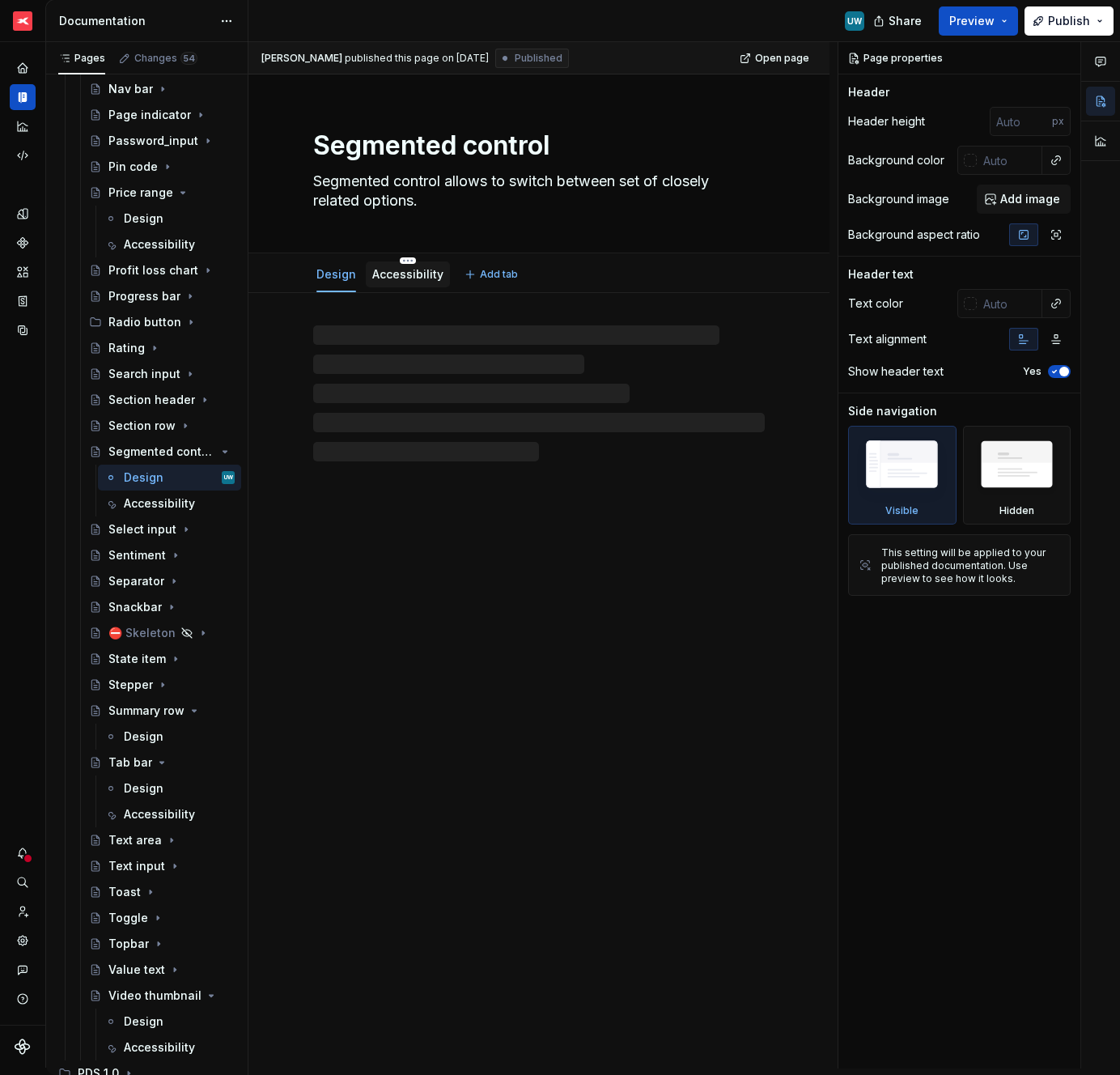
click at [385, 277] on link "Accessibility" at bounding box center [408, 274] width 71 height 14
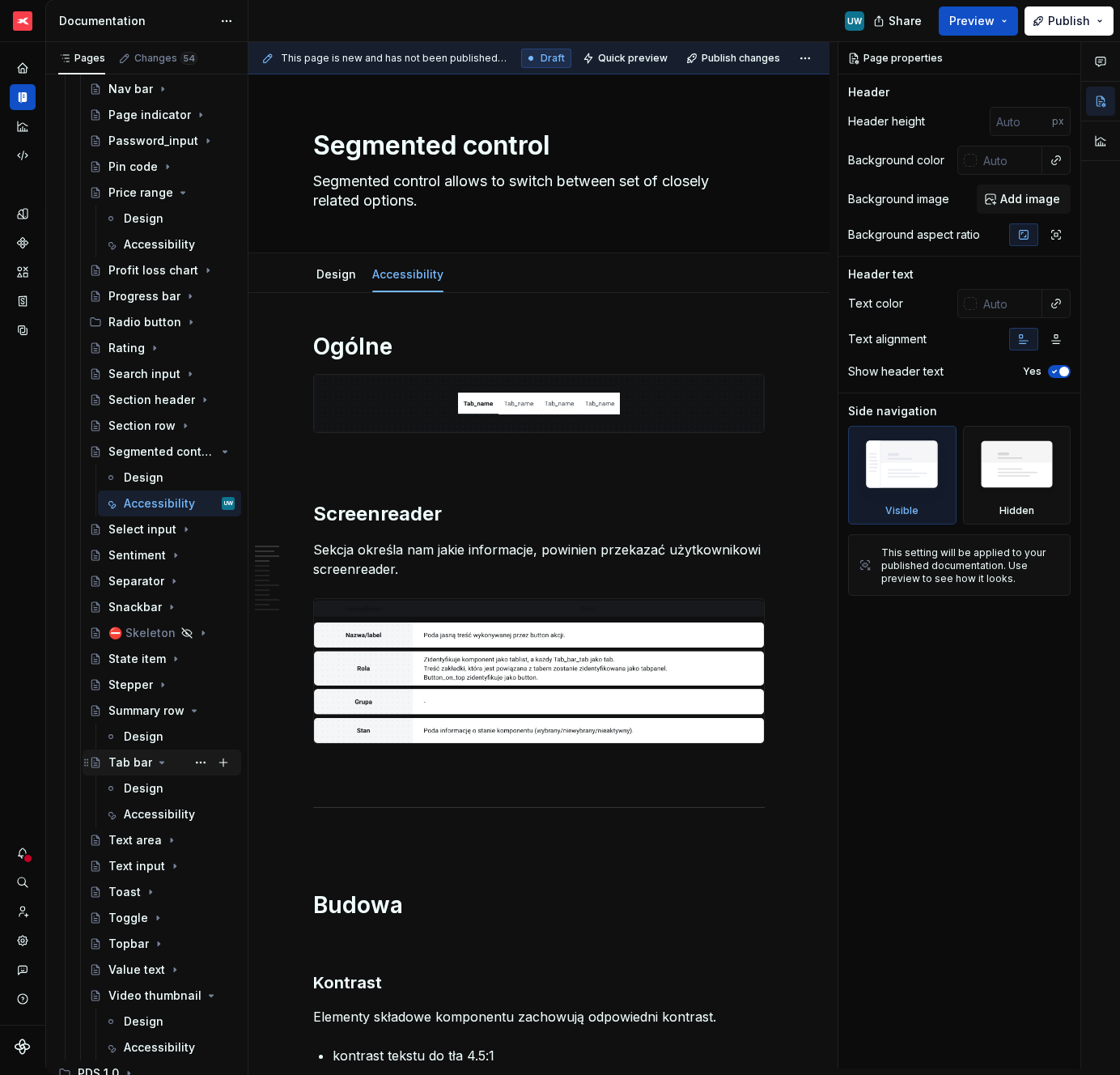
click at [155, 768] on icon "Page tree" at bounding box center [161, 762] width 13 height 13
click at [174, 716] on icon "Page tree" at bounding box center [180, 711] width 13 height 13
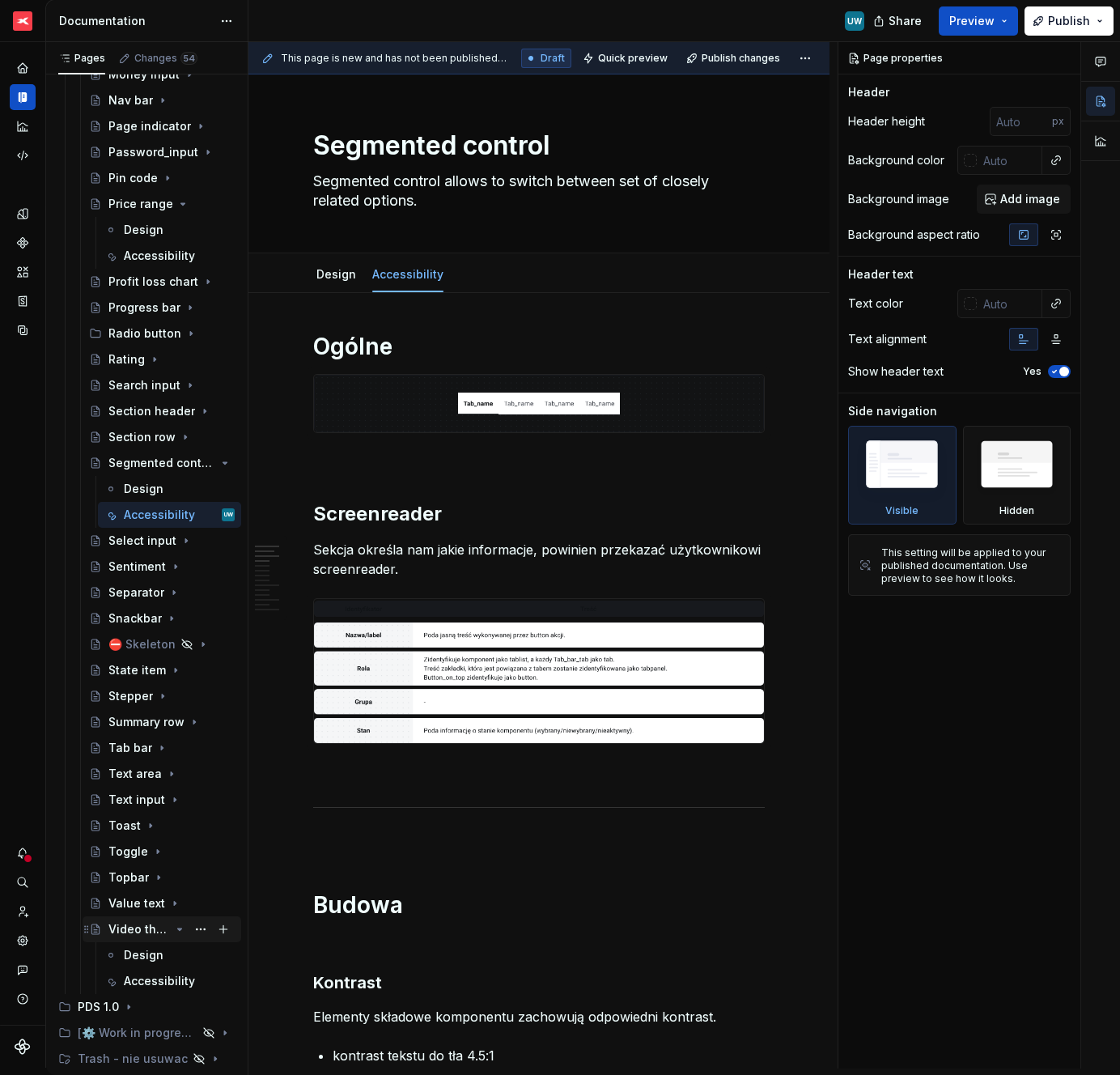
click at [174, 930] on icon "Page tree" at bounding box center [180, 929] width 13 height 13
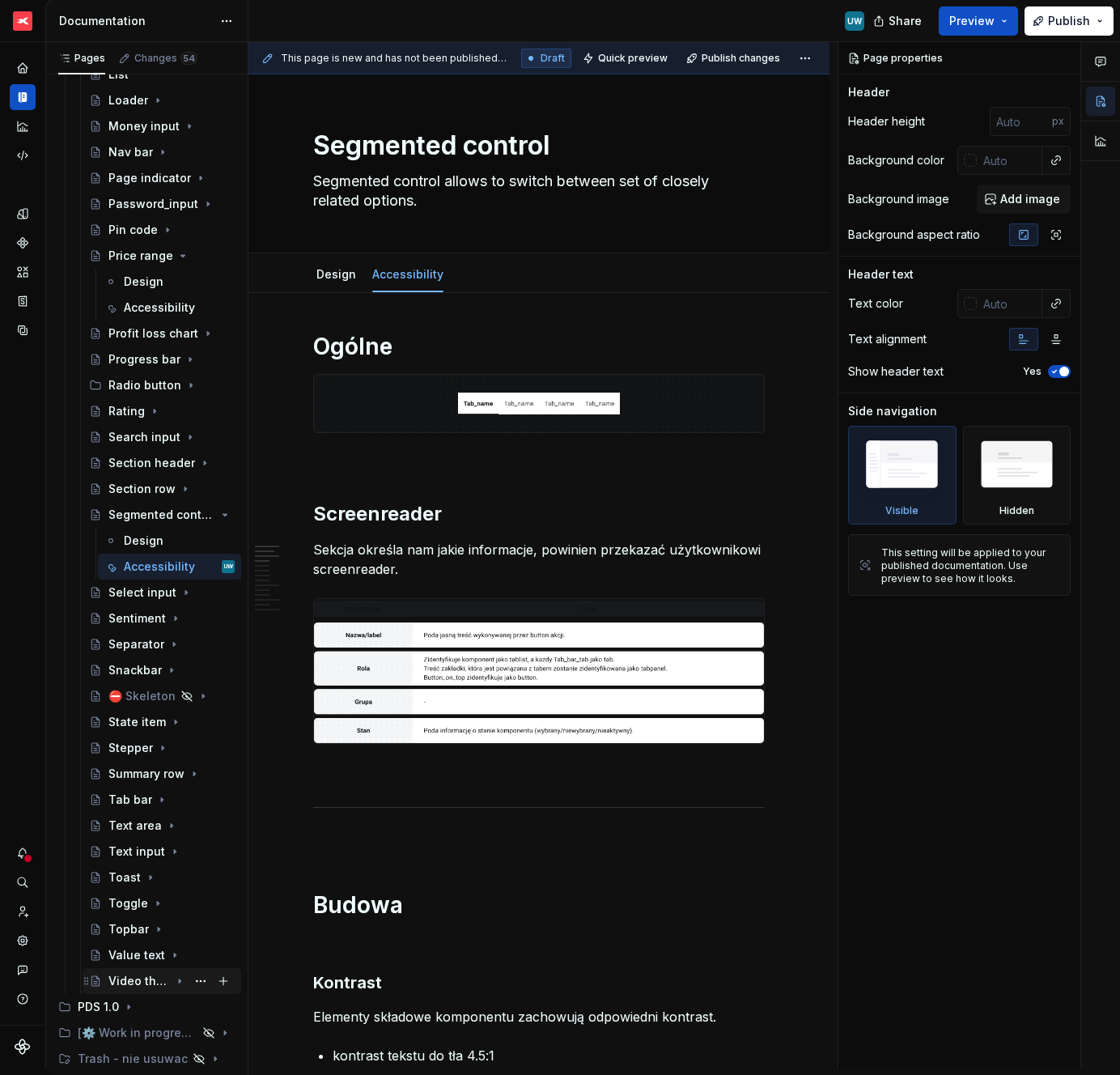
scroll to position [1810, 0]
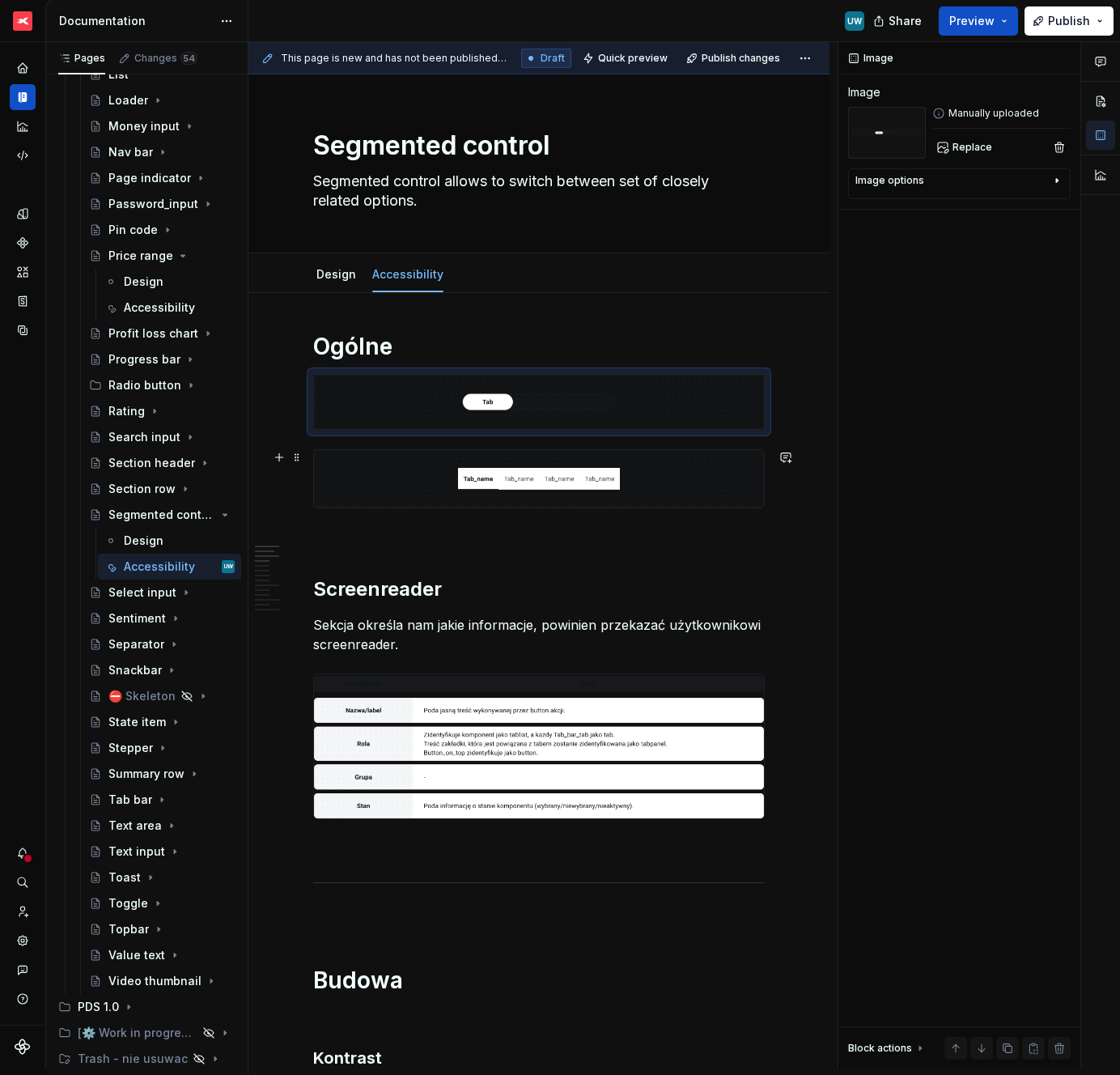
click at [372, 482] on img at bounding box center [539, 479] width 450 height 57
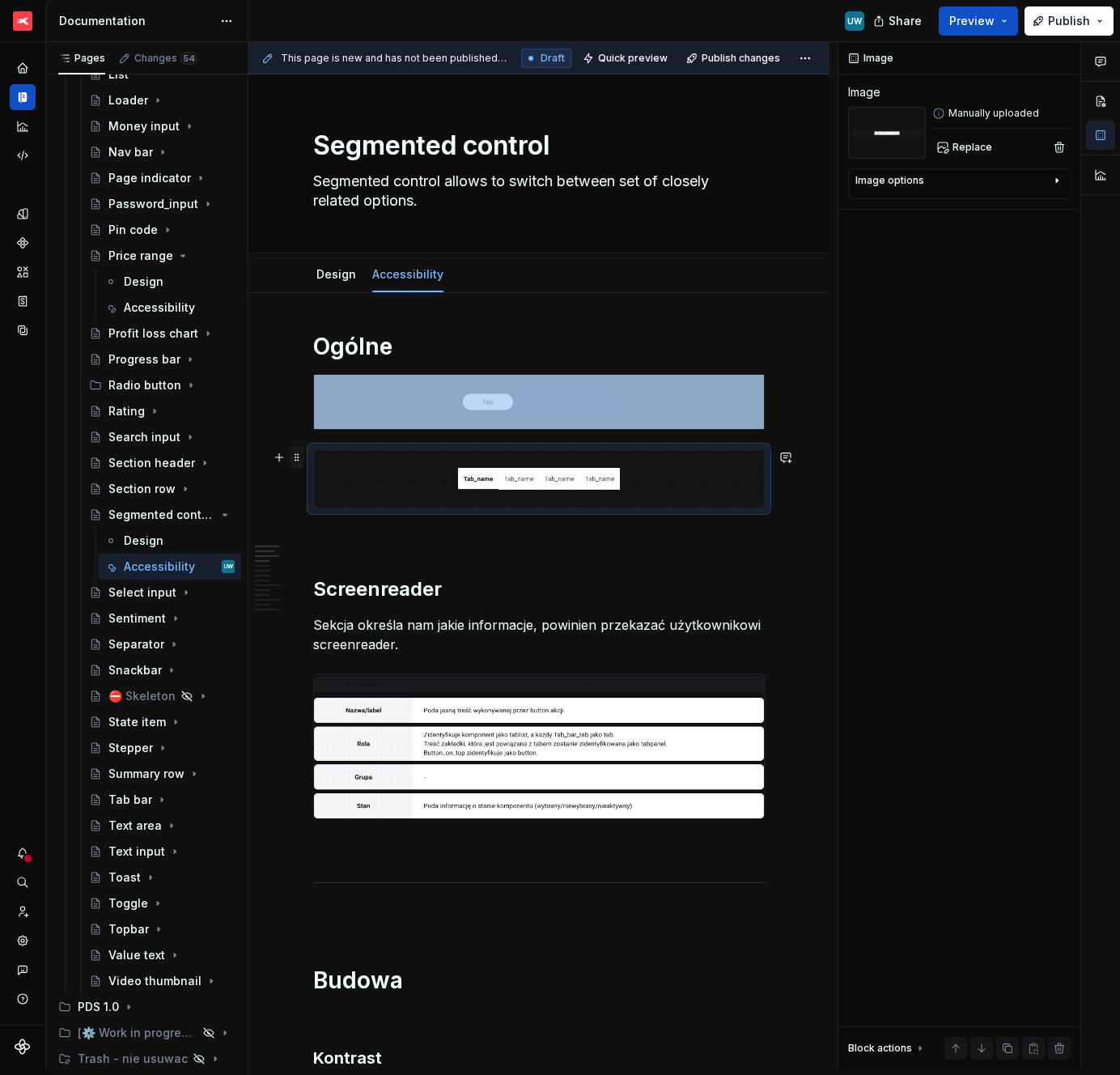
click at [297, 459] on span at bounding box center [296, 457] width 13 height 23
click at [322, 597] on div "Delete" at bounding box center [373, 600] width 106 height 16
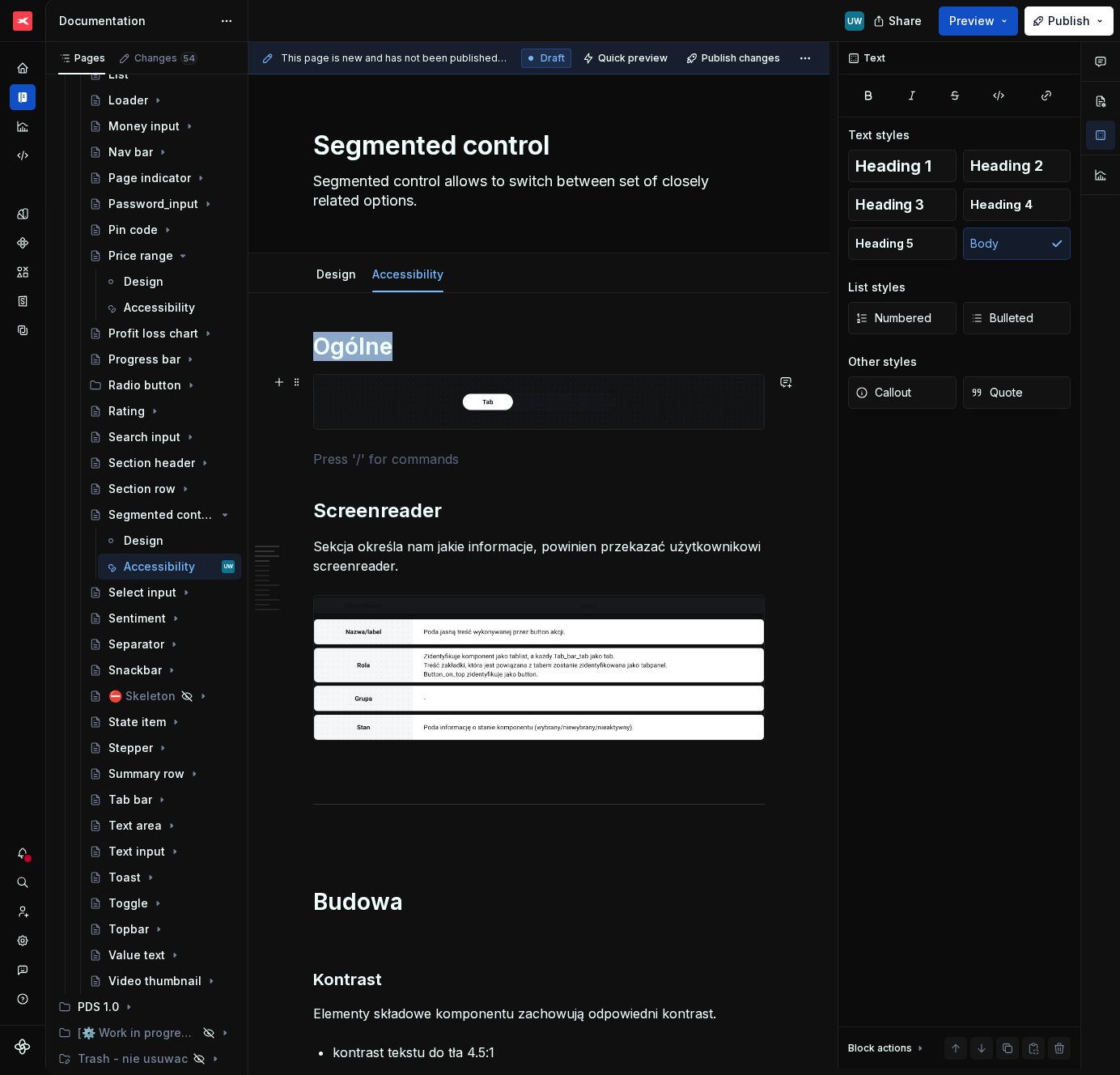
click at [511, 403] on img at bounding box center [539, 402] width 450 height 54
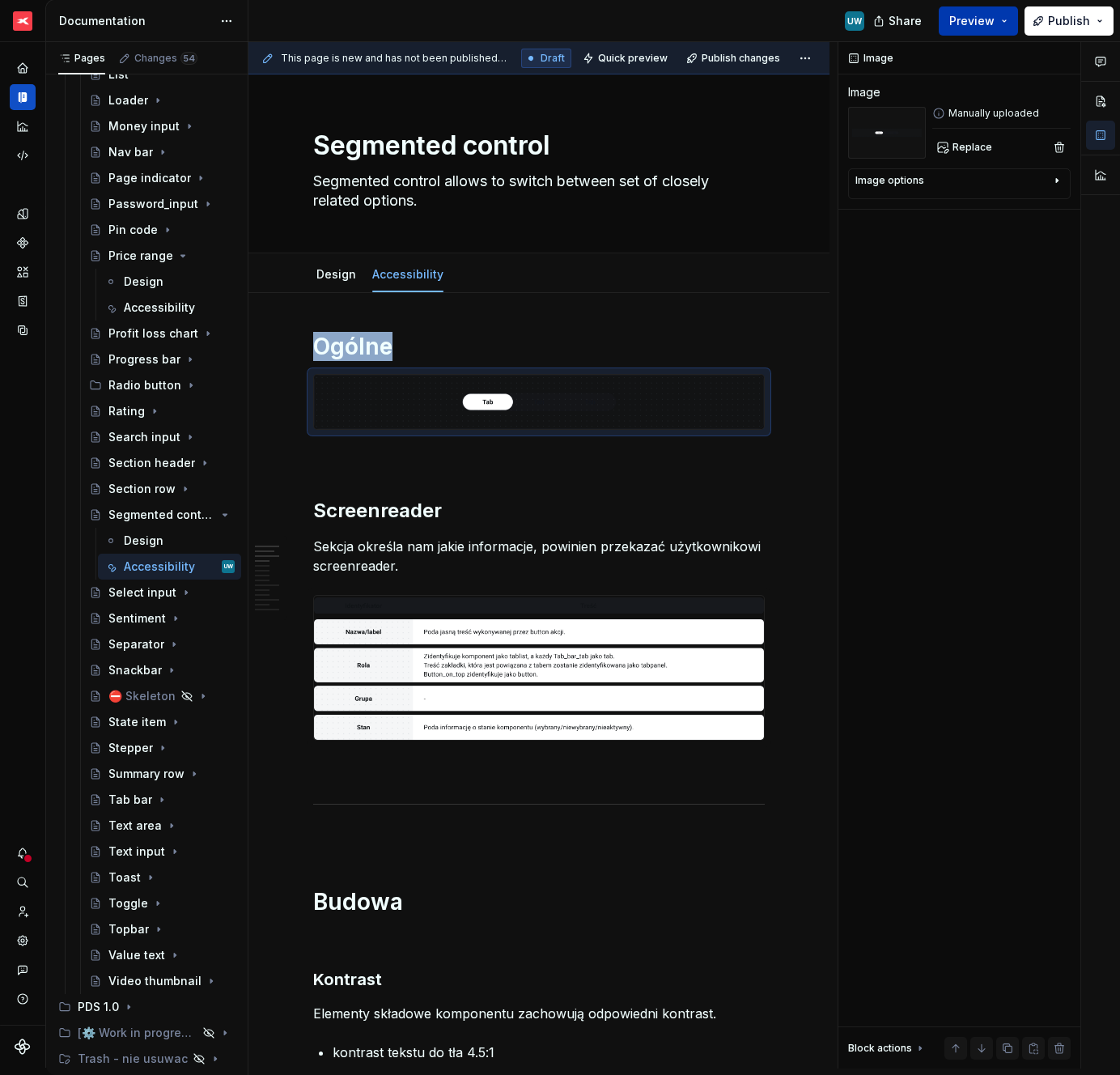
click at [943, 25] on button "Preview" at bounding box center [979, 22] width 79 height 30
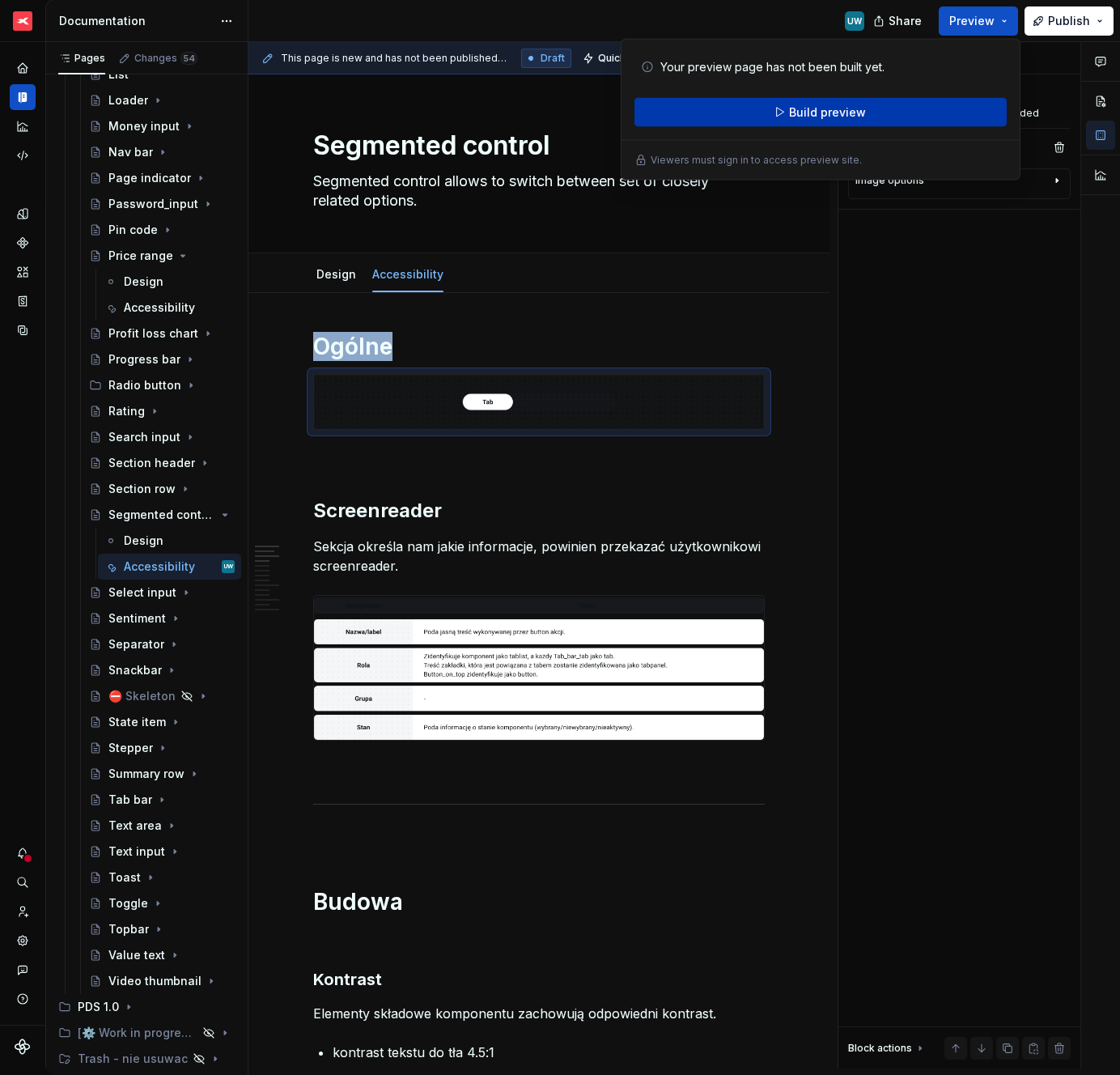
click at [826, 116] on span "Build preview" at bounding box center [828, 113] width 77 height 16
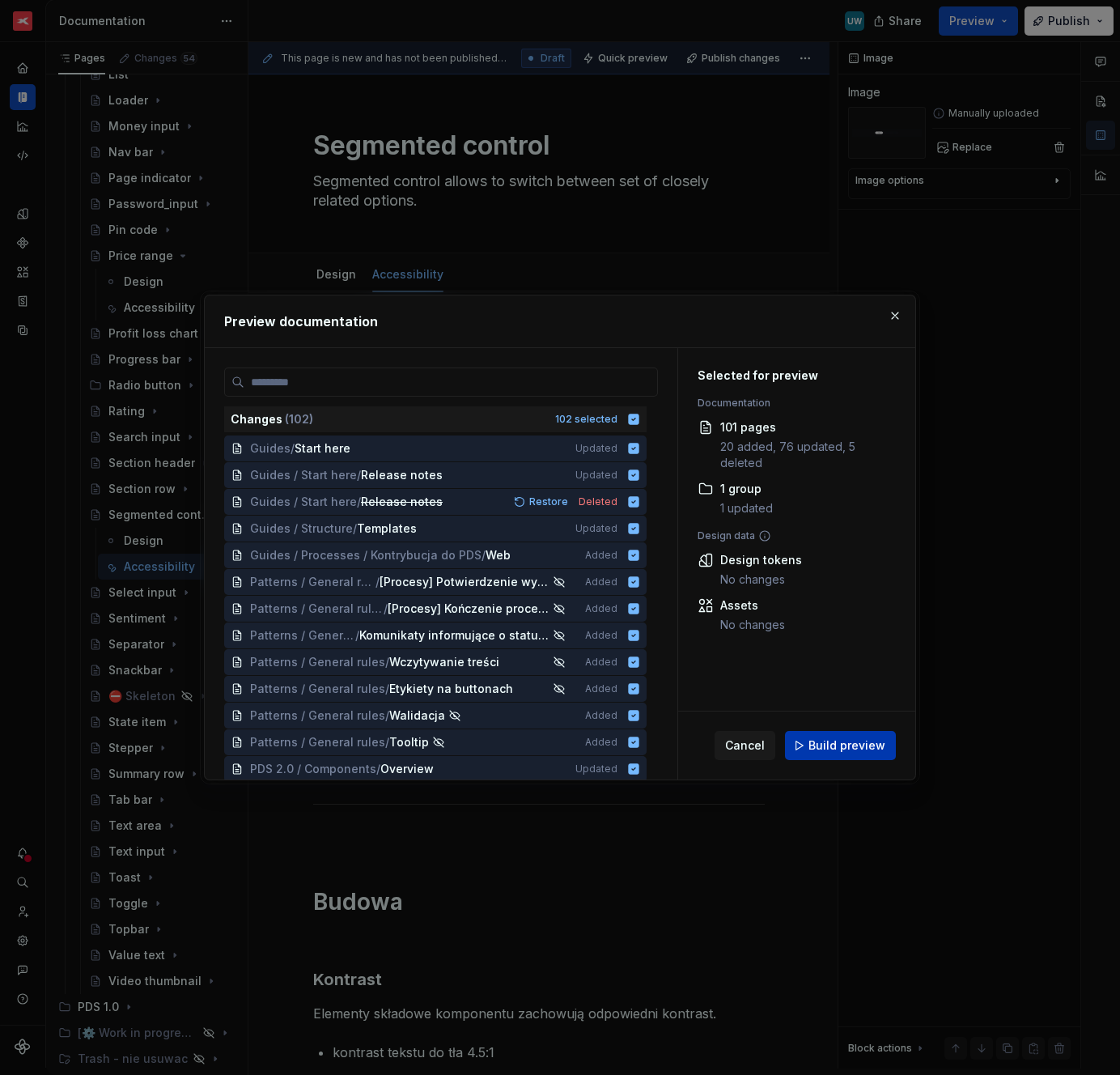
click at [820, 751] on span "Build preview" at bounding box center [847, 745] width 77 height 16
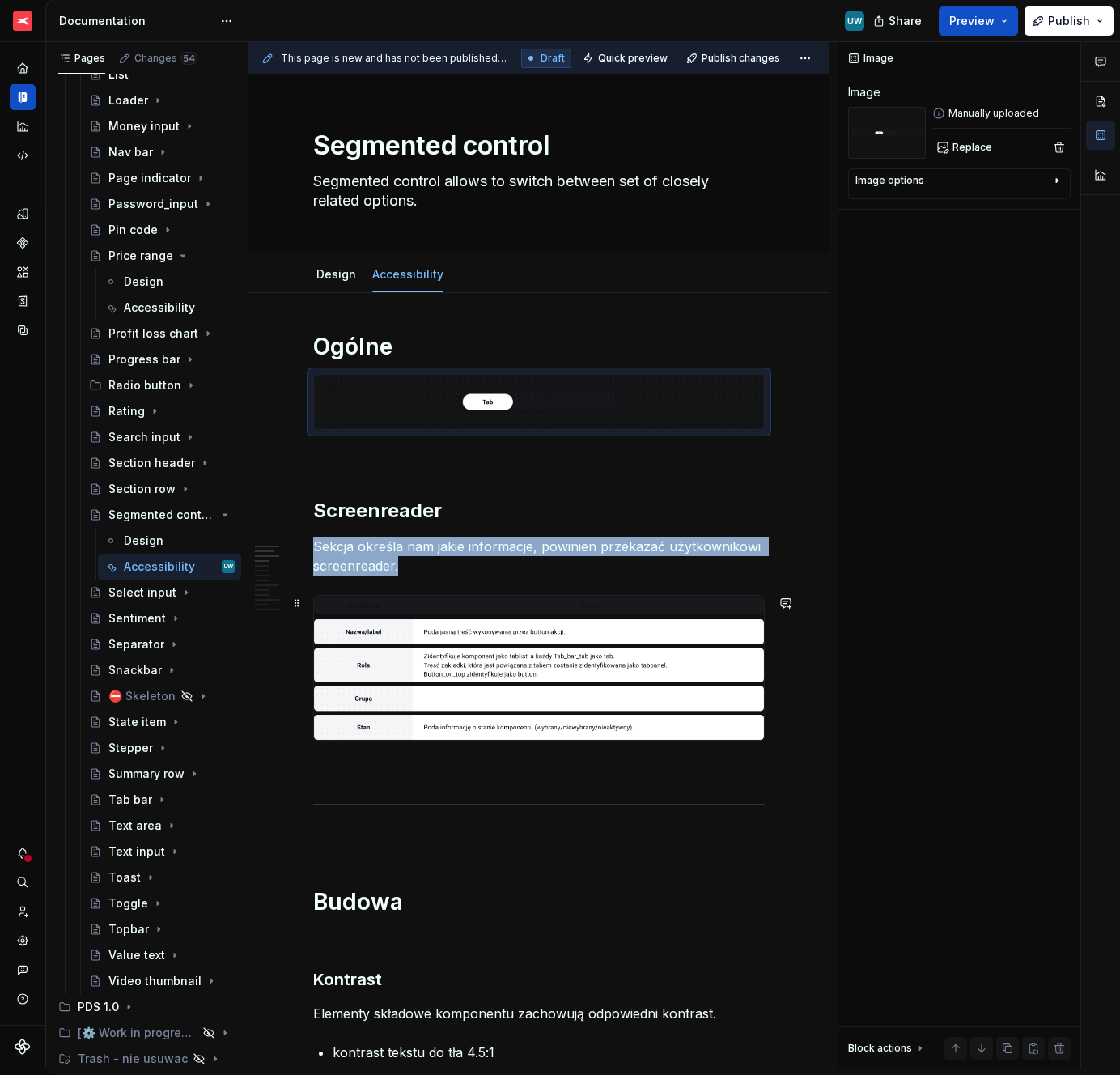
click at [465, 647] on img at bounding box center [539, 668] width 450 height 144
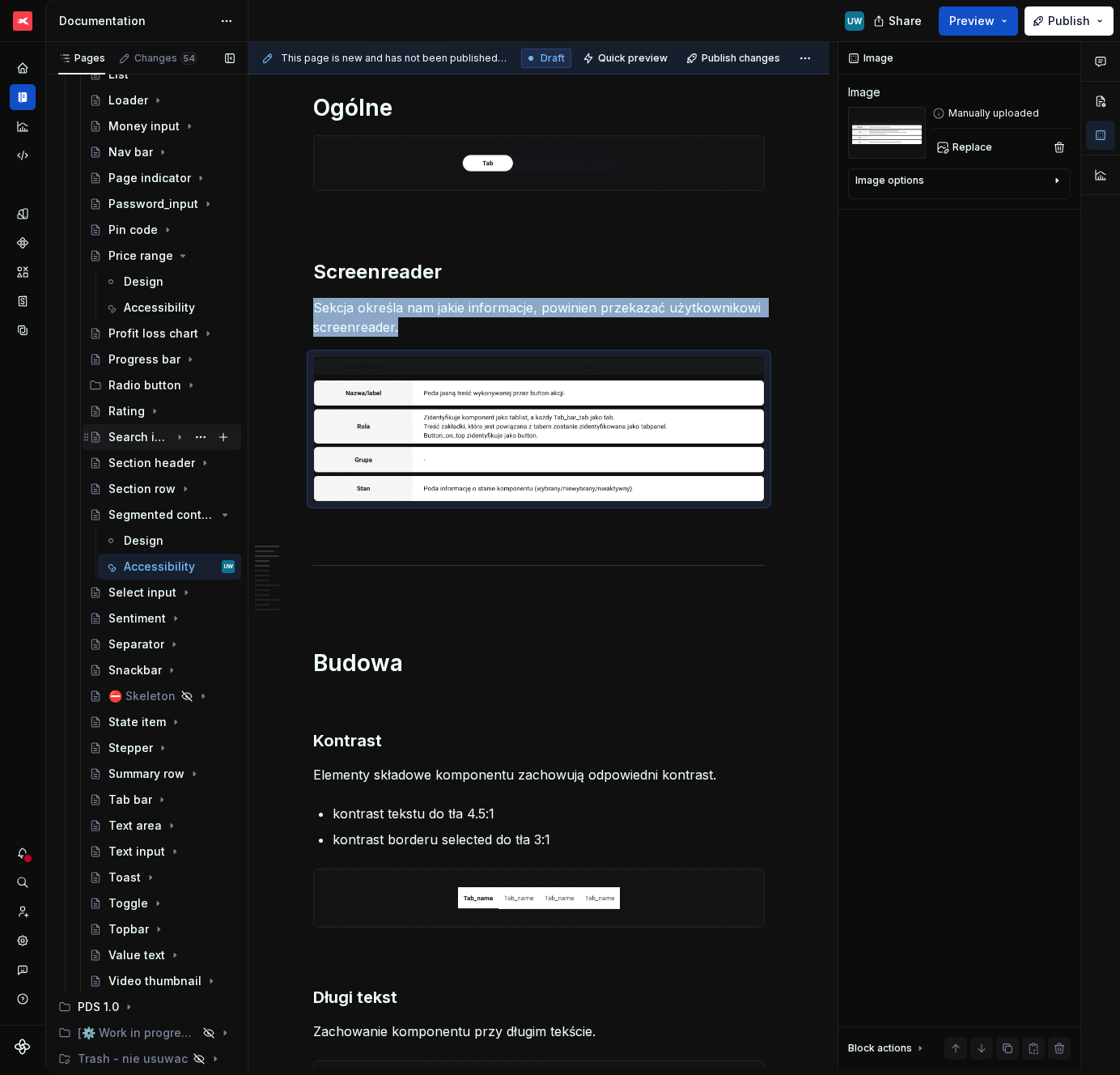
scroll to position [1777, 0]
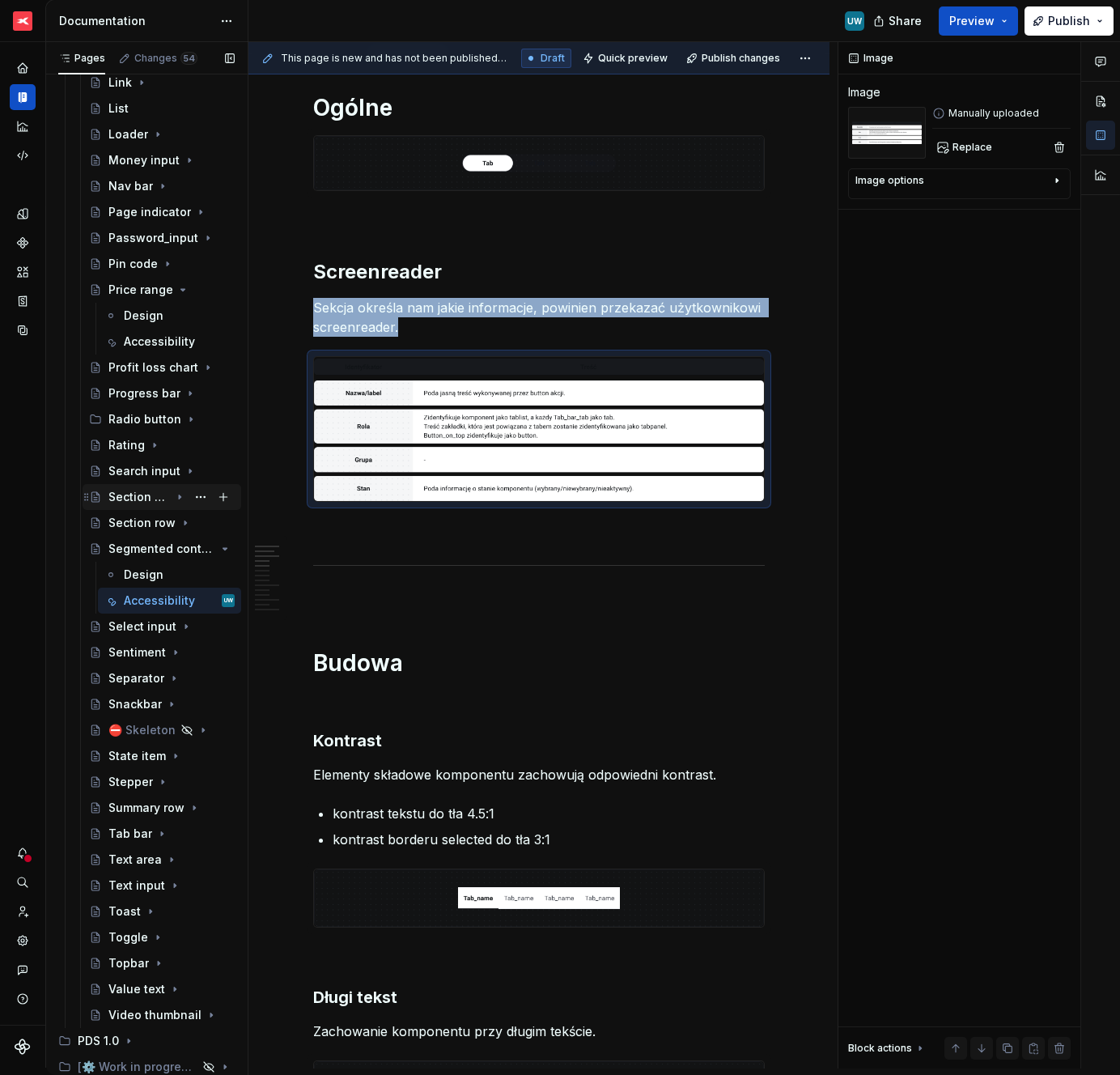
click at [174, 499] on icon "Page tree" at bounding box center [180, 497] width 13 height 13
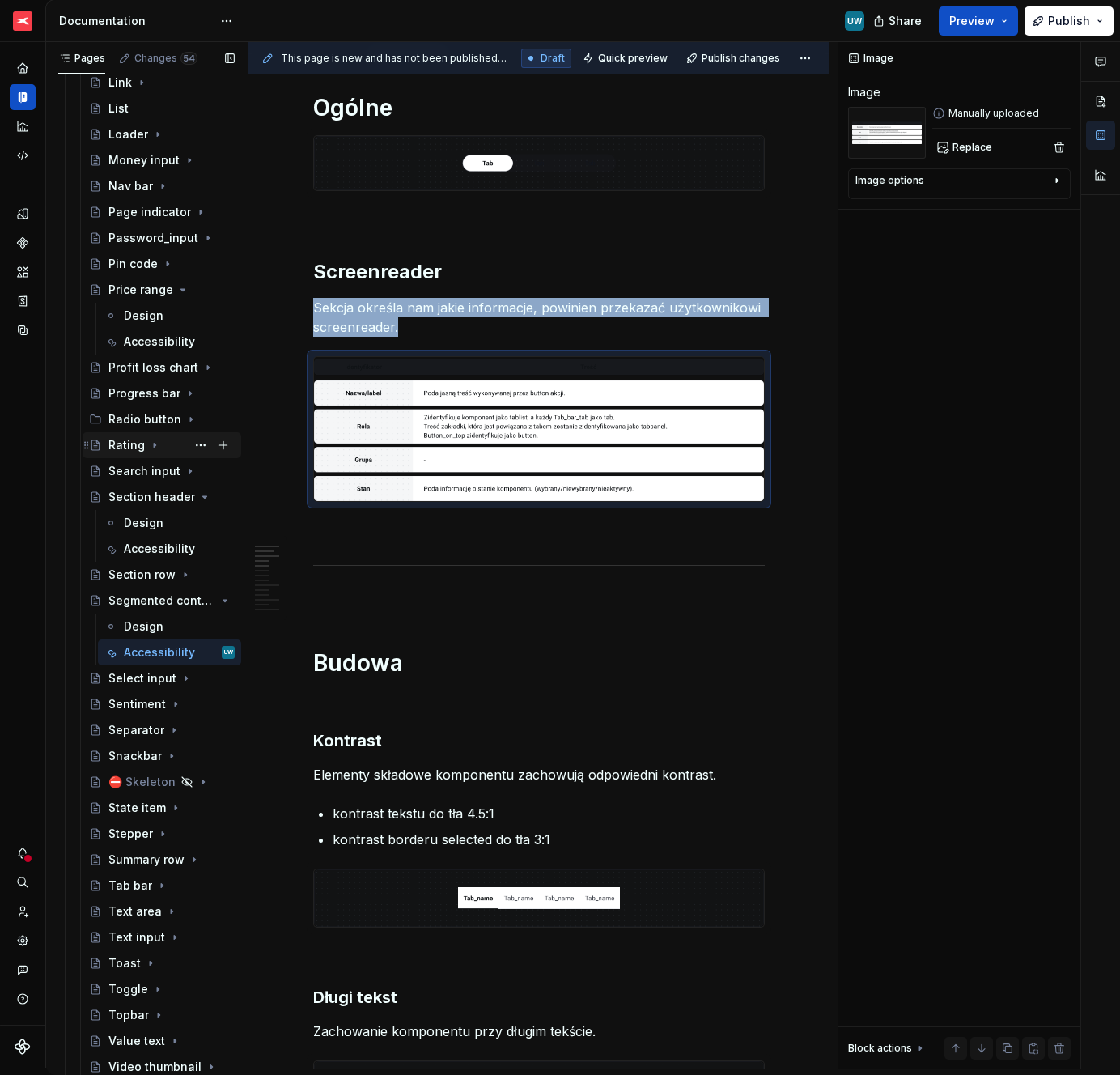
click at [158, 449] on icon "Page tree" at bounding box center [154, 445] width 13 height 13
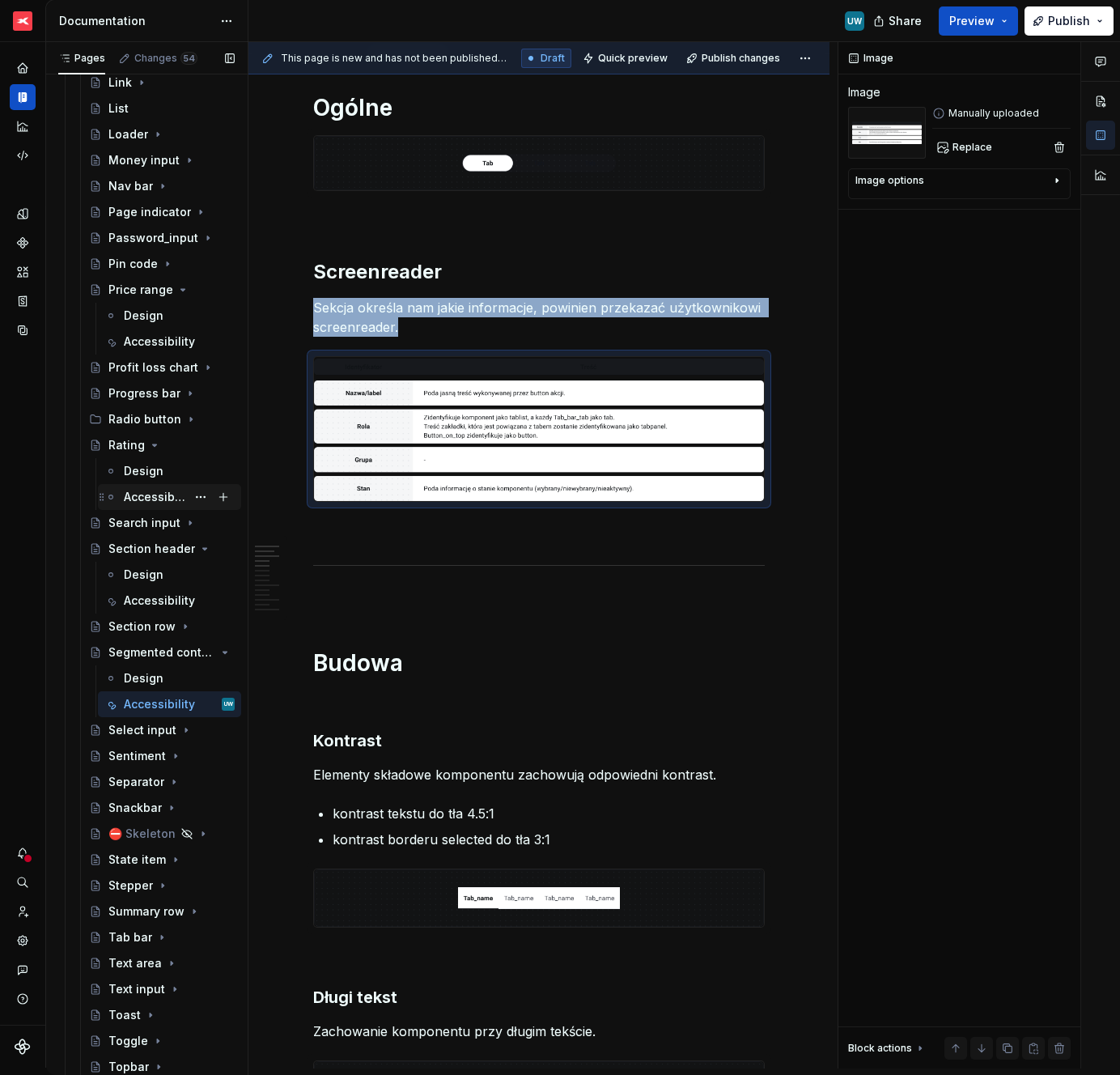
click at [155, 498] on div "Accessibility" at bounding box center [155, 497] width 62 height 16
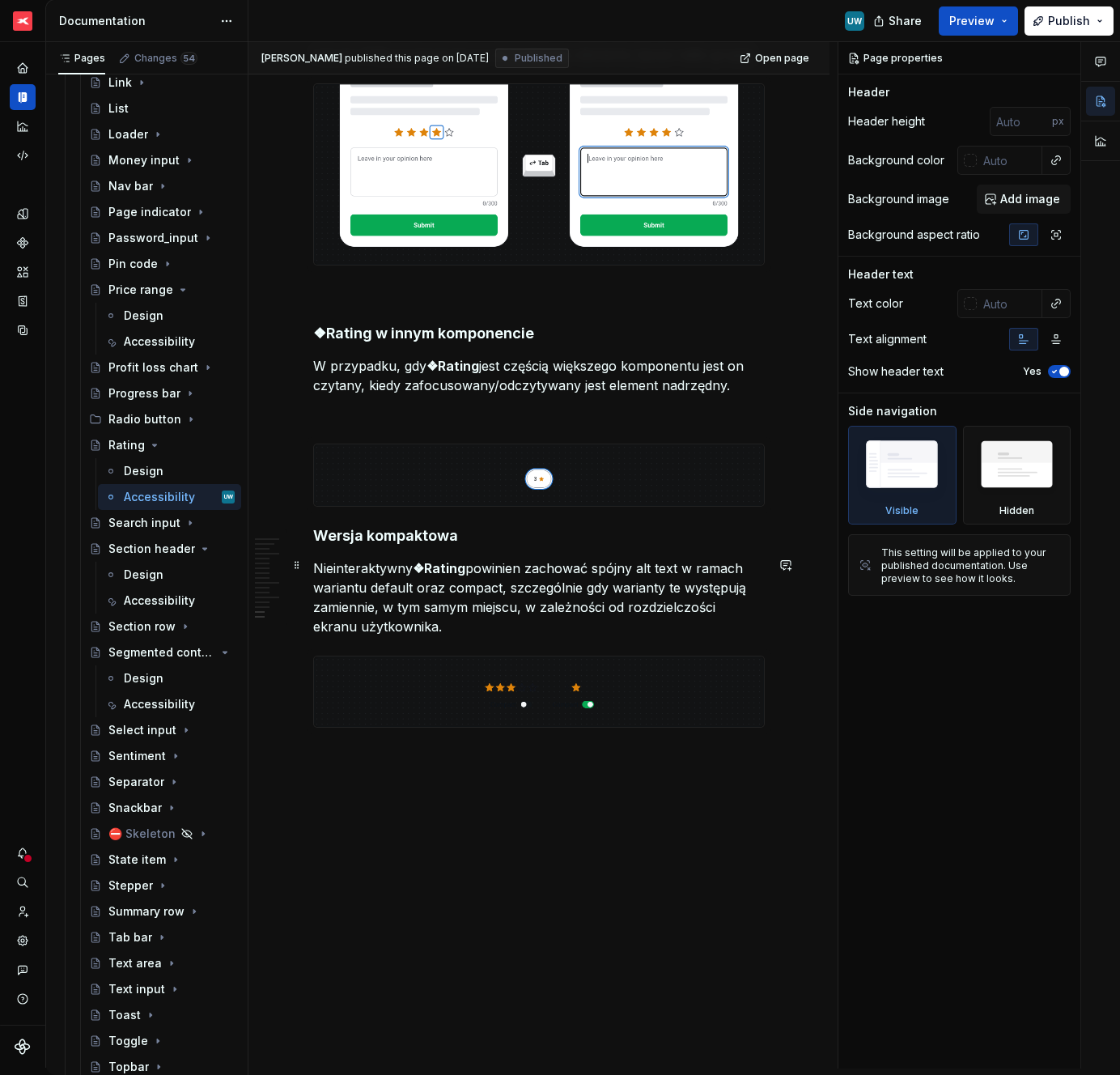
scroll to position [4234, 0]
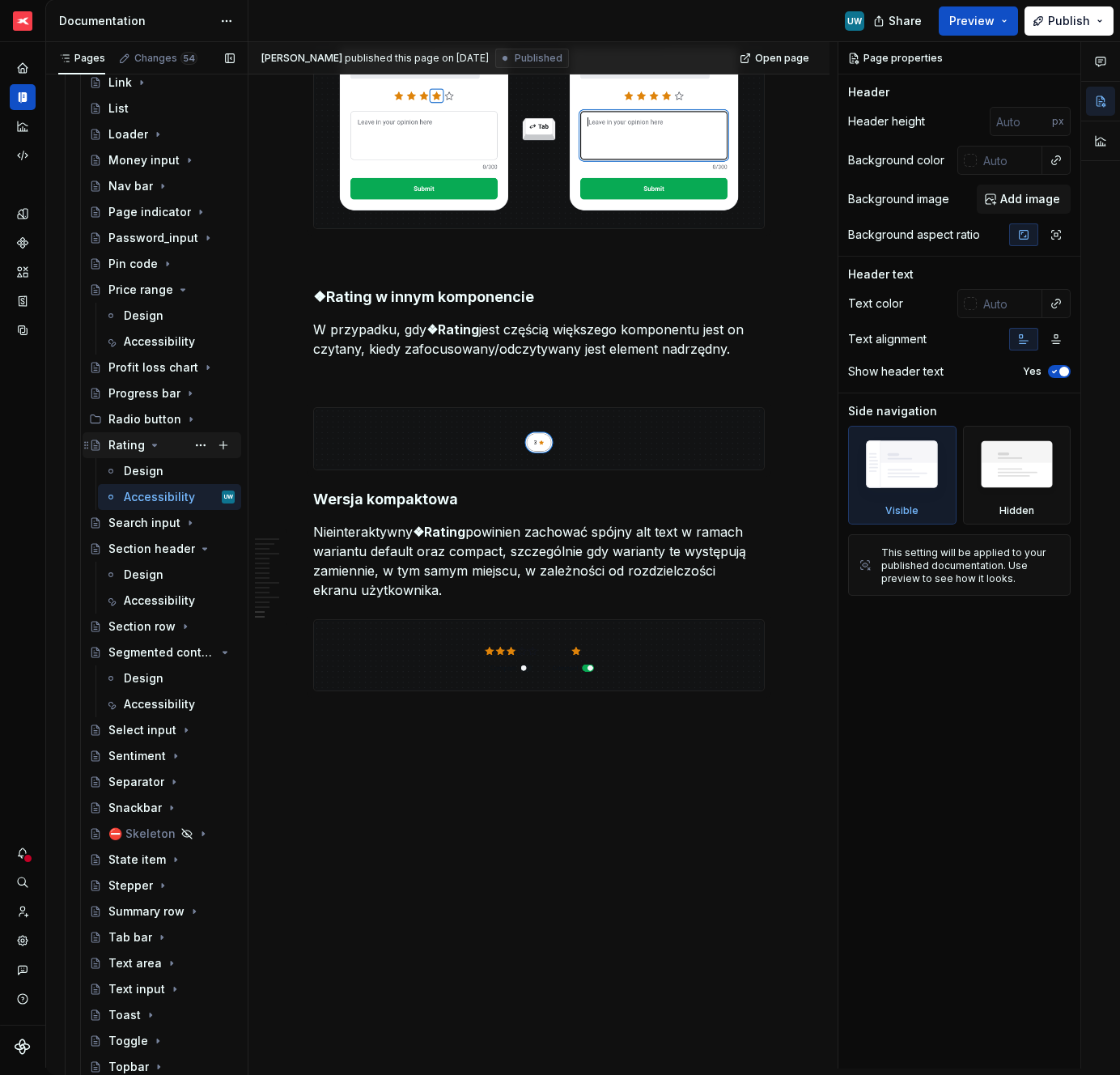
click at [155, 446] on icon "Page tree" at bounding box center [154, 445] width 13 height 13
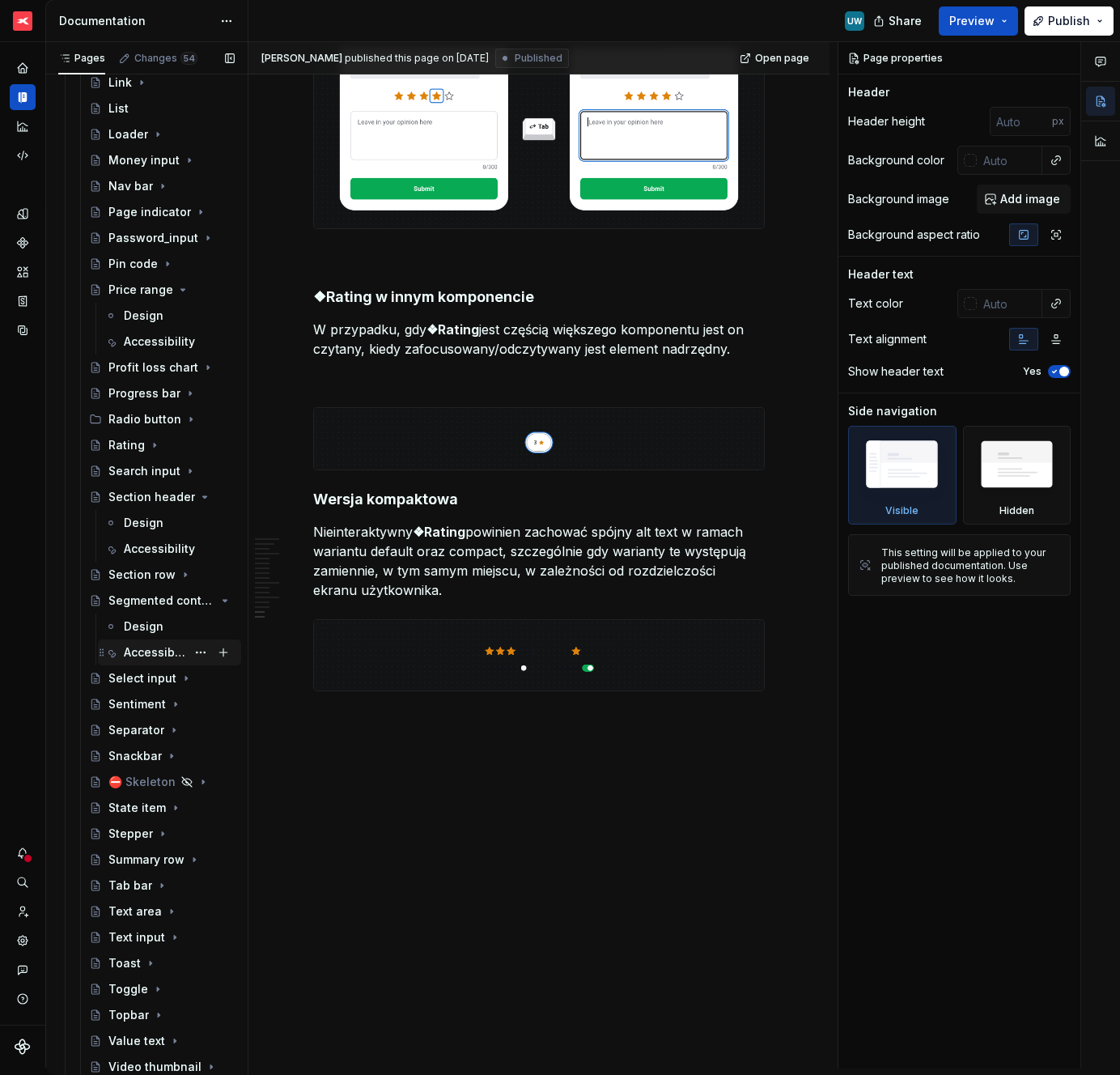
click at [142, 654] on div "Accessibility" at bounding box center [155, 653] width 62 height 16
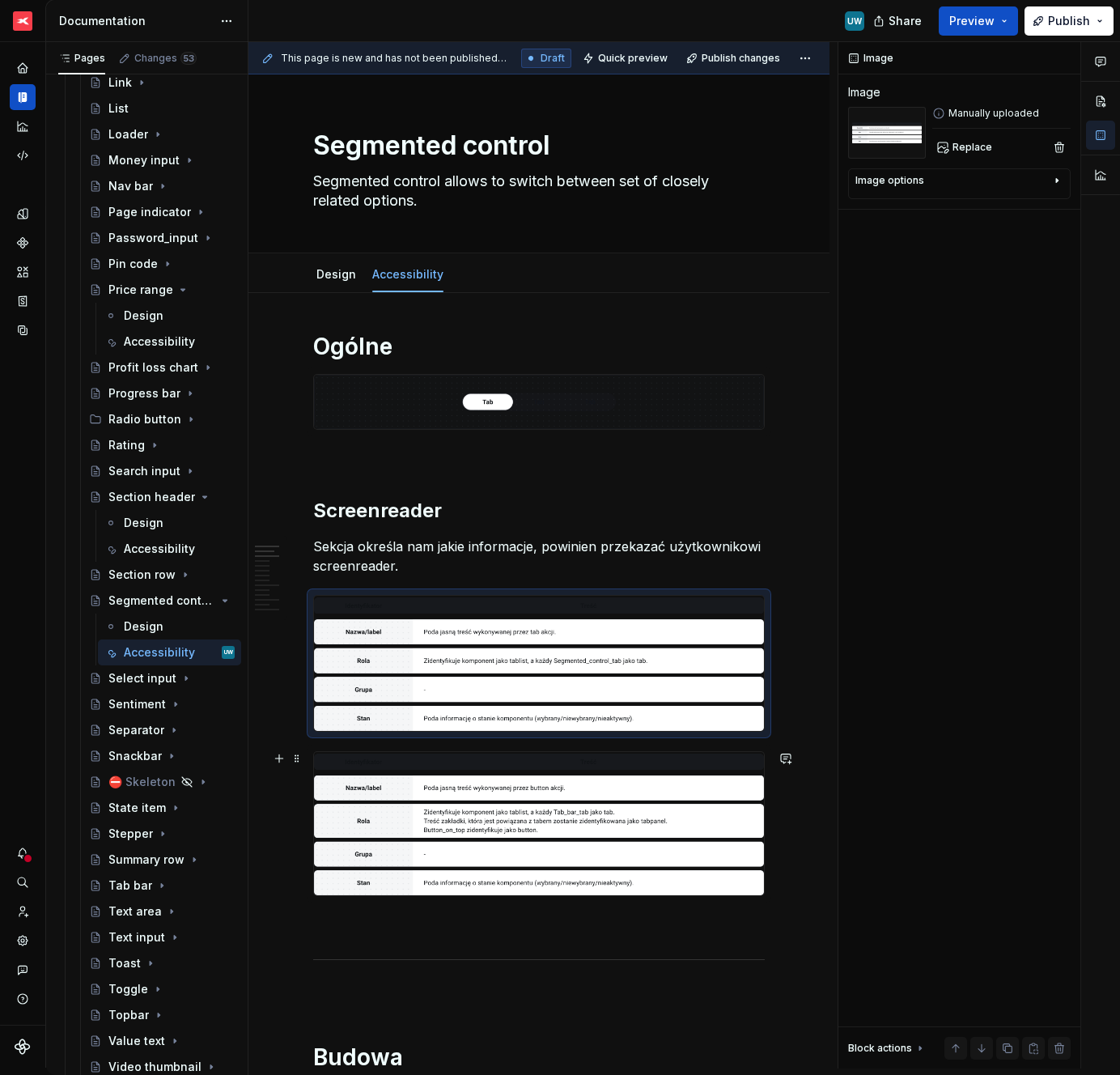
click at [425, 813] on img at bounding box center [539, 824] width 450 height 144
type textarea "*"
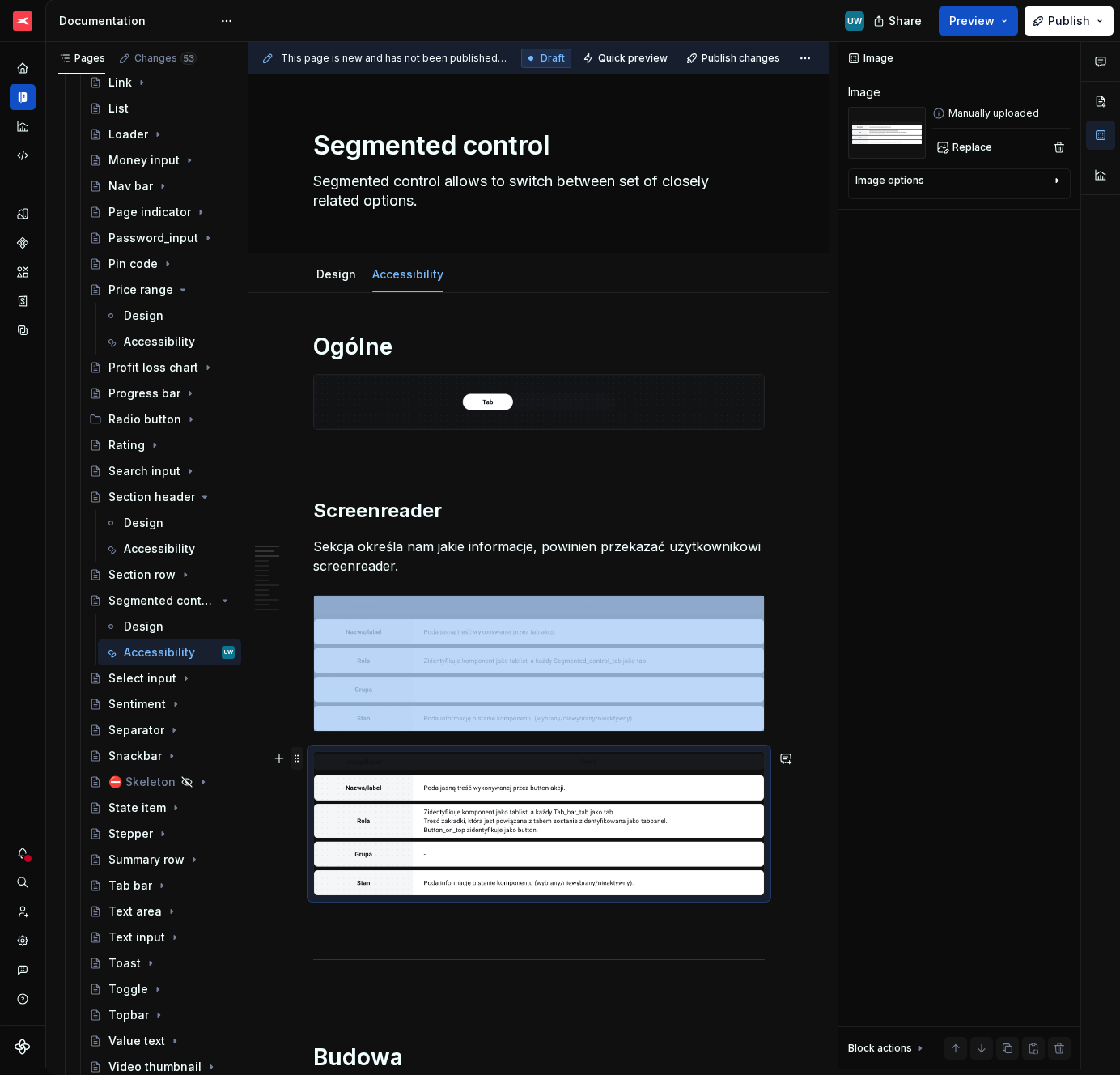
click at [294, 759] on span at bounding box center [296, 758] width 13 height 23
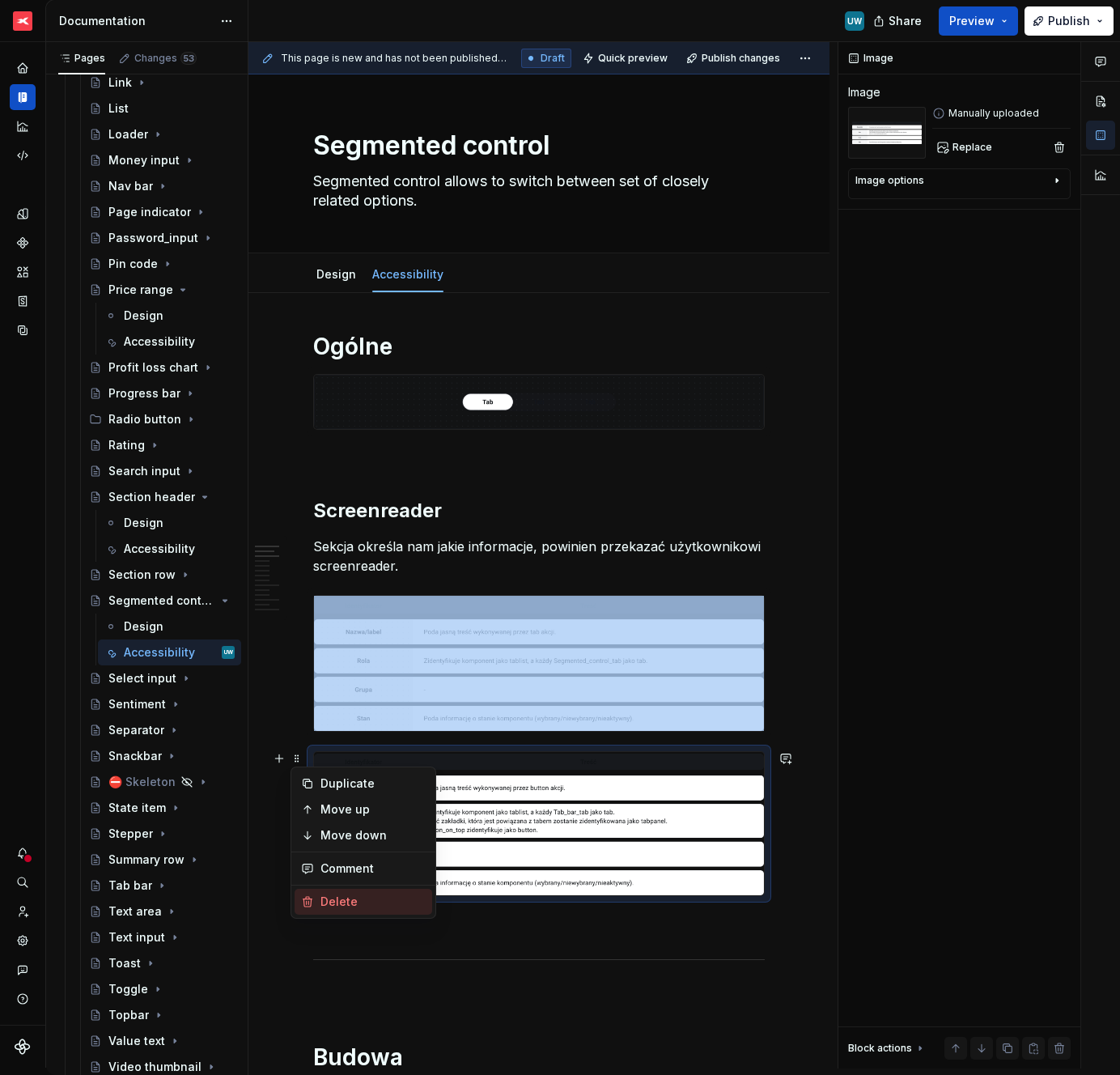
click at [344, 899] on div "Delete" at bounding box center [373, 902] width 106 height 16
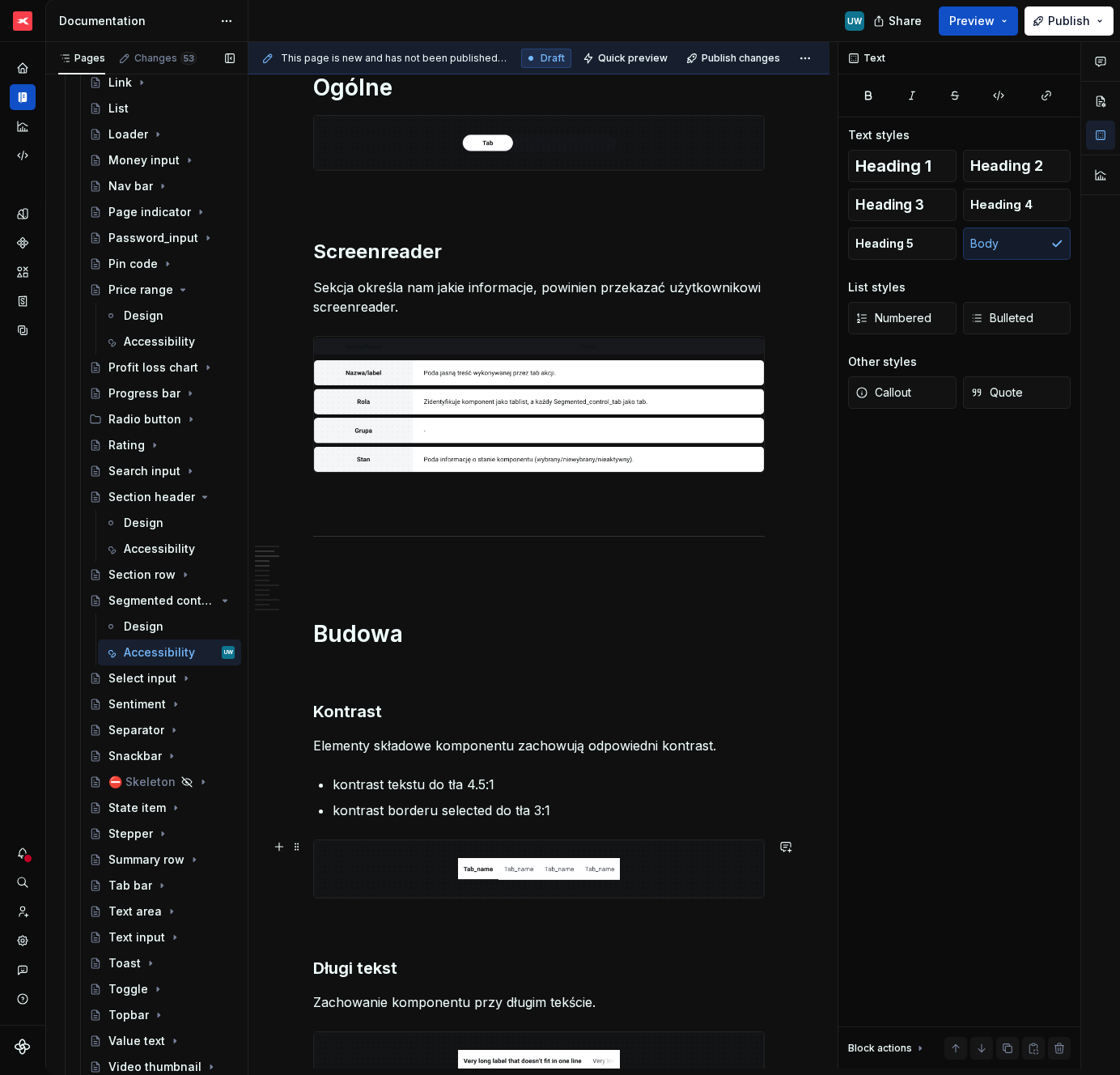
scroll to position [336, 0]
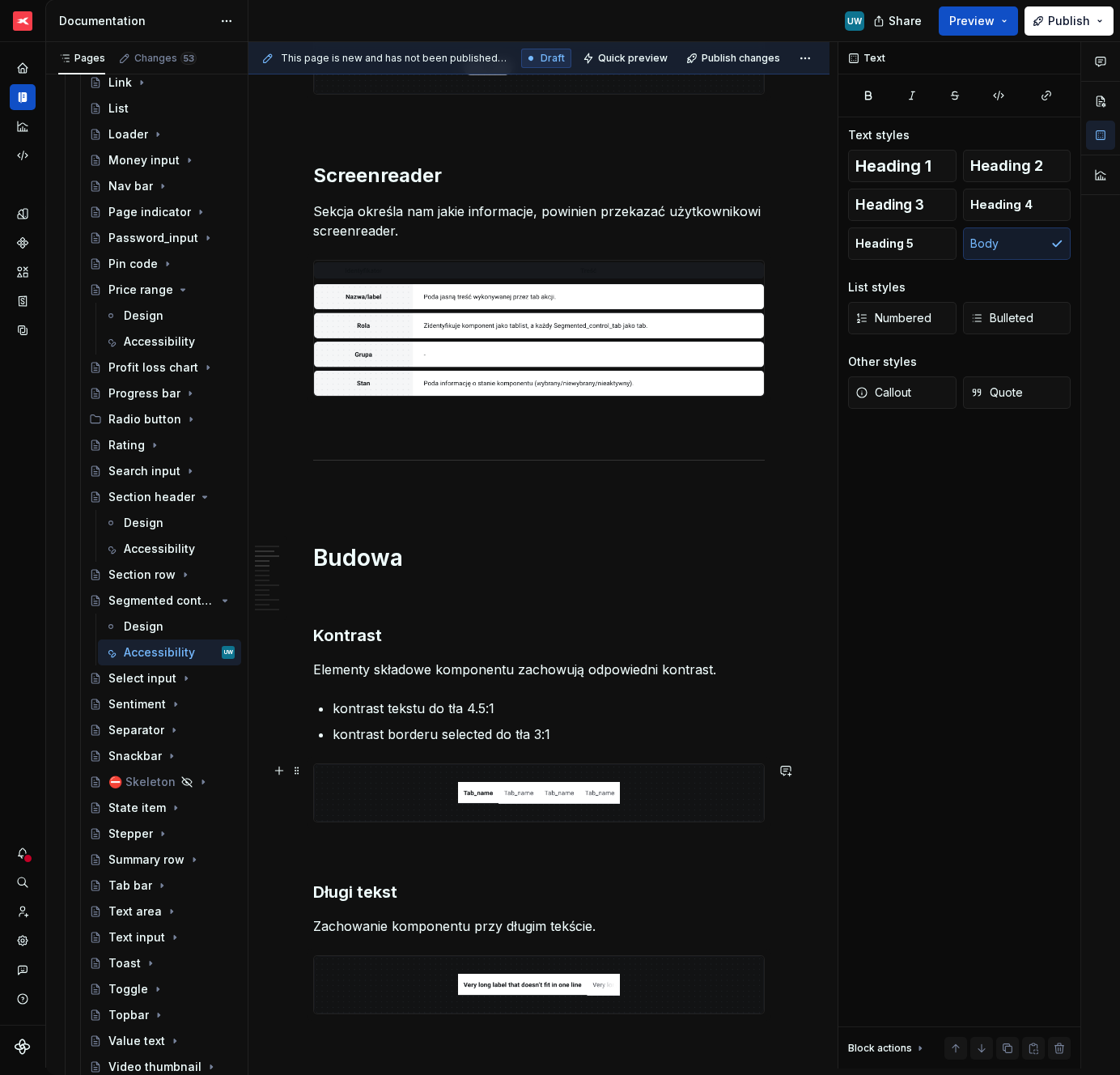
click at [407, 719] on ul "kontrast tekstu do tła 4.5:1 kontrast borderu selected do tła 3:1" at bounding box center [549, 722] width 432 height 45
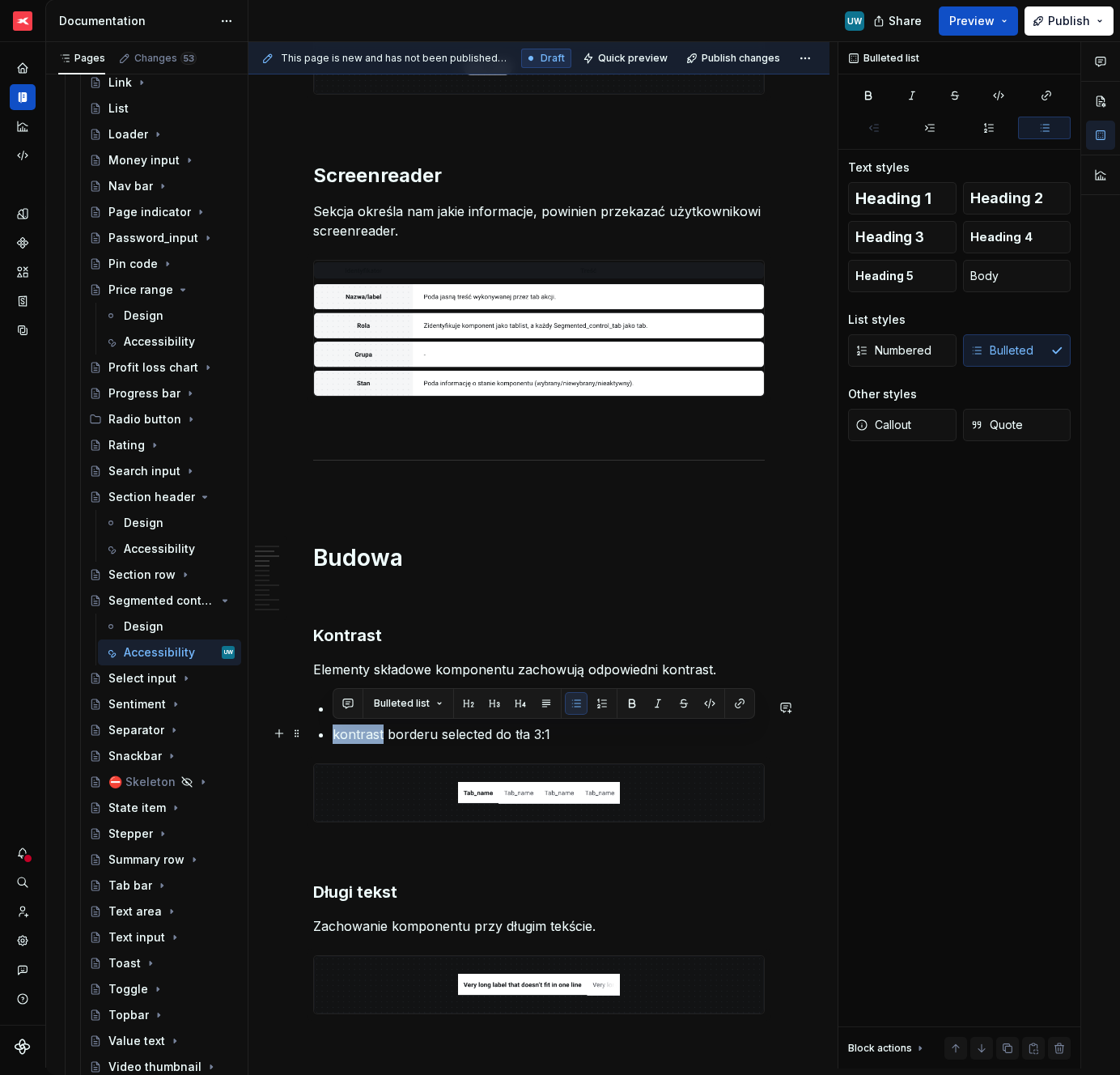
click at [407, 719] on ul "kontrast tekstu do tła 4.5:1 kontrast borderu selected do tła 3:1" at bounding box center [549, 722] width 432 height 45
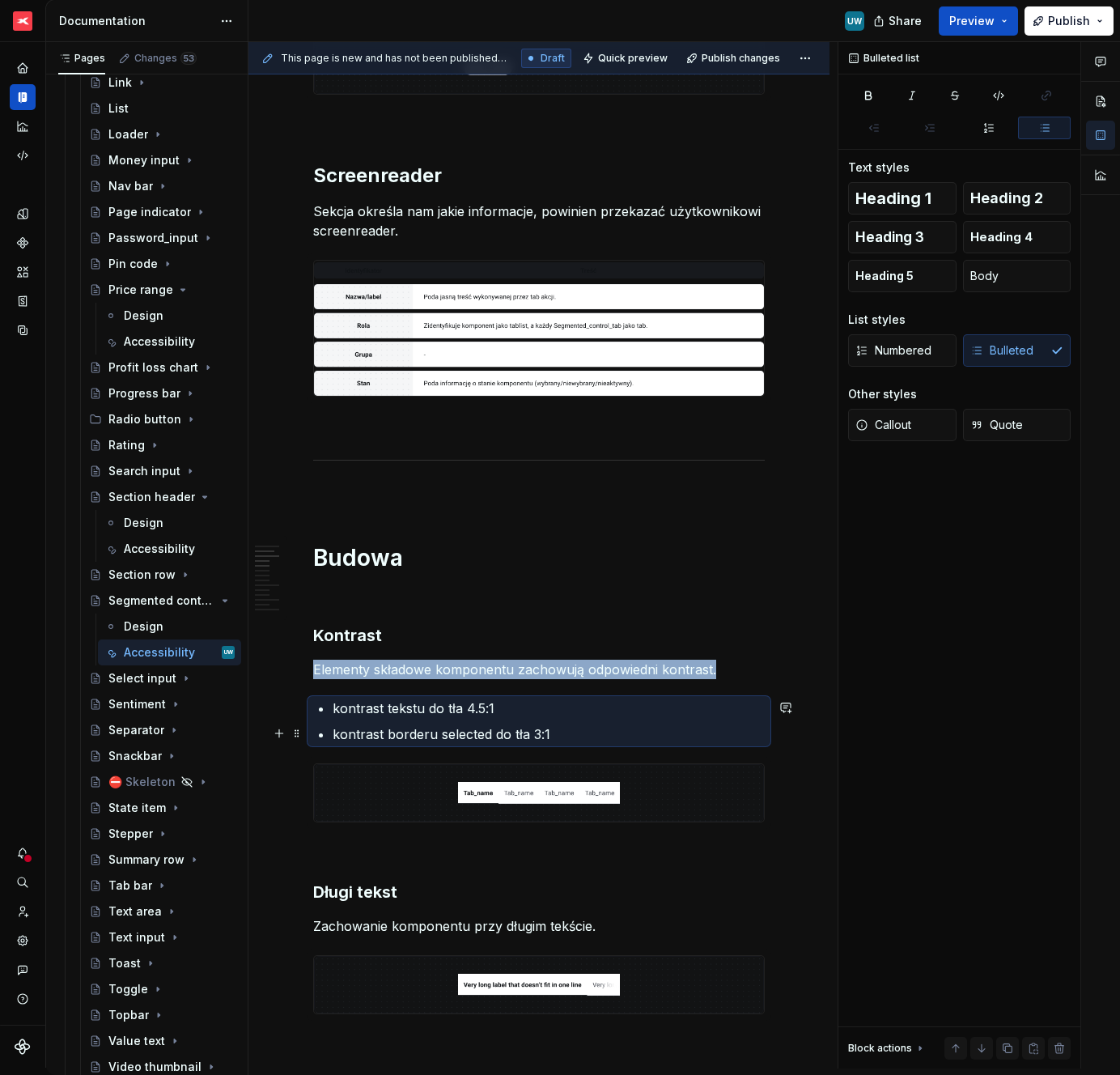
click at [520, 731] on p "kontrast borderu selected do tła 3:1" at bounding box center [549, 734] width 432 height 20
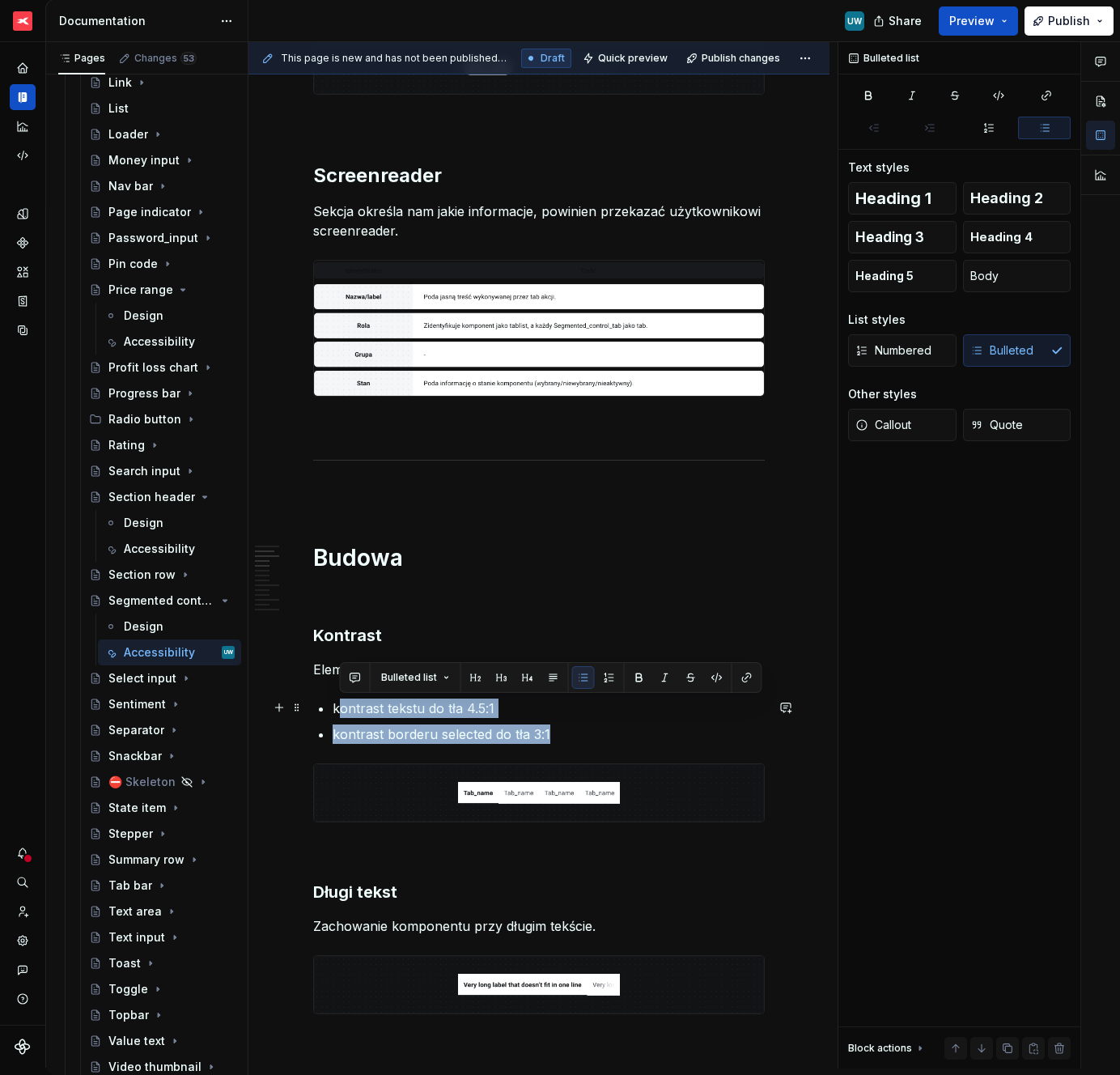
drag, startPoint x: 571, startPoint y: 731, endPoint x: 343, endPoint y: 710, distance: 229.0
click at [343, 710] on ul "kontrast tekstu do tła 4.5:1 kontrast borderu selected do tła 3:1" at bounding box center [549, 722] width 432 height 45
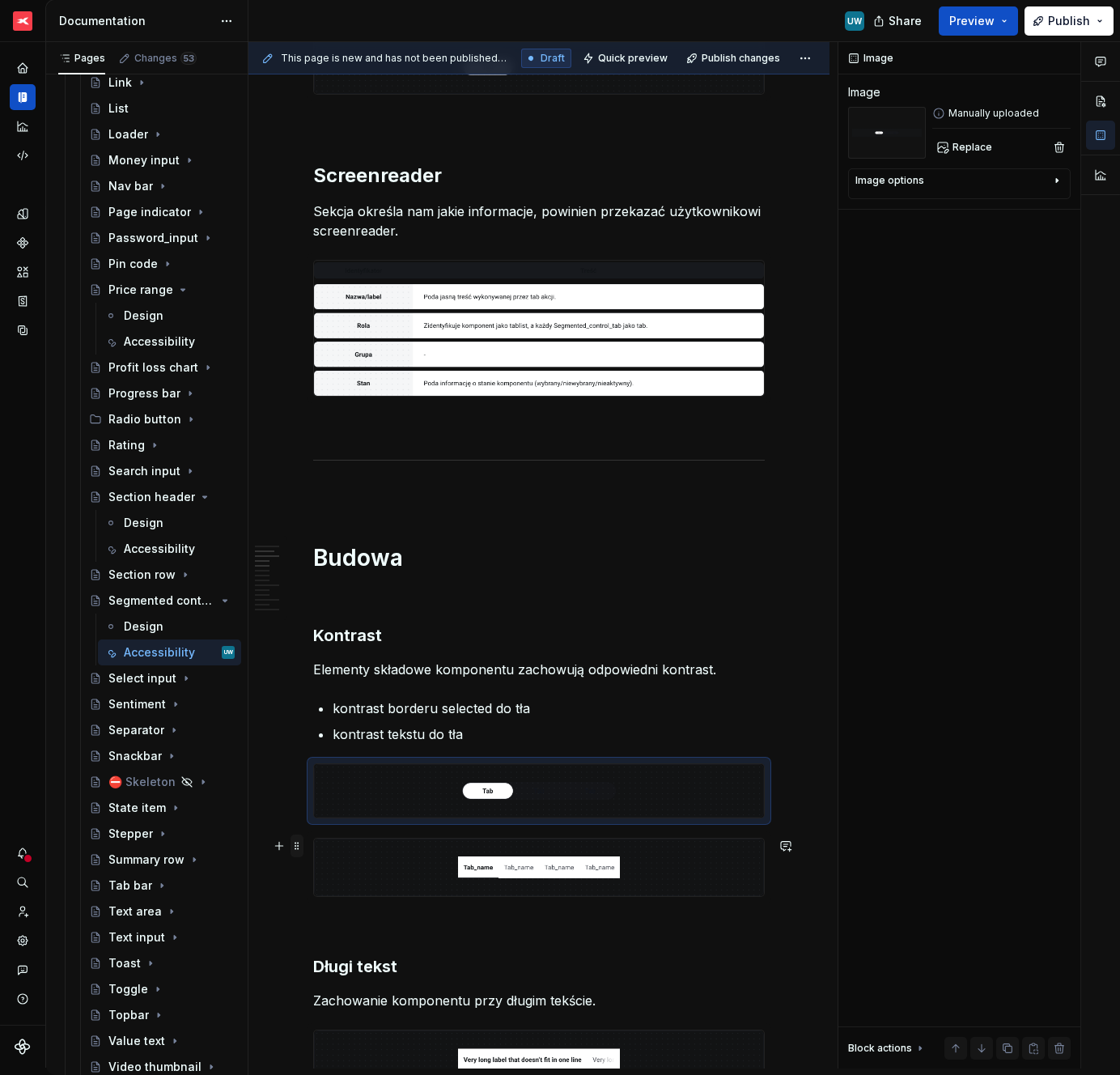
click at [299, 845] on span at bounding box center [296, 846] width 13 height 23
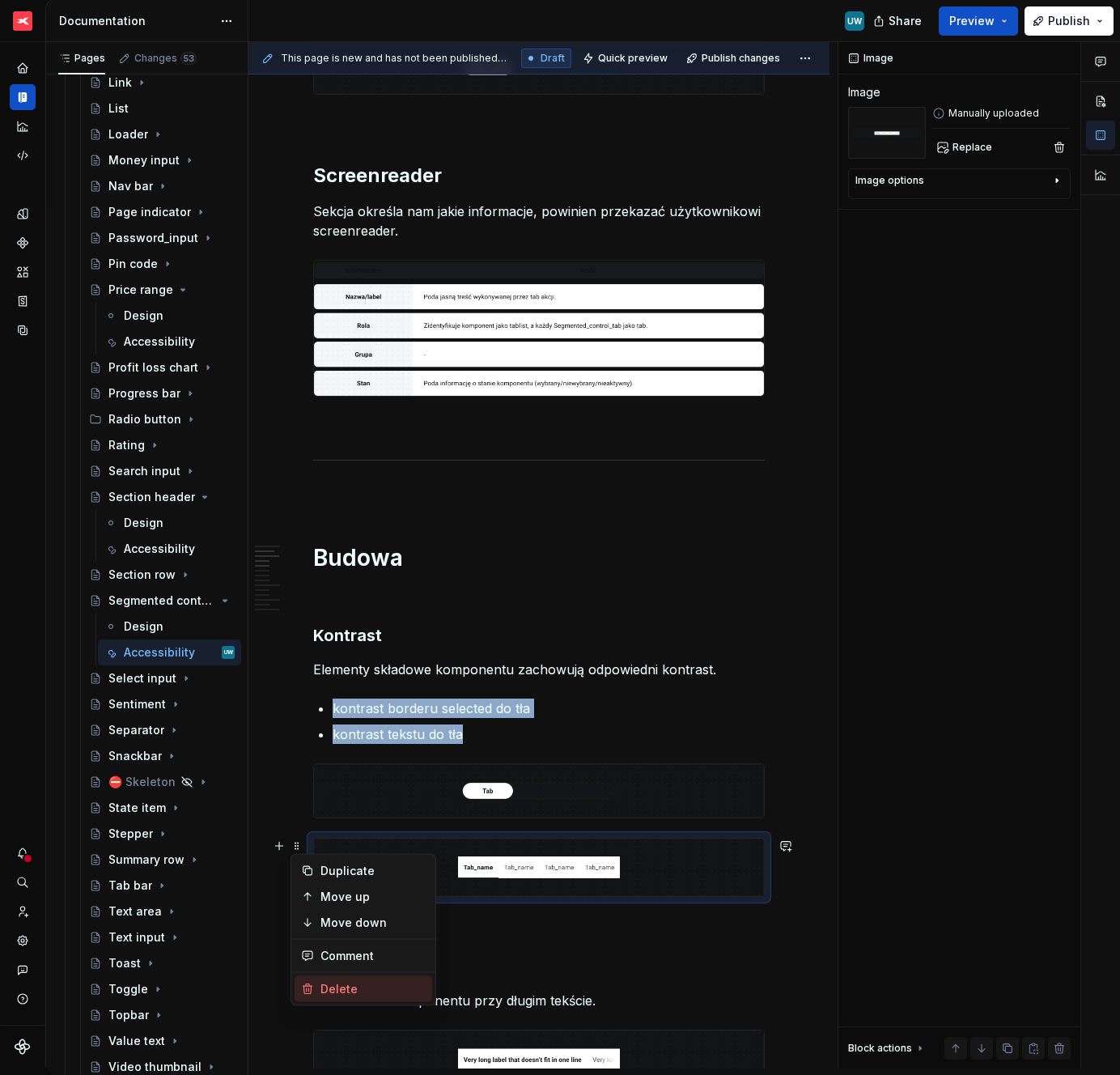
click at [318, 990] on div "Delete" at bounding box center [363, 989] width 137 height 26
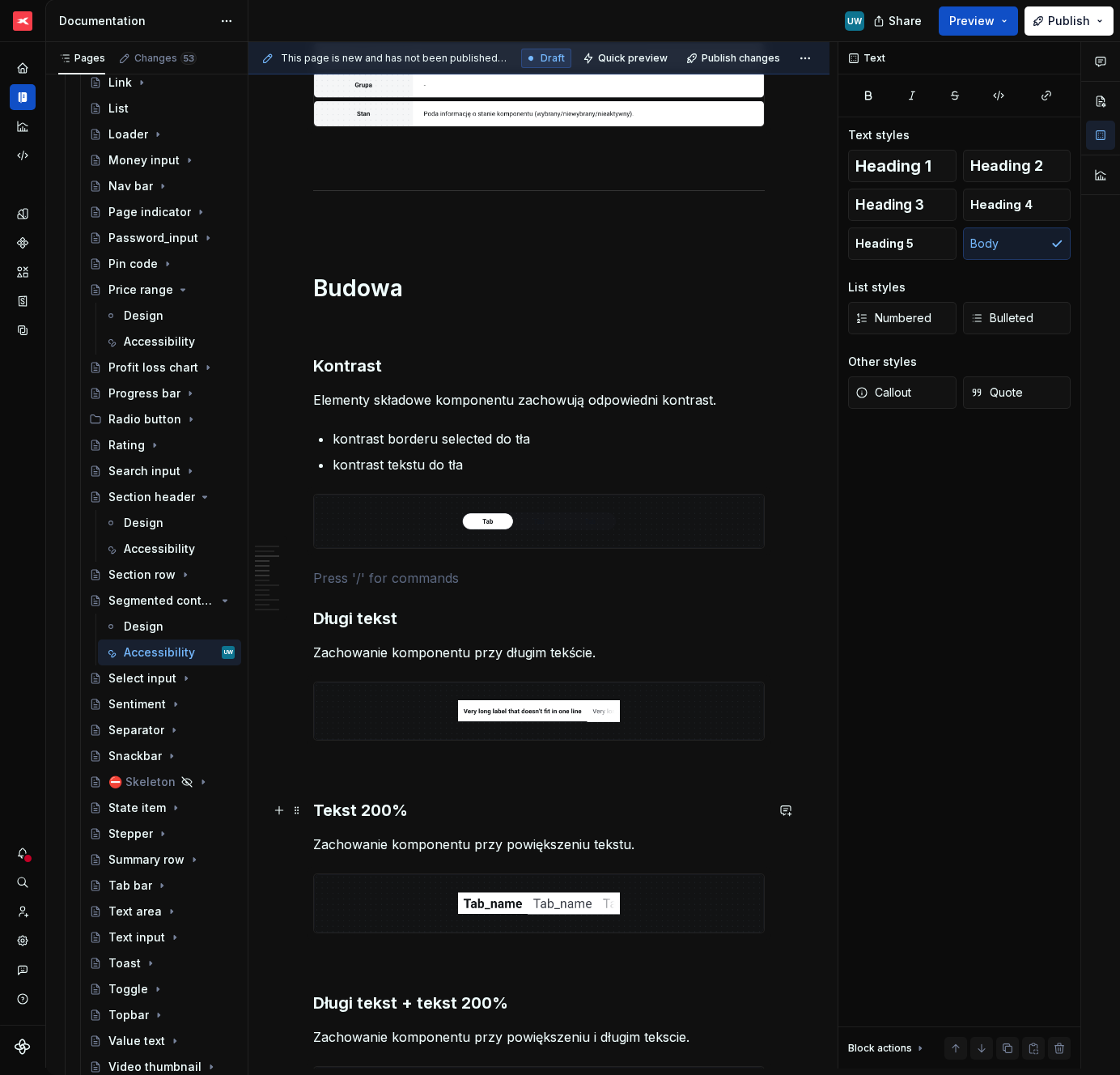
scroll to position [632, 0]
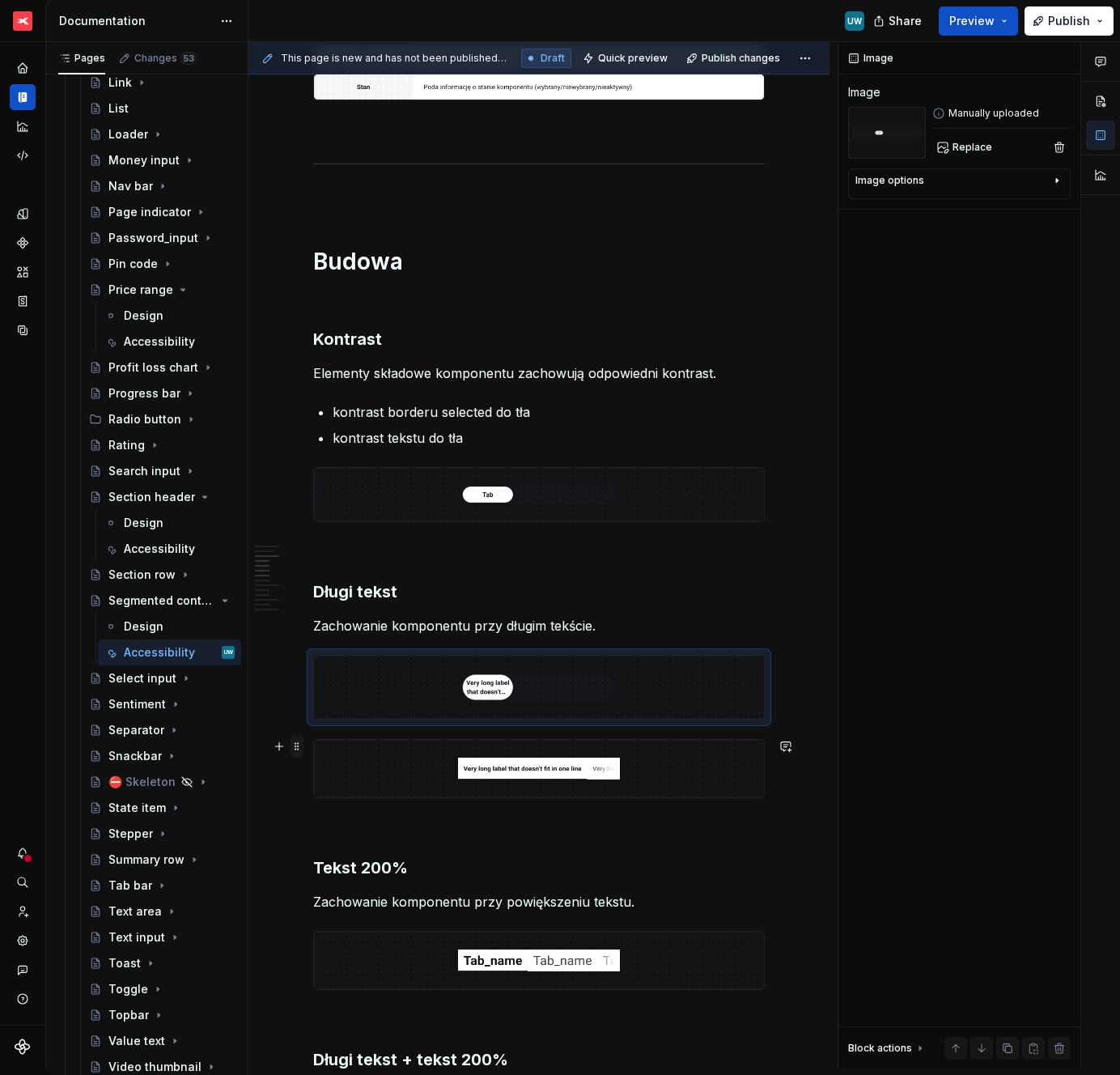
click at [296, 746] on span at bounding box center [296, 746] width 13 height 23
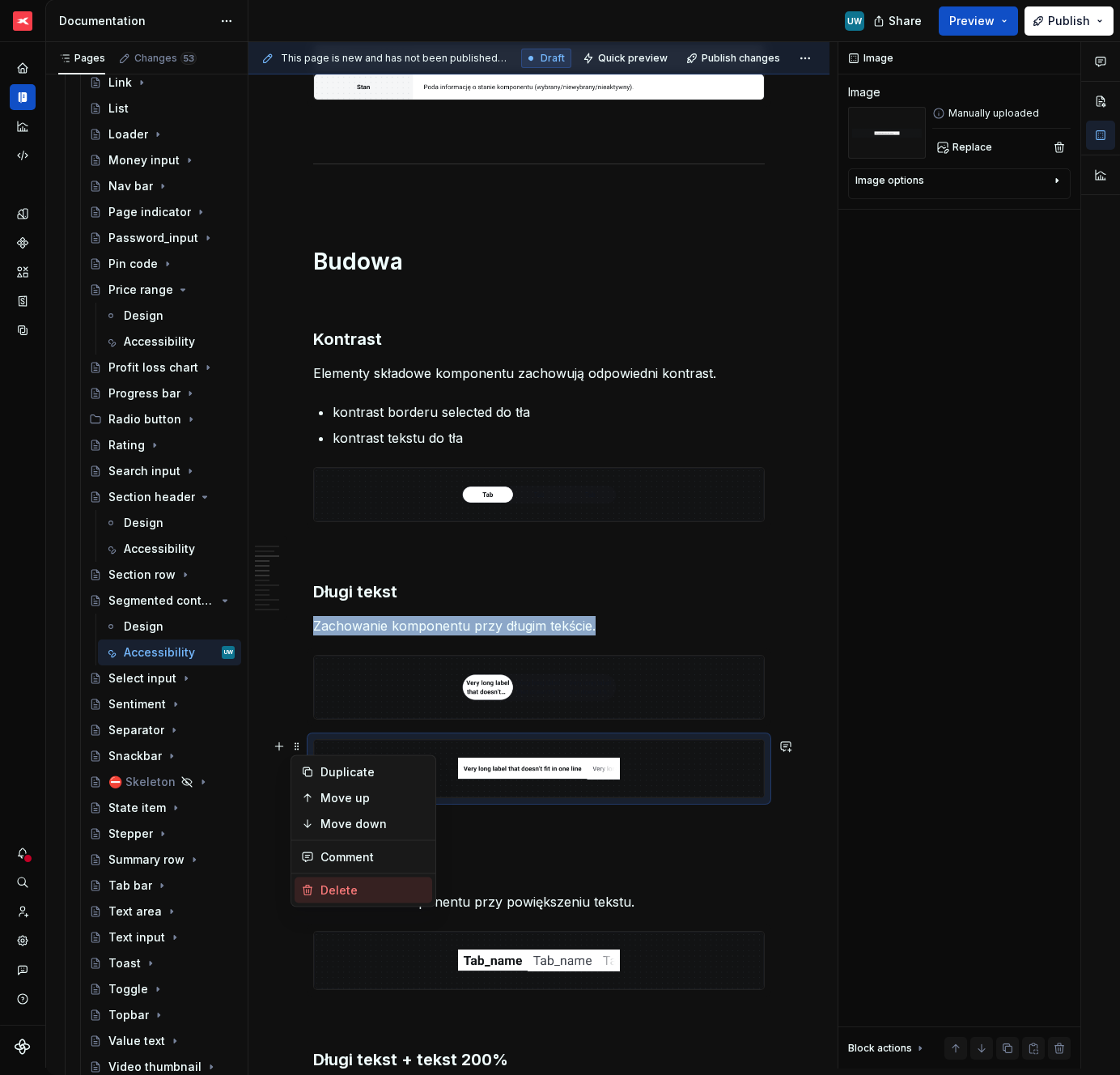
click at [313, 891] on icon at bounding box center [307, 890] width 13 height 13
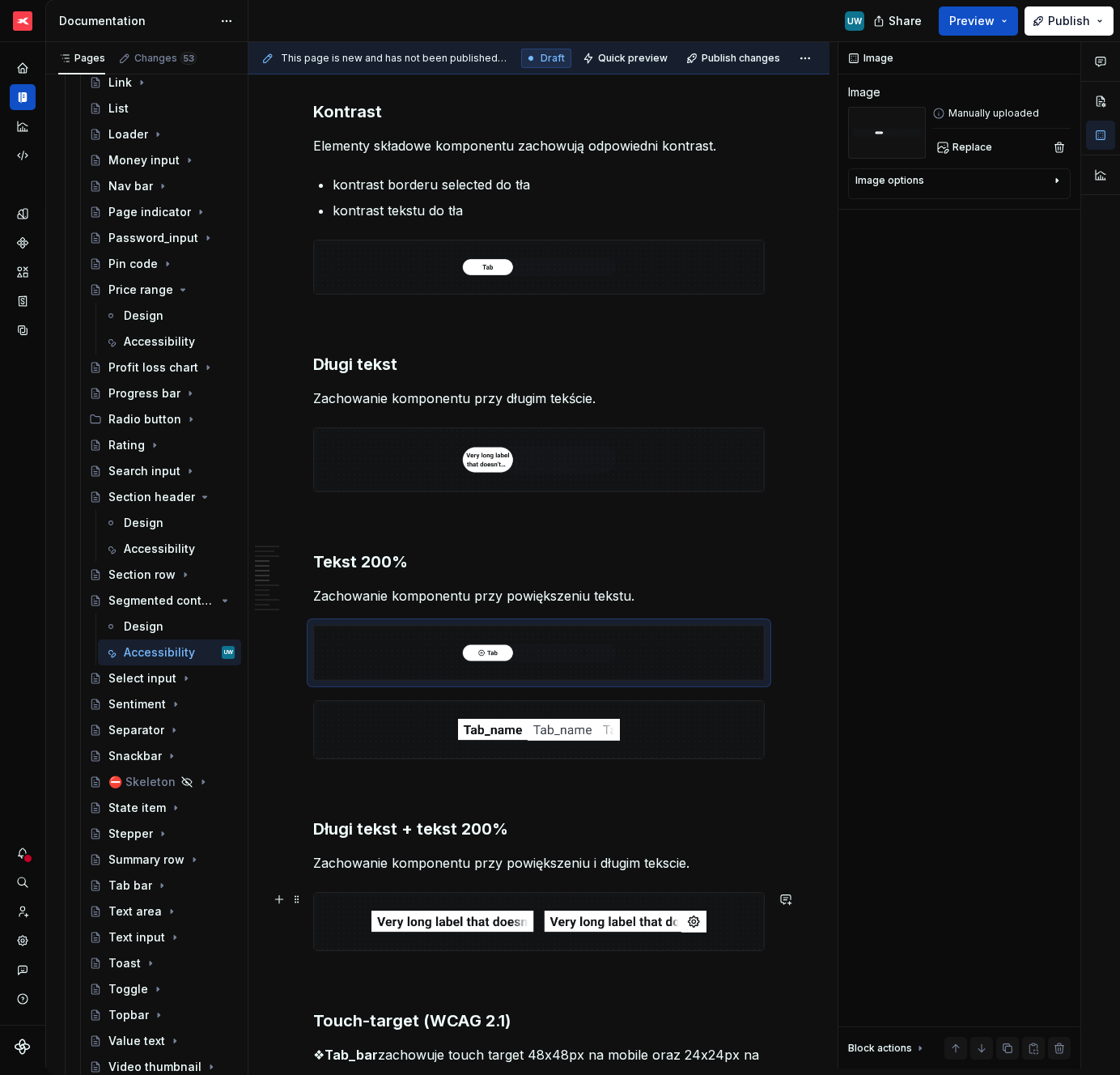
scroll to position [864, 0]
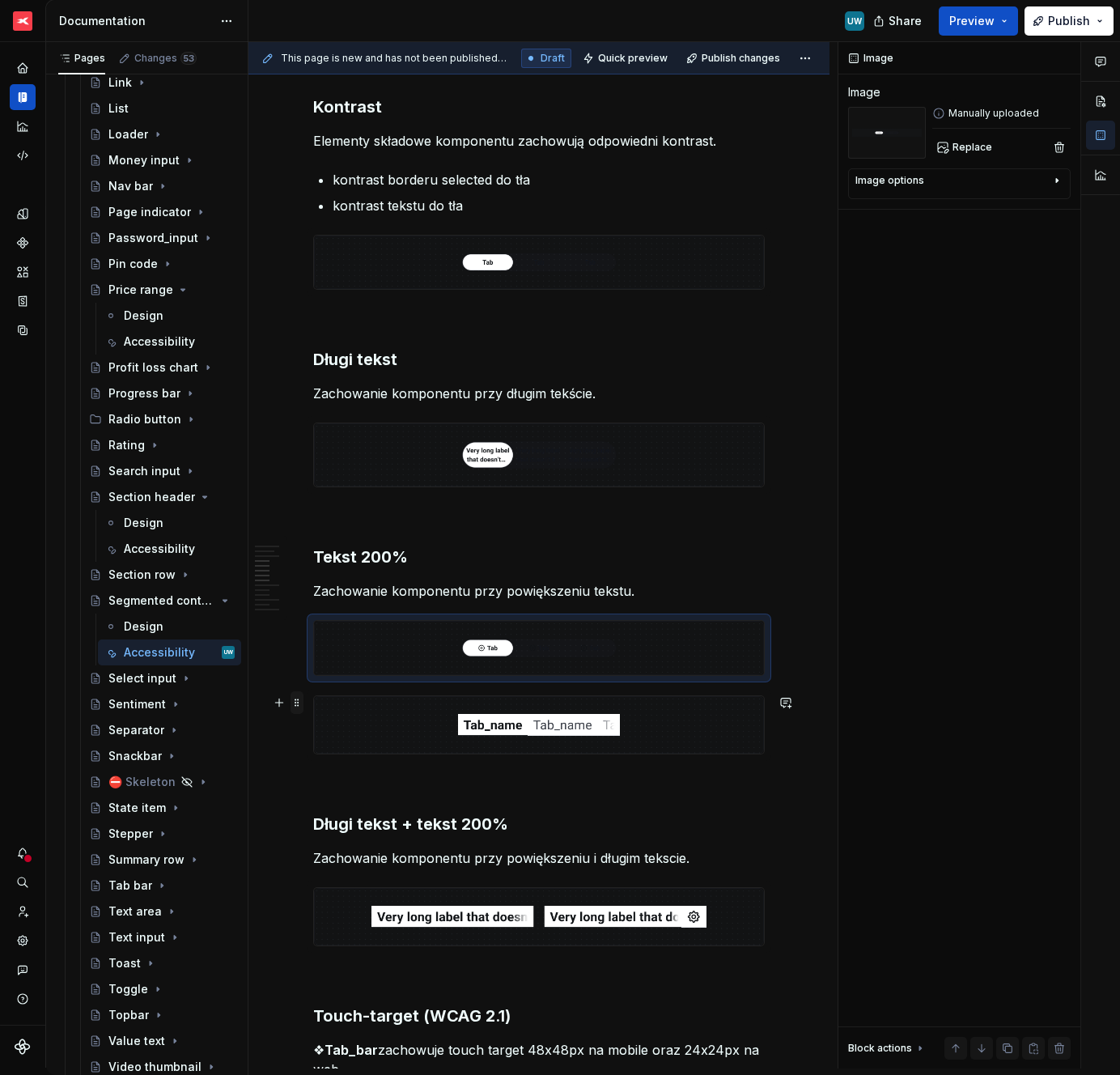
click at [300, 700] on span at bounding box center [296, 703] width 13 height 23
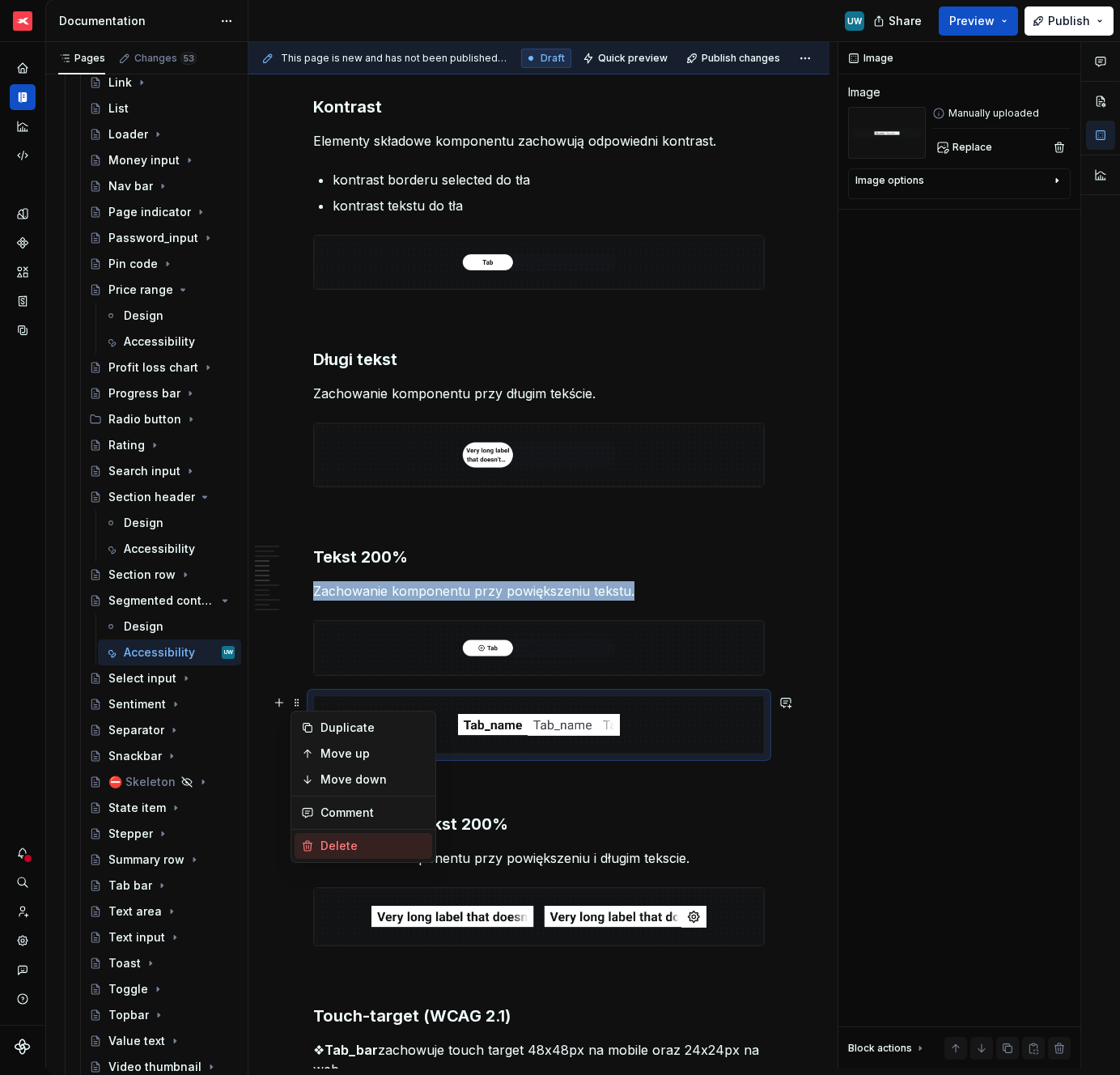
click at [327, 836] on div "Delete" at bounding box center [363, 846] width 137 height 26
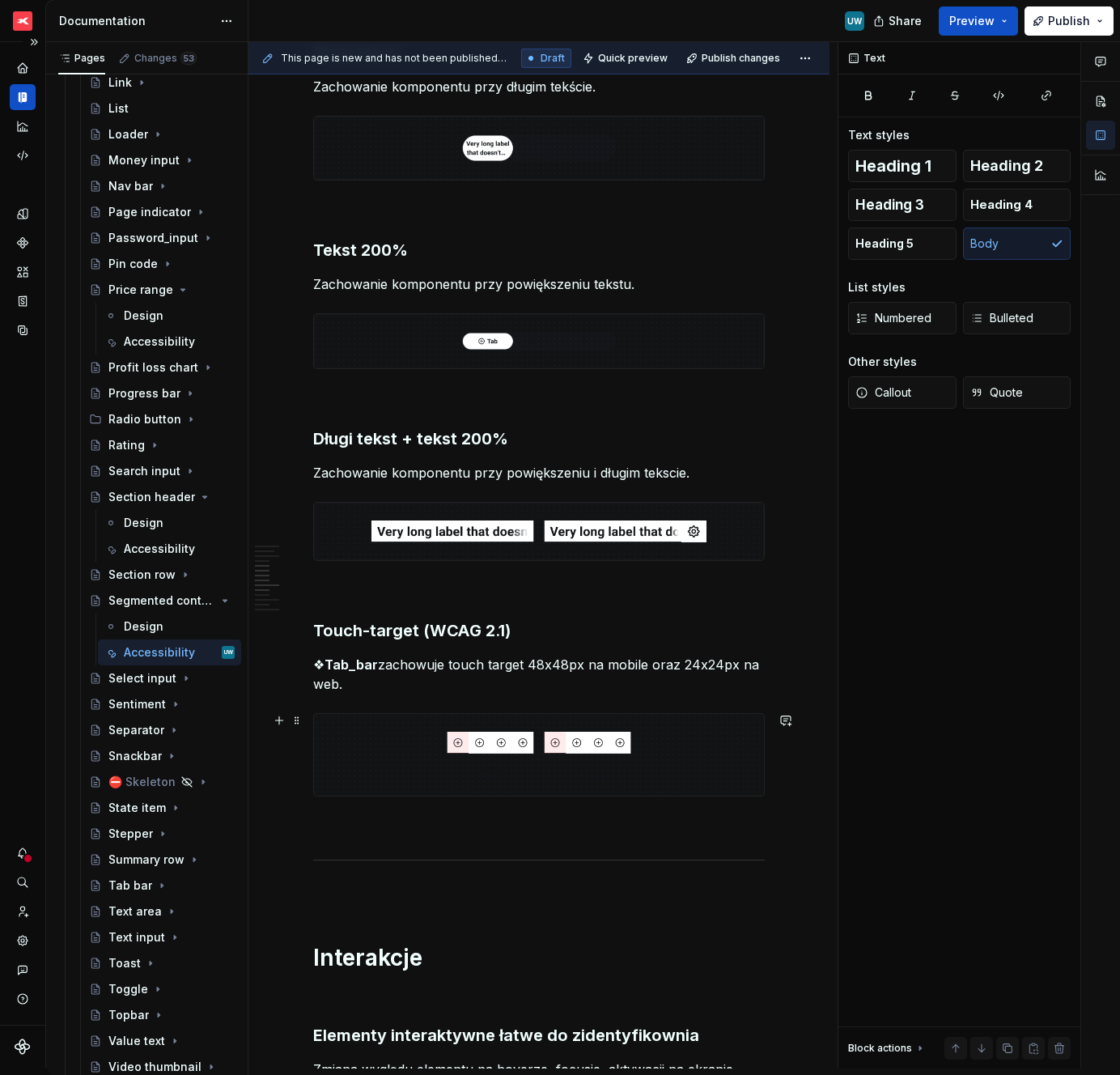
scroll to position [1174, 0]
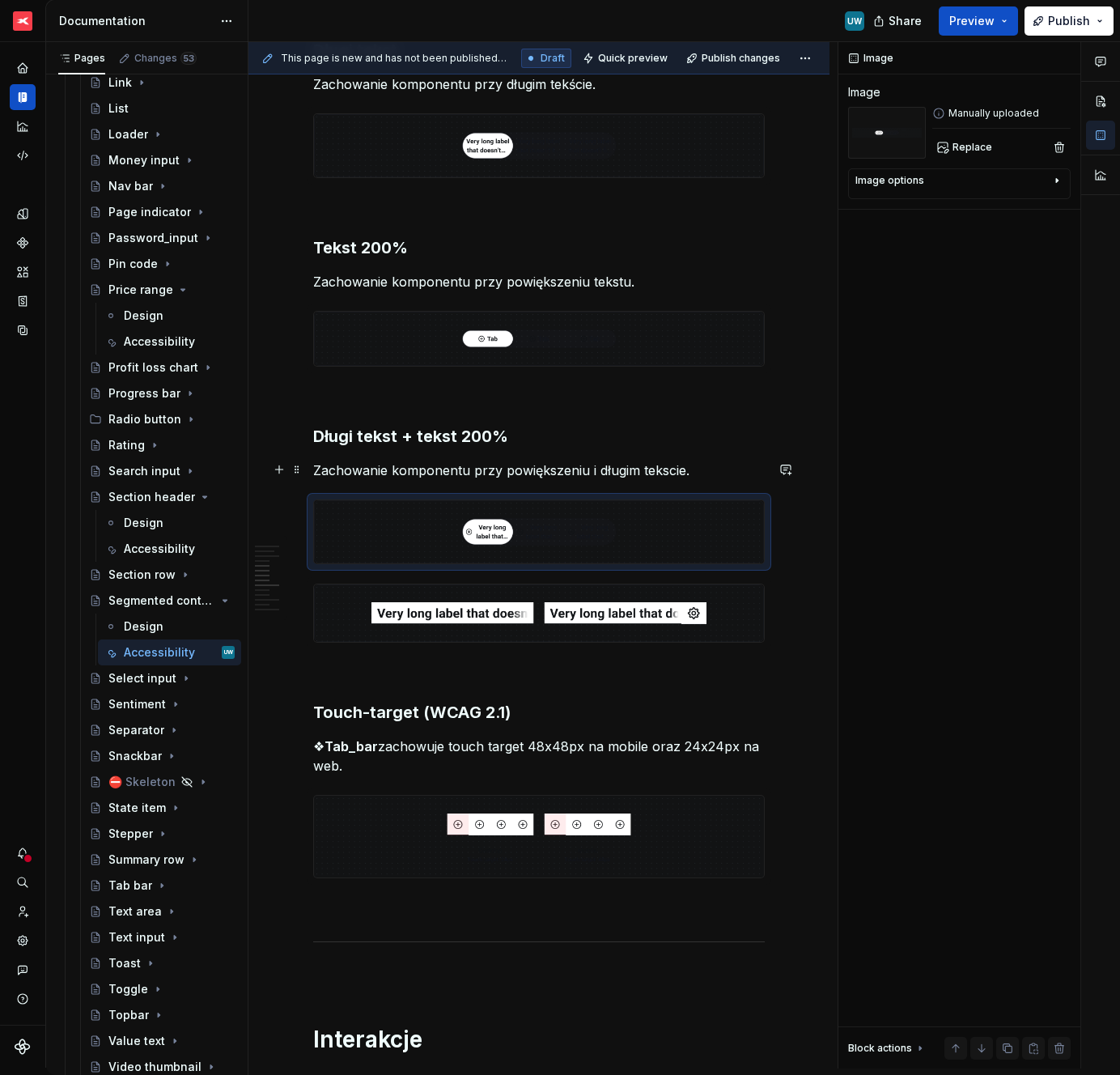
click at [665, 471] on p "Zachowanie komponentu przy powiększeniu i długim tekscie." at bounding box center [539, 471] width 452 height 20
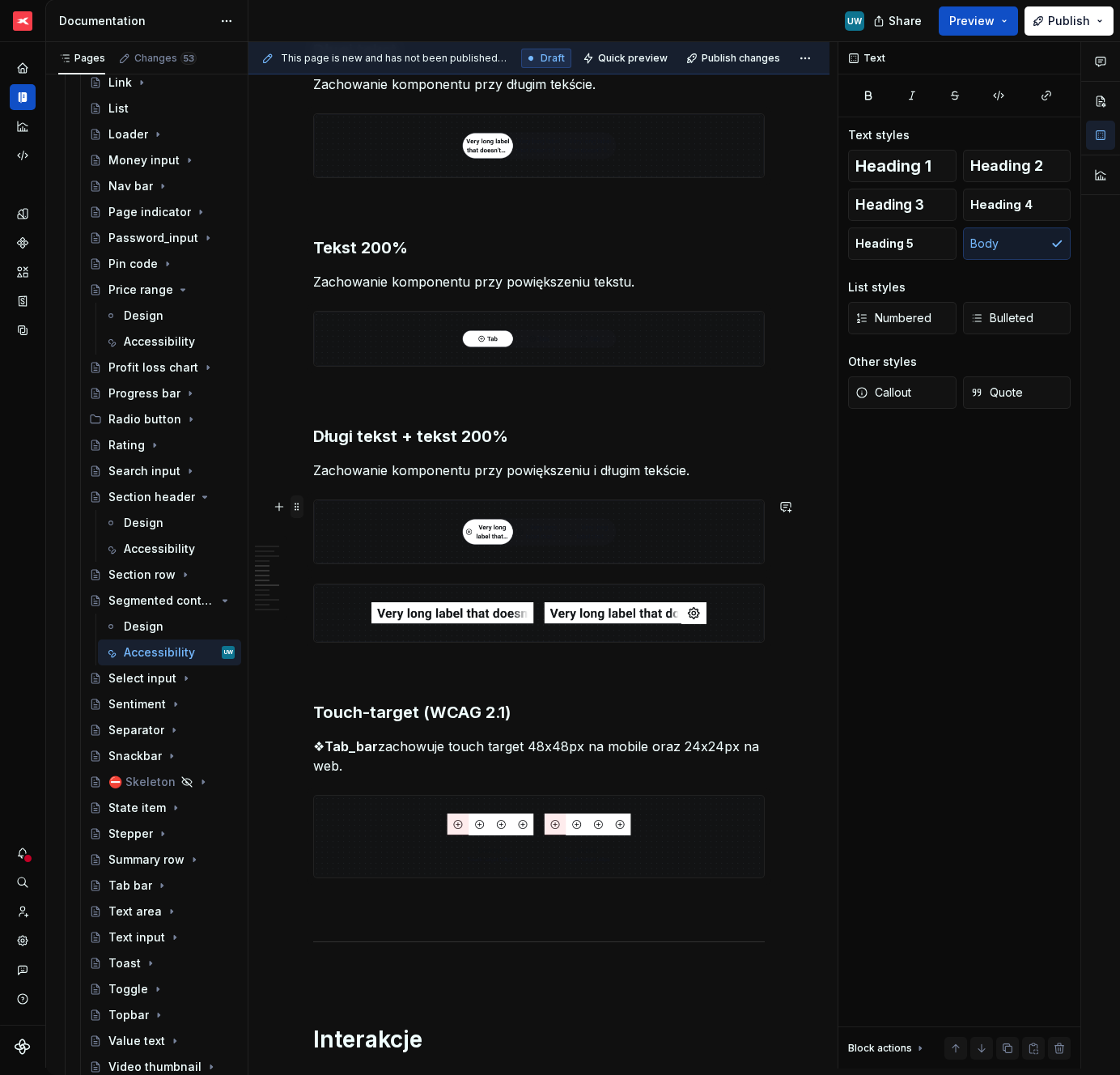
click at [297, 502] on span at bounding box center [296, 506] width 13 height 23
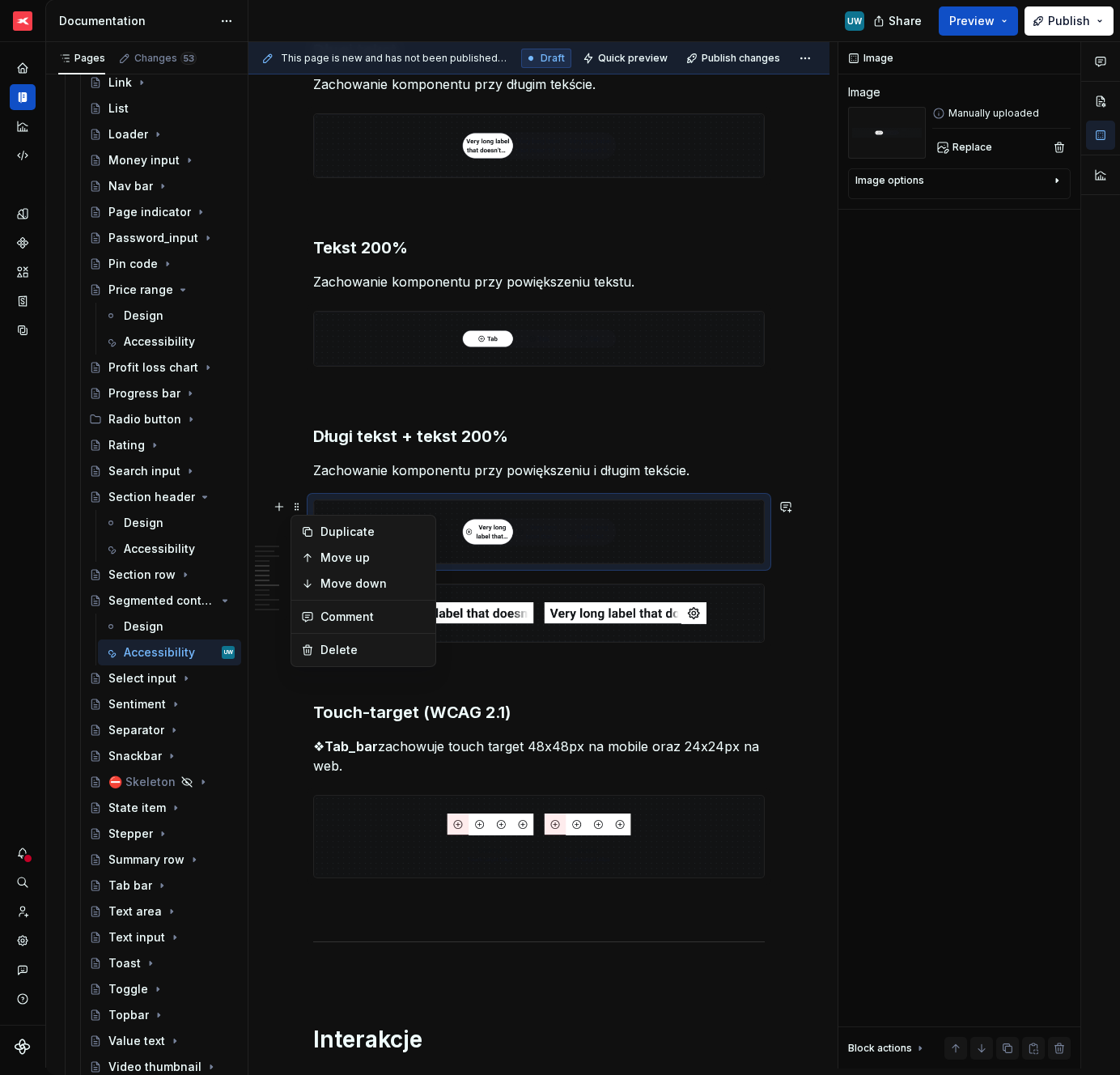
click at [510, 600] on img at bounding box center [539, 613] width 450 height 57
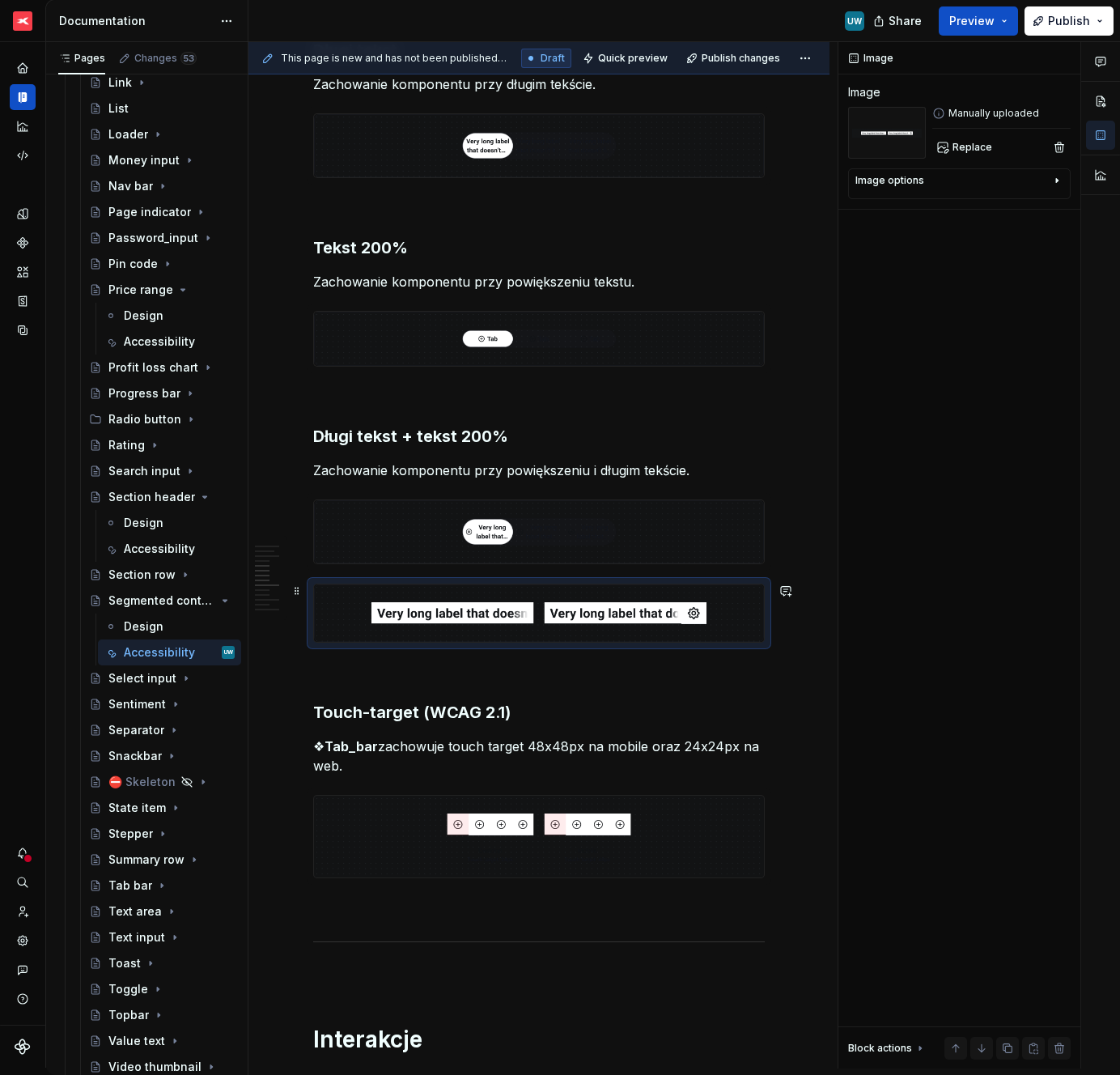
click at [437, 600] on img at bounding box center [539, 613] width 450 height 57
click at [295, 588] on span at bounding box center [296, 590] width 13 height 23
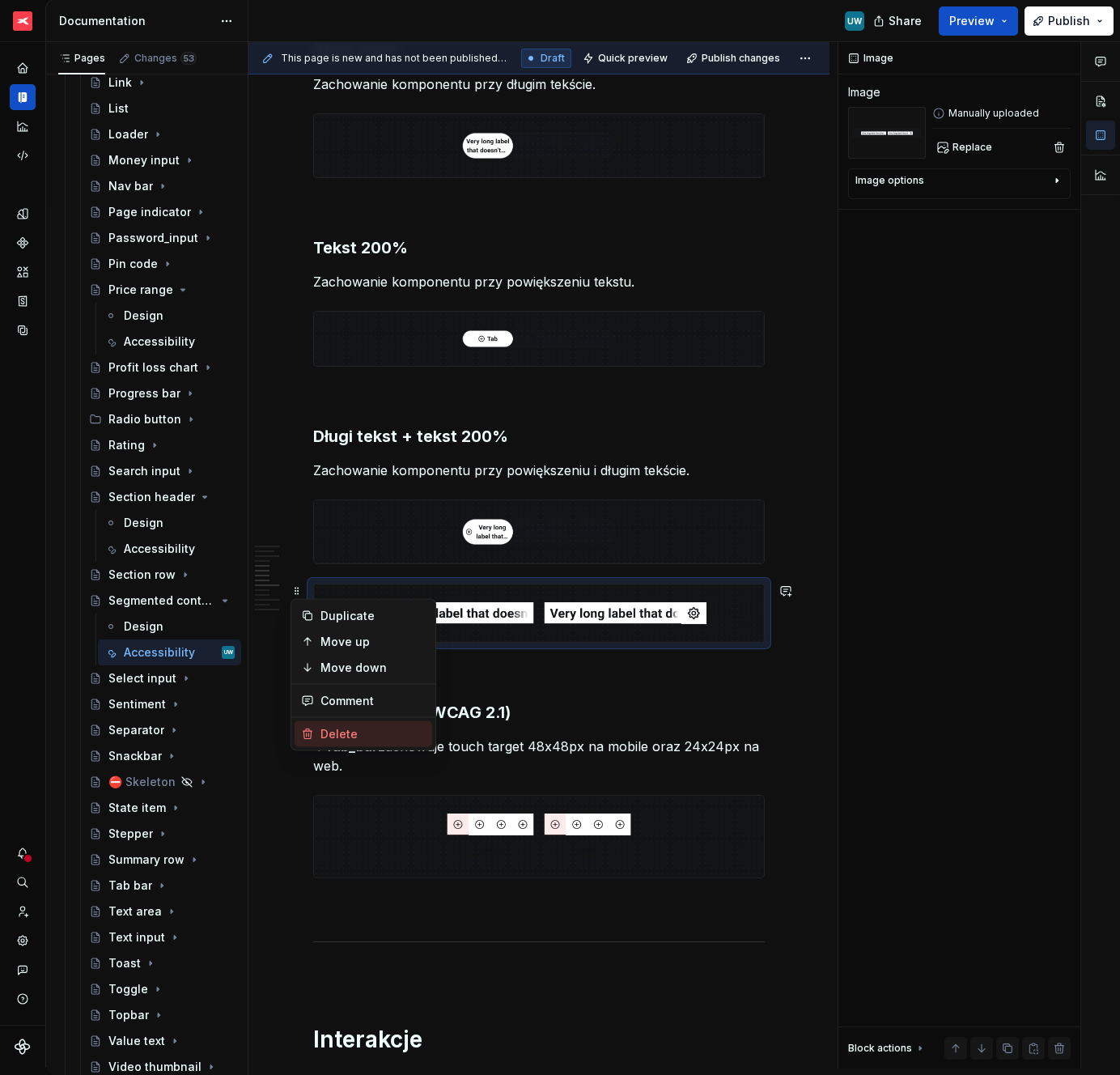
click at [352, 732] on div "Delete" at bounding box center [373, 734] width 106 height 16
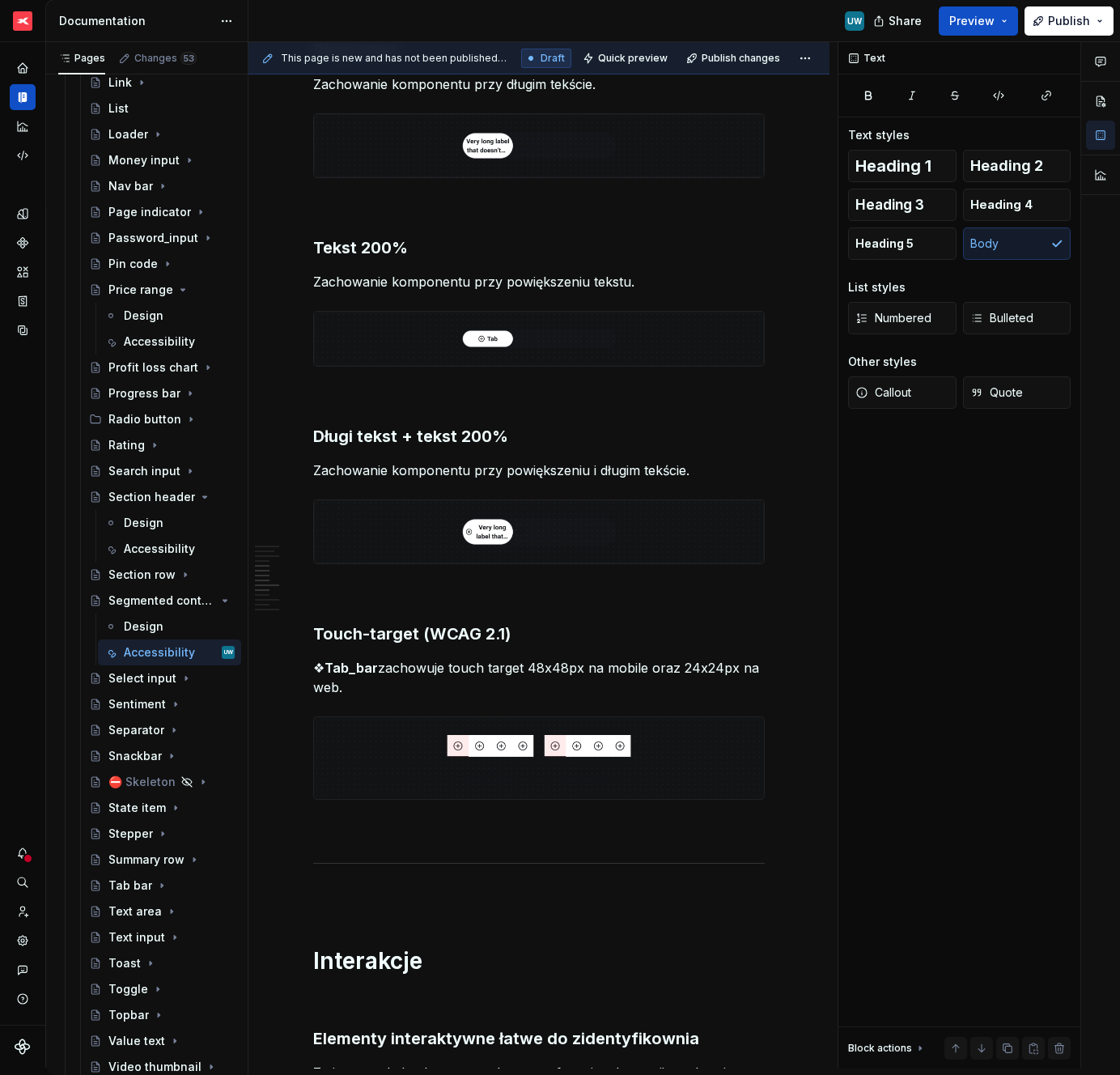
click at [385, 668] on p "❖ Tab_bar zachowuje touch target 48x48px na mobile oraz 24x24px na web." at bounding box center [539, 677] width 452 height 38
drag, startPoint x: 375, startPoint y: 667, endPoint x: 325, endPoint y: 673, distance: 50.4
click at [324, 673] on p "❖ Tab_bar zachowuje touch target 48x48px na mobile oraz 24x24px na web." at bounding box center [539, 677] width 452 height 38
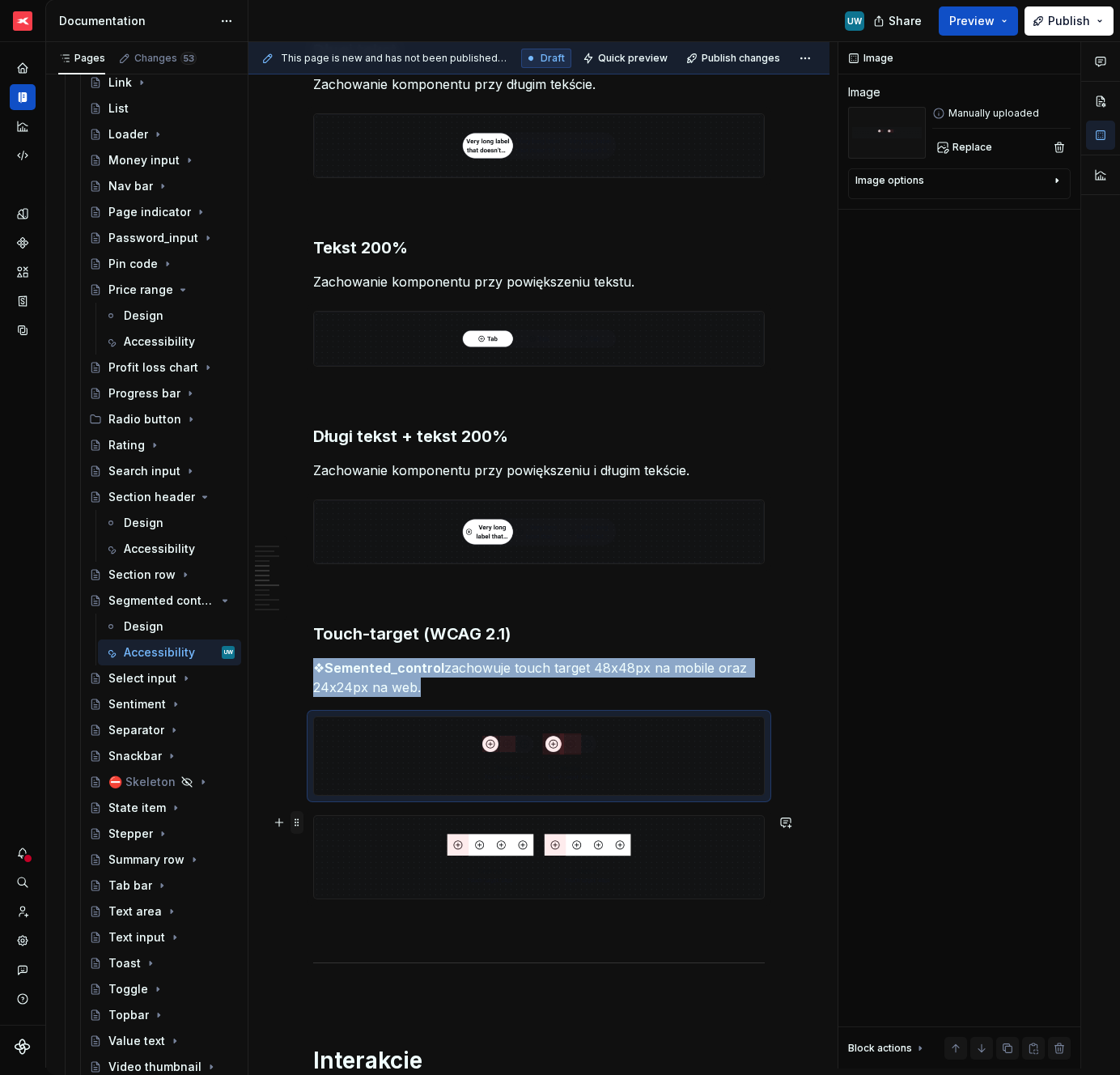
click at [295, 823] on span at bounding box center [296, 822] width 13 height 23
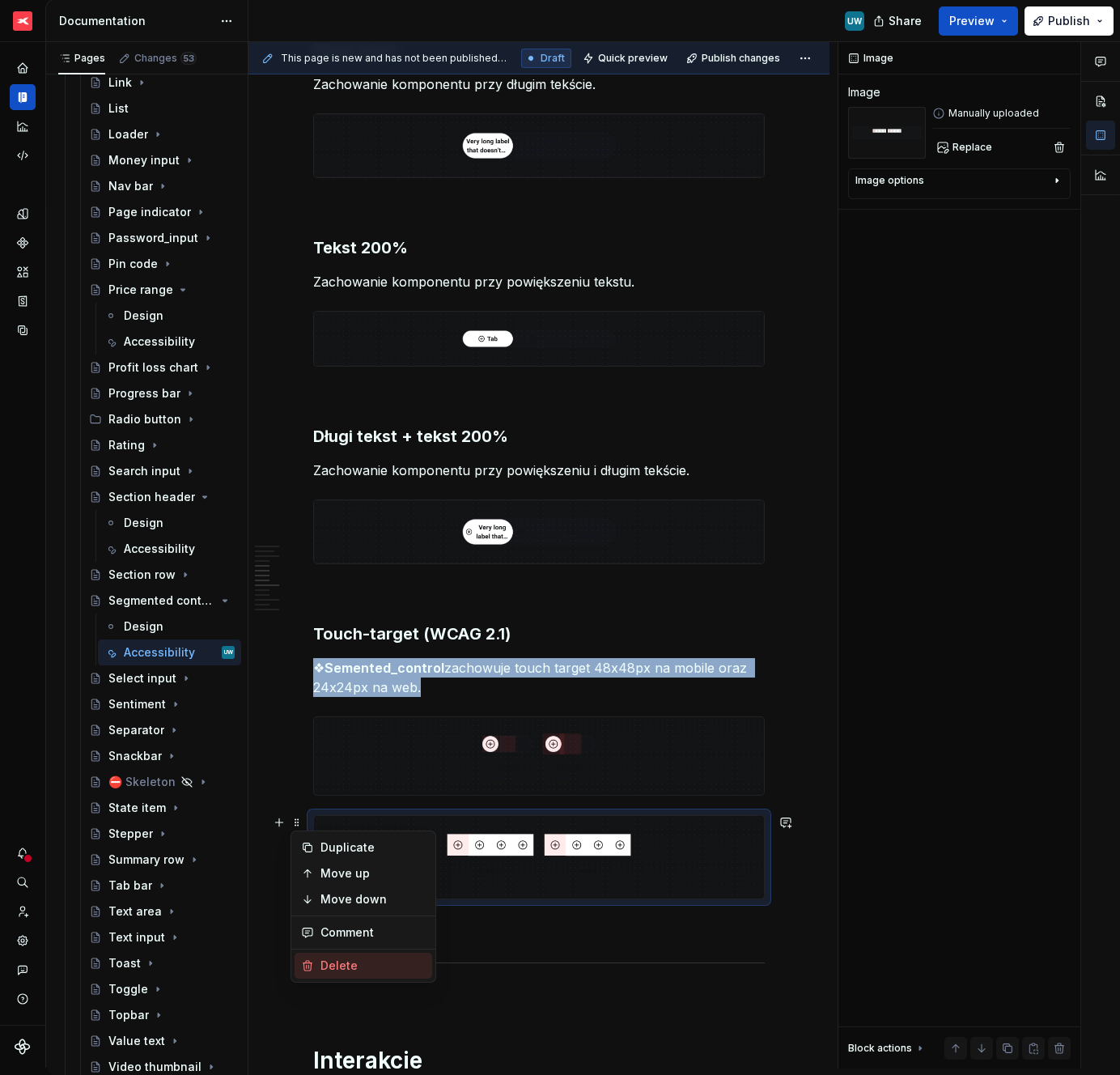
click at [331, 973] on div "Delete" at bounding box center [373, 965] width 106 height 16
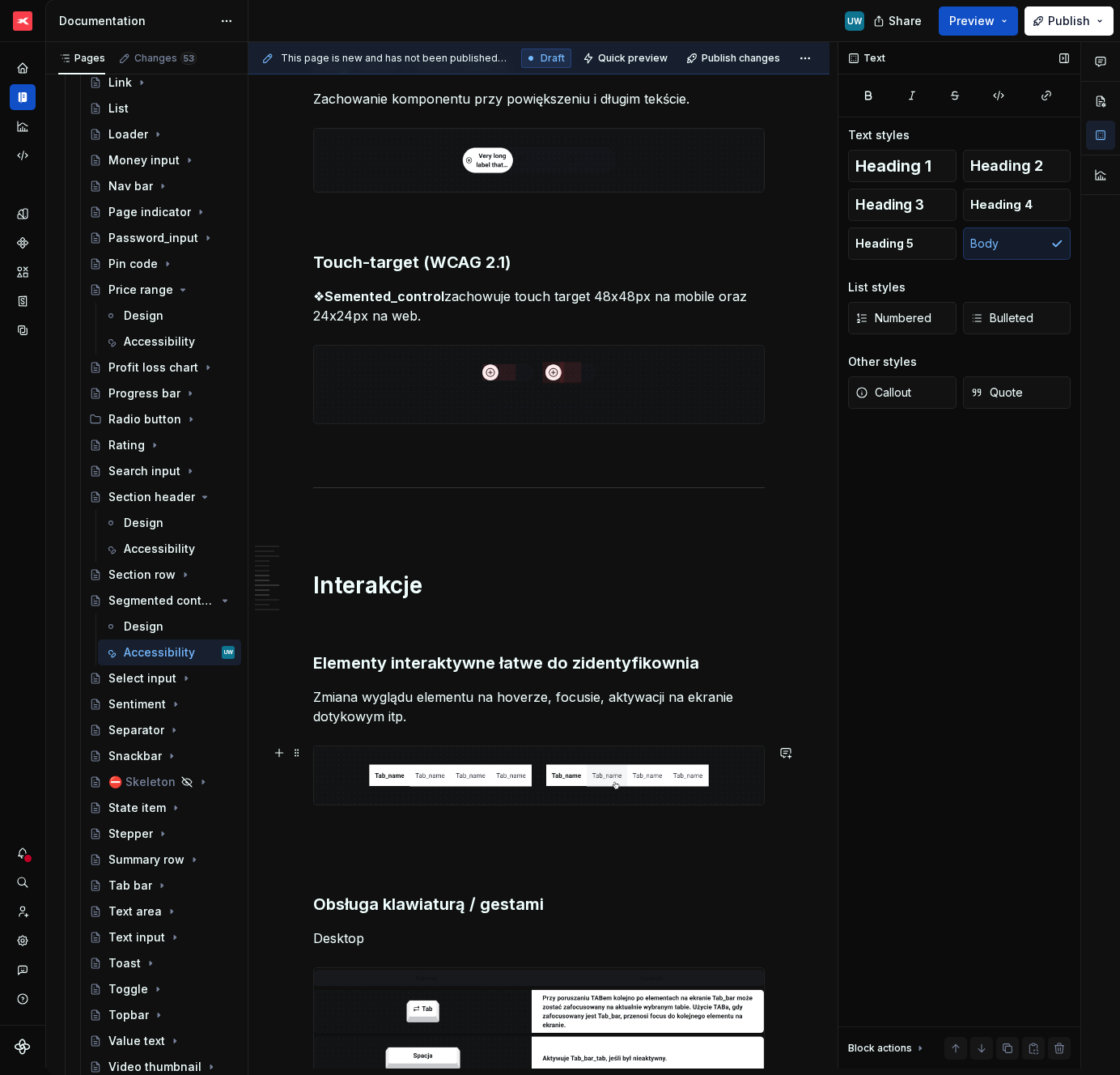
scroll to position [1607, 0]
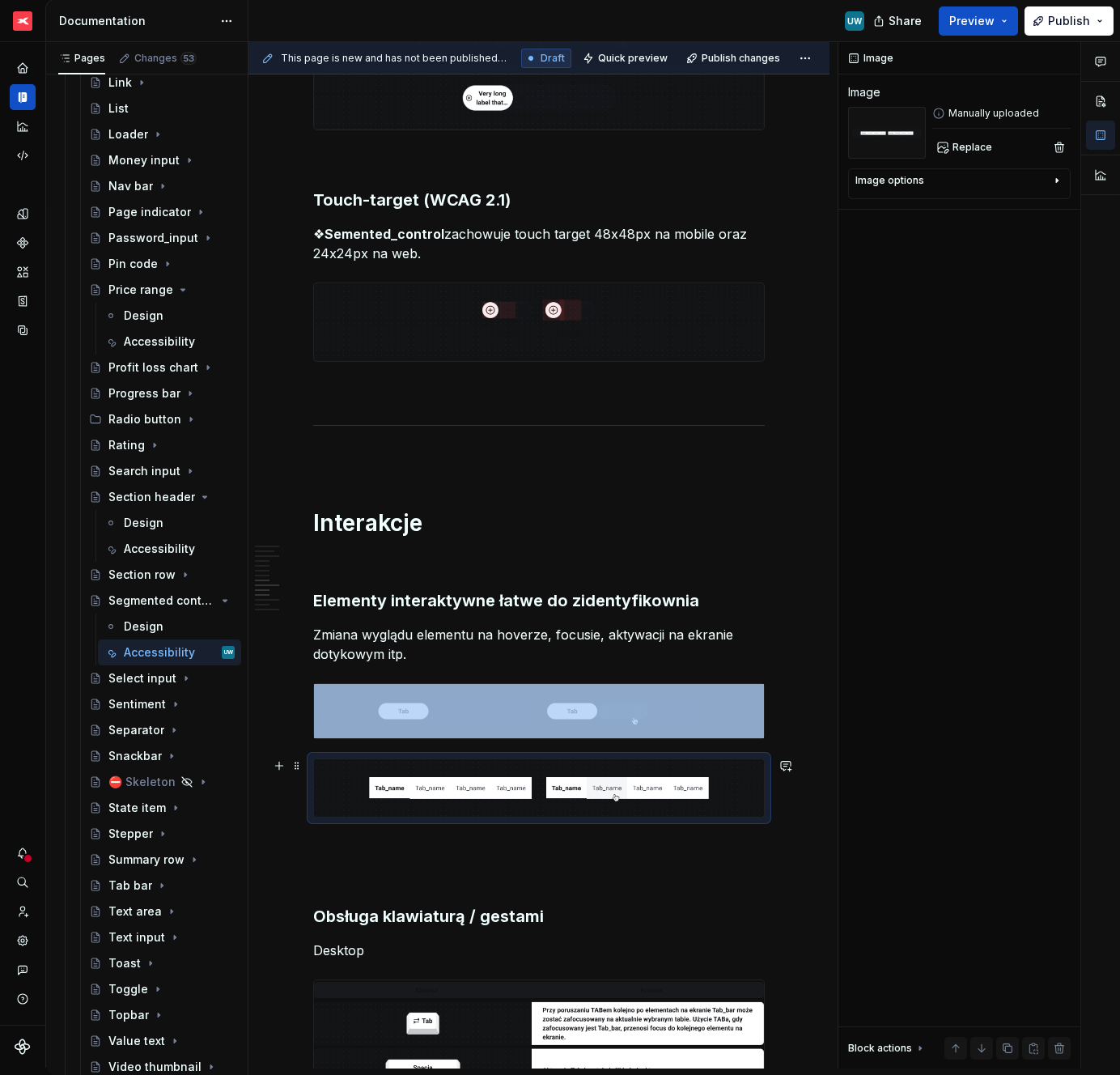
click at [346, 781] on img at bounding box center [539, 788] width 450 height 57
click at [296, 768] on span at bounding box center [296, 766] width 13 height 23
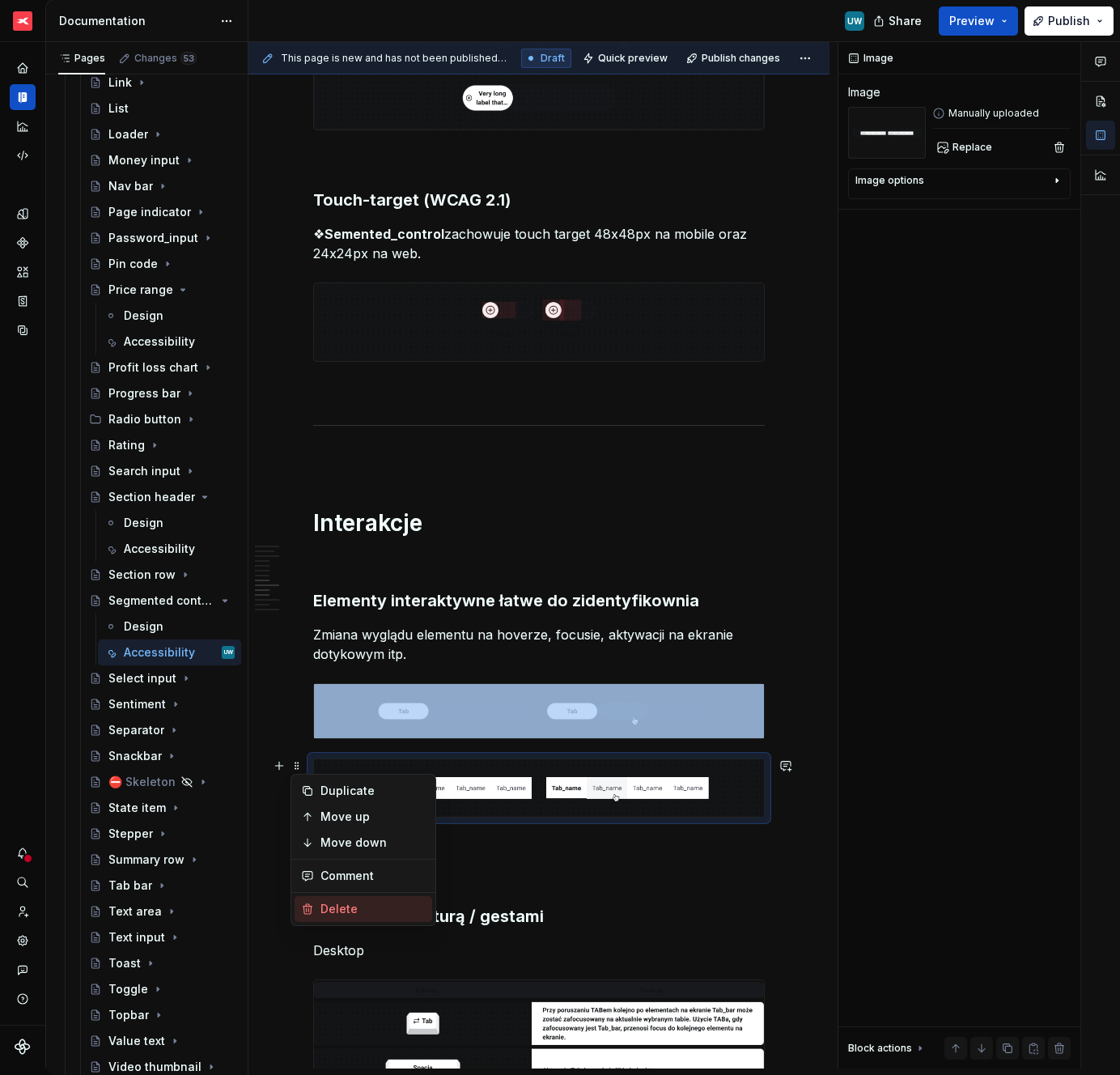
click at [322, 919] on div "Delete" at bounding box center [363, 909] width 137 height 26
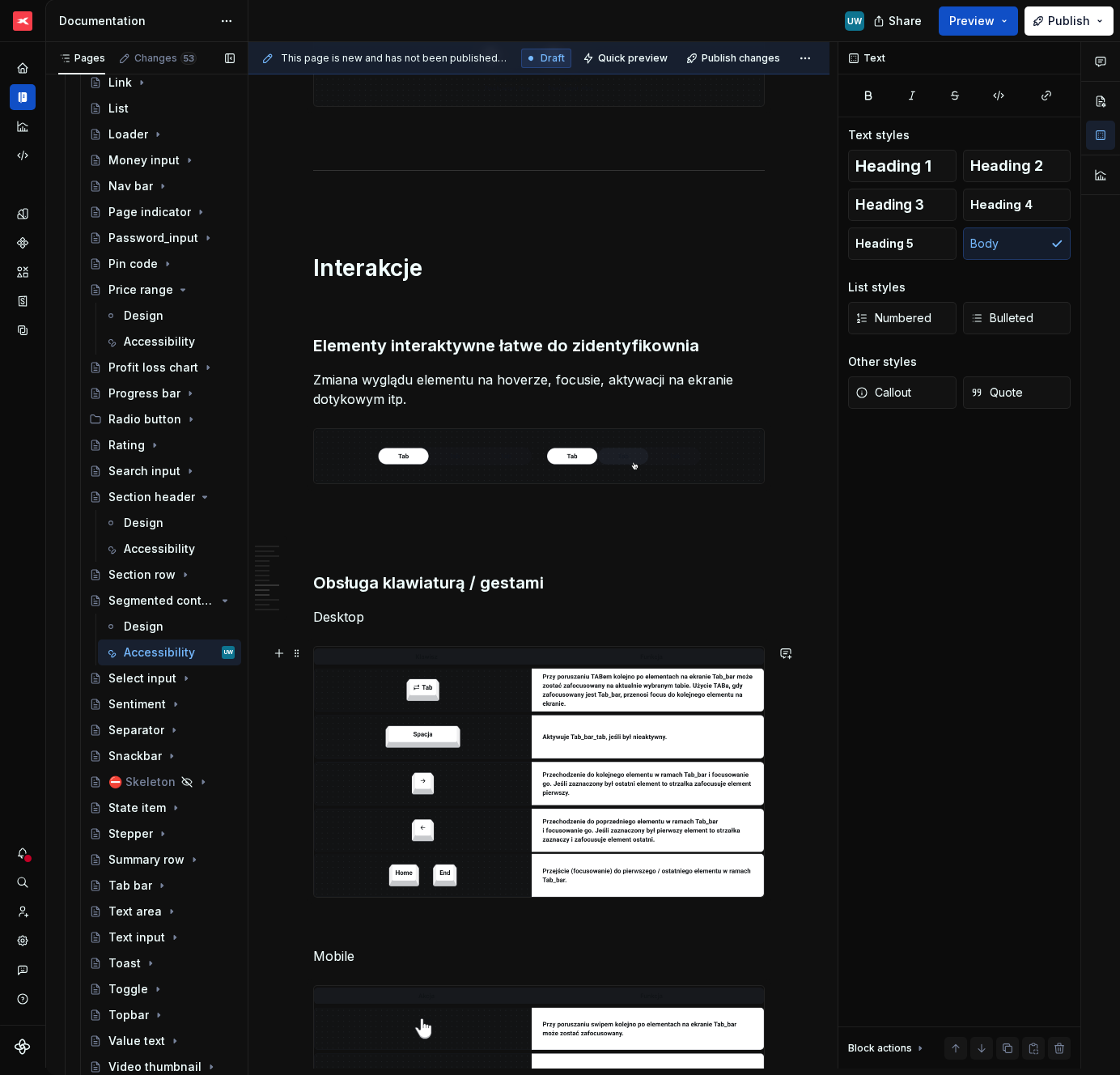
scroll to position [1991, 0]
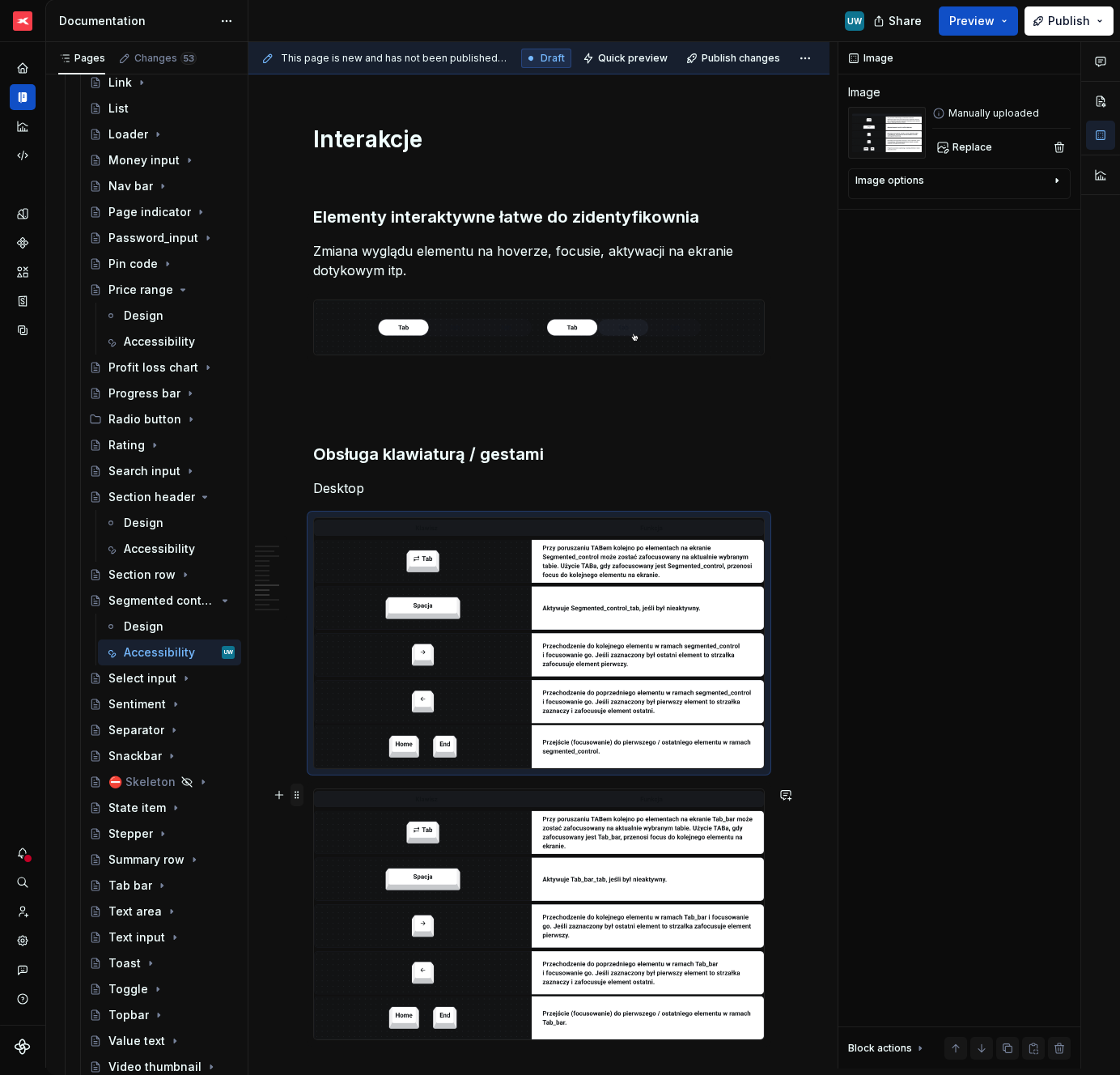
click at [297, 797] on span at bounding box center [296, 795] width 13 height 23
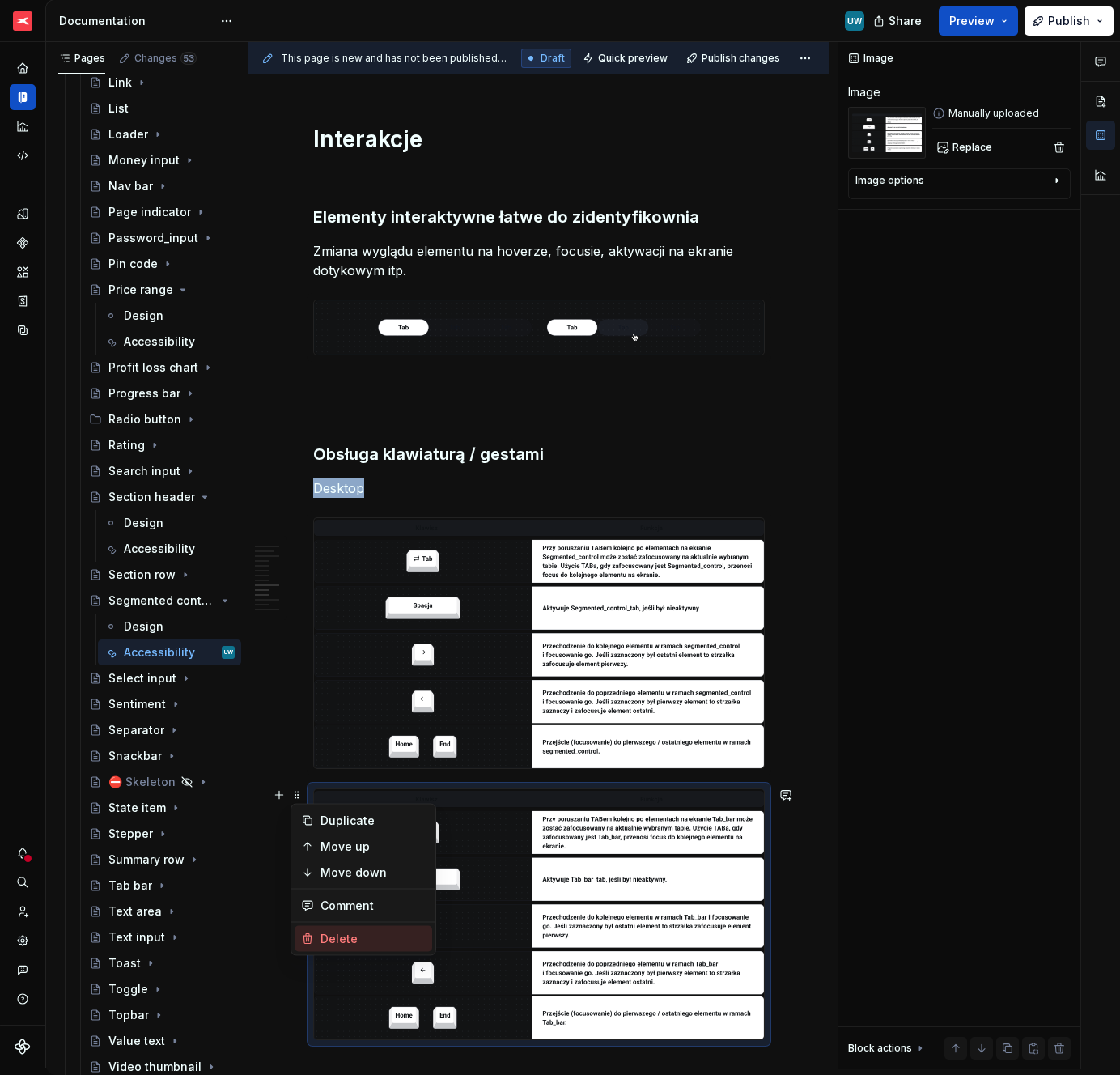
click at [331, 939] on div "Delete" at bounding box center [373, 939] width 106 height 16
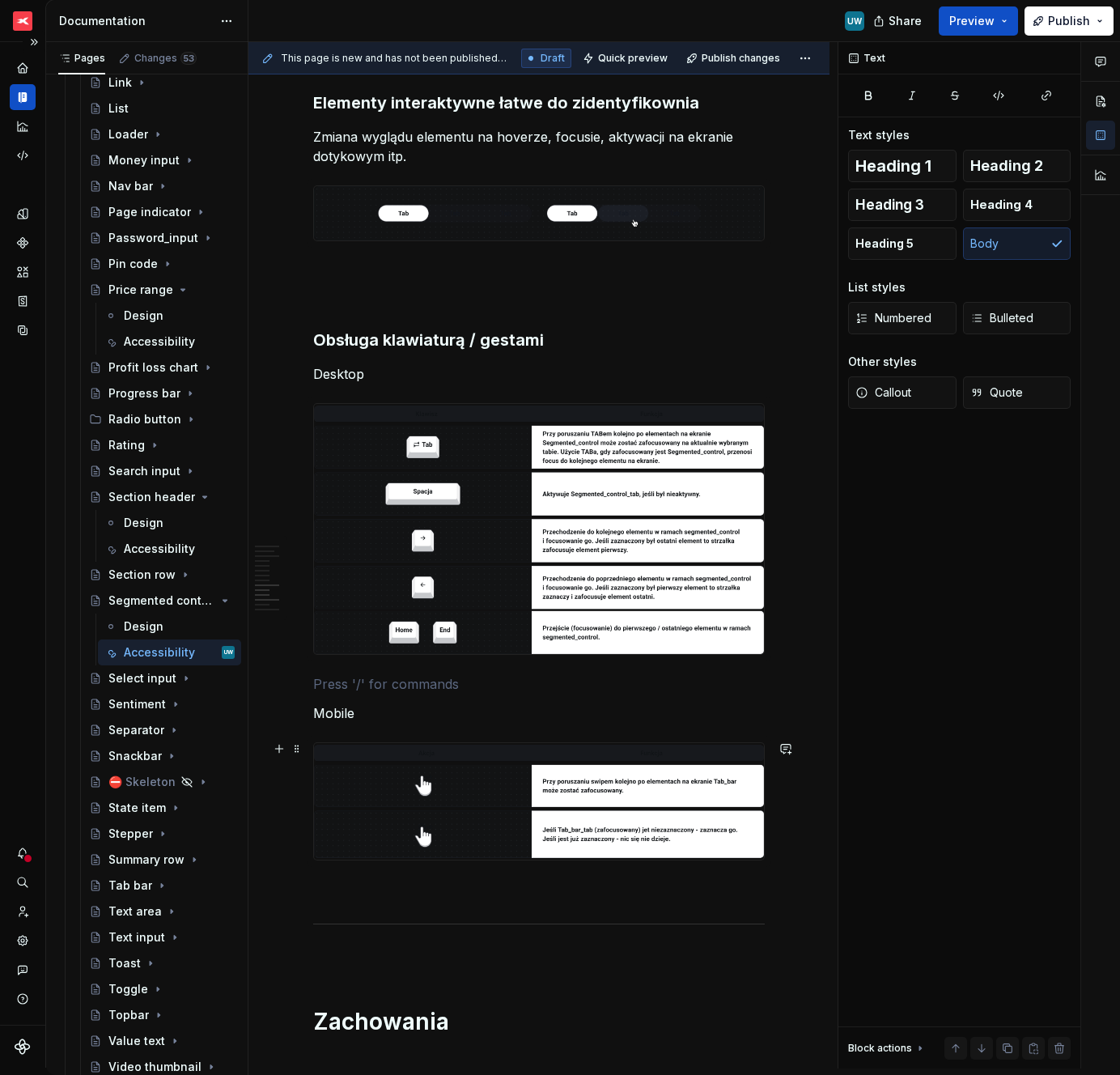
scroll to position [2115, 0]
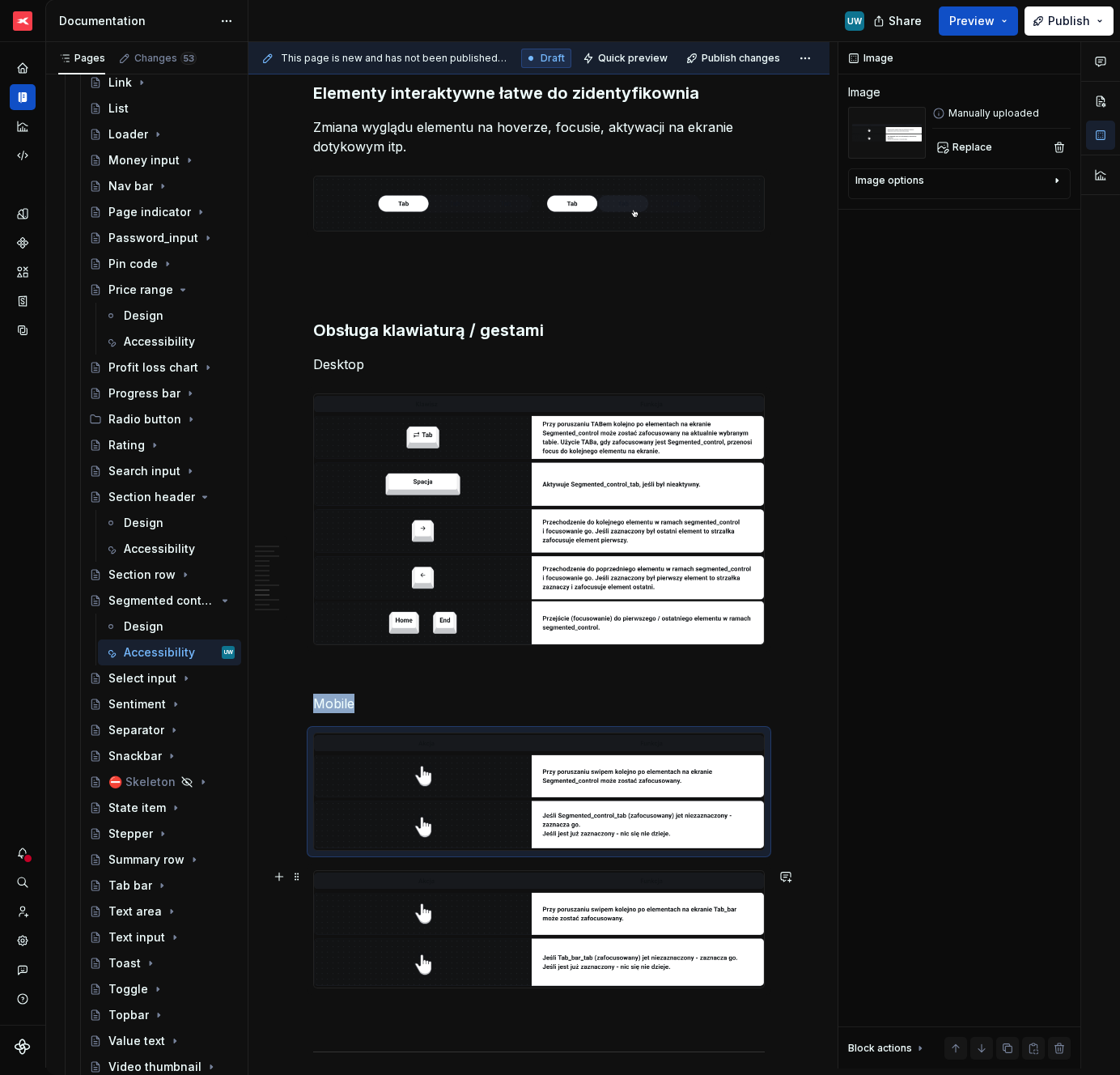
click at [304, 881] on div "Ogólne Screenreader Sekcja określa nam jakie informacje, powinien przekazać uży…" at bounding box center [539, 686] width 581 height 5017
click at [300, 881] on span at bounding box center [296, 877] width 13 height 23
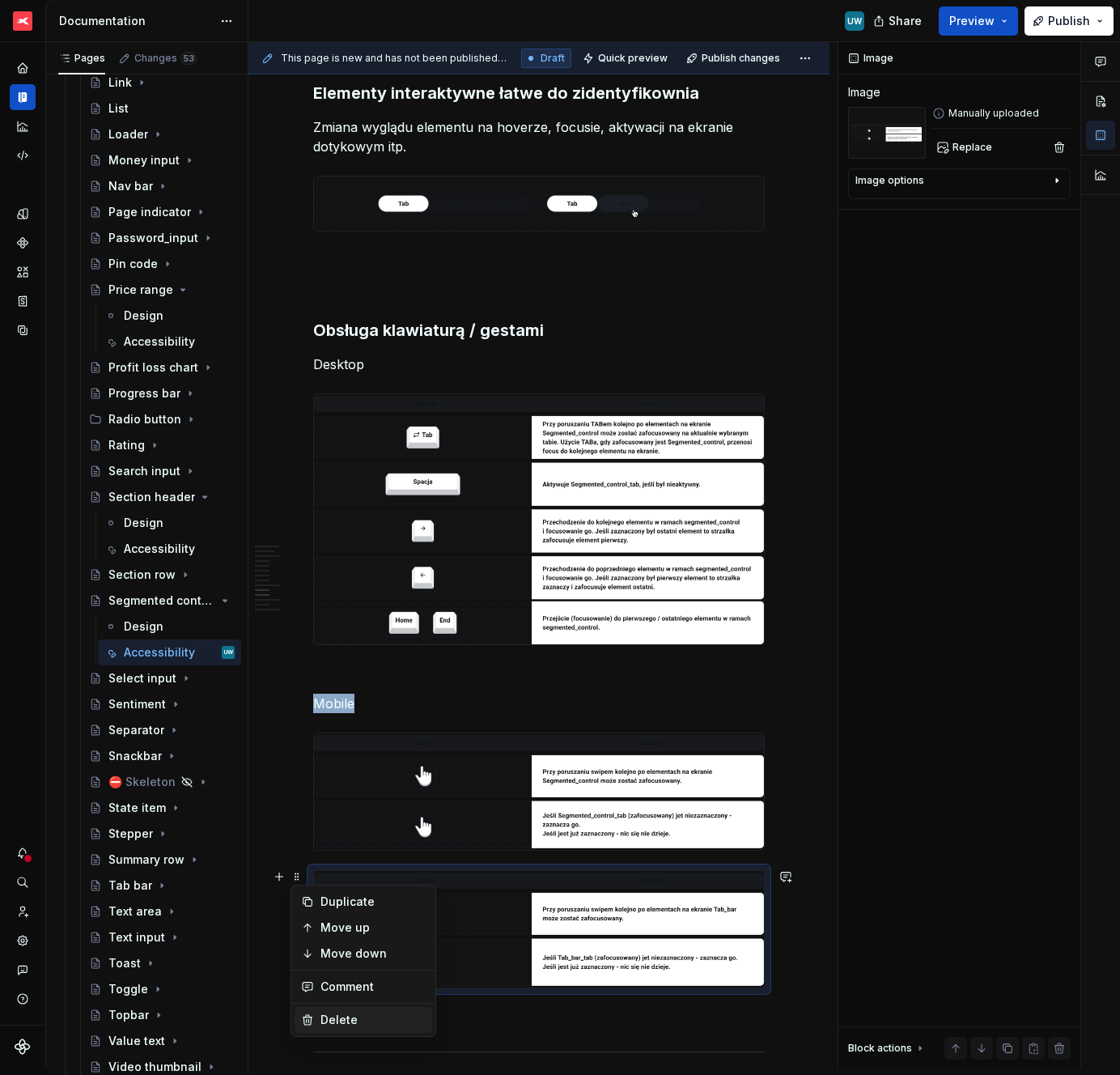
click at [325, 1013] on div "Delete" at bounding box center [373, 1020] width 106 height 16
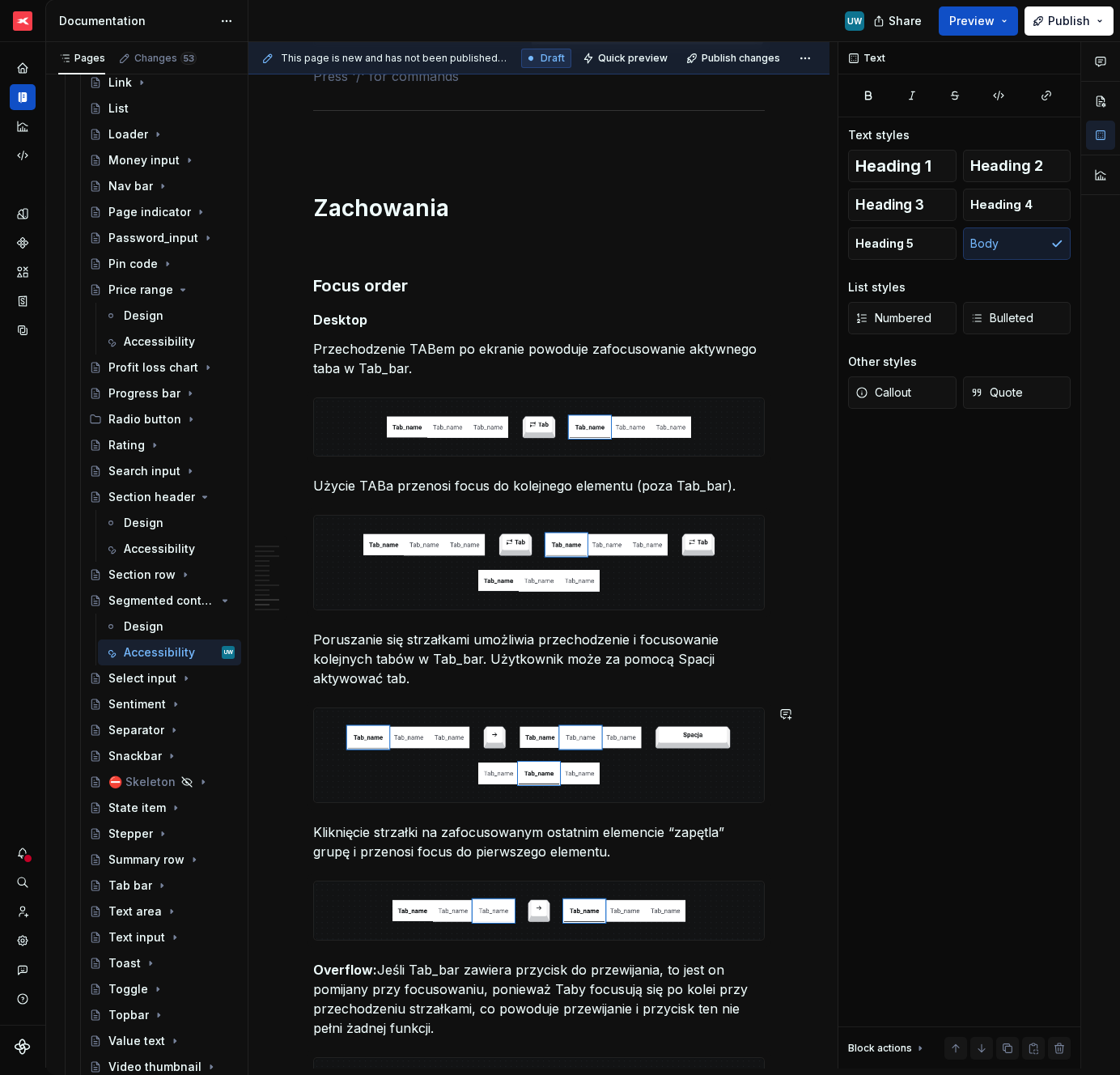
scroll to position [2971, 0]
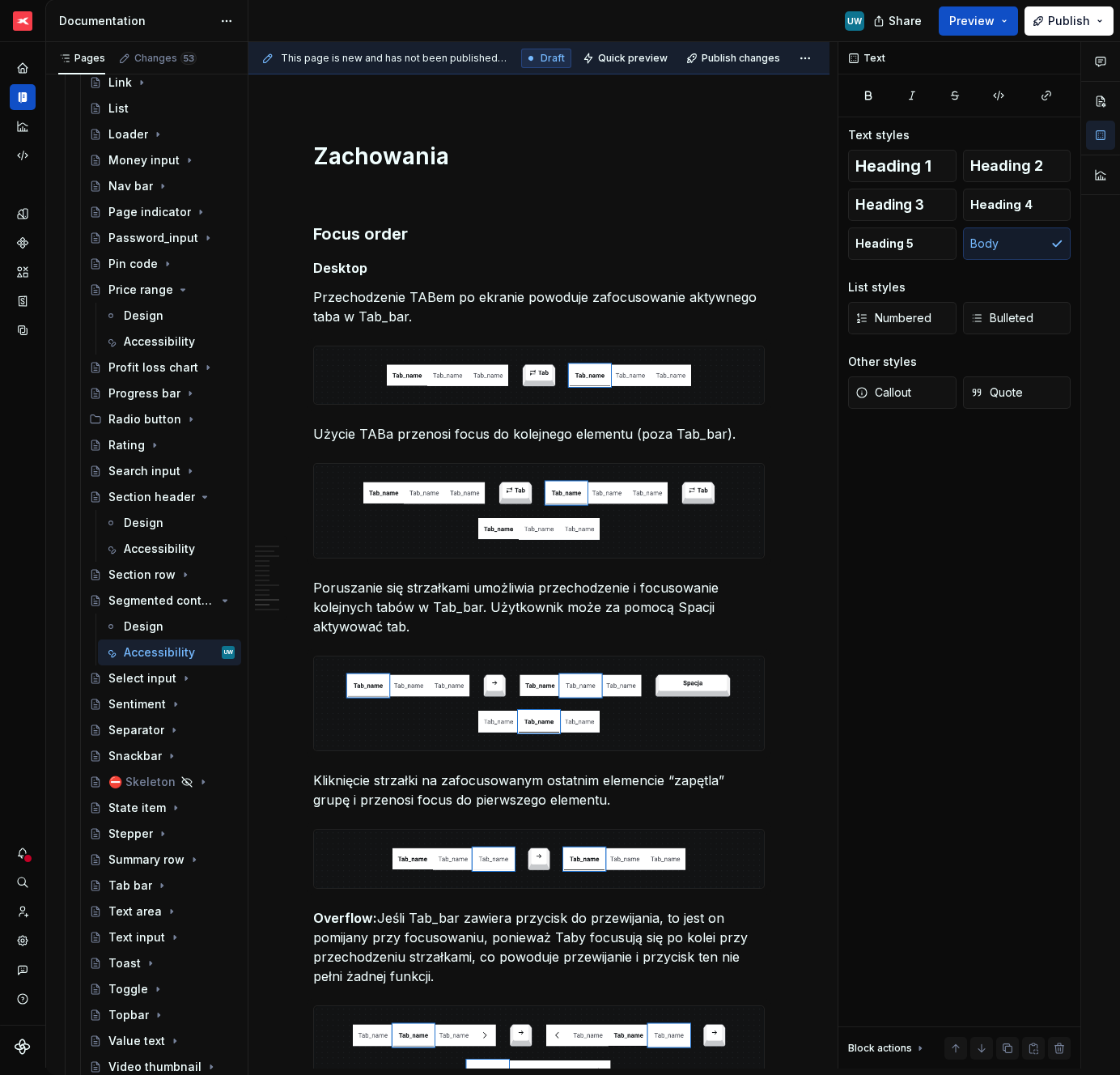
click at [348, 309] on p "Przechodzenie TABem po ekranie powoduje zafocusowanie aktywnego taba w Tab_bar." at bounding box center [539, 306] width 452 height 38
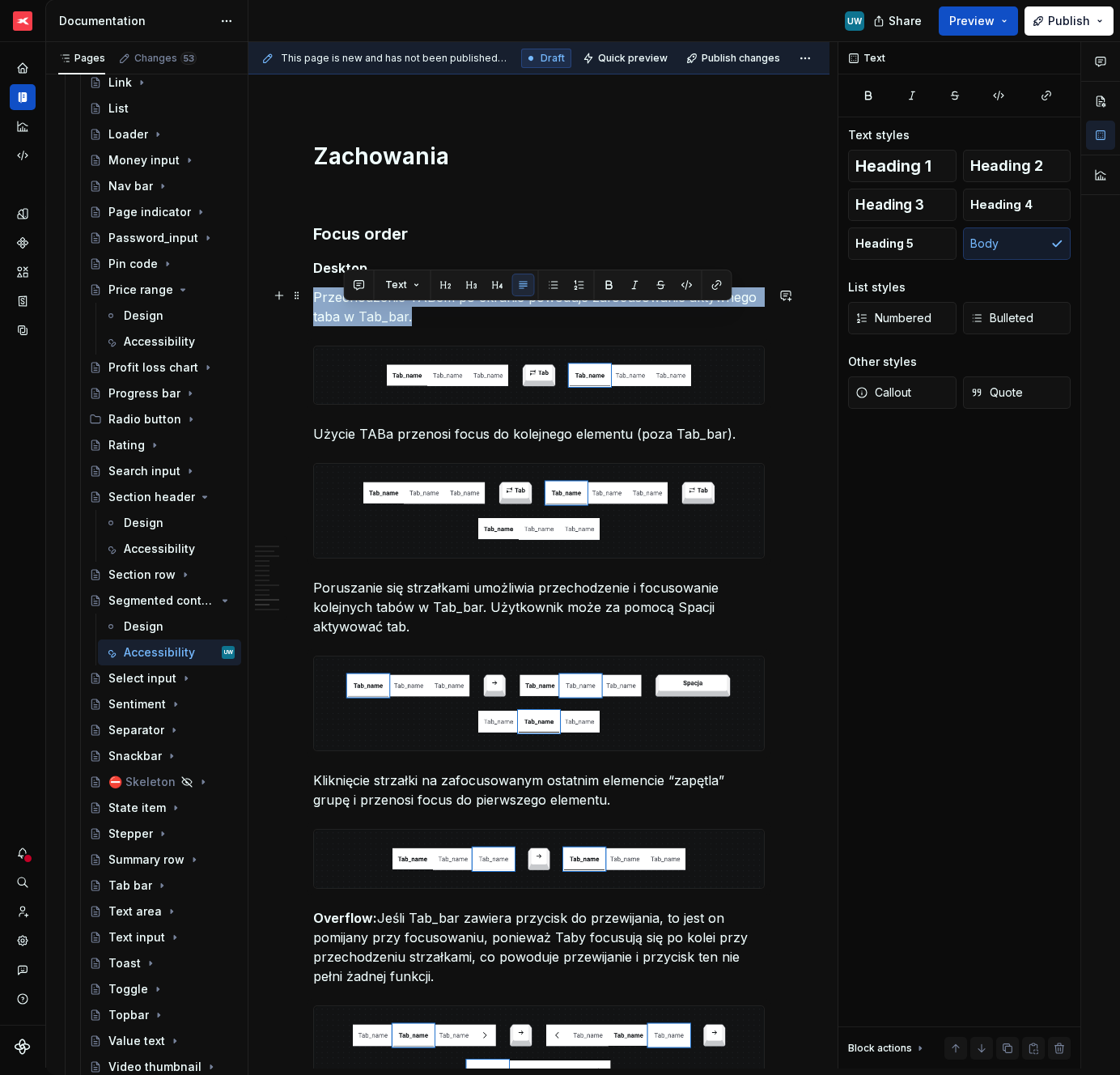
click at [348, 309] on p "Przechodzenie TABem po ekranie powoduje zafocusowanie aktywnego taba w Tab_bar." at bounding box center [539, 306] width 452 height 38
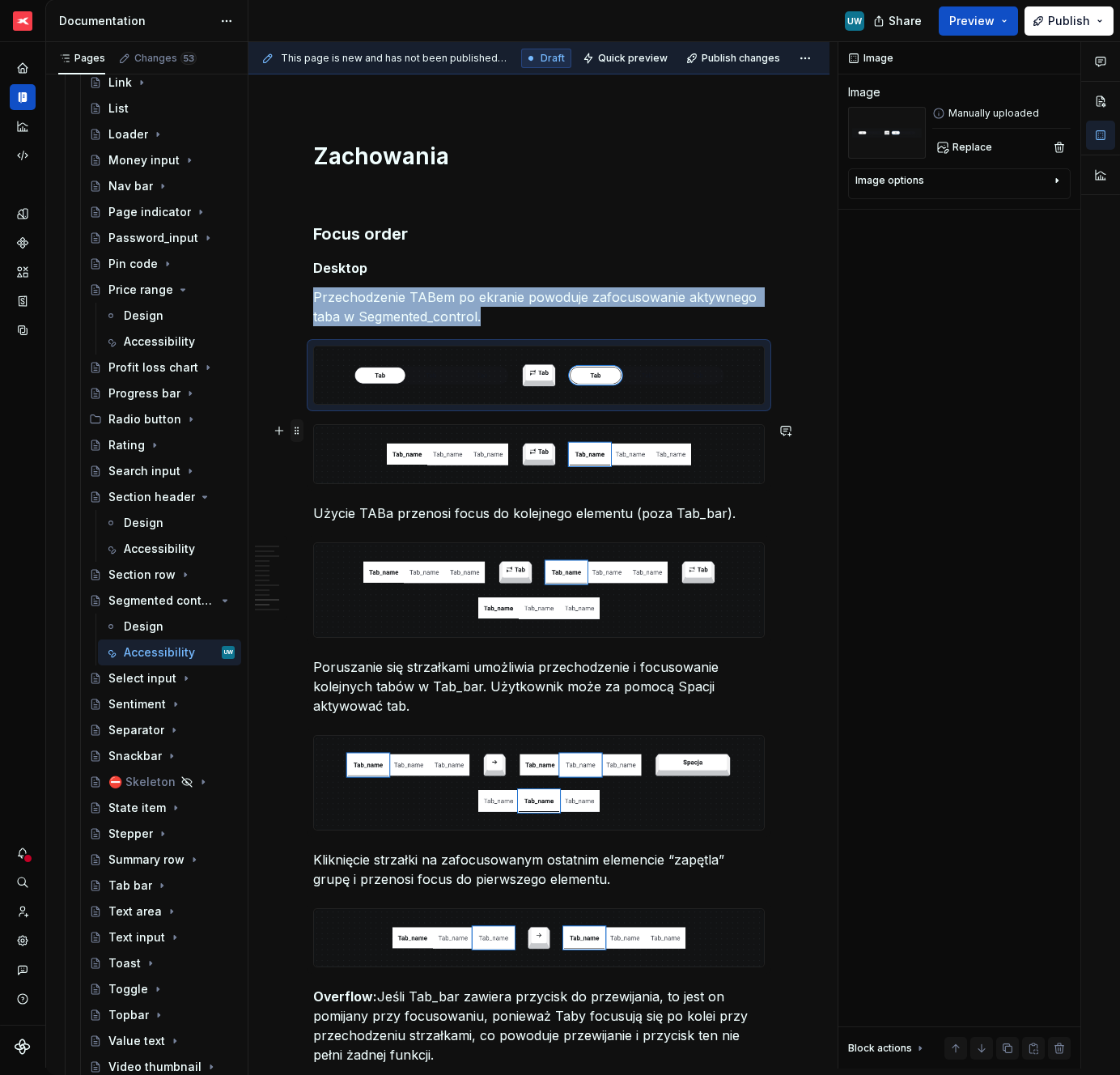
click at [302, 430] on span at bounding box center [296, 430] width 13 height 23
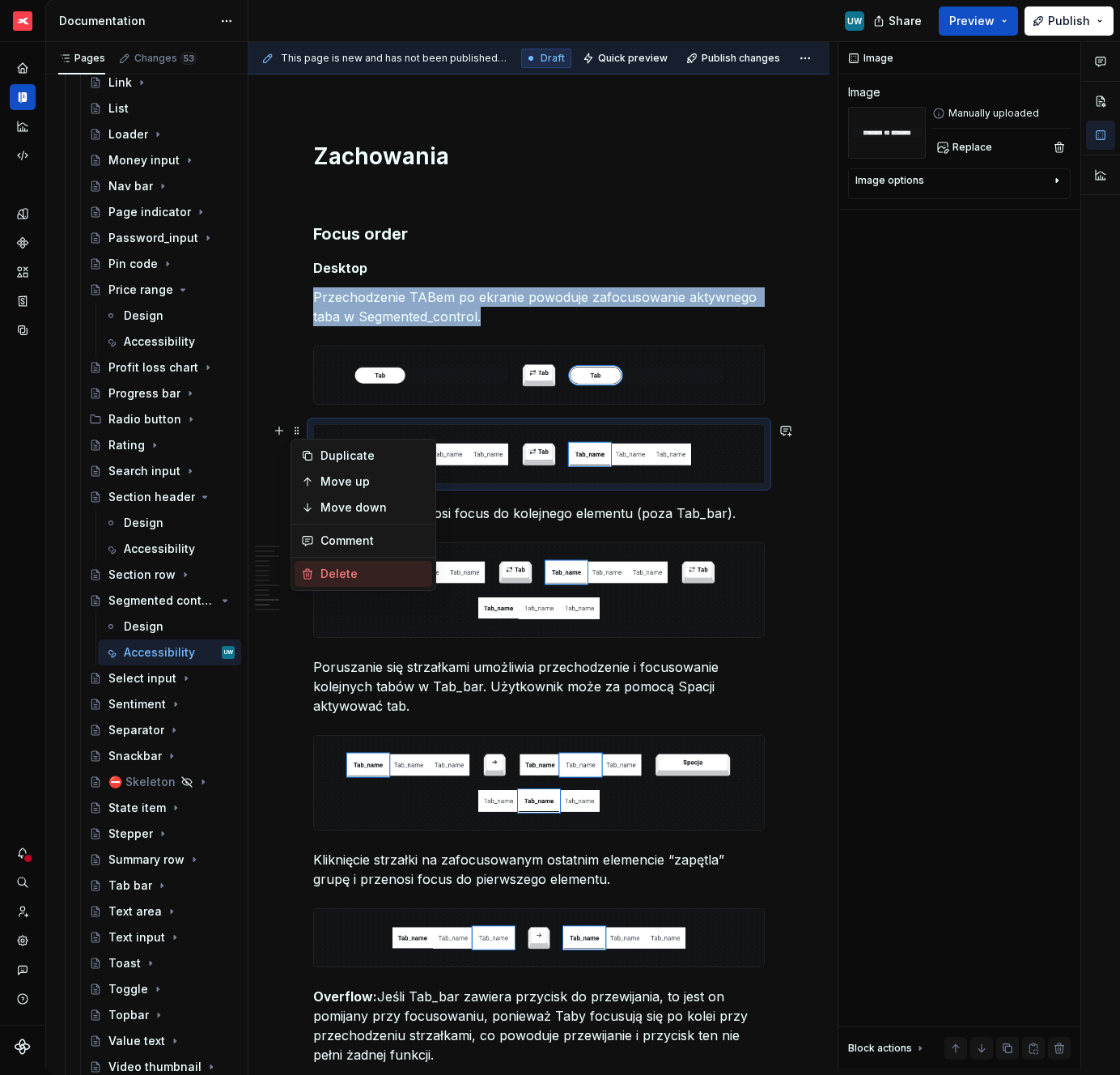
click at [323, 583] on div "Delete" at bounding box center [363, 574] width 137 height 26
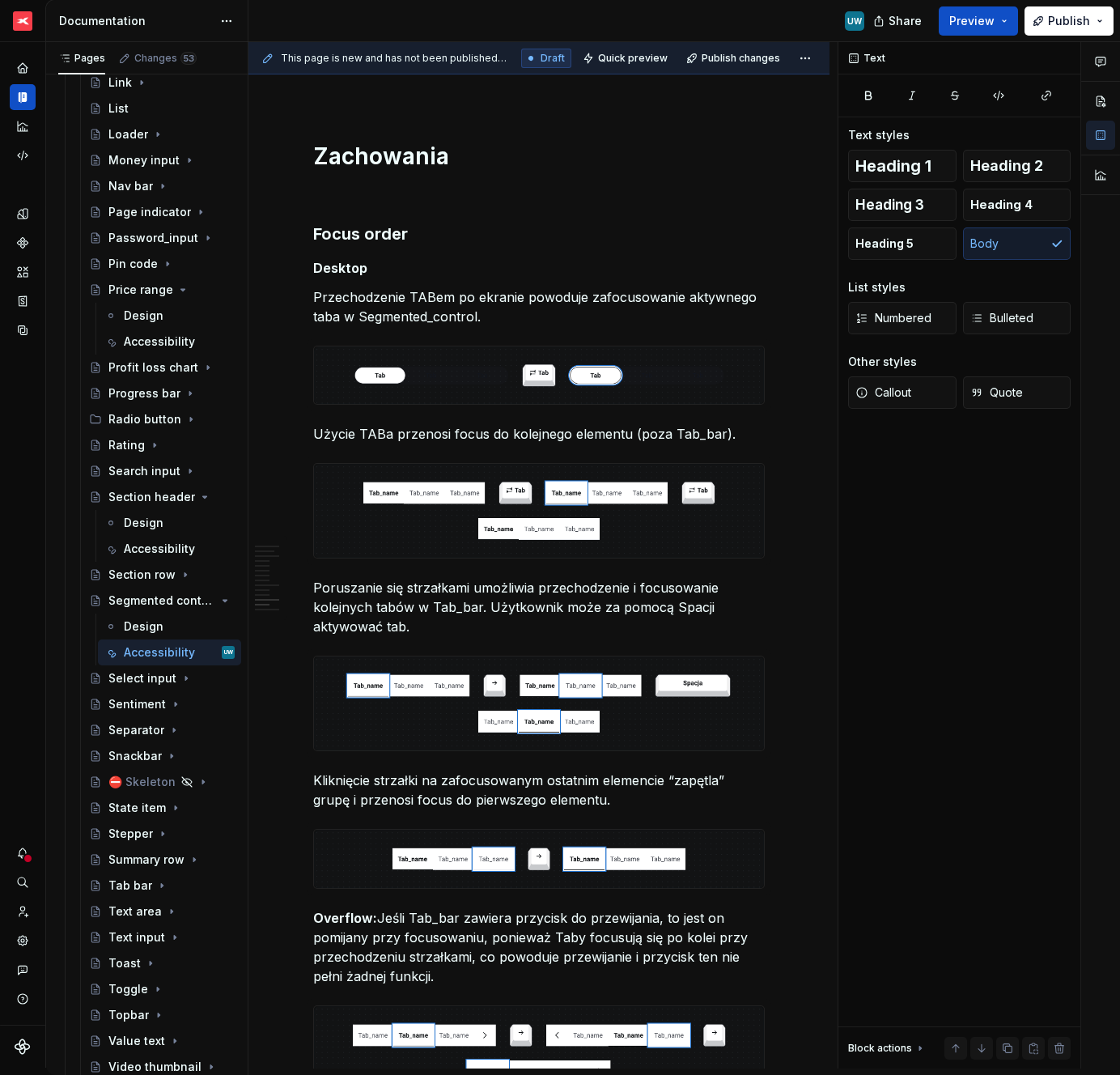
click at [327, 435] on p "Użycie TABa przenosi focus do kolejnego elementu (poza Tab_bar)." at bounding box center [539, 434] width 452 height 20
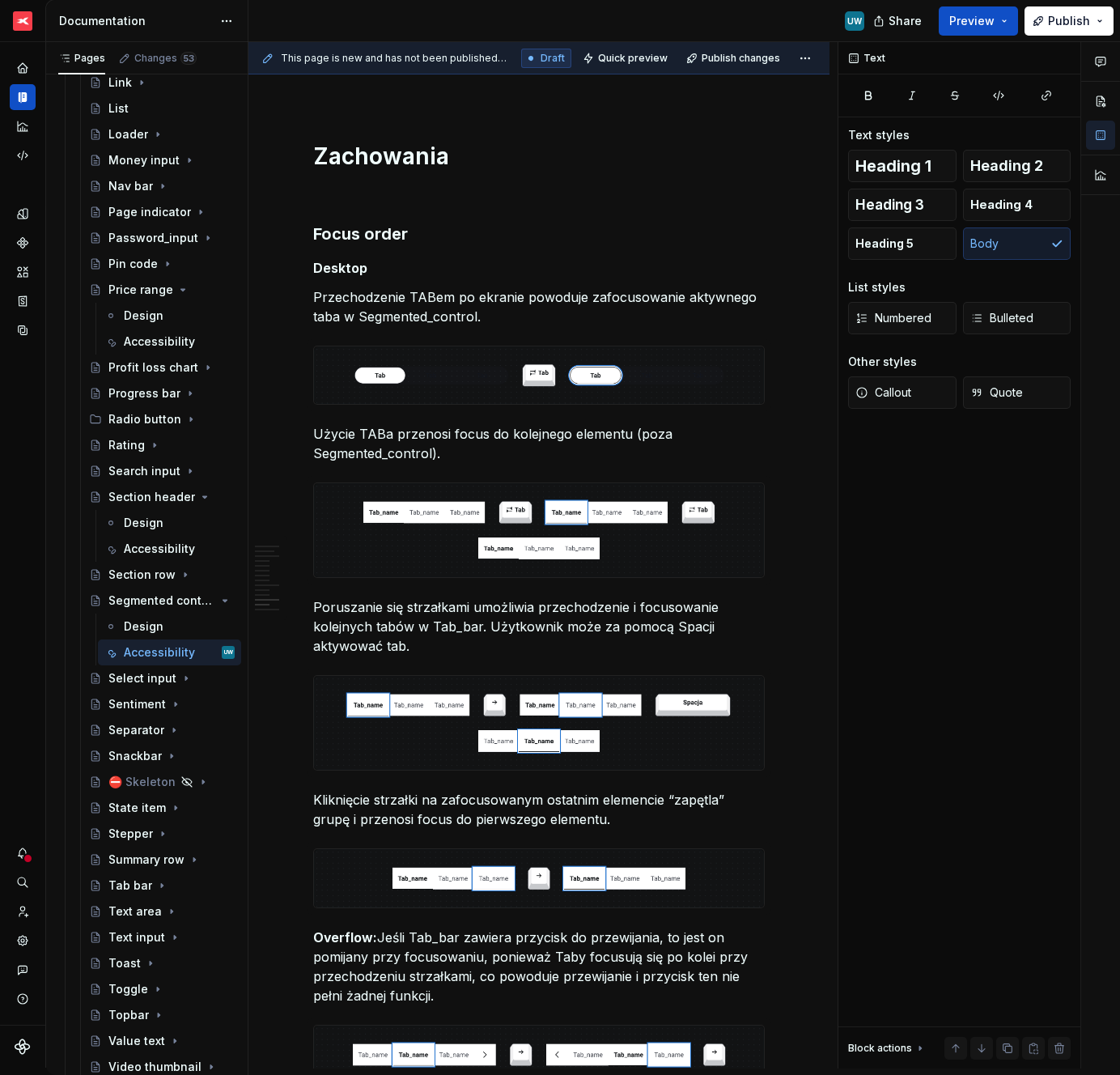
click at [397, 623] on p "Poruszanie się strzałkami umożliwia przechodzenie i focusowanie kolejnych tabów…" at bounding box center [539, 626] width 452 height 58
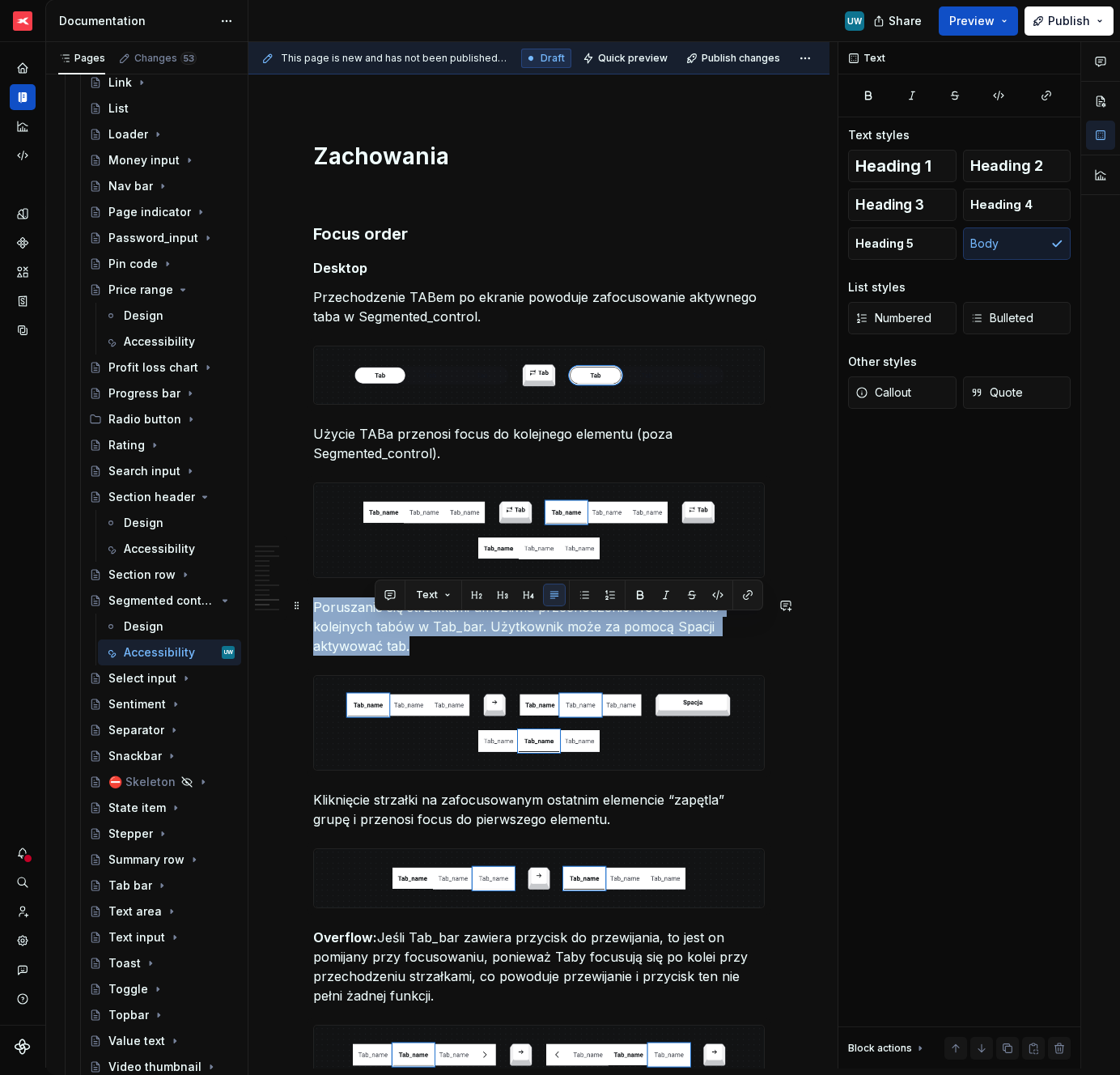
click at [397, 623] on p "Poruszanie się strzałkami umożliwia przechodzenie i focusowanie kolejnych tabów…" at bounding box center [539, 626] width 452 height 58
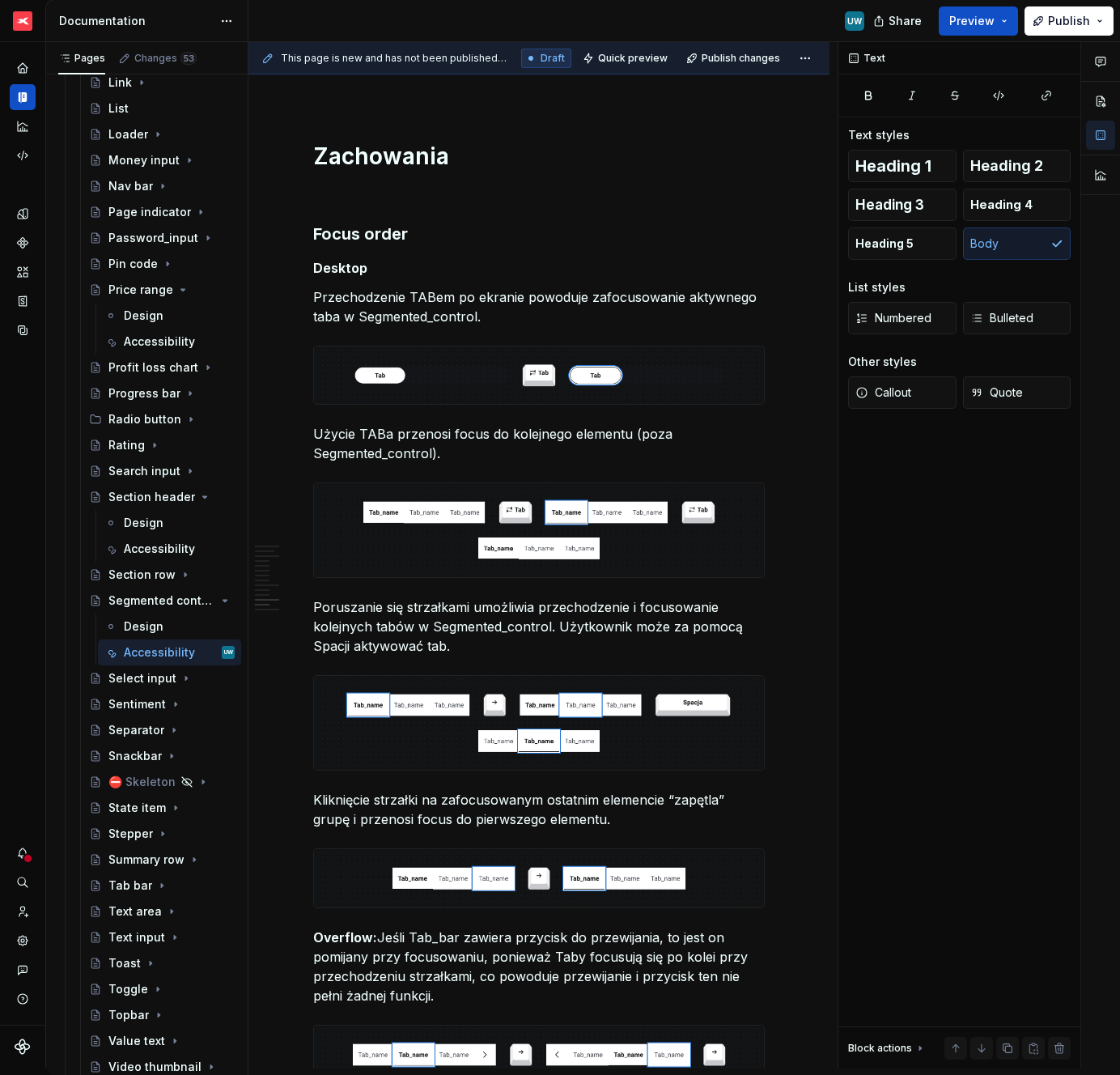
click at [336, 805] on p "Kliknięcie strzałki na zafocusowanym ostatnim elemencie “zapętla” grupę i przen…" at bounding box center [539, 809] width 452 height 38
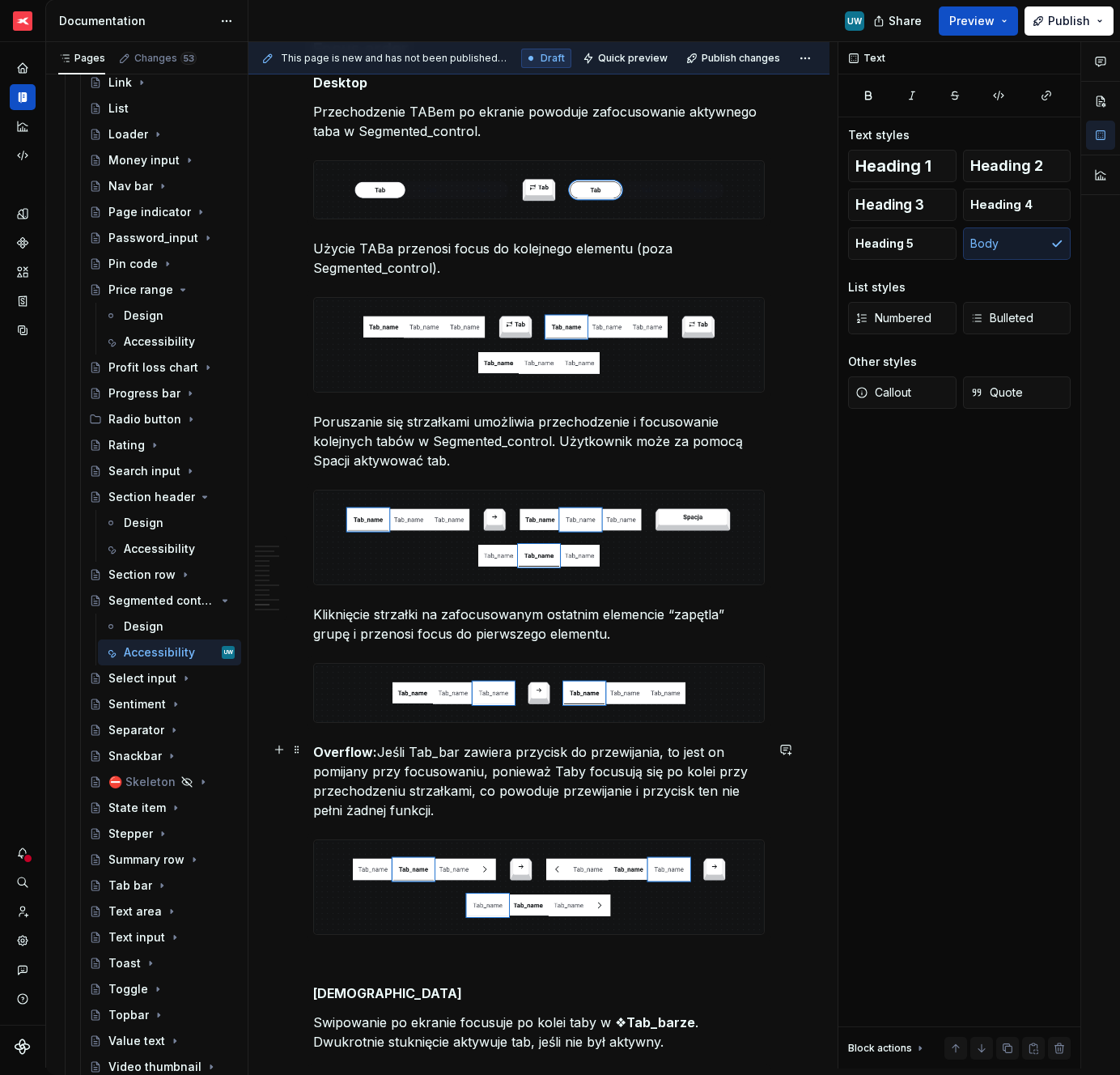
scroll to position [3238, 0]
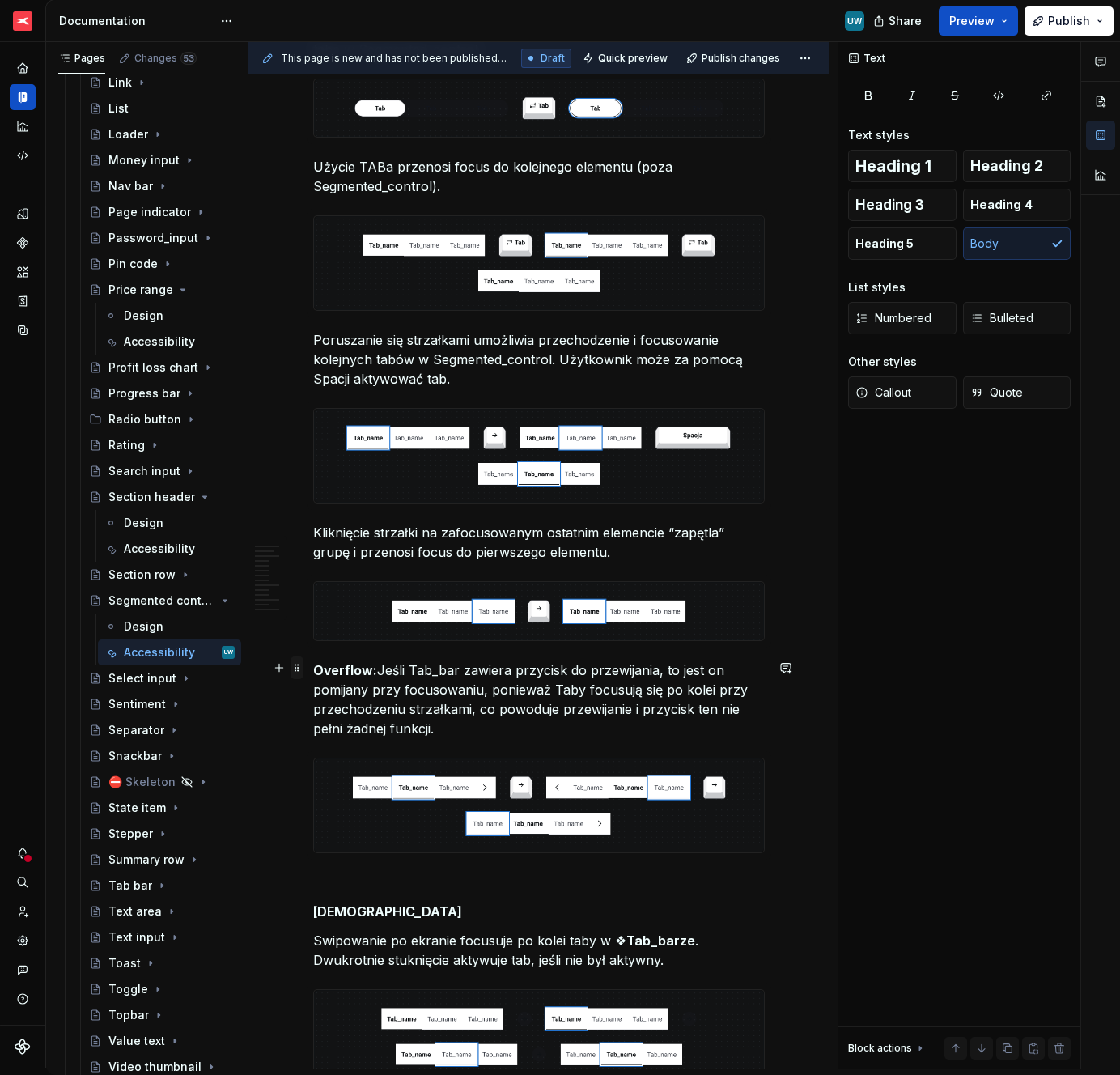
click at [300, 669] on span at bounding box center [296, 667] width 13 height 23
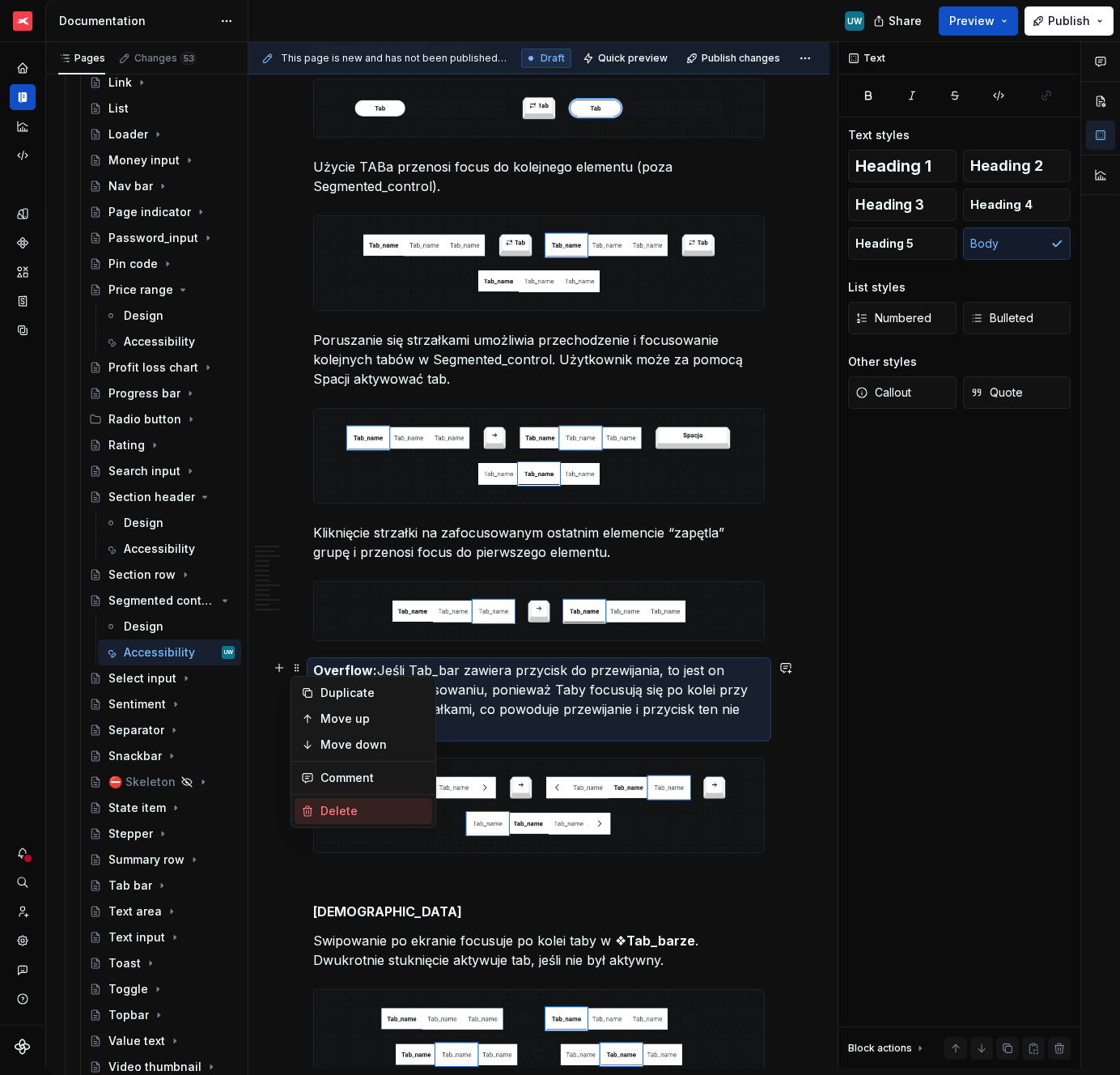
click at [323, 813] on div "Delete" at bounding box center [373, 811] width 106 height 16
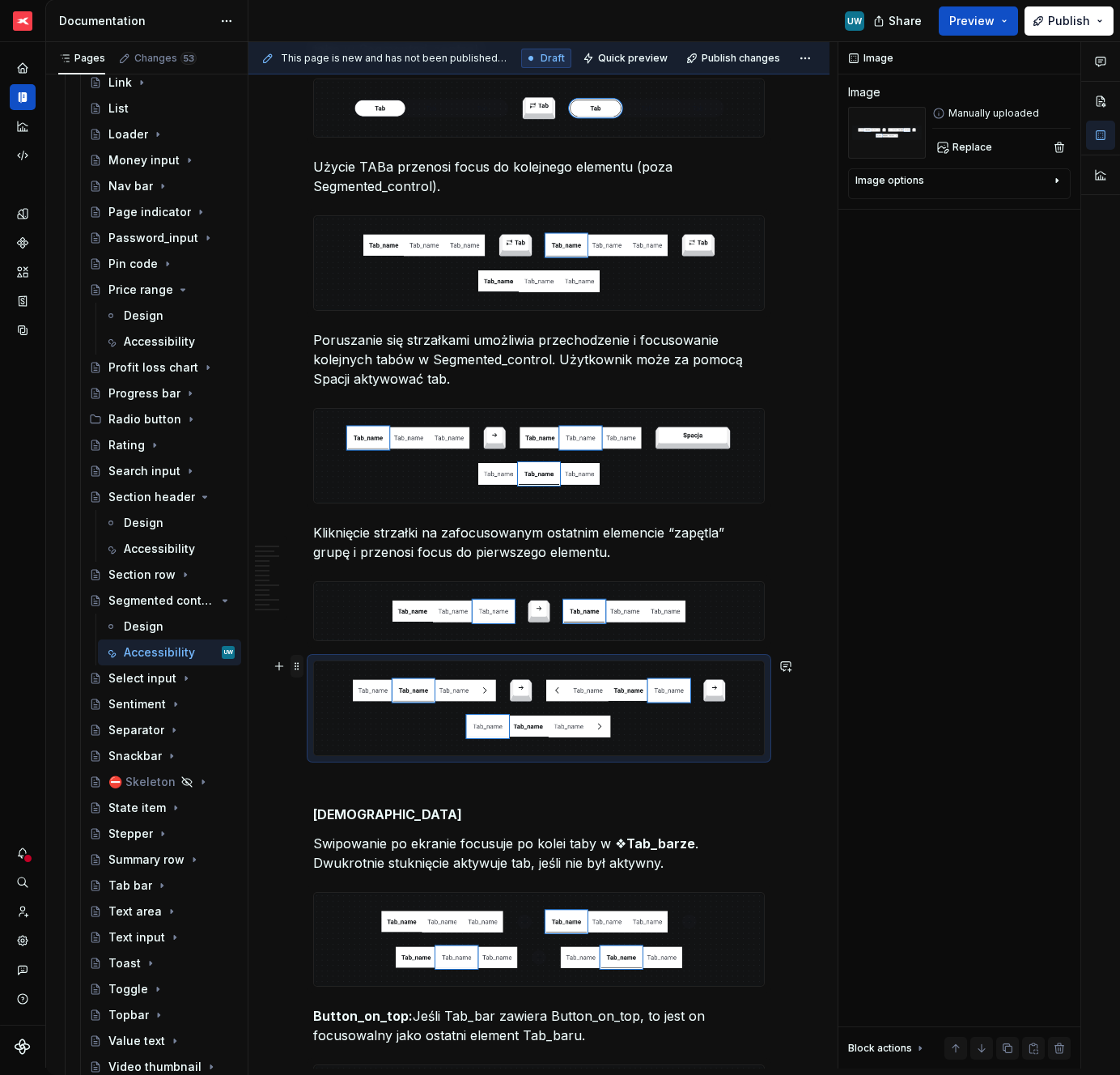
click at [295, 664] on span at bounding box center [296, 666] width 13 height 23
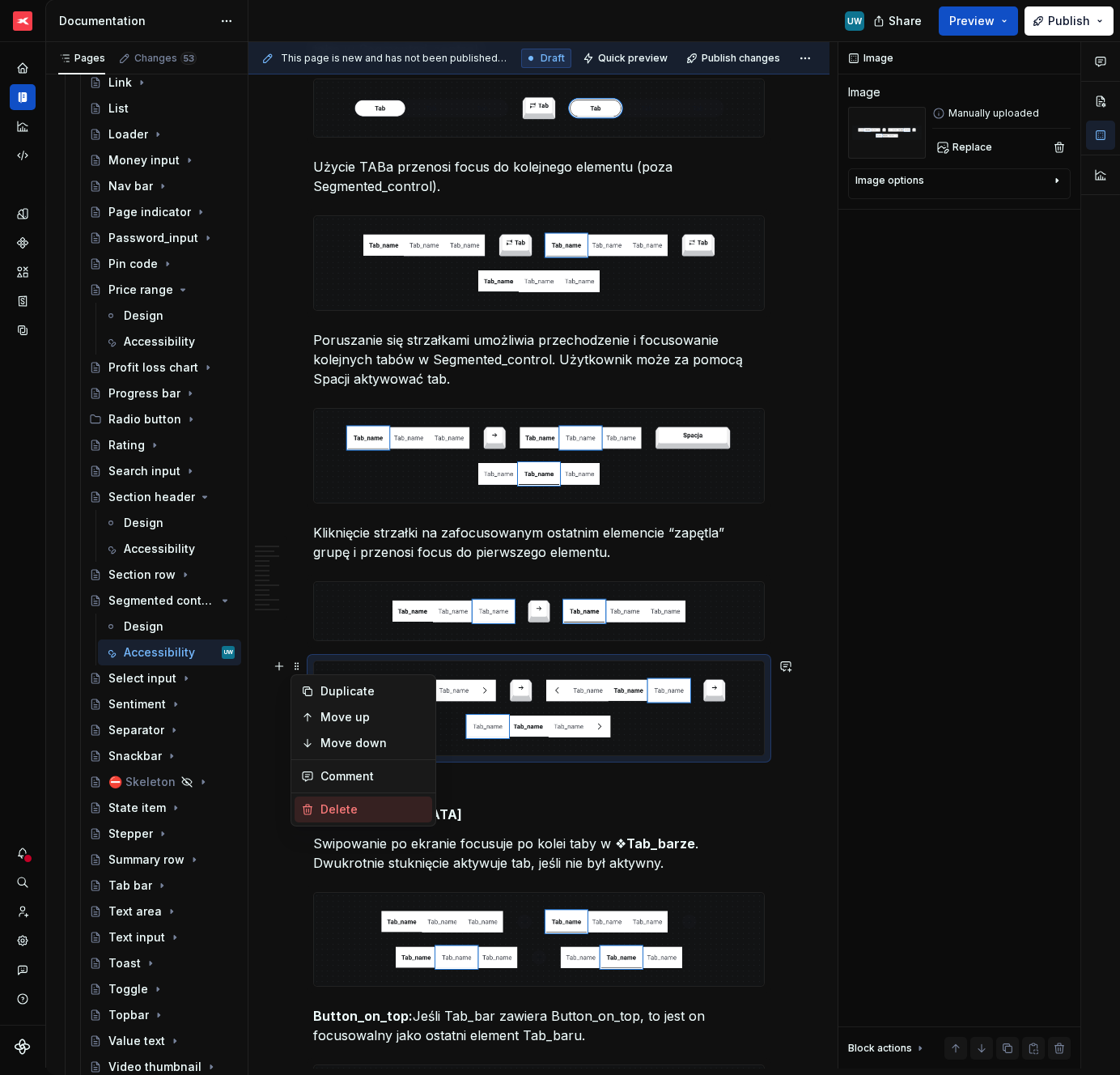
click at [327, 817] on div "Delete" at bounding box center [373, 809] width 106 height 16
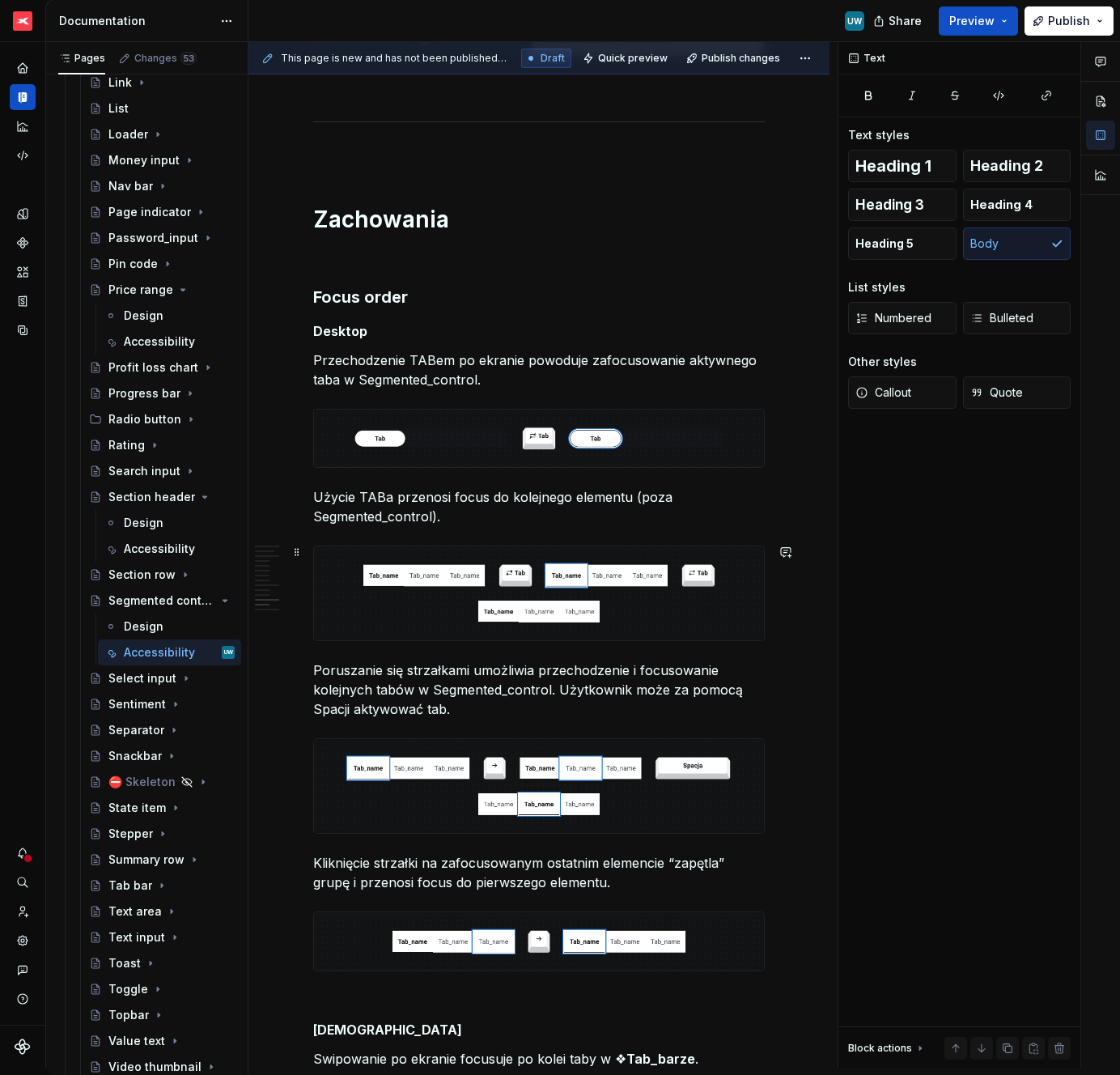
scroll to position [2914, 0]
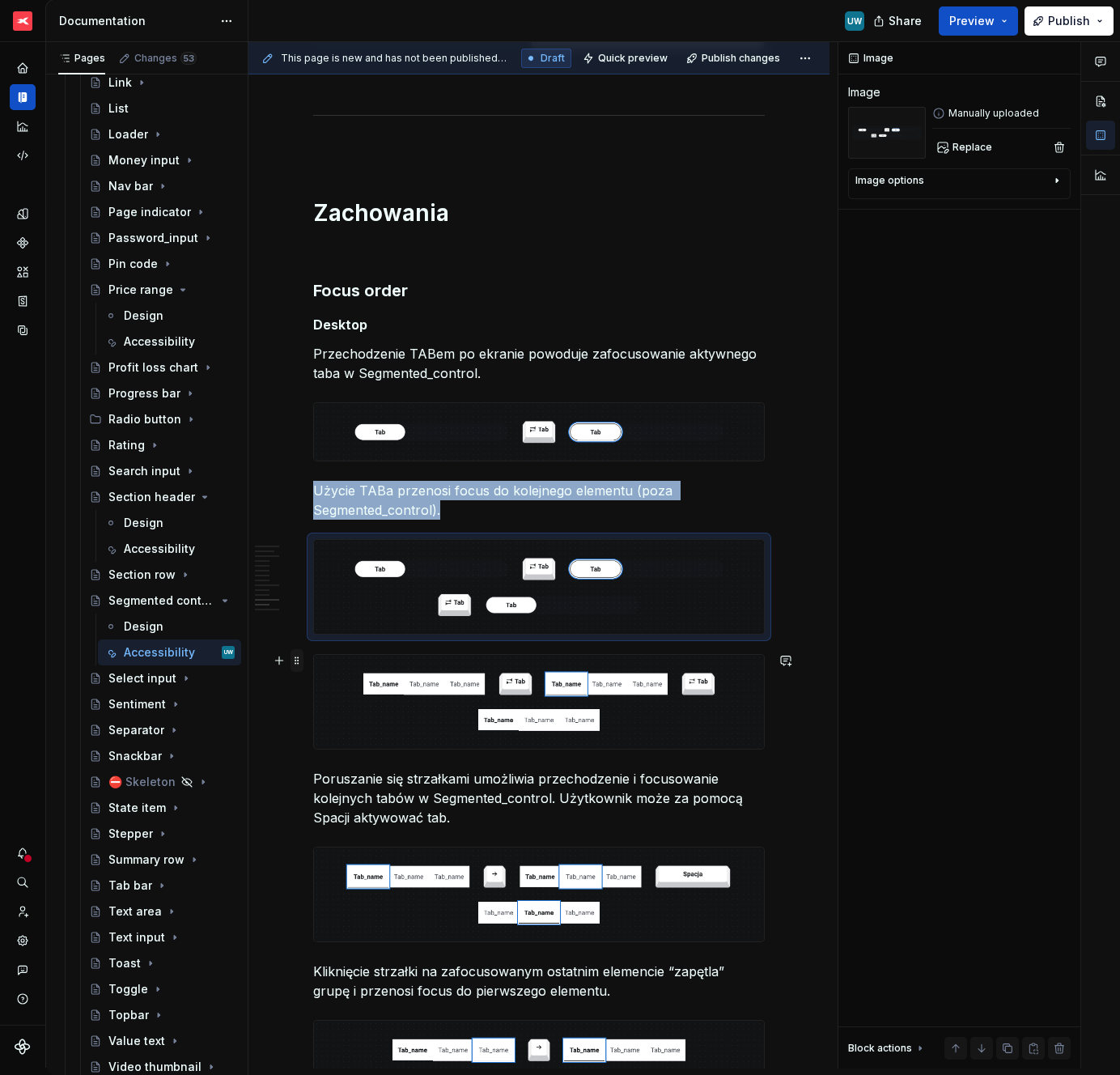
click at [299, 662] on span at bounding box center [296, 660] width 13 height 23
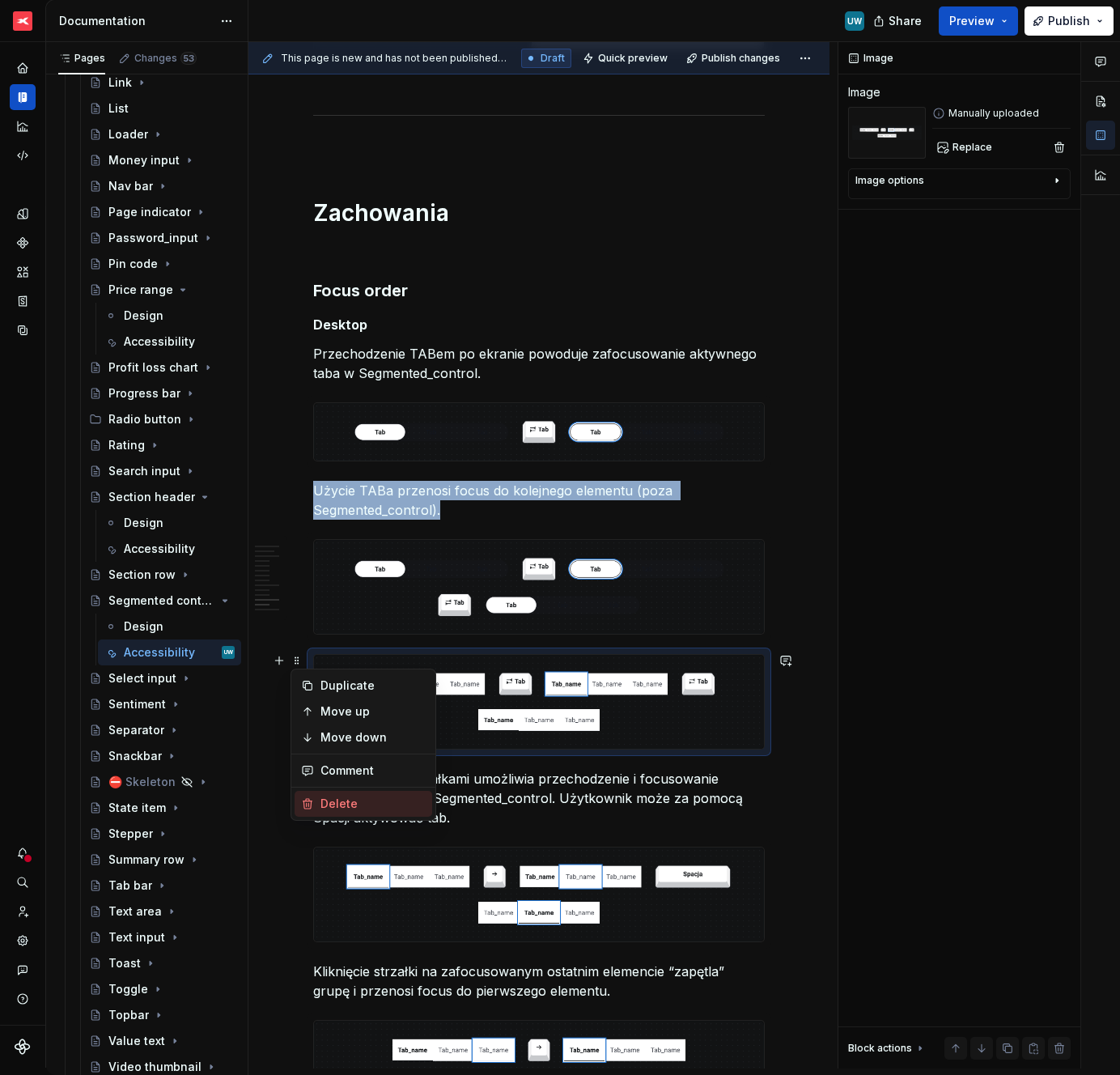
click at [310, 796] on div "Delete" at bounding box center [363, 804] width 137 height 26
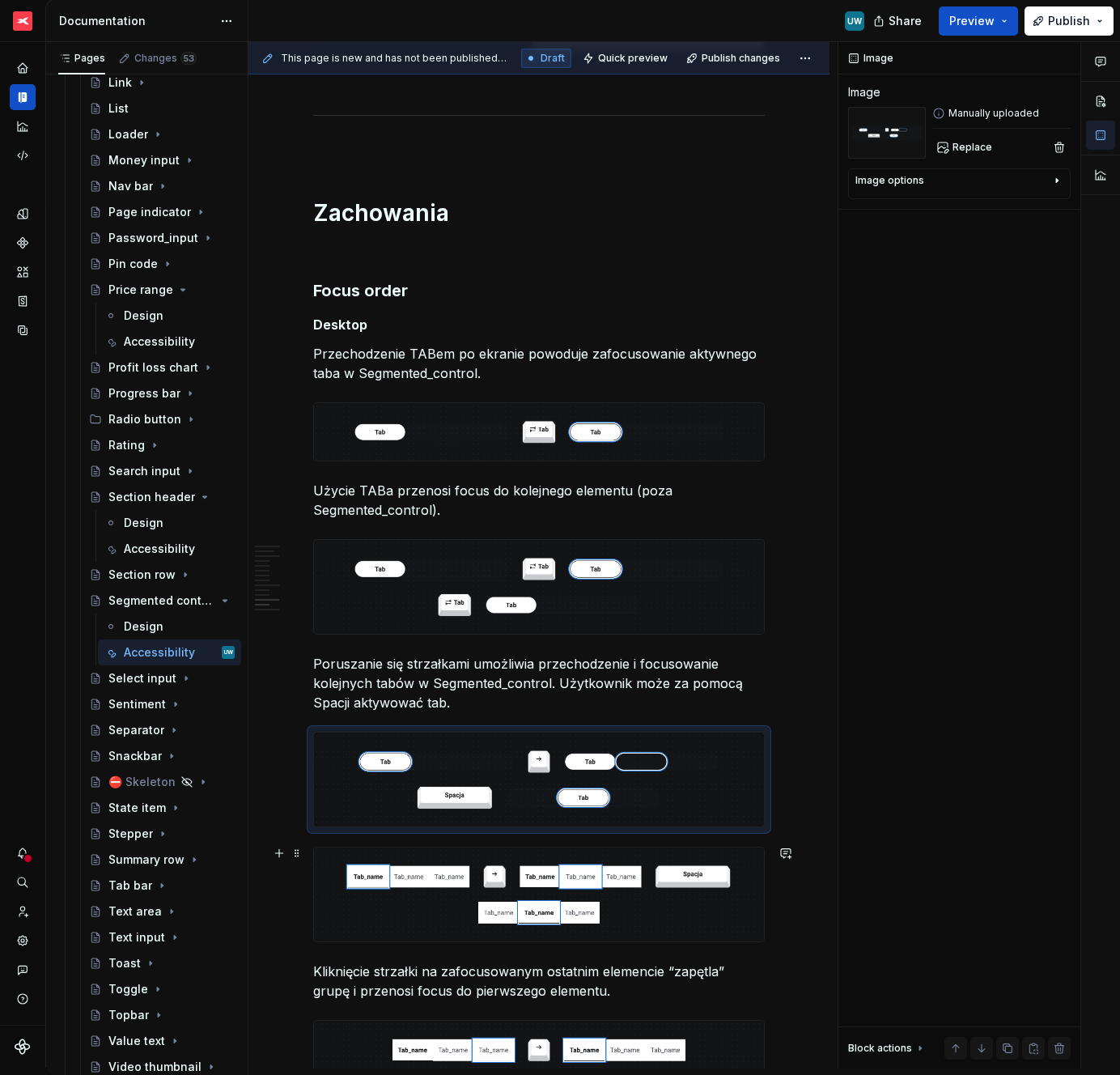
click at [313, 849] on div at bounding box center [539, 894] width 452 height 96
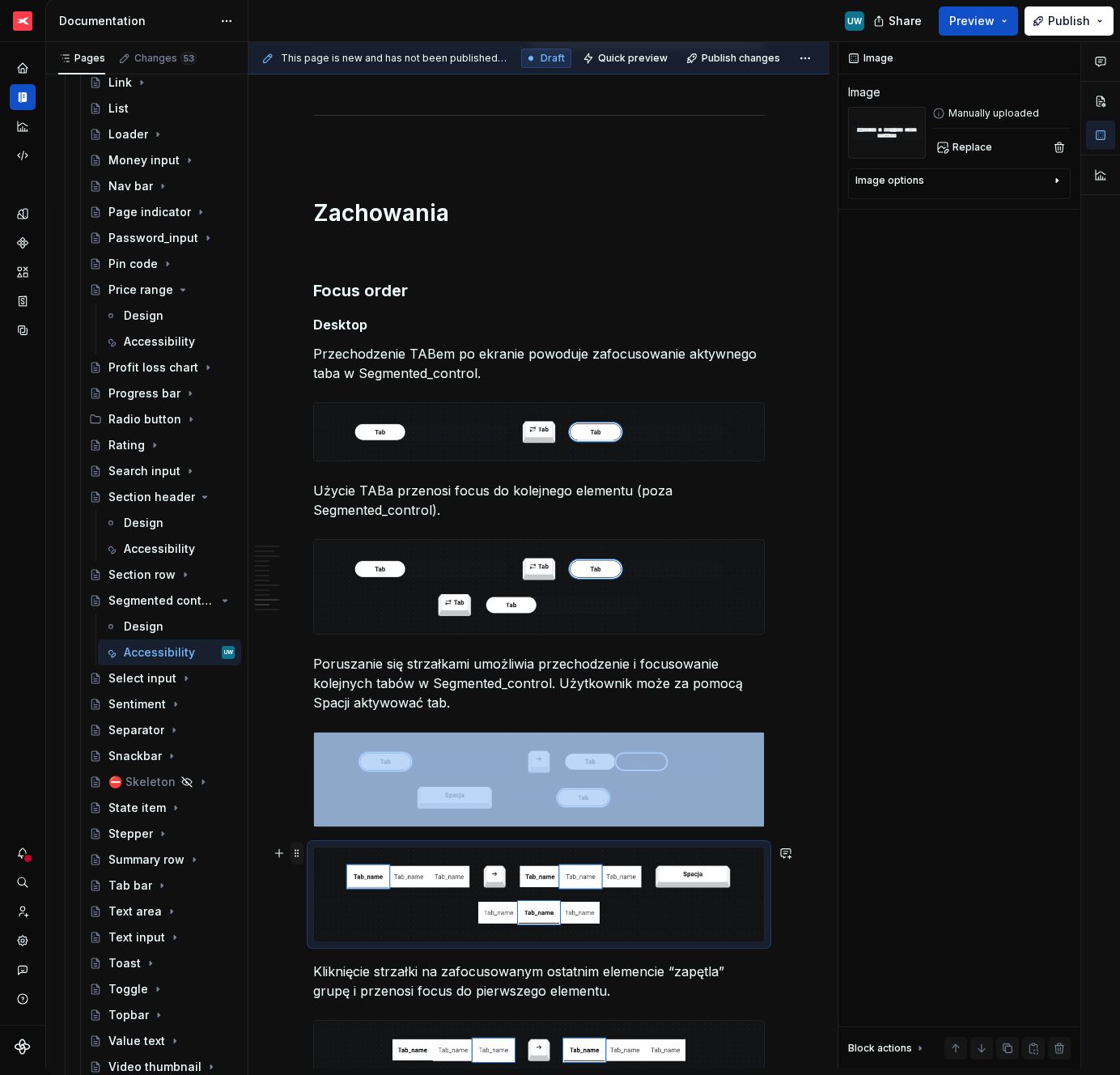
click at [300, 851] on span at bounding box center [296, 853] width 13 height 23
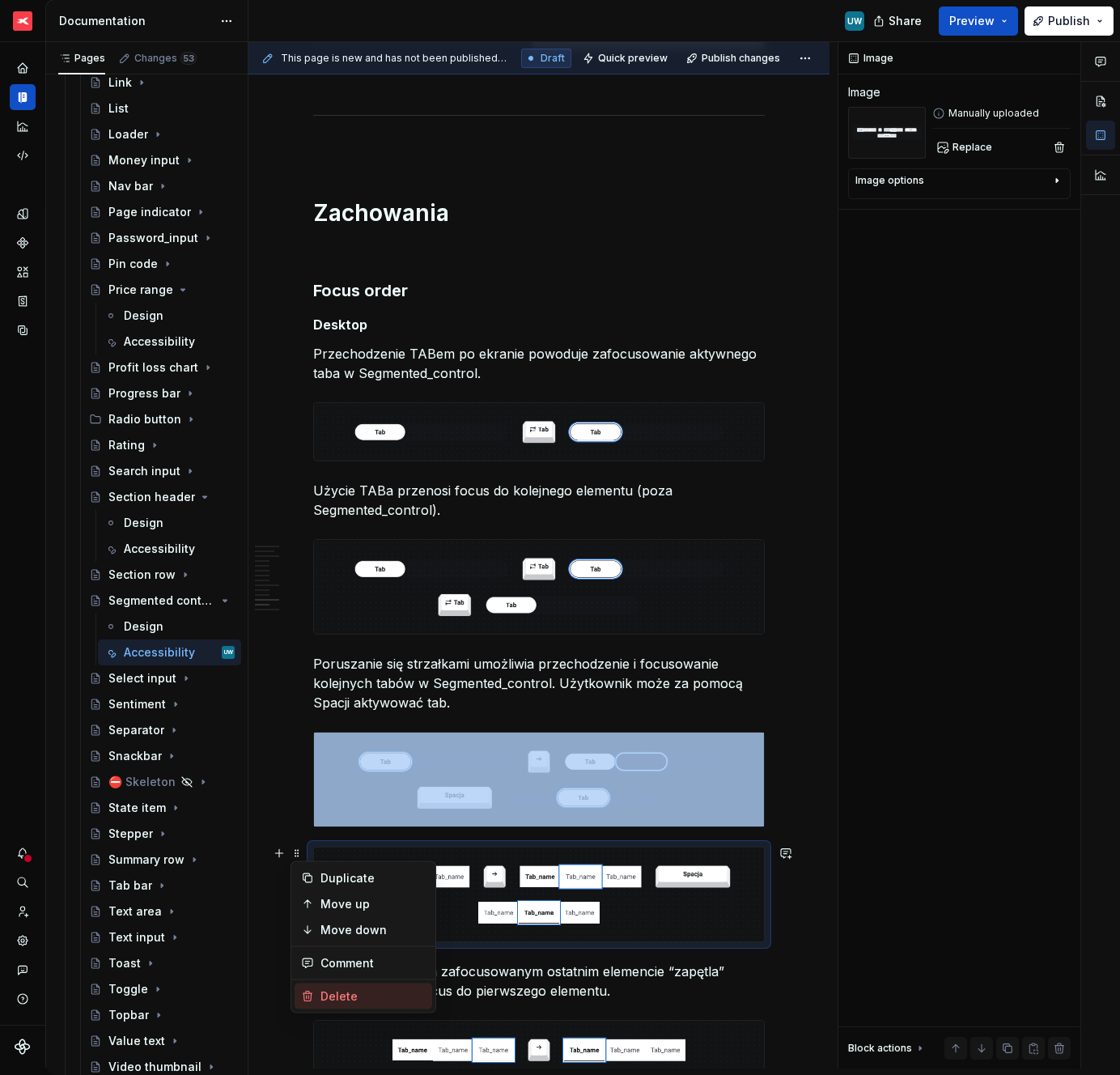
click at [321, 993] on div "Delete" at bounding box center [373, 997] width 106 height 16
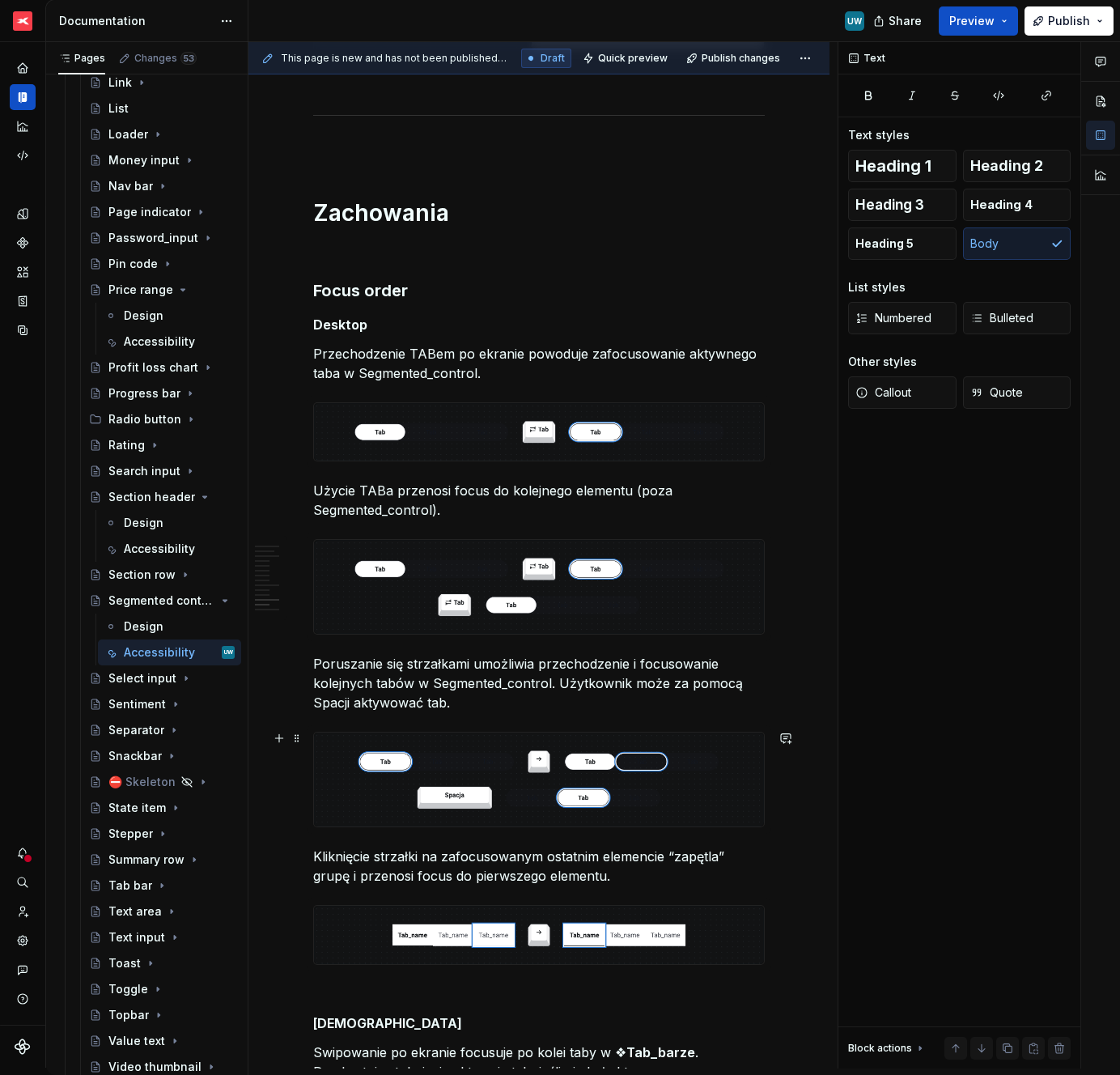
scroll to position [3007, 0]
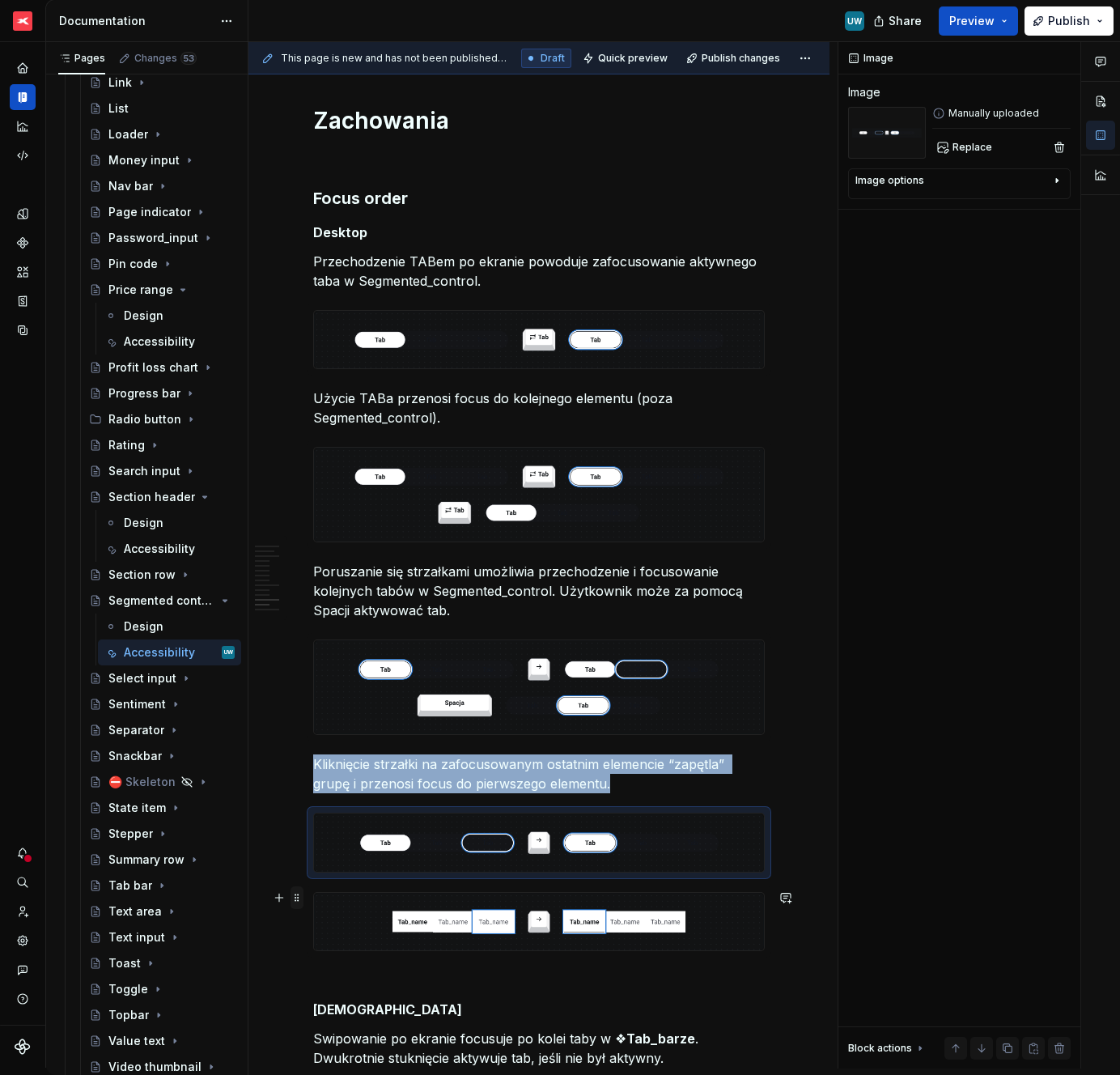
click at [300, 901] on span at bounding box center [296, 897] width 13 height 23
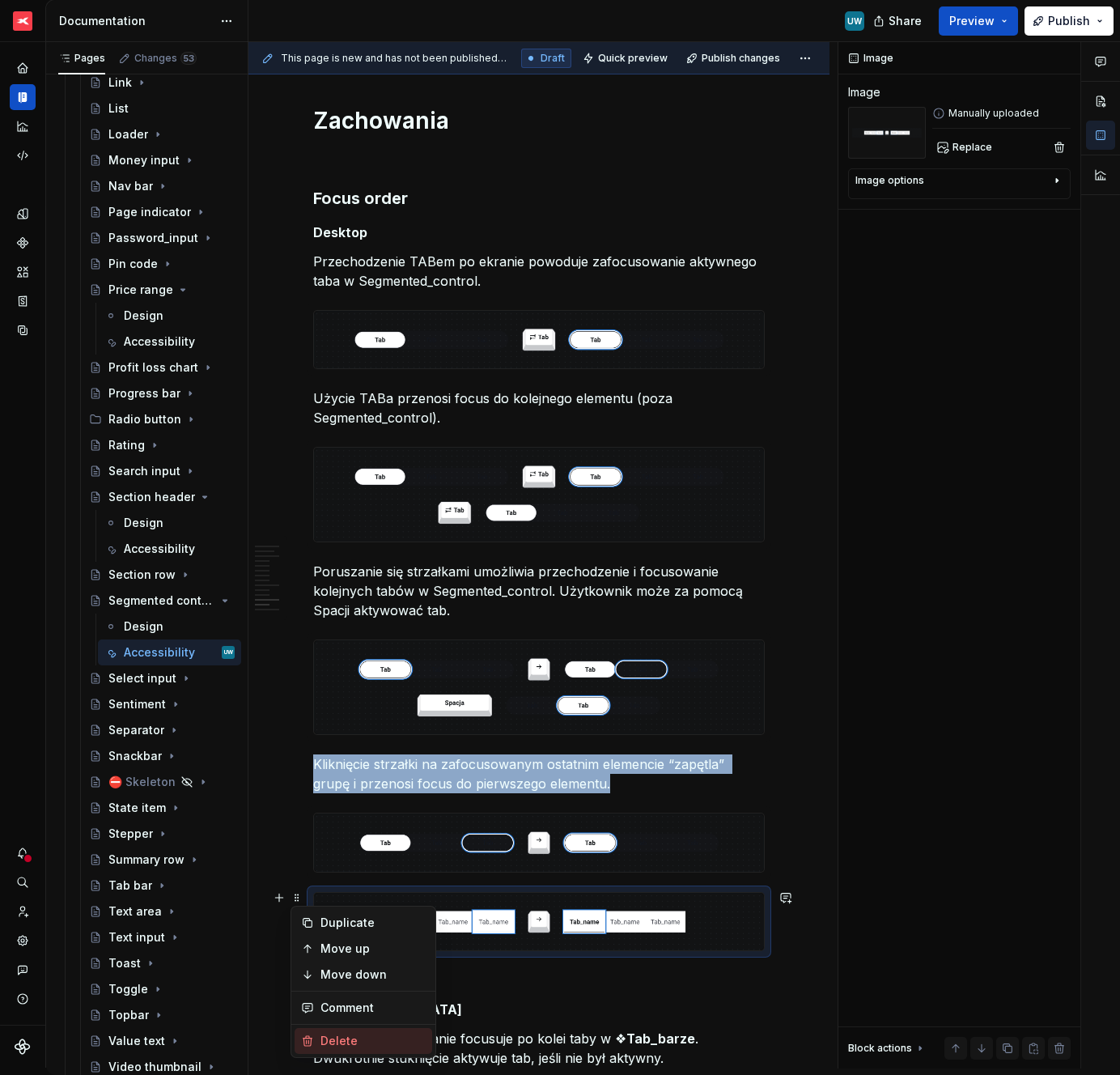
click at [327, 1035] on div "Delete" at bounding box center [373, 1041] width 106 height 16
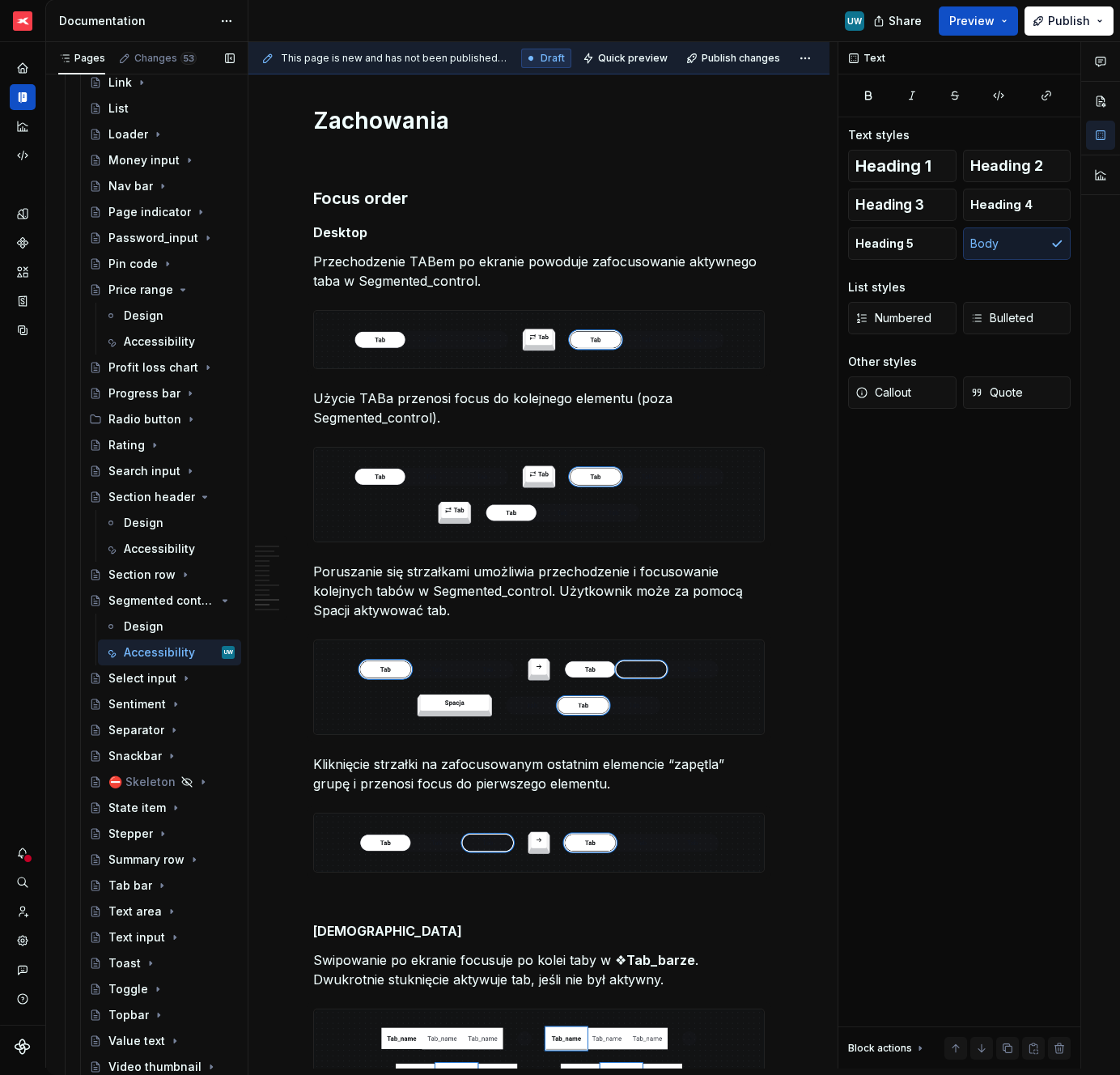
scroll to position [3217, 0]
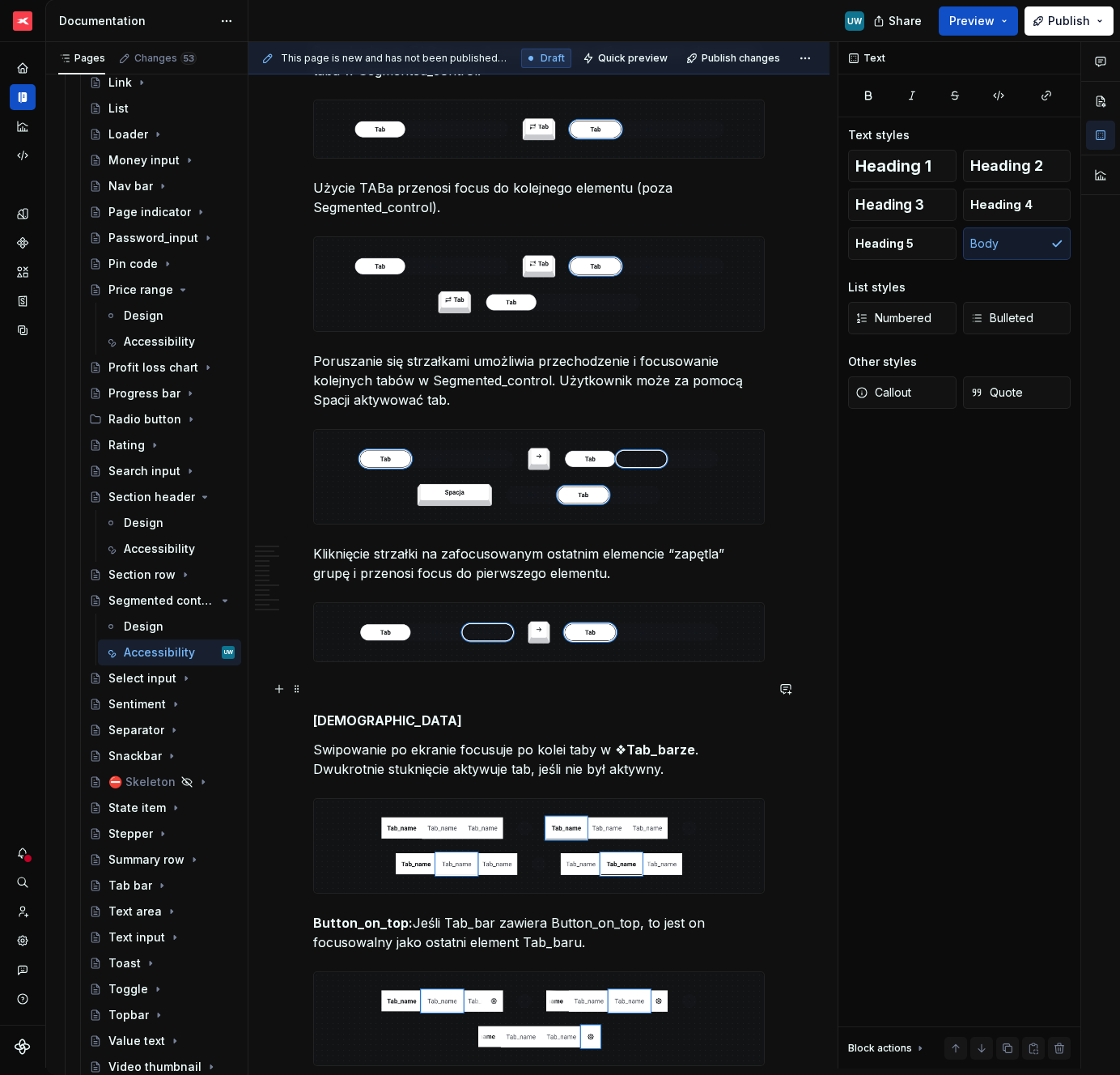
click at [403, 756] on p "Swipowanie po ekranie focusuje po kolei taby w ❖ Tab_barze . Dwukrotnie stuknię…" at bounding box center [539, 759] width 452 height 38
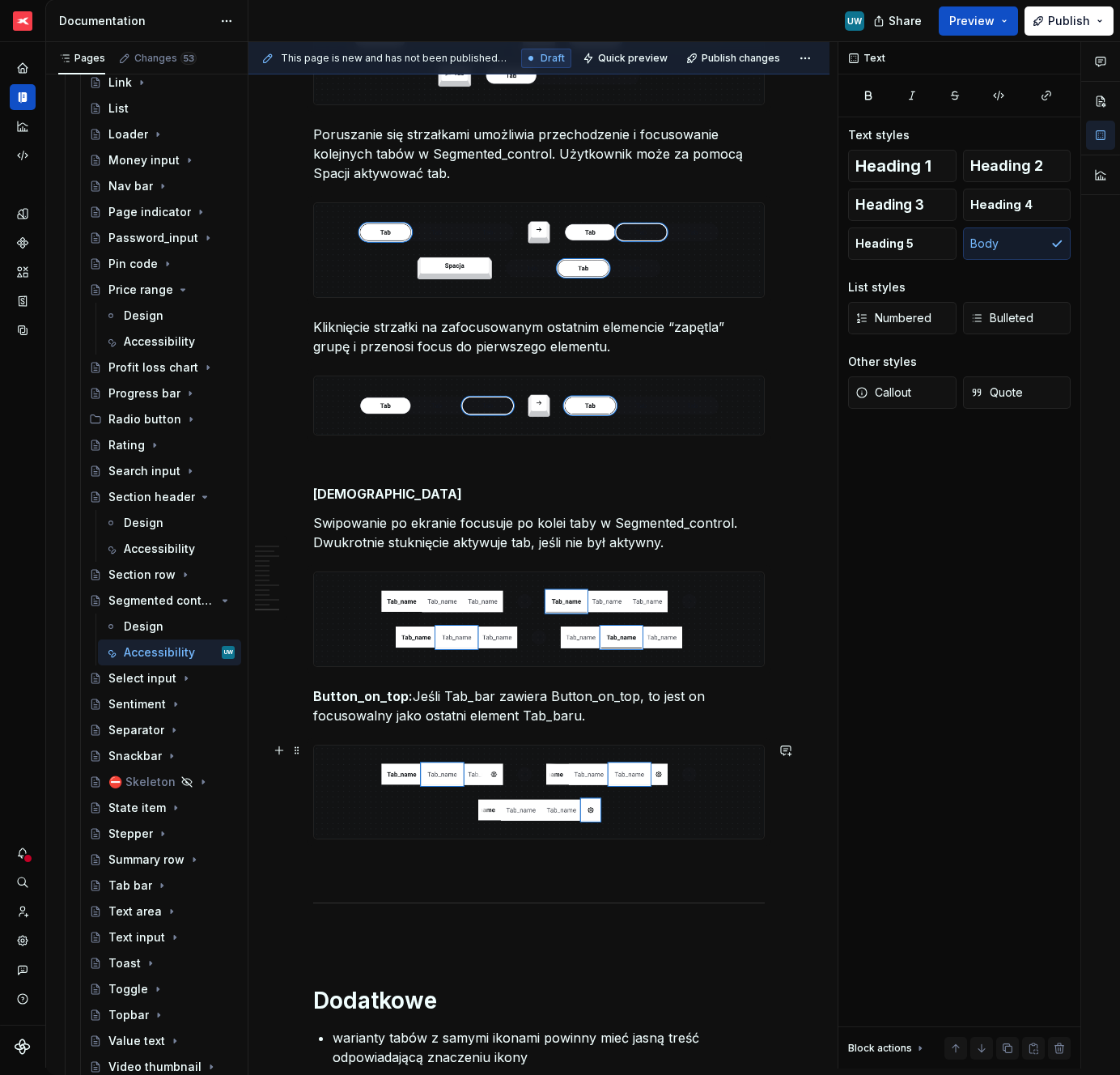
scroll to position [3493, 0]
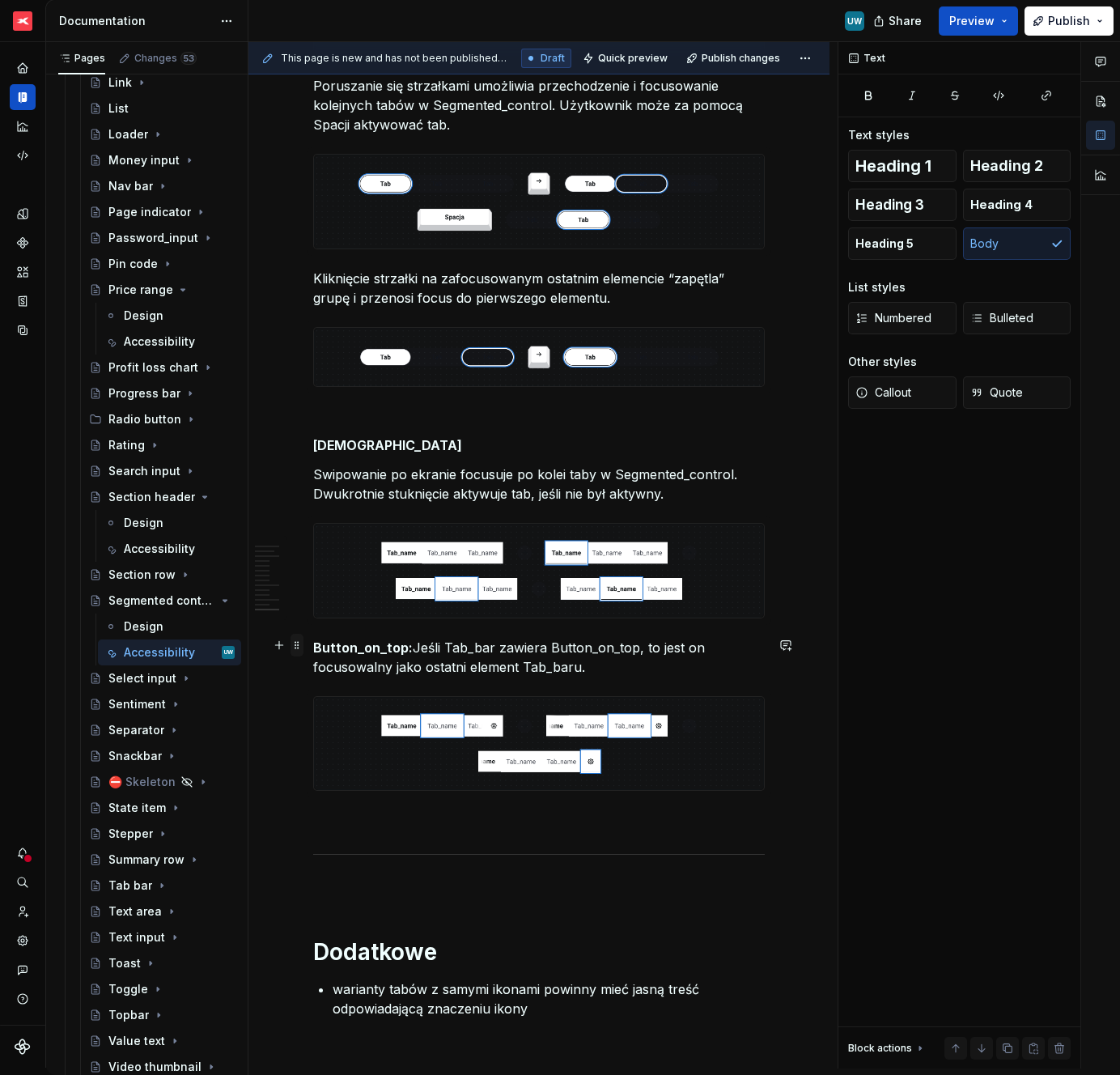
click at [300, 647] on span at bounding box center [296, 645] width 13 height 23
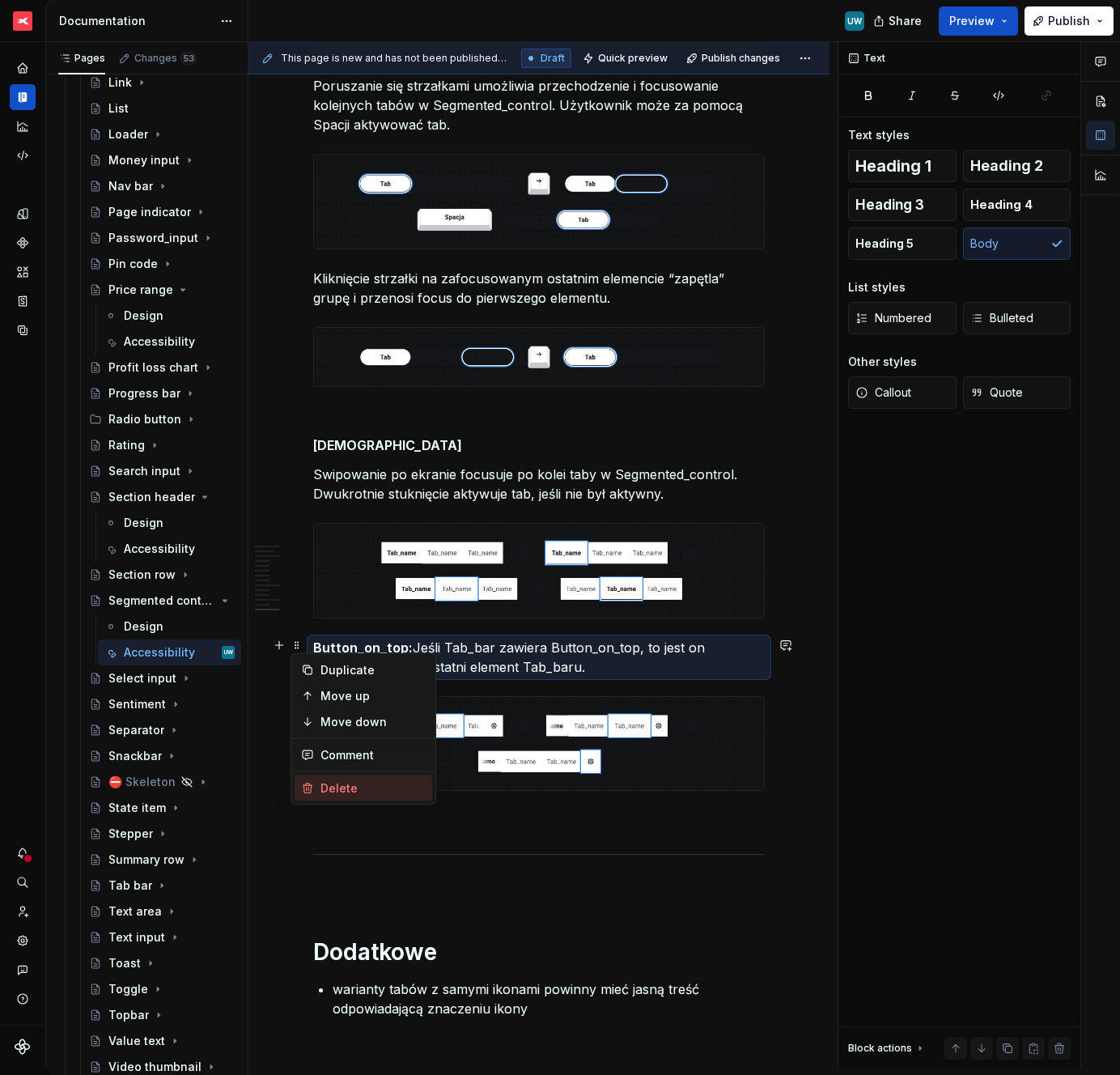
click at [322, 787] on div "Delete" at bounding box center [373, 789] width 106 height 16
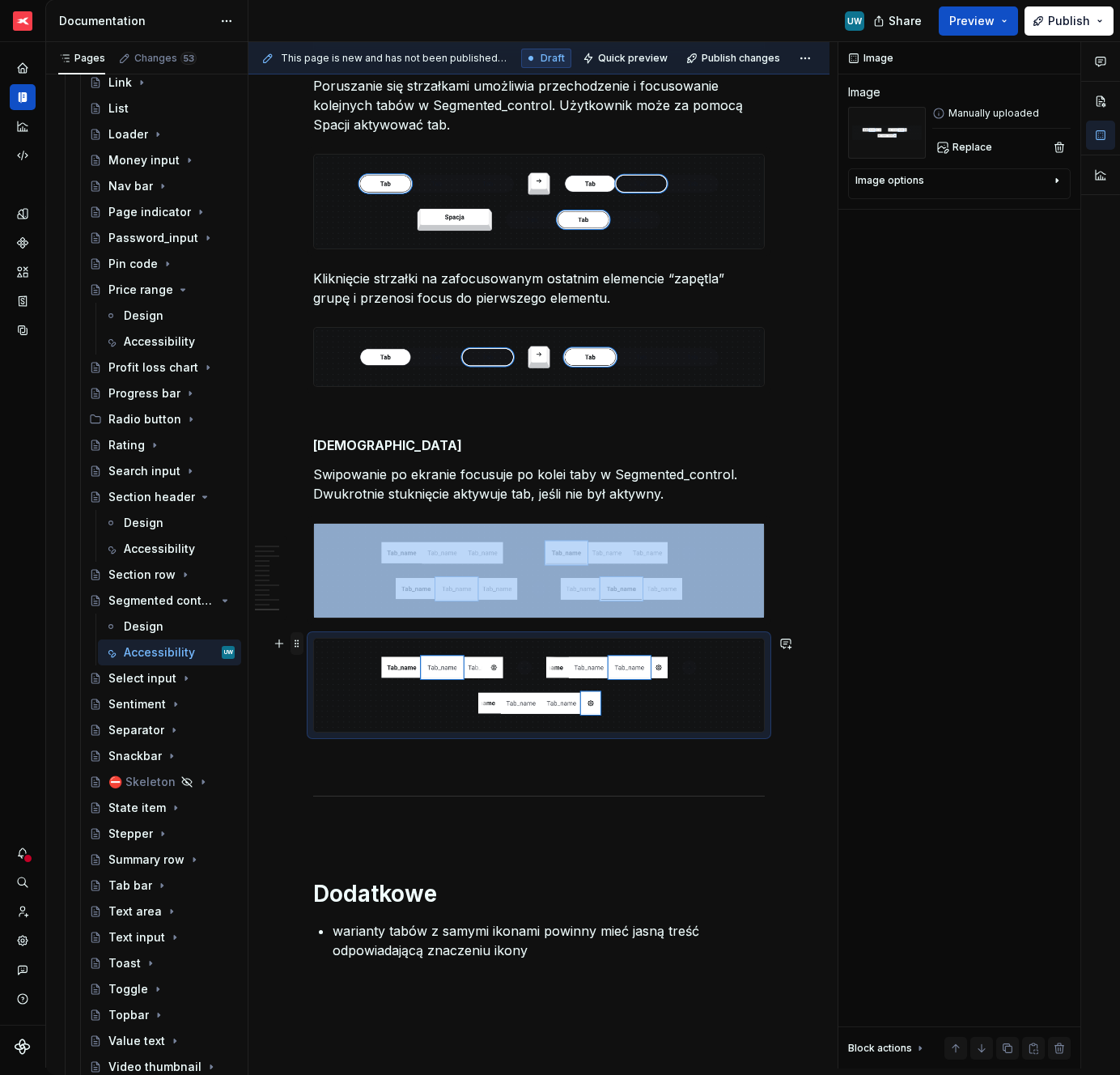
click at [294, 647] on span at bounding box center [296, 644] width 13 height 23
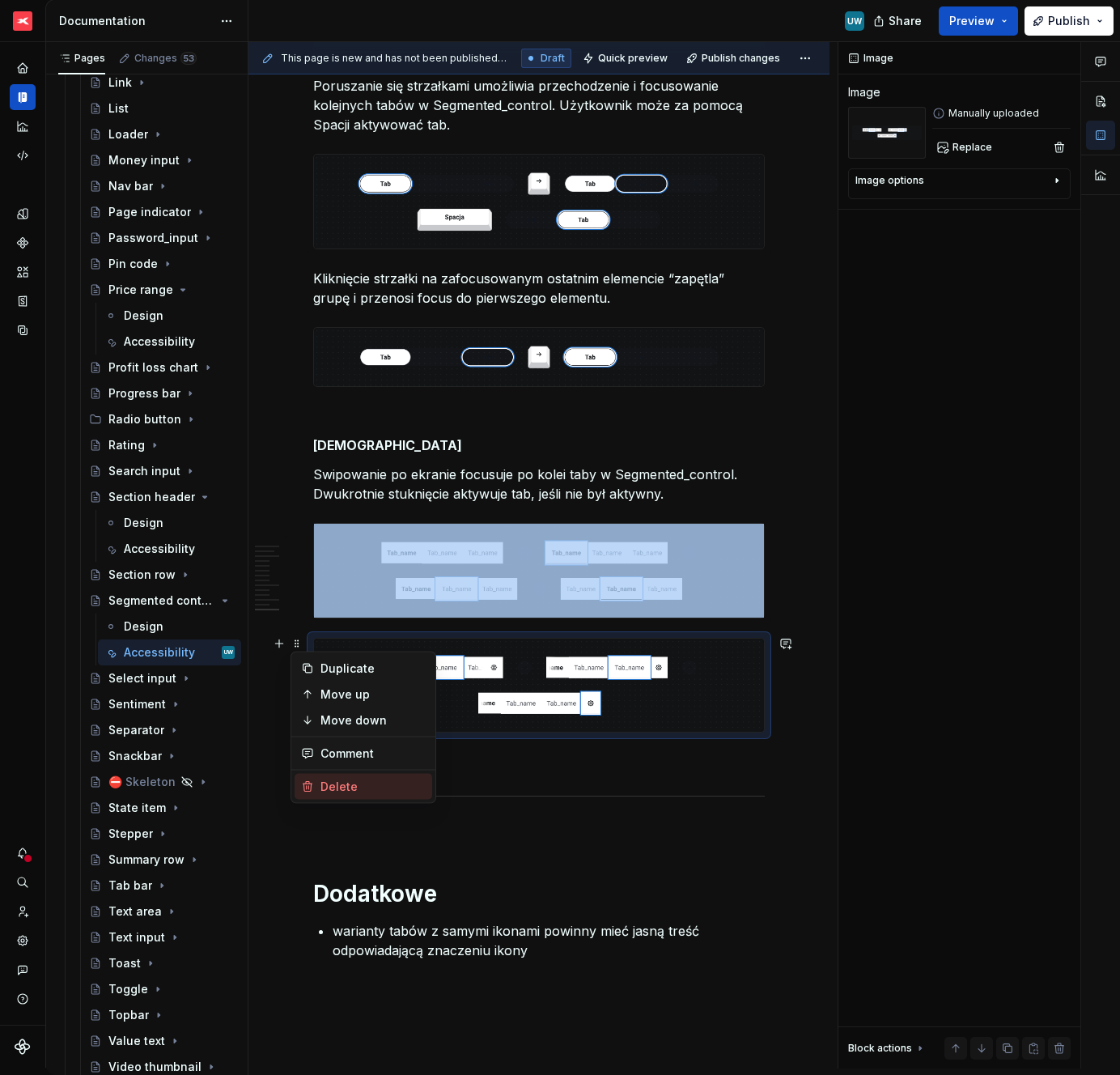
click at [330, 788] on div "Delete" at bounding box center [373, 787] width 106 height 16
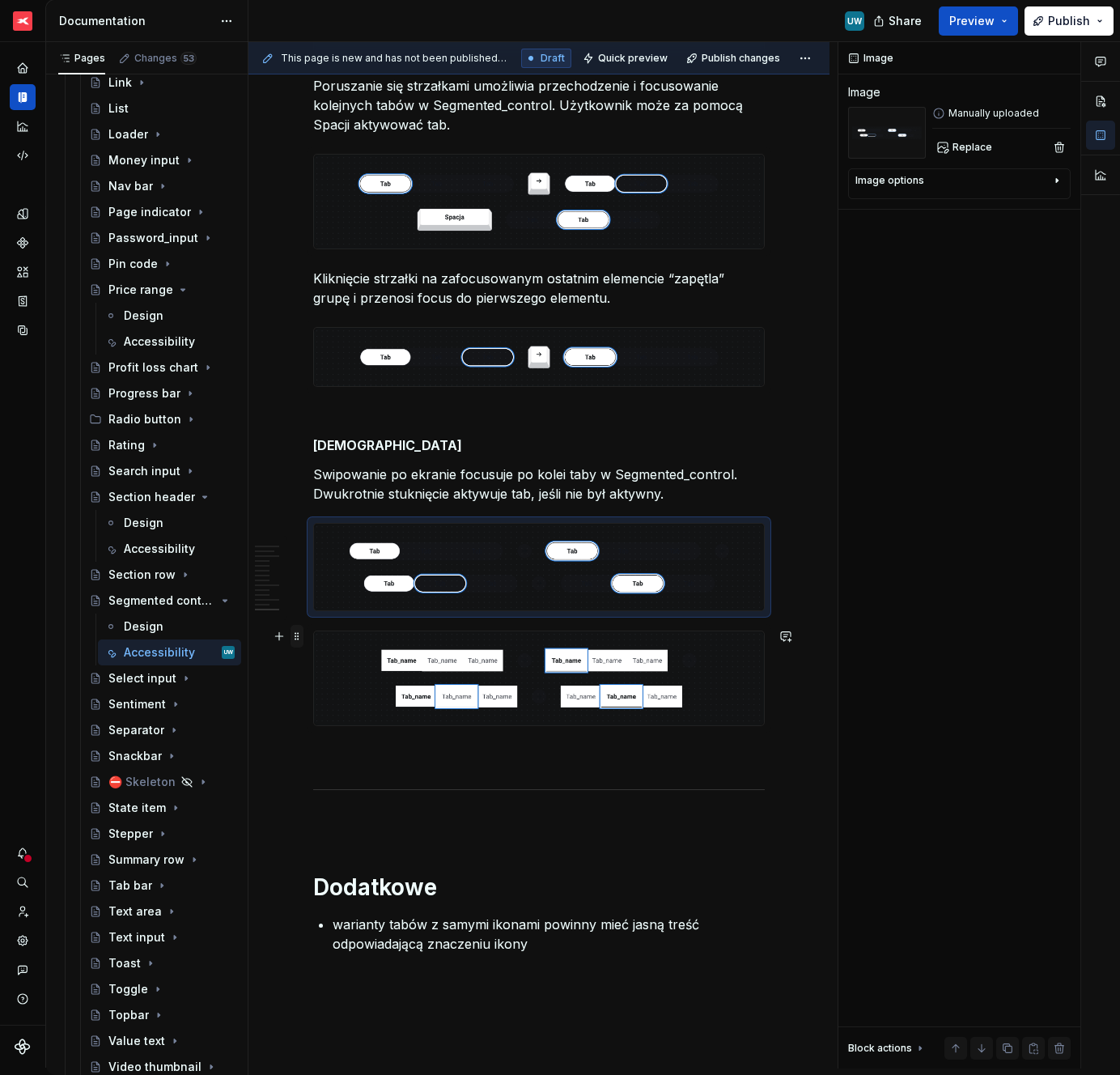
click at [300, 638] on span at bounding box center [296, 636] width 13 height 23
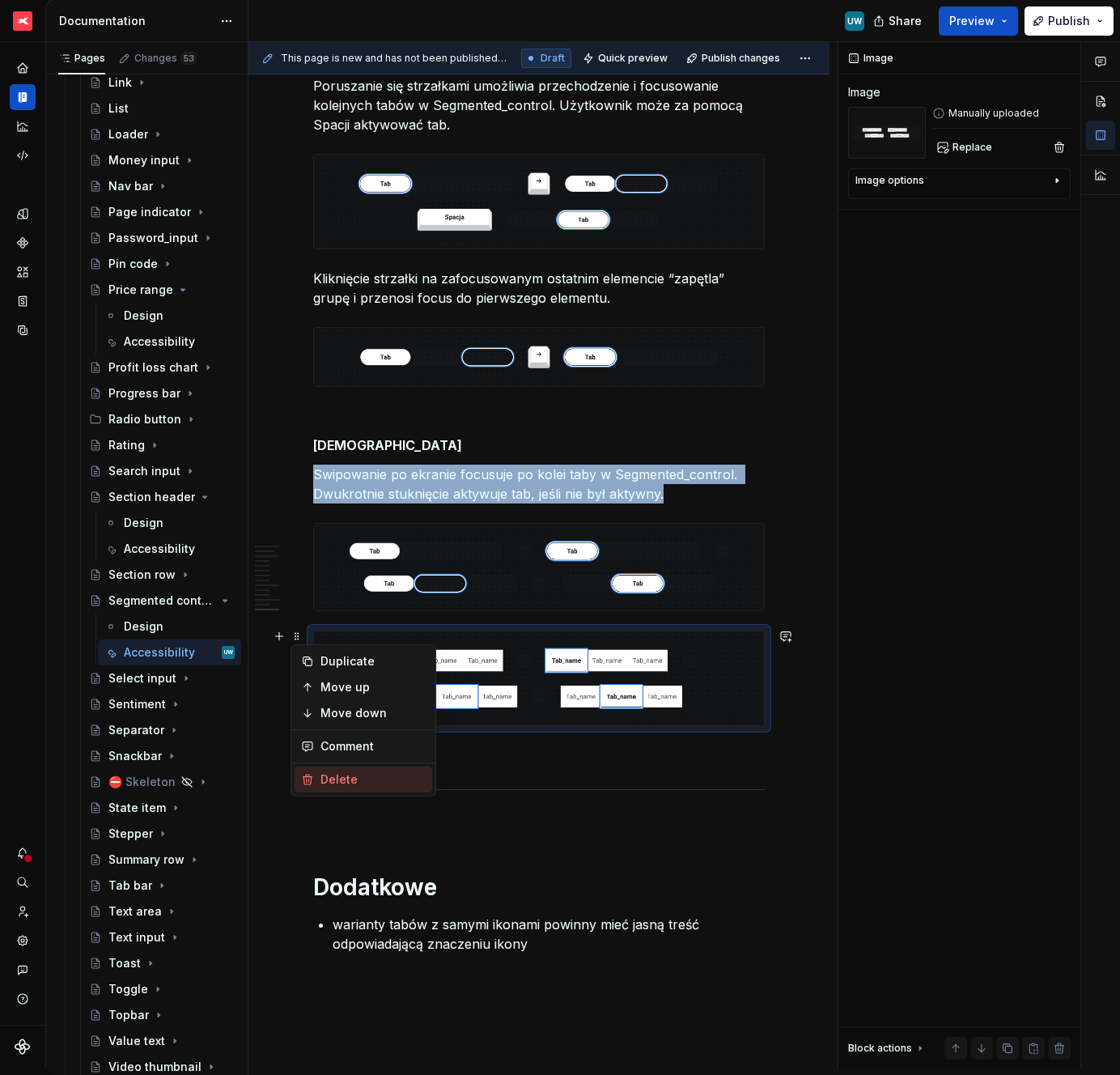
click at [317, 777] on div "Delete" at bounding box center [363, 780] width 137 height 26
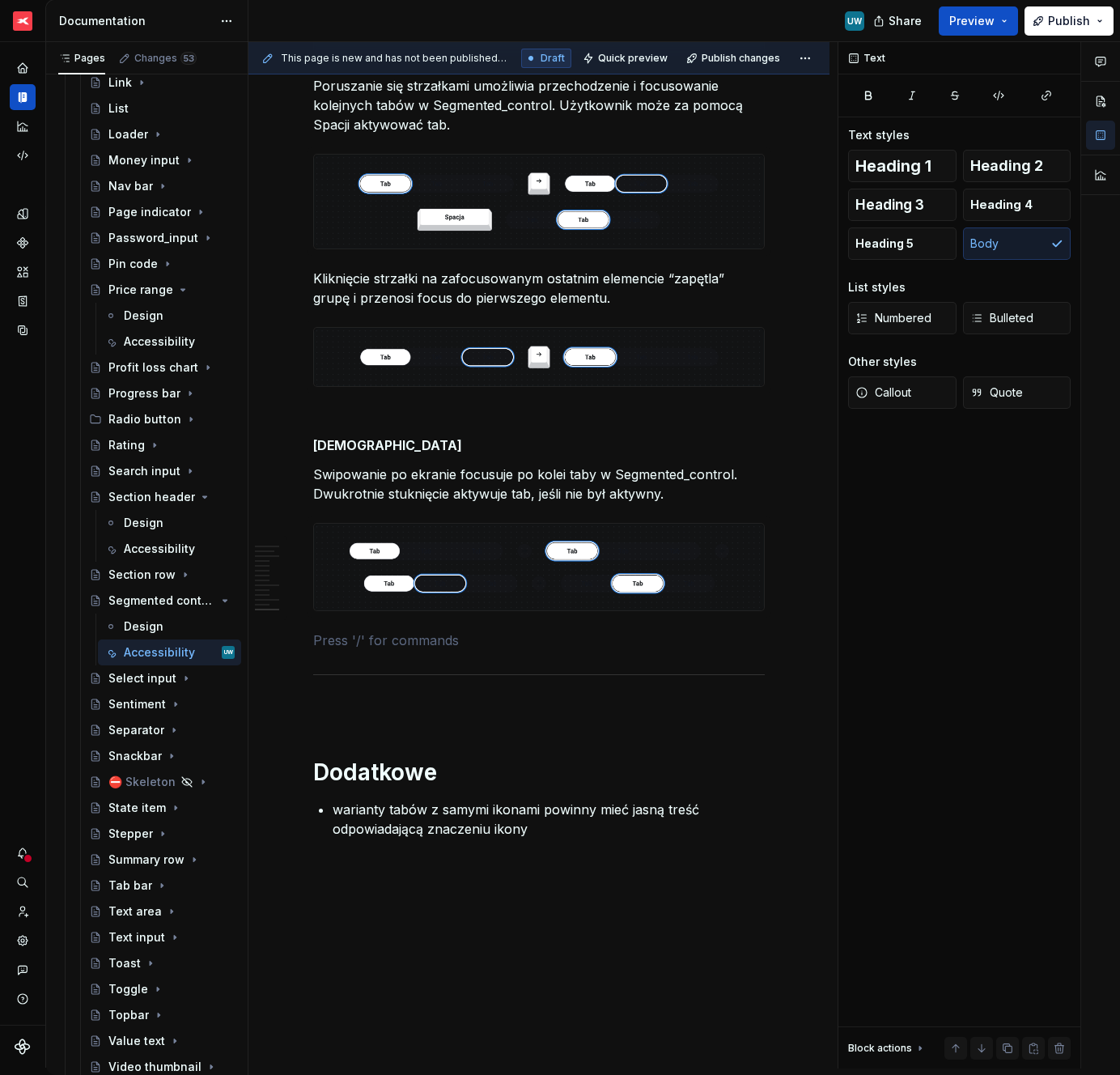
click at [437, 800] on p "warianty tabów z samymi ikonami powinny mieć jasną treść odpowiadającą znaczeni…" at bounding box center [549, 818] width 432 height 38
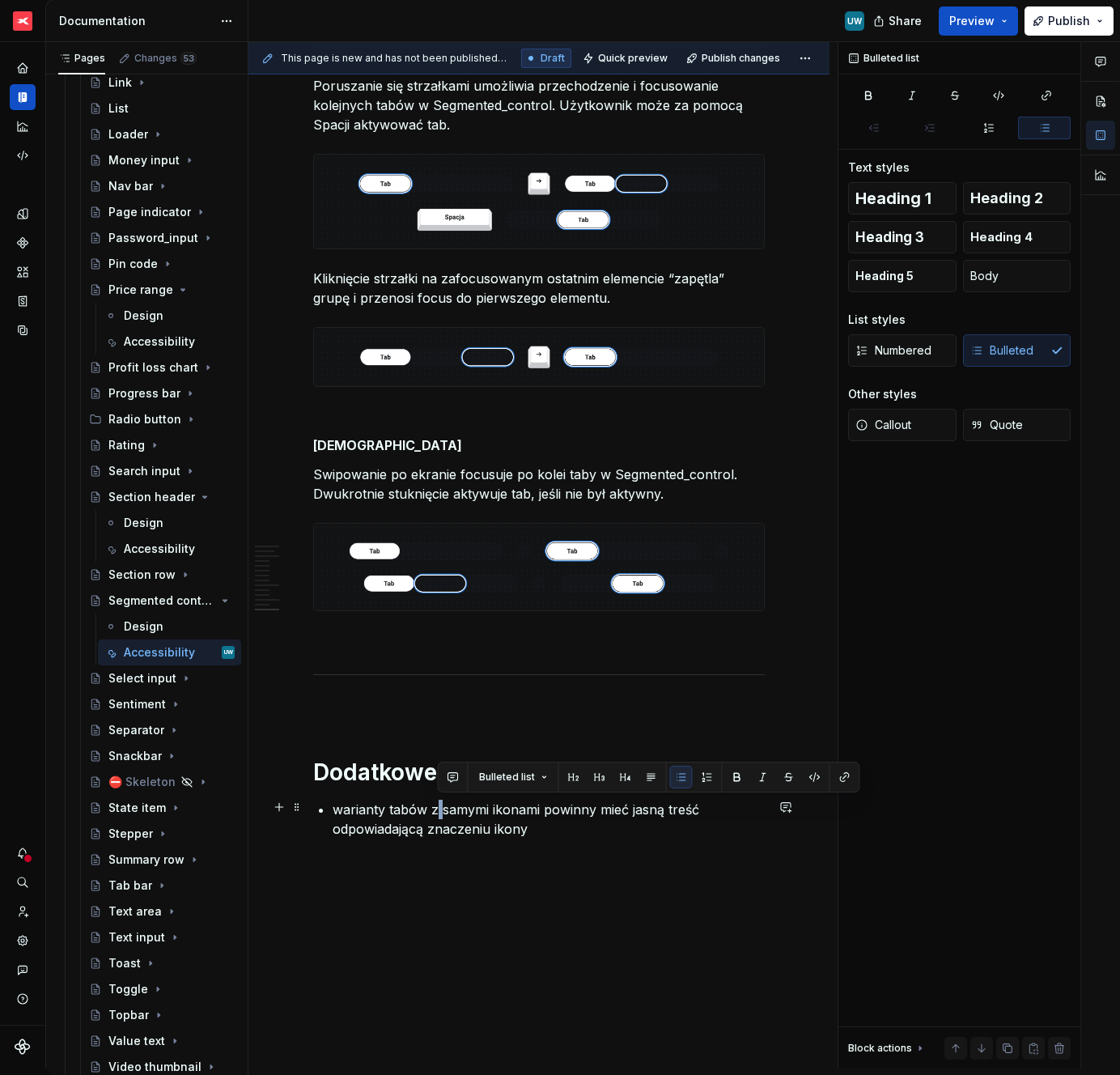
click at [437, 800] on p "warianty tabów z samymi ikonami powinny mieć jasną treść odpowiadającą znaczeni…" at bounding box center [549, 818] width 432 height 38
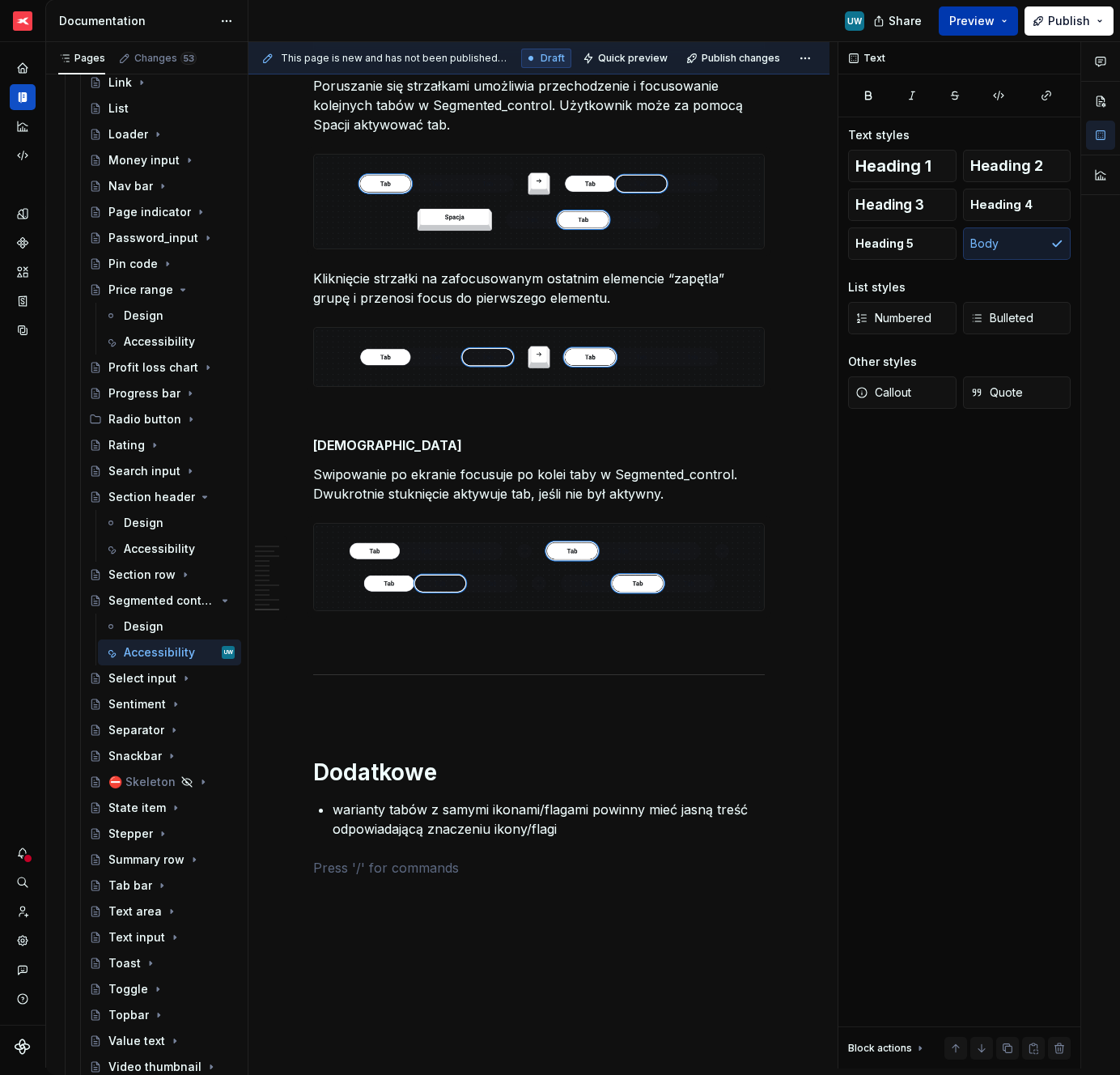
click at [967, 33] on button "Preview" at bounding box center [979, 22] width 79 height 30
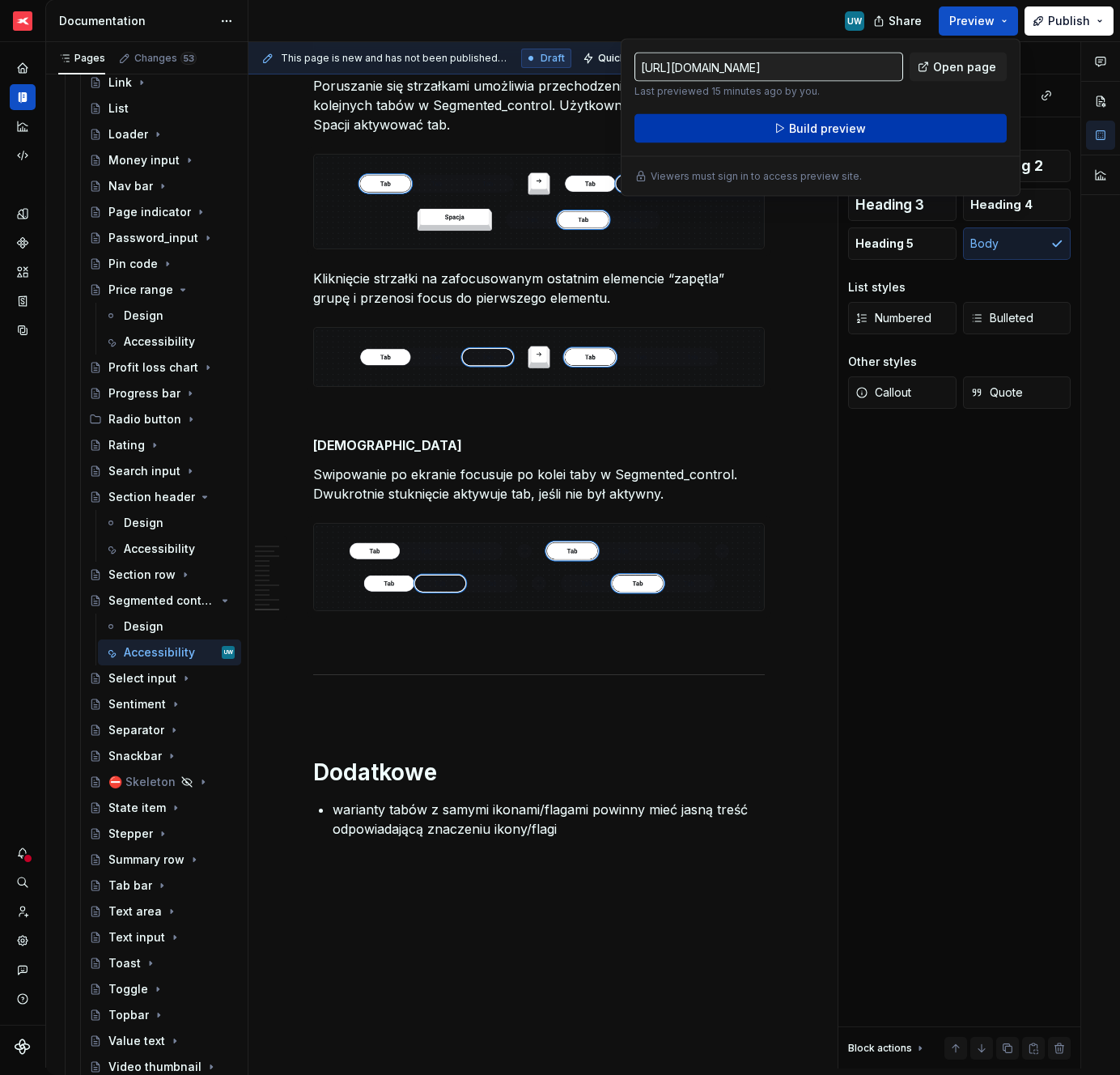
click at [872, 129] on button "Build preview" at bounding box center [820, 129] width 372 height 30
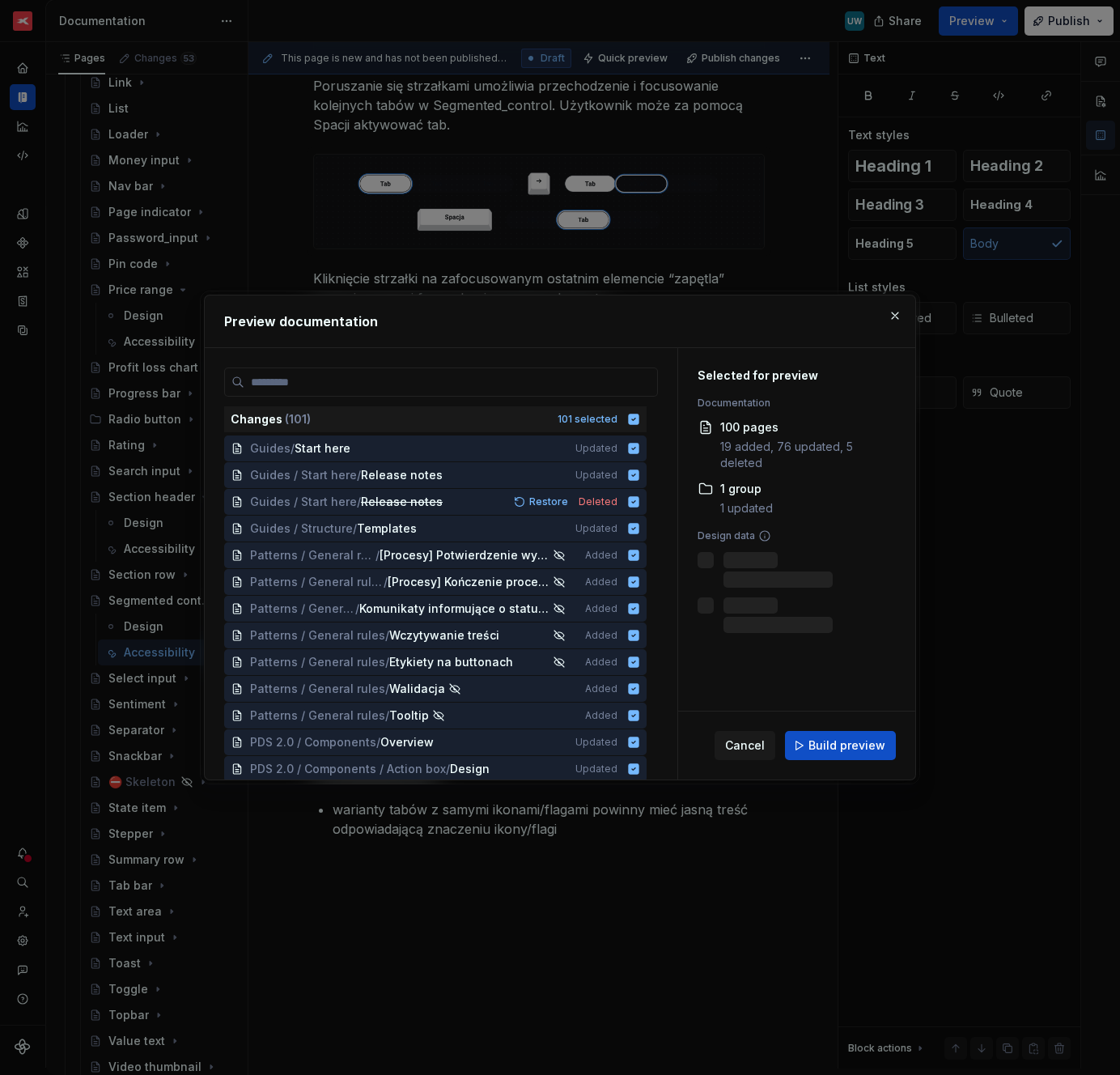
click at [814, 738] on span "Build preview" at bounding box center [847, 745] width 77 height 16
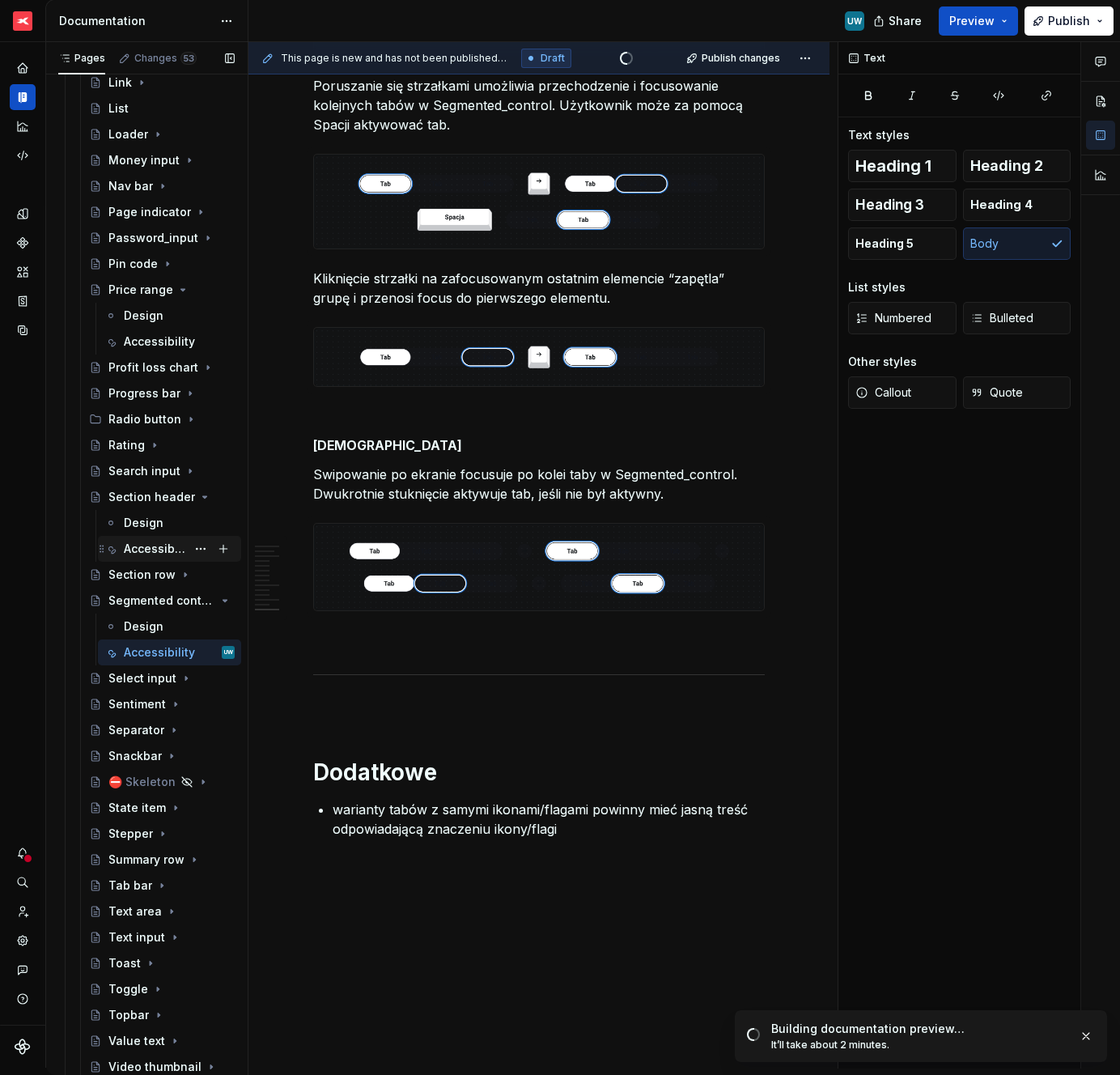
click at [146, 547] on div "Accessibility" at bounding box center [155, 549] width 62 height 16
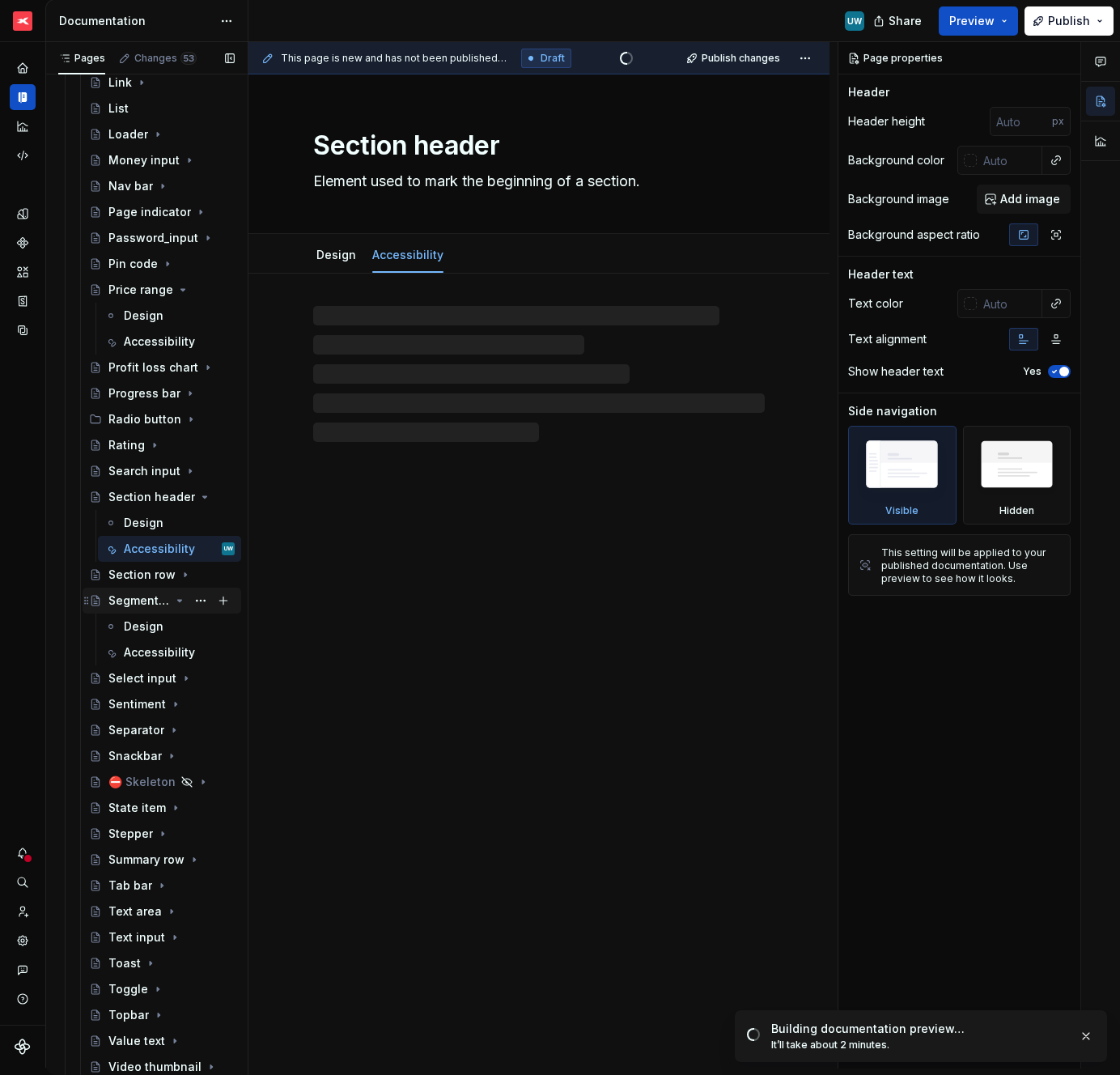
click at [174, 603] on icon "Page tree" at bounding box center [180, 600] width 13 height 13
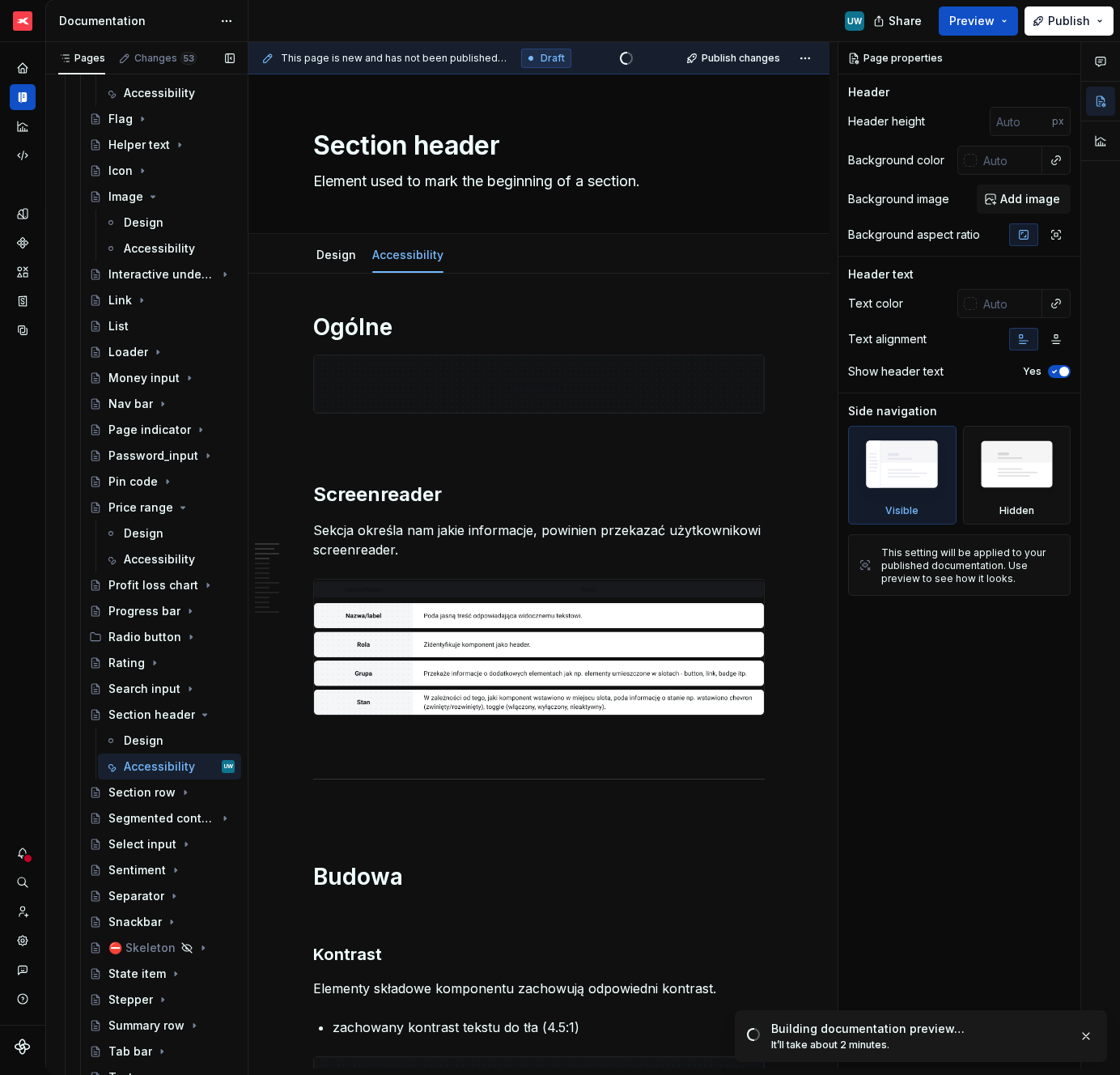
scroll to position [1552, 0]
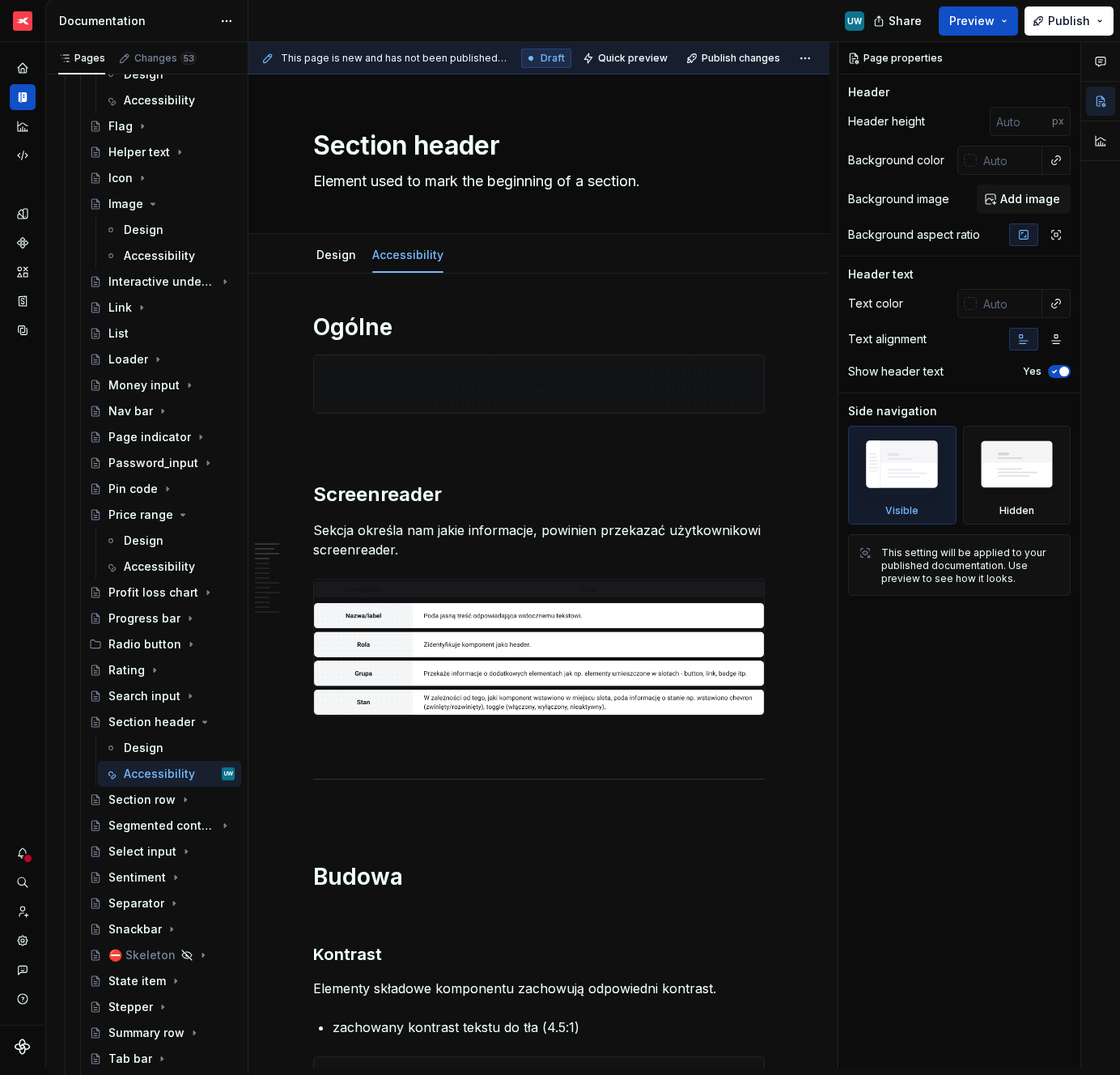
type textarea "*"
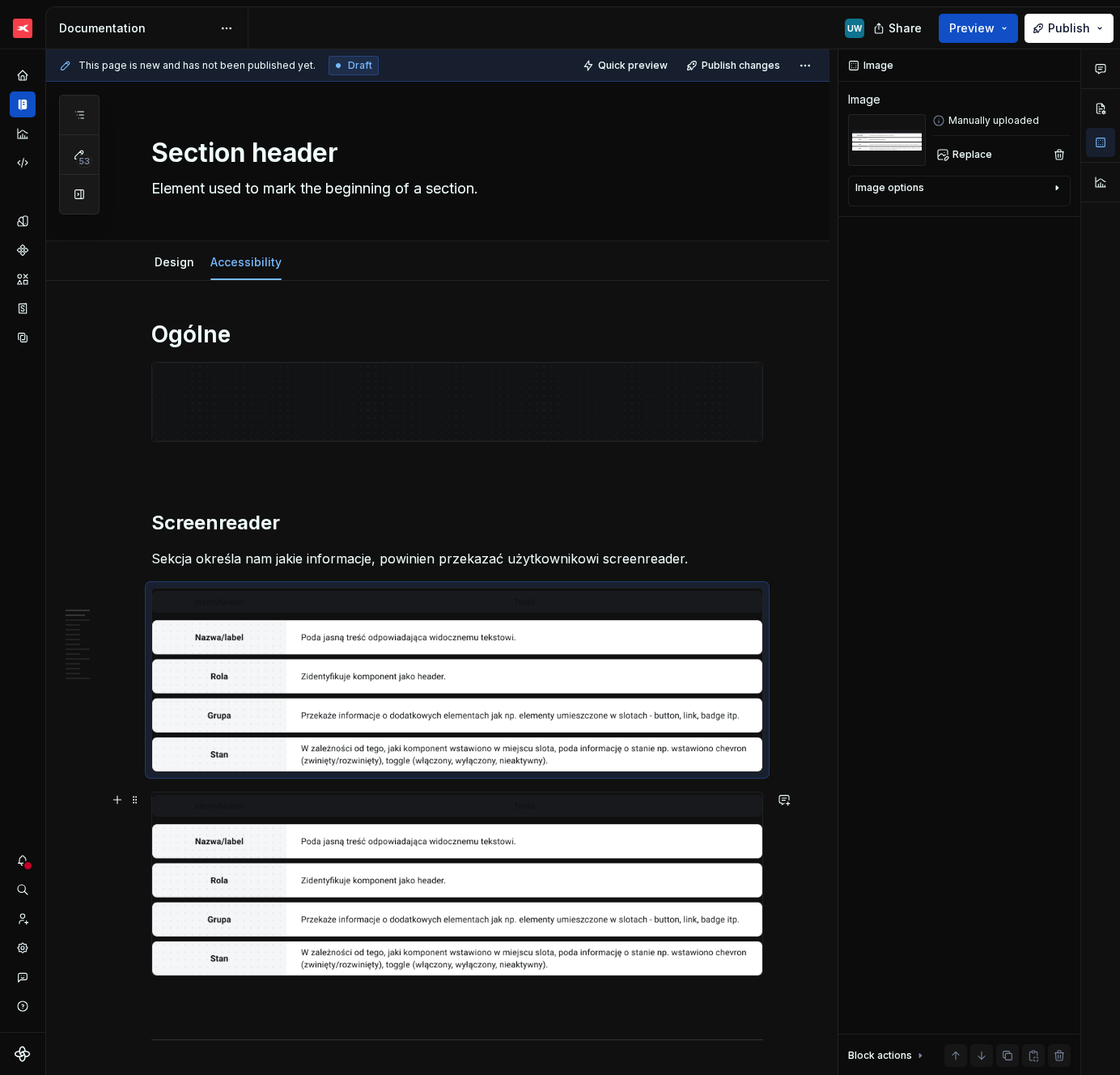
click at [421, 836] on img at bounding box center [457, 883] width 610 height 183
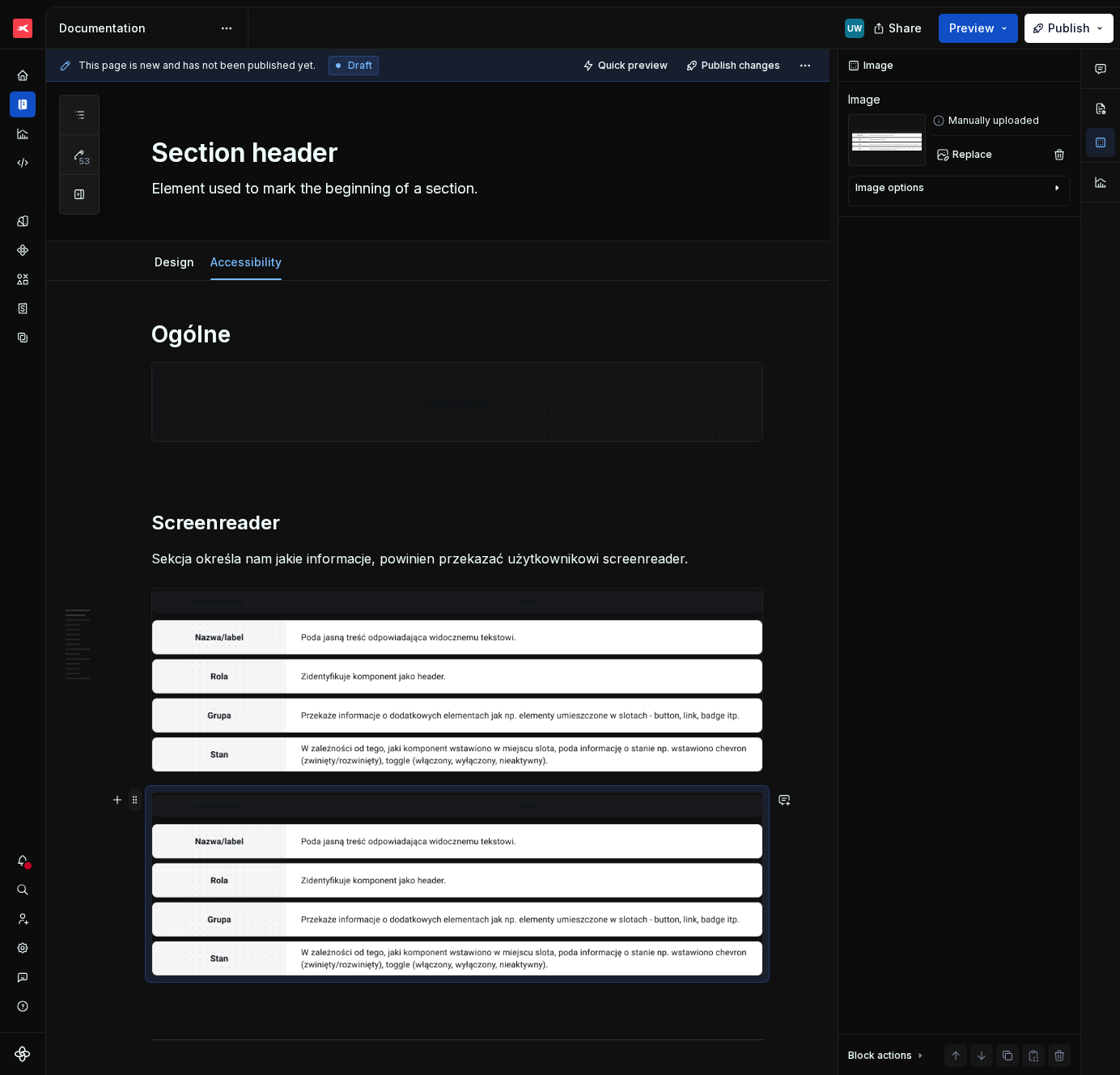
click at [131, 801] on span at bounding box center [134, 800] width 13 height 23
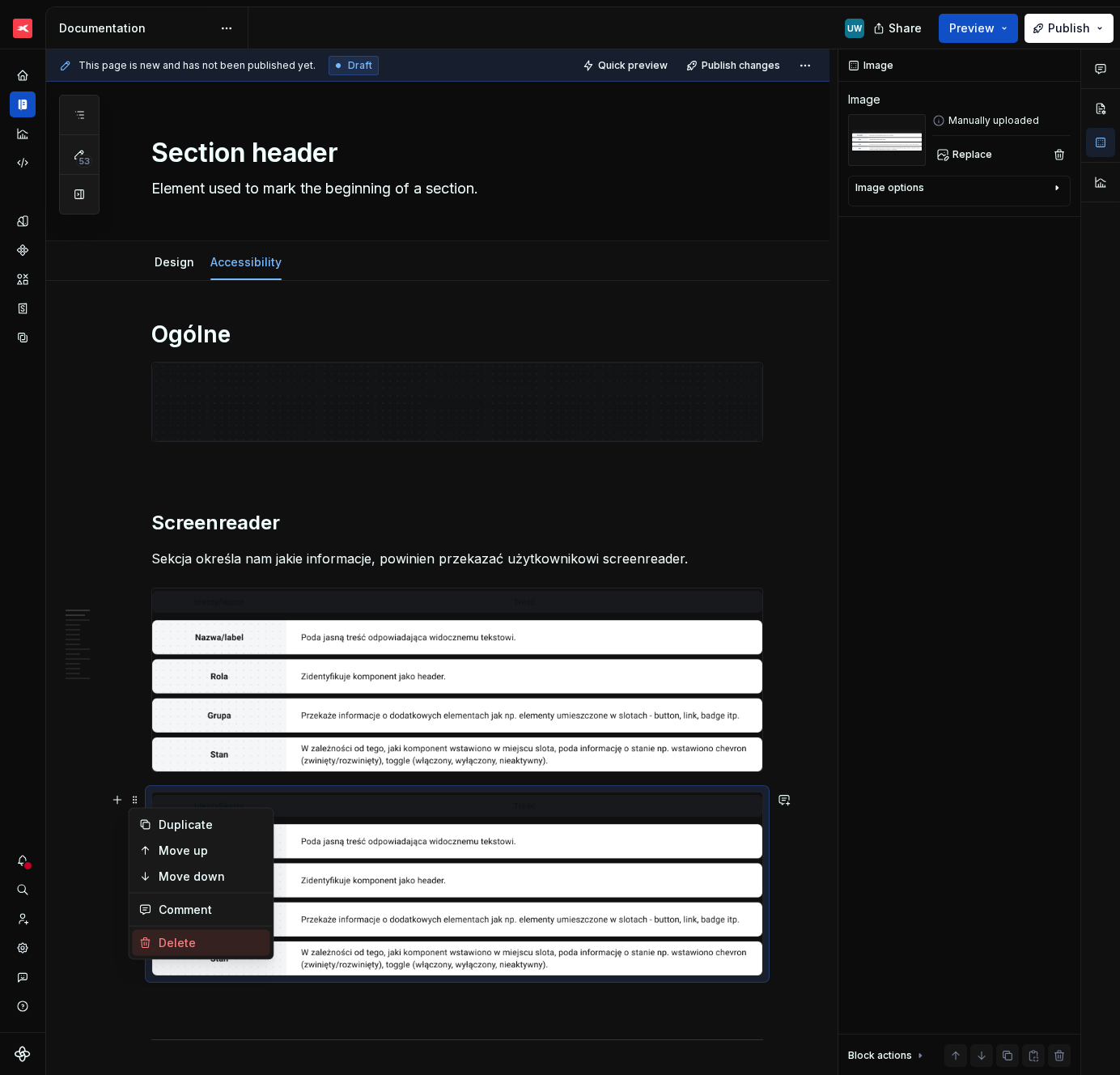
click at [170, 945] on div "Delete" at bounding box center [211, 943] width 106 height 16
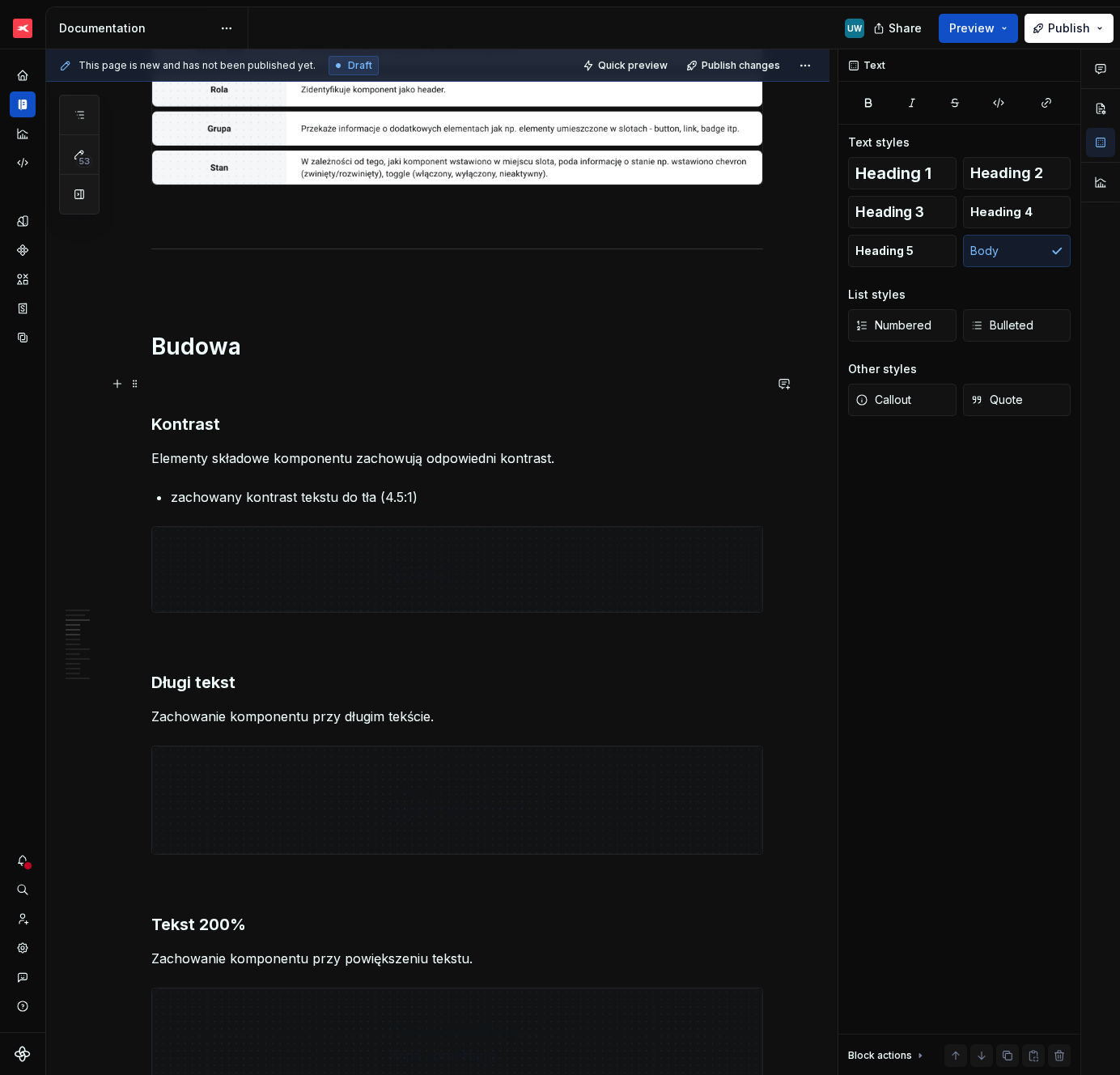
scroll to position [606, 0]
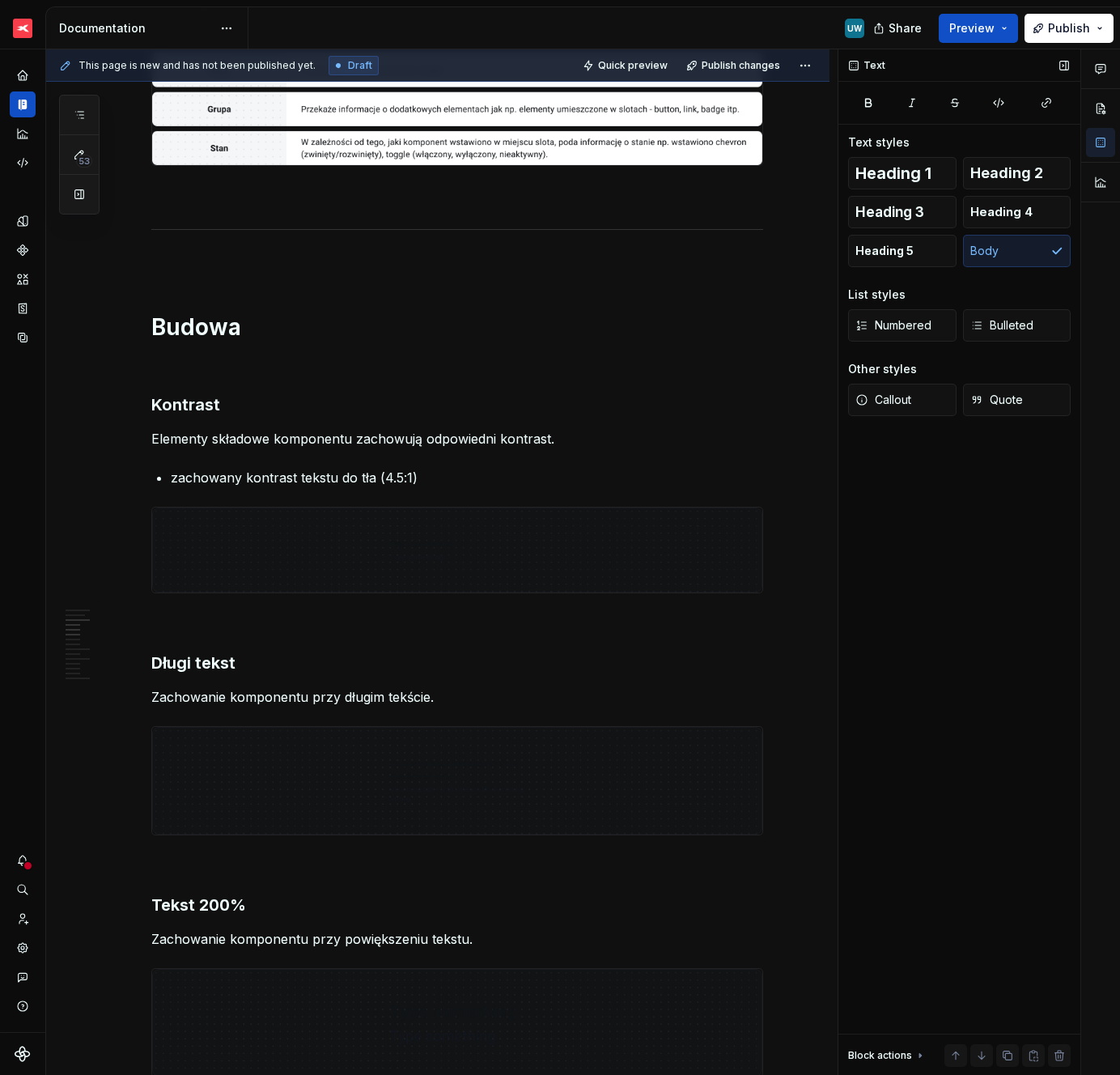
type textarea "*"
